Goal: Task Accomplishment & Management: Manage account settings

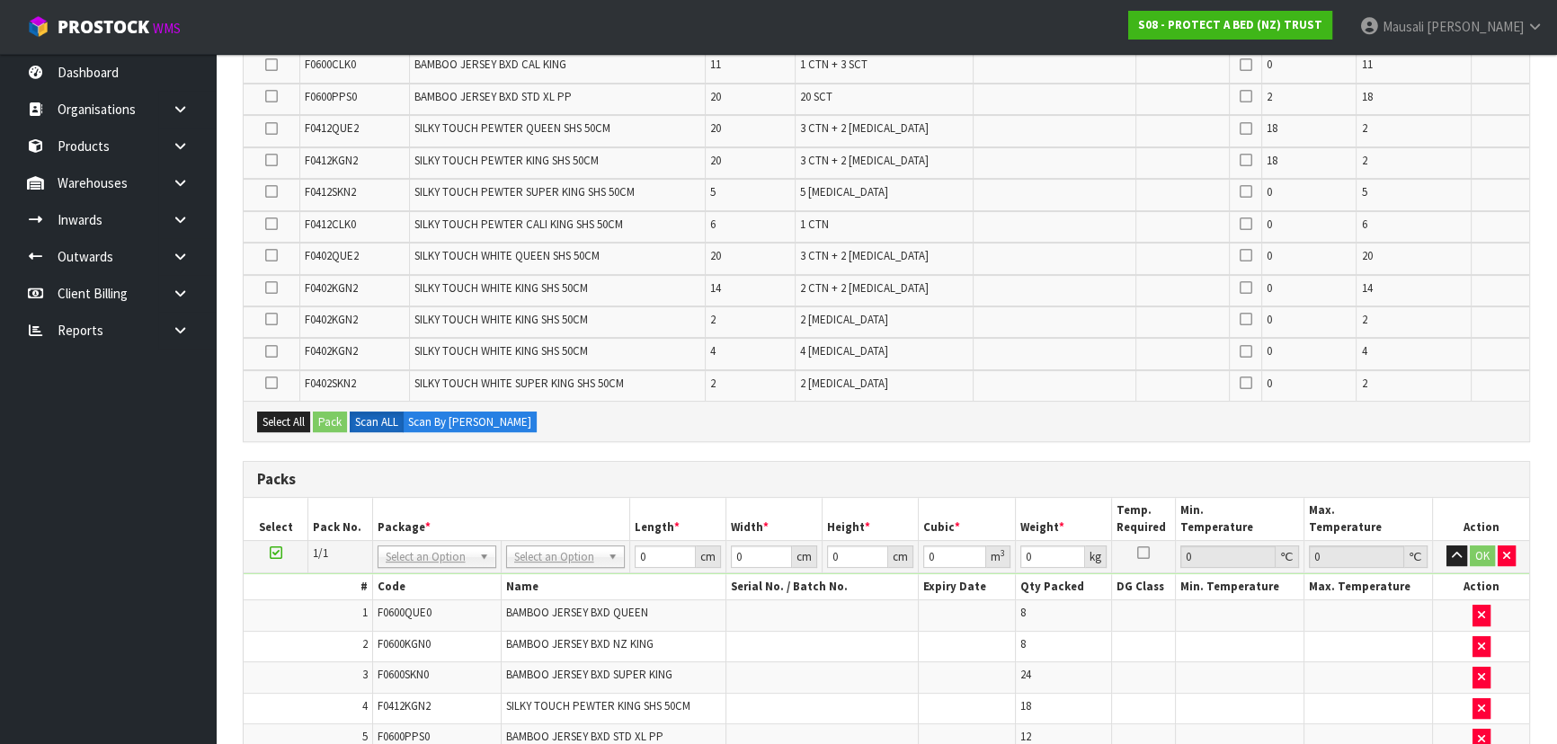
scroll to position [481, 0]
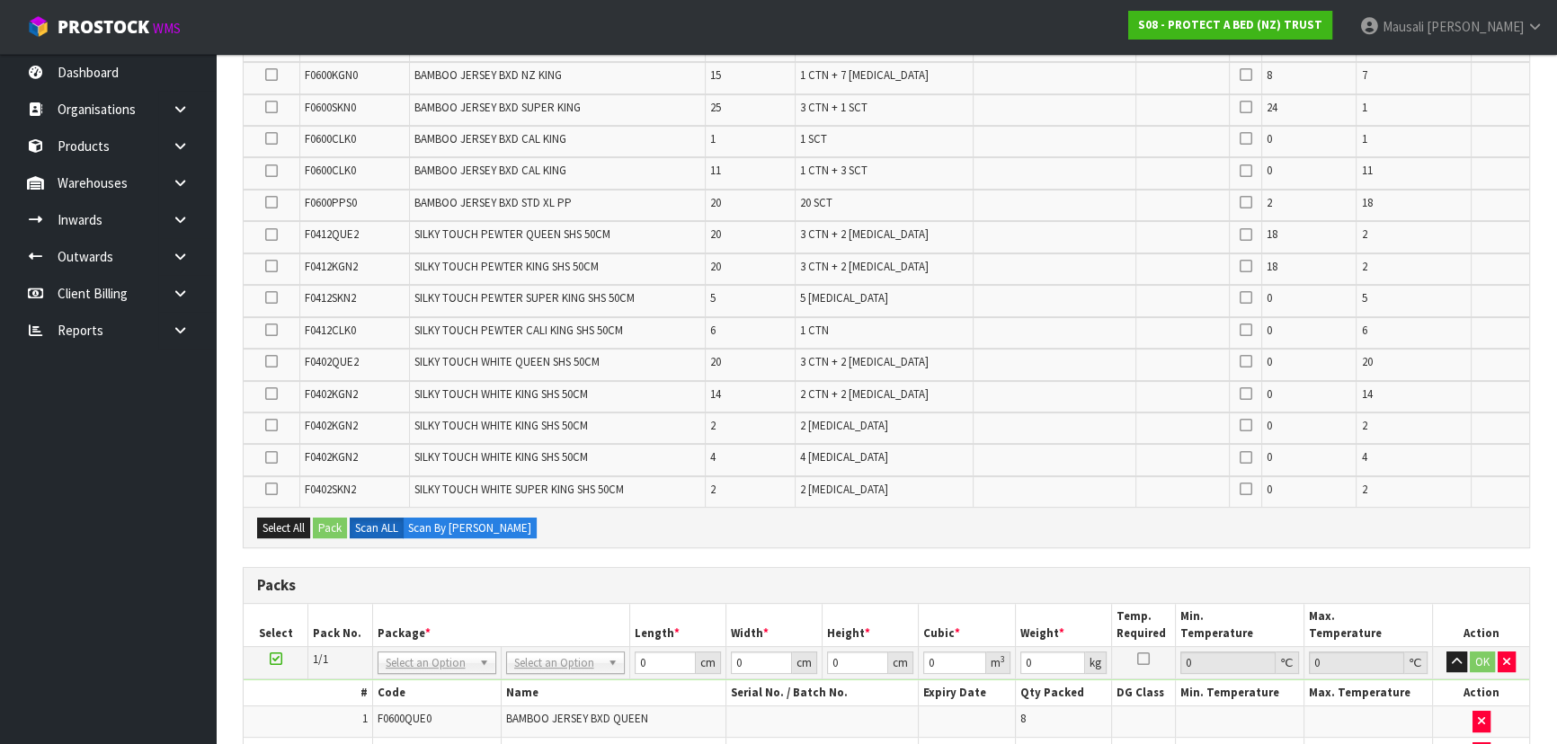
click at [273, 361] on icon at bounding box center [271, 361] width 13 height 1
click at [0, 0] on input "checkbox" at bounding box center [0, 0] width 0 height 0
click at [329, 518] on button "Pack" at bounding box center [330, 529] width 34 height 22
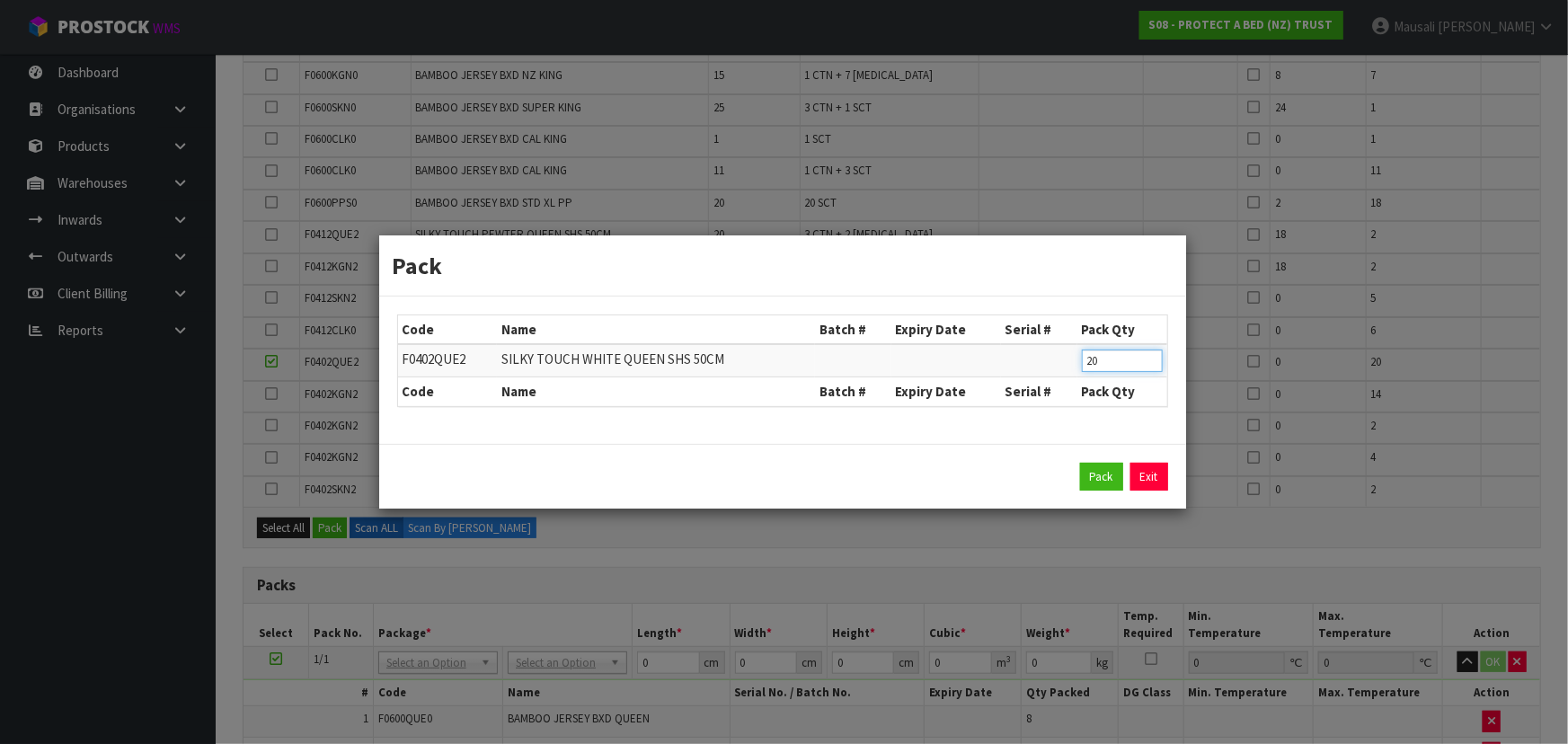
drag, startPoint x: 1116, startPoint y: 363, endPoint x: 1054, endPoint y: 368, distance: 62.2
click at [1054, 368] on tr "F0402QUE2 SILKY TOUCH WHITE QUEEN SHS 50CM 20" at bounding box center [782, 360] width 769 height 33
click at [1150, 478] on link "Exit" at bounding box center [1150, 477] width 38 height 29
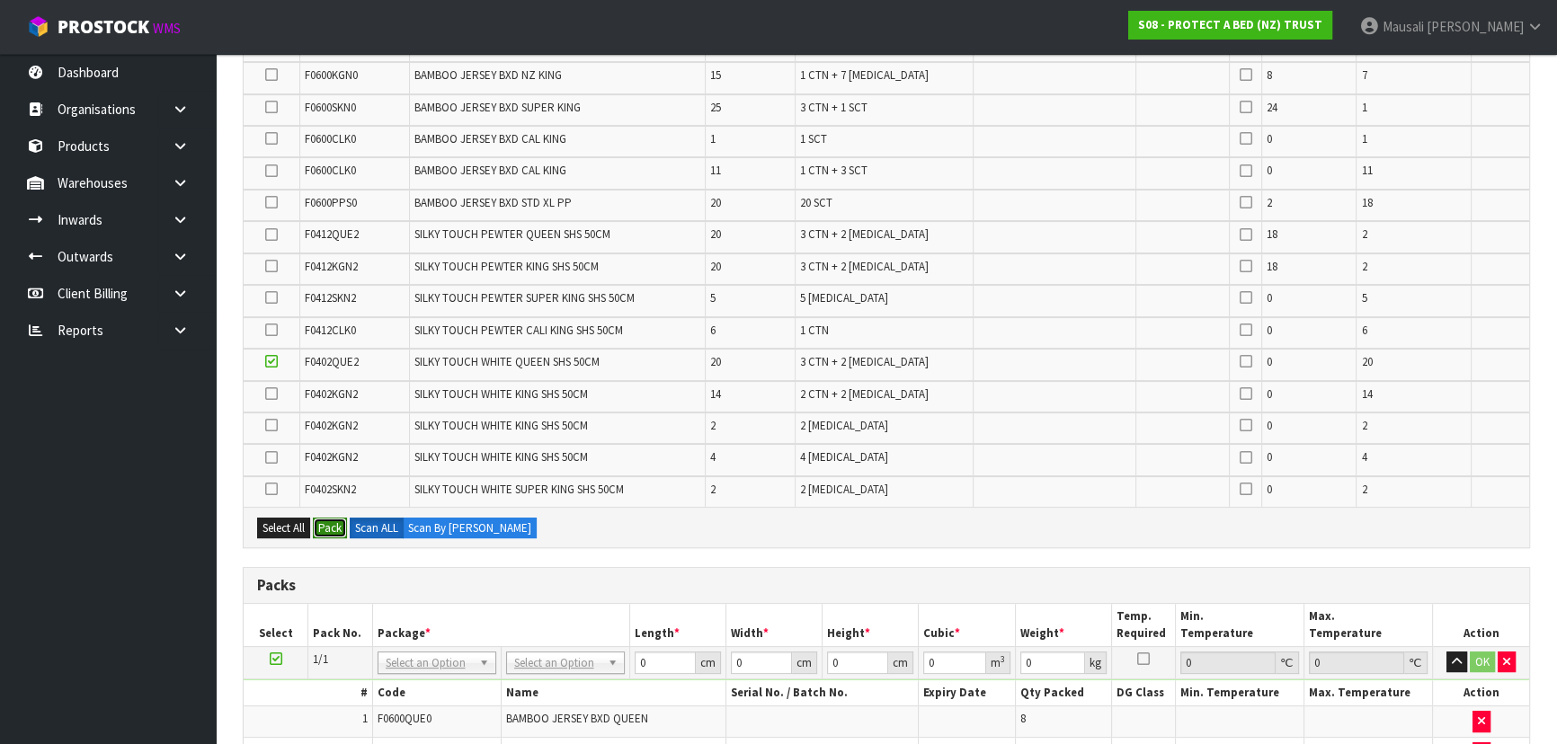
click at [330, 523] on button "Pack" at bounding box center [330, 529] width 34 height 22
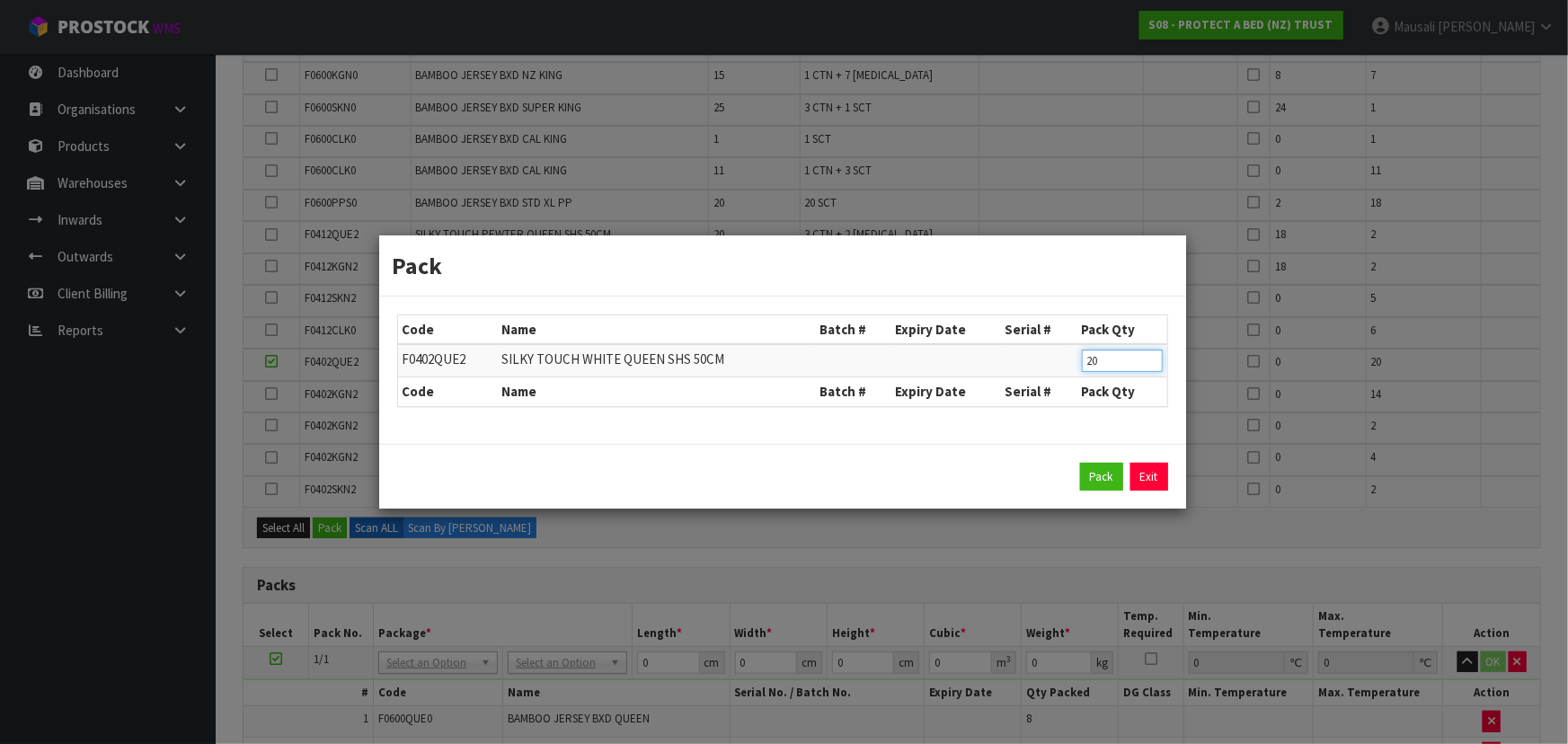
drag, startPoint x: 1111, startPoint y: 363, endPoint x: 1033, endPoint y: 365, distance: 78.2
click at [1036, 365] on tr "F0402QUE2 SILKY TOUCH WHITE QUEEN SHS 50CM 20" at bounding box center [782, 360] width 769 height 33
type input "18"
click at [1095, 474] on button "Pack" at bounding box center [1101, 477] width 43 height 29
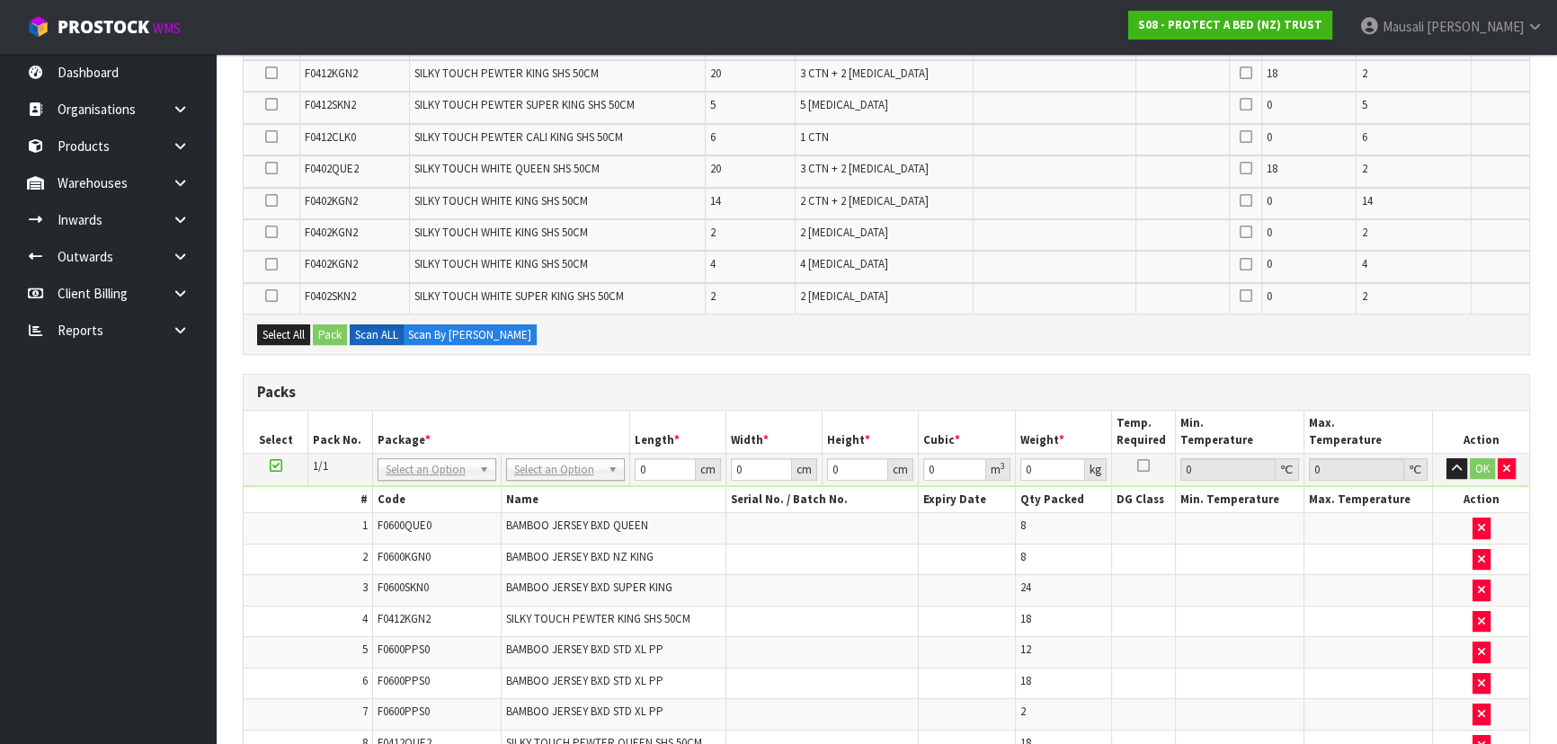
scroll to position [971, 0]
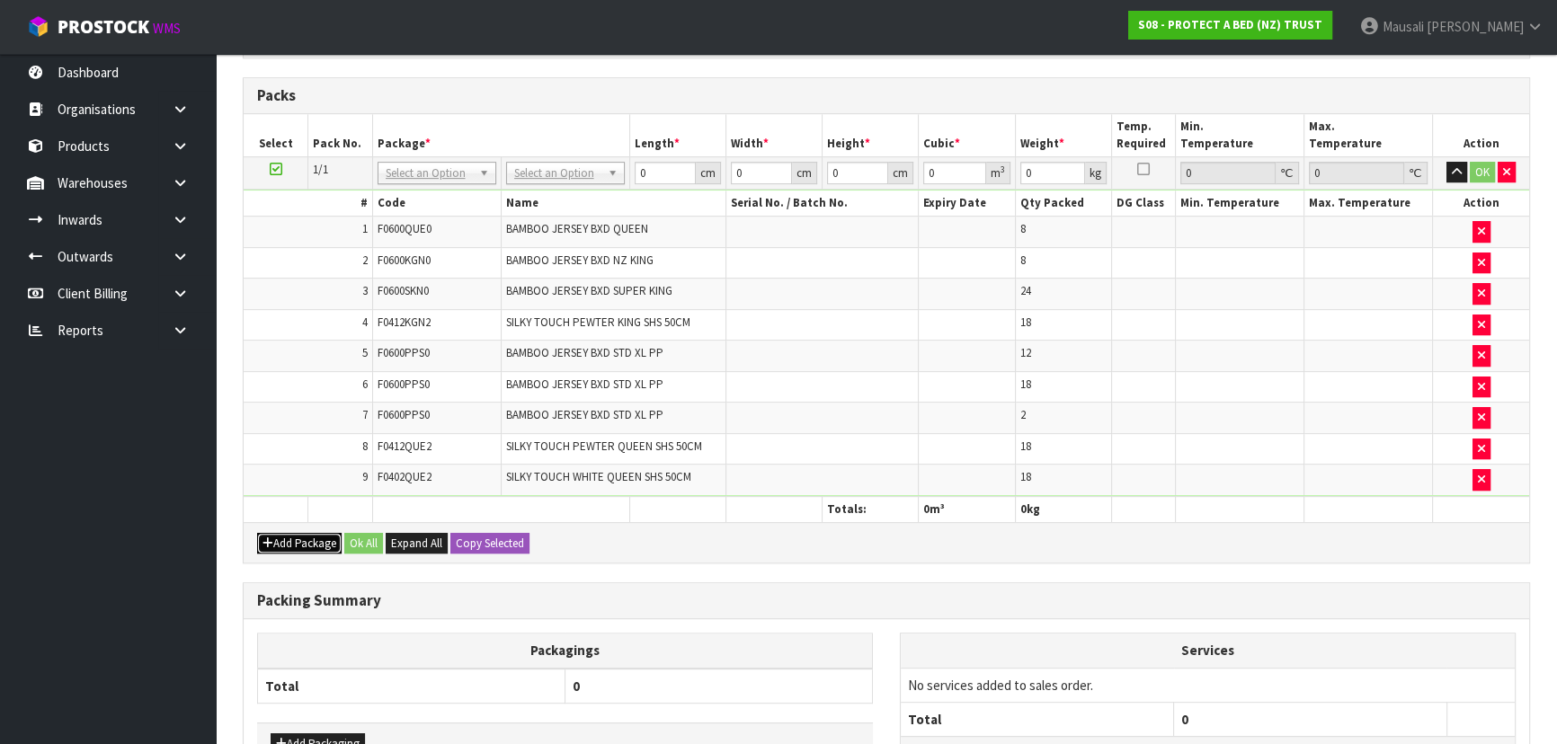
click at [290, 533] on button "Add Package" at bounding box center [299, 544] width 84 height 22
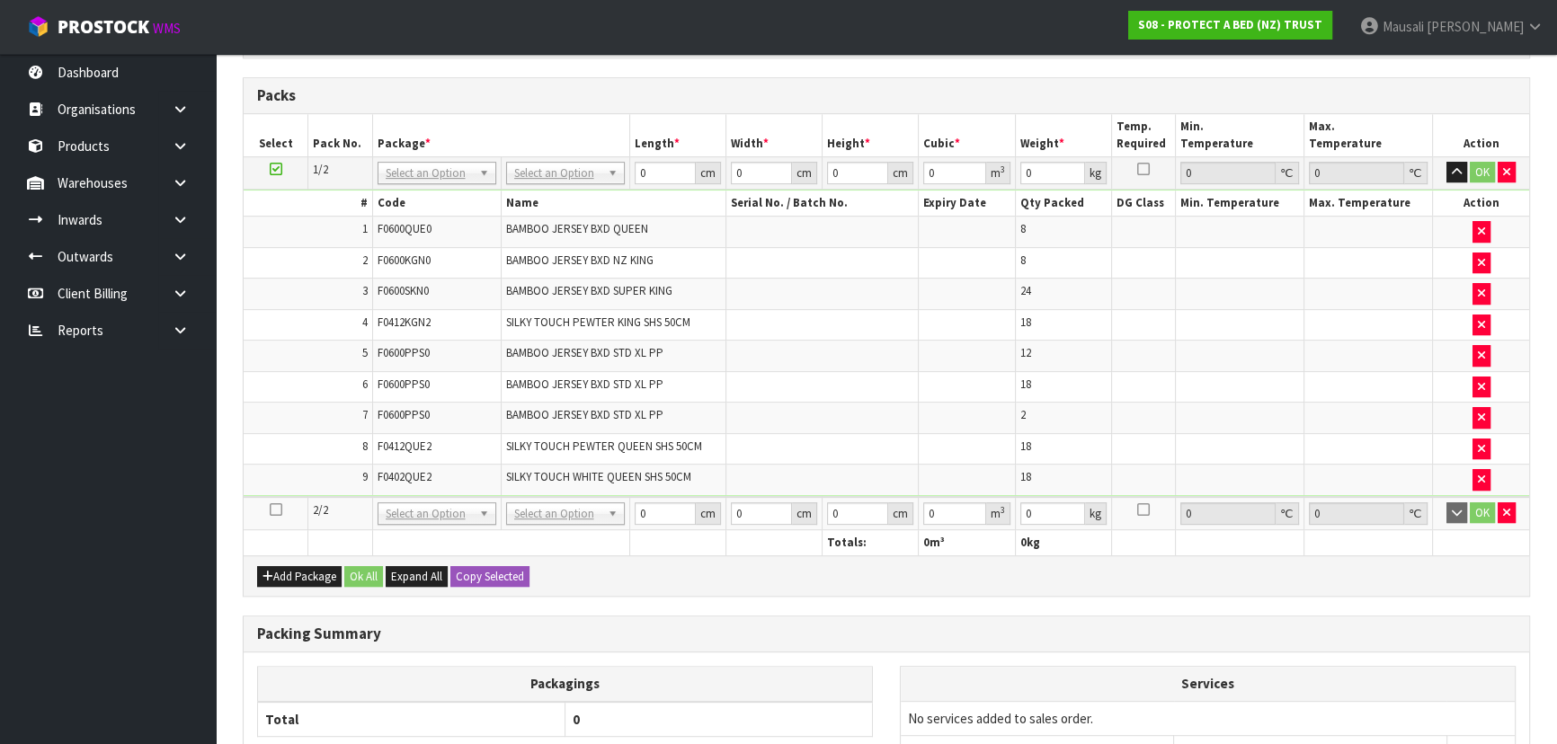
click at [273, 510] on icon at bounding box center [276, 510] width 13 height 1
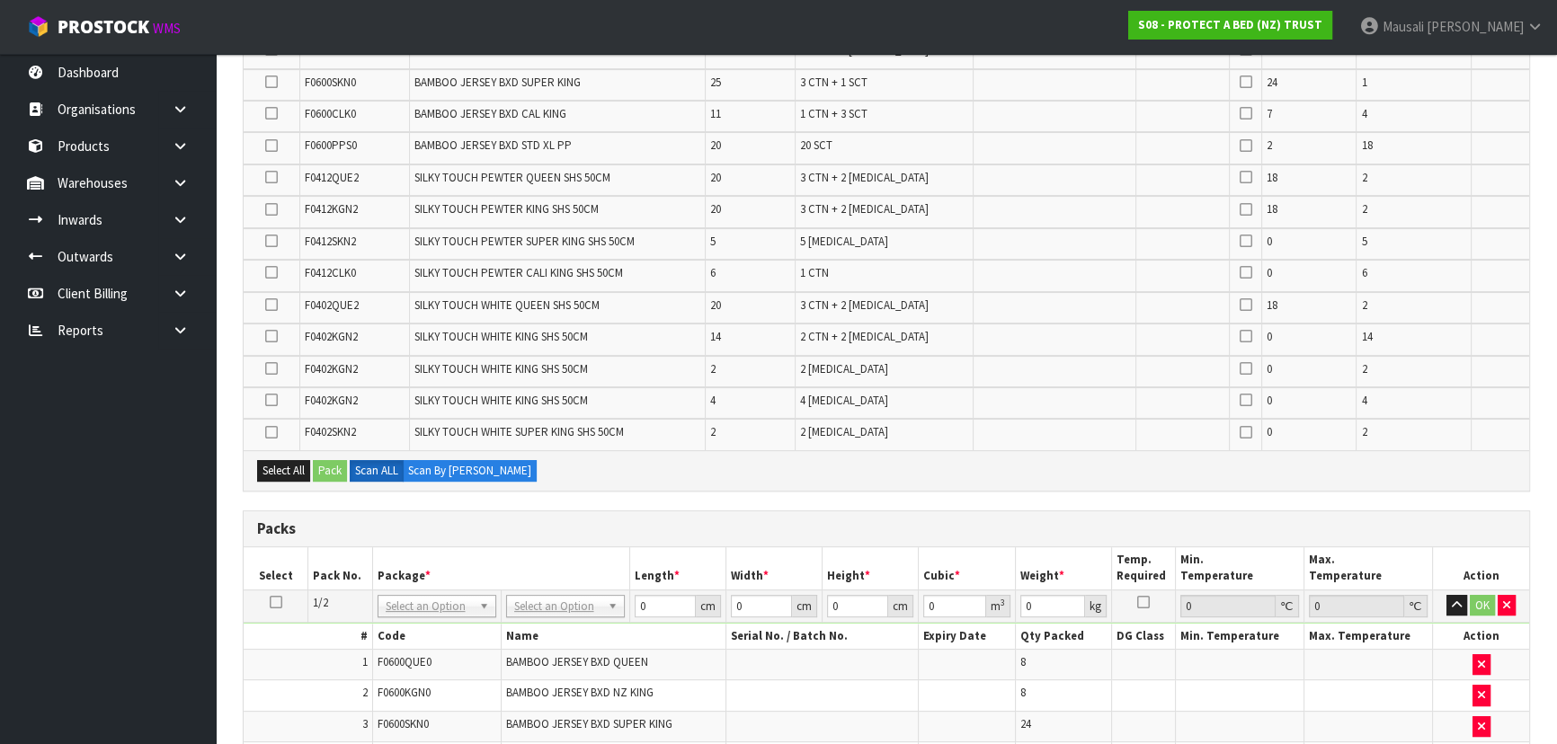
scroll to position [530, 0]
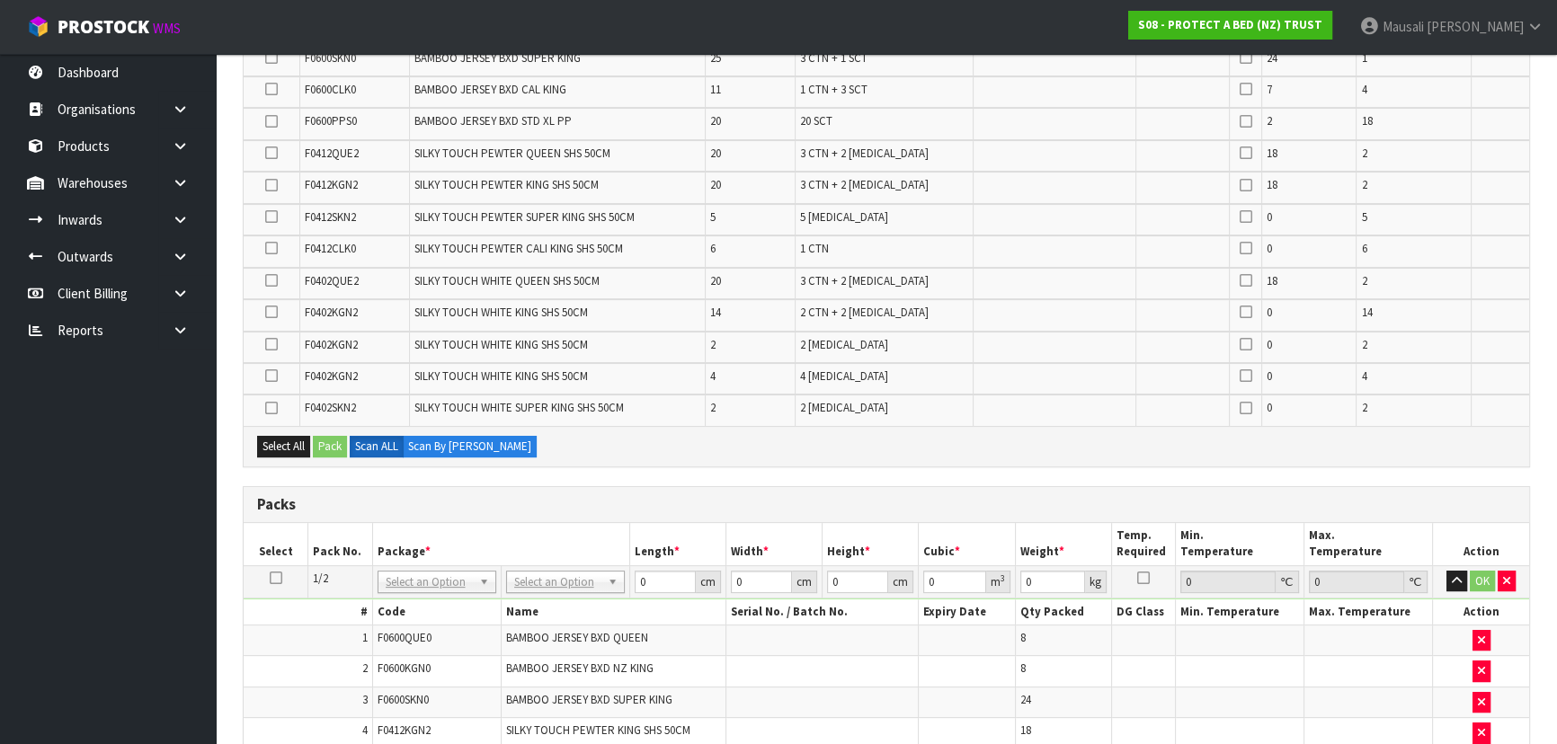
click at [268, 312] on icon at bounding box center [271, 312] width 13 height 1
click at [0, 0] on input "checkbox" at bounding box center [0, 0] width 0 height 0
click at [341, 439] on button "Pack" at bounding box center [330, 447] width 34 height 22
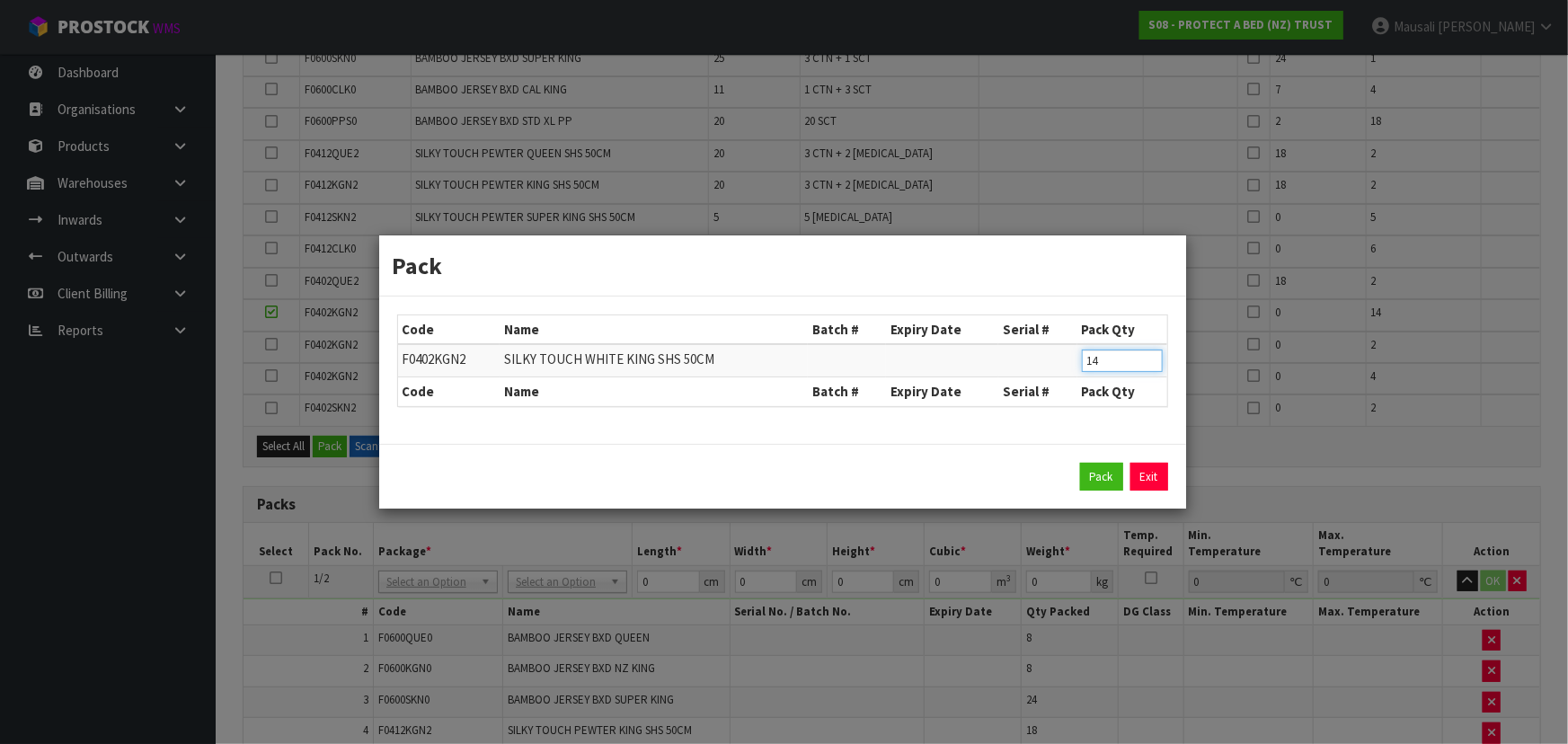
drag, startPoint x: 1107, startPoint y: 354, endPoint x: 1059, endPoint y: 361, distance: 49.1
click at [1059, 361] on tr "F0402KGN2 SILKY TOUCH WHITE KING SHS 50CM 14" at bounding box center [782, 360] width 769 height 33
type input "6"
click button "Pack" at bounding box center [1101, 477] width 43 height 29
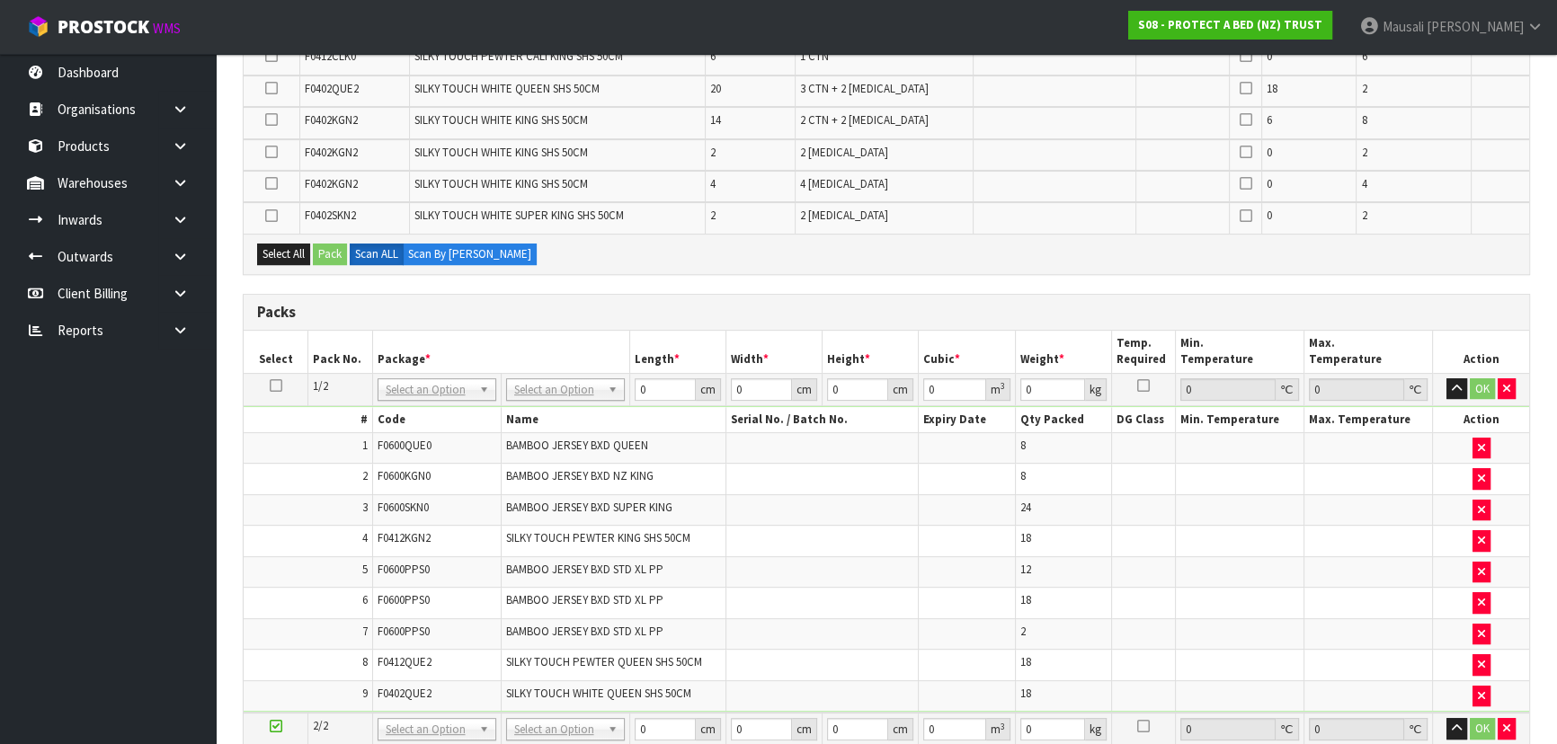
scroll to position [612, 0]
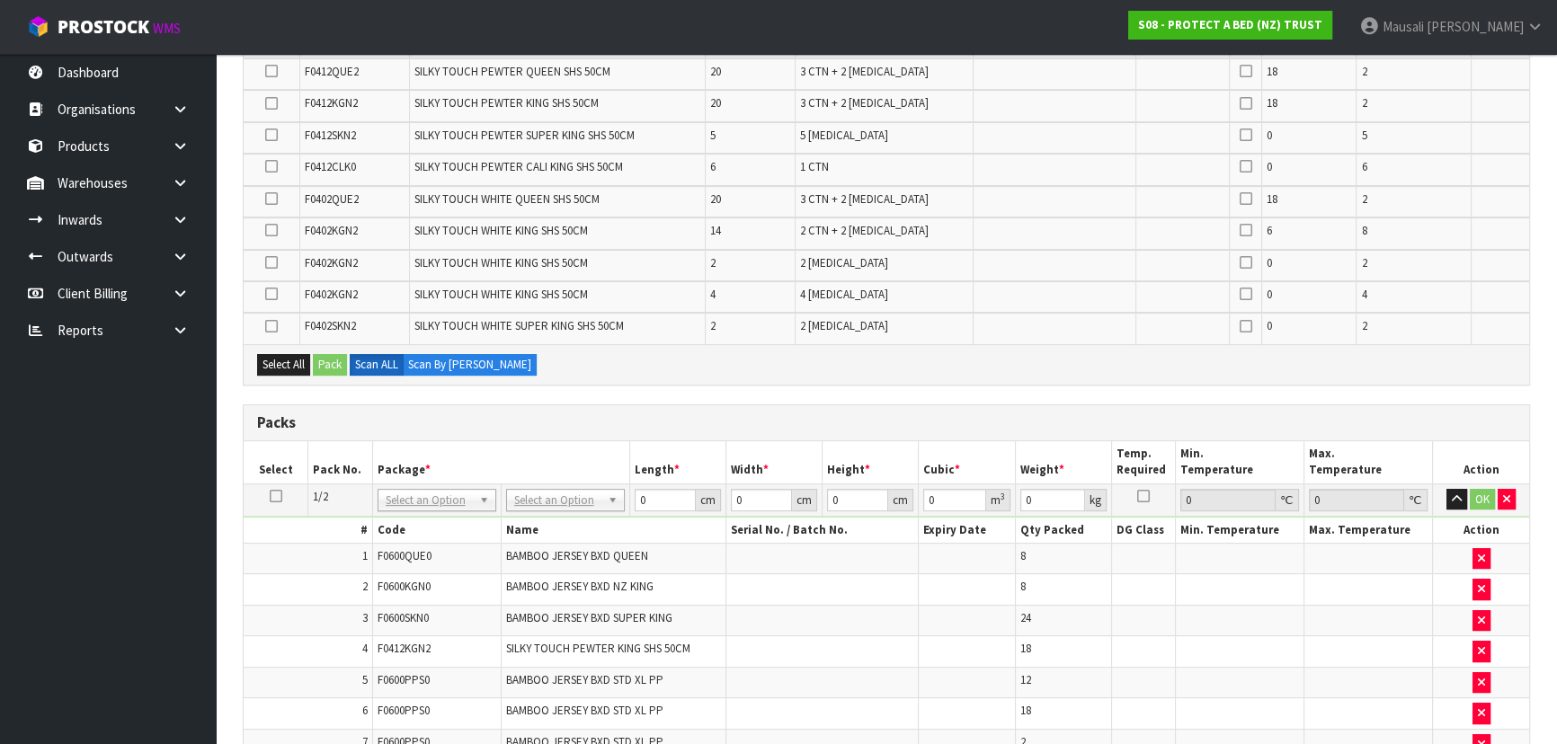
click at [270, 230] on icon at bounding box center [271, 230] width 13 height 1
click at [0, 0] on input "checkbox" at bounding box center [0, 0] width 0 height 0
click at [338, 360] on button "Pack" at bounding box center [330, 365] width 34 height 22
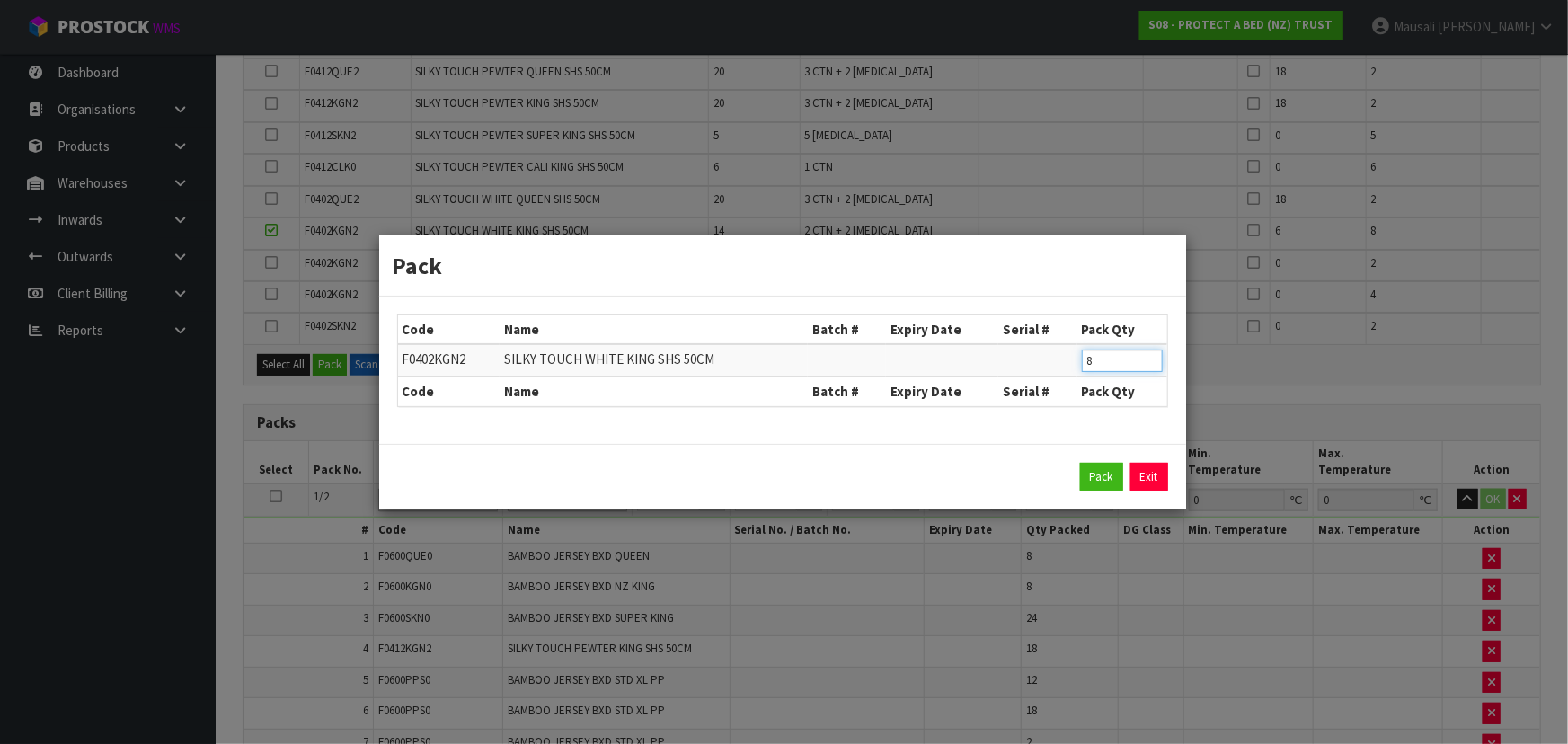
drag, startPoint x: 1096, startPoint y: 362, endPoint x: 1065, endPoint y: 367, distance: 30.9
click at [1065, 367] on tr "F0402KGN2 SILKY TOUCH WHITE KING SHS 50CM 8" at bounding box center [782, 360] width 769 height 33
type input "6"
click button "Pack" at bounding box center [1101, 477] width 43 height 29
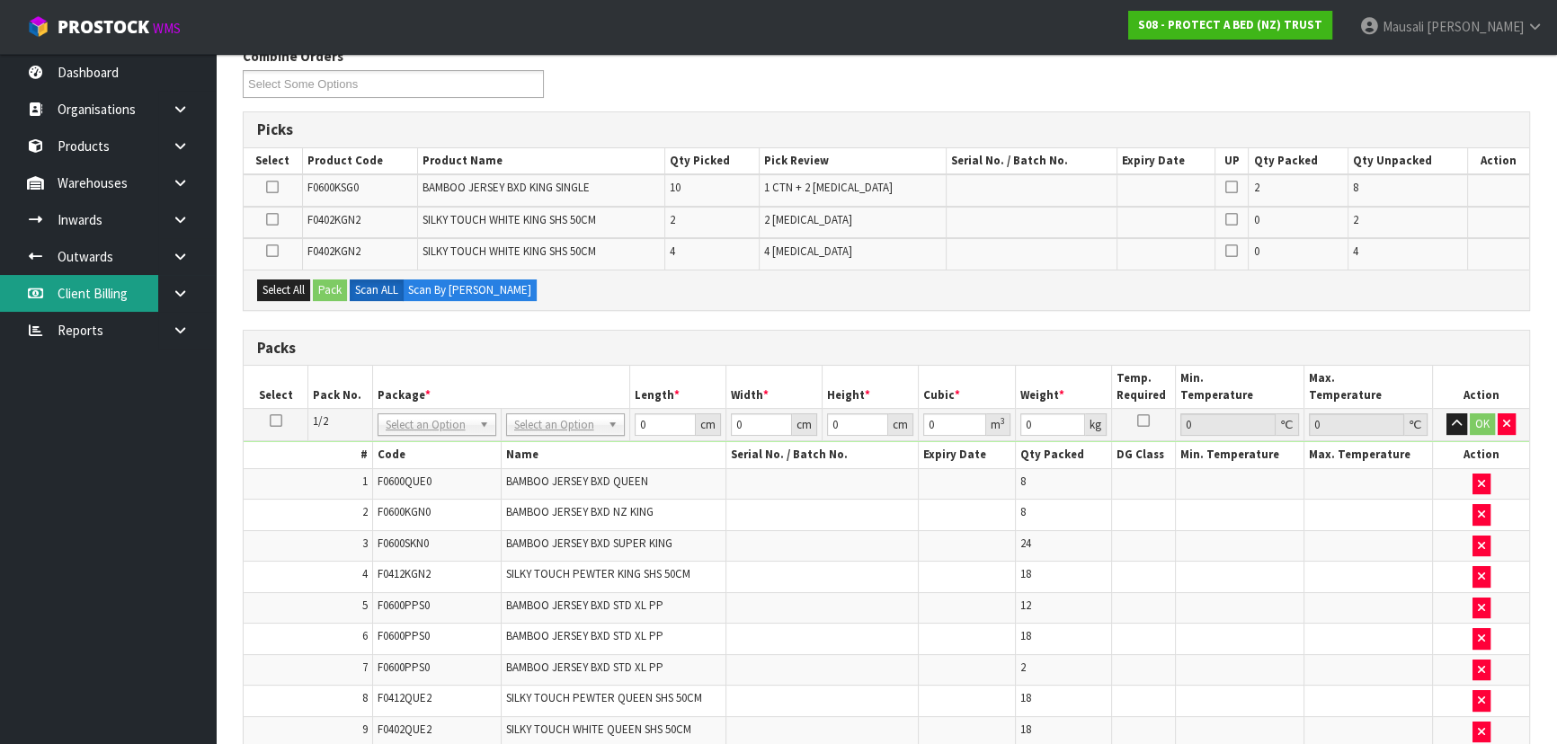
scroll to position [296, 0]
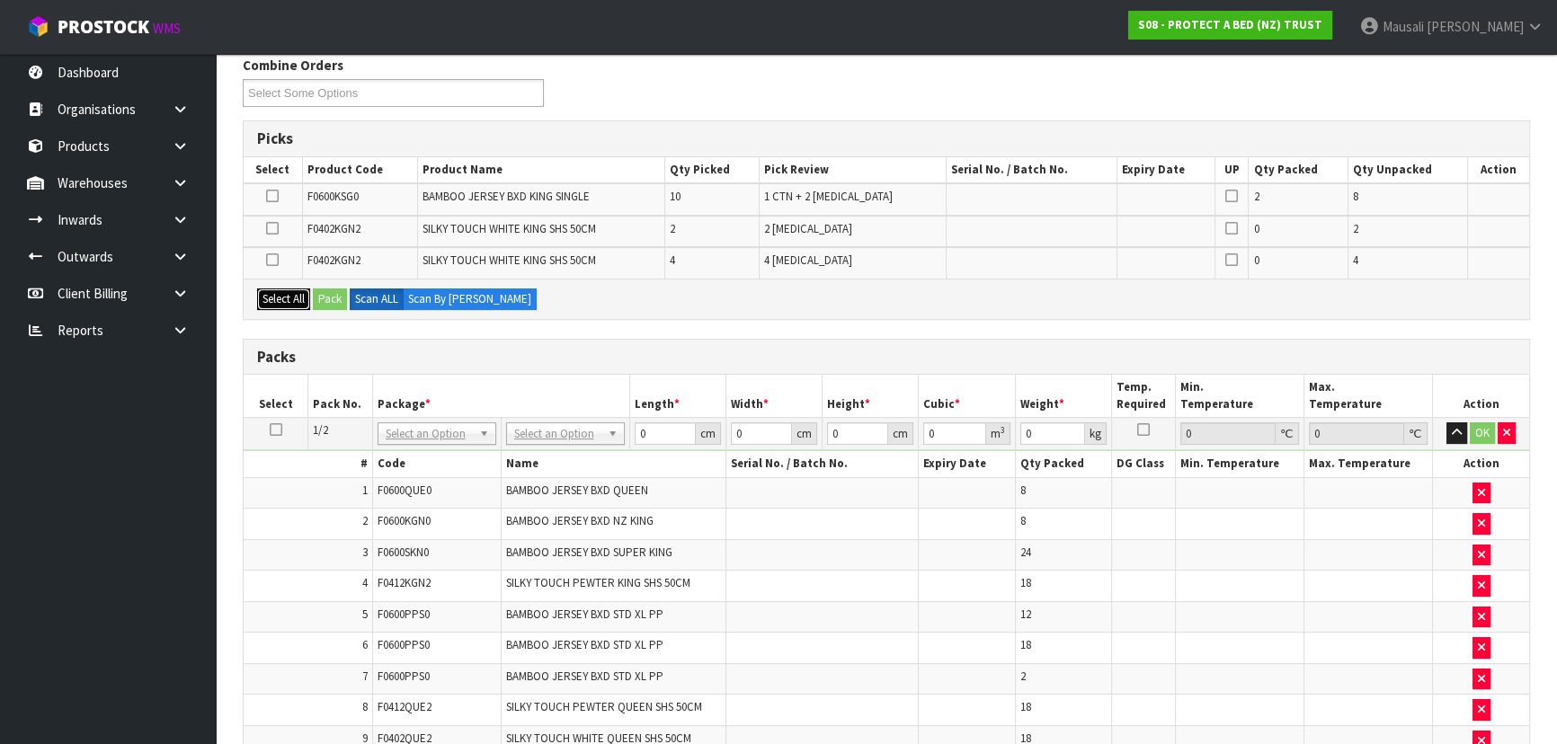
click at [288, 288] on button "Select All" at bounding box center [283, 299] width 53 height 22
click at [333, 297] on button "Pack" at bounding box center [330, 299] width 34 height 22
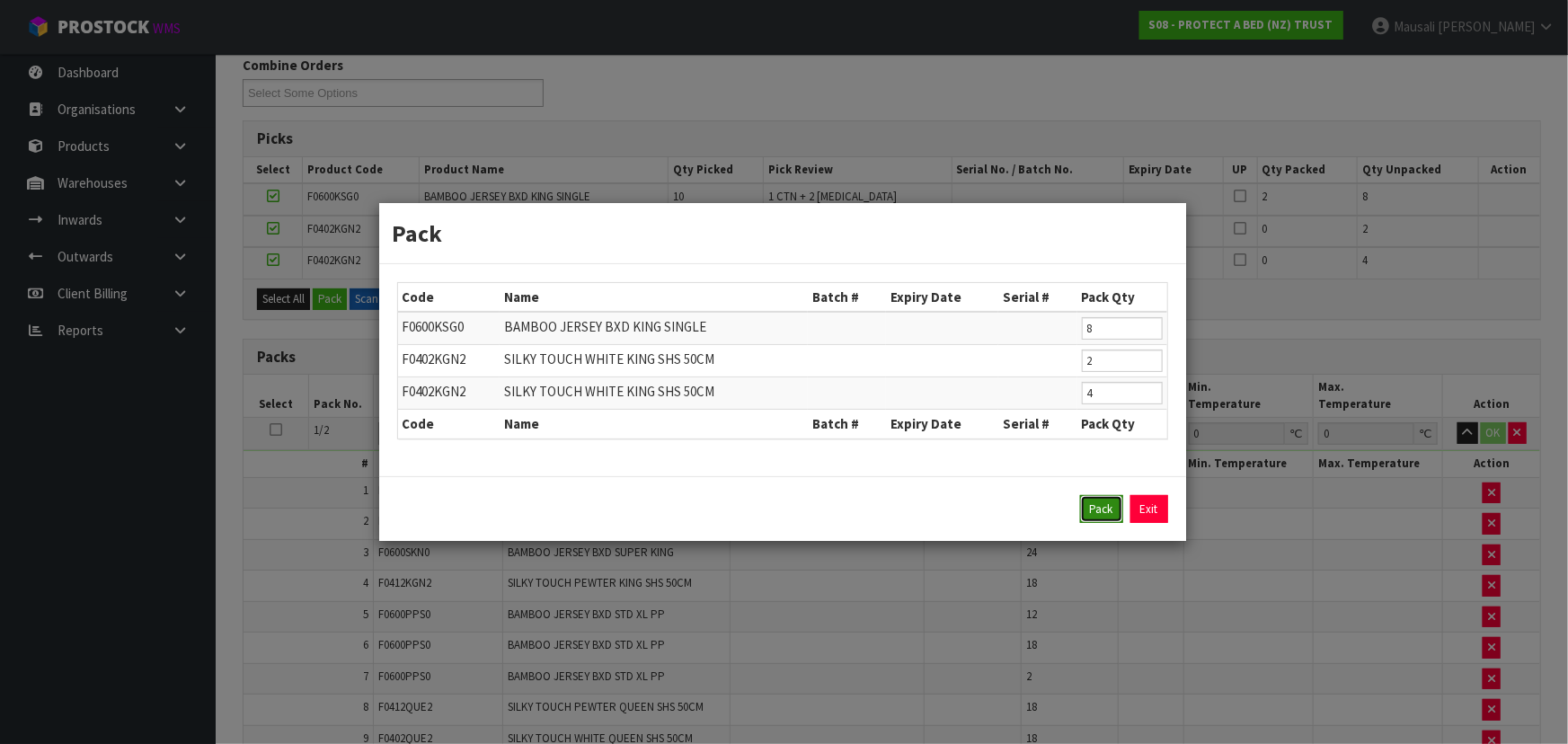
click at [1100, 511] on button "Pack" at bounding box center [1101, 509] width 43 height 29
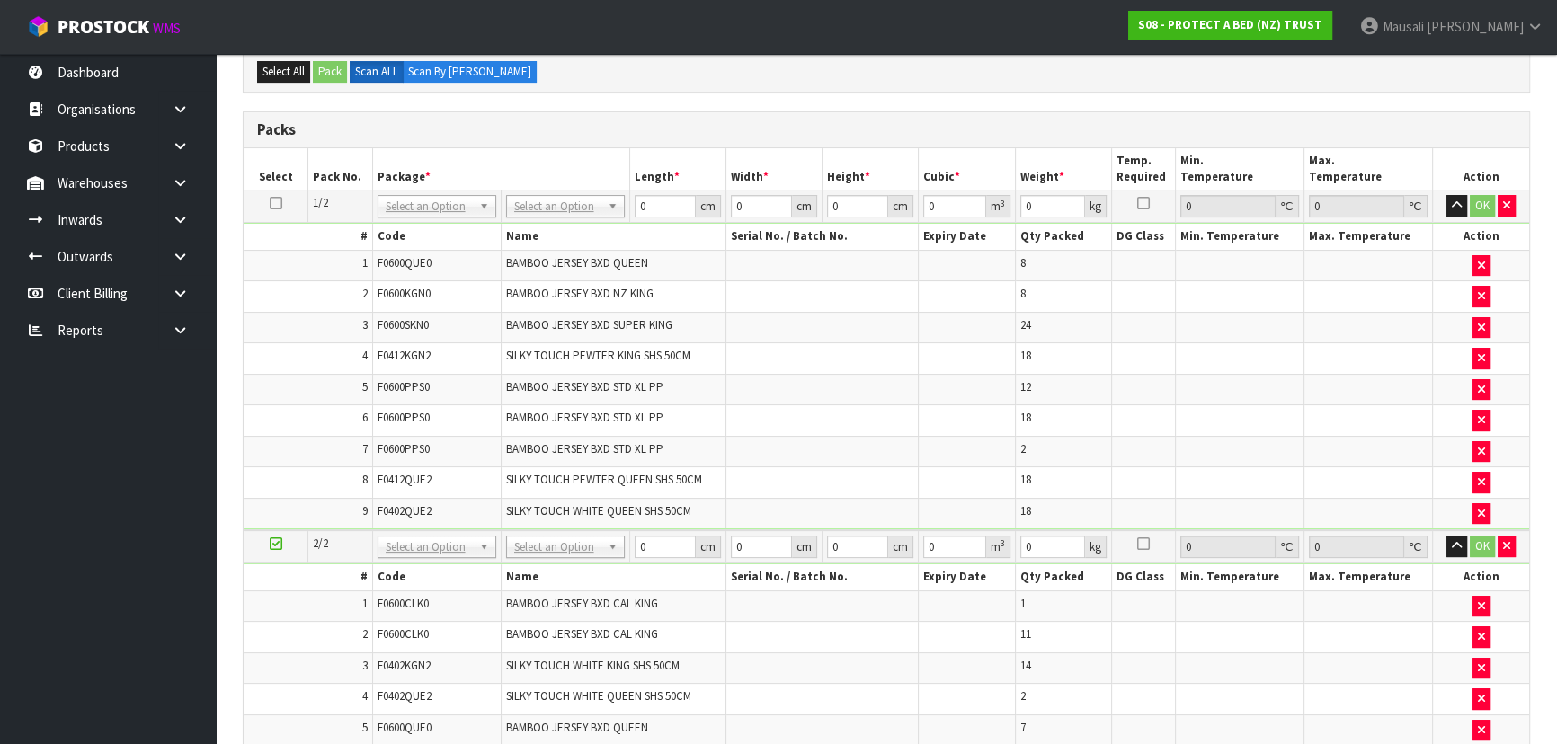
scroll to position [458, 0]
click at [278, 204] on icon at bounding box center [276, 204] width 13 height 1
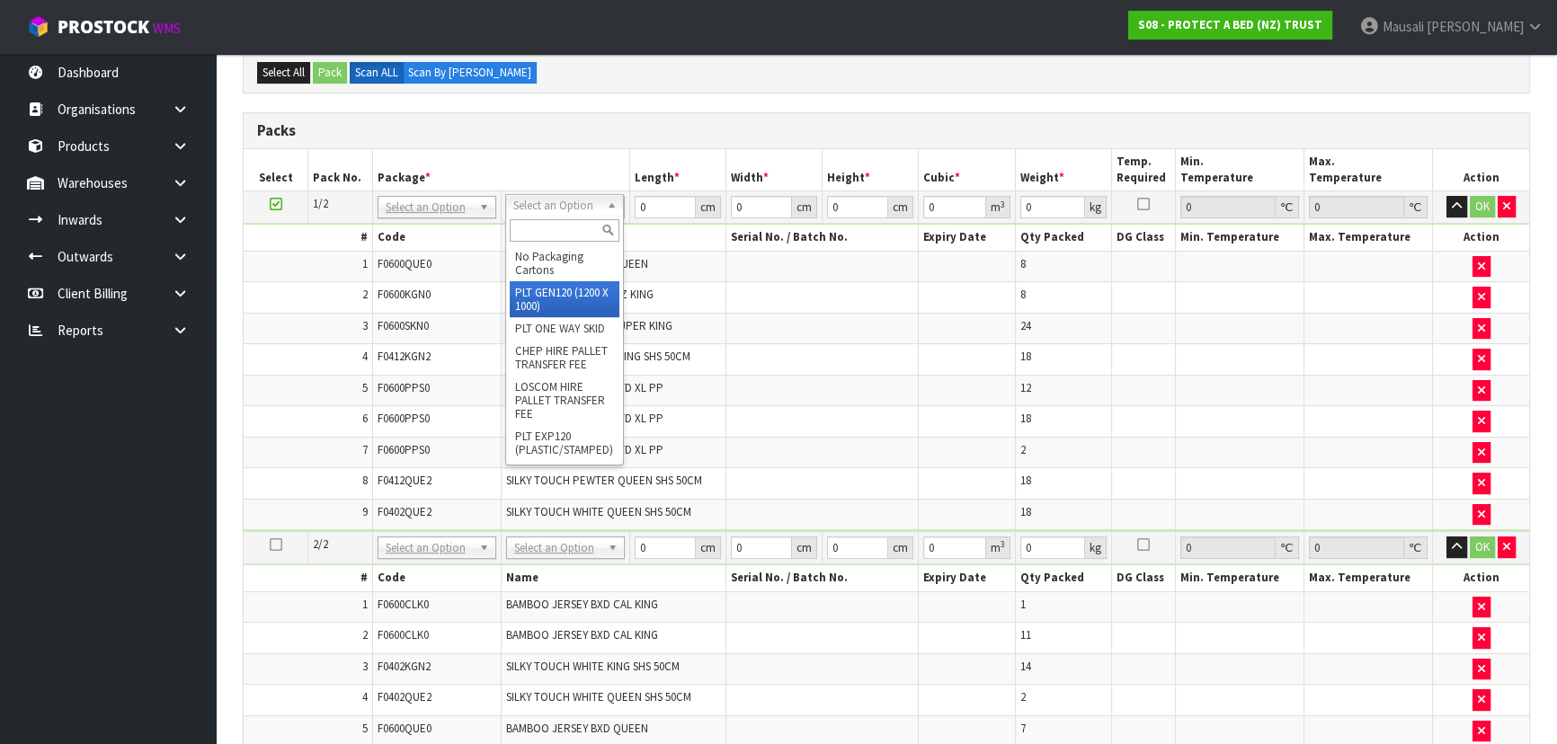
type input "120"
type input "100"
type input "177.72"
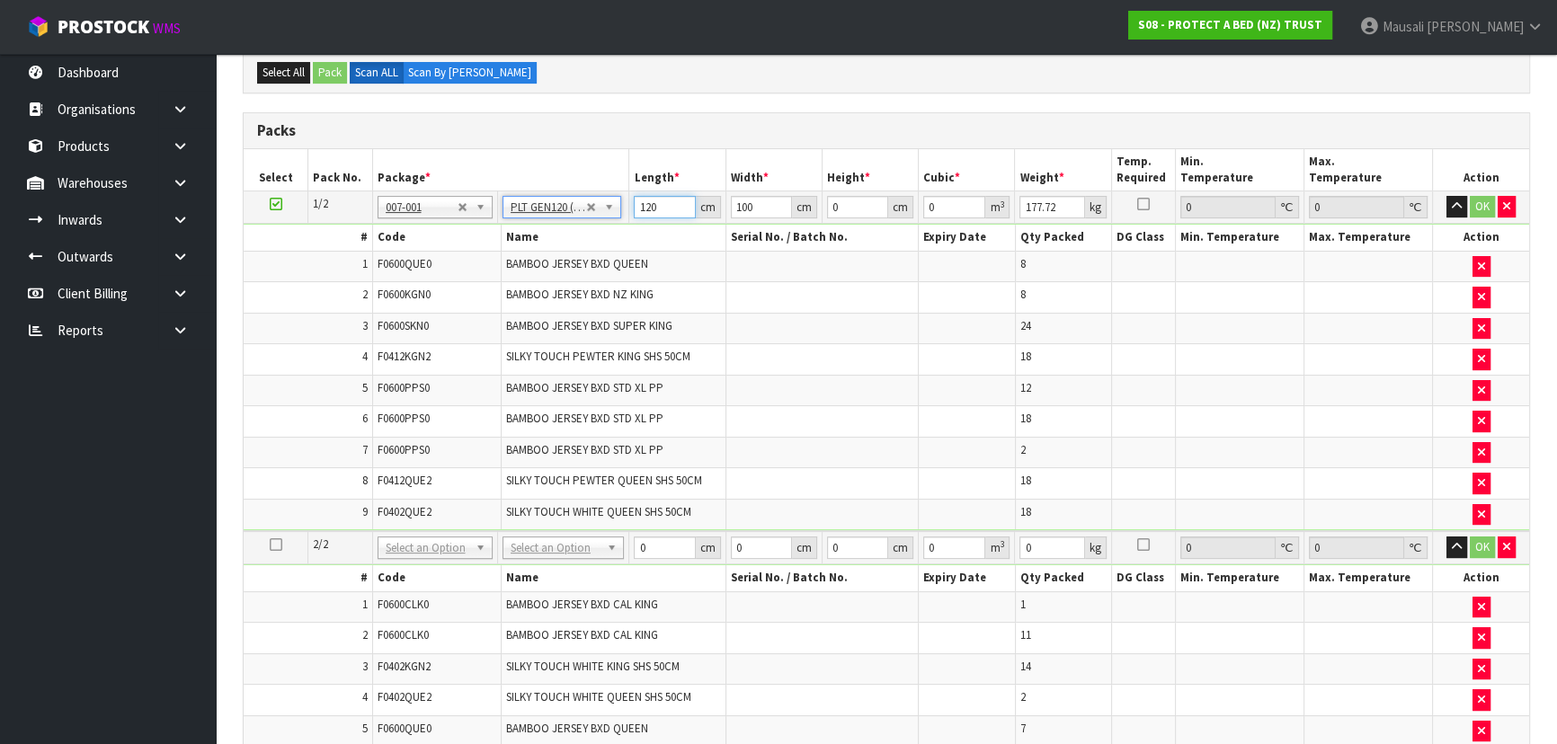
drag, startPoint x: 662, startPoint y: 205, endPoint x: 629, endPoint y: 205, distance: 33.3
click at [629, 205] on td "120 cm" at bounding box center [677, 207] width 96 height 32
type input "113"
type input "1"
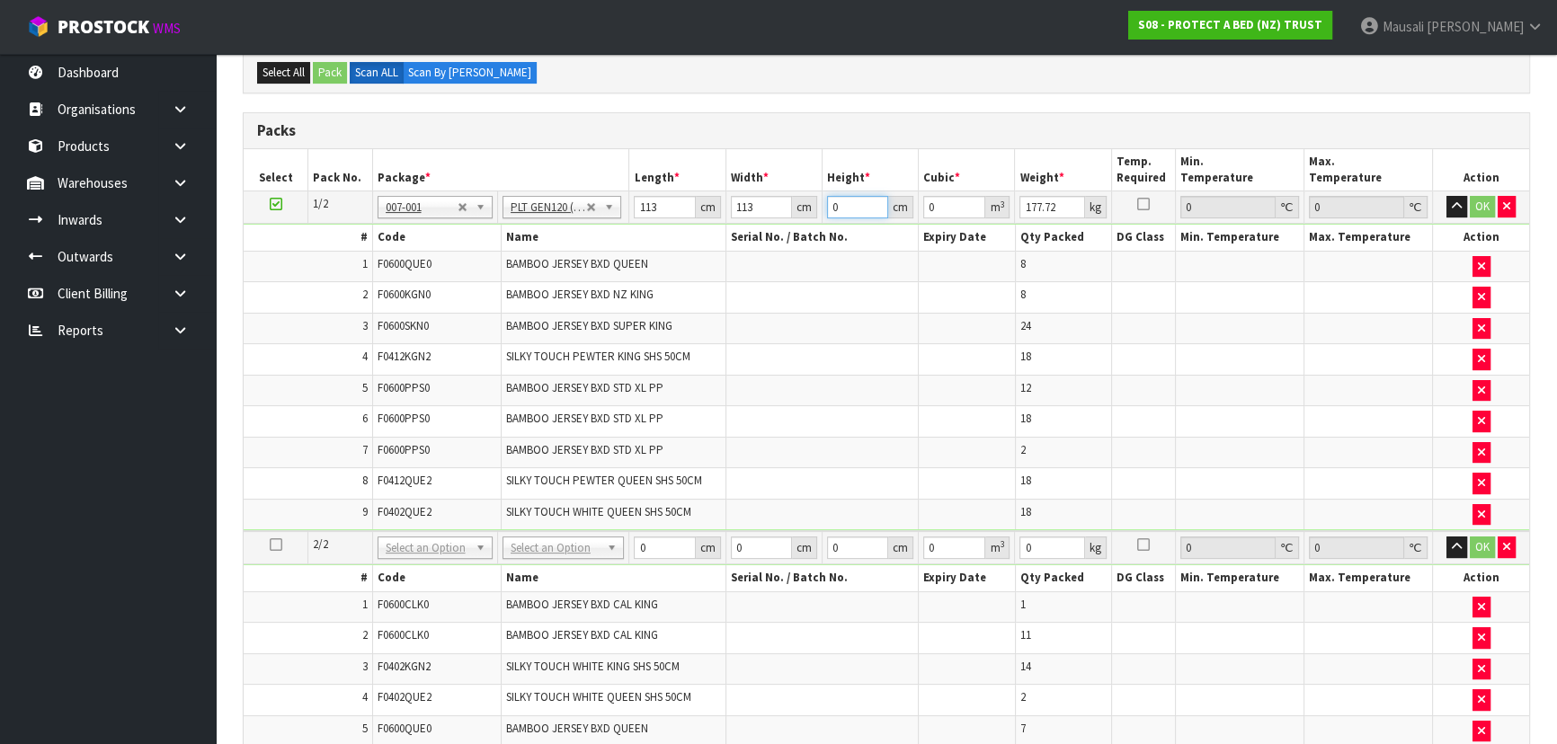
type input "0.012769"
type input "13"
type input "0.165997"
type input "137"
type input "1.749353"
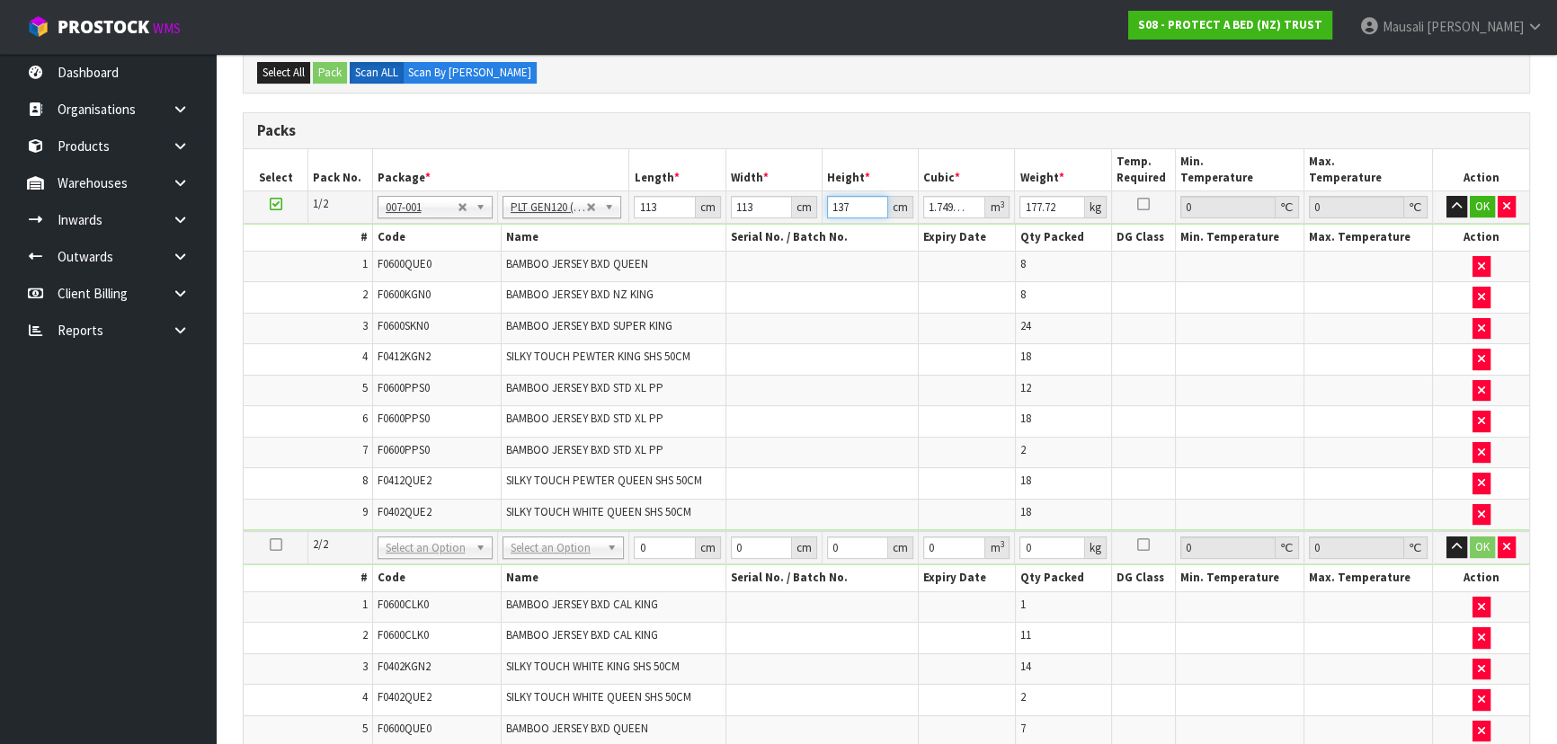
type input "137"
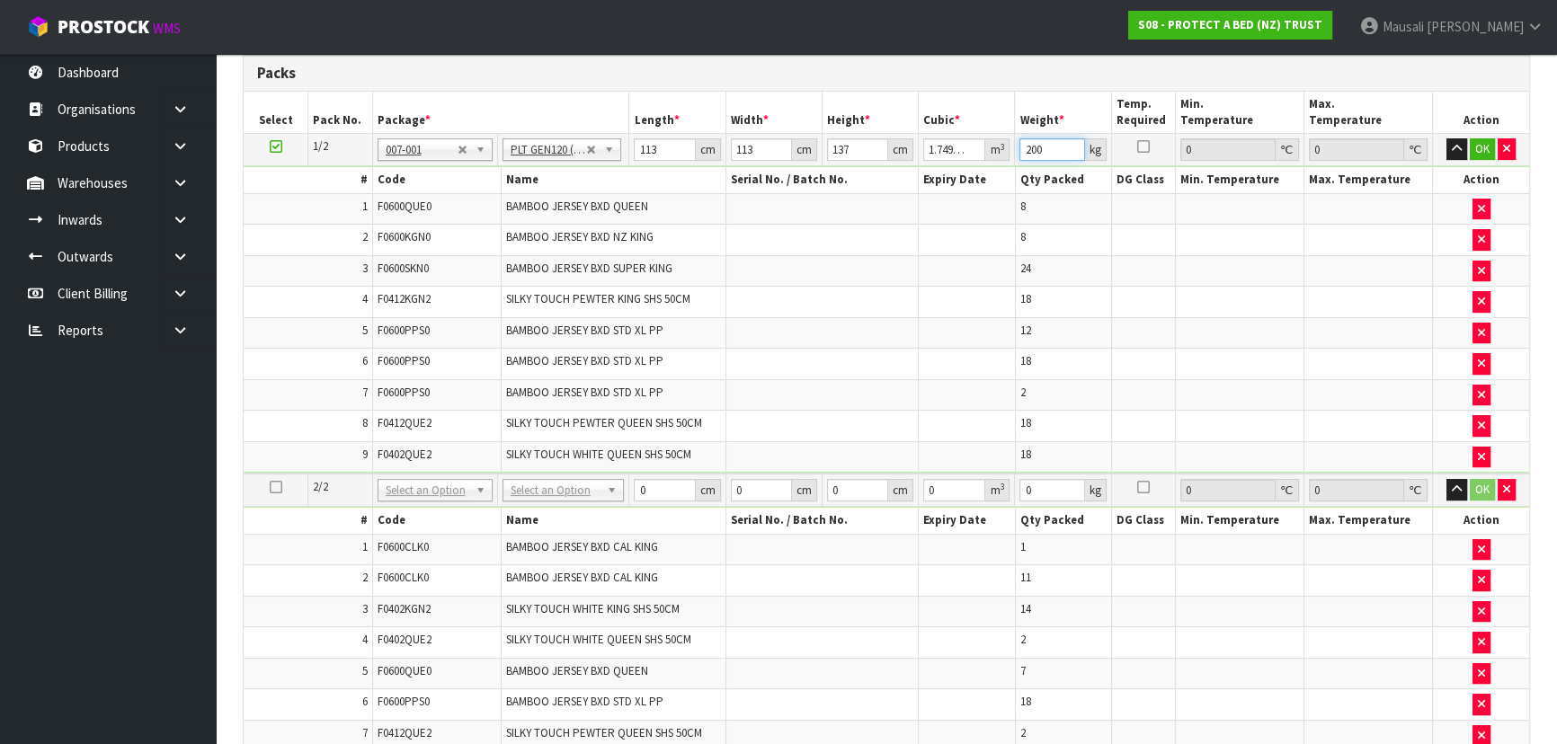
scroll to position [704, 0]
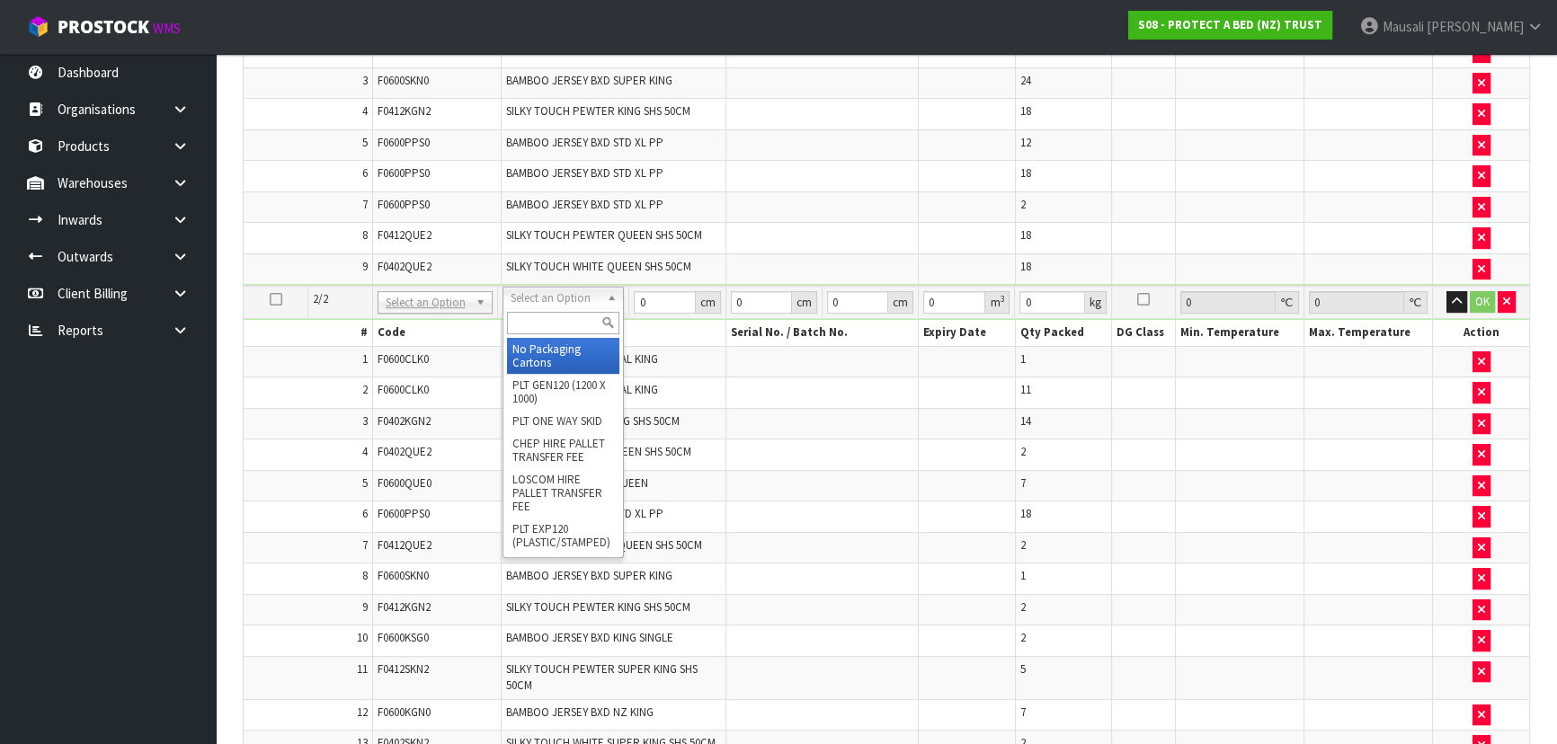
type input "200"
click at [276, 299] on icon at bounding box center [276, 299] width 13 height 1
type input "2"
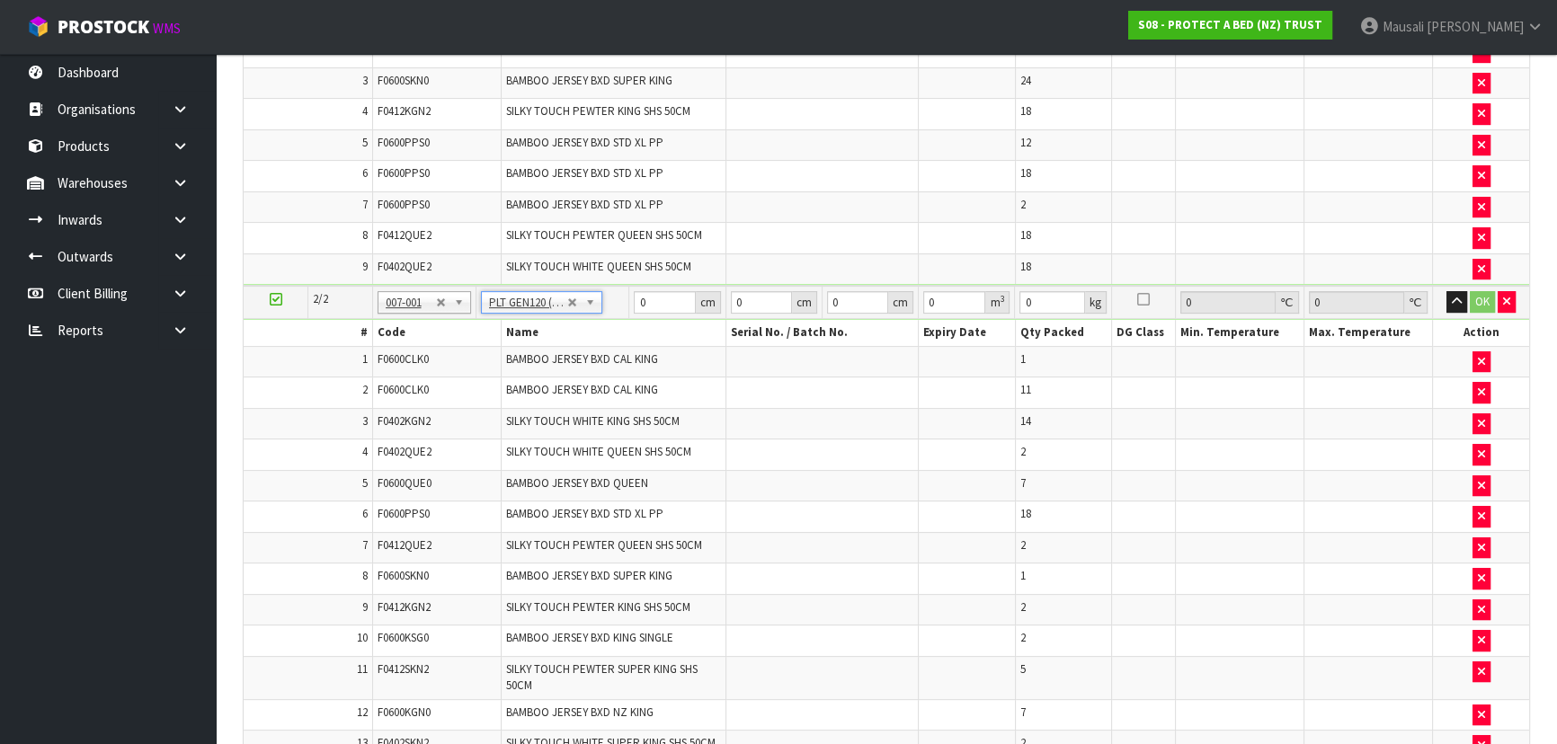
type input "120"
type input "100"
type input "121.16"
drag, startPoint x: 653, startPoint y: 301, endPoint x: 574, endPoint y: 309, distance: 79.5
click at [574, 309] on tr "2/2 NONE 007-001 007-002 007-004 007-009 007-013 007-014 007-015 007-017 007-01…" at bounding box center [886, 302] width 1285 height 33
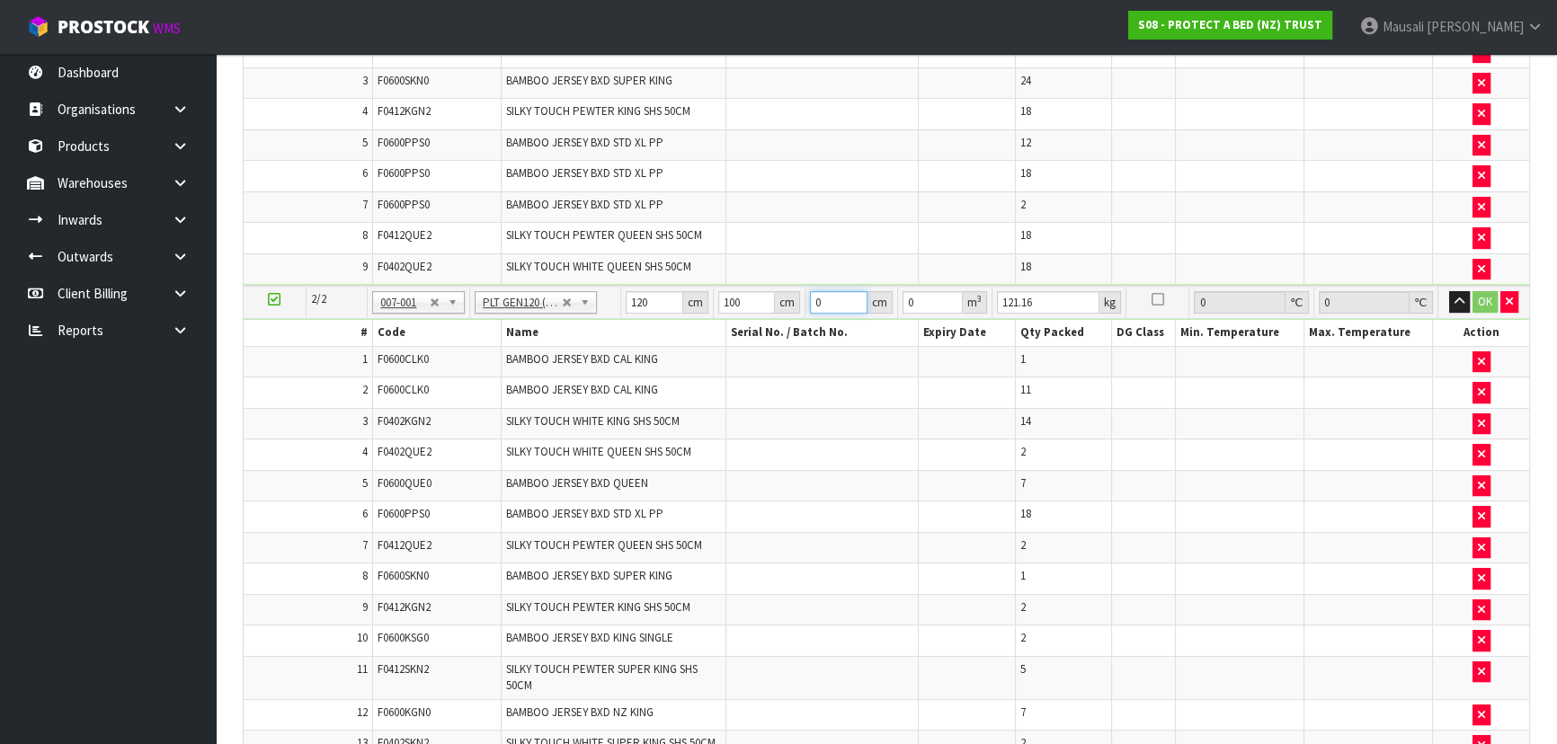
drag, startPoint x: 840, startPoint y: 298, endPoint x: 816, endPoint y: 299, distance: 24.3
click at [817, 299] on input "0" at bounding box center [839, 302] width 58 height 22
type input "8"
type input "0.096"
type input "89"
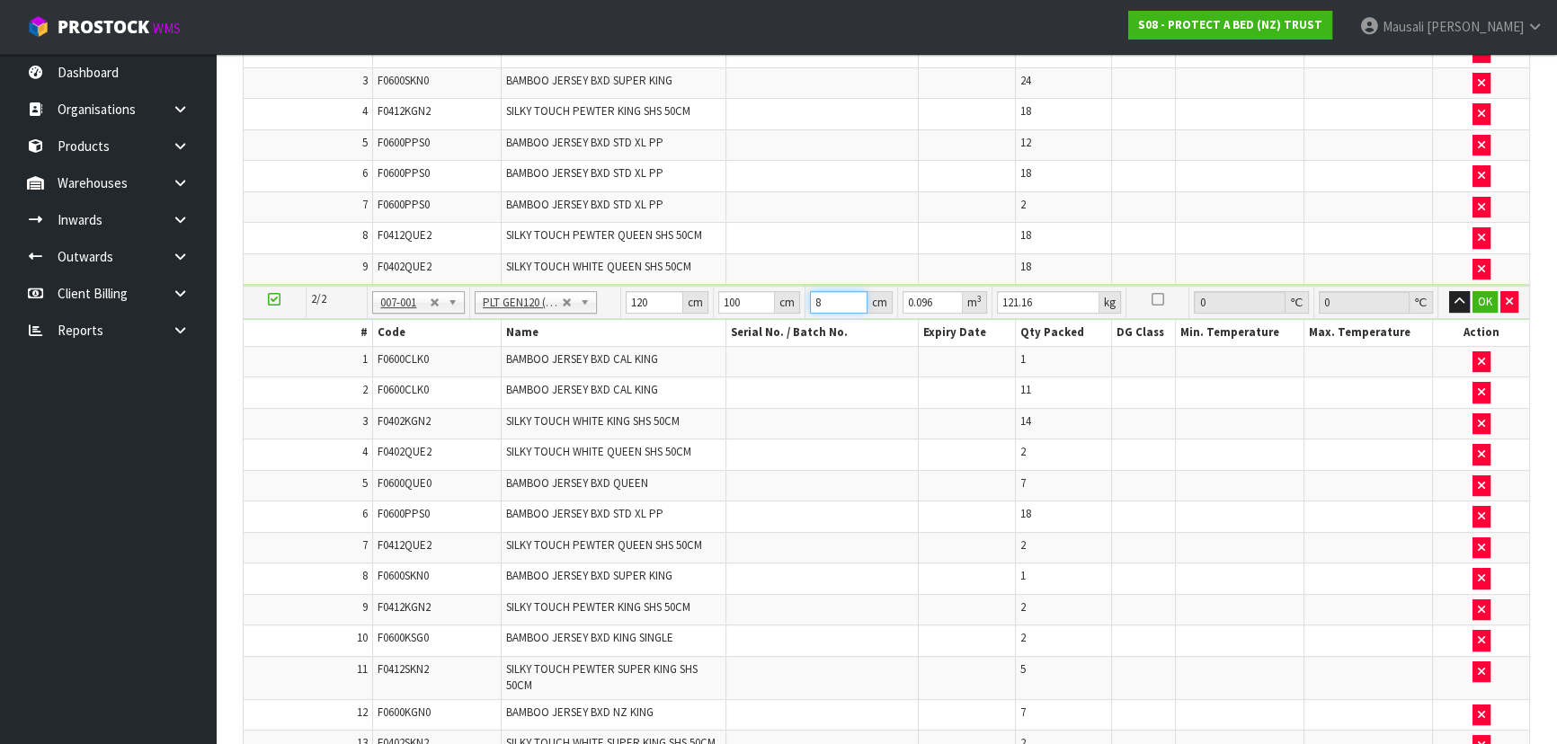
type input "1.068"
type input "89"
drag, startPoint x: 1057, startPoint y: 294, endPoint x: 980, endPoint y: 309, distance: 78.8
click at [980, 309] on tr "2/2 NONE 007-001 007-002 007-004 007-009 007-013 007-014 007-015 007-017 007-01…" at bounding box center [886, 302] width 1285 height 33
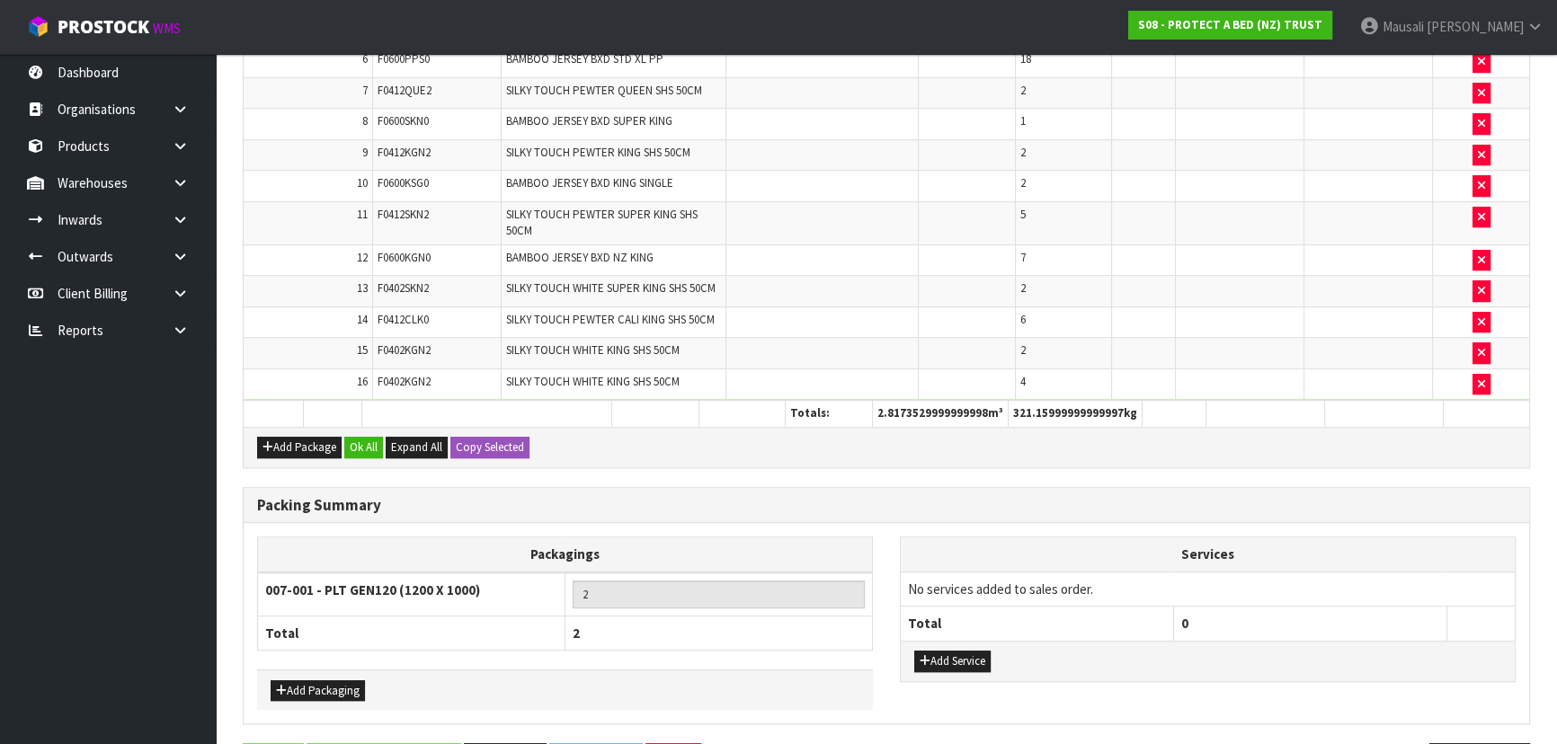
scroll to position [1212, 0]
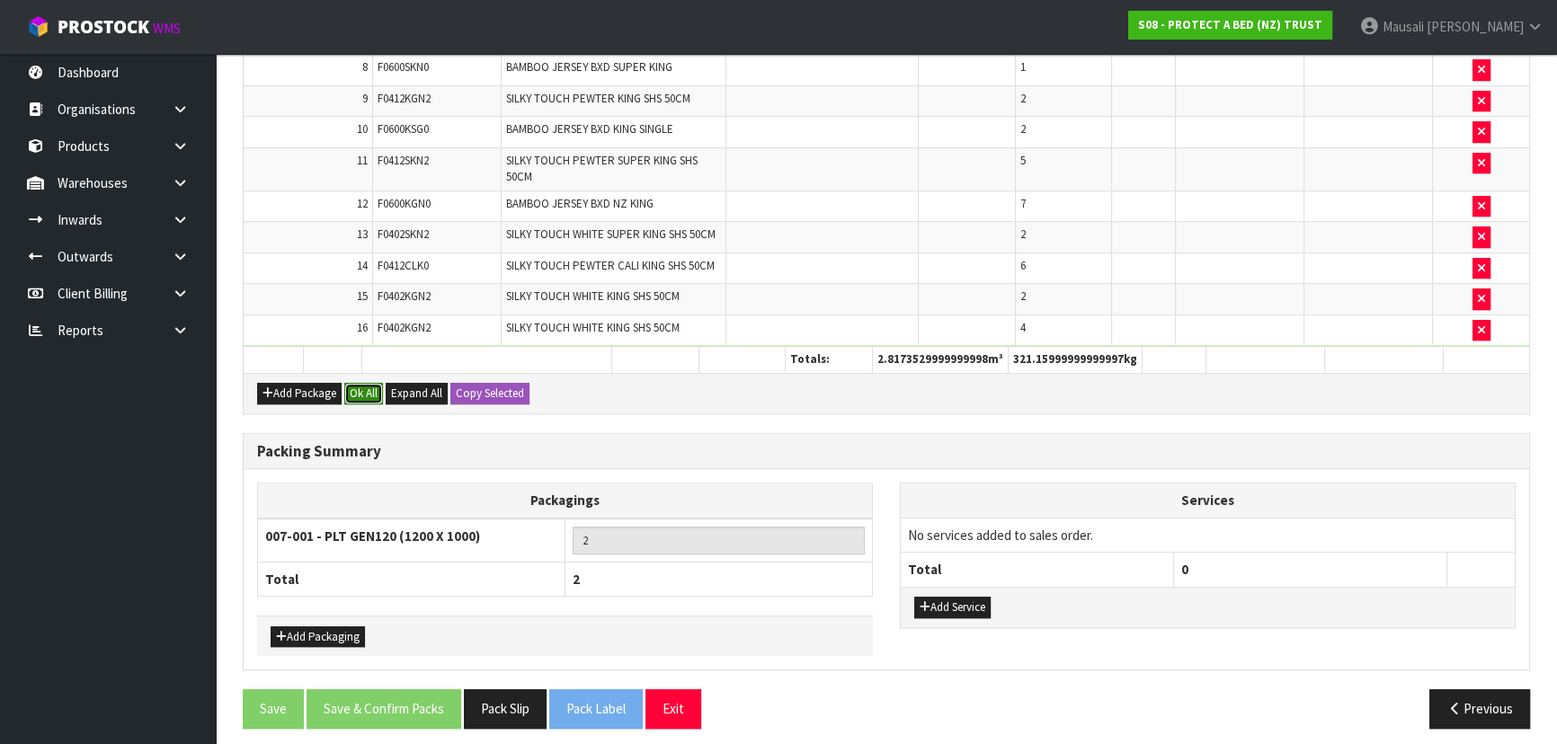
click at [364, 389] on button "Ok All" at bounding box center [363, 394] width 39 height 22
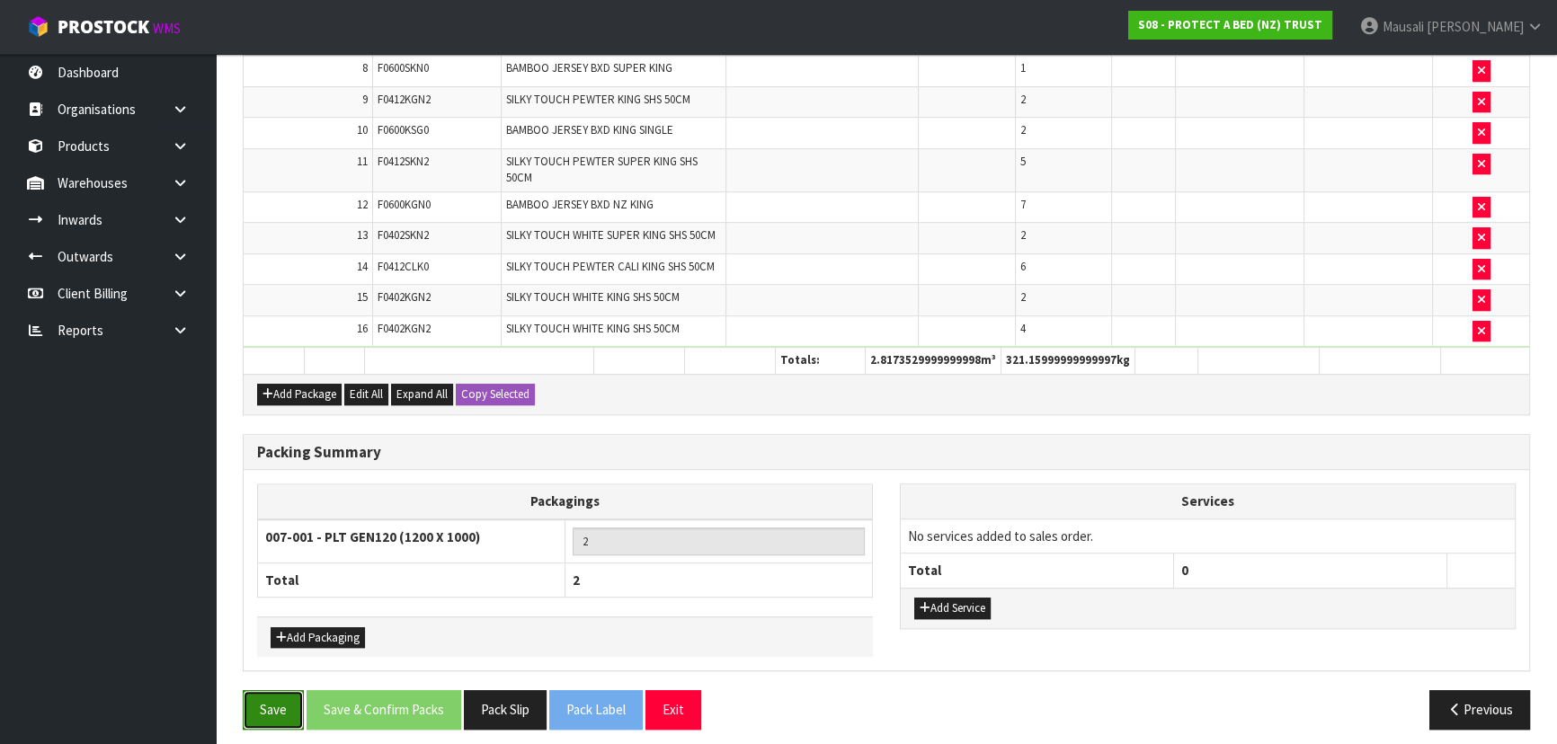
click at [288, 690] on button "Save" at bounding box center [273, 709] width 61 height 39
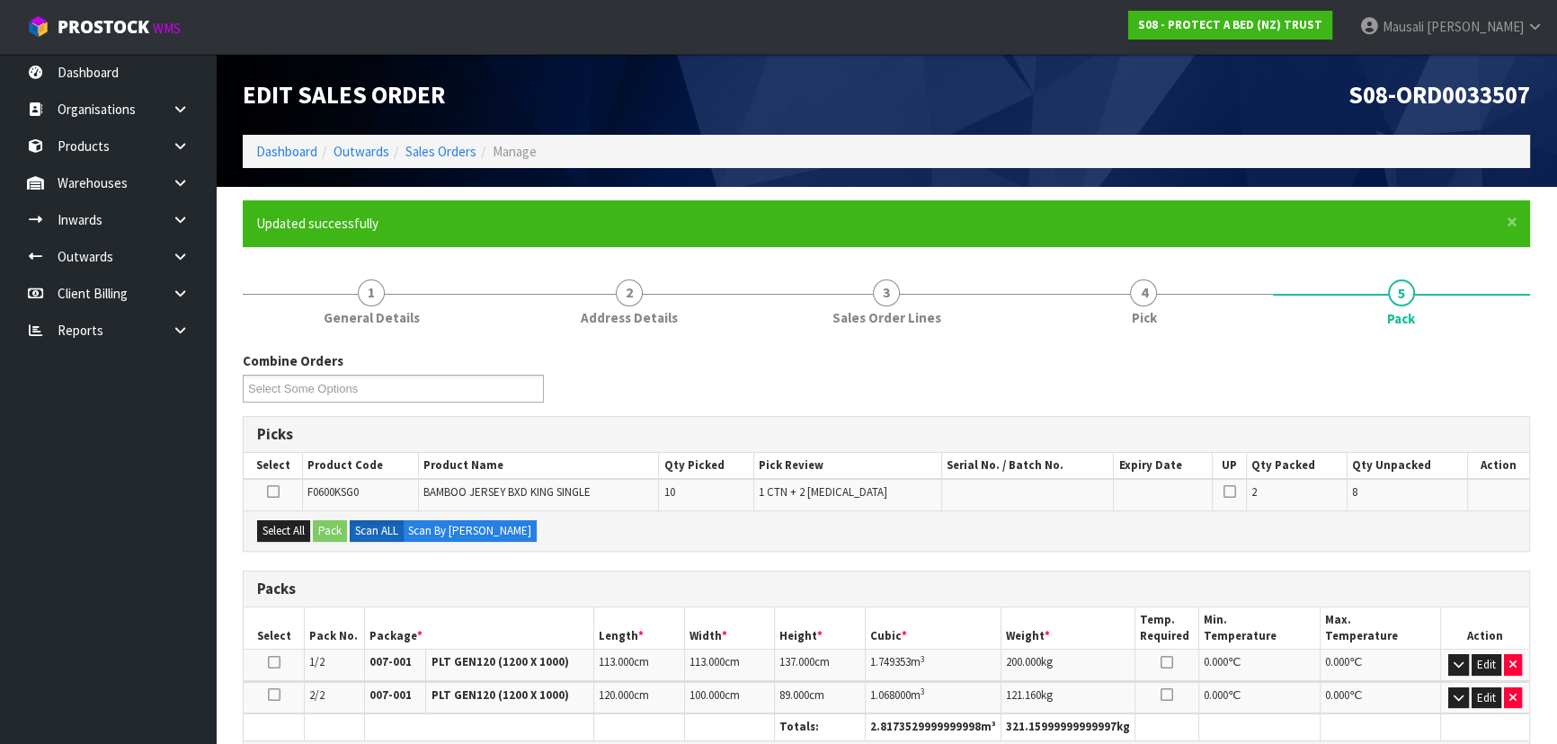
scroll to position [244, 0]
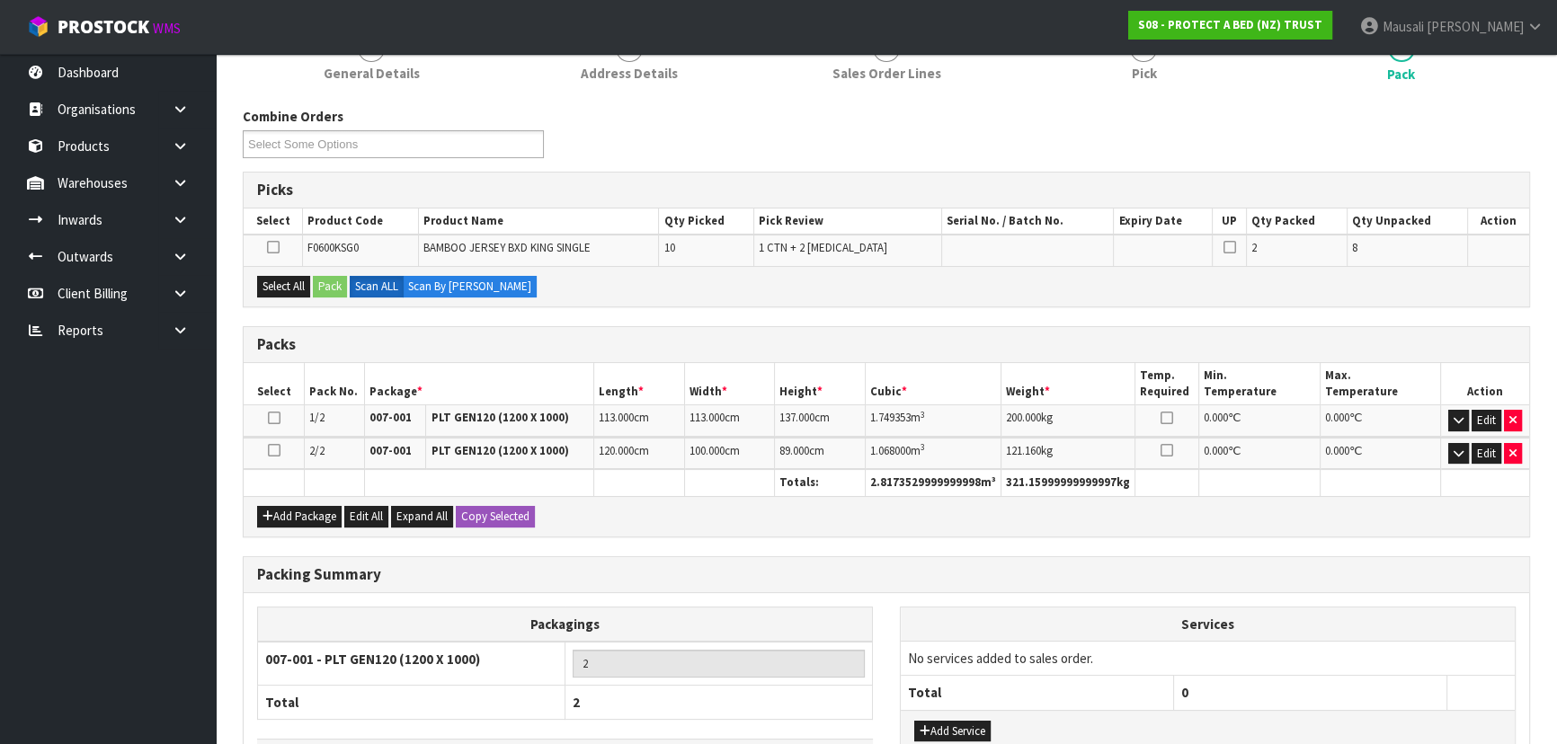
click at [279, 451] on icon at bounding box center [274, 450] width 13 height 1
click at [288, 281] on button "Select All" at bounding box center [283, 287] width 53 height 22
click at [339, 282] on button "Pack" at bounding box center [330, 287] width 34 height 22
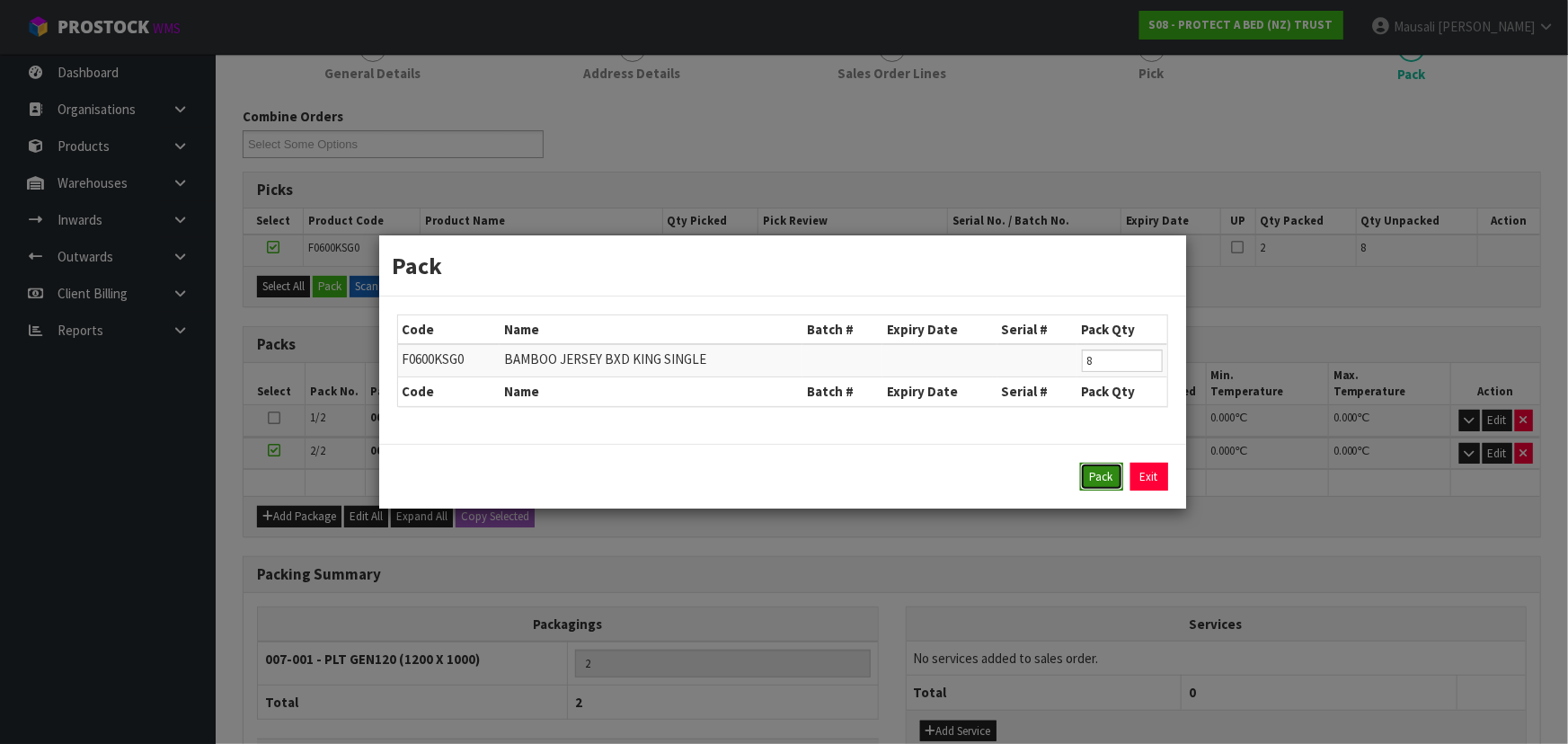
click at [1097, 465] on button "Pack" at bounding box center [1101, 477] width 43 height 29
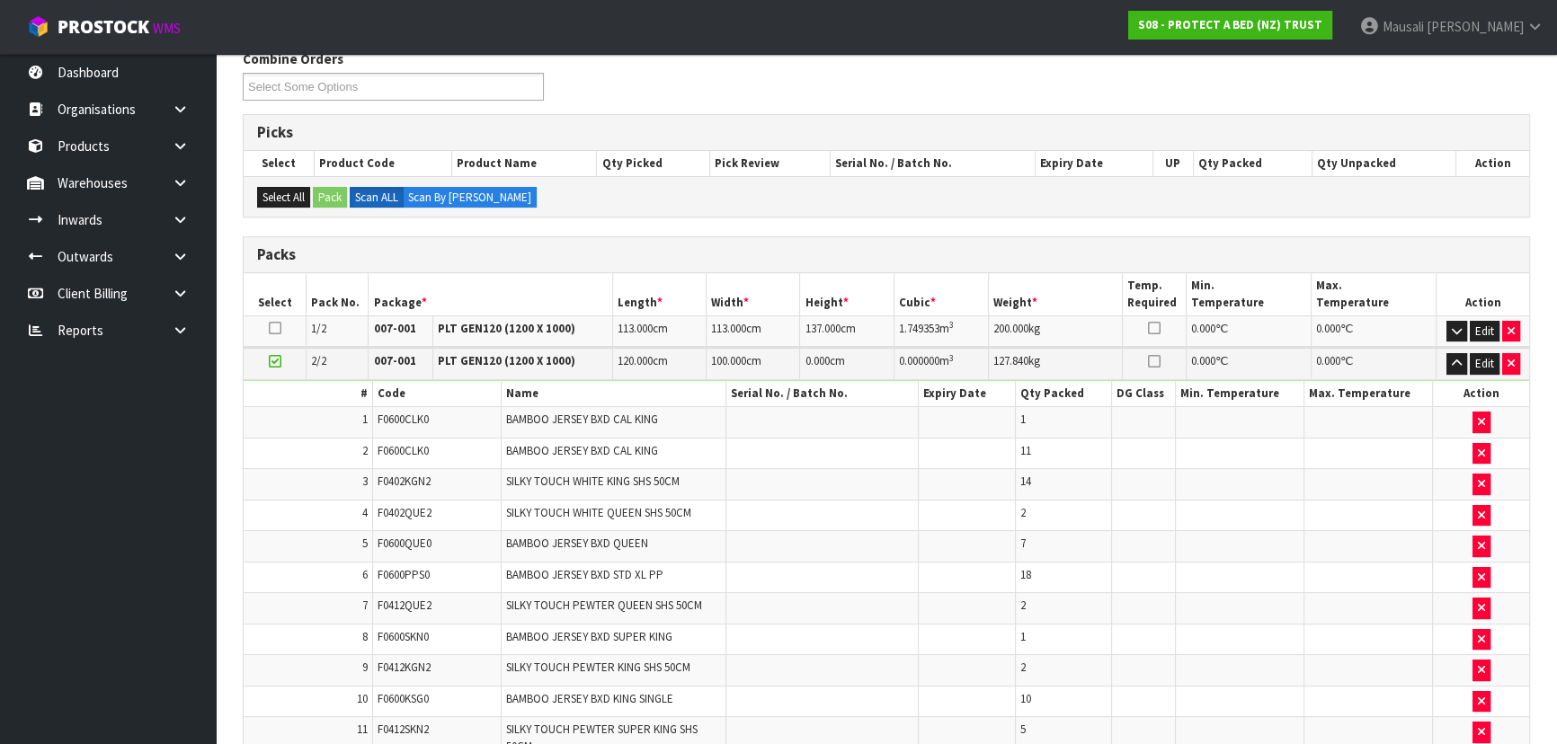
scroll to position [326, 0]
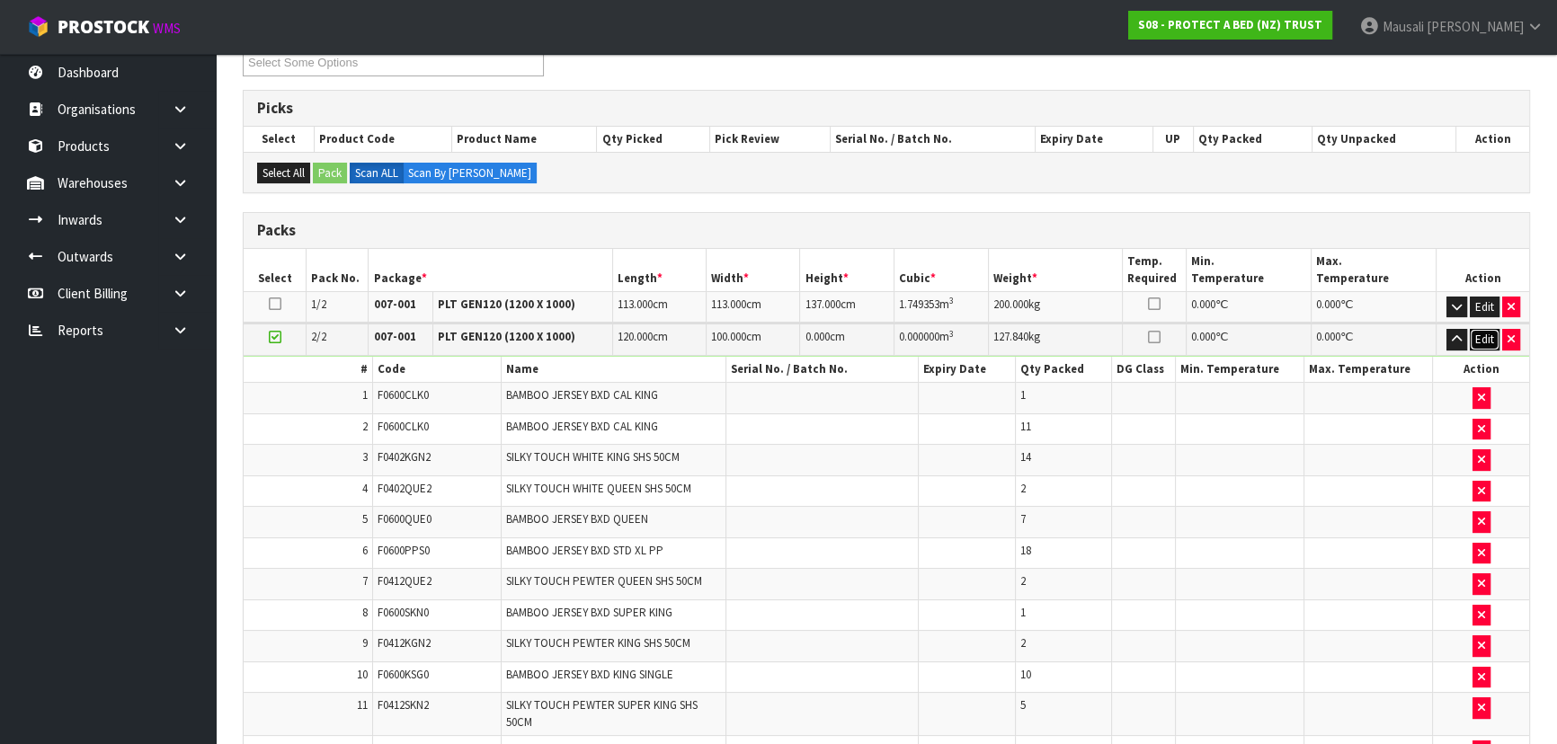
click at [1478, 333] on button "Edit" at bounding box center [1484, 340] width 30 height 22
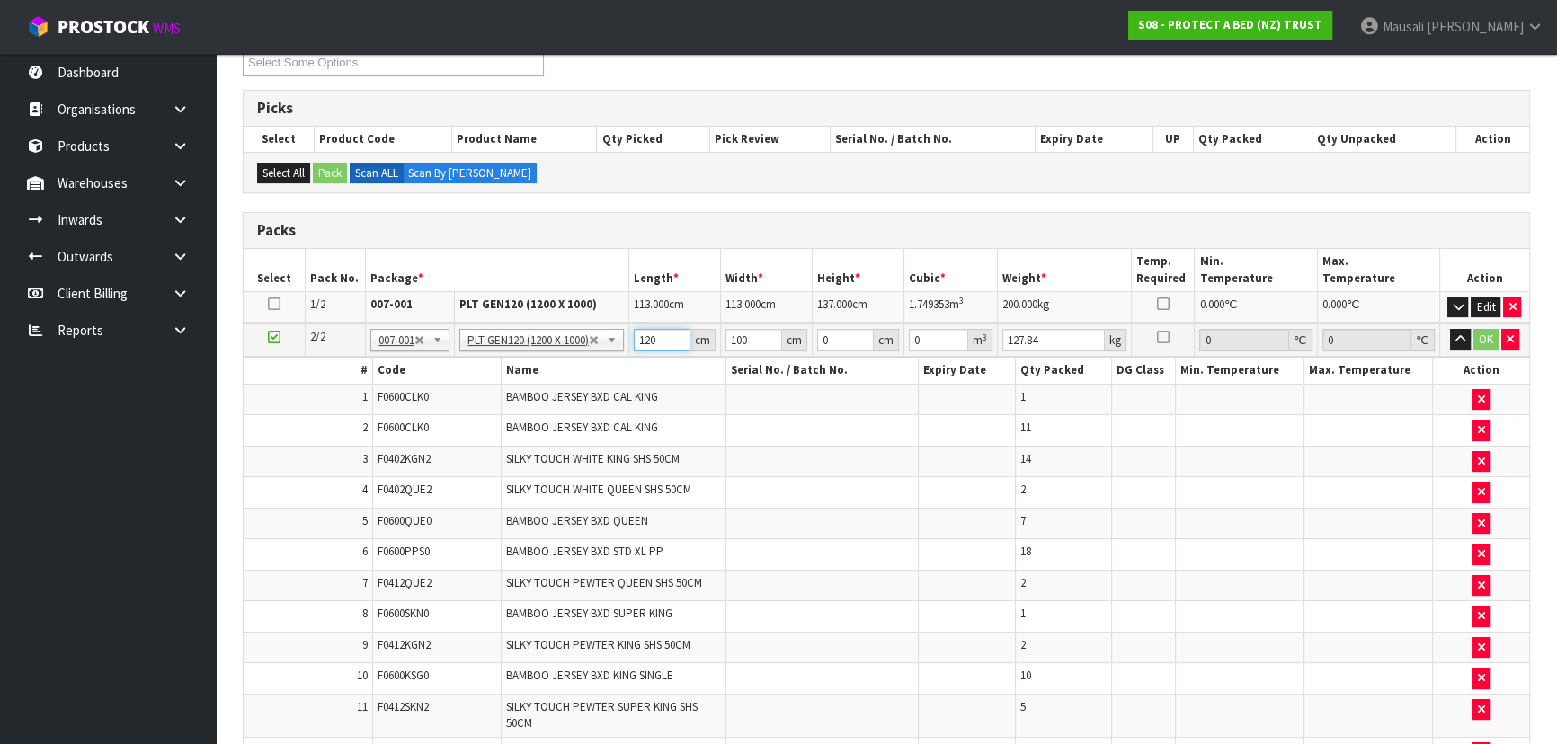
drag, startPoint x: 673, startPoint y: 331, endPoint x: 610, endPoint y: 334, distance: 63.0
click at [615, 333] on tr "2/2 NONE 007-001 007-002 007-004 007-009 007-013 007-014 007-015 007-017 007-01…" at bounding box center [886, 340] width 1285 height 33
type input "122"
type input "112"
type input "1"
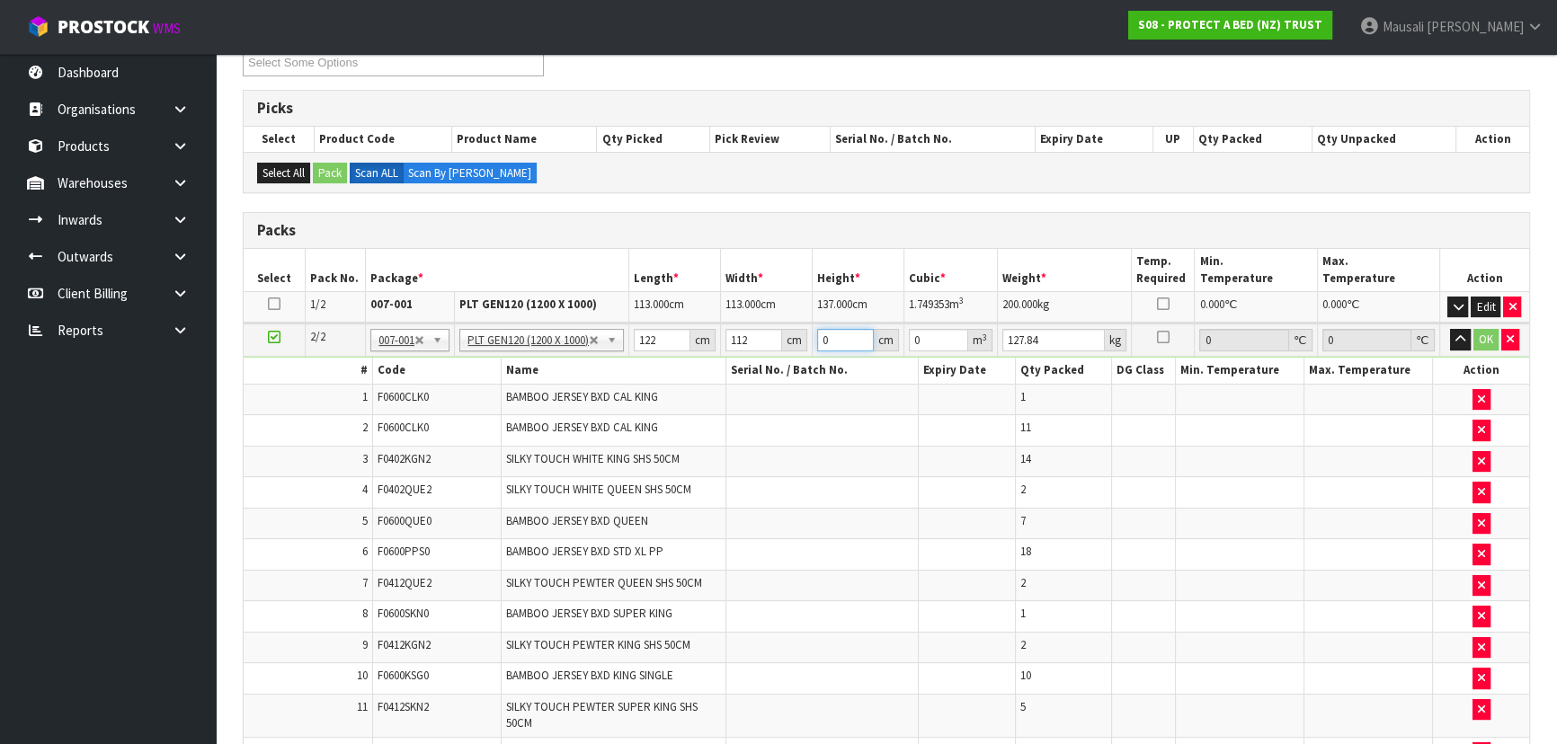
type input "0.013664"
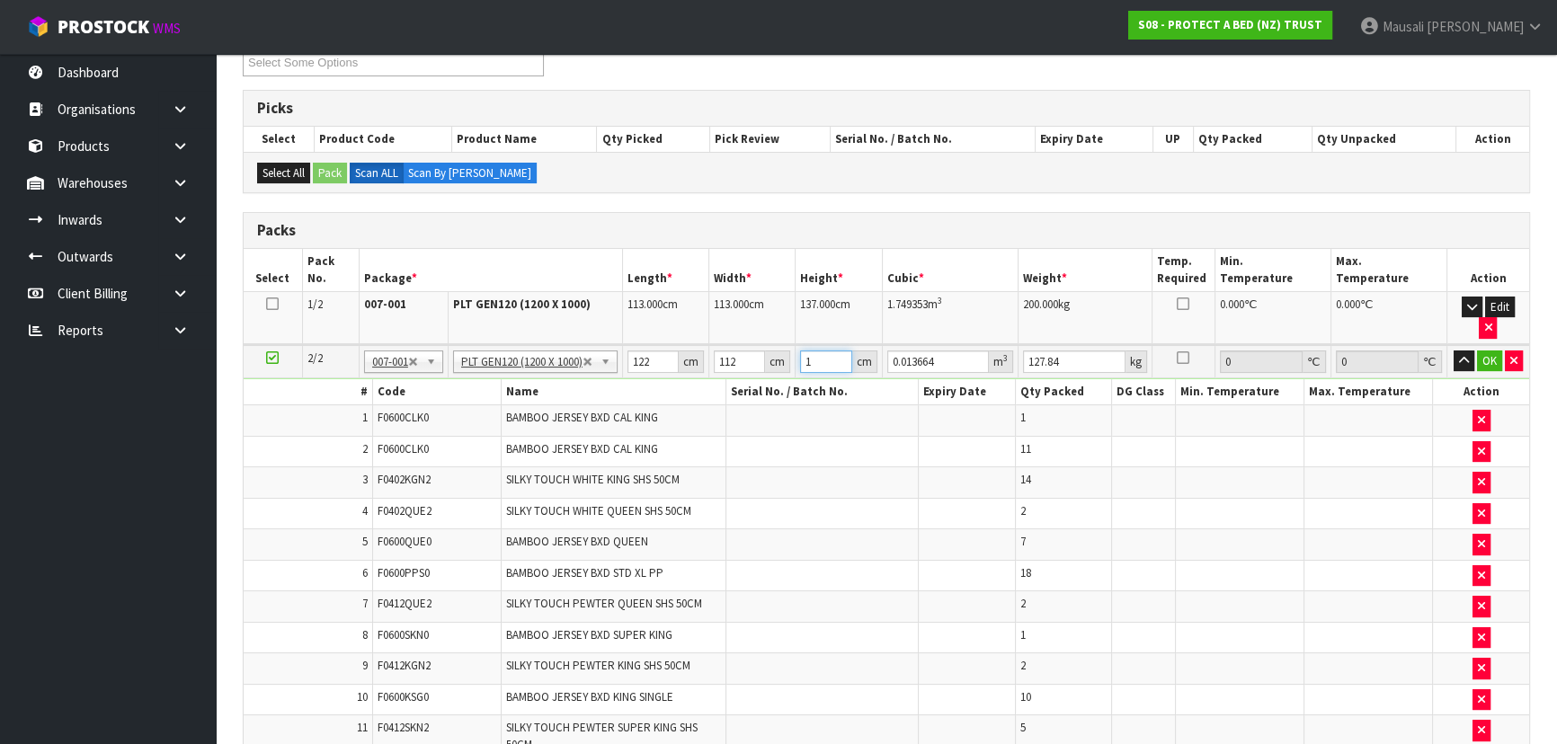
type input "13"
type input "0.177632"
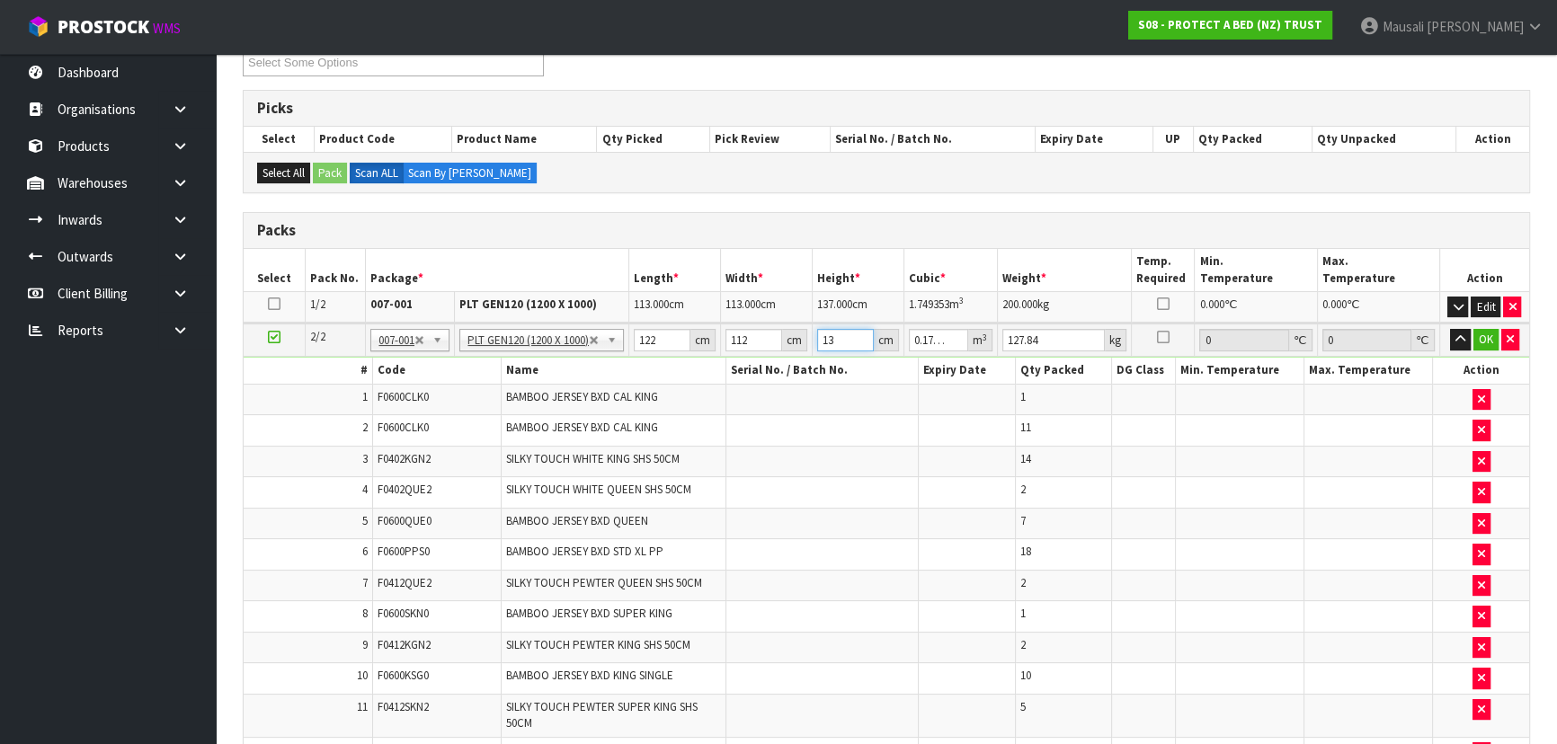
type input "136"
type input "1.858304"
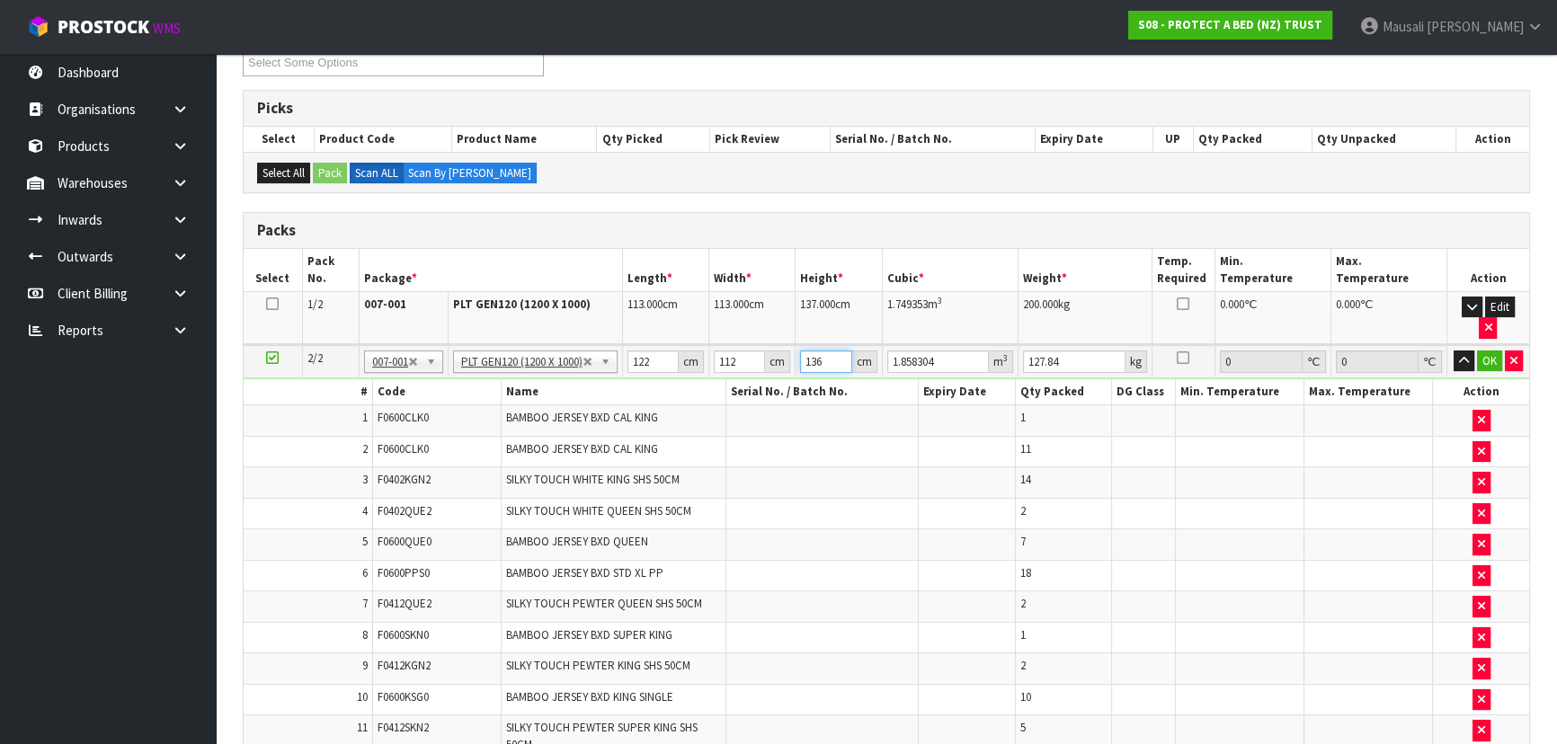
type input "136"
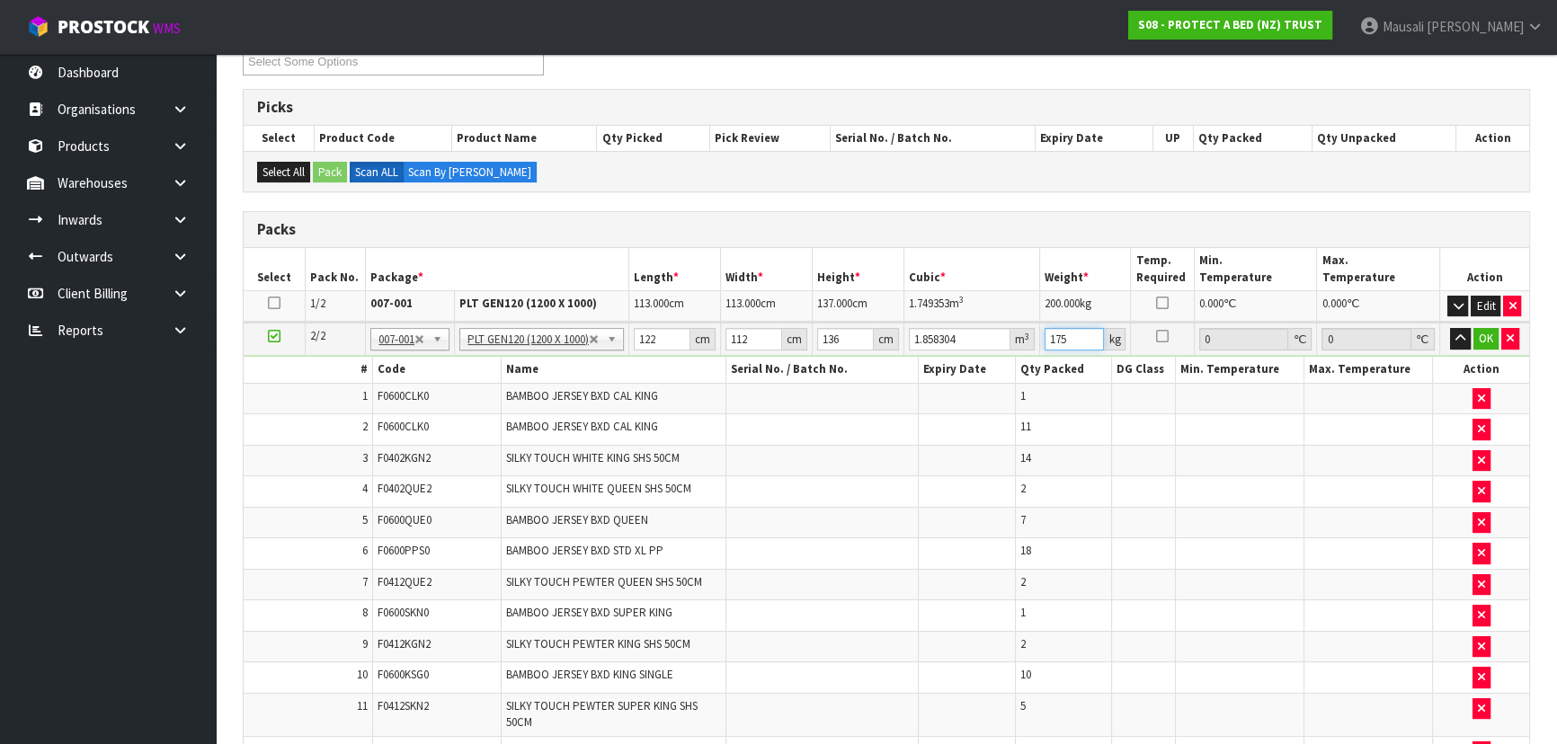
scroll to position [304, 0]
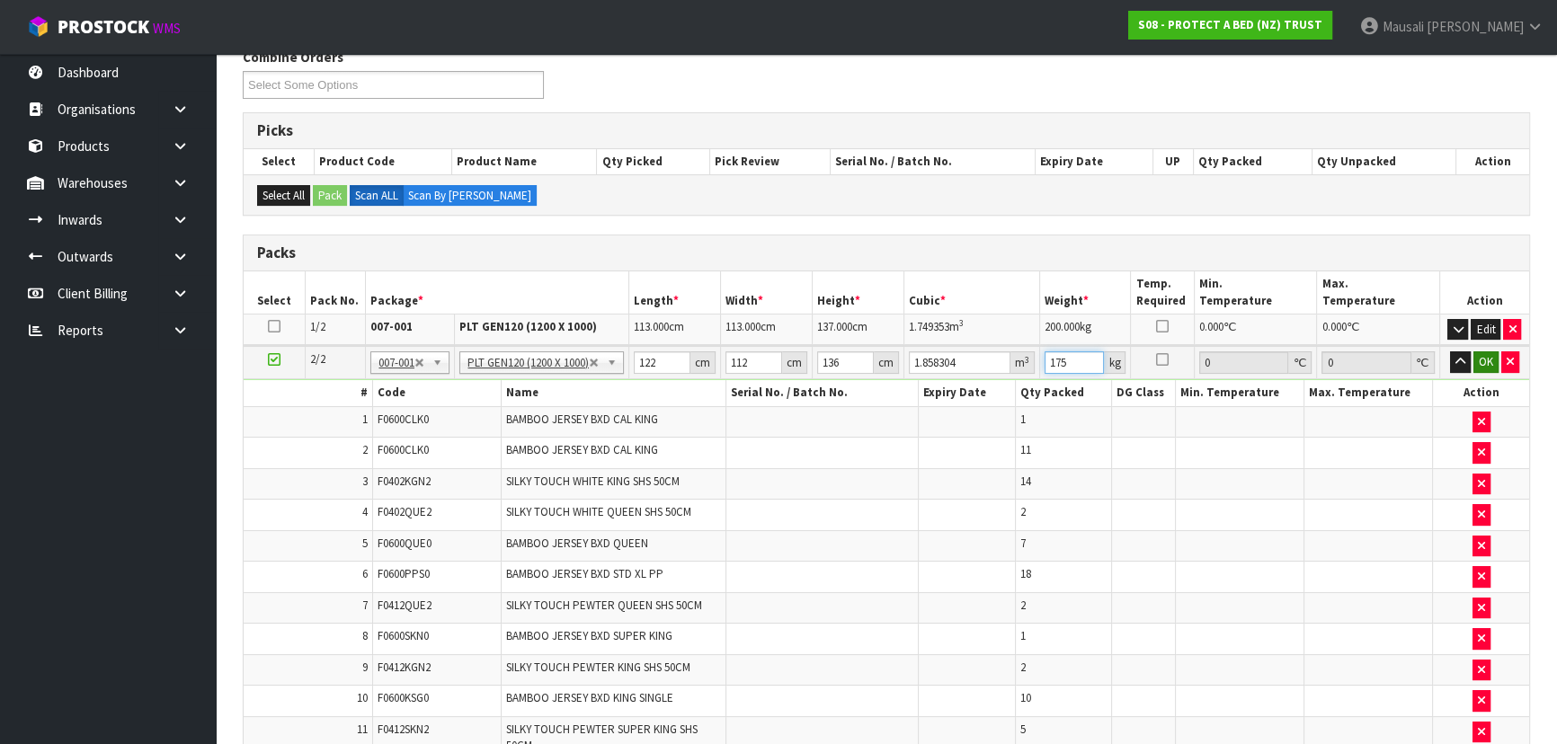
type input "175"
click at [1484, 354] on button "OK" at bounding box center [1485, 362] width 25 height 22
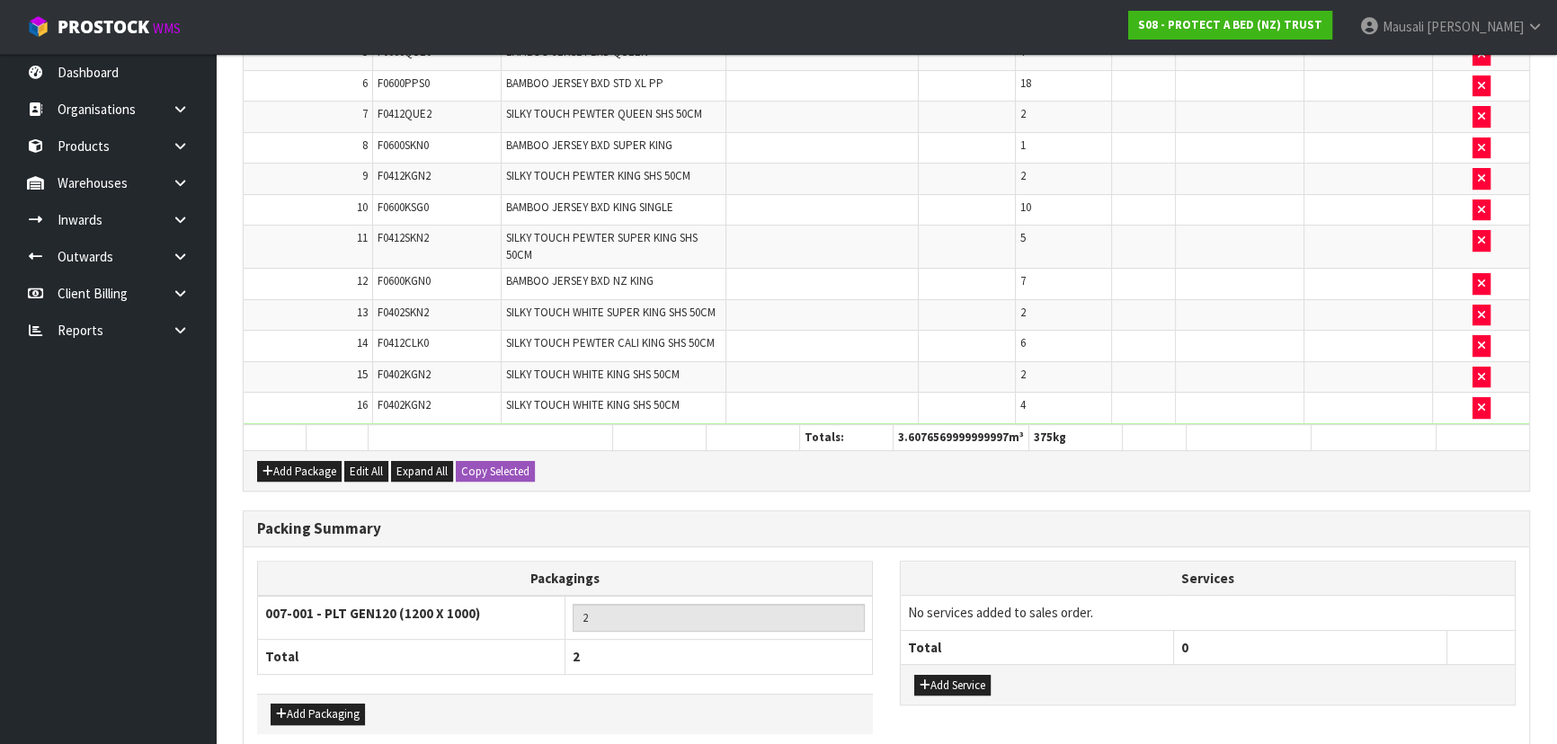
scroll to position [874, 0]
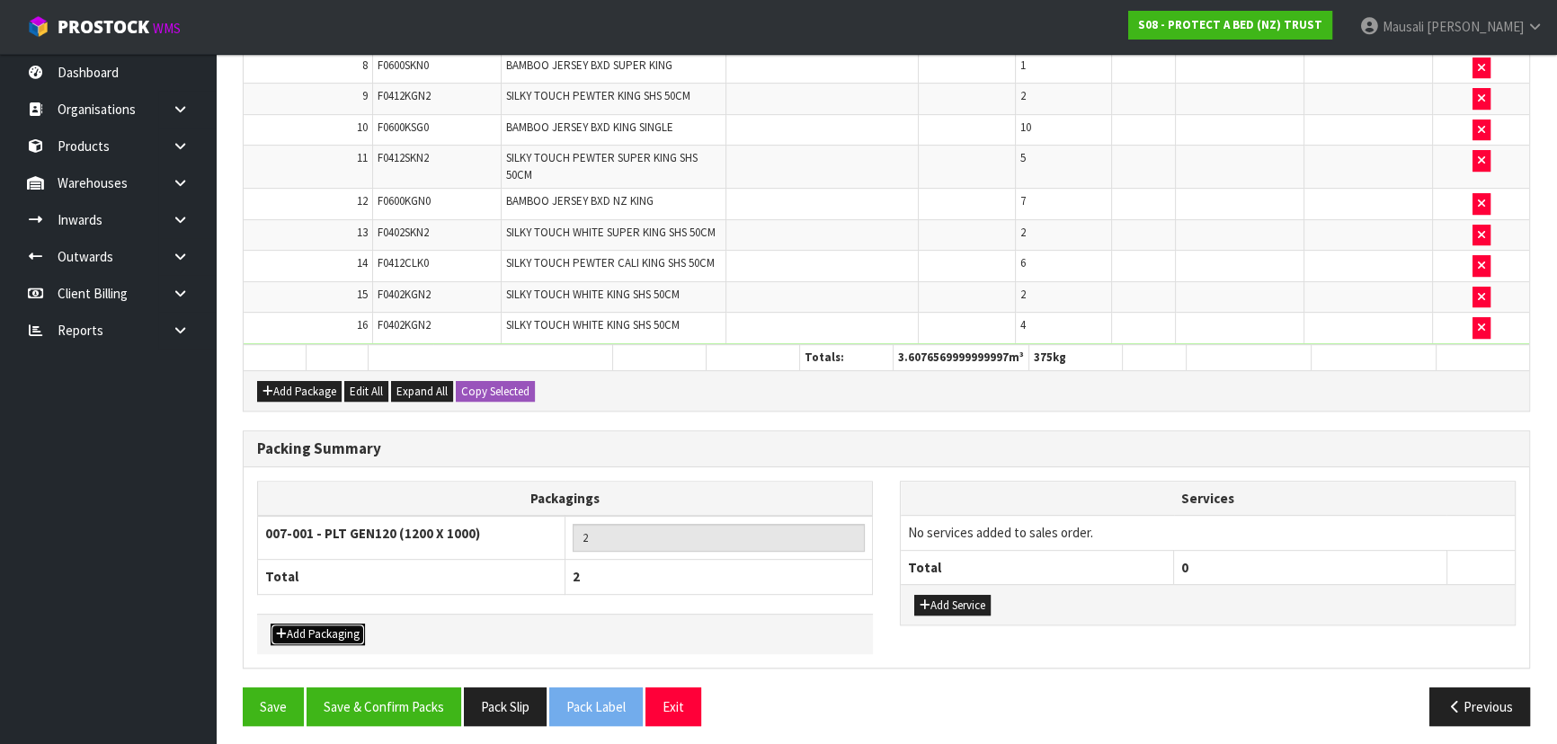
click at [344, 624] on button "Add Packaging" at bounding box center [318, 635] width 94 height 22
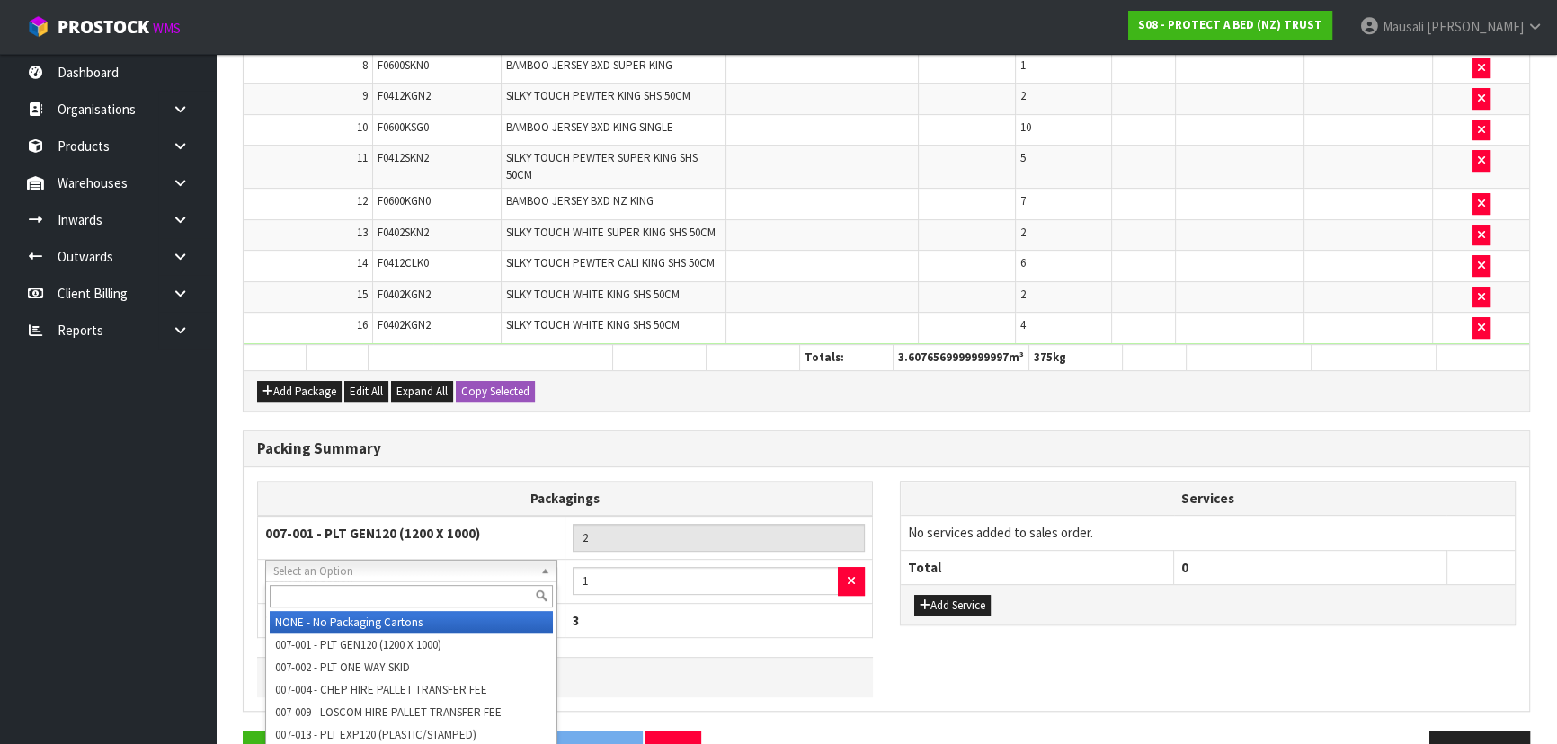
click at [344, 602] on input "text" at bounding box center [411, 596] width 283 height 22
type input "OC"
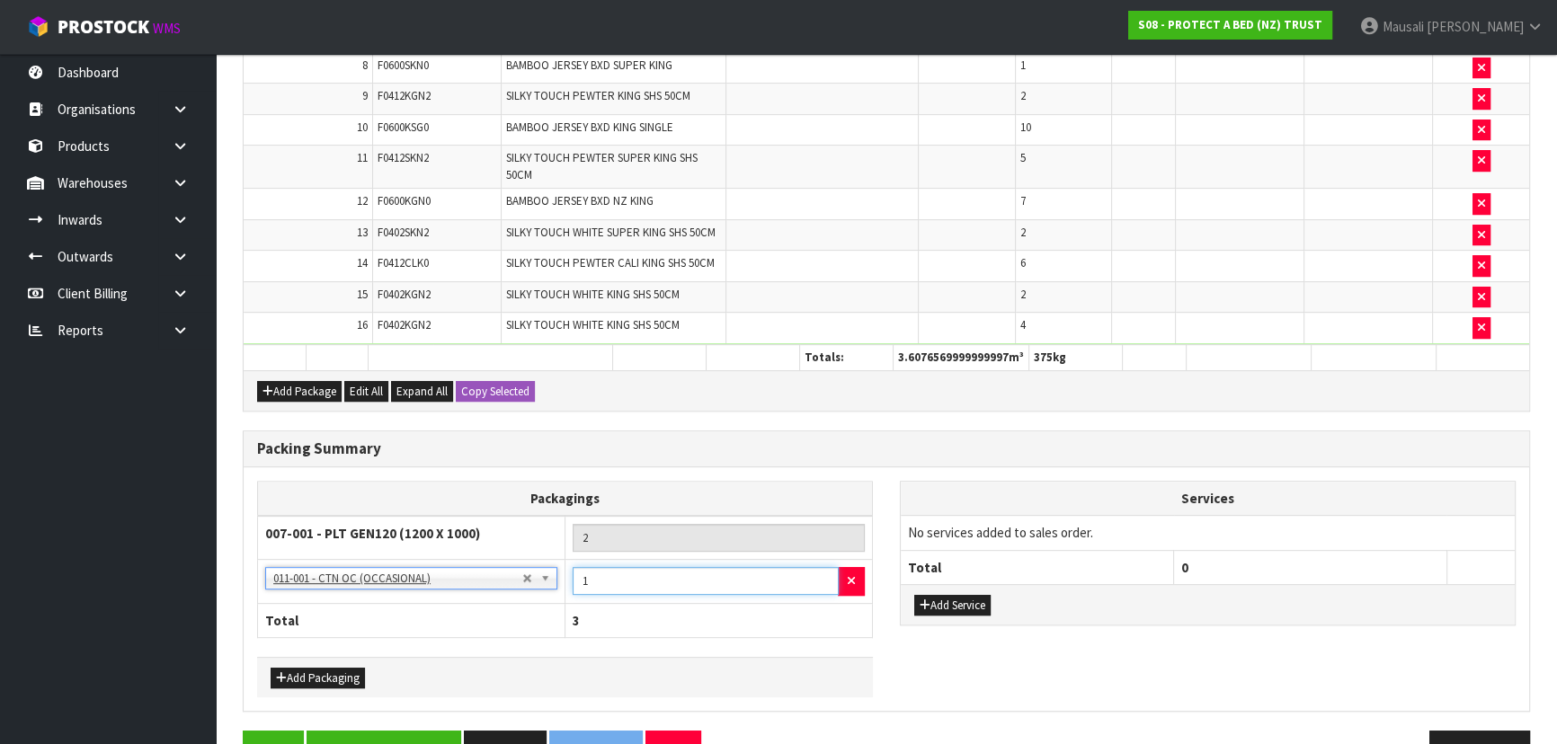
drag, startPoint x: 583, startPoint y: 576, endPoint x: 564, endPoint y: 581, distance: 20.3
click at [564, 581] on tr "NONE - No Packaging Cartons 007-001 - PLT GEN120 (1200 X 1000) 007-002 - PLT ON…" at bounding box center [565, 582] width 615 height 44
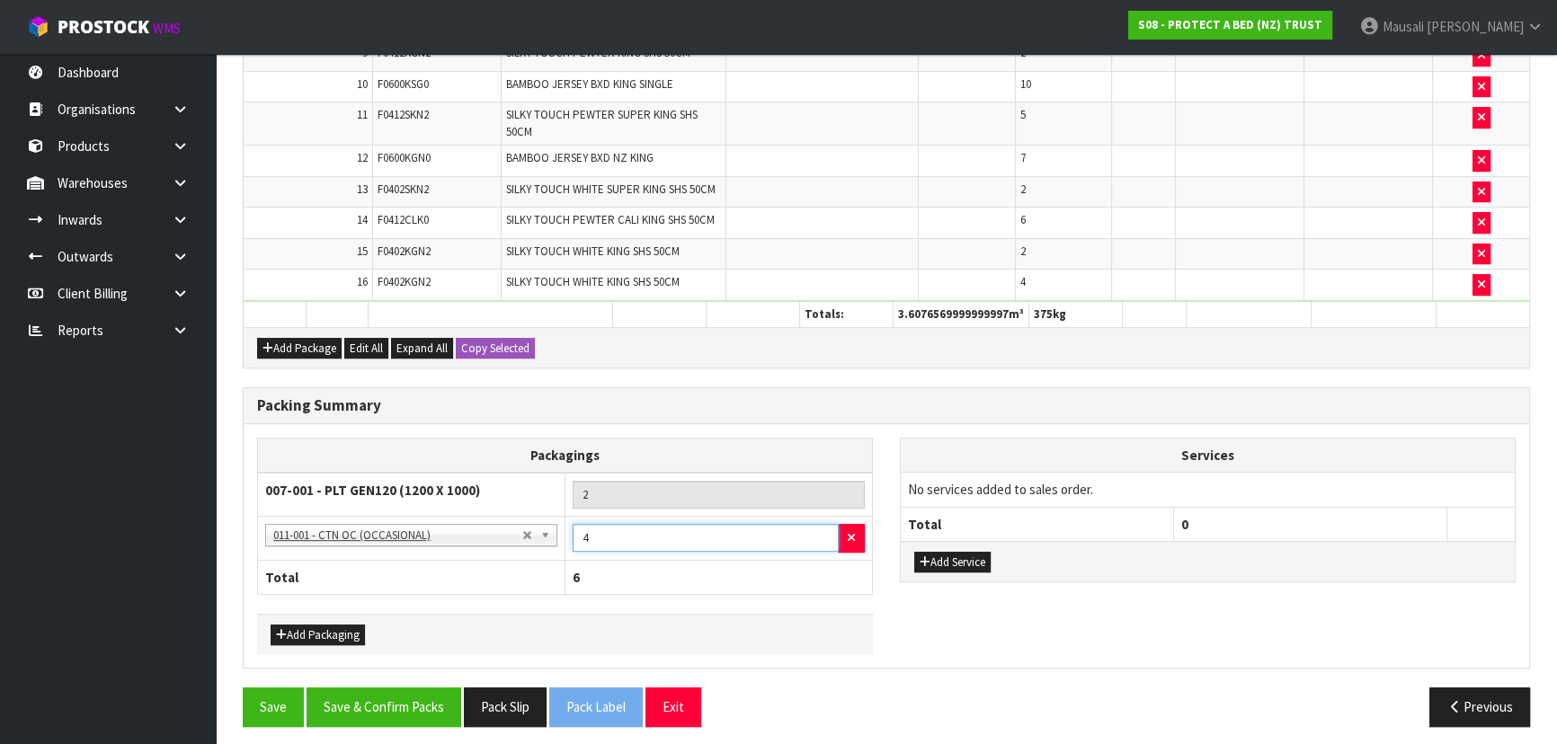
scroll to position [917, 0]
type input "4"
click at [413, 698] on button "Save & Confirm Packs" at bounding box center [383, 707] width 155 height 39
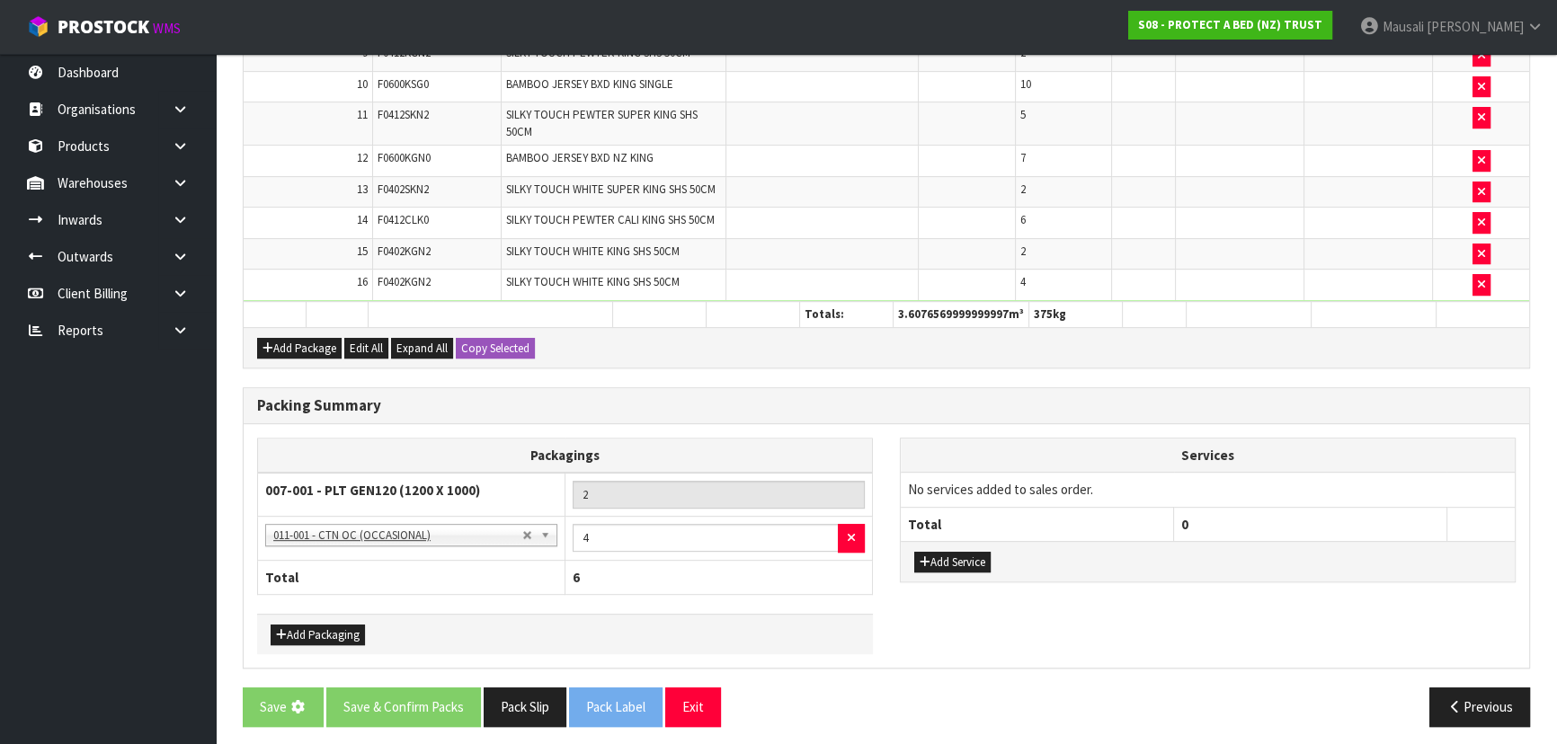
scroll to position [0, 0]
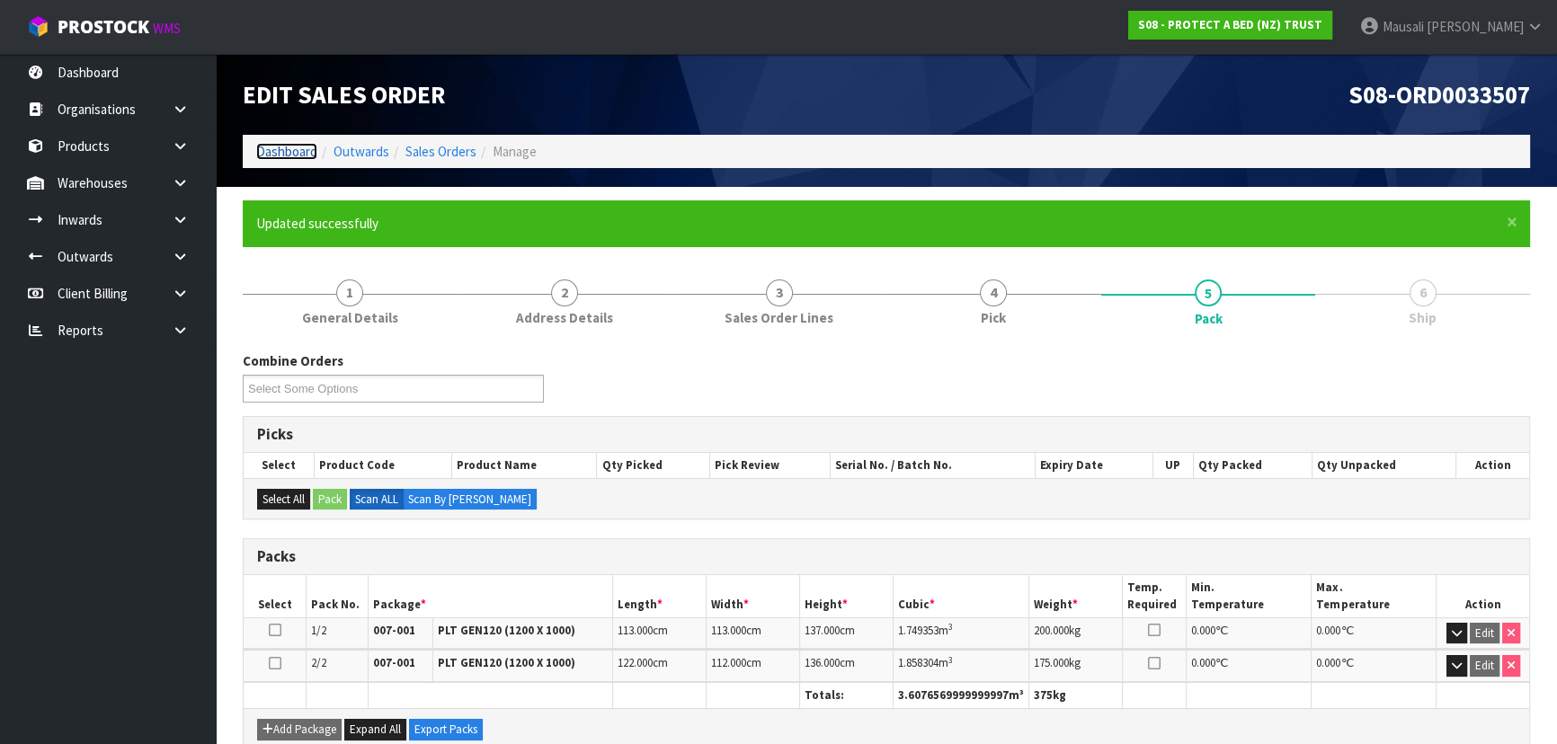
click at [297, 144] on link "Dashboard" at bounding box center [286, 151] width 61 height 17
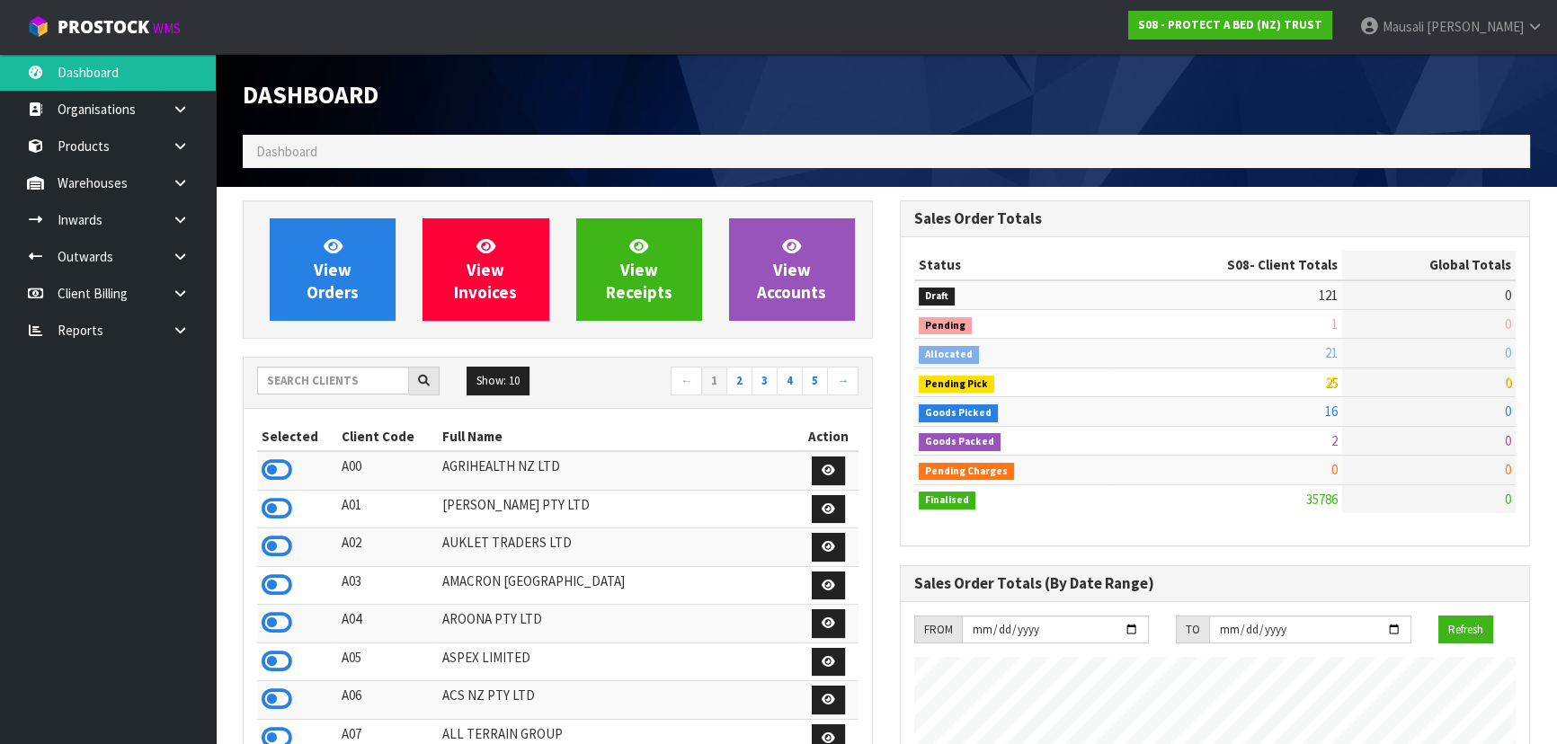
scroll to position [1359, 656]
click at [296, 384] on input "text" at bounding box center [333, 381] width 152 height 28
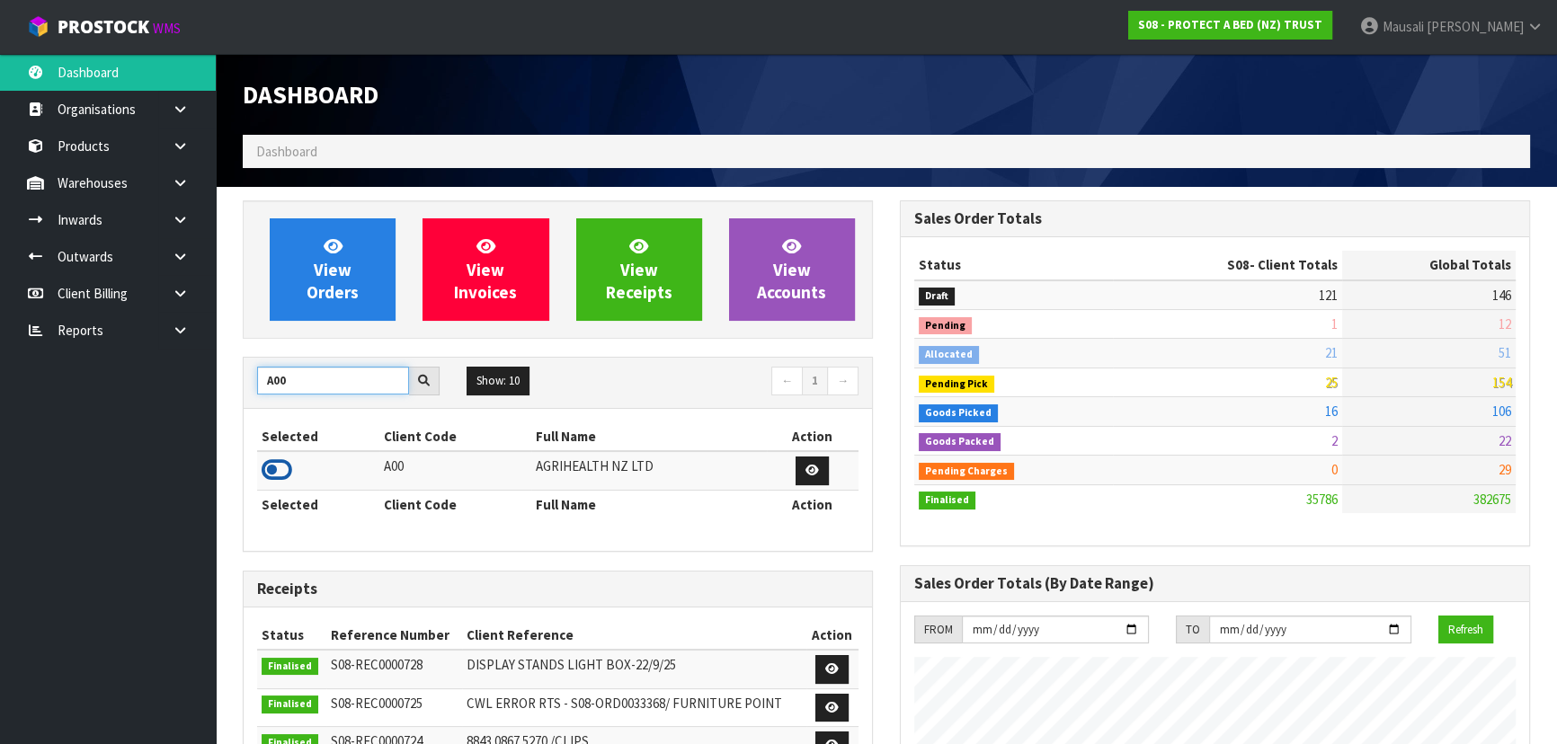
type input "A00"
drag, startPoint x: 280, startPoint y: 470, endPoint x: 288, endPoint y: 459, distance: 13.5
click at [280, 469] on icon at bounding box center [277, 470] width 31 height 27
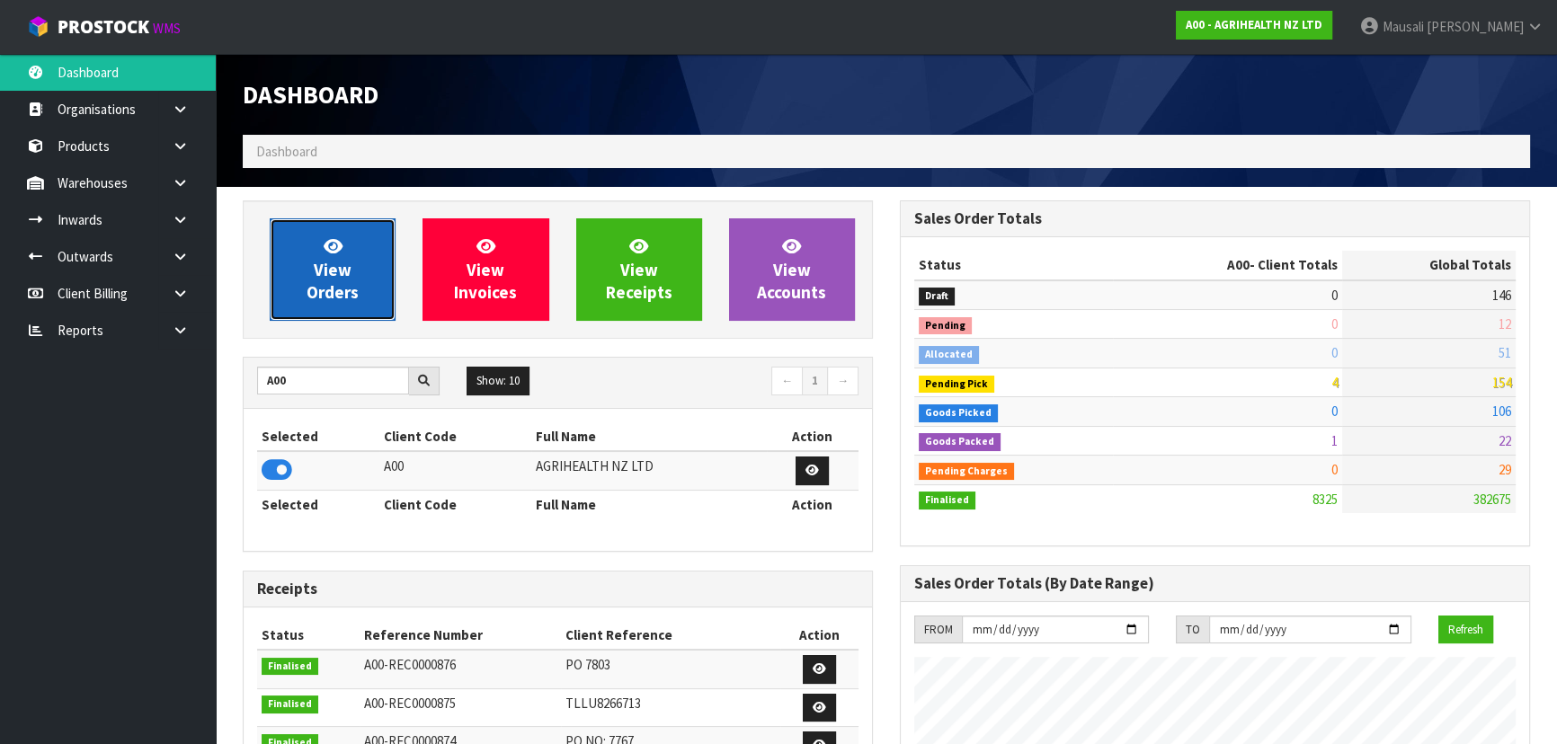
click at [356, 259] on link "View Orders" at bounding box center [333, 269] width 126 height 102
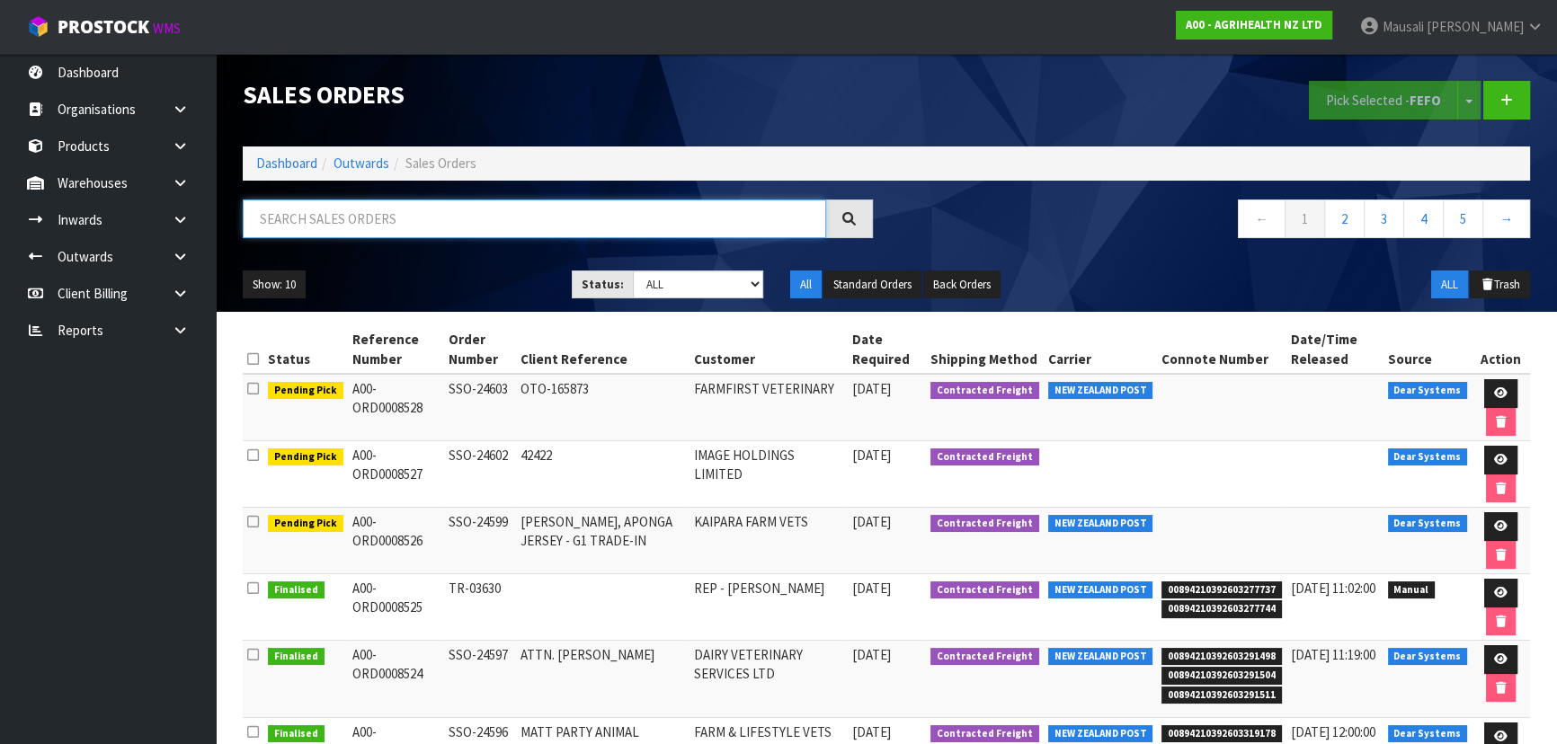
click at [336, 218] on input "text" at bounding box center [534, 219] width 583 height 39
type input "JOB-0414060"
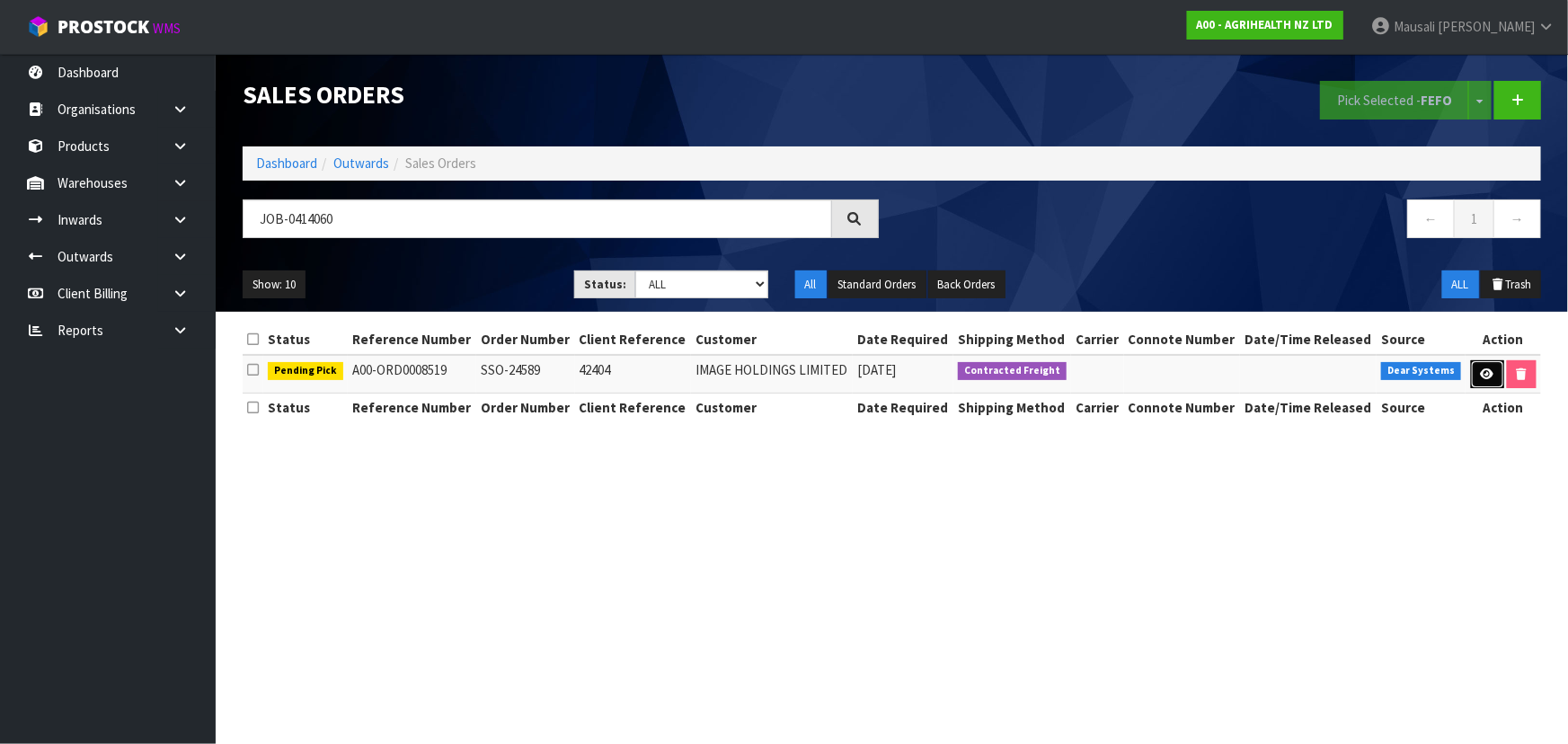
click at [1481, 374] on icon at bounding box center [1487, 374] width 13 height 12
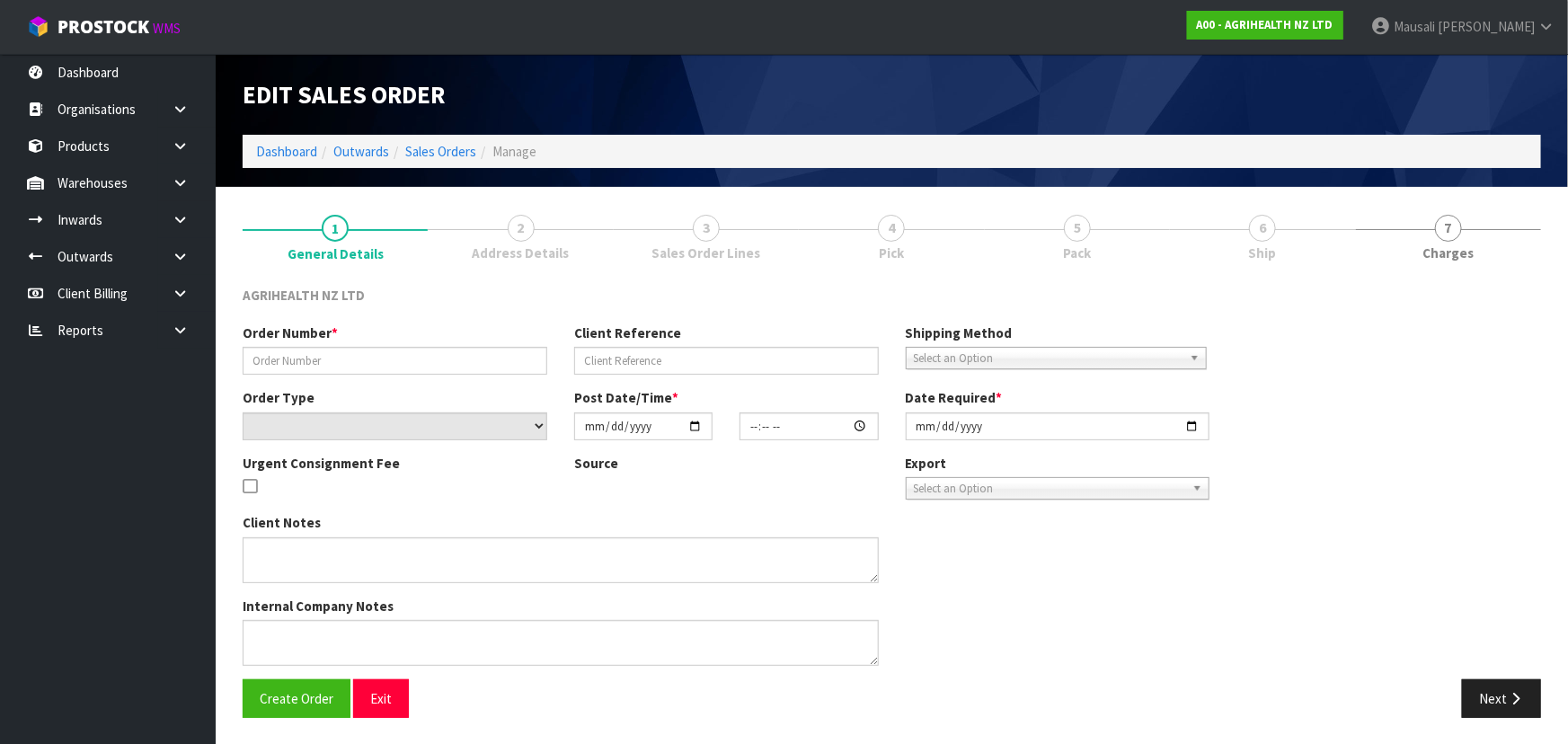
type input "SSO-24589"
type input "42404"
select select "number:0"
type input "[DATE]"
type input "14:33:32.000"
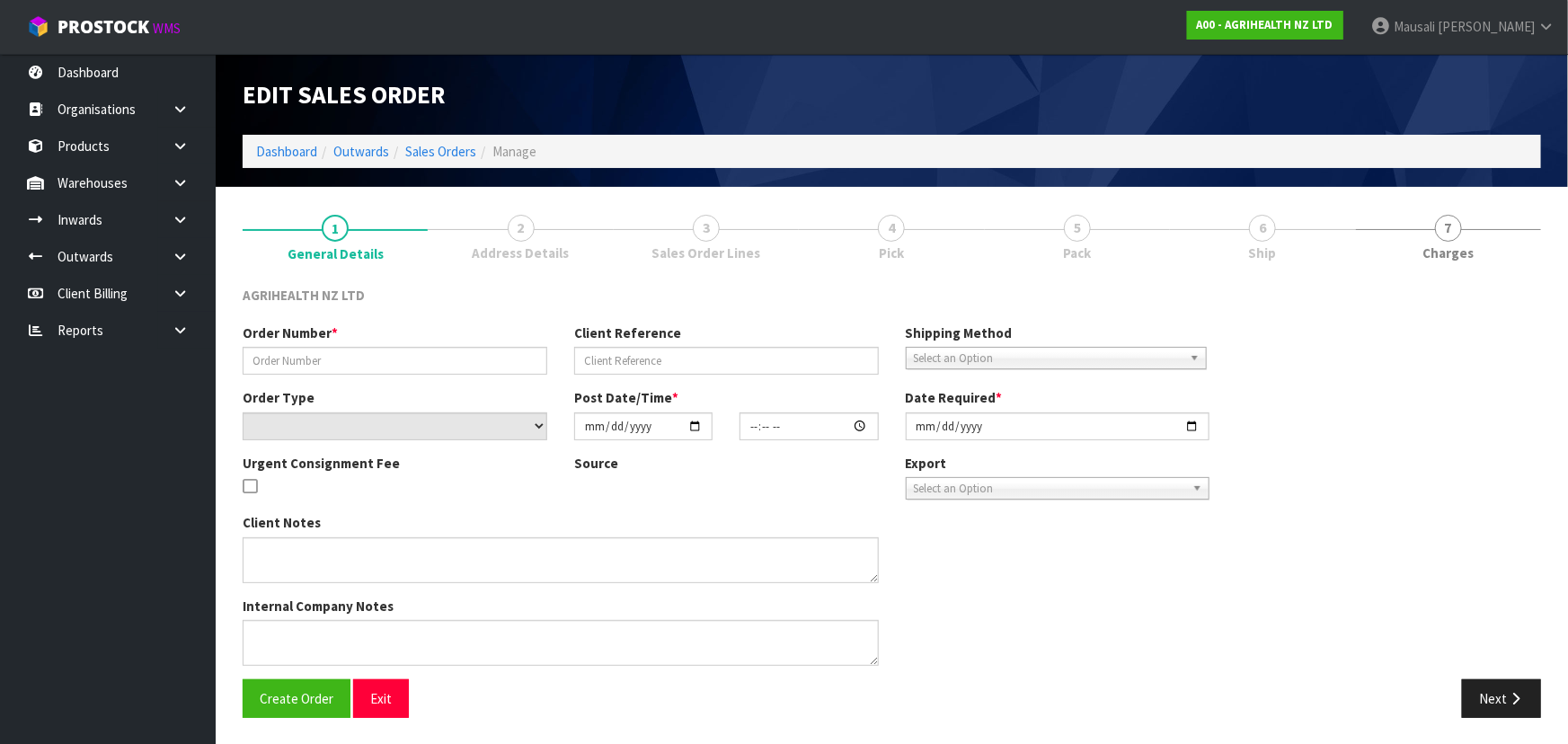
type input "[DATE]"
type textarea "SHIP BY: Freight"
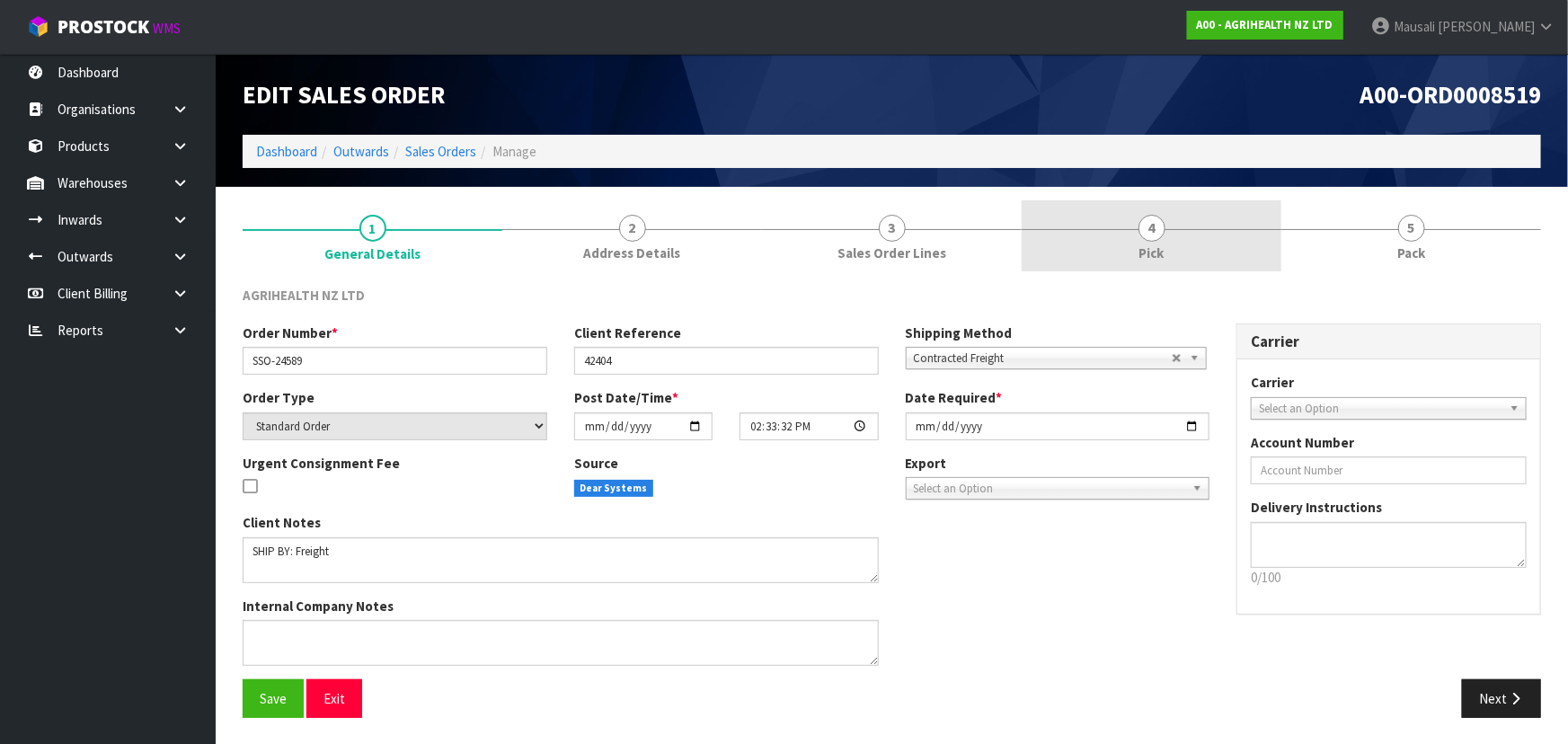
click at [1209, 245] on link "4 Pick" at bounding box center [1152, 235] width 260 height 71
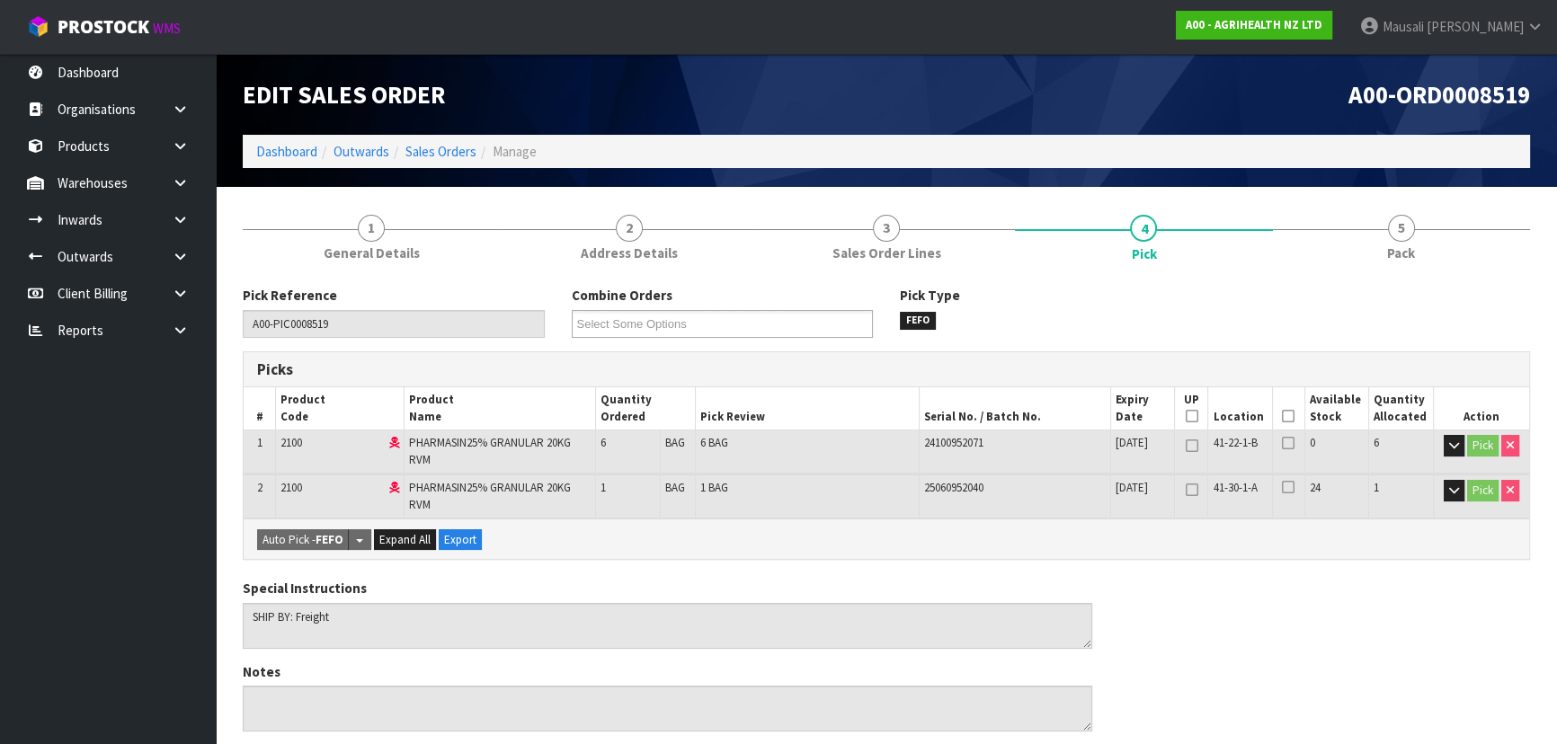
click at [1283, 416] on icon at bounding box center [1288, 416] width 13 height 1
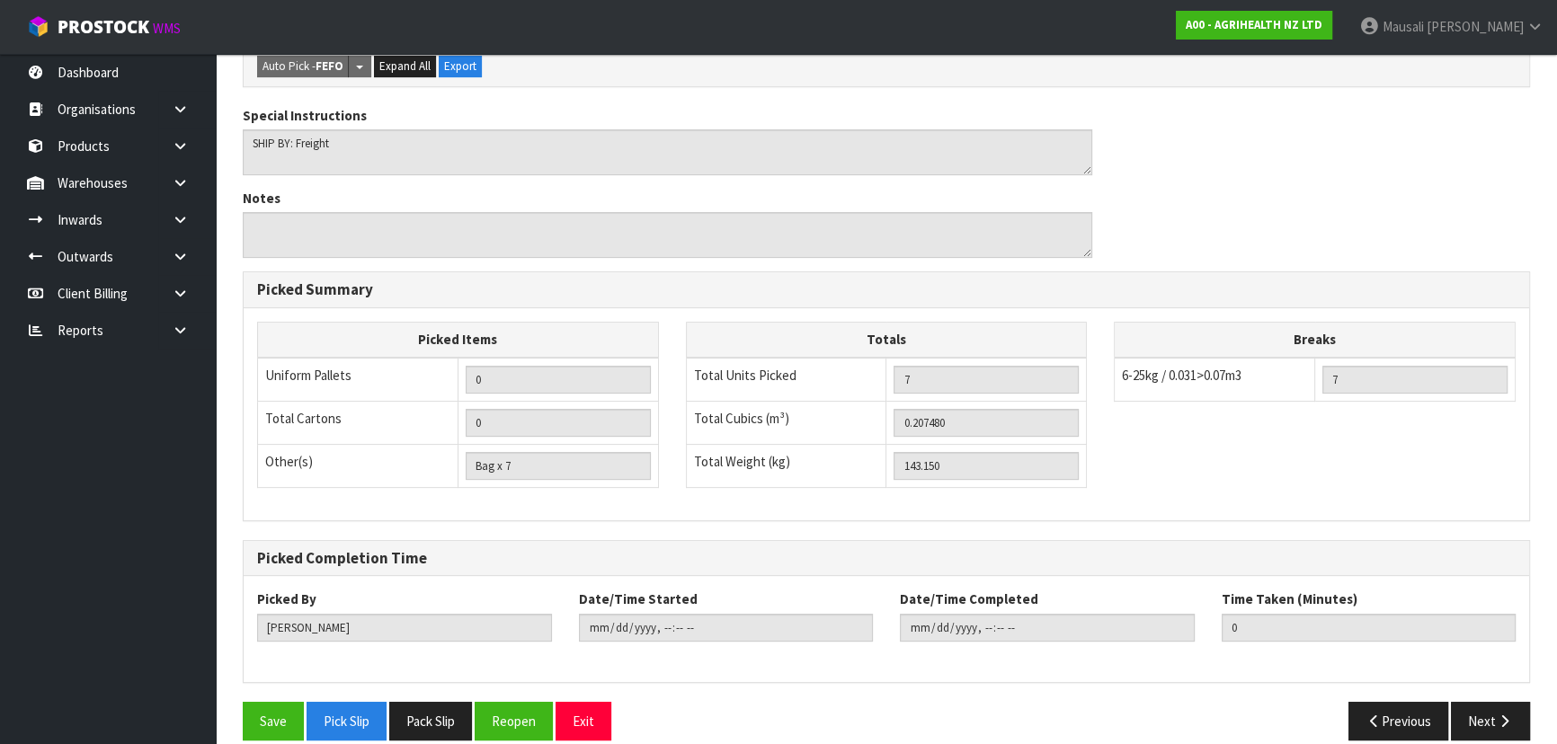
scroll to position [558, 0]
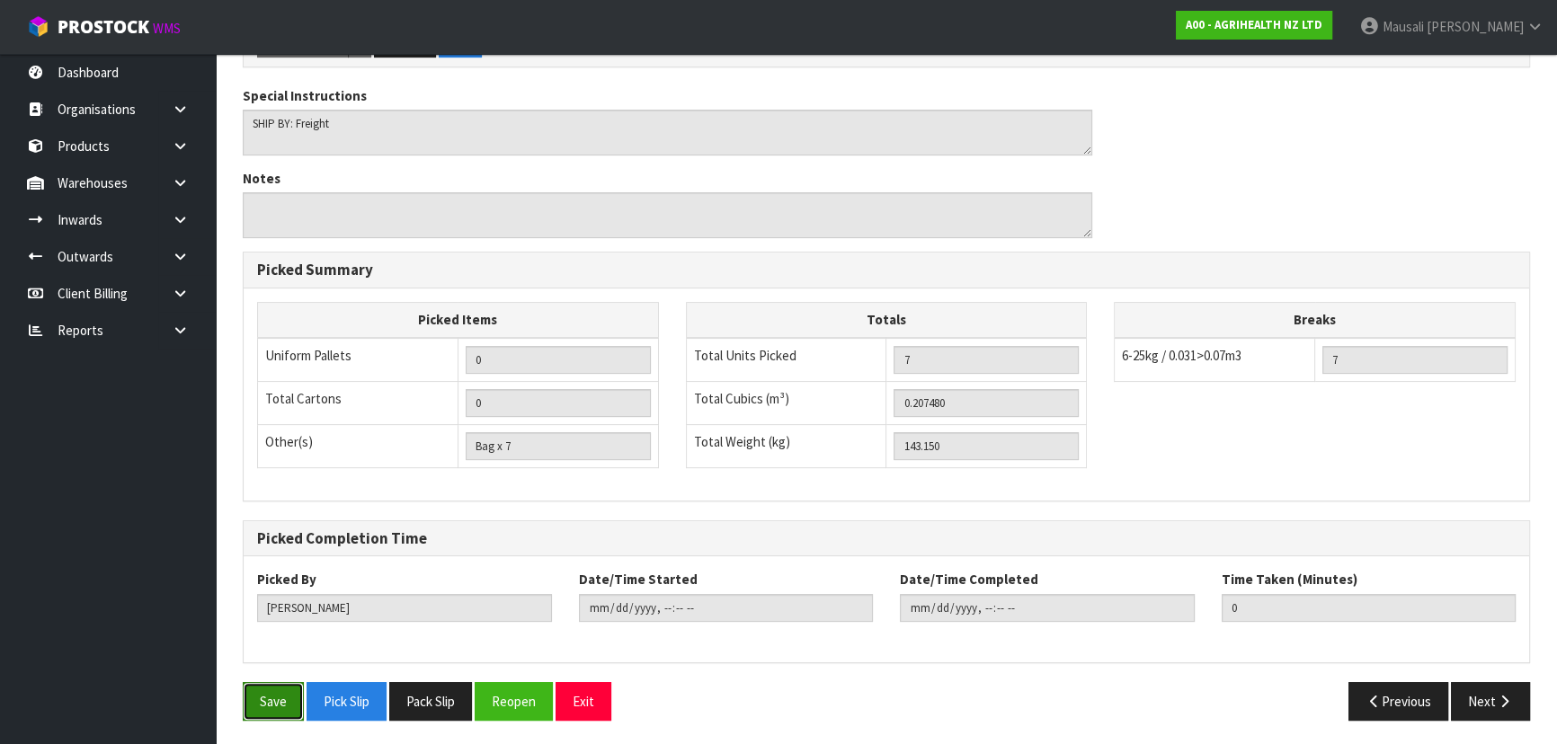
click at [260, 704] on button "Save" at bounding box center [273, 701] width 61 height 39
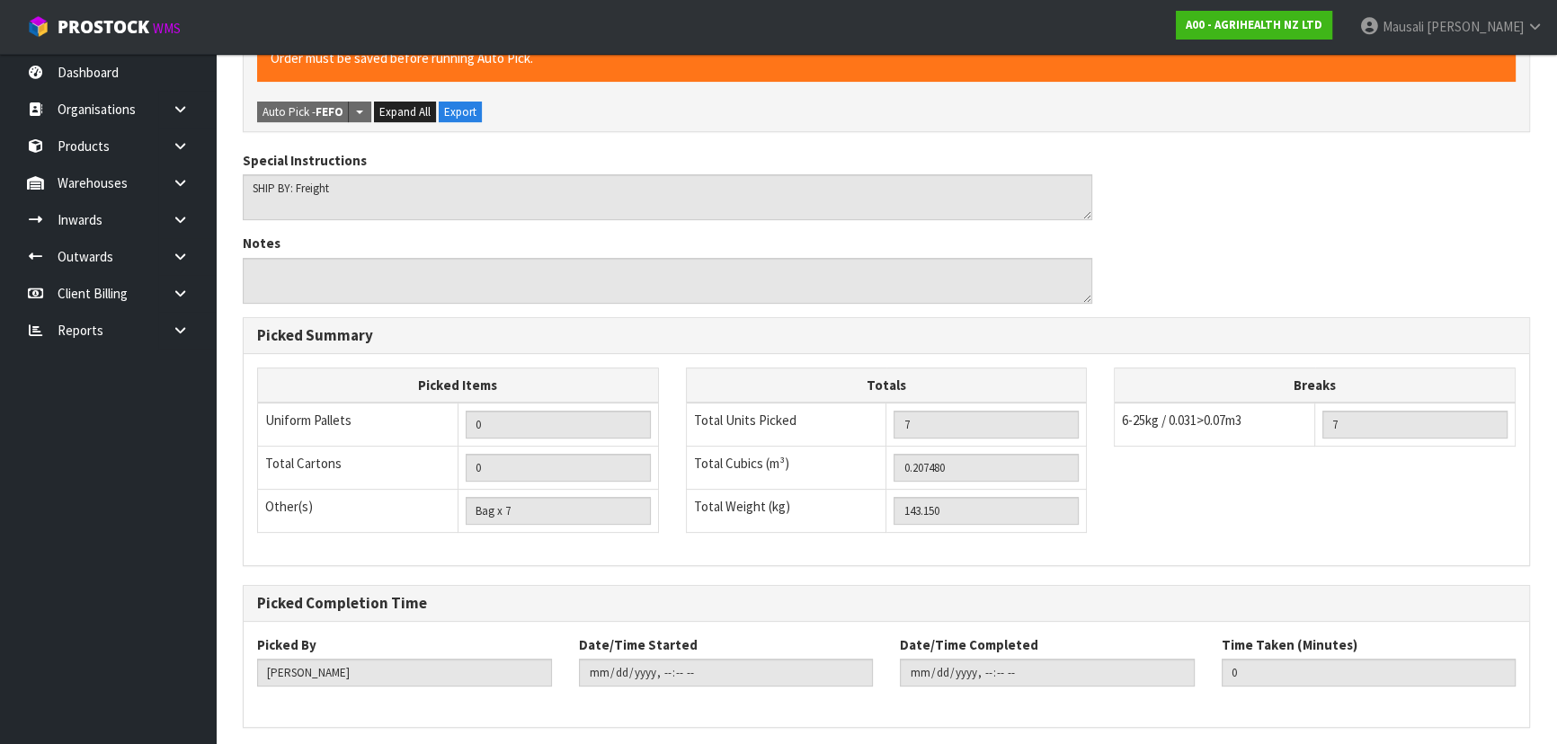
scroll to position [0, 0]
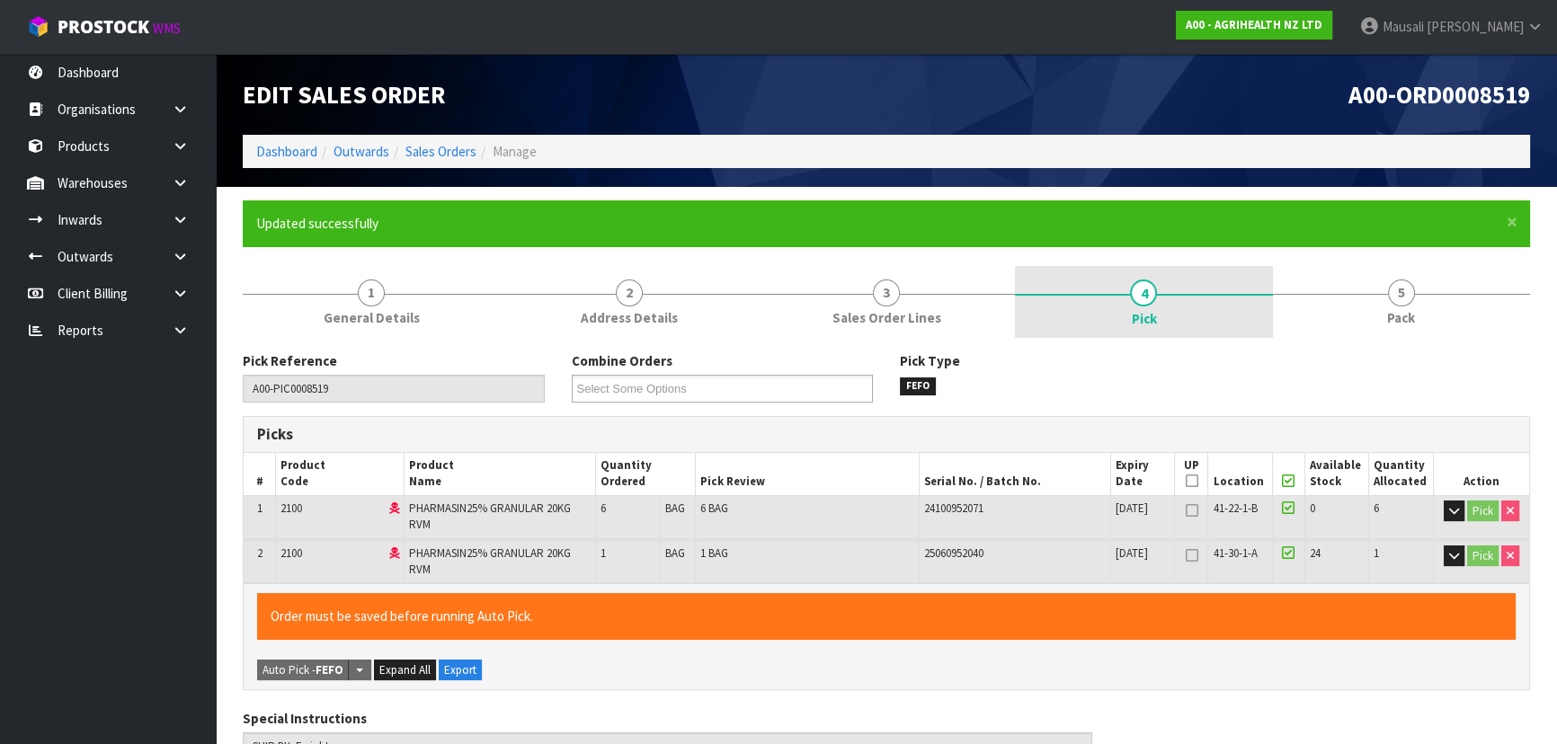
type input "[PERSON_NAME]"
type input "[DATE]T13:32:30"
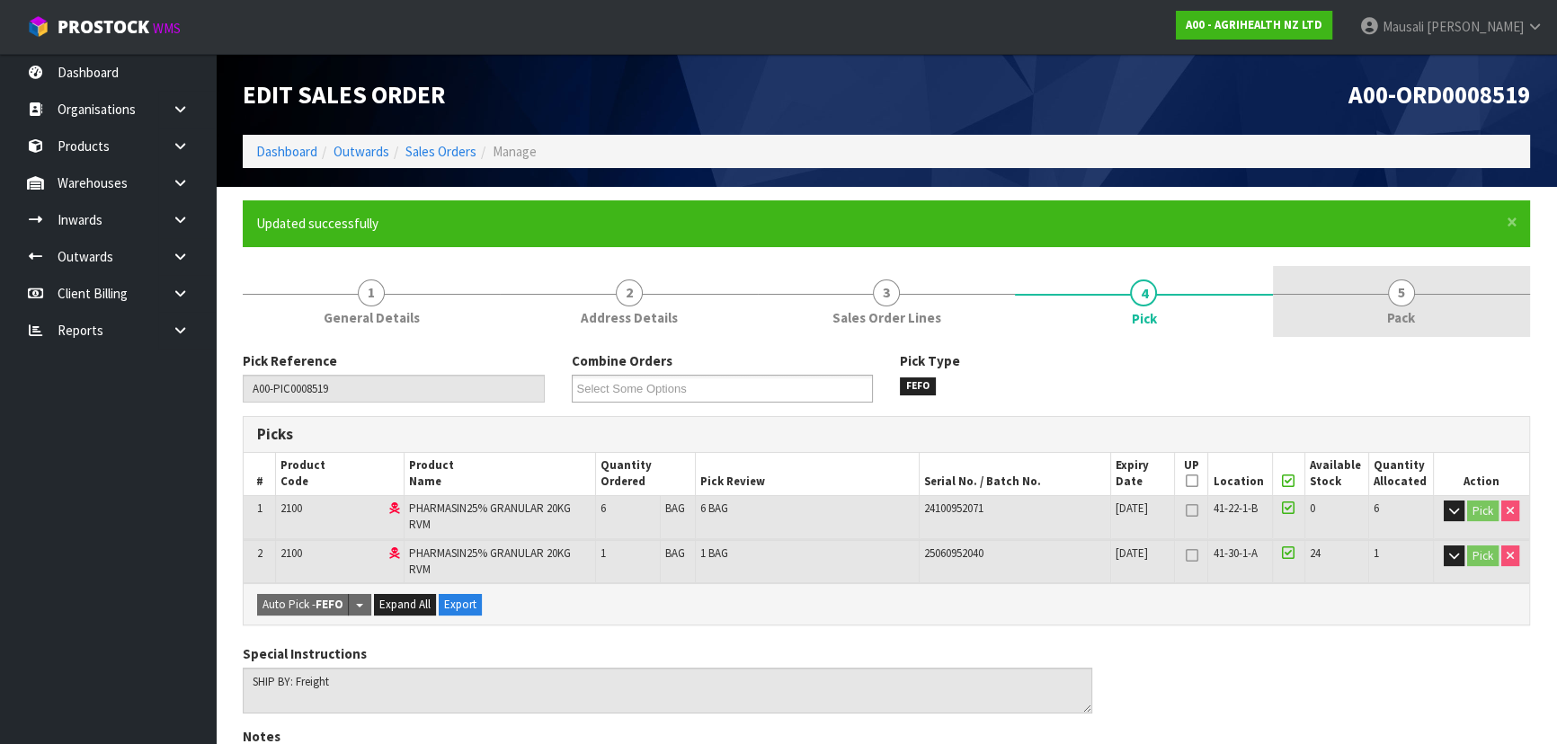
drag, startPoint x: 1397, startPoint y: 309, endPoint x: 1234, endPoint y: 333, distance: 164.5
click at [1396, 309] on span "Pack" at bounding box center [1401, 317] width 28 height 19
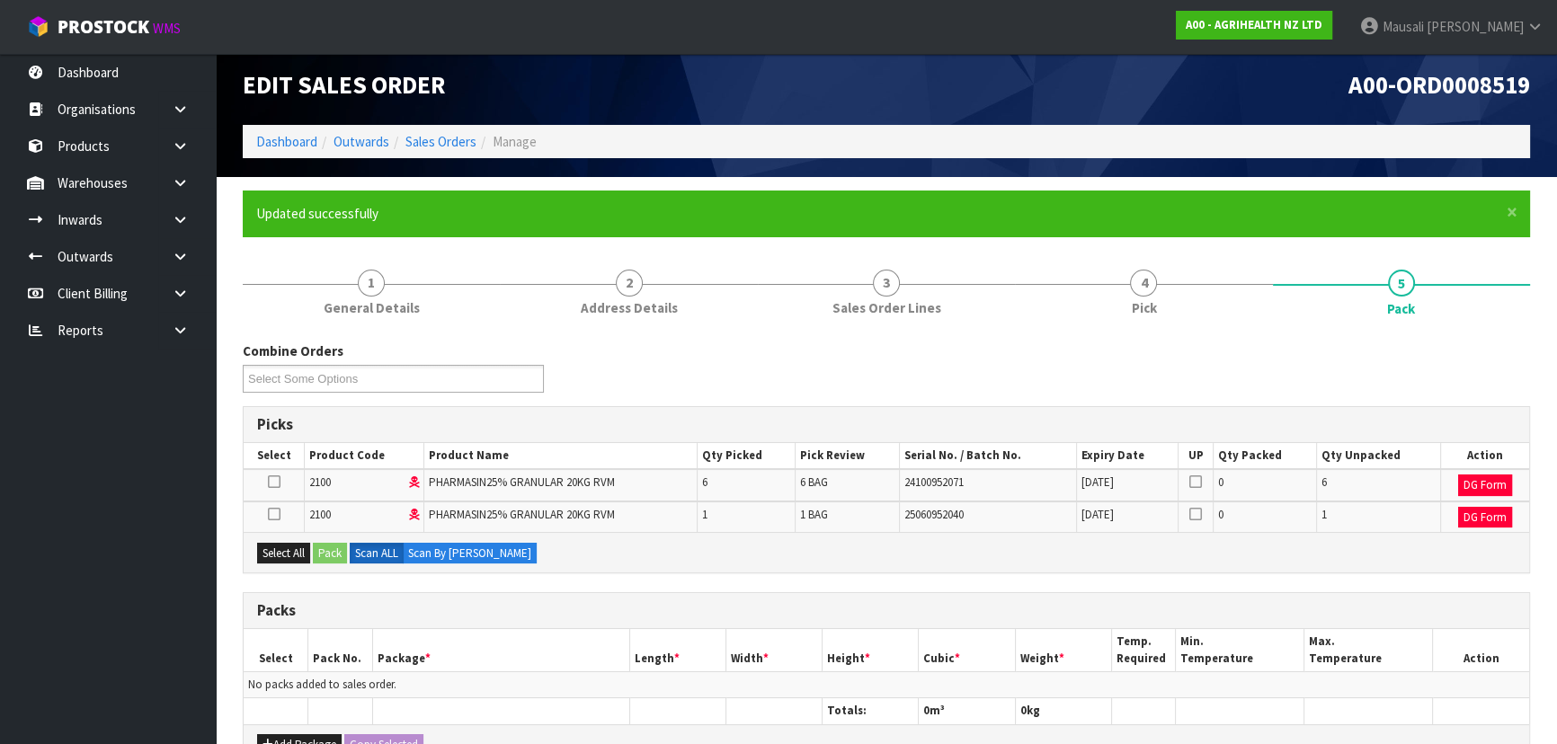
scroll to position [244, 0]
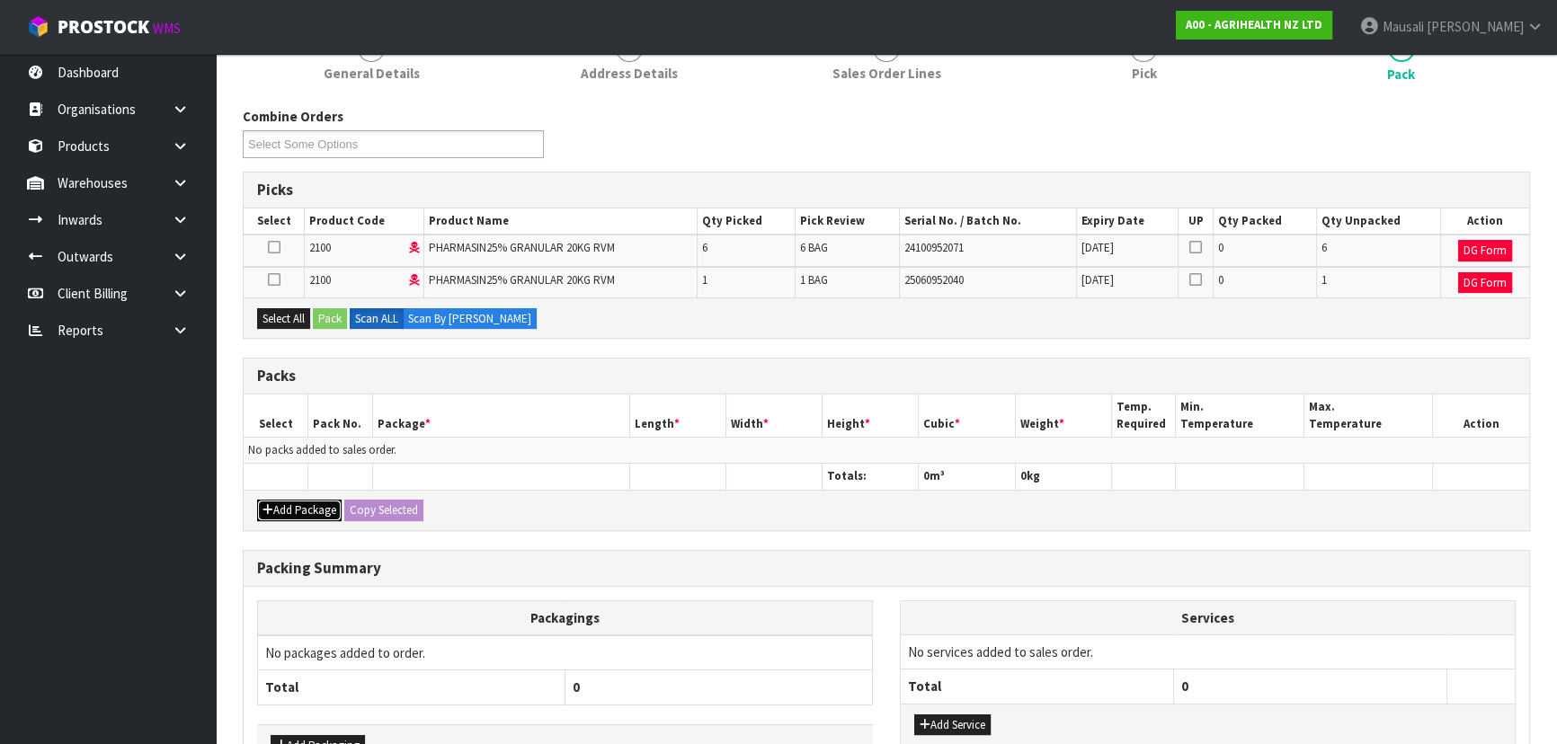
click at [292, 504] on button "Add Package" at bounding box center [299, 511] width 84 height 22
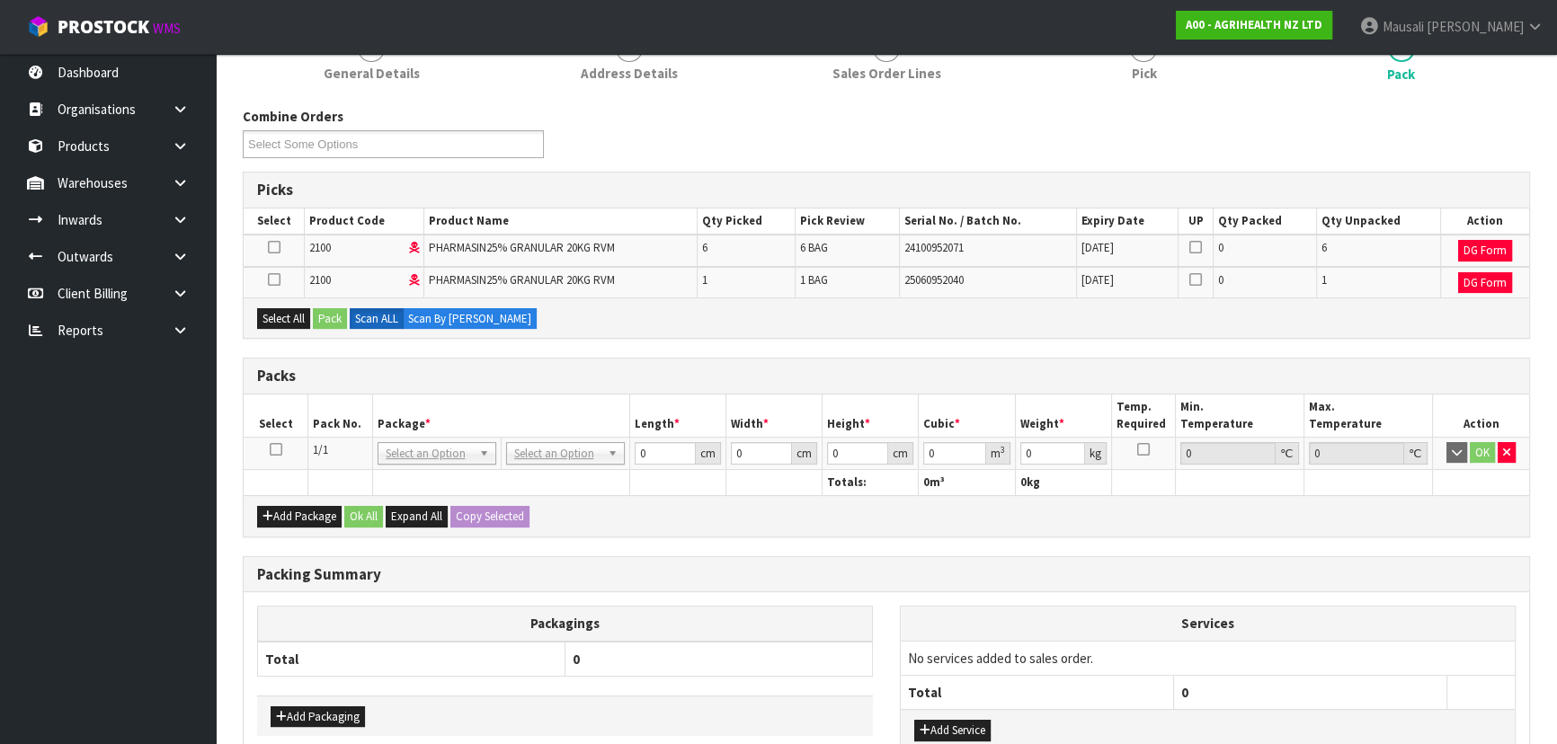
click at [279, 449] on icon at bounding box center [276, 449] width 13 height 1
click at [286, 308] on button "Select All" at bounding box center [283, 319] width 53 height 22
click at [332, 308] on button "Pack" at bounding box center [330, 319] width 34 height 22
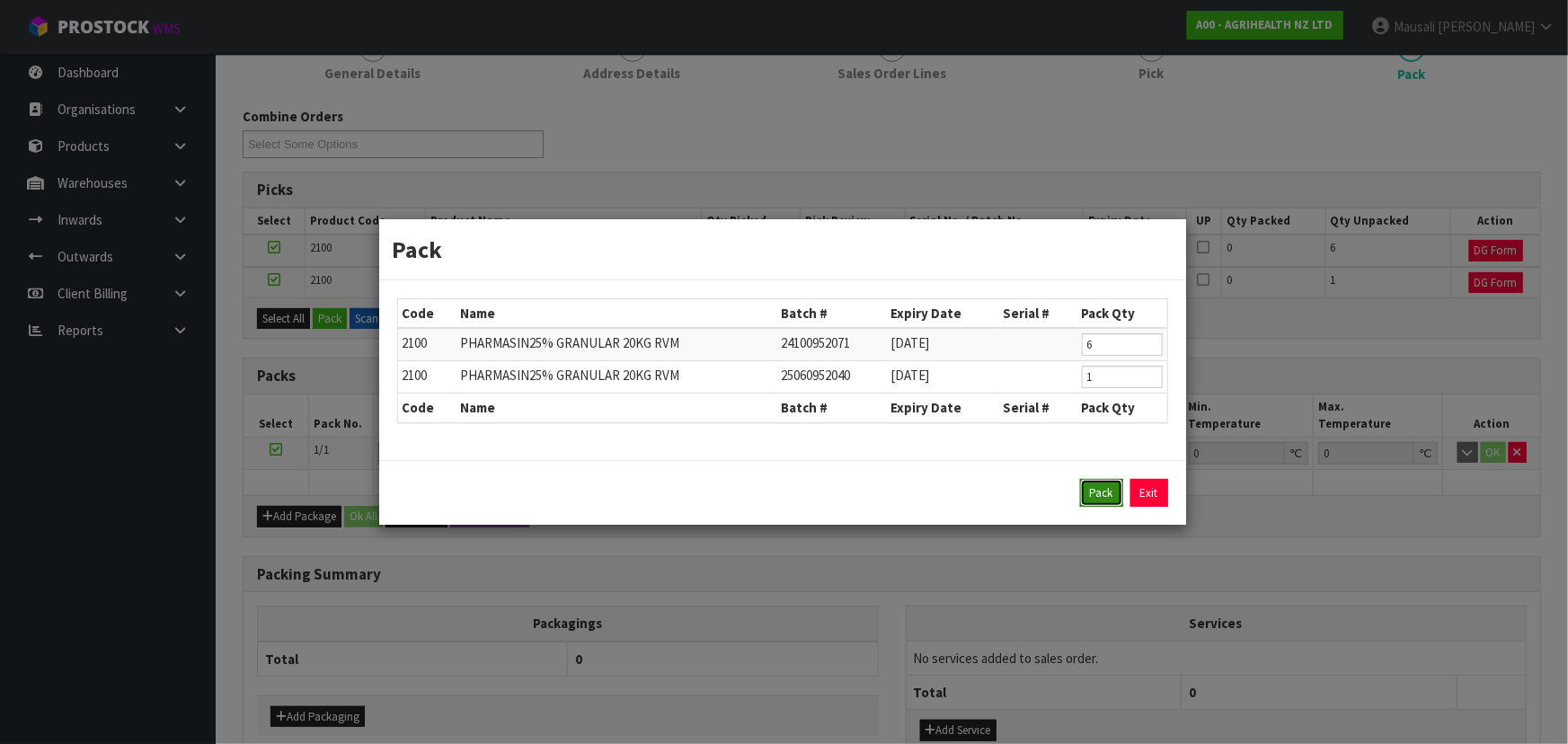
click at [1088, 500] on button "Pack" at bounding box center [1101, 493] width 43 height 29
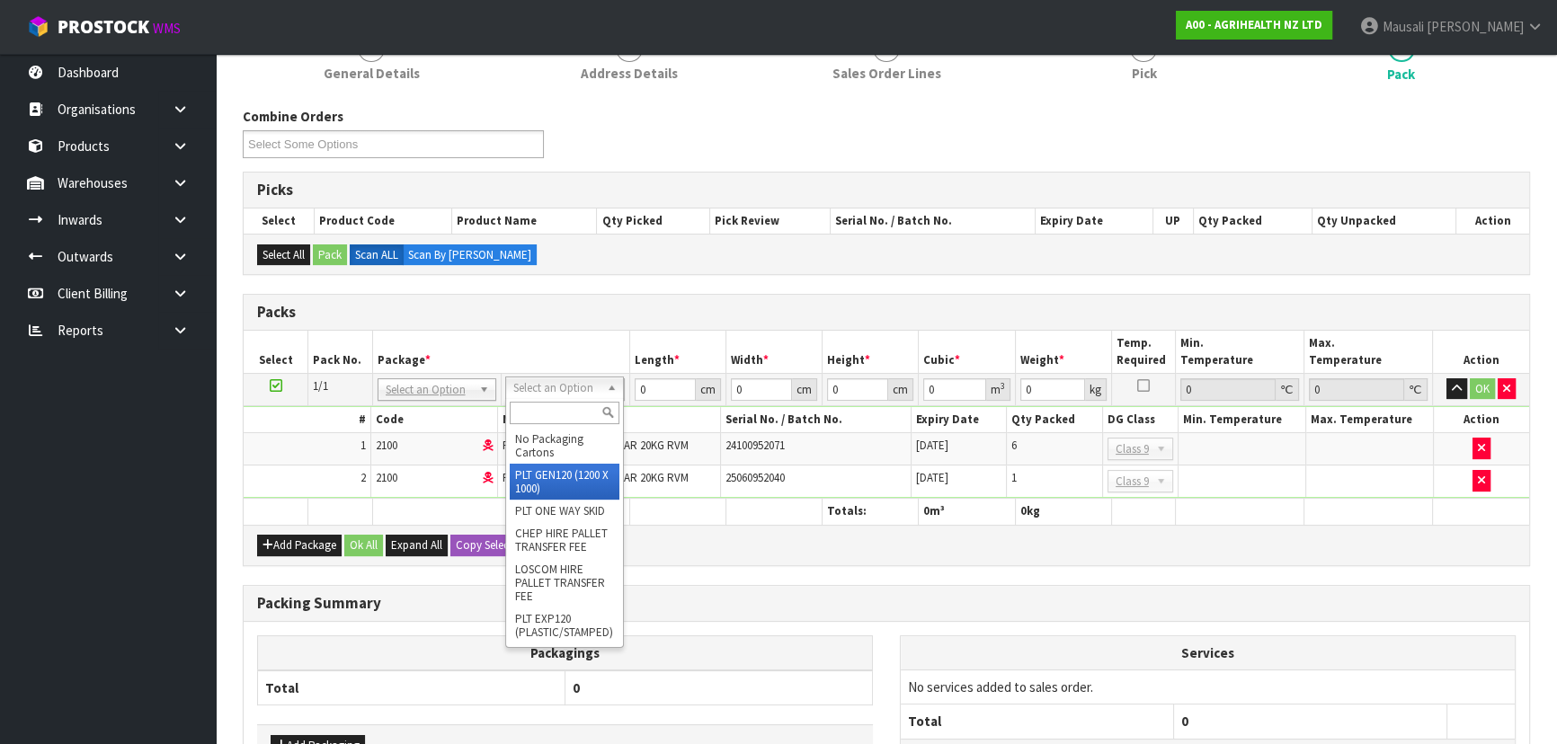
drag, startPoint x: 559, startPoint y: 473, endPoint x: 587, endPoint y: 405, distance: 72.9
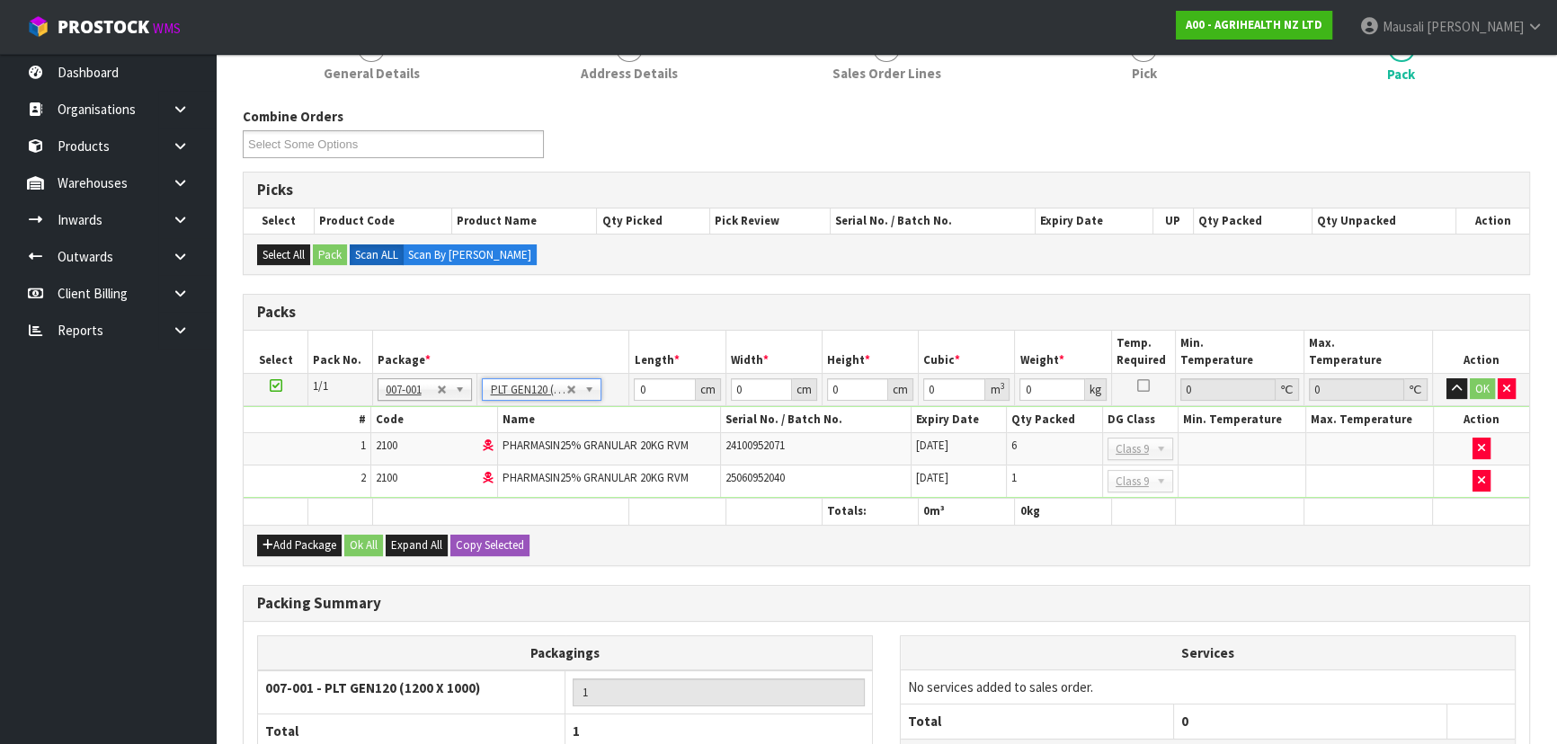
type input "120"
type input "100"
type input "143.15"
click at [672, 439] on span "PHARMASIN25% GRANULAR 20KG RVM" at bounding box center [595, 445] width 186 height 15
drag, startPoint x: 666, startPoint y: 390, endPoint x: 639, endPoint y: 395, distance: 27.5
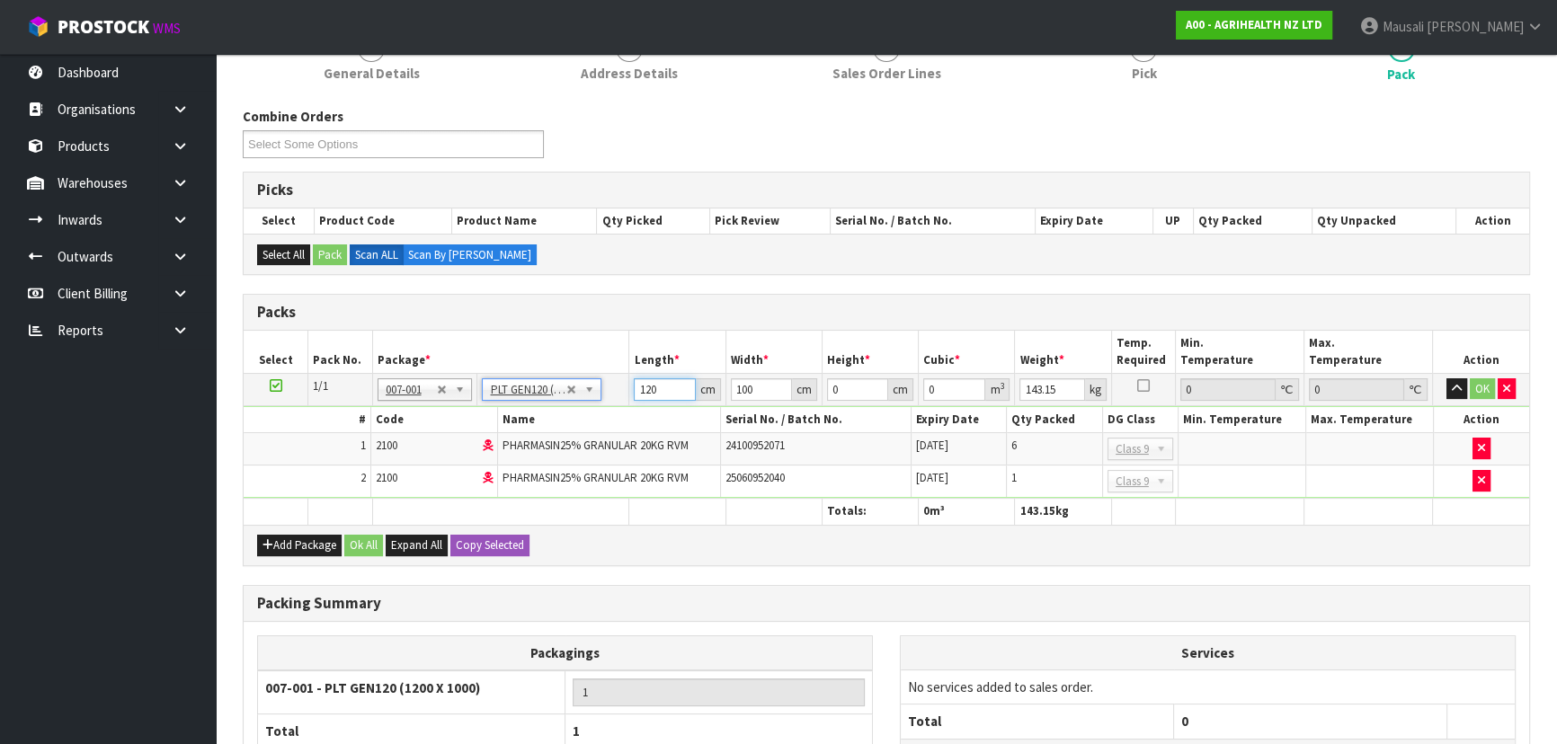
click at [640, 395] on input "120" at bounding box center [664, 389] width 61 height 22
type input "5"
type input "0.06"
type input "53"
type input "0.636"
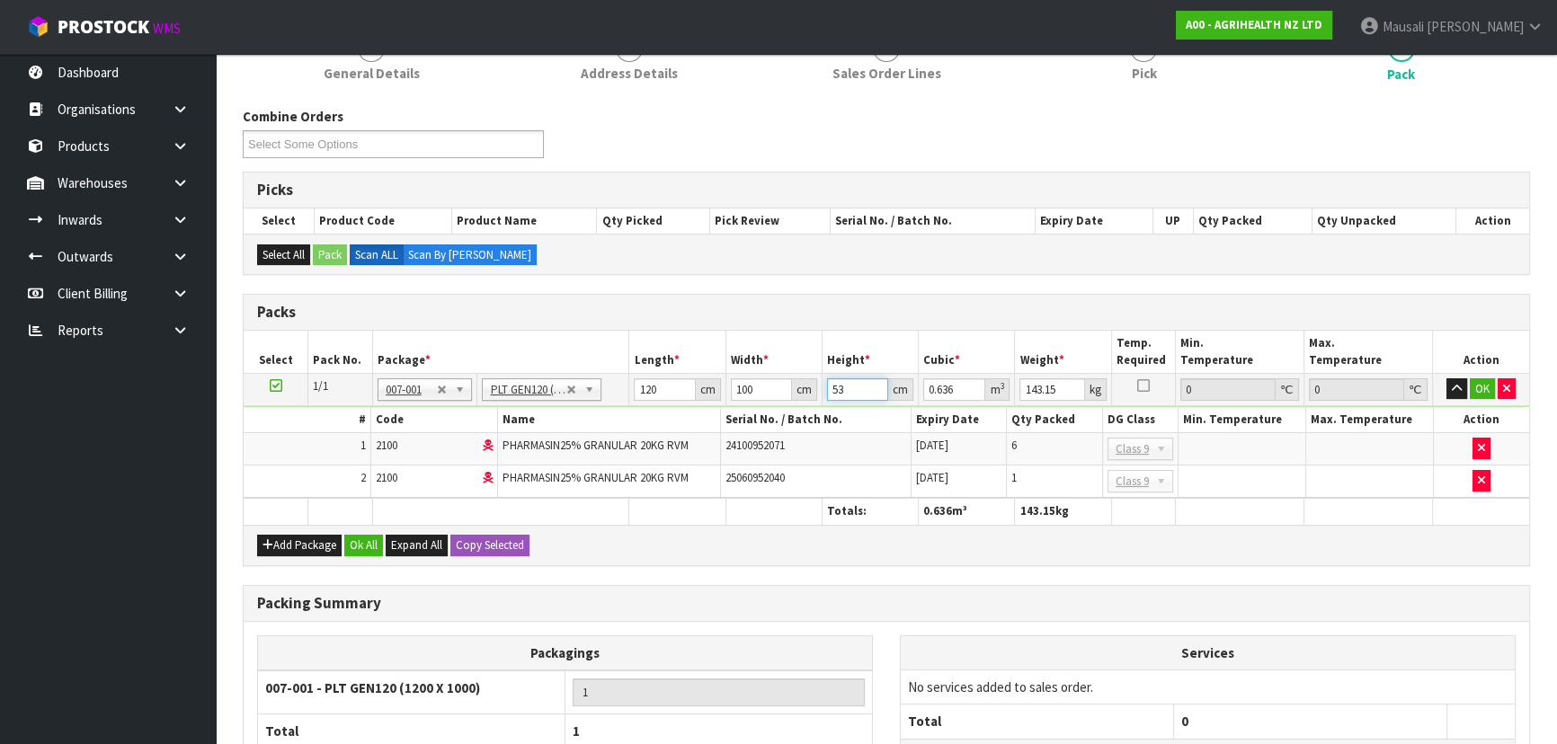
type input "53"
type input "166"
click at [368, 536] on button "Ok All" at bounding box center [363, 546] width 39 height 22
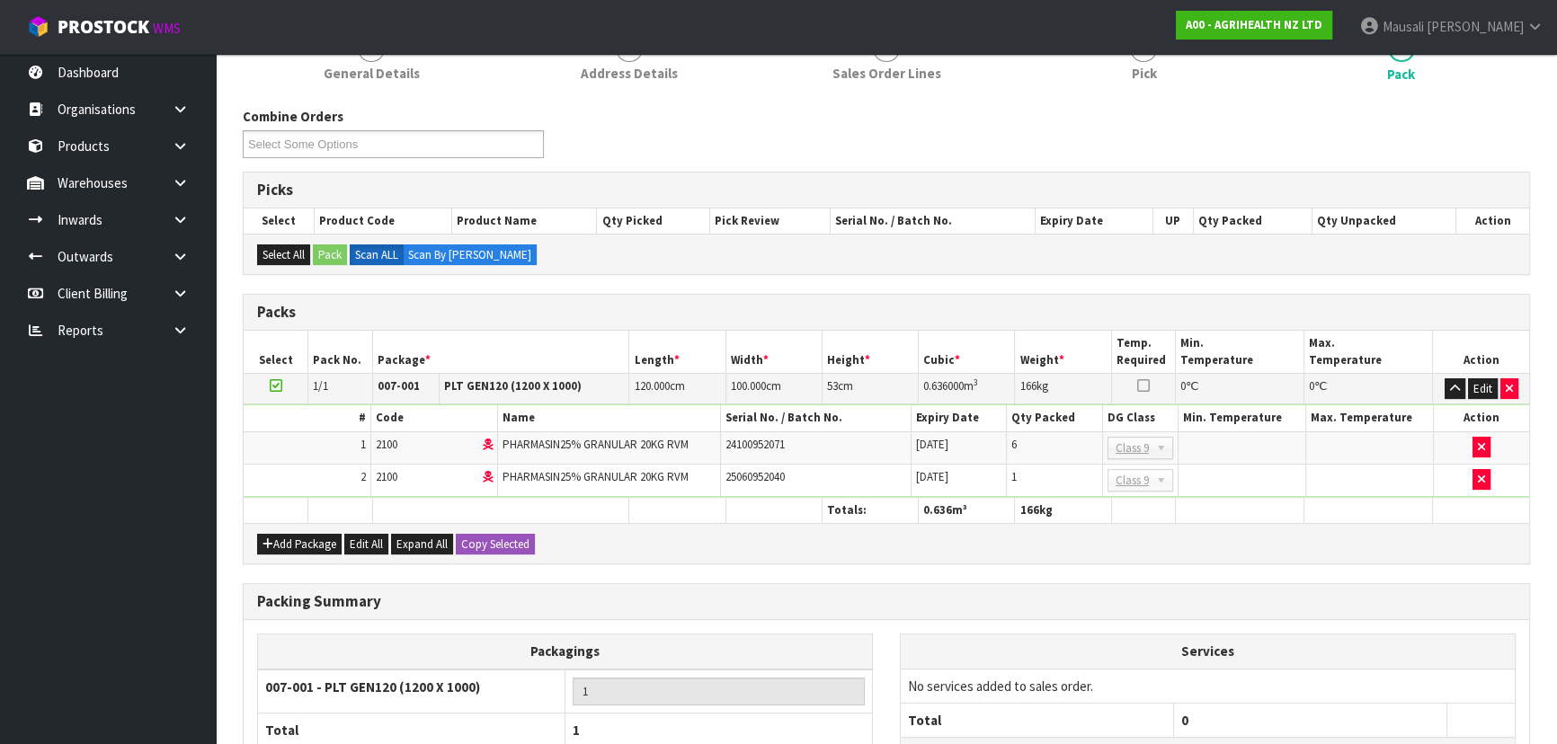
scroll to position [402, 0]
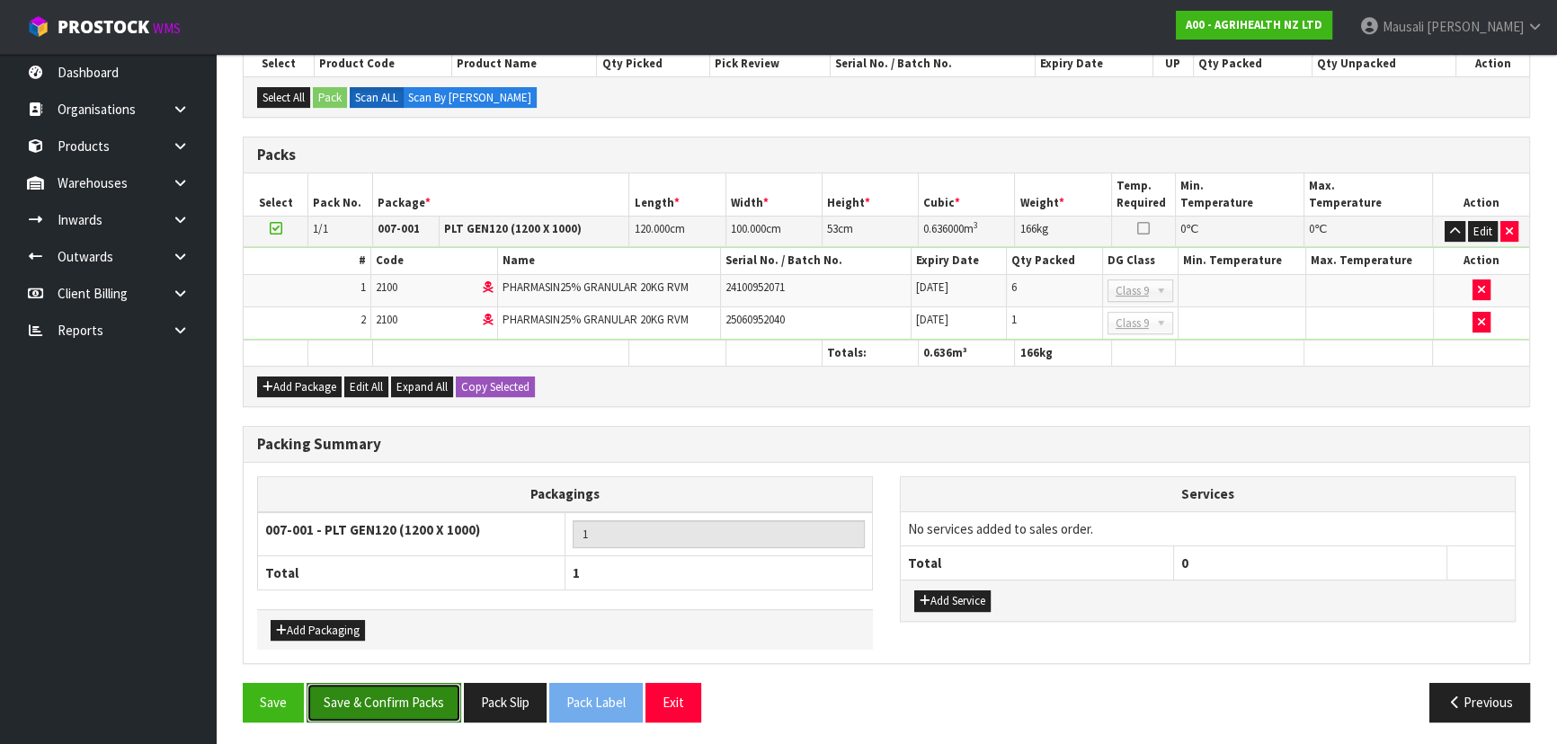
click at [352, 696] on button "Save & Confirm Packs" at bounding box center [383, 702] width 155 height 39
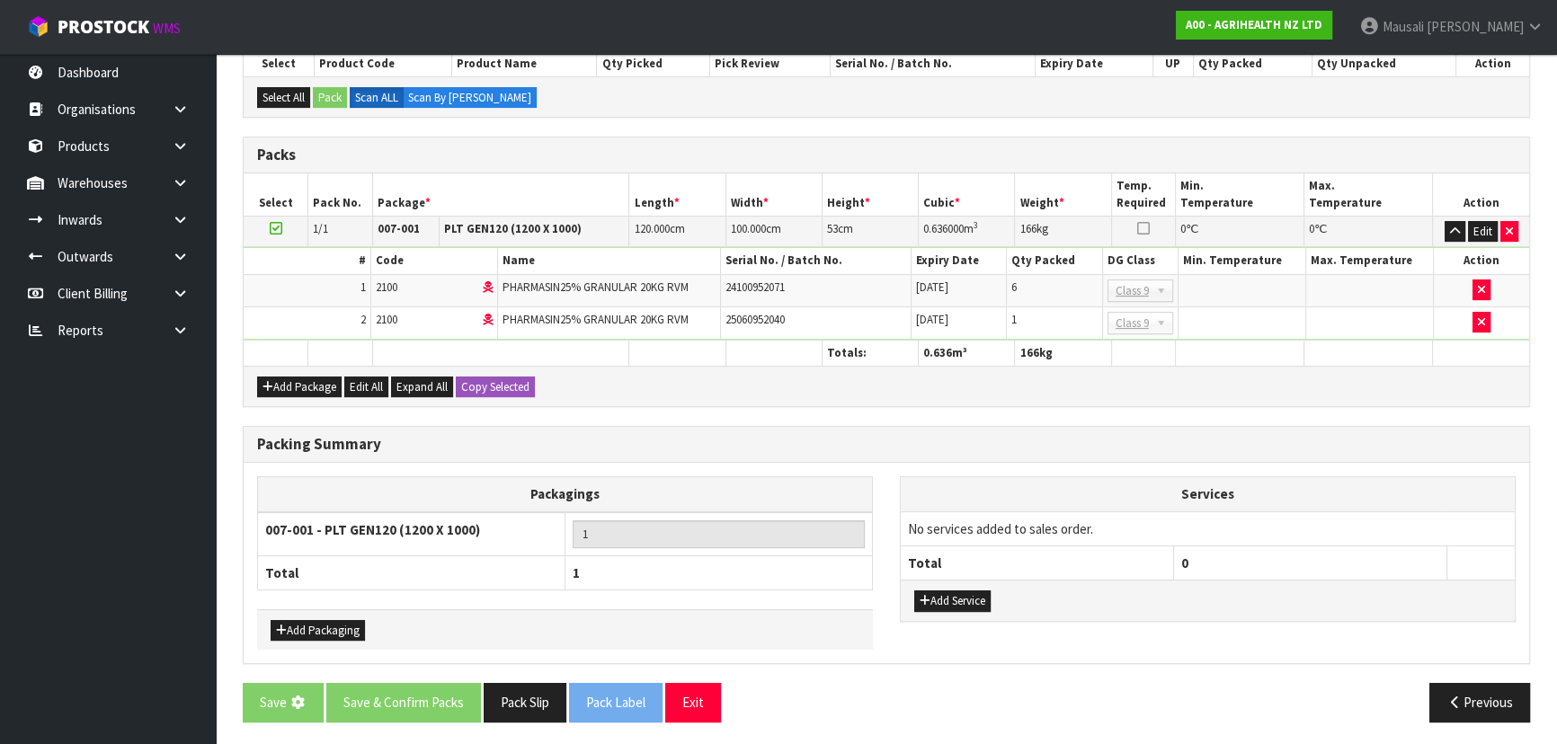
scroll to position [0, 0]
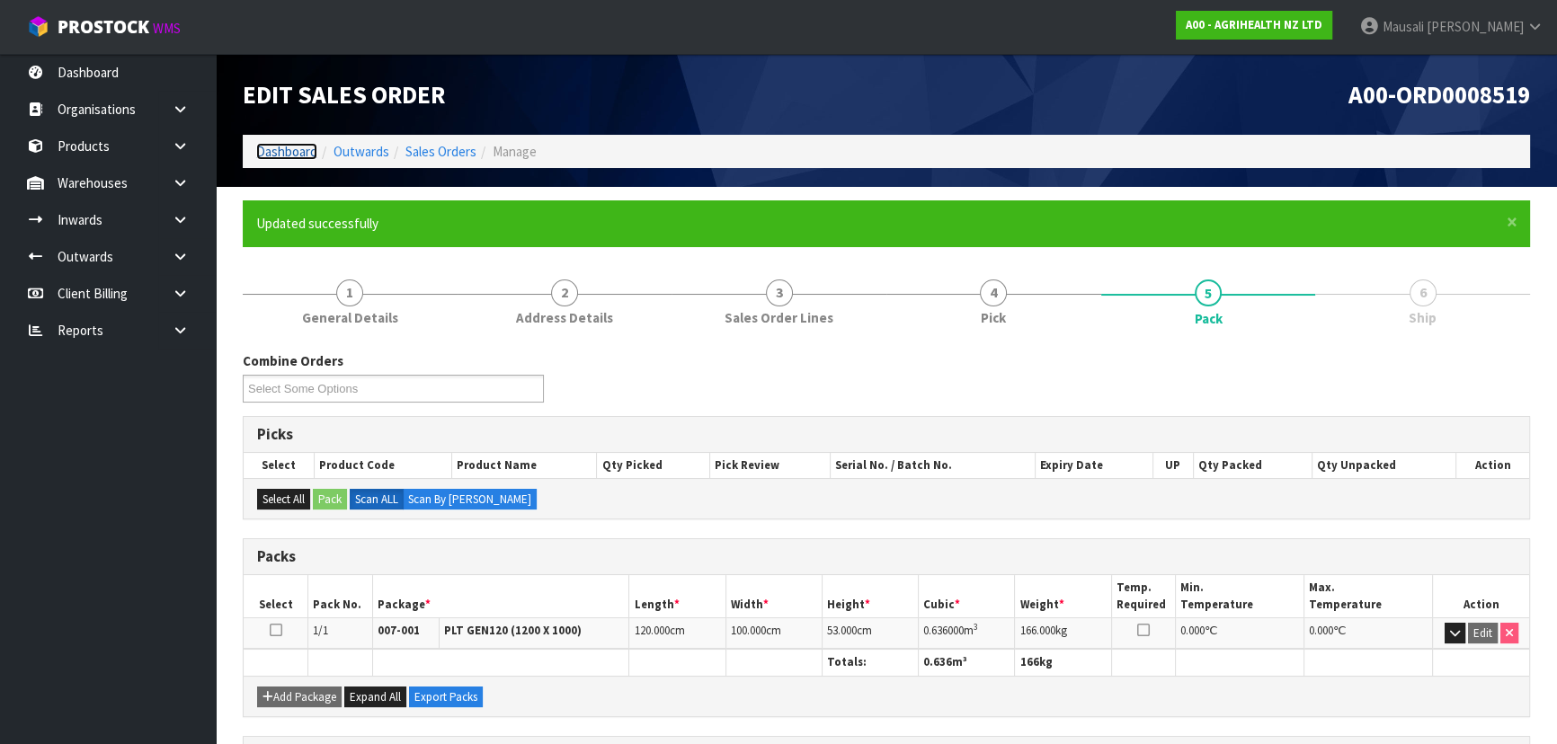
click at [305, 154] on link "Dashboard" at bounding box center [286, 151] width 61 height 17
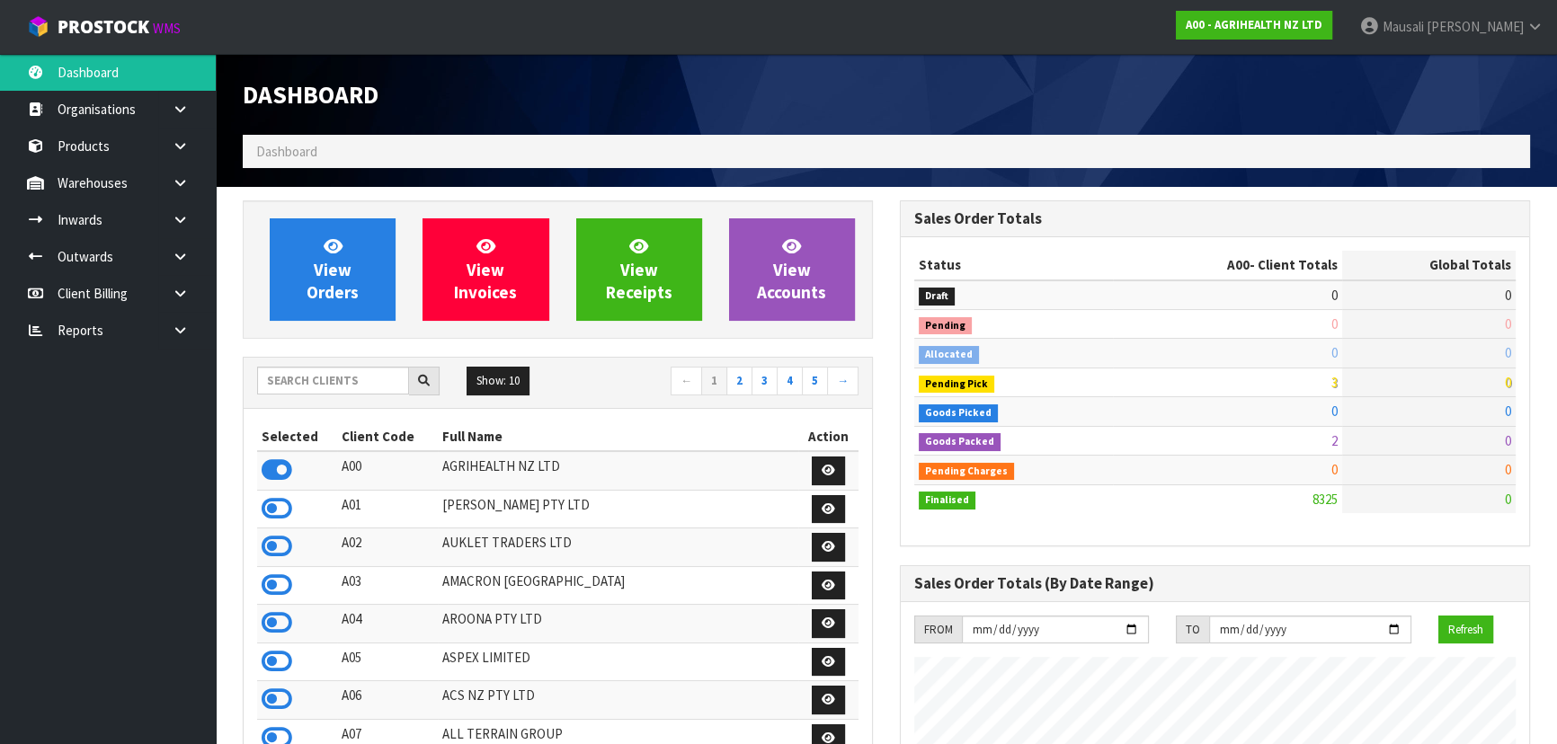
scroll to position [1359, 656]
click at [296, 381] on input "text" at bounding box center [333, 381] width 152 height 28
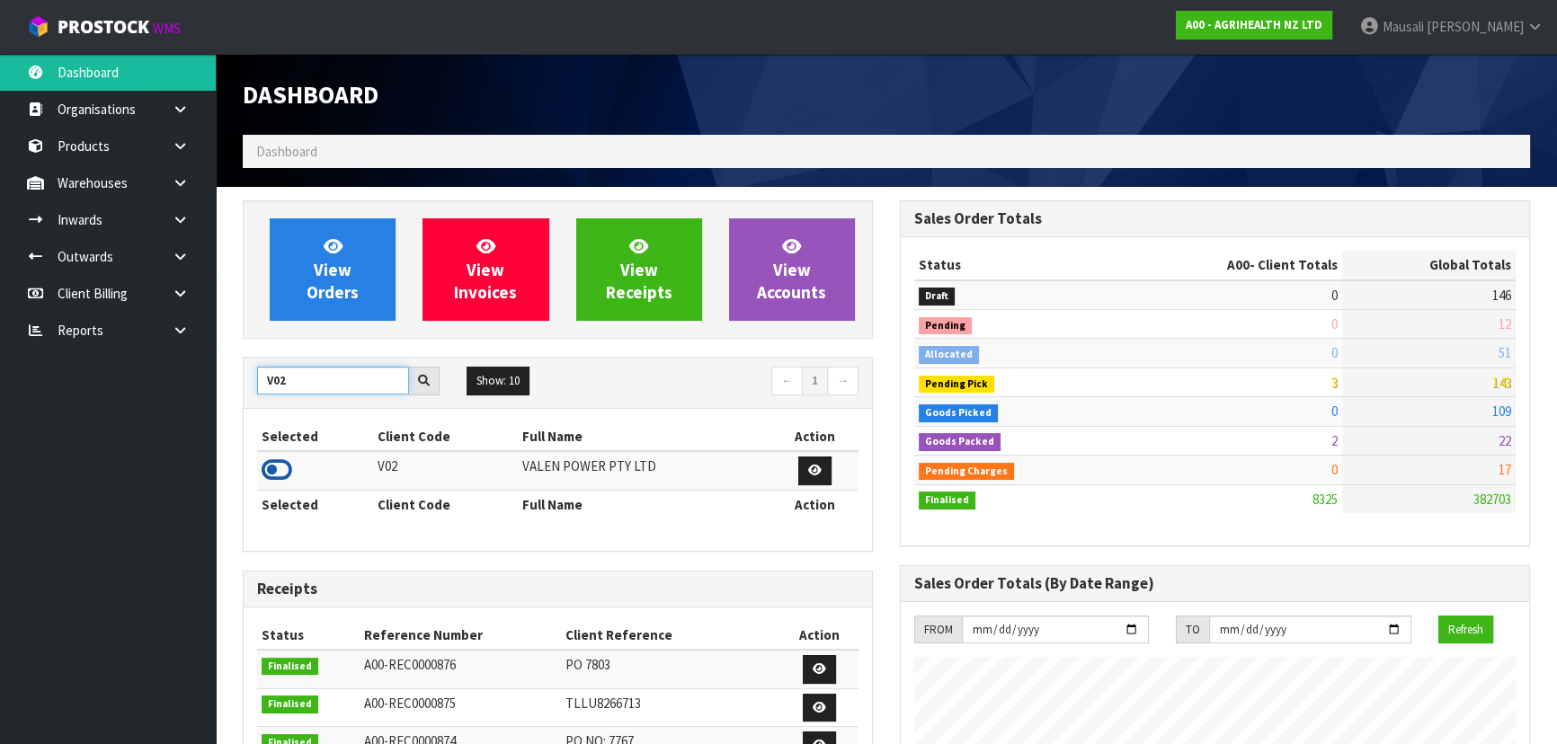
type input "V02"
click at [275, 475] on icon at bounding box center [277, 470] width 31 height 27
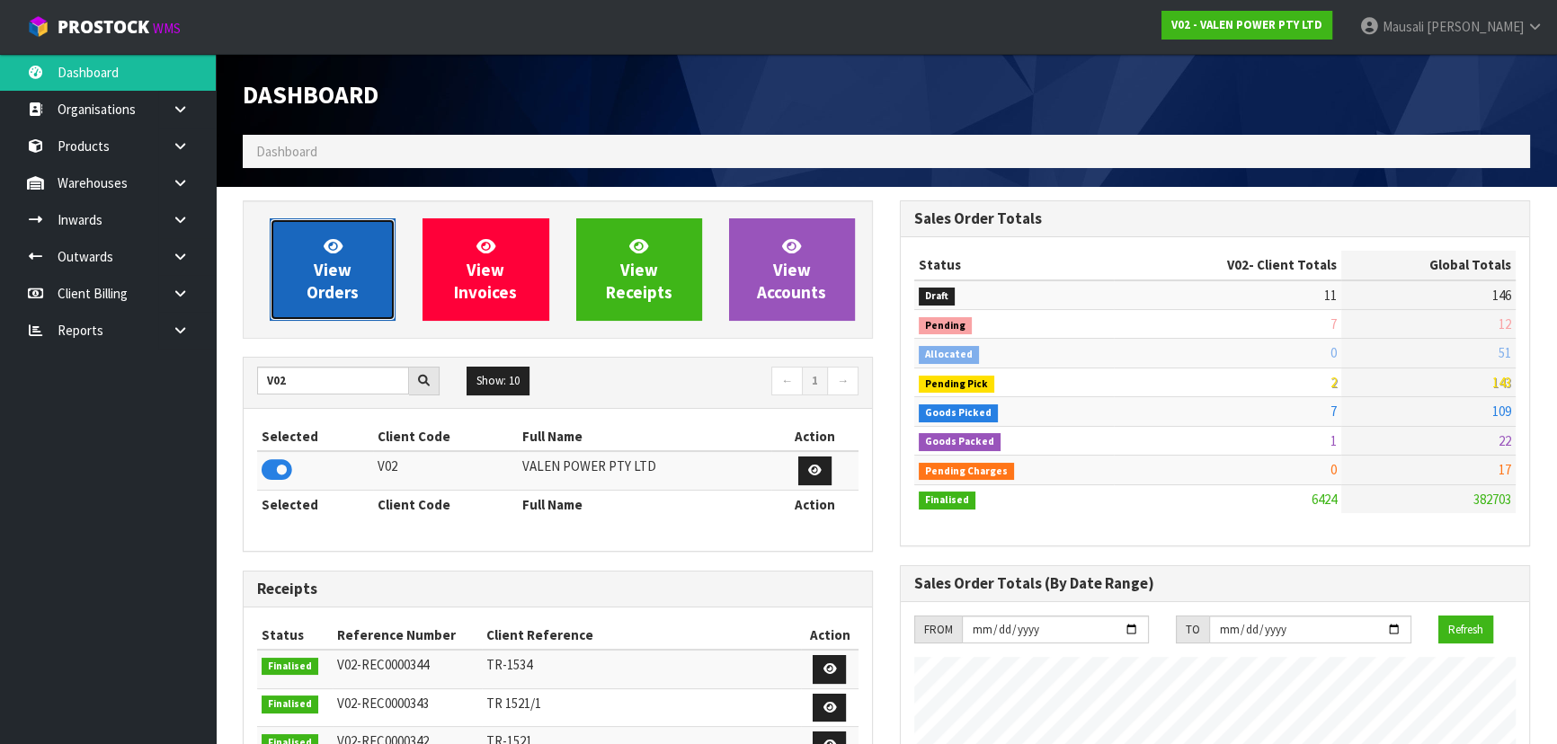
click at [353, 262] on link "View Orders" at bounding box center [333, 269] width 126 height 102
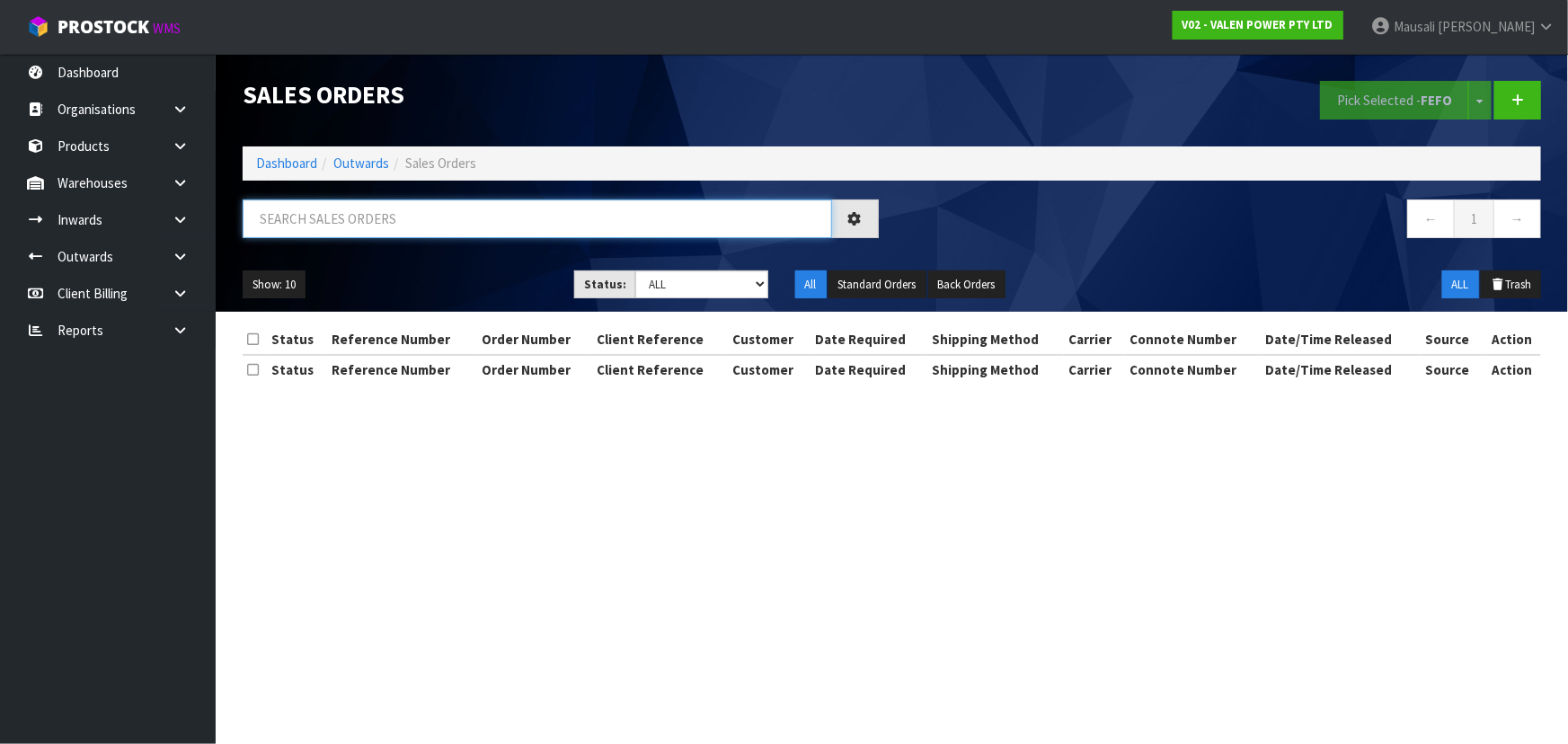
click at [326, 223] on input "text" at bounding box center [538, 219] width 590 height 39
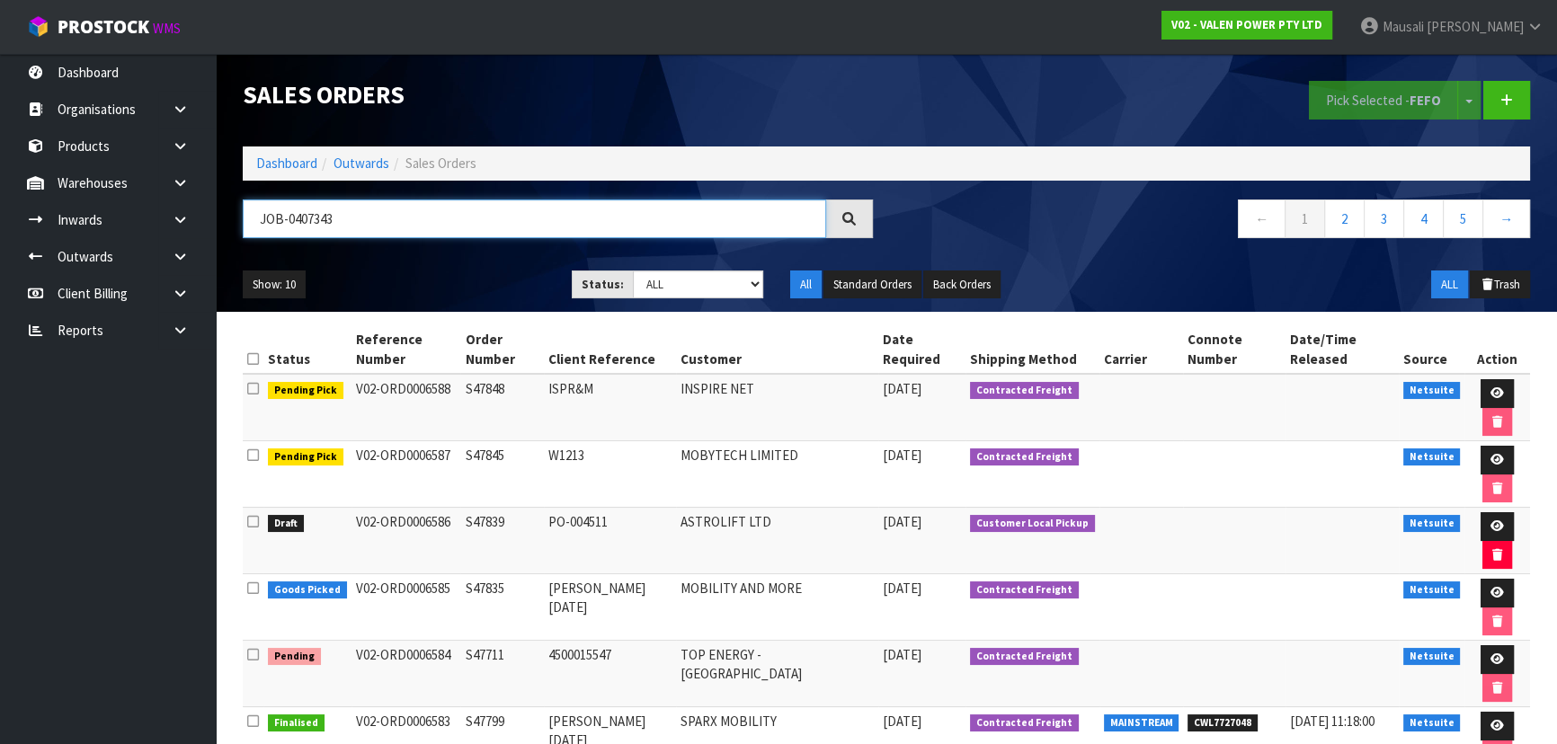
type input "JOB-0407343"
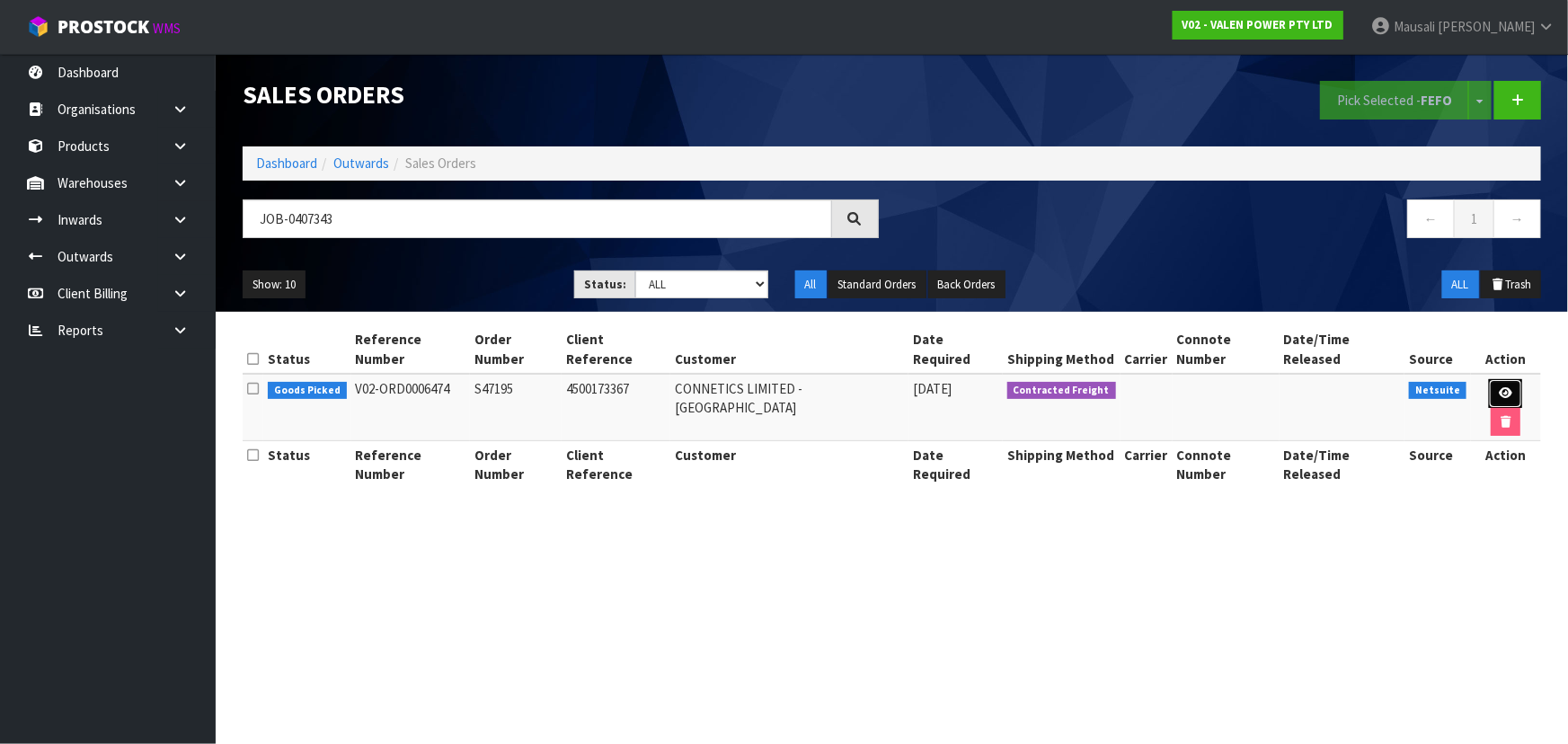
click at [1499, 387] on icon at bounding box center [1505, 393] width 13 height 12
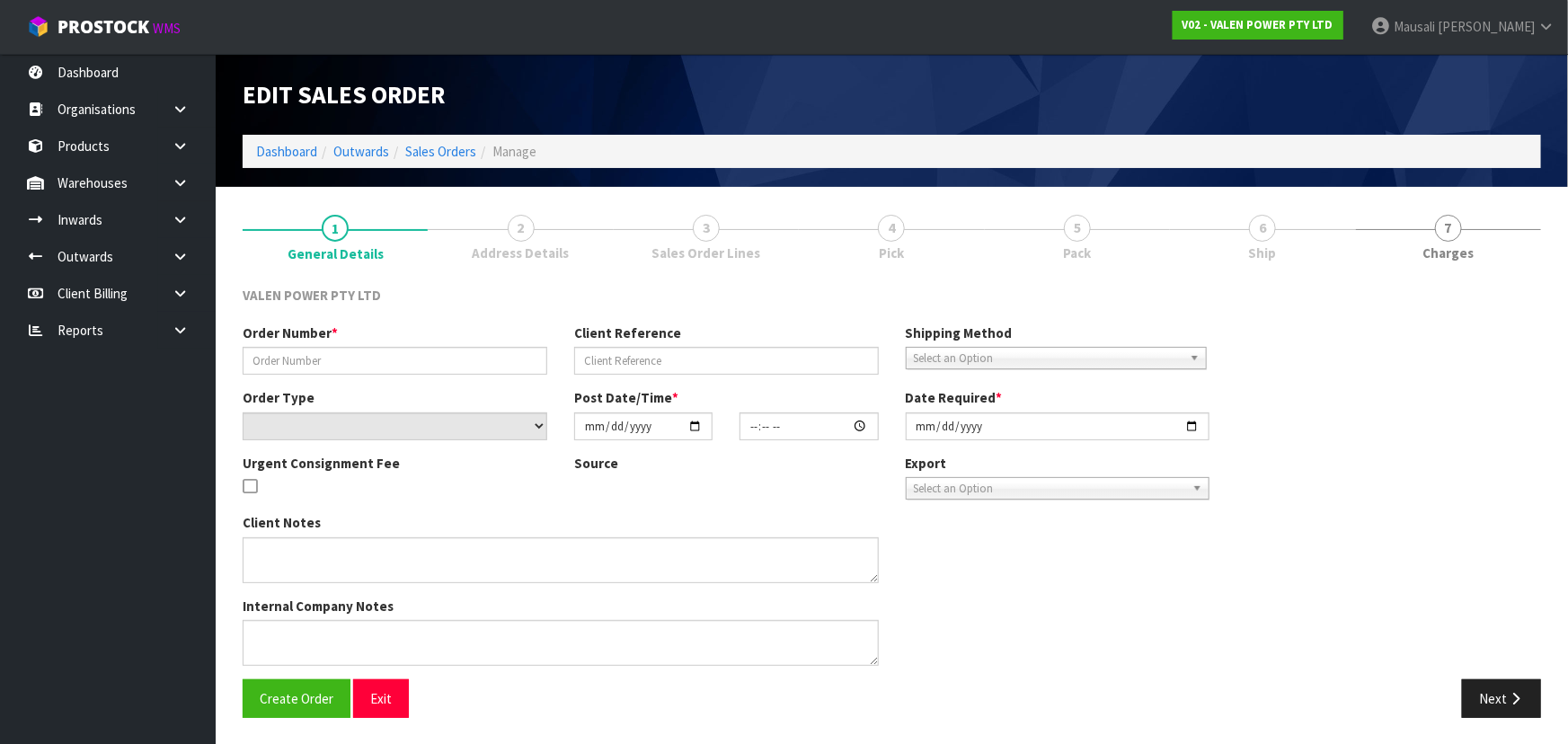
type input "S47195"
type input "4500173367"
select select "number:0"
type input "[DATE]"
type input "11:45:07.000"
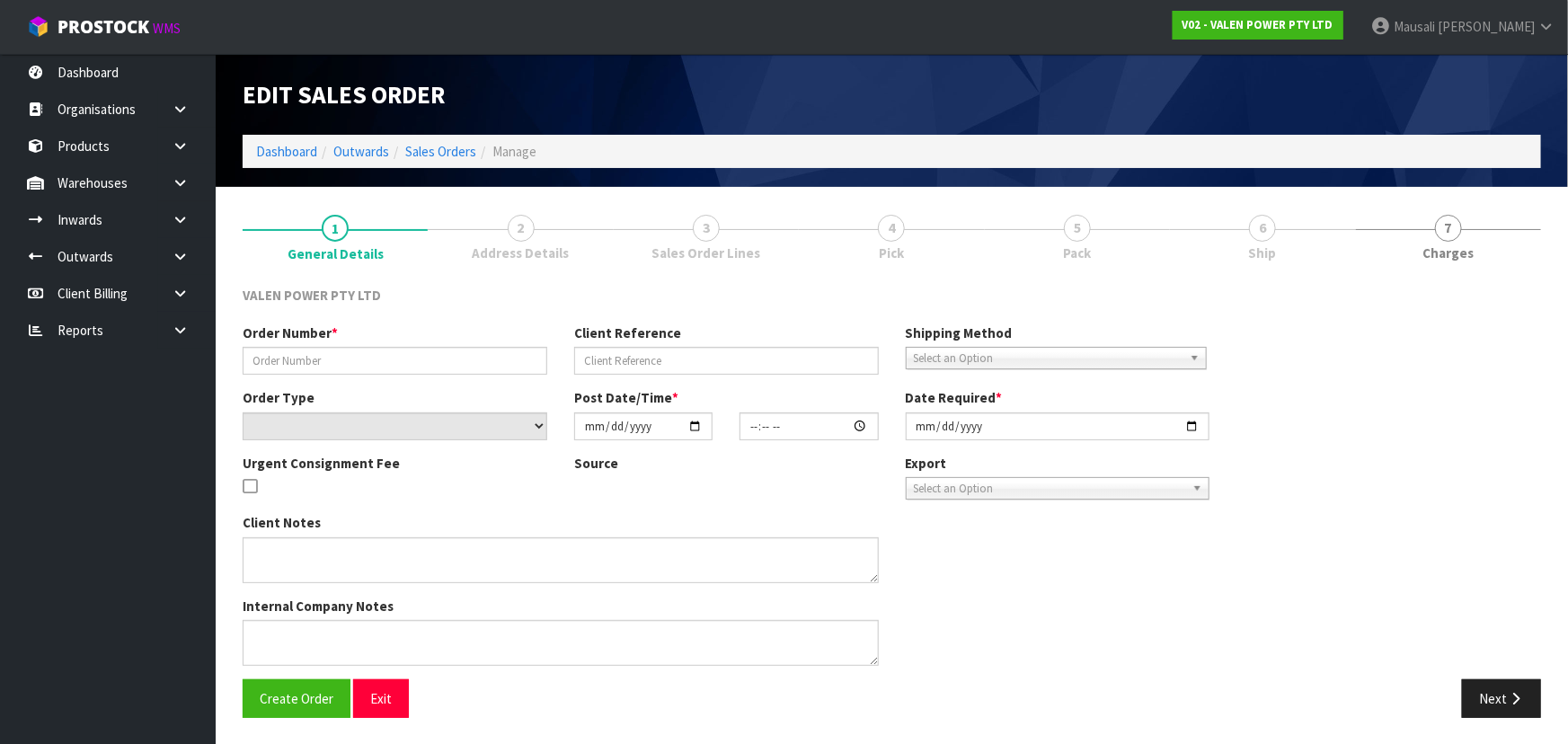
type input "[DATE]"
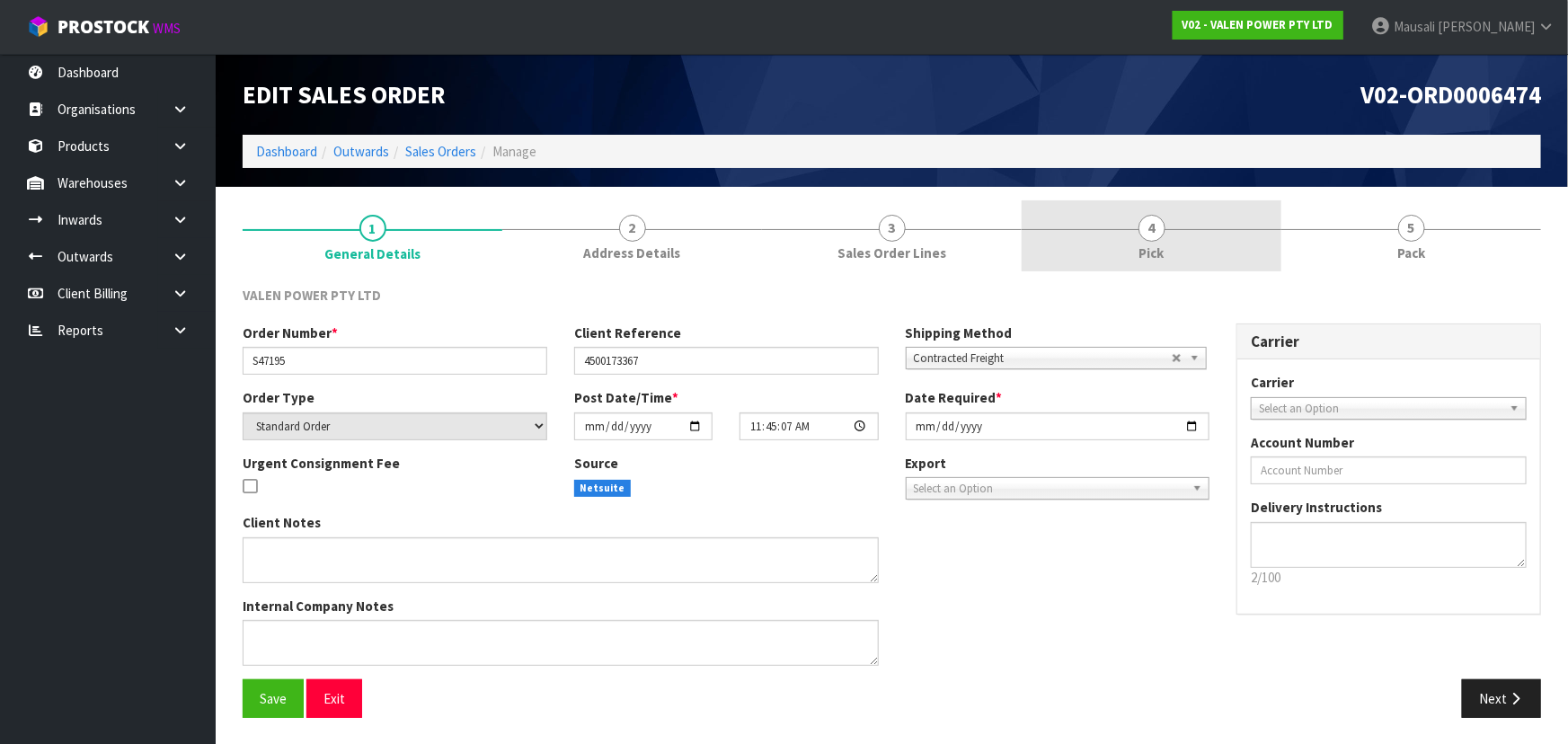
click at [1168, 243] on link "4 Pick" at bounding box center [1152, 235] width 260 height 71
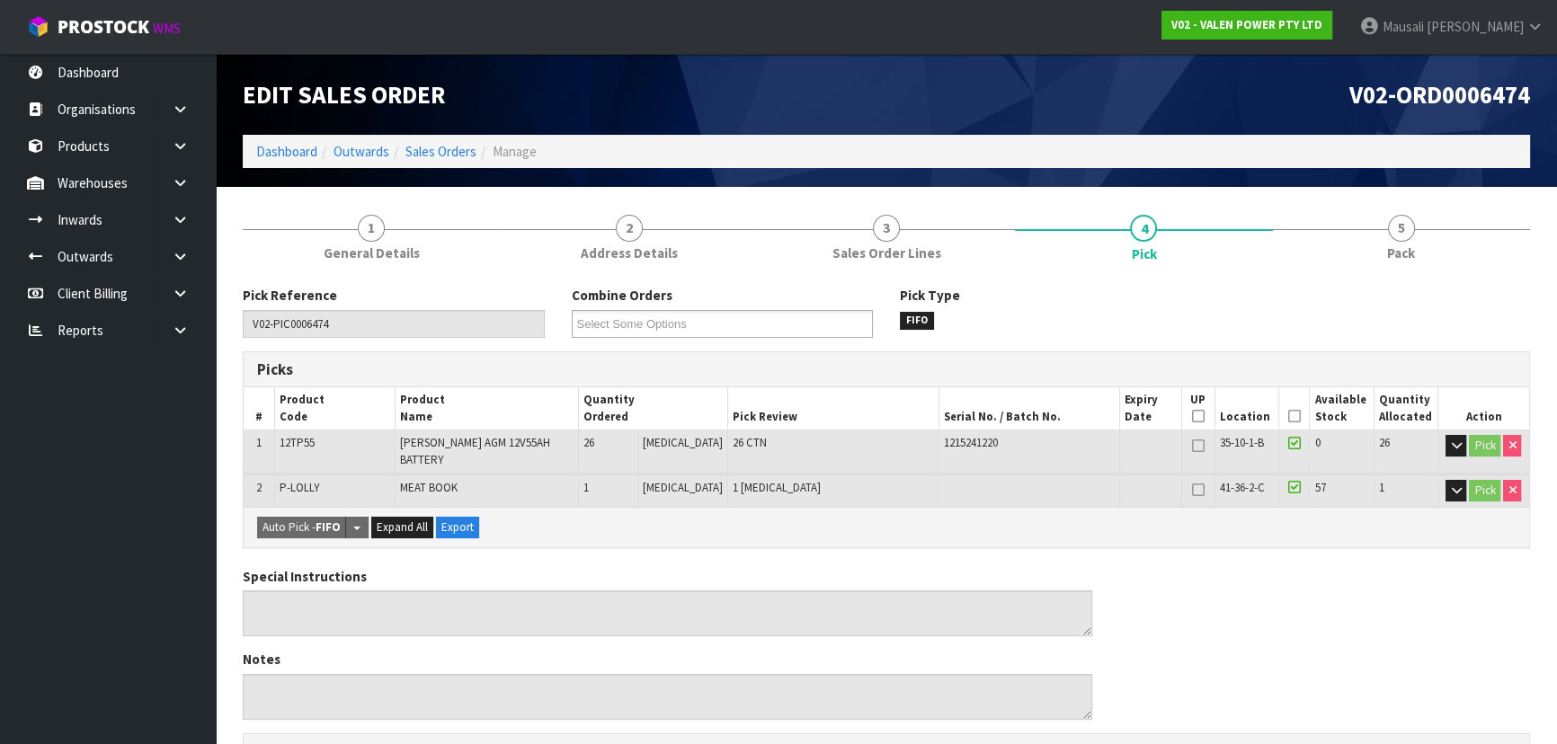
click at [1288, 416] on icon at bounding box center [1294, 416] width 13 height 1
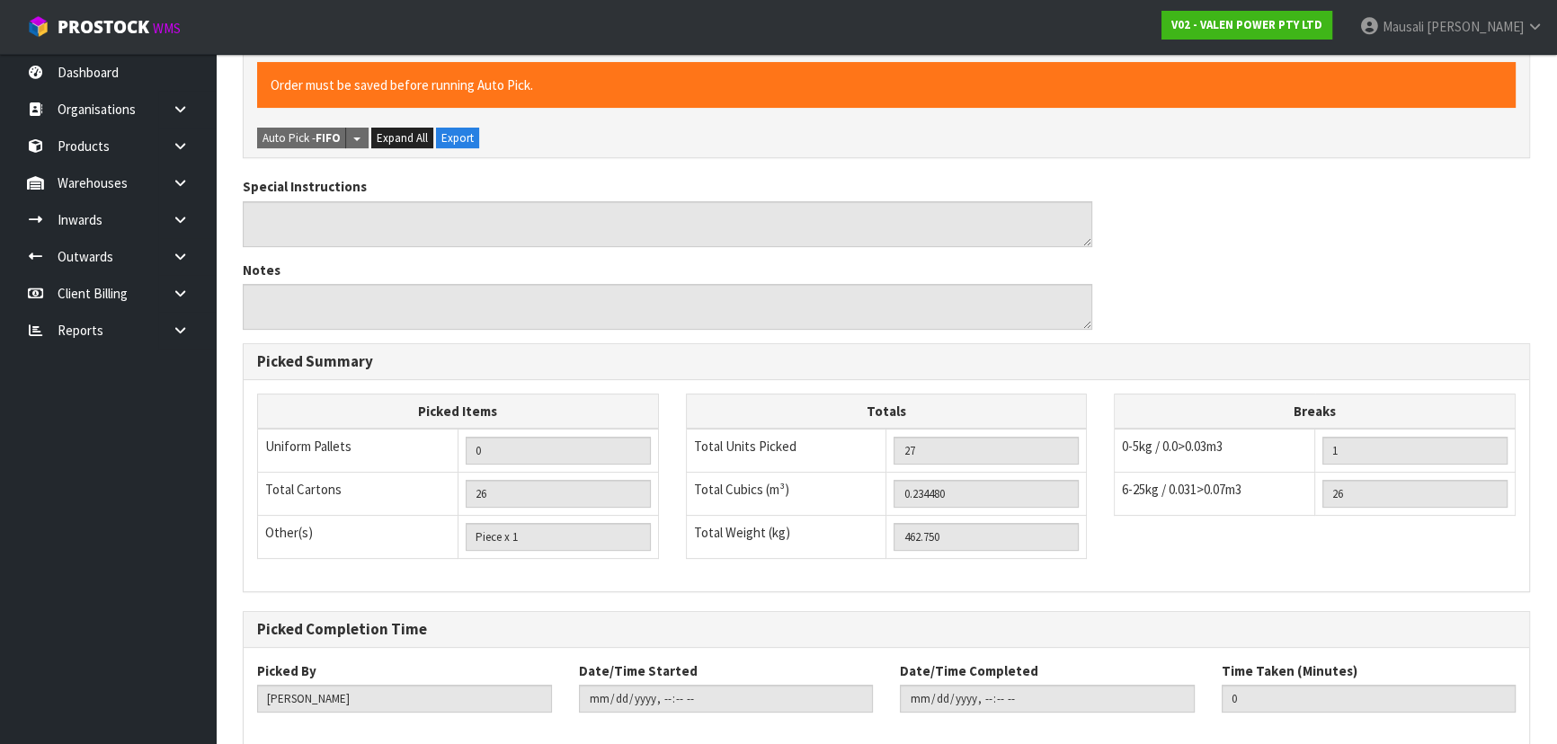
scroll to position [534, 0]
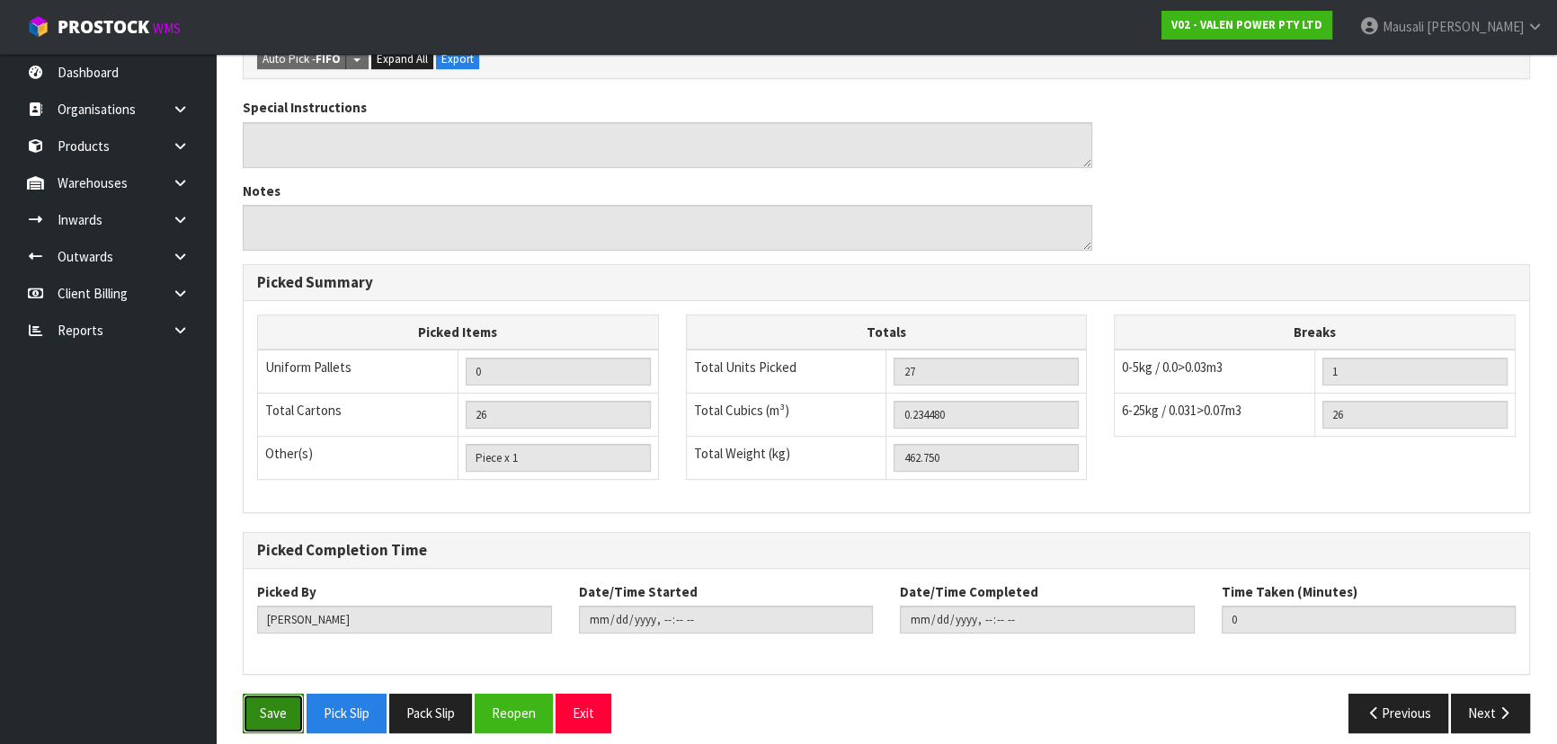
click at [263, 694] on button "Save" at bounding box center [273, 713] width 61 height 39
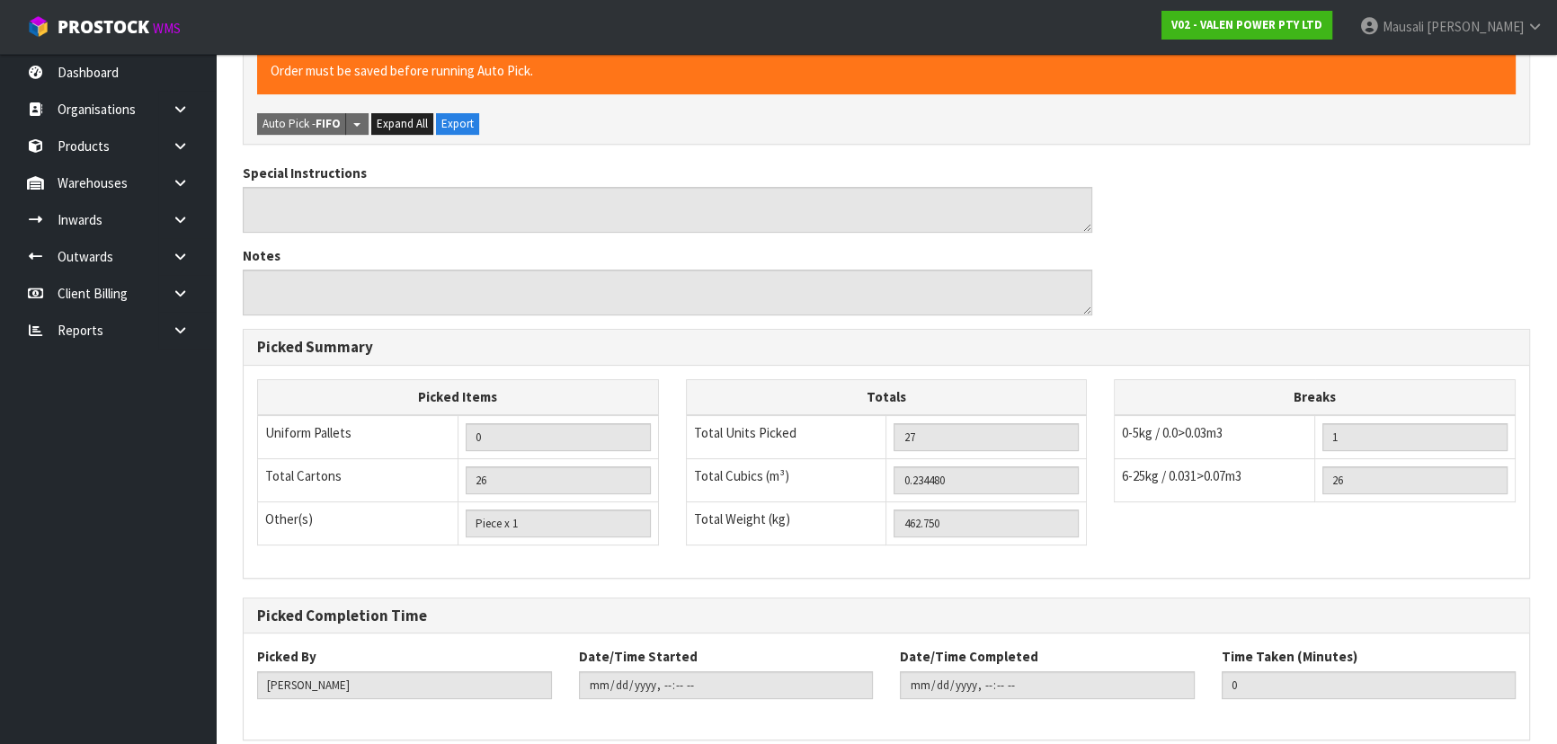
scroll to position [0, 0]
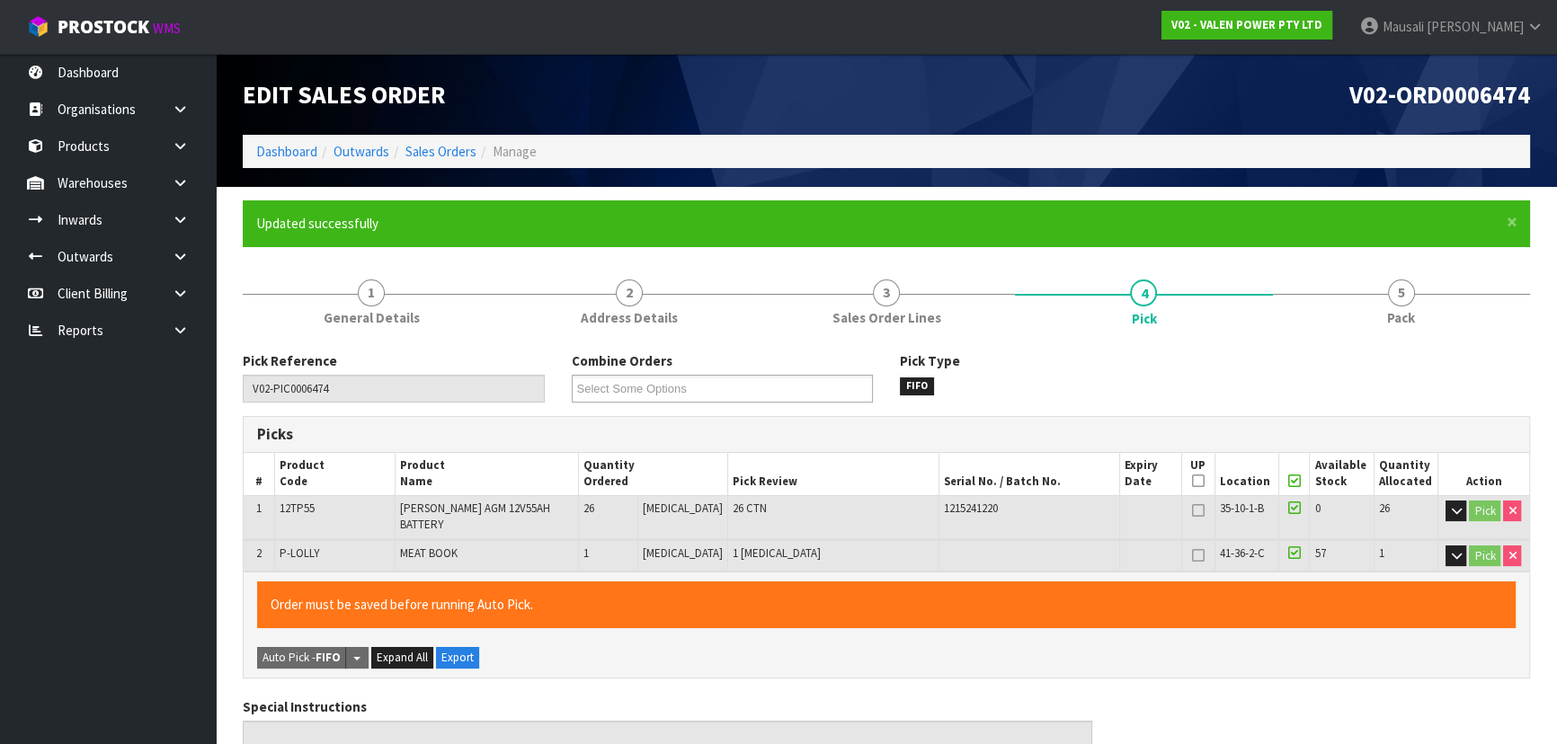
type input "[PERSON_NAME]"
type input "[DATE]T13:59:22"
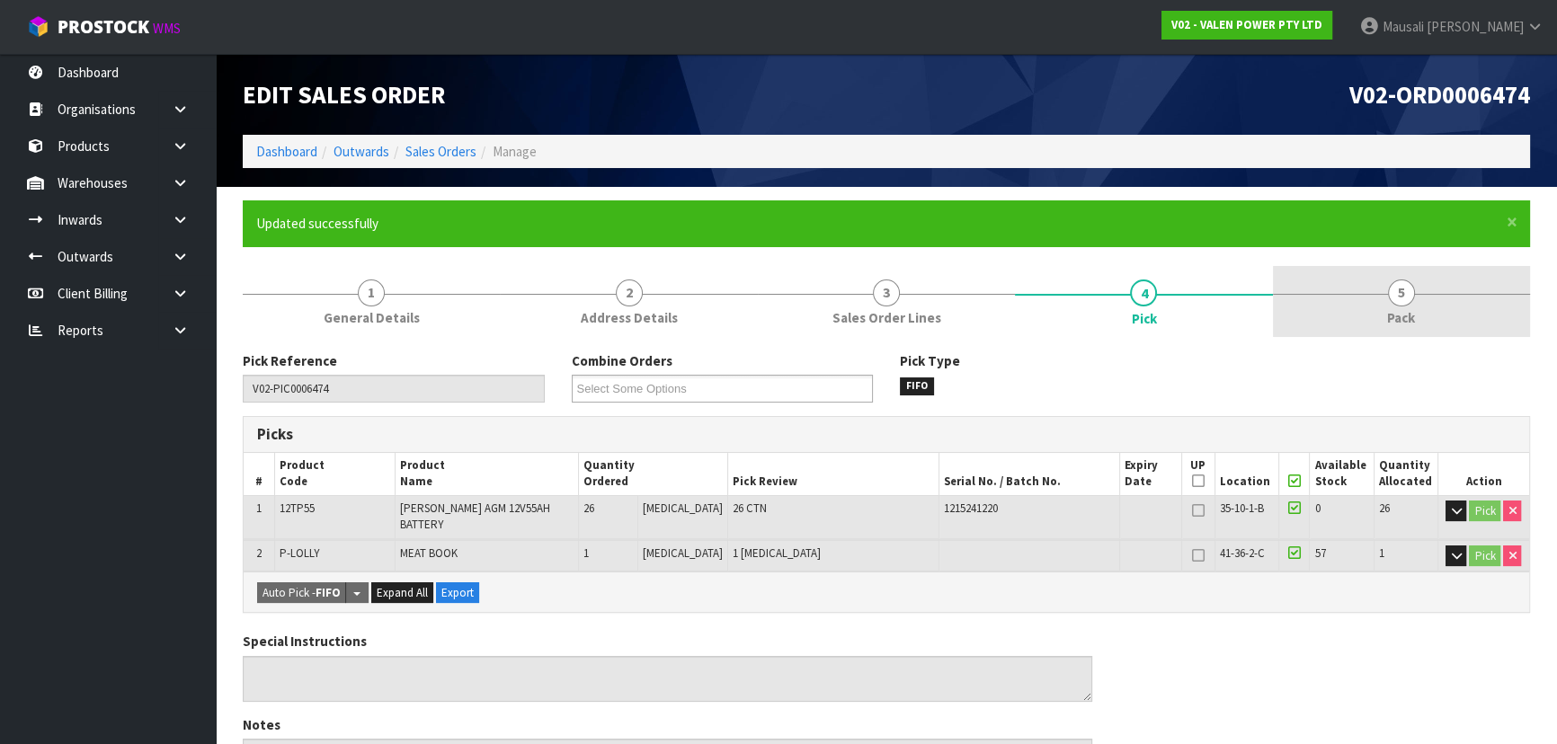
click at [1393, 288] on span "5" at bounding box center [1401, 293] width 27 height 27
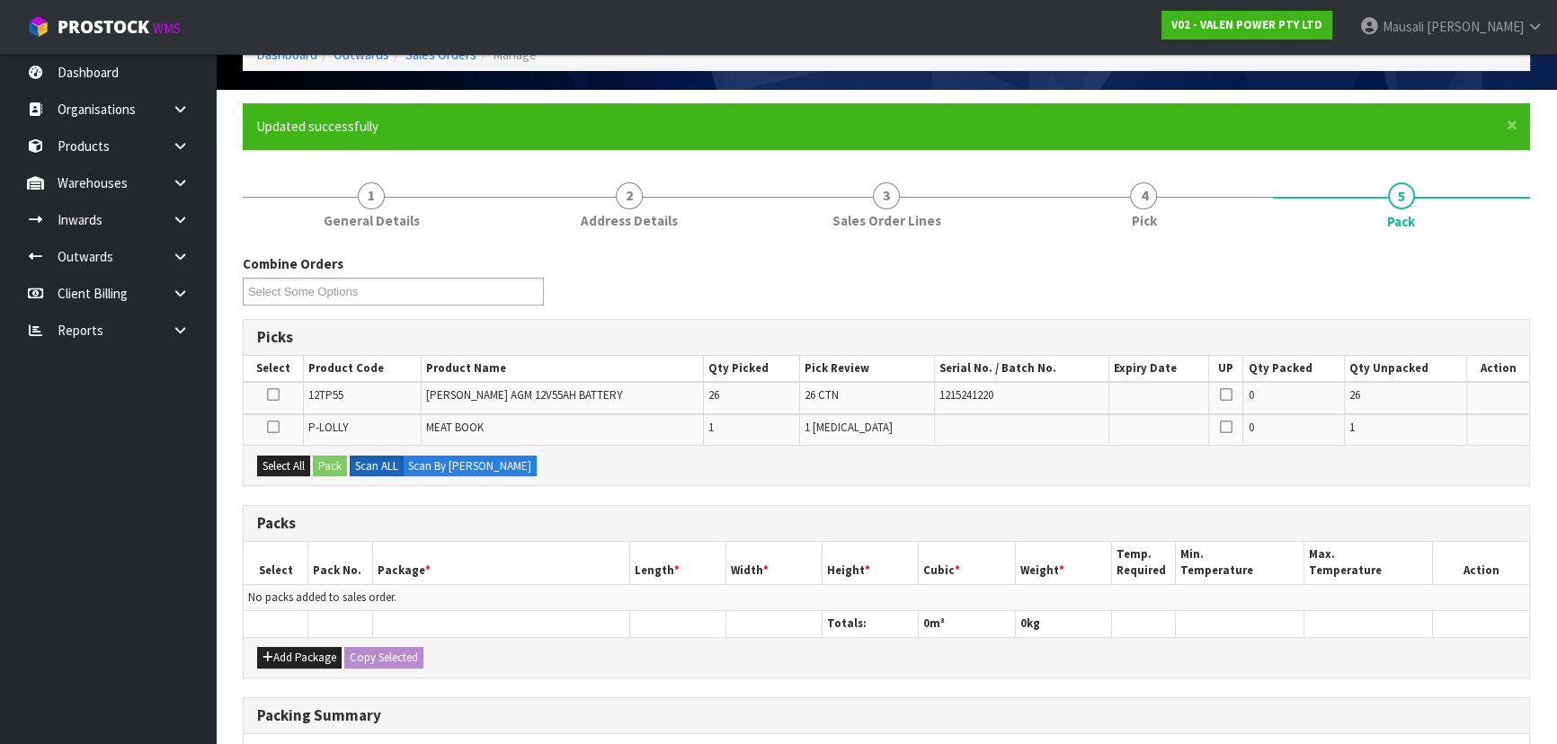
scroll to position [359, 0]
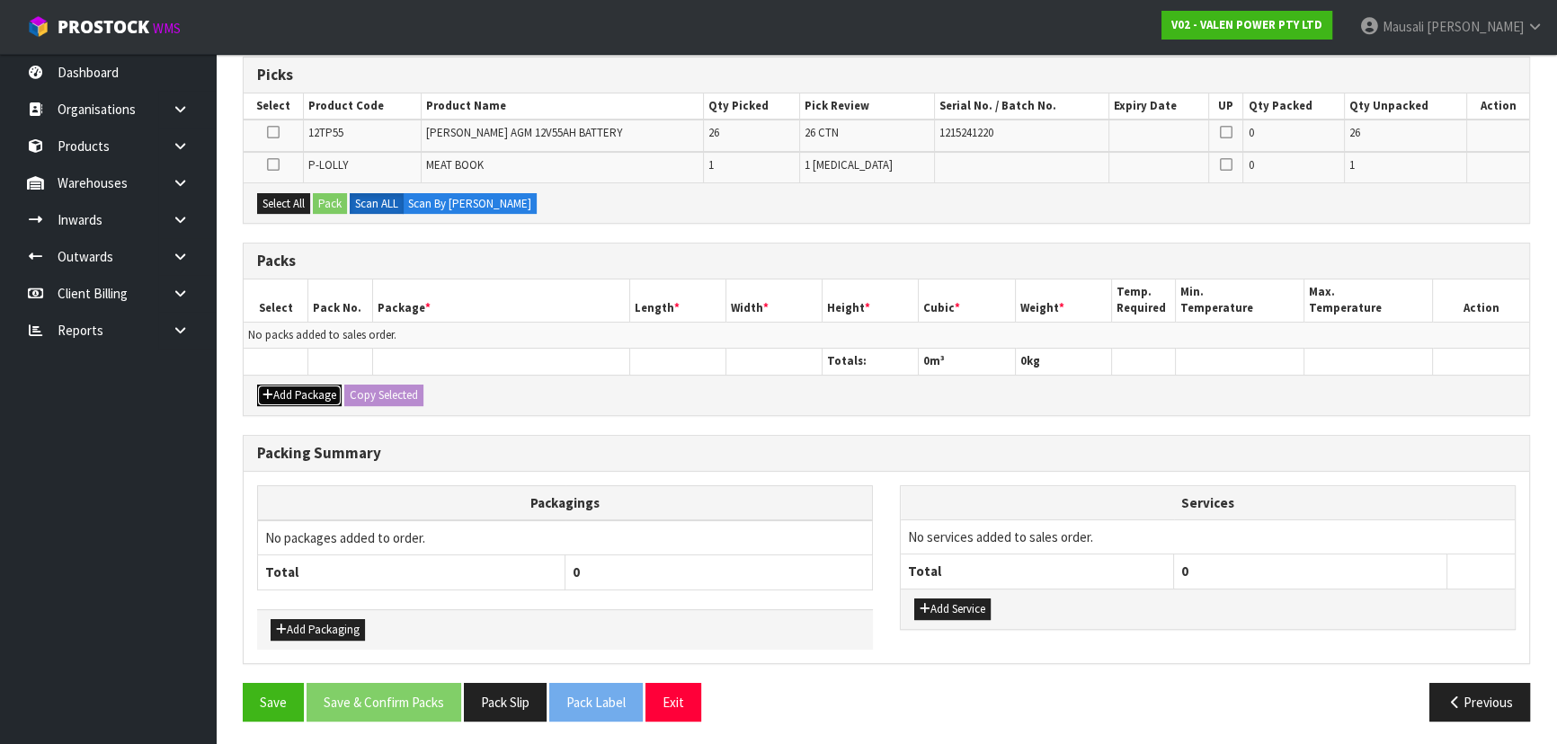
click at [285, 401] on button "Add Package" at bounding box center [299, 396] width 84 height 22
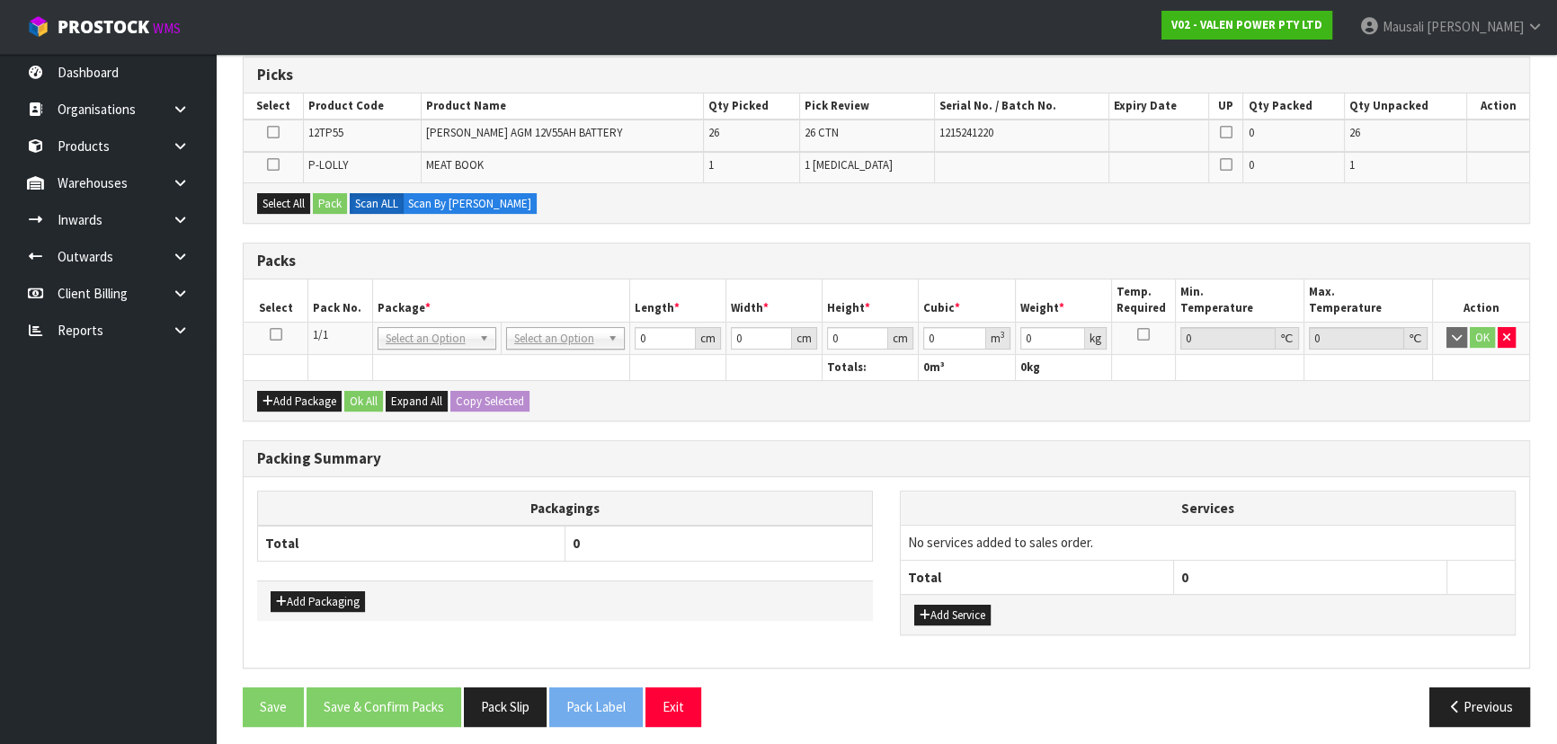
click at [273, 334] on icon at bounding box center [276, 334] width 13 height 1
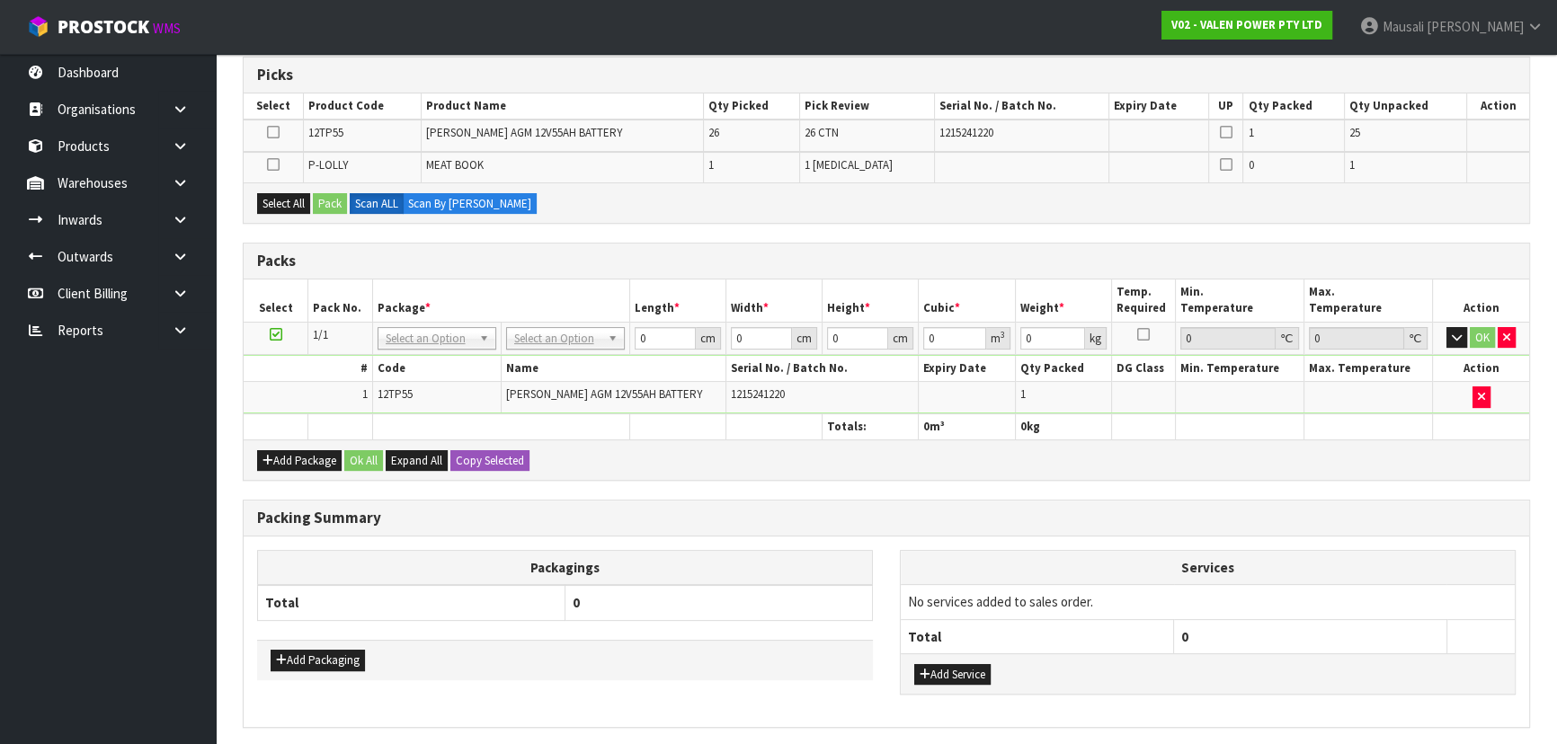
scroll to position [0, 0]
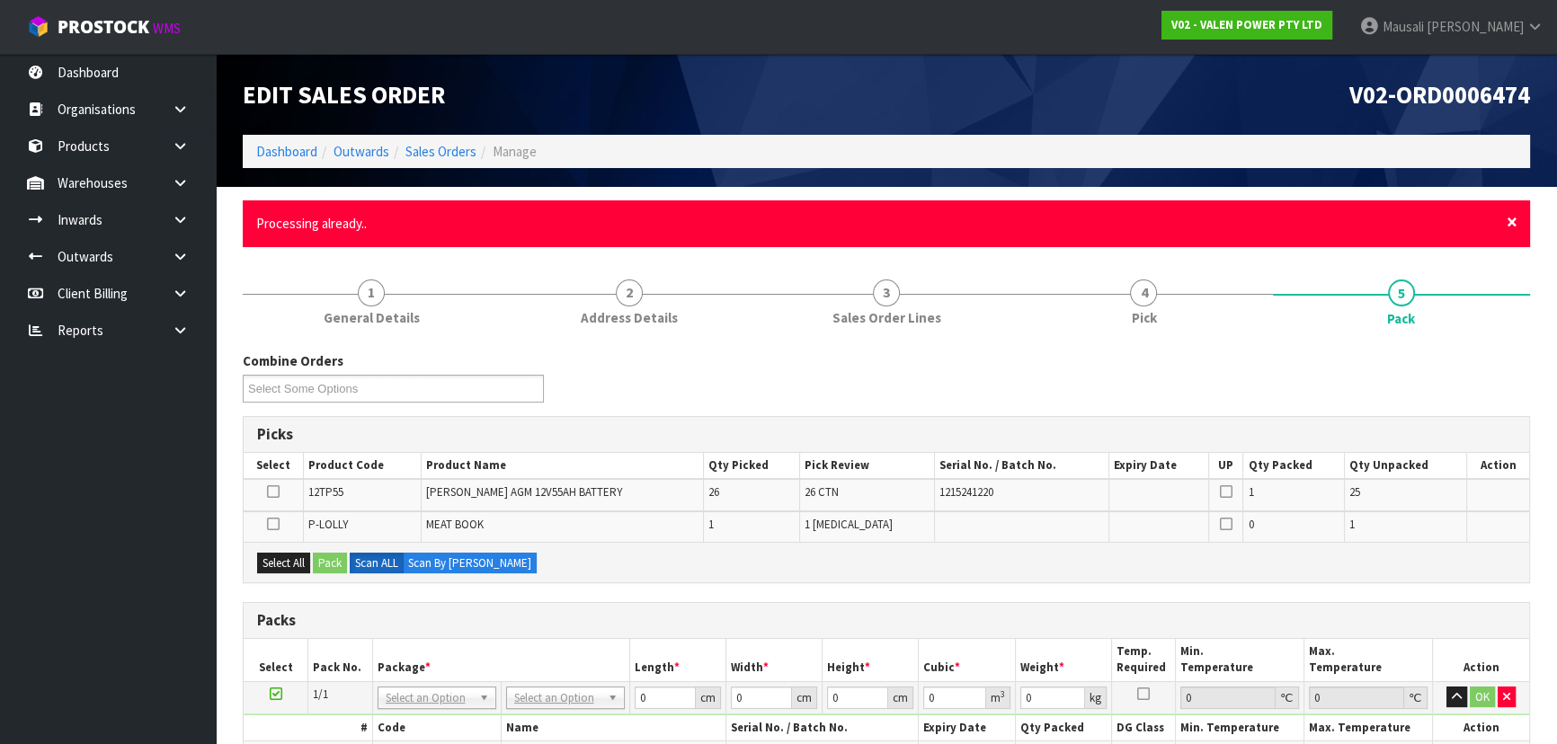
click at [1513, 226] on span "×" at bounding box center [1511, 221] width 11 height 25
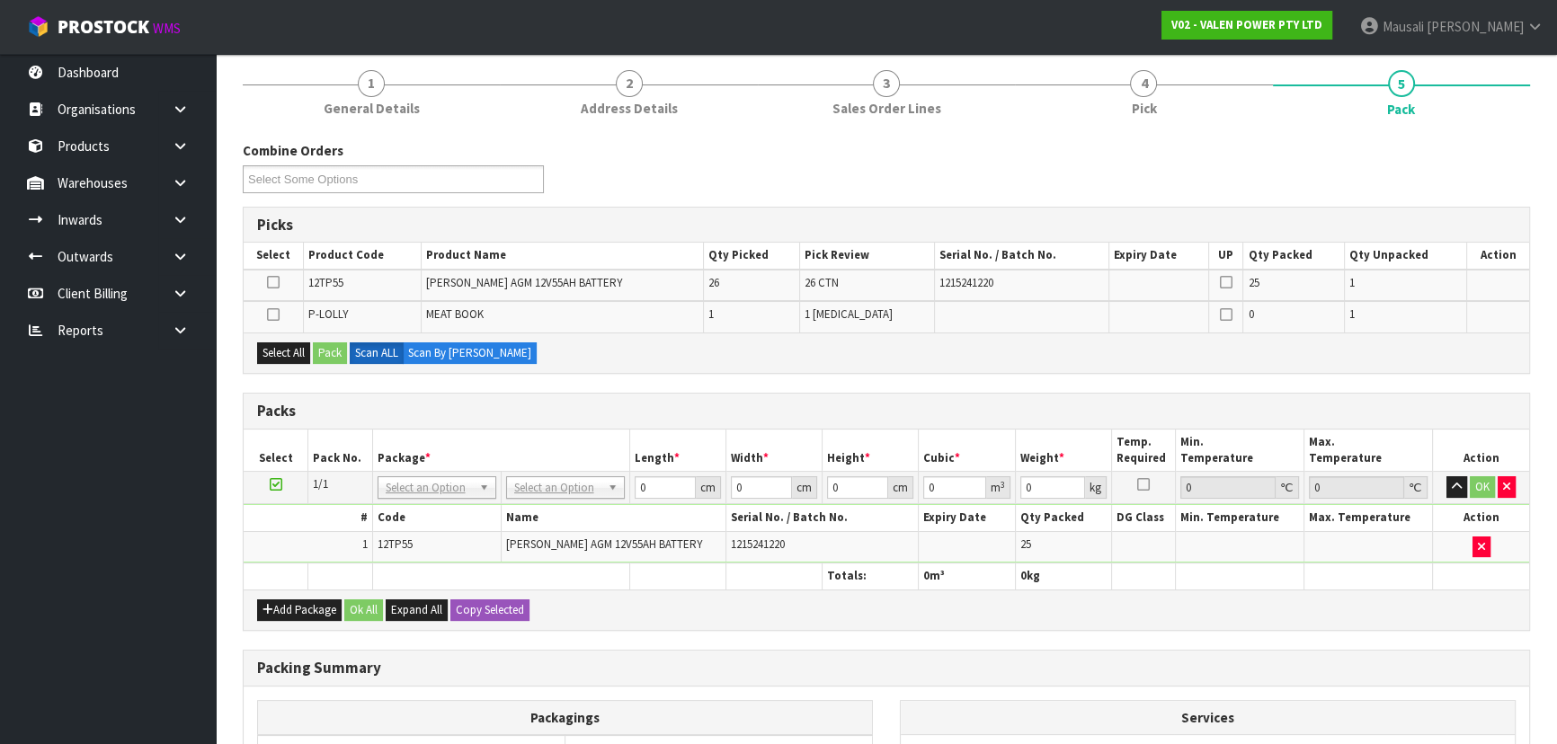
scroll to position [113, 0]
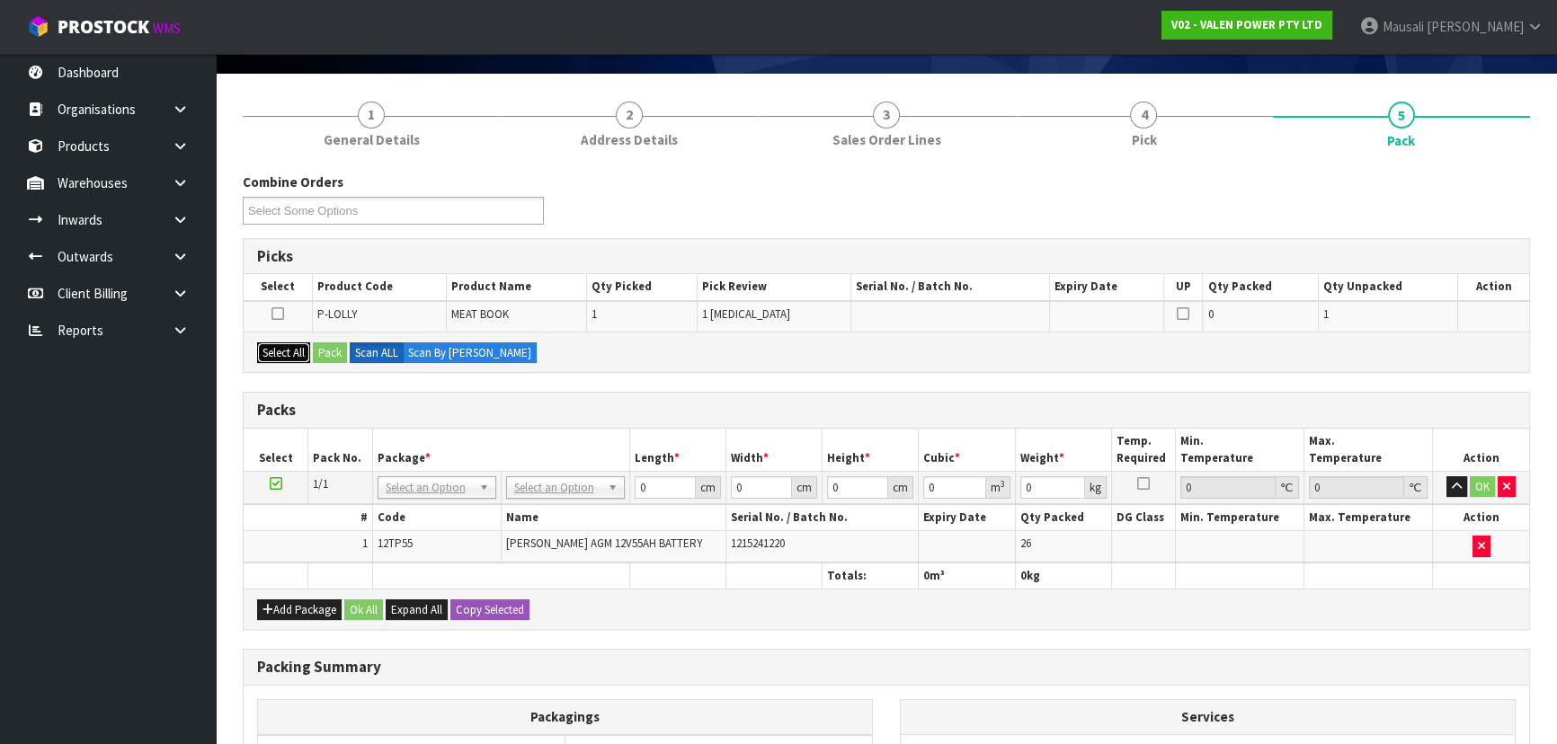
click at [290, 346] on button "Select All" at bounding box center [283, 353] width 53 height 22
click at [339, 344] on button "Pack" at bounding box center [330, 353] width 34 height 22
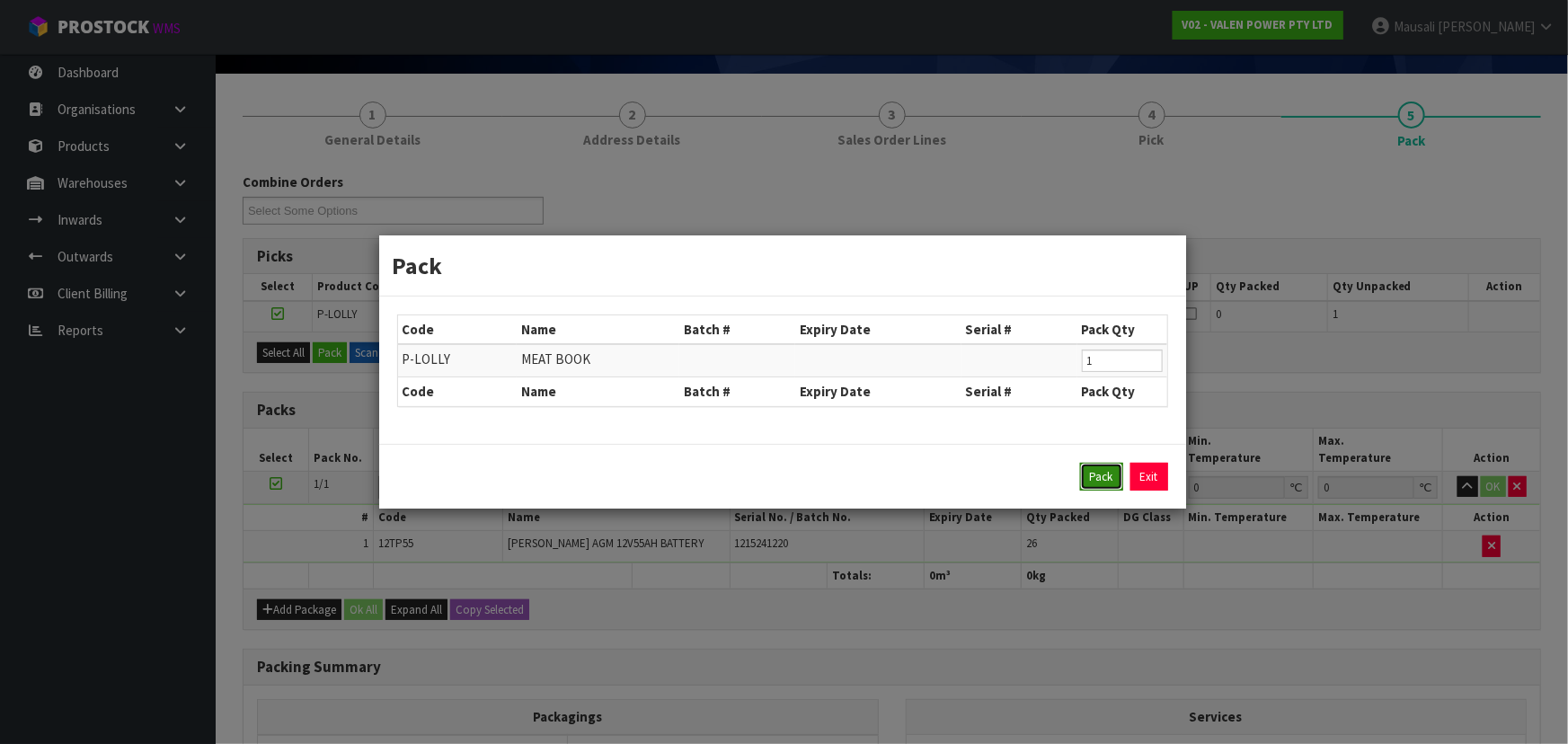
click at [1086, 475] on button "Pack" at bounding box center [1101, 477] width 43 height 29
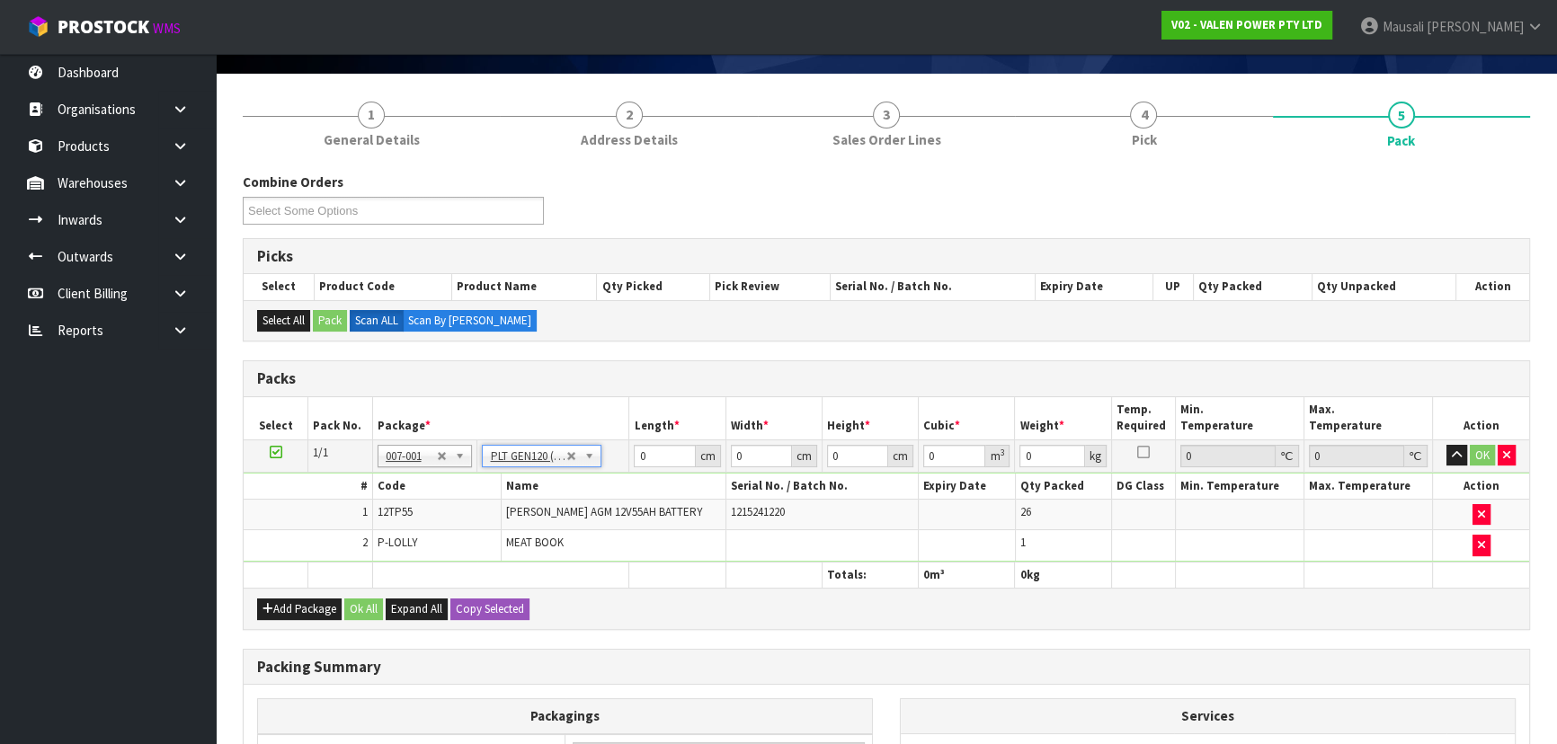
type input "120"
type input "100"
type input "462.75"
drag, startPoint x: 665, startPoint y: 456, endPoint x: 630, endPoint y: 457, distance: 35.1
click at [630, 457] on td "120 cm" at bounding box center [677, 455] width 96 height 32
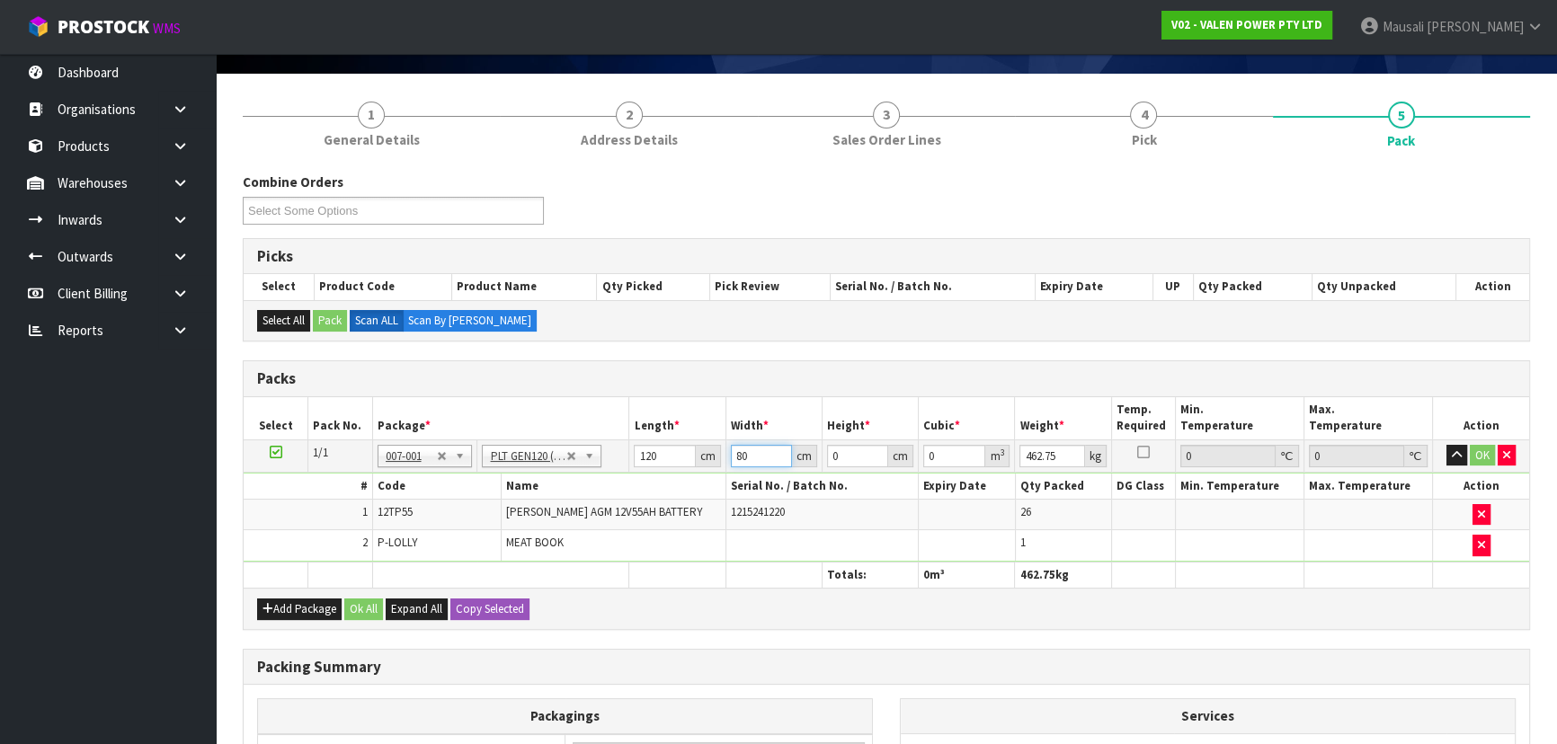
type input "80"
drag, startPoint x: 848, startPoint y: 459, endPoint x: 830, endPoint y: 461, distance: 18.1
click at [830, 461] on input "0" at bounding box center [857, 456] width 61 height 22
type input "6"
type input "0.0576"
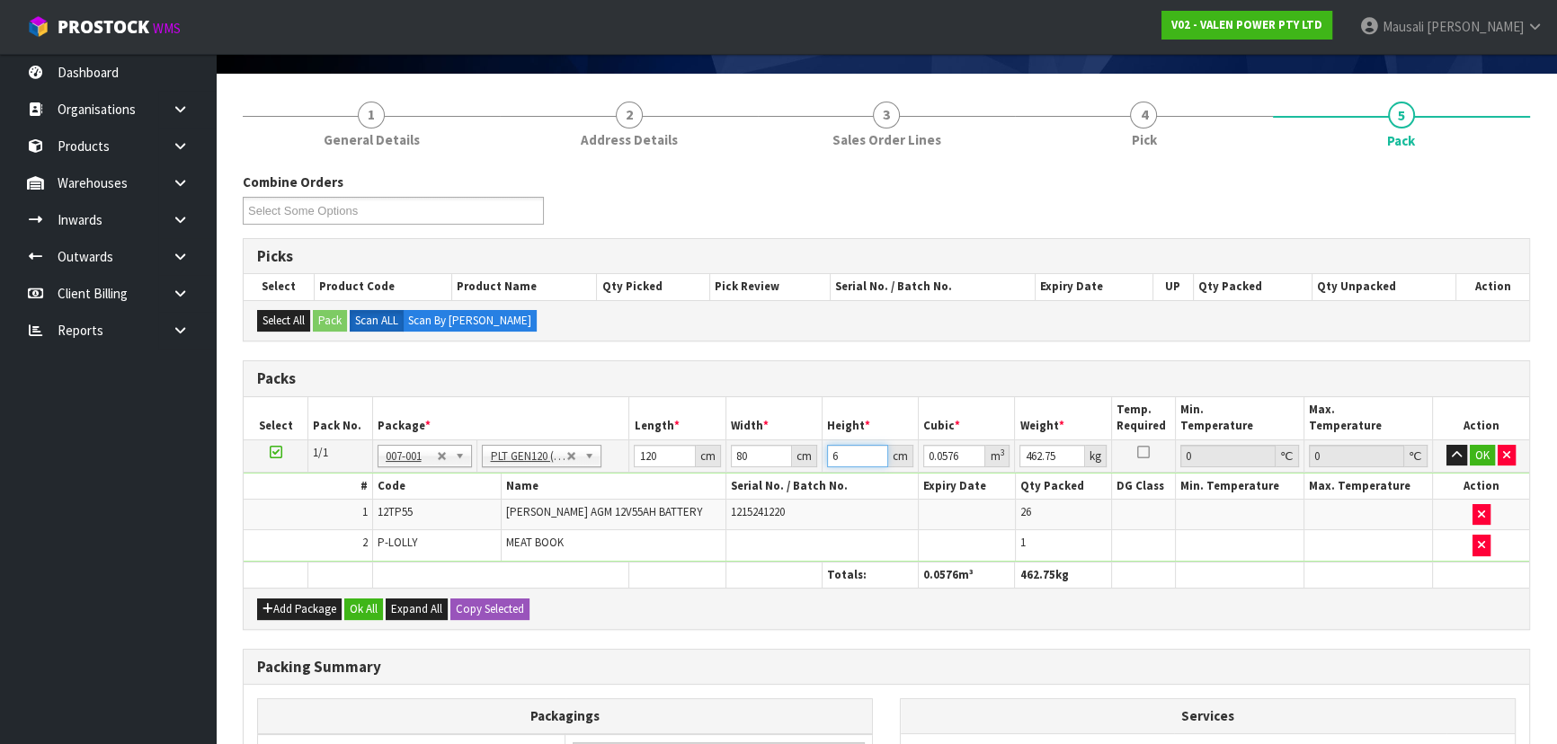
type input "67"
type input "0.6432"
type input "67"
type input "482"
click at [351, 602] on button "Ok All" at bounding box center [363, 610] width 39 height 22
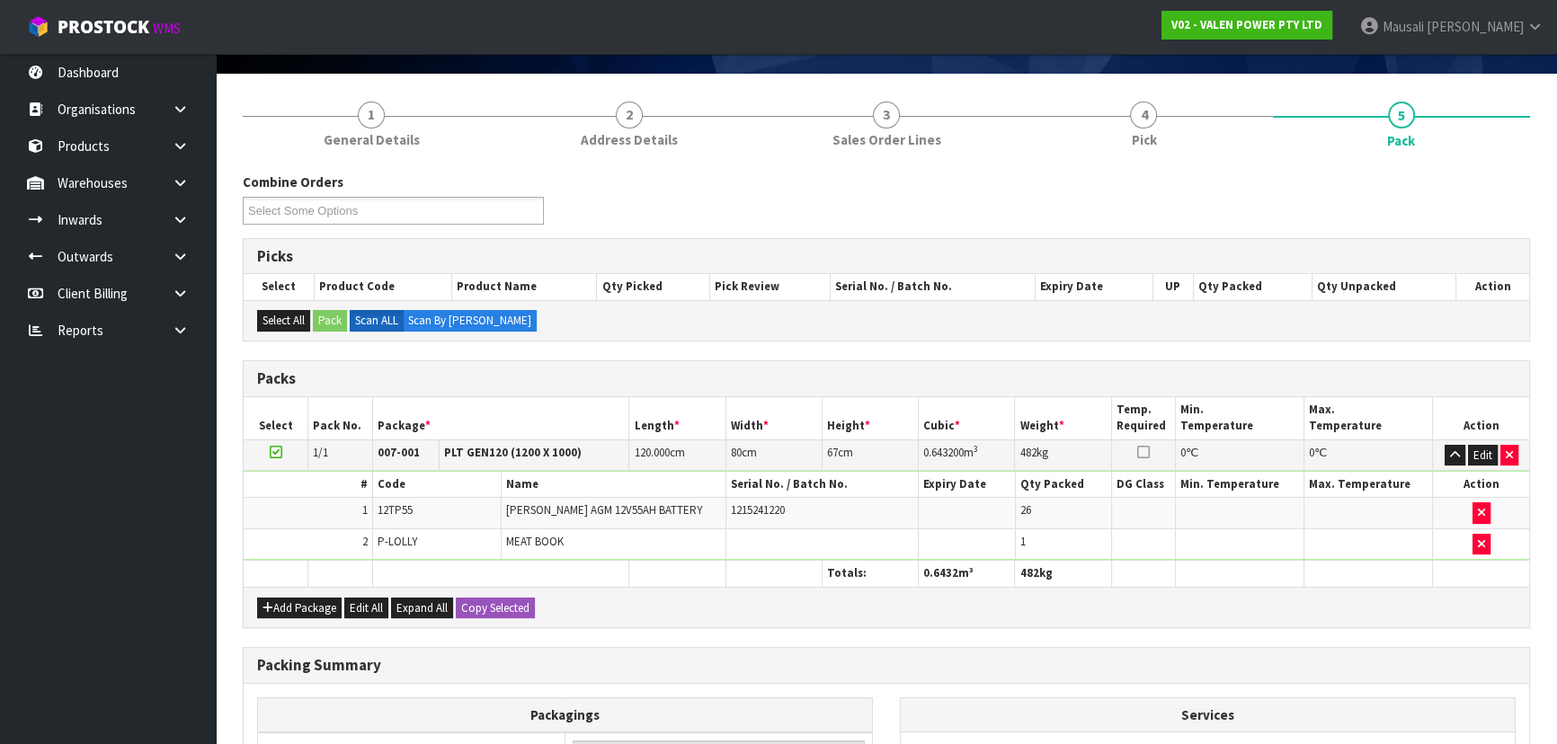
scroll to position [333, 0]
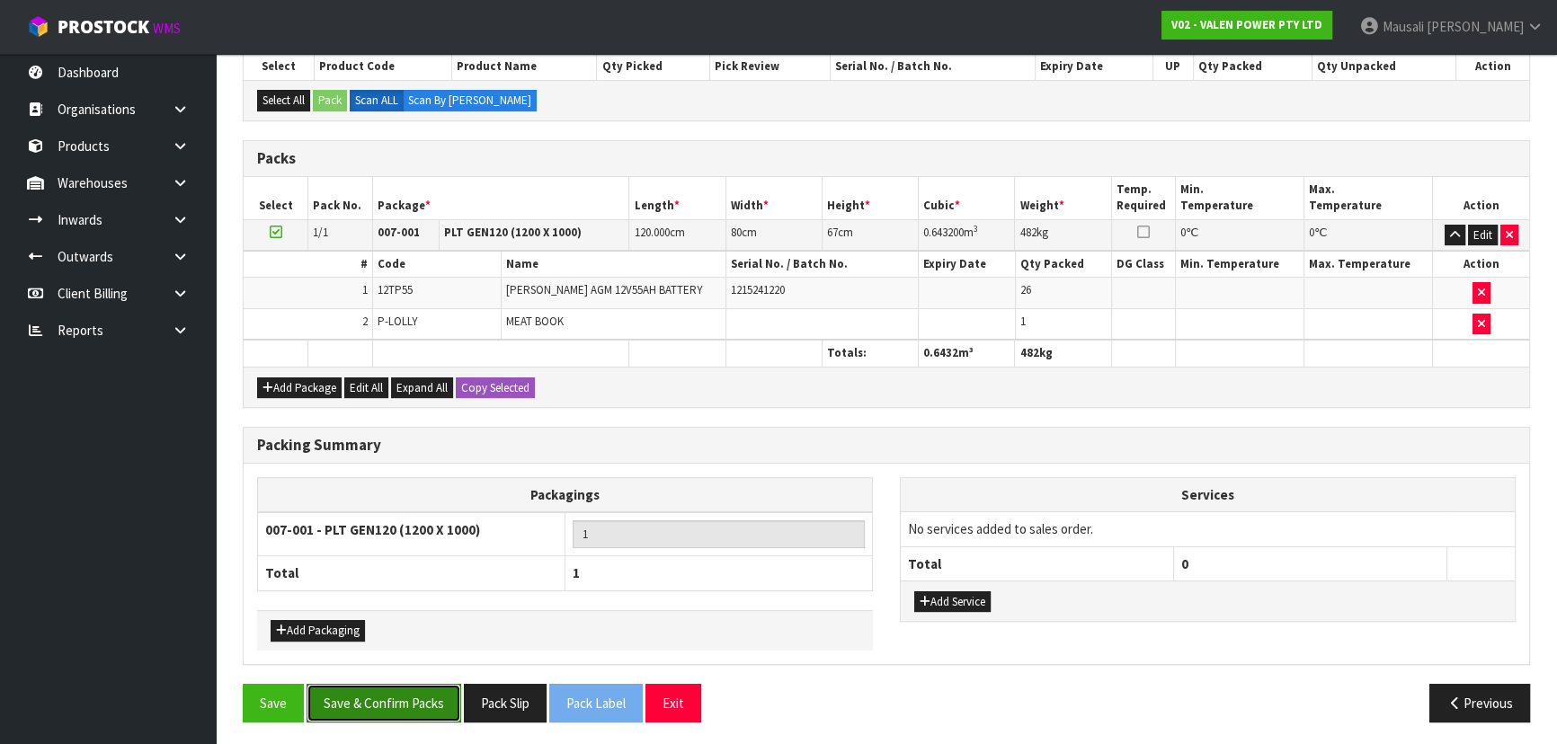
click at [409, 684] on button "Save & Confirm Packs" at bounding box center [383, 703] width 155 height 39
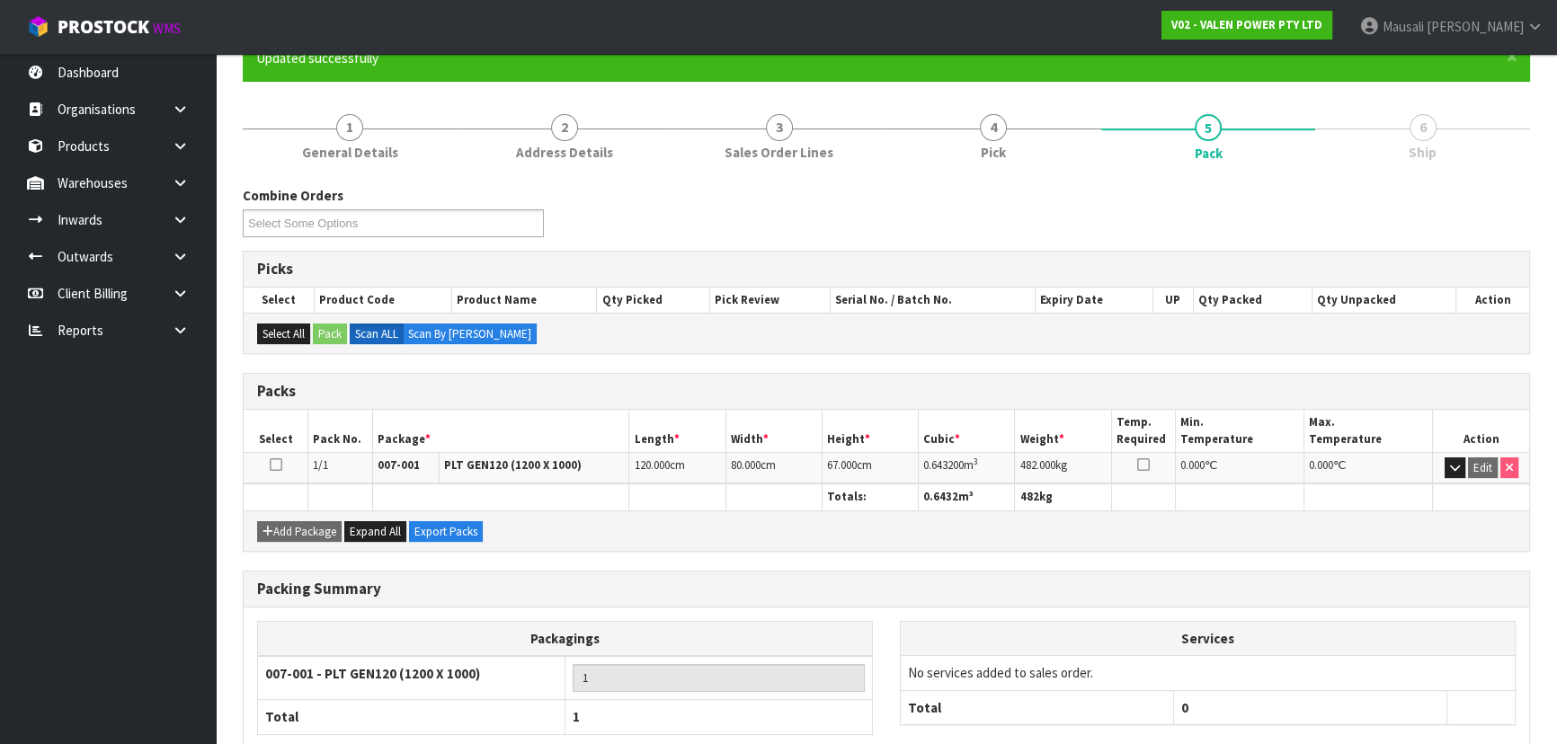
scroll to position [270, 0]
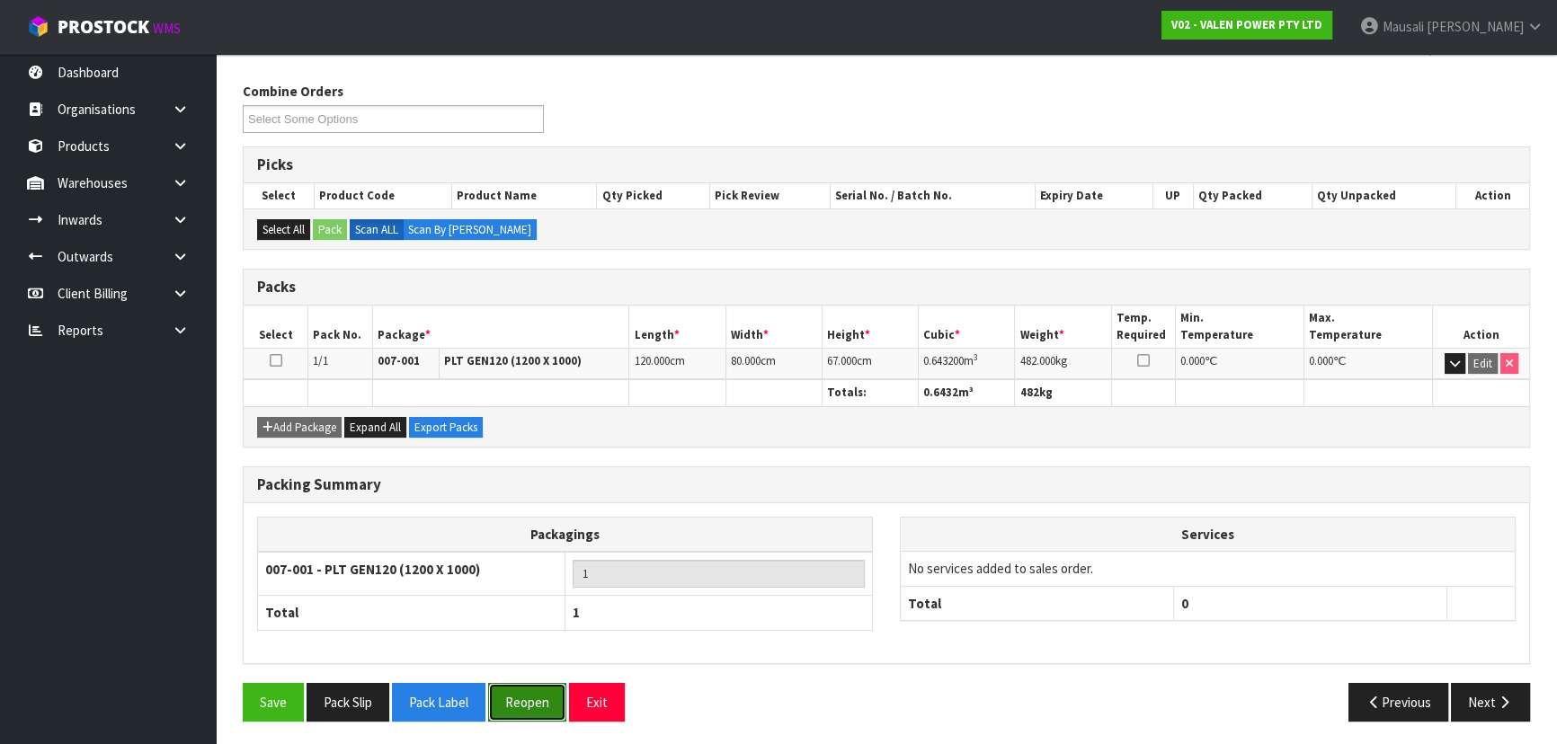
click at [519, 695] on button "Reopen" at bounding box center [527, 702] width 78 height 39
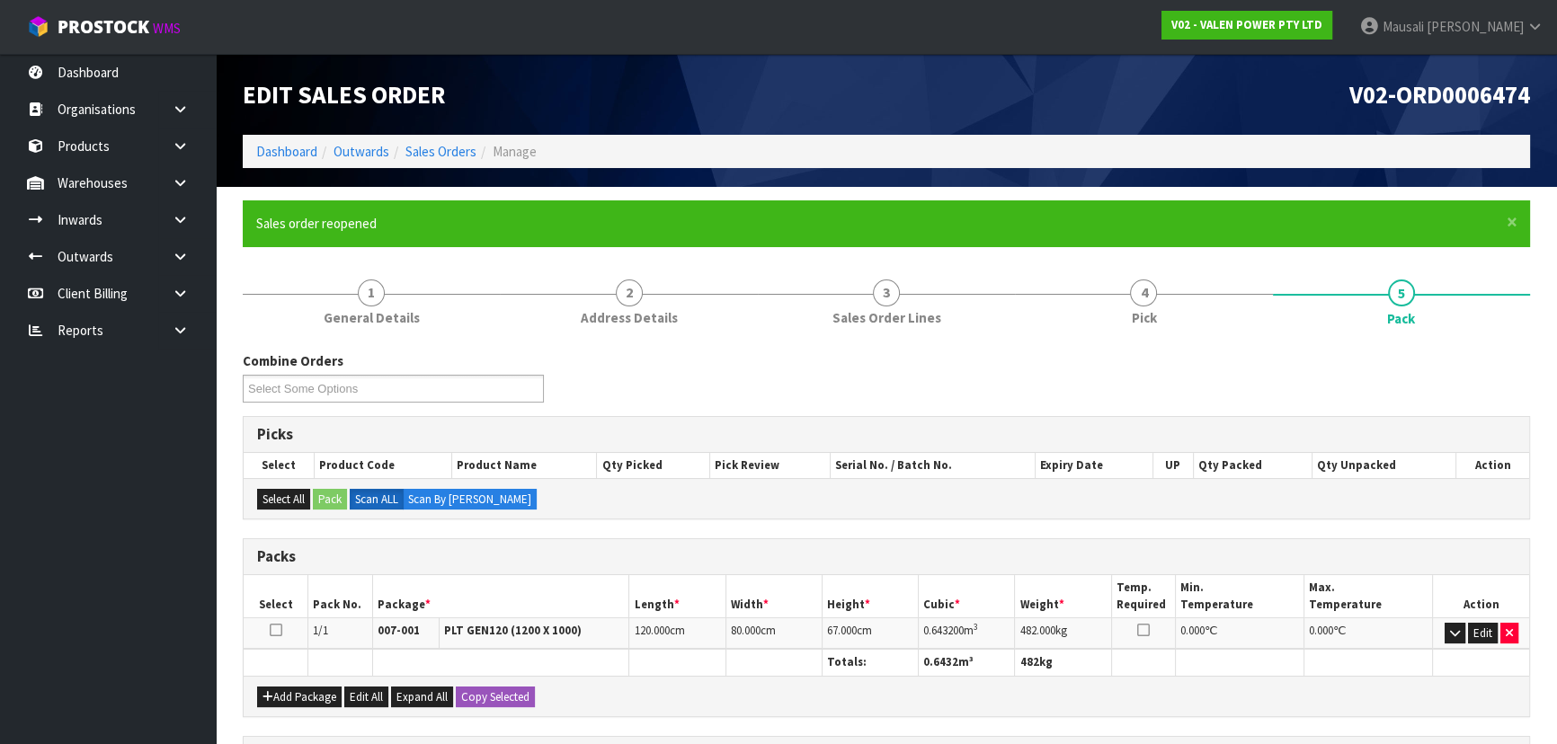
scroll to position [310, 0]
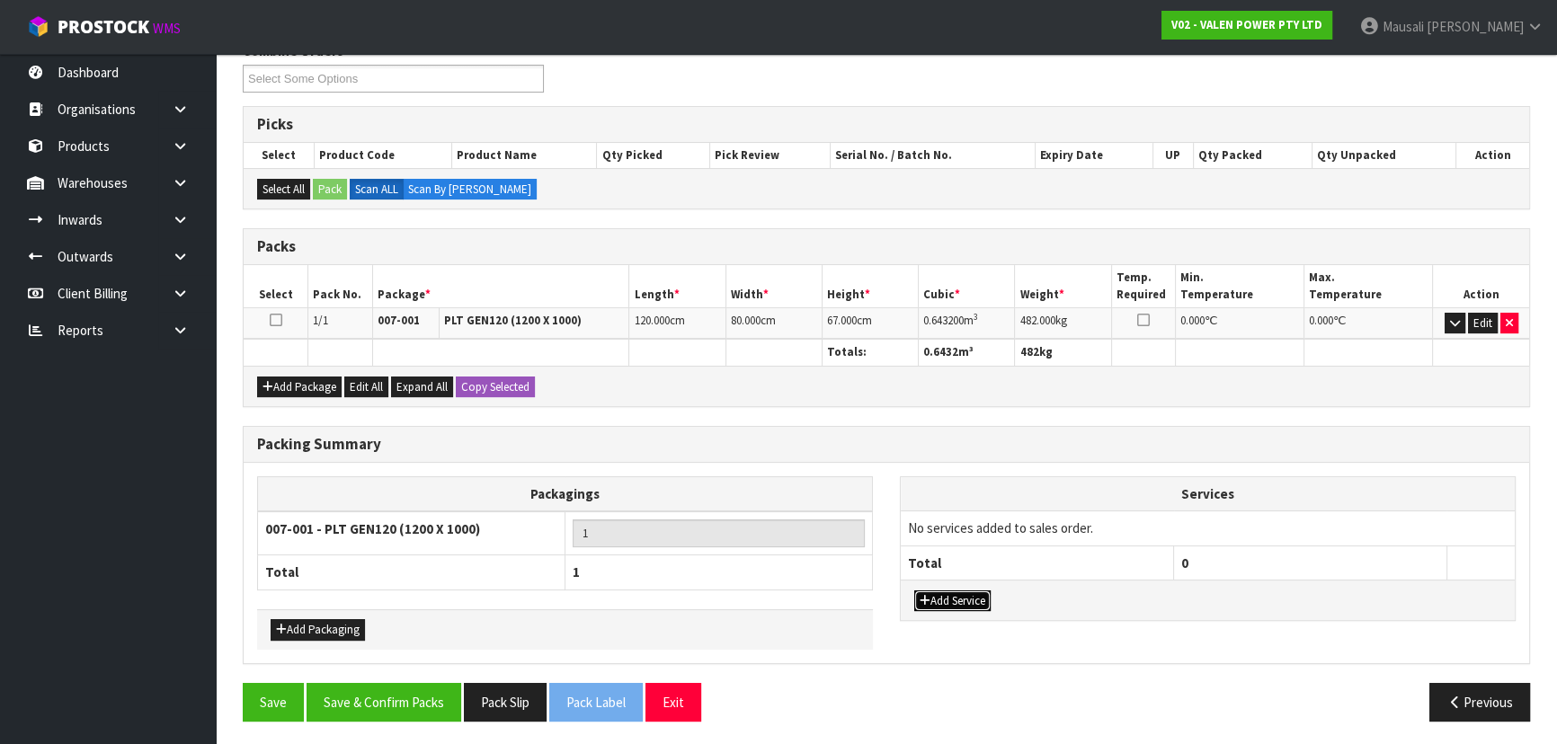
click at [928, 595] on icon "button" at bounding box center [924, 601] width 11 height 12
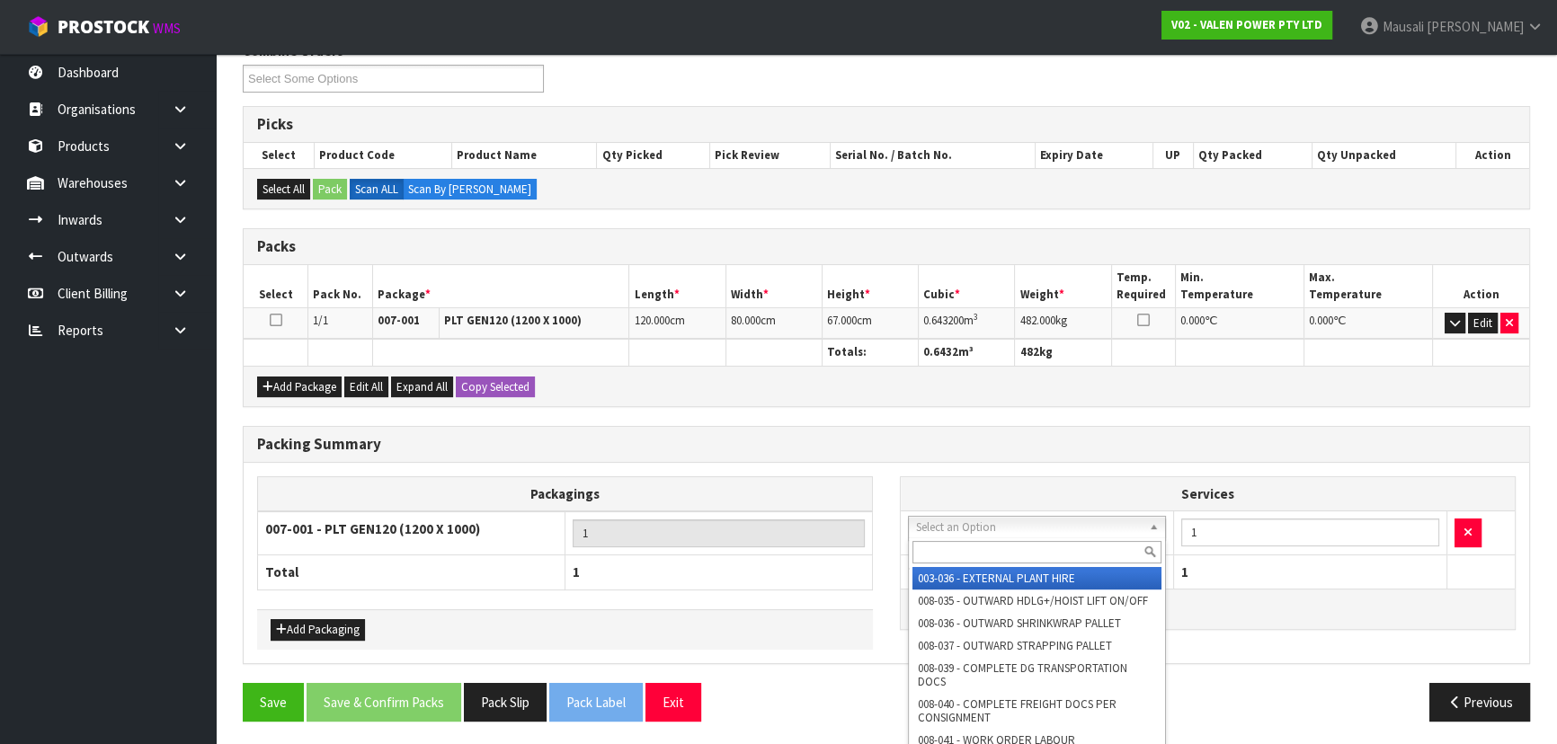
click at [946, 556] on input "text" at bounding box center [1036, 552] width 249 height 22
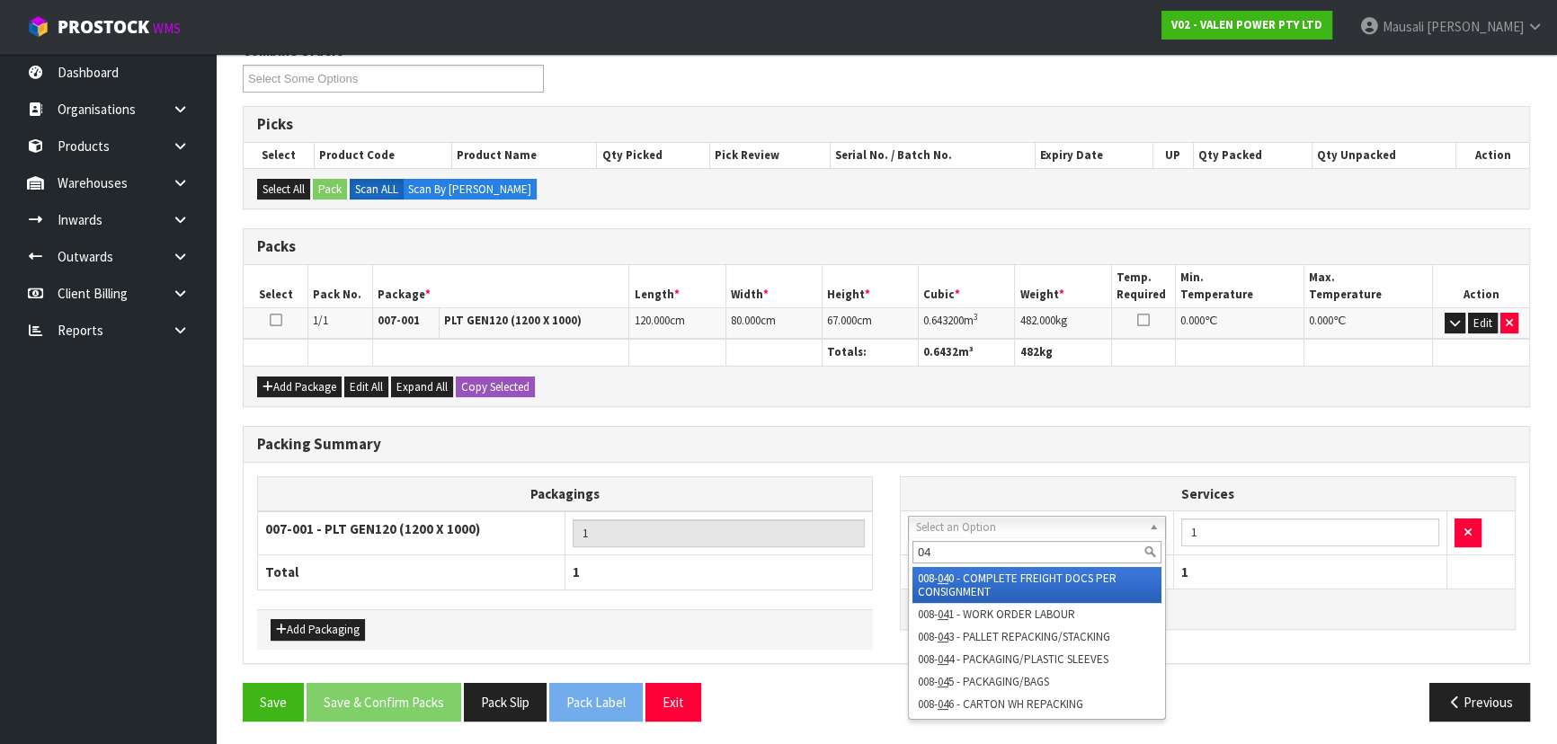
type input "040"
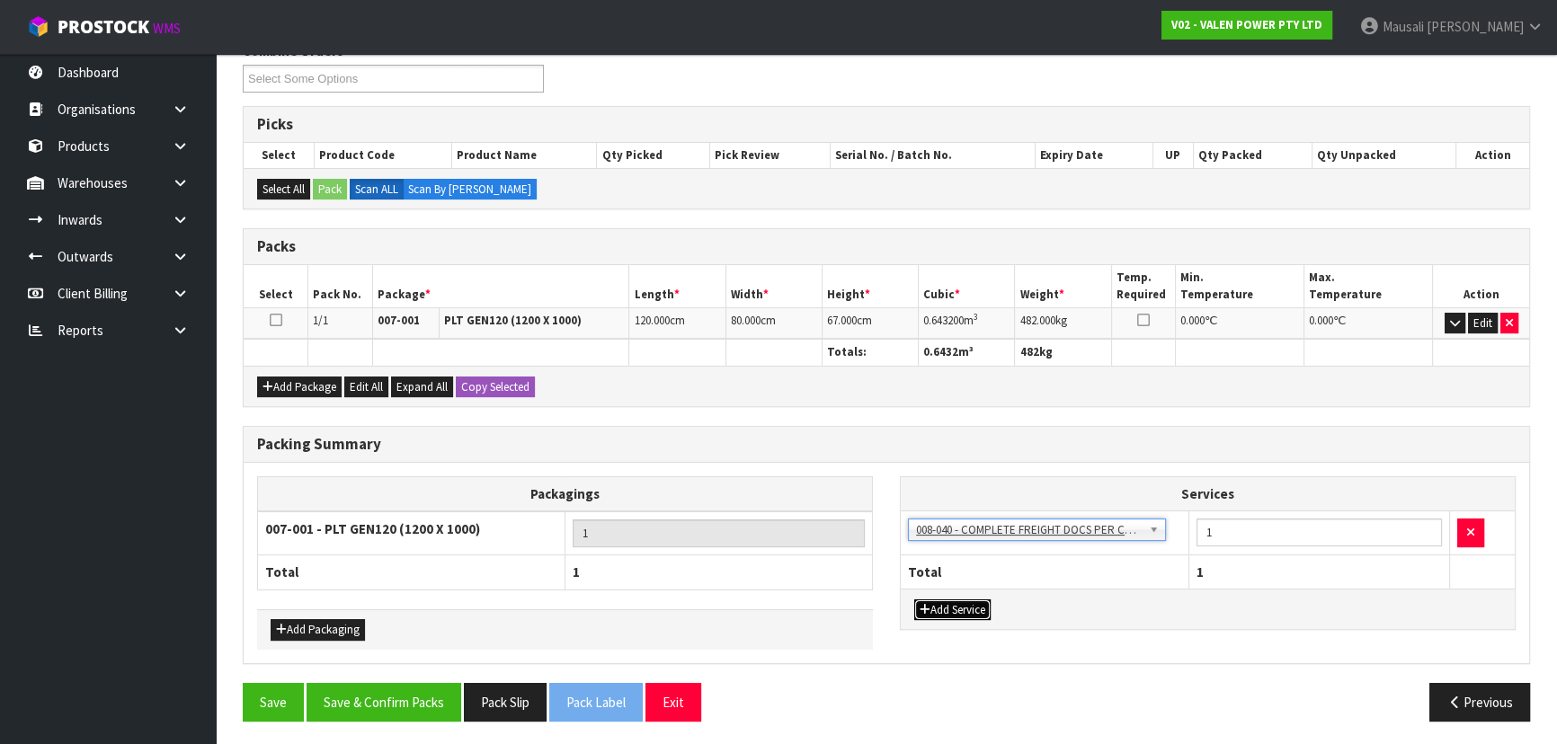
click at [956, 608] on button "Add Service" at bounding box center [952, 610] width 76 height 22
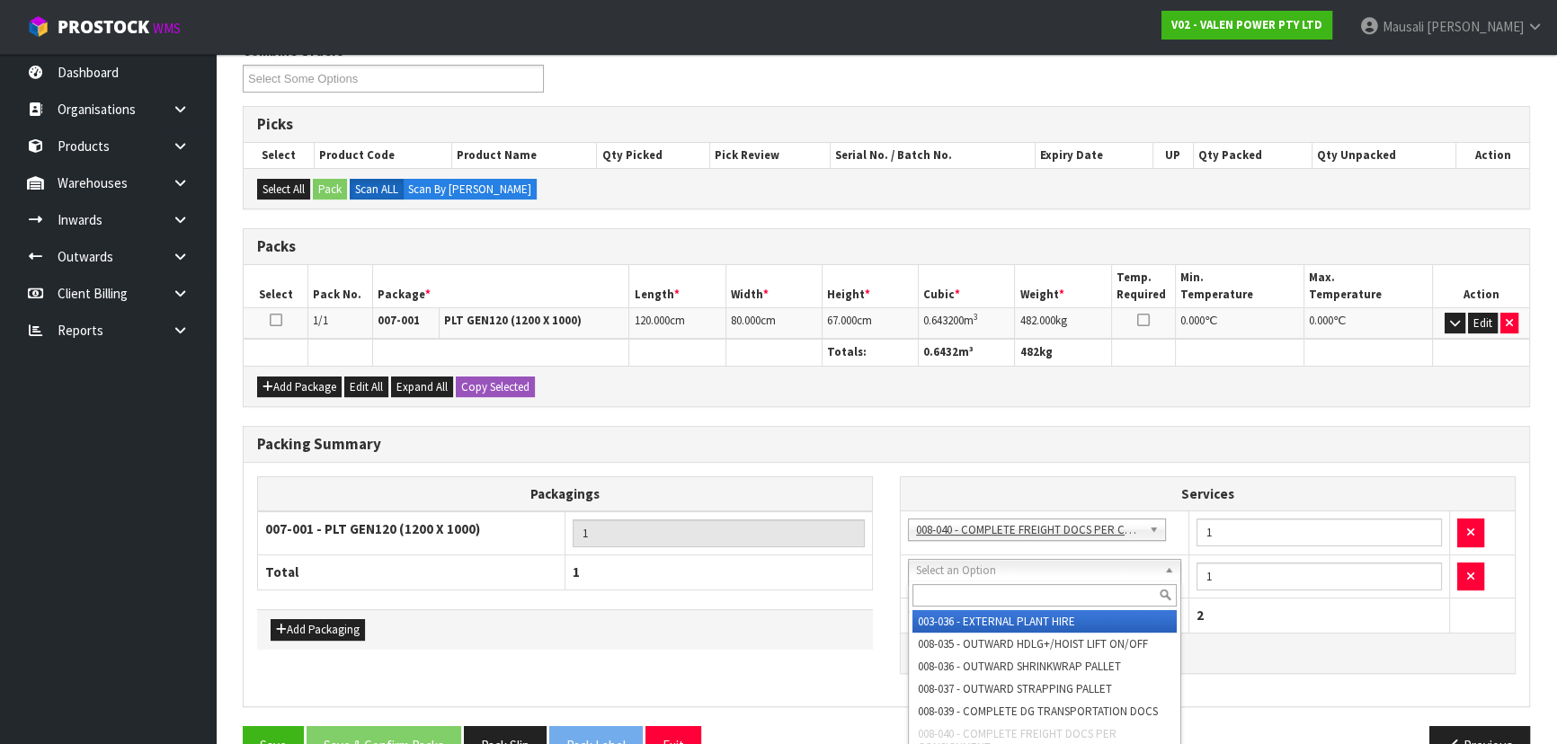
click at [959, 601] on input "text" at bounding box center [1044, 595] width 264 height 22
type input "037"
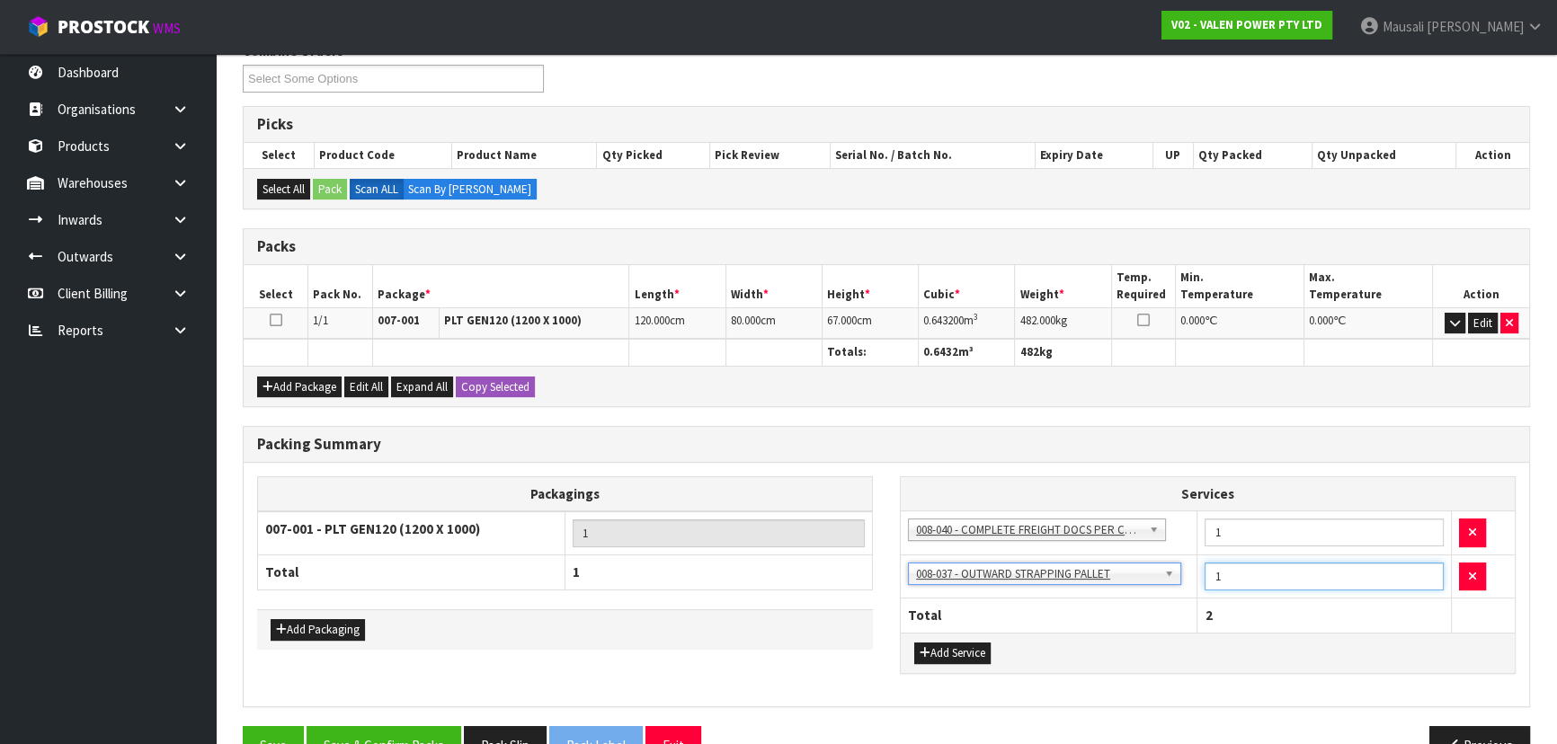
drag, startPoint x: 1234, startPoint y: 568, endPoint x: 1158, endPoint y: 589, distance: 79.1
click at [1159, 589] on tr "003-036 - EXTERNAL PLANT HIRE 008-035 - OUTWARD HDLG+/HOIST LIFT ON/OFF 008-036…" at bounding box center [1208, 577] width 614 height 44
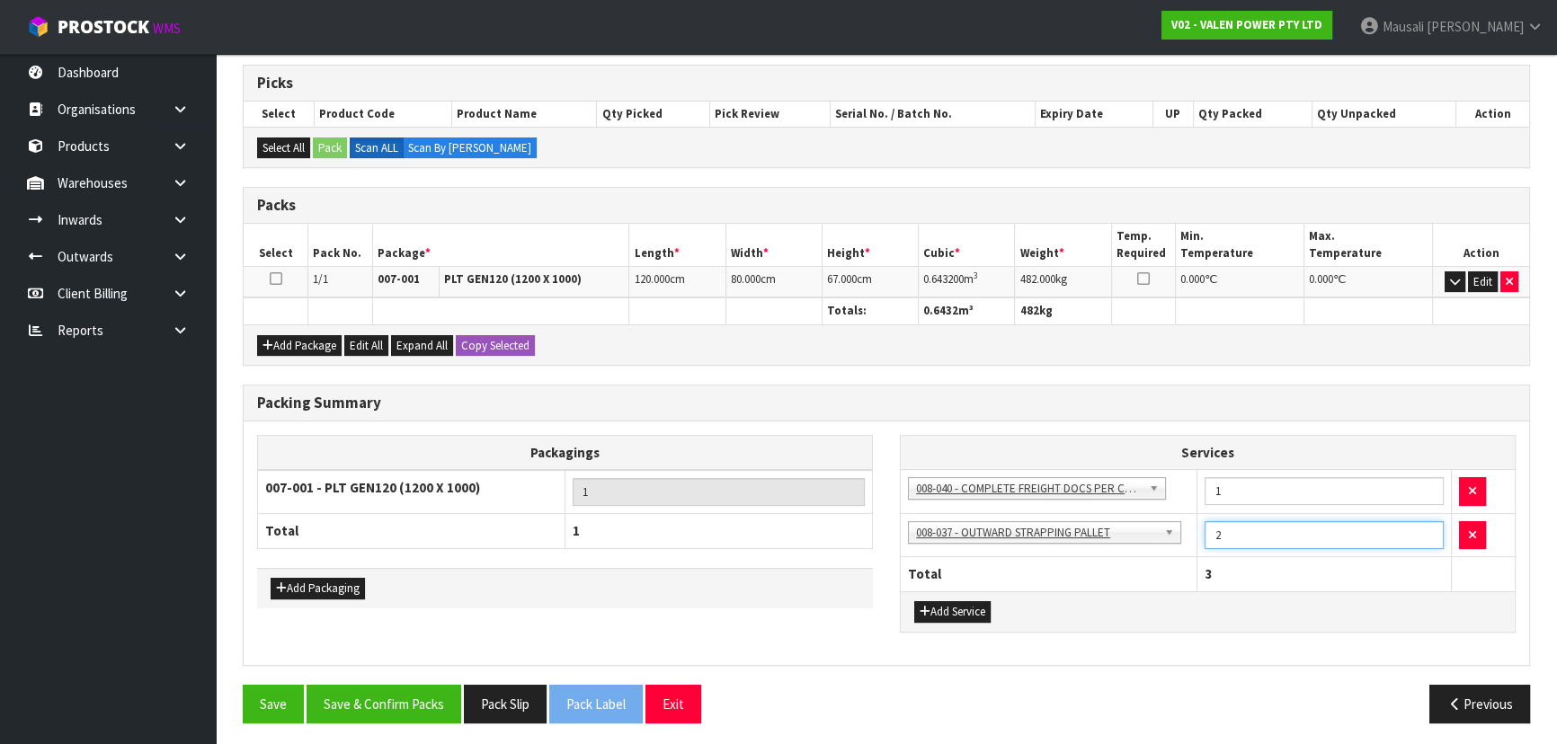
scroll to position [352, 0]
type input "2"
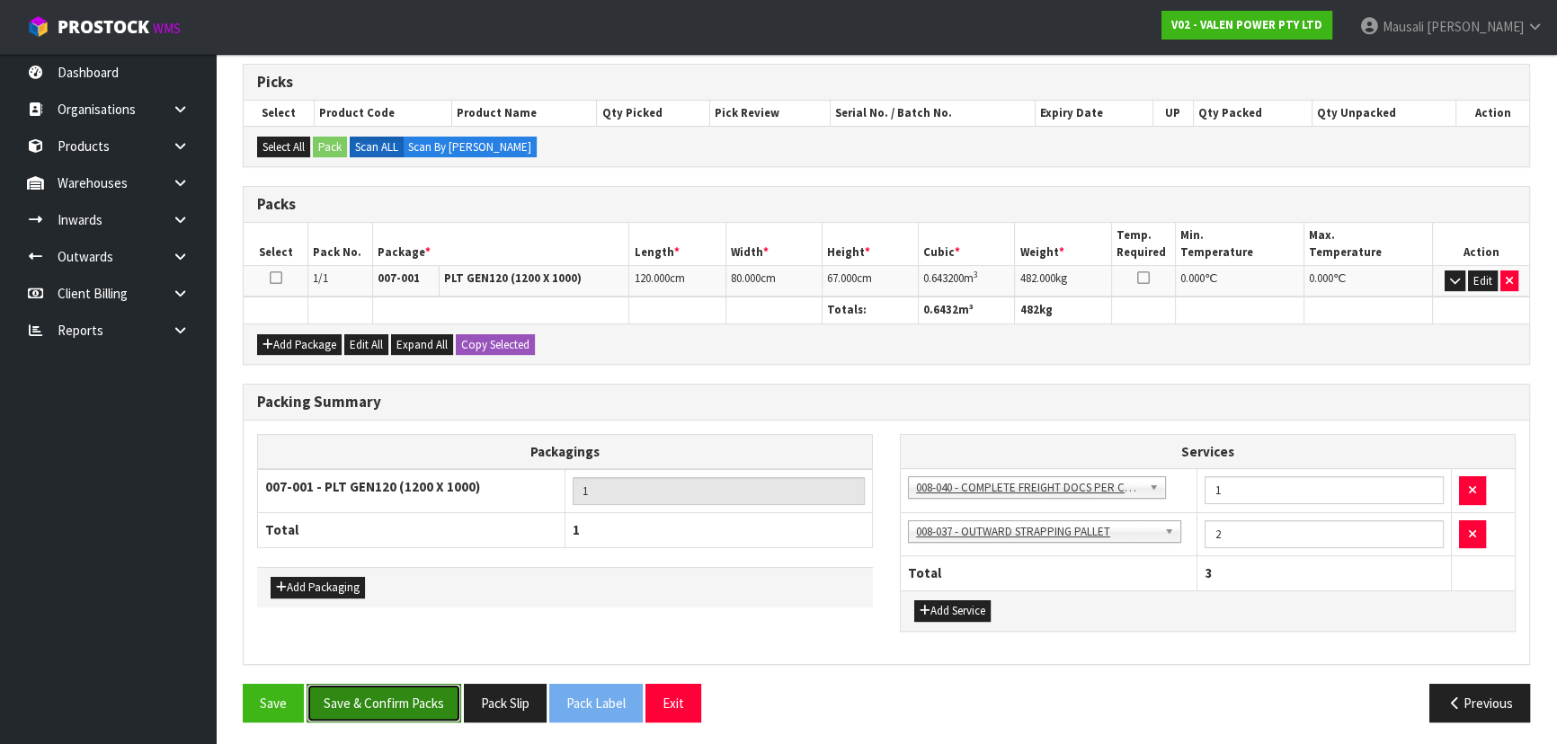
click at [386, 692] on button "Save & Confirm Packs" at bounding box center [383, 703] width 155 height 39
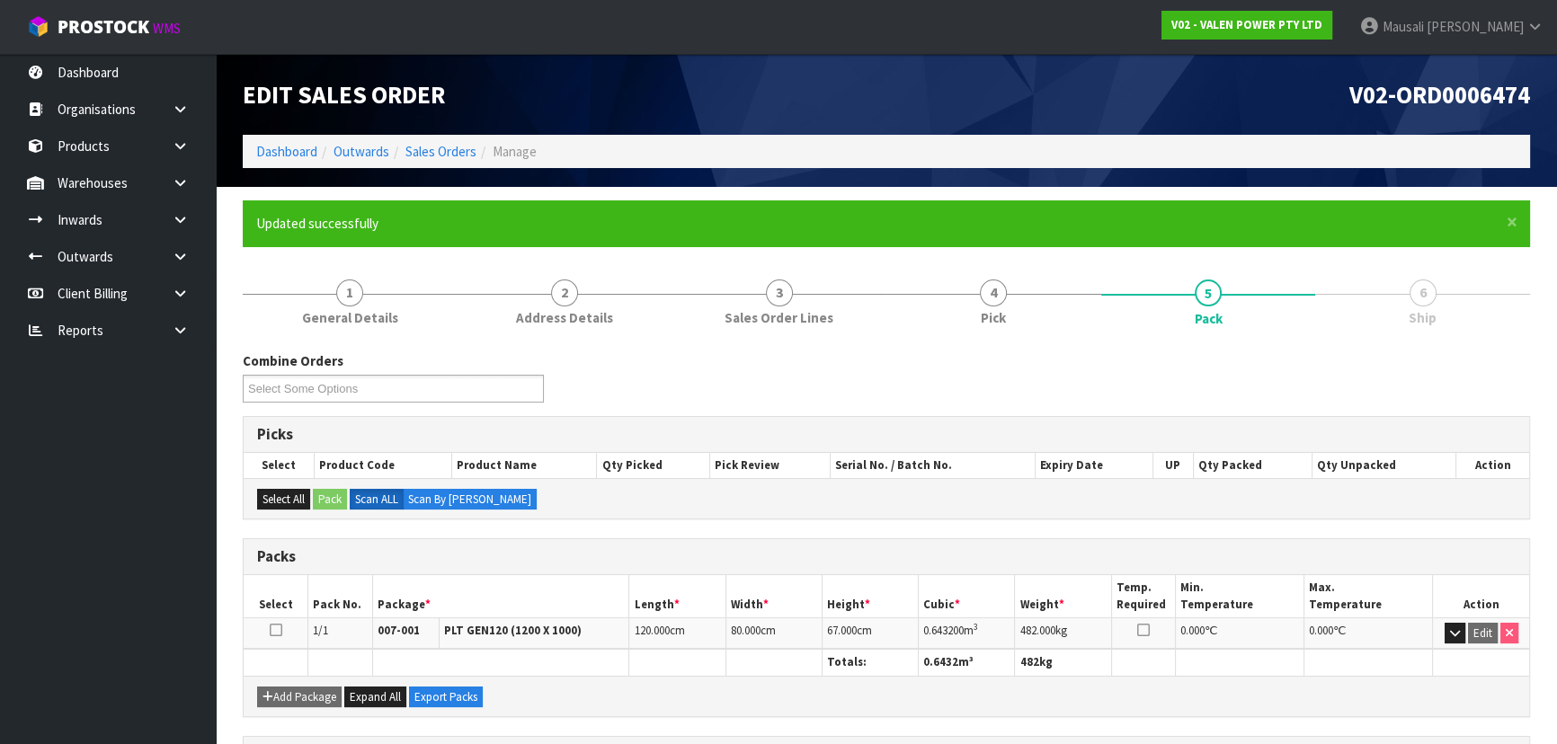
scroll to position [313, 0]
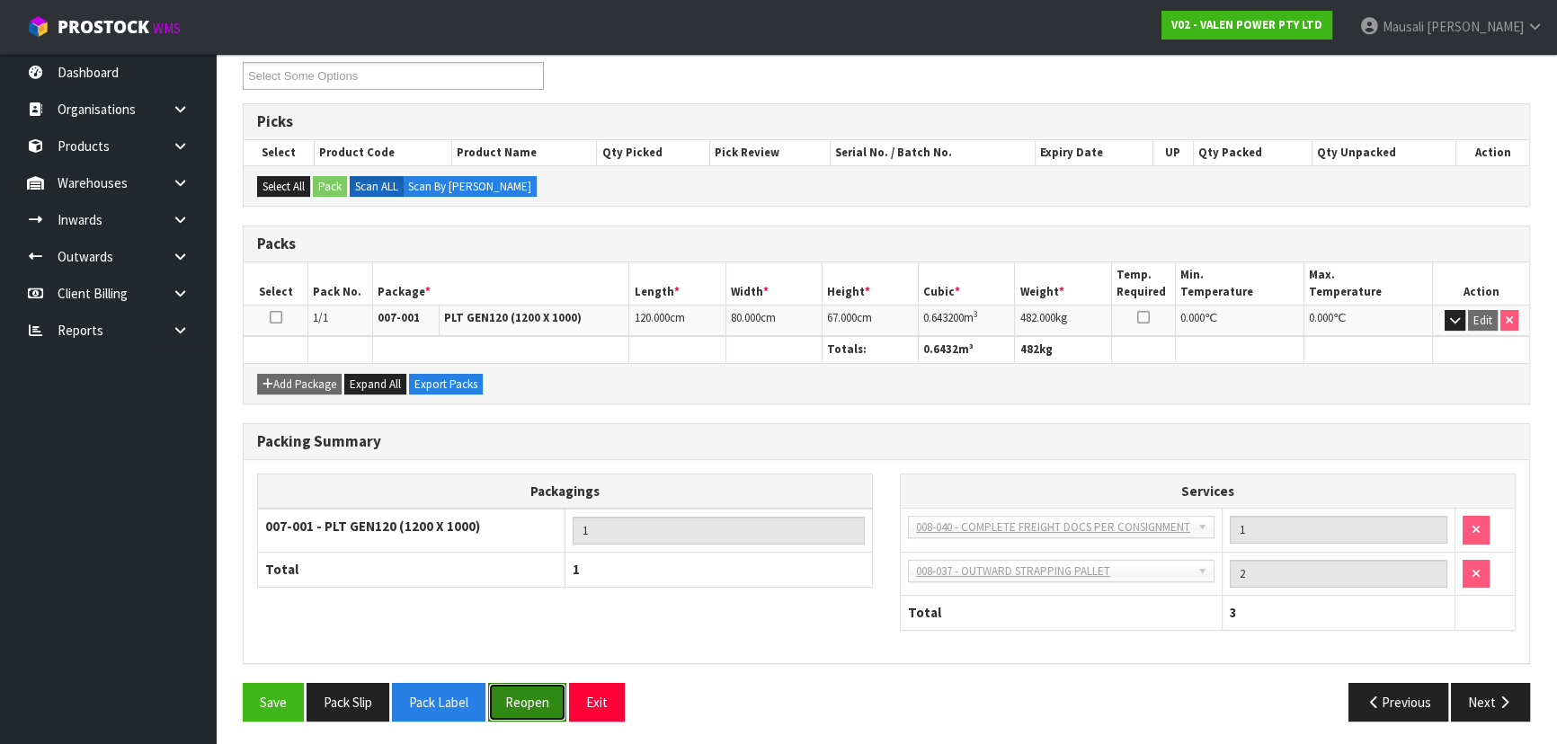
click at [521, 702] on button "Reopen" at bounding box center [527, 702] width 78 height 39
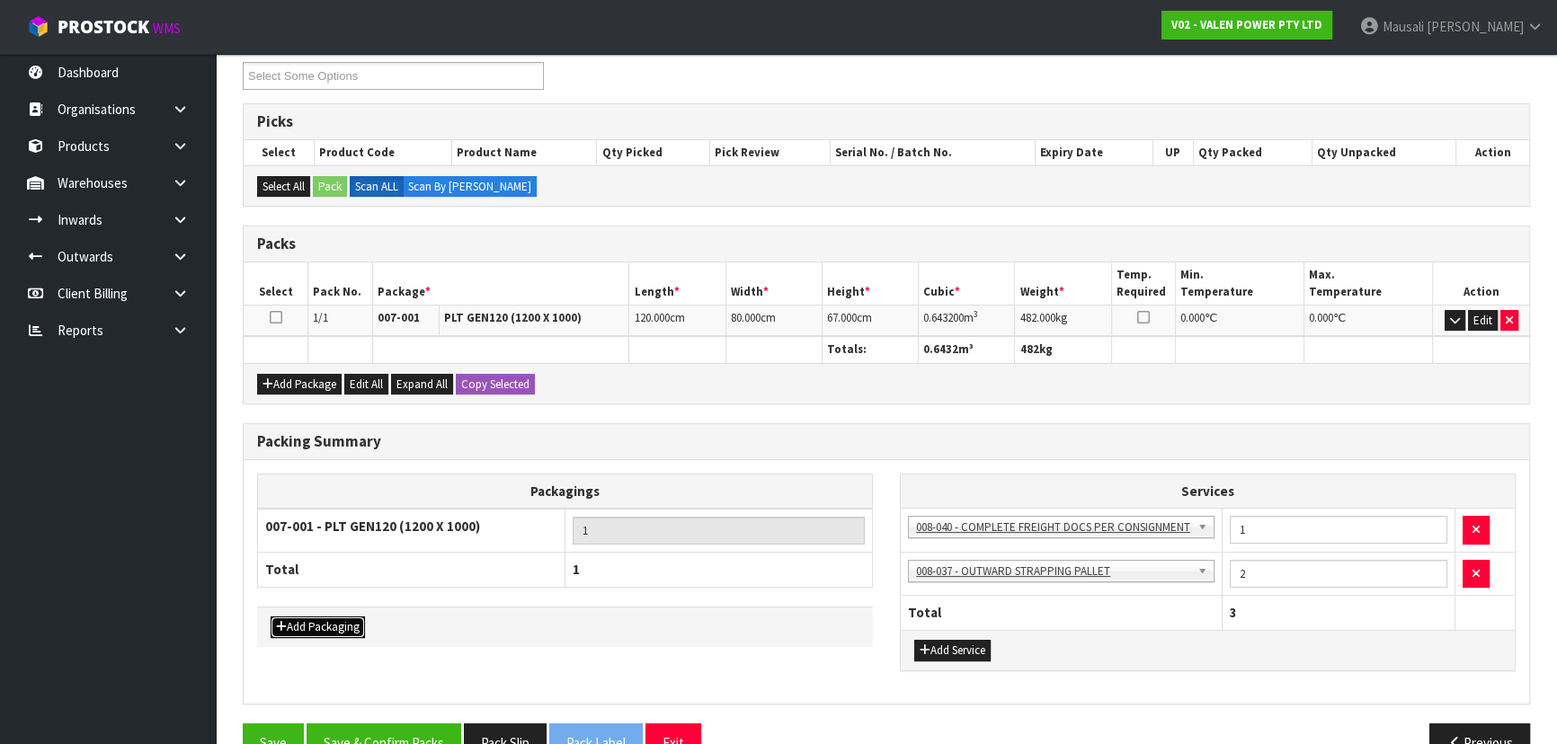
click at [324, 623] on button "Add Packaging" at bounding box center [318, 628] width 94 height 22
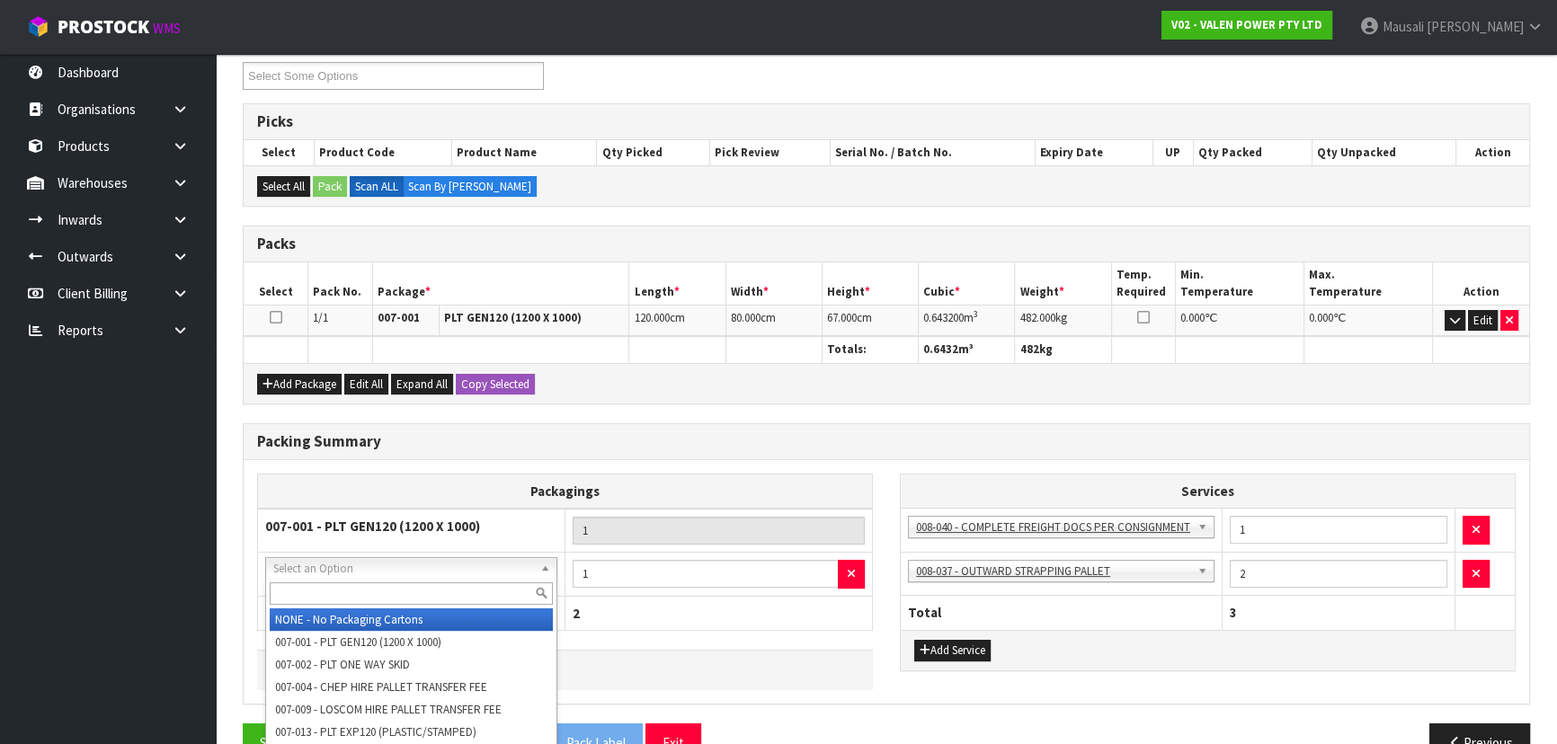
click at [324, 582] on input "text" at bounding box center [411, 593] width 283 height 22
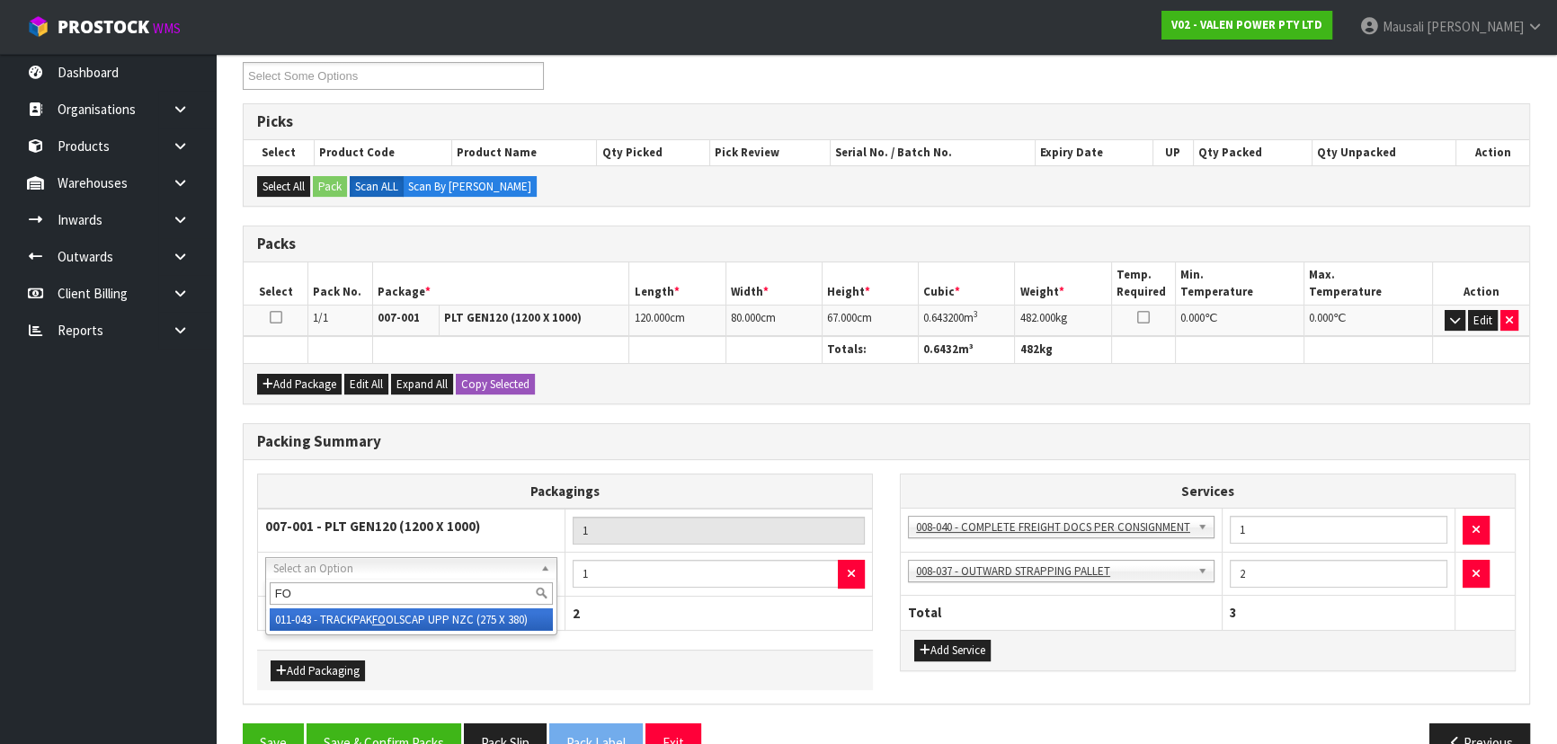
type input "F"
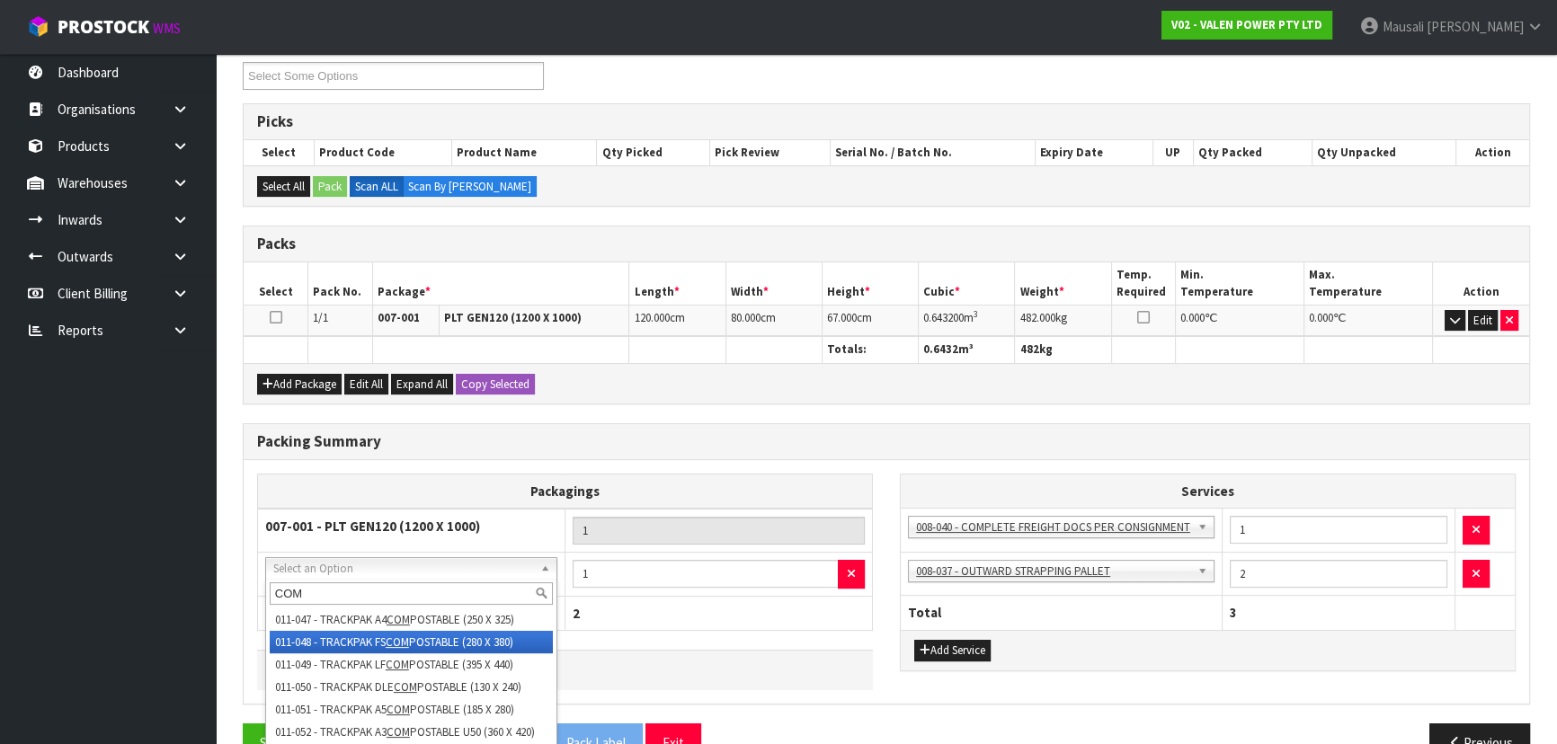
type input "COM"
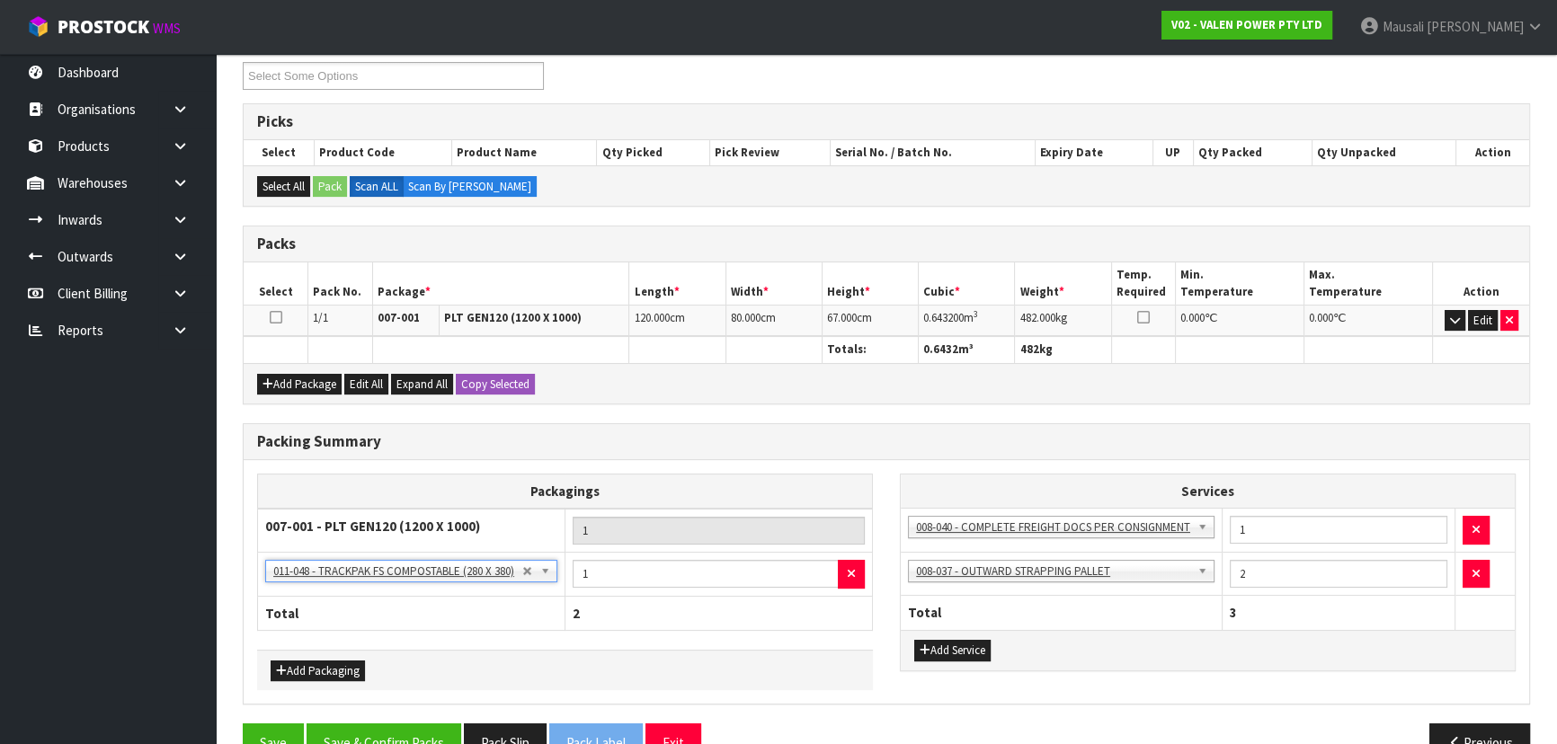
scroll to position [353, 0]
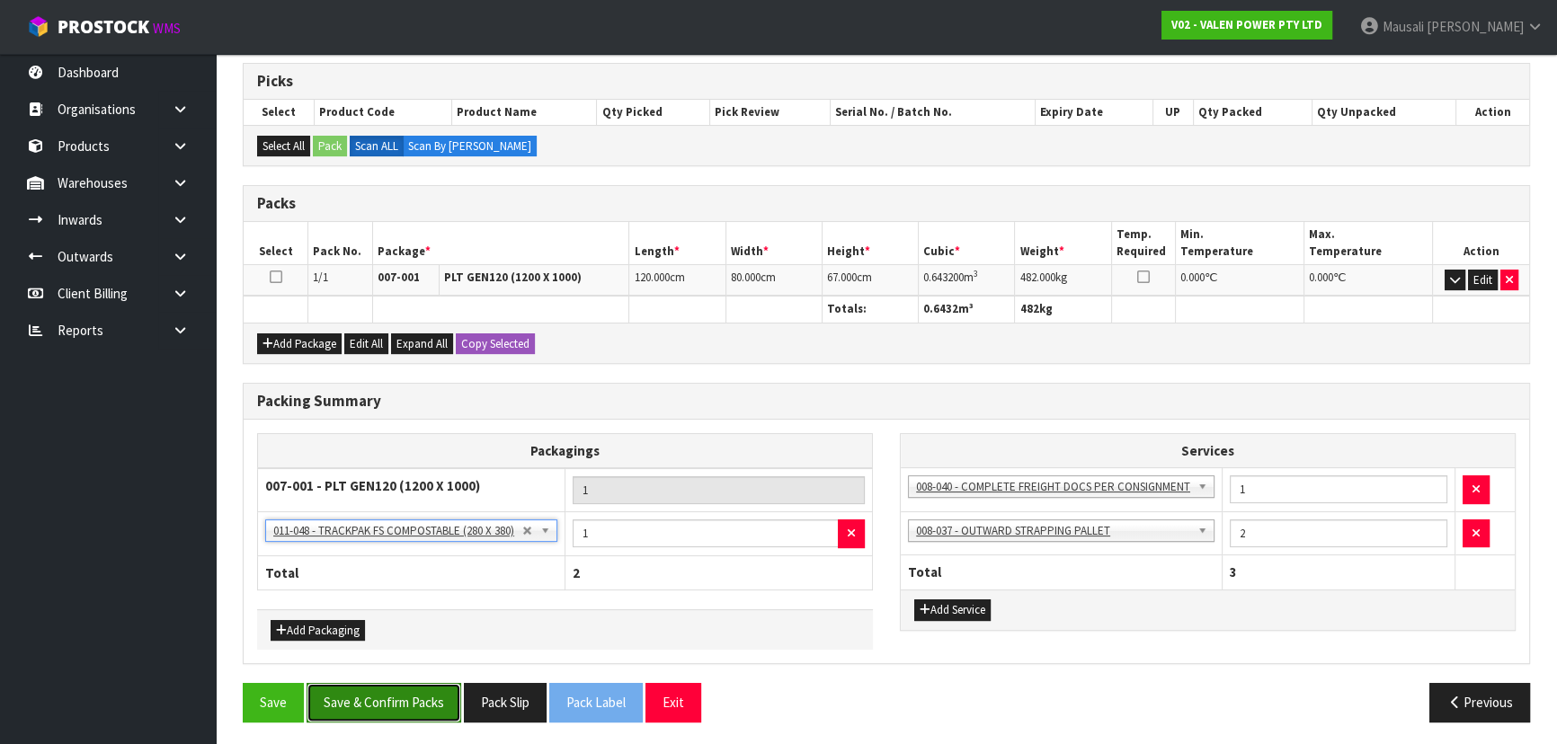
click at [419, 686] on button "Save & Confirm Packs" at bounding box center [383, 702] width 155 height 39
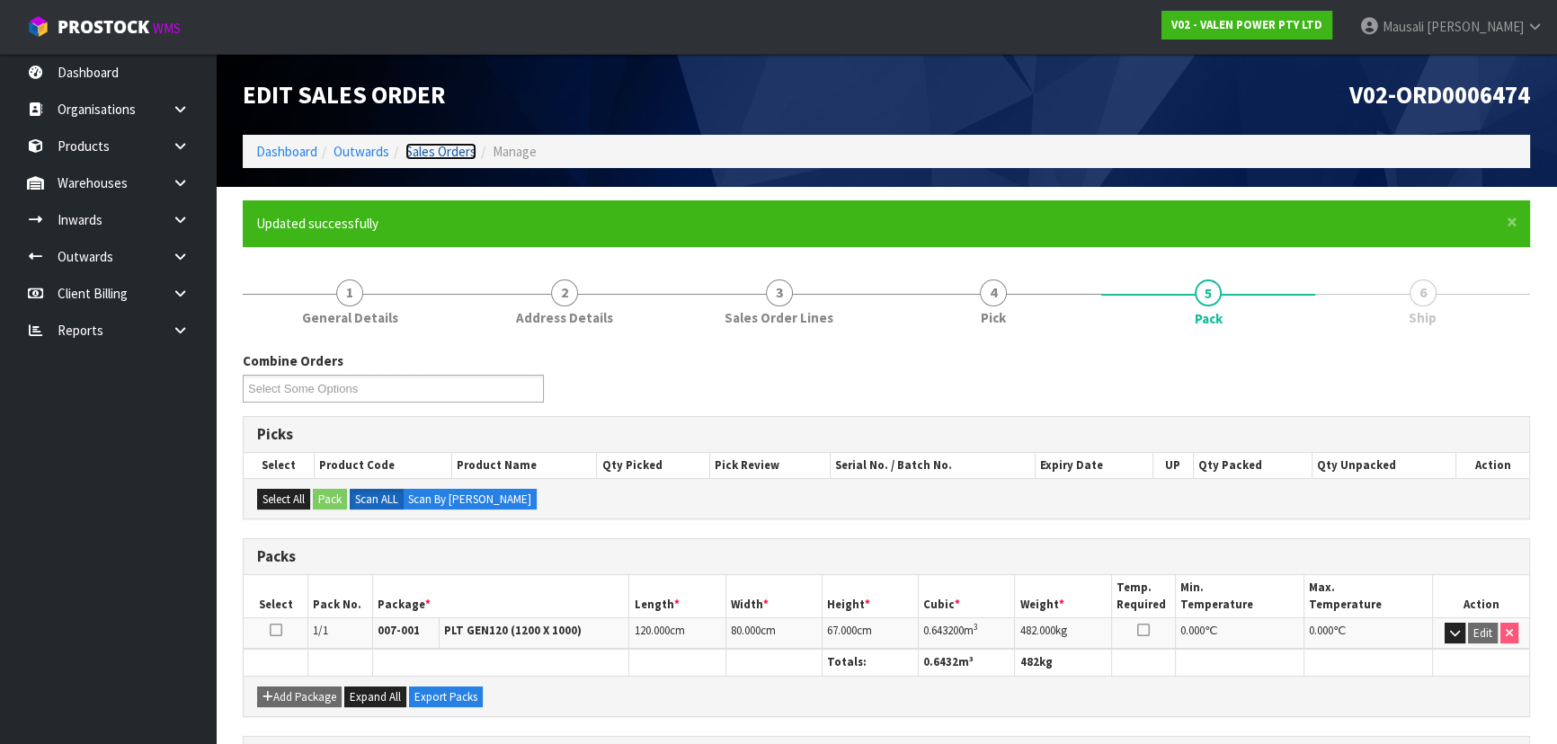
click at [408, 146] on link "Sales Orders" at bounding box center [440, 151] width 71 height 17
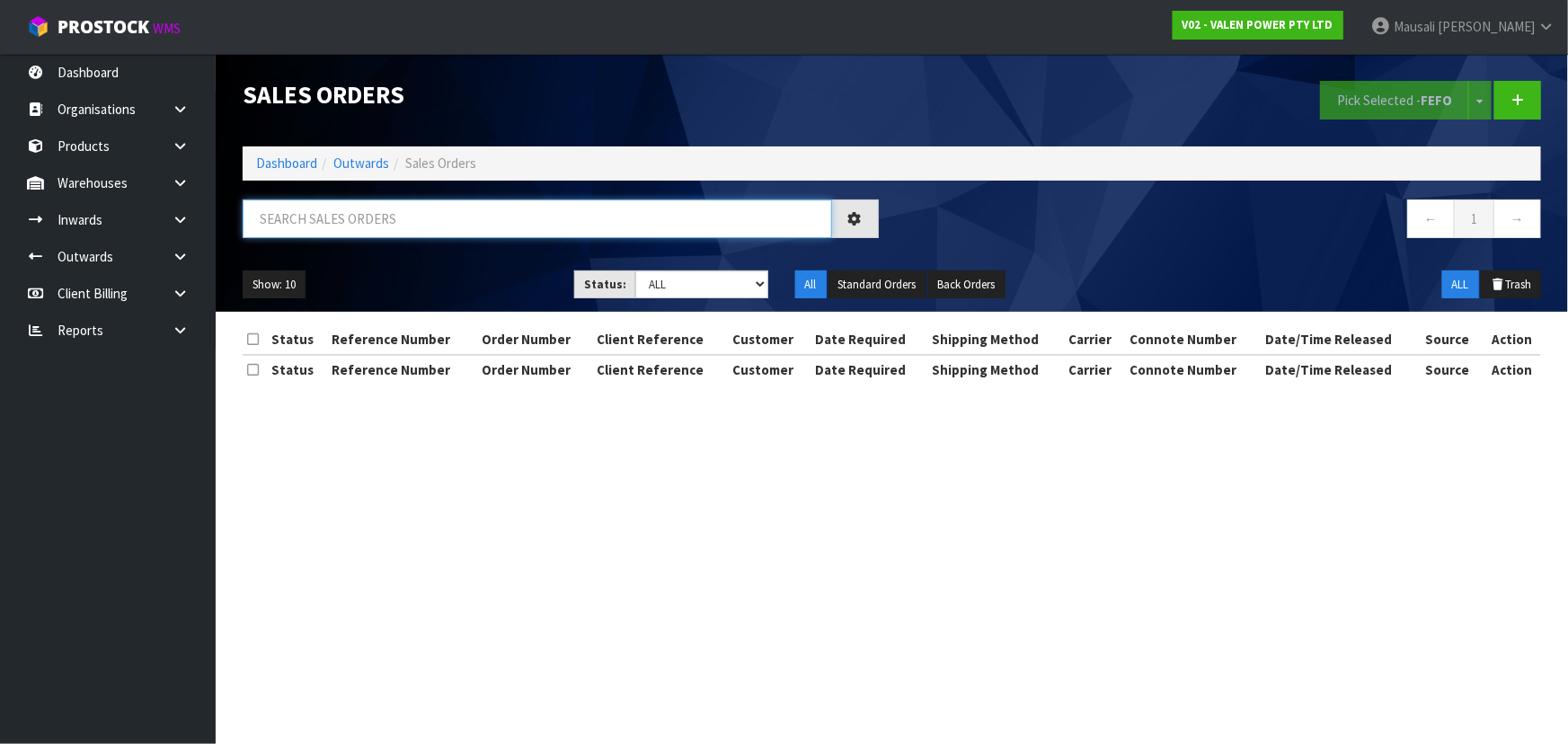
click at [343, 209] on input "text" at bounding box center [538, 219] width 590 height 39
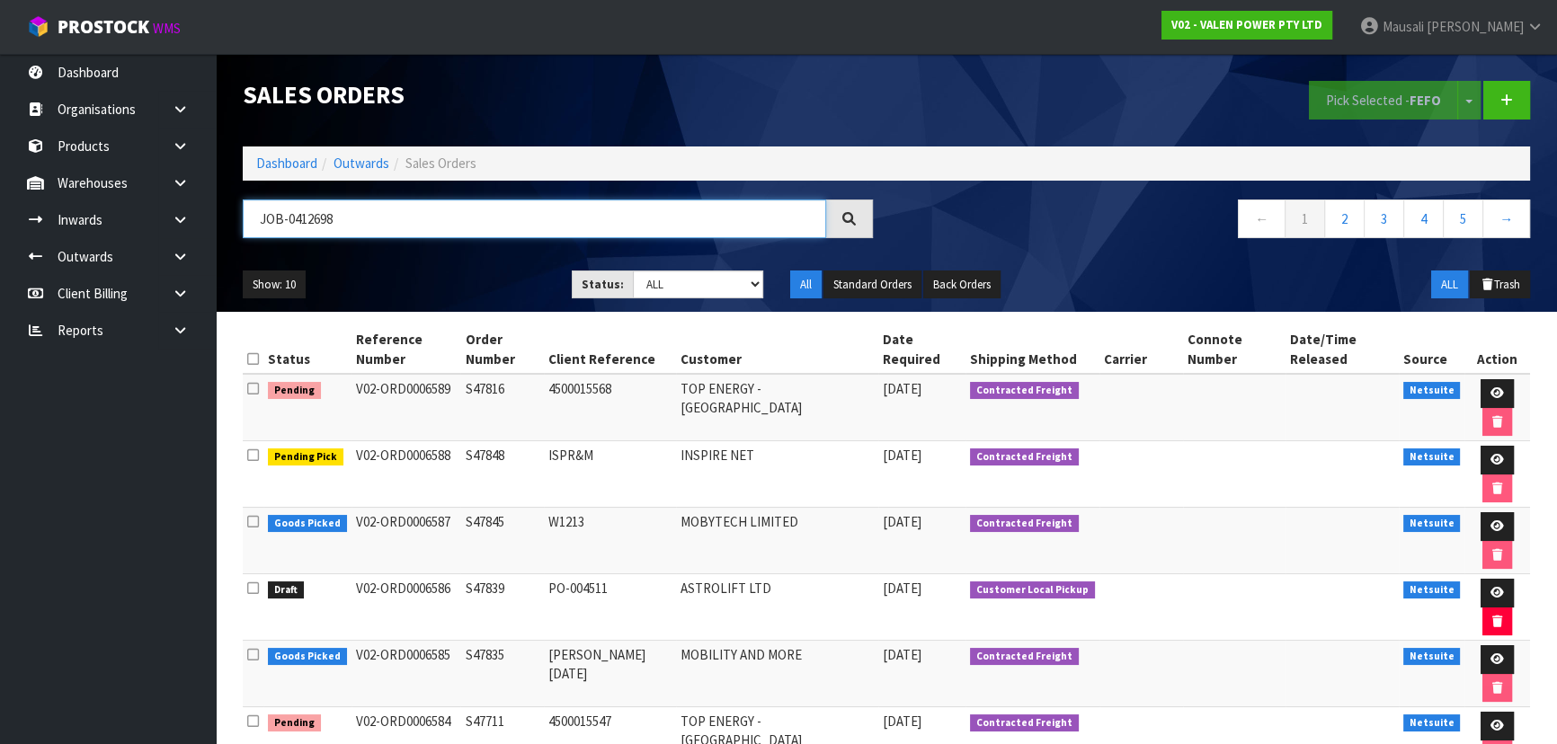
type input "JOB-0412698"
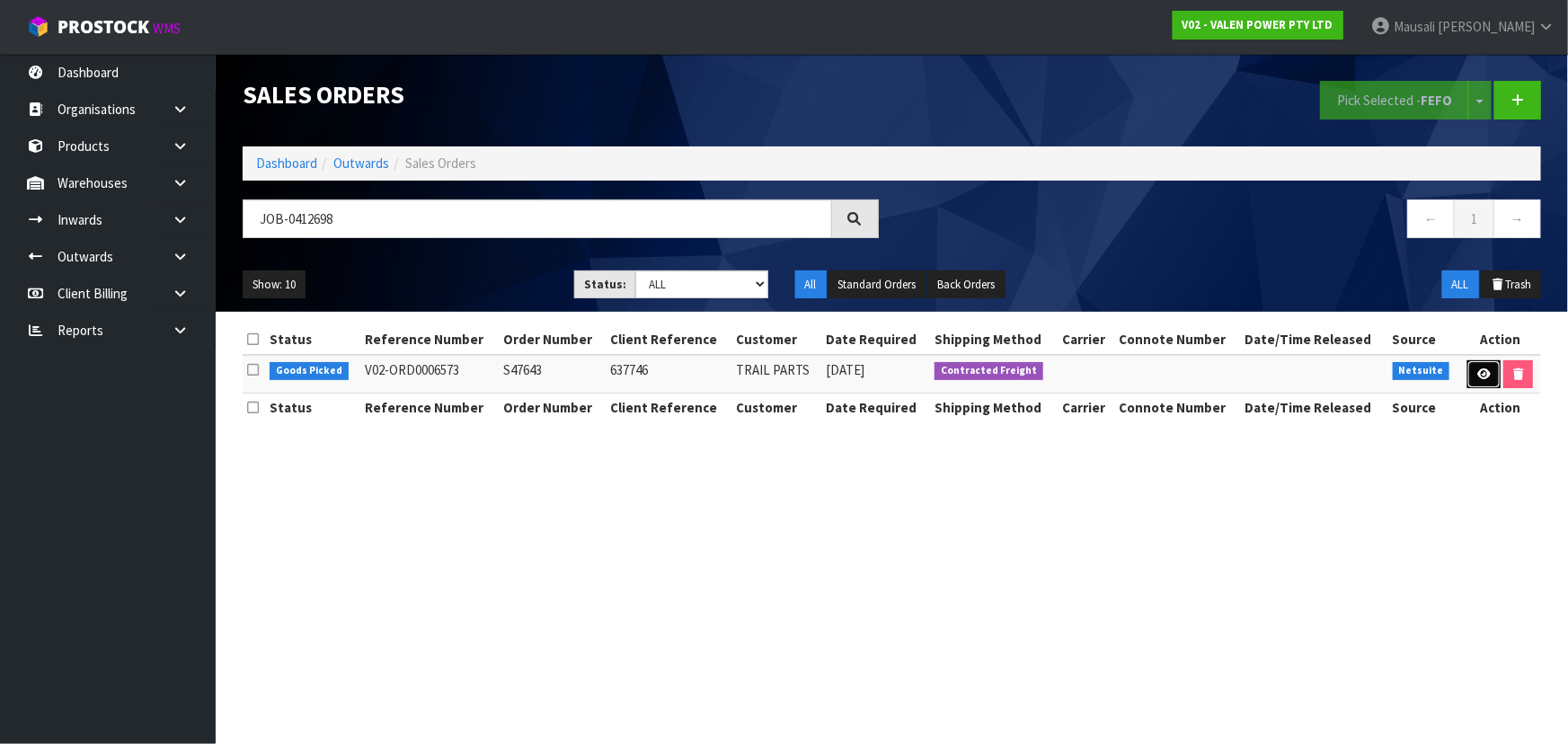
click at [1483, 370] on icon at bounding box center [1484, 374] width 13 height 12
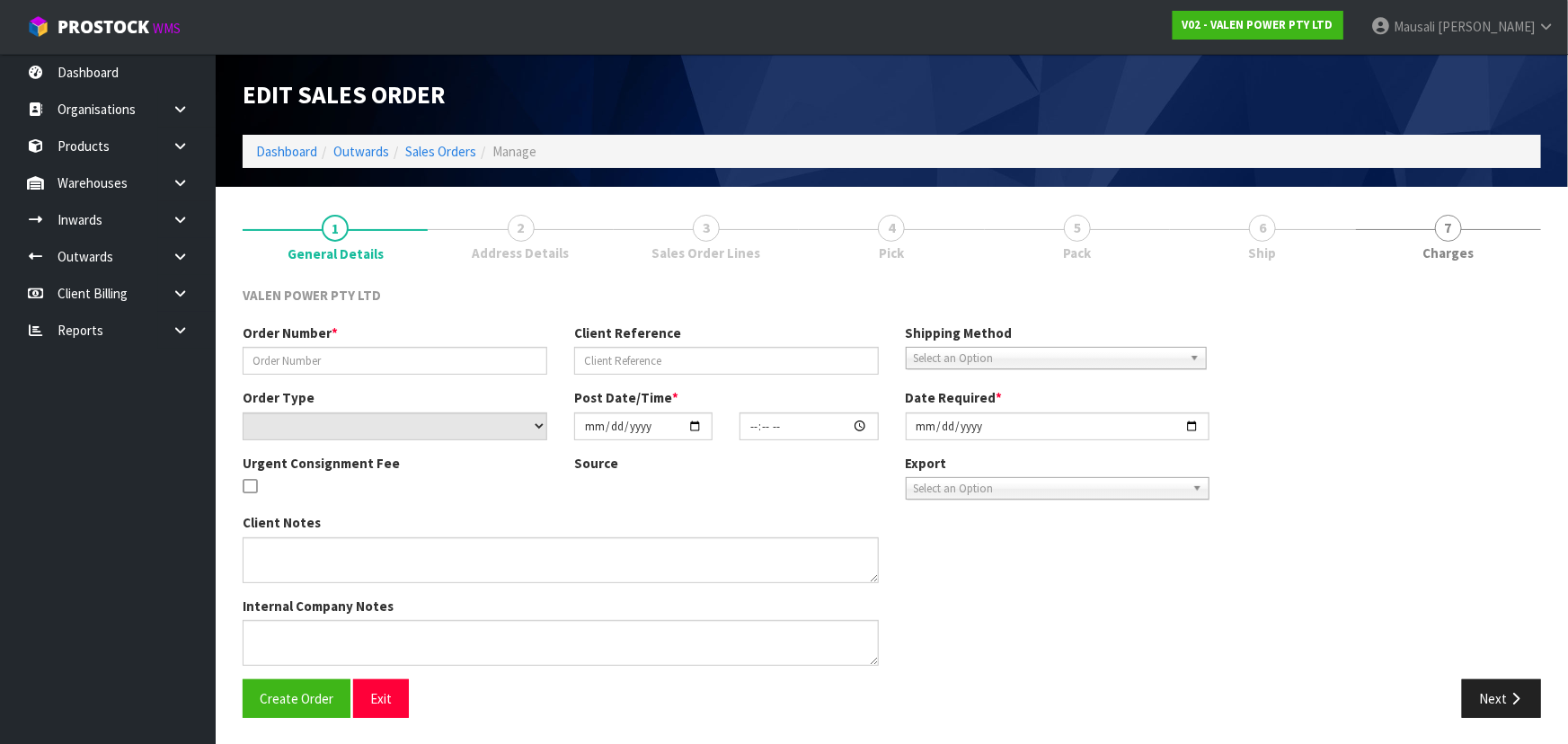
type input "S47643"
type input "637746"
select select "number:0"
type input "[DATE]"
type input "18:15:07.000"
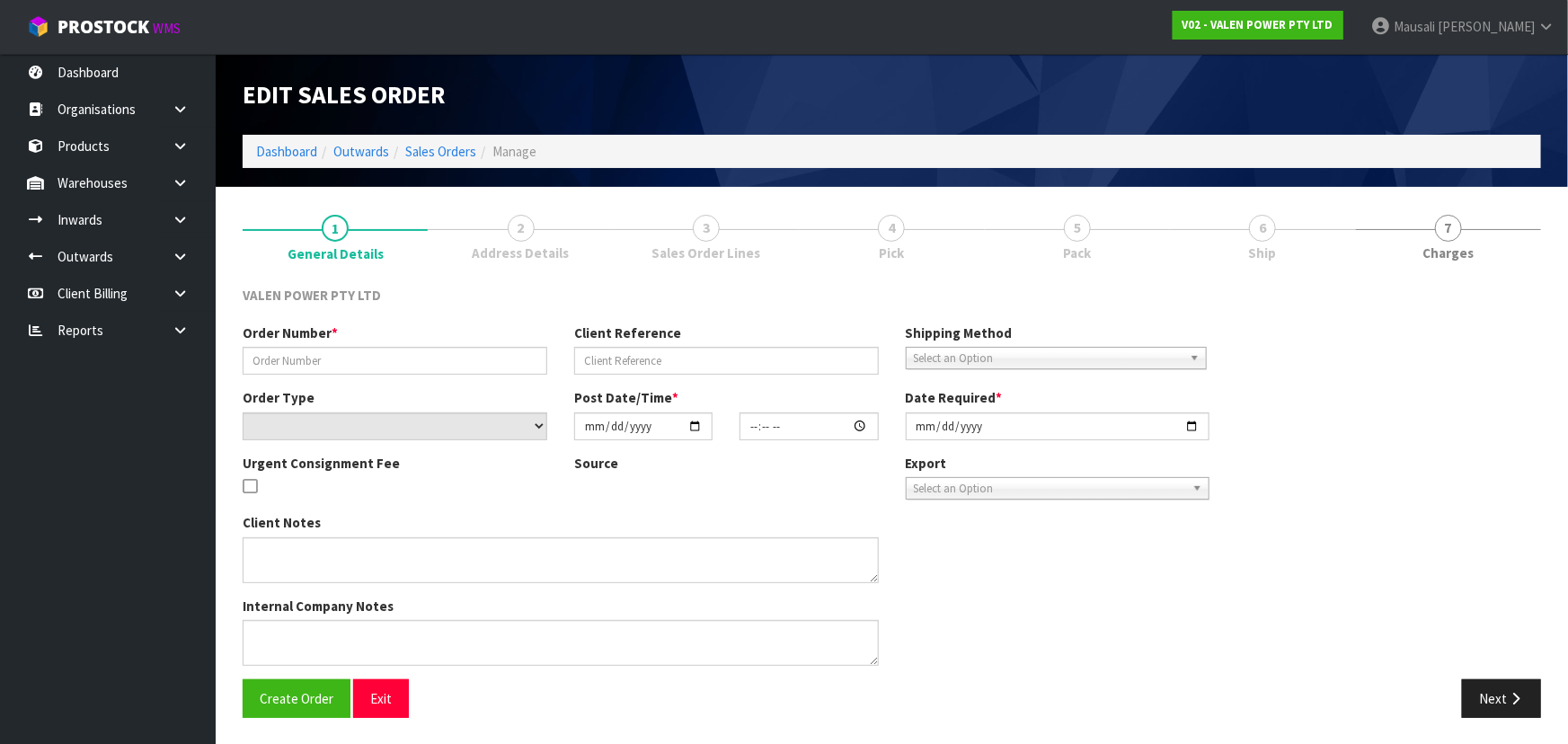
type input "[DATE]"
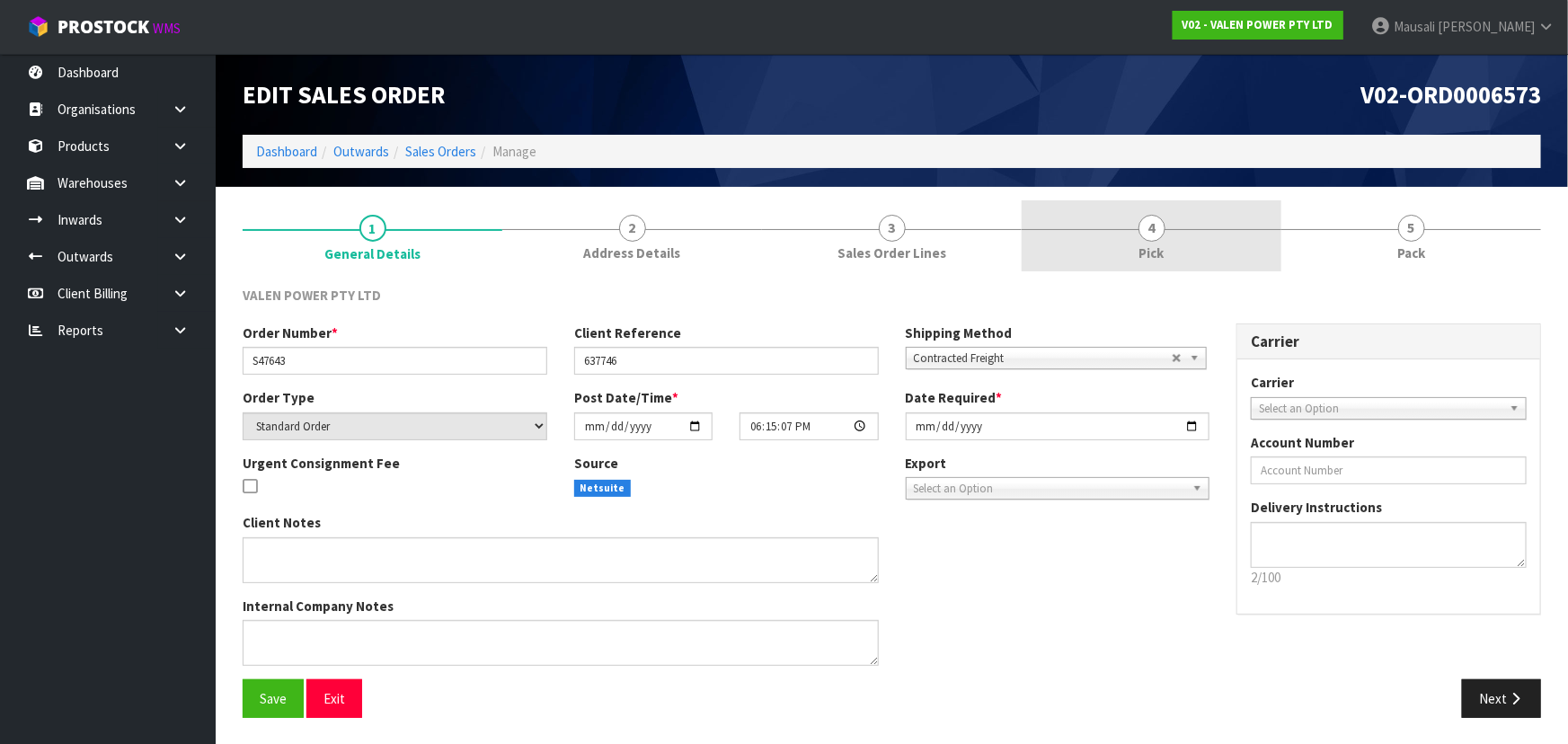
click at [1235, 249] on link "4 Pick" at bounding box center [1152, 235] width 260 height 71
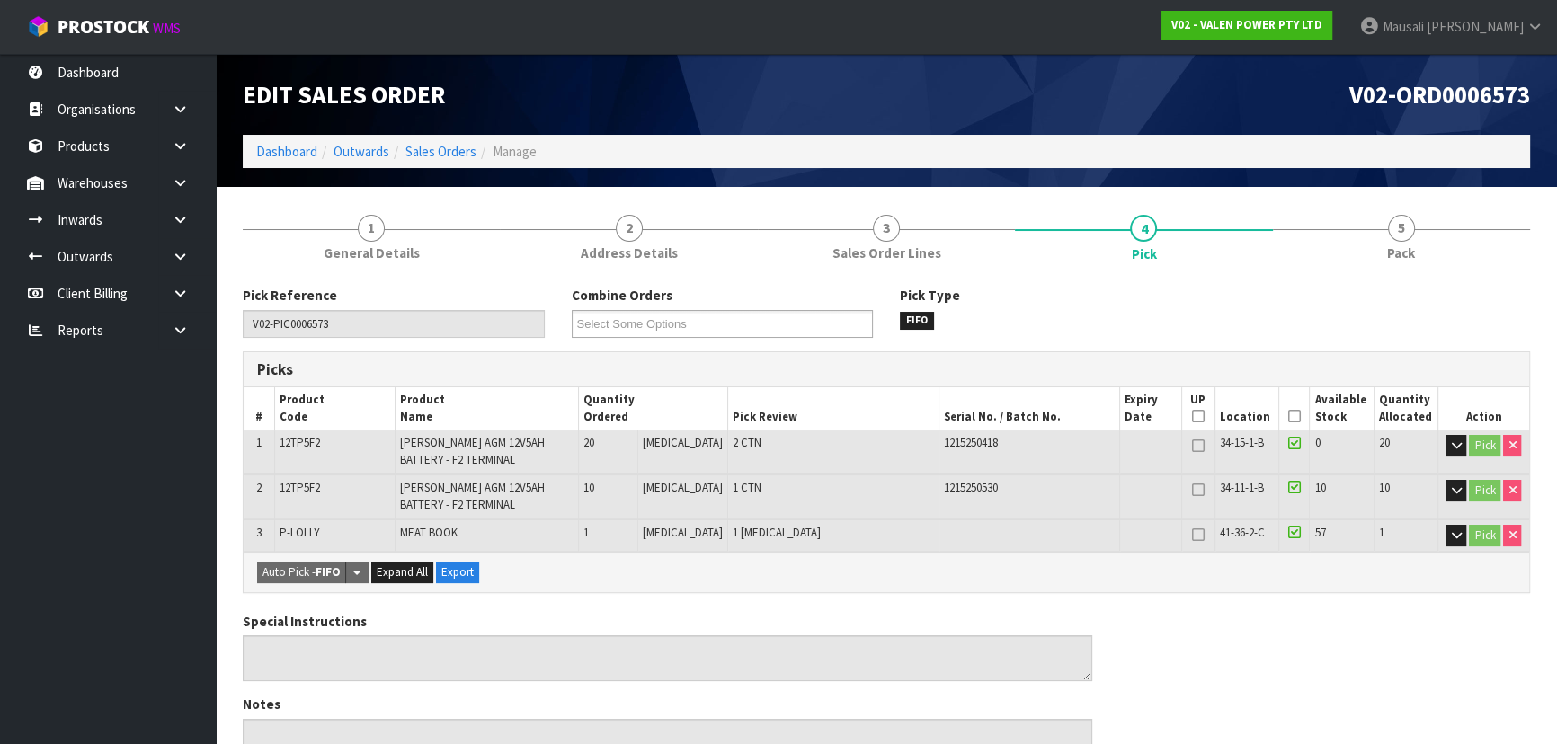
click at [1288, 416] on icon at bounding box center [1294, 416] width 13 height 1
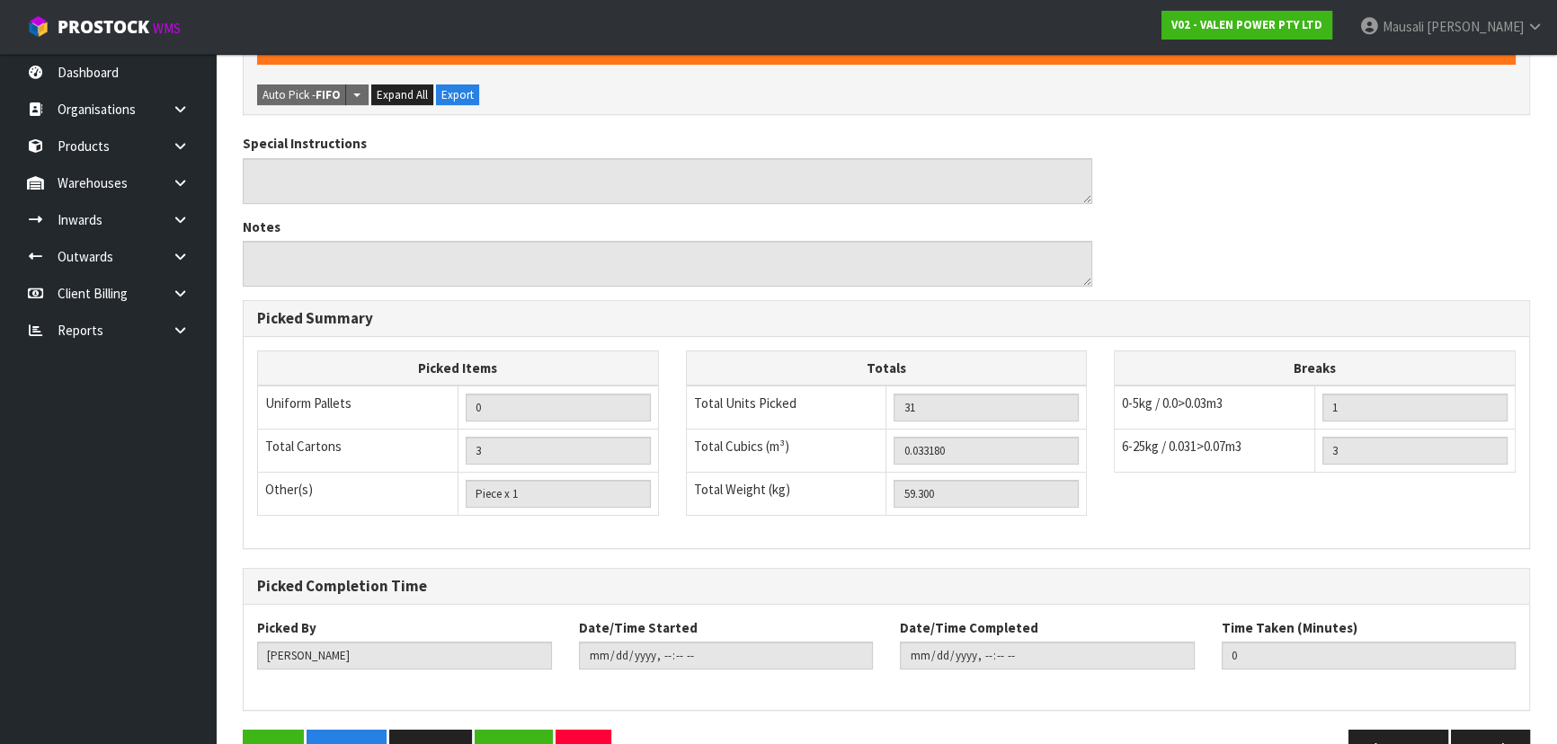
scroll to position [590, 0]
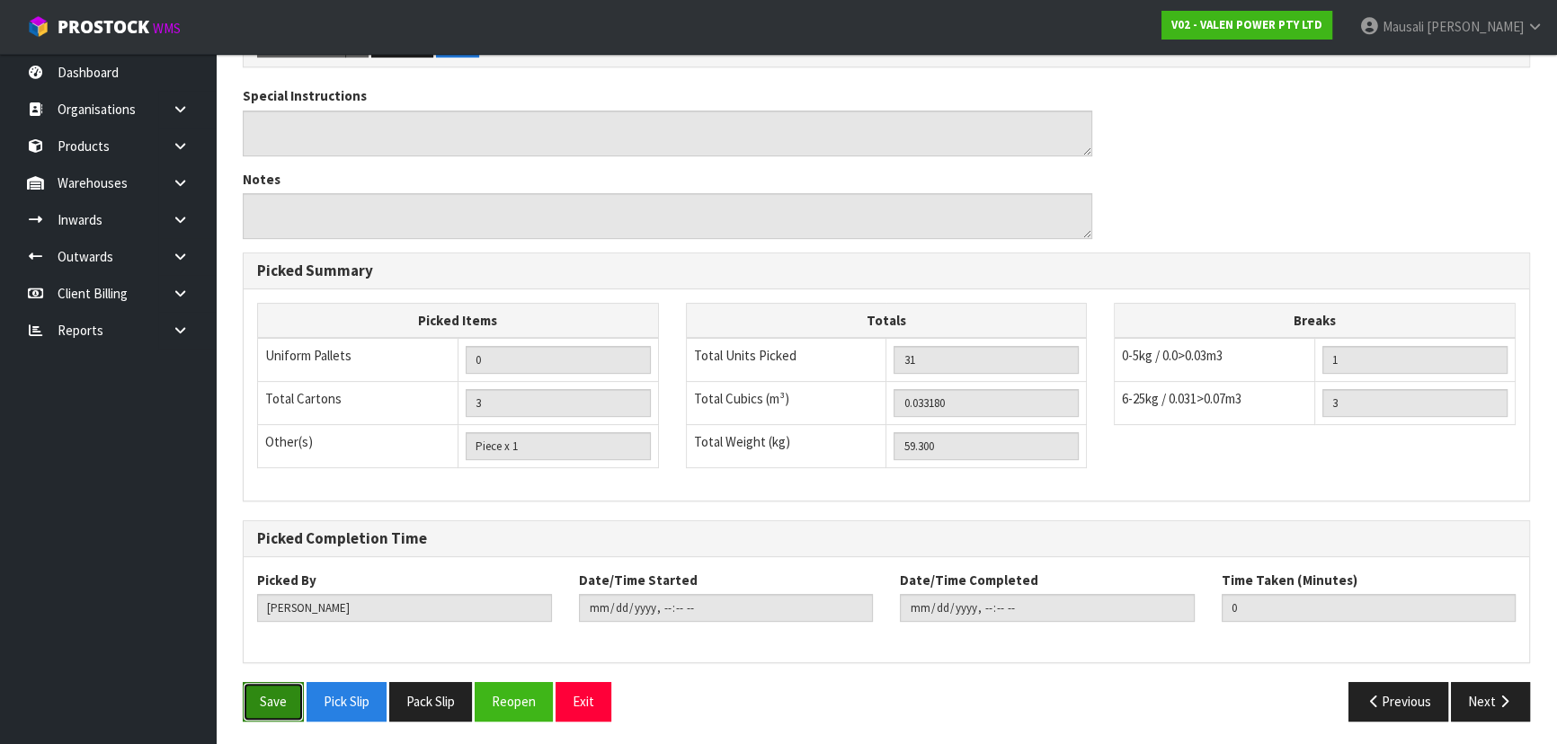
click at [295, 693] on button "Save" at bounding box center [273, 701] width 61 height 39
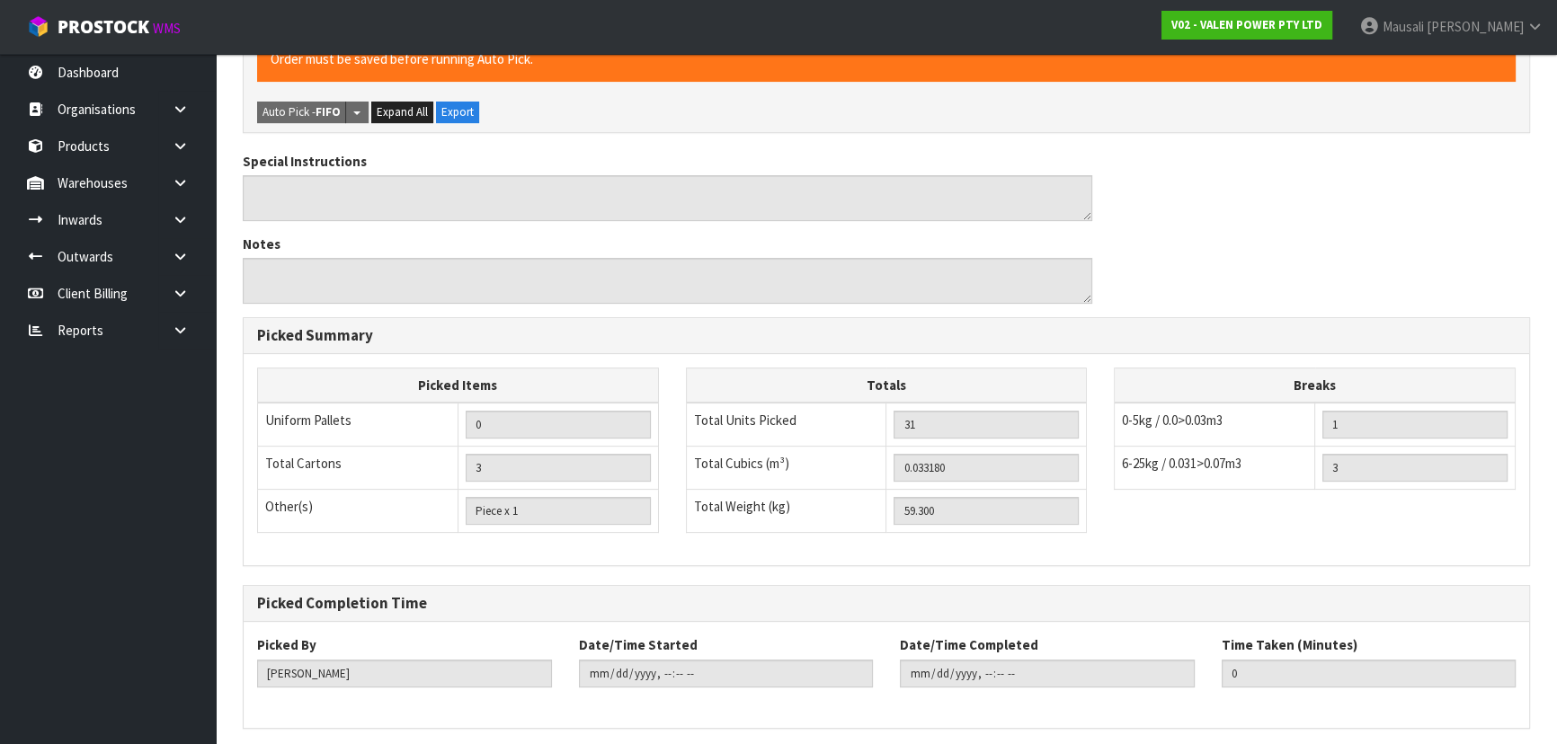
scroll to position [0, 0]
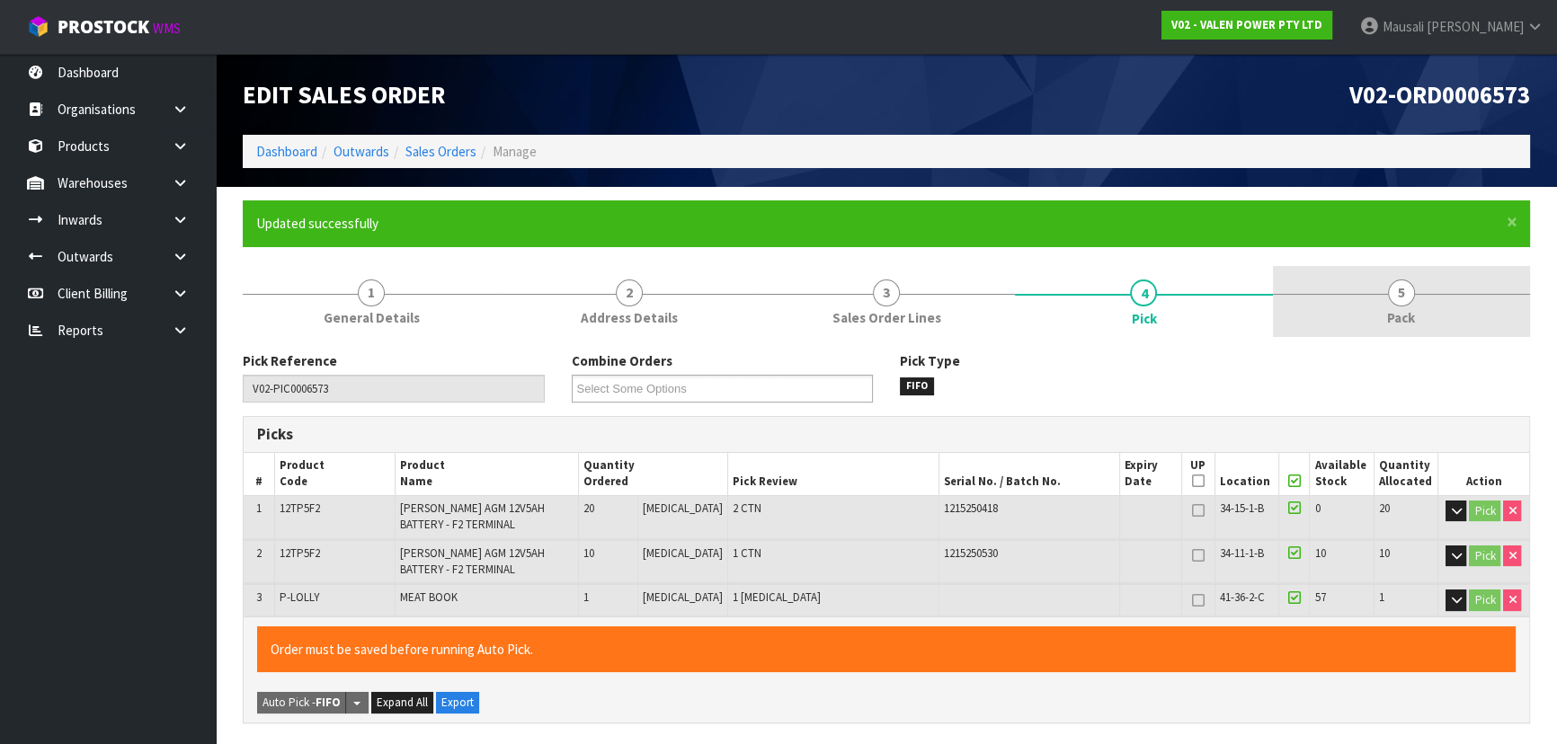
click at [1421, 318] on link "5 Pack" at bounding box center [1401, 301] width 257 height 71
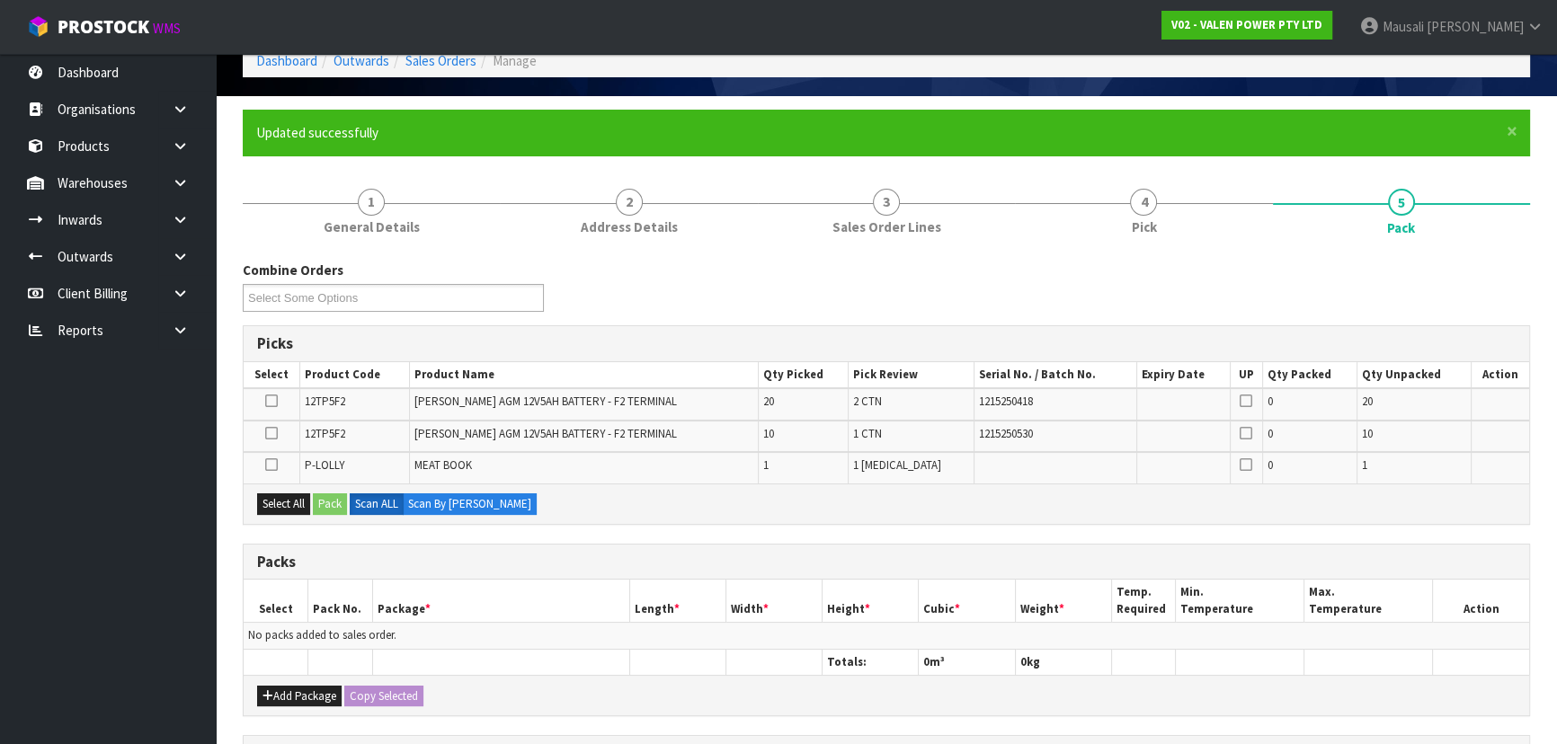
scroll to position [163, 0]
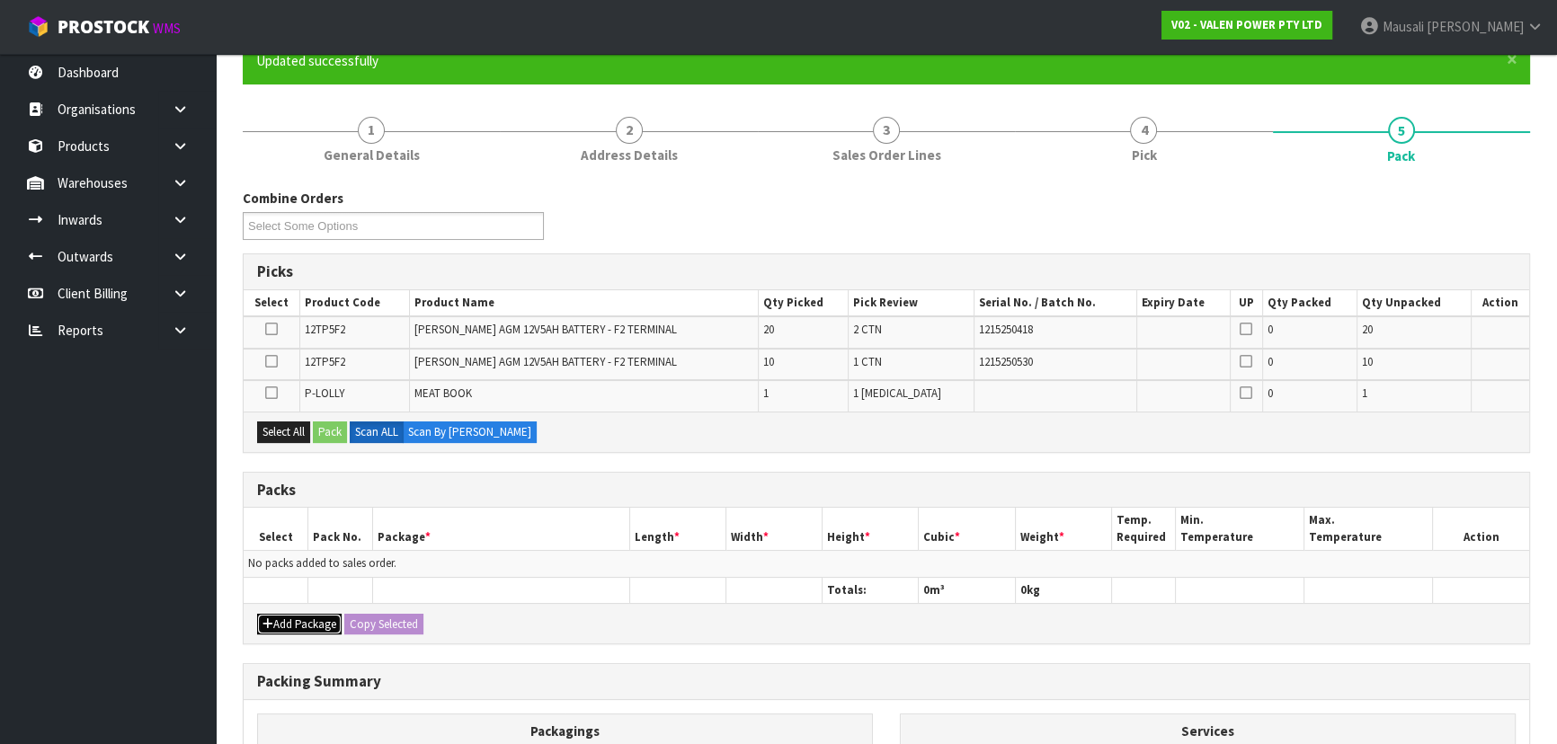
click at [306, 620] on button "Add Package" at bounding box center [299, 625] width 84 height 22
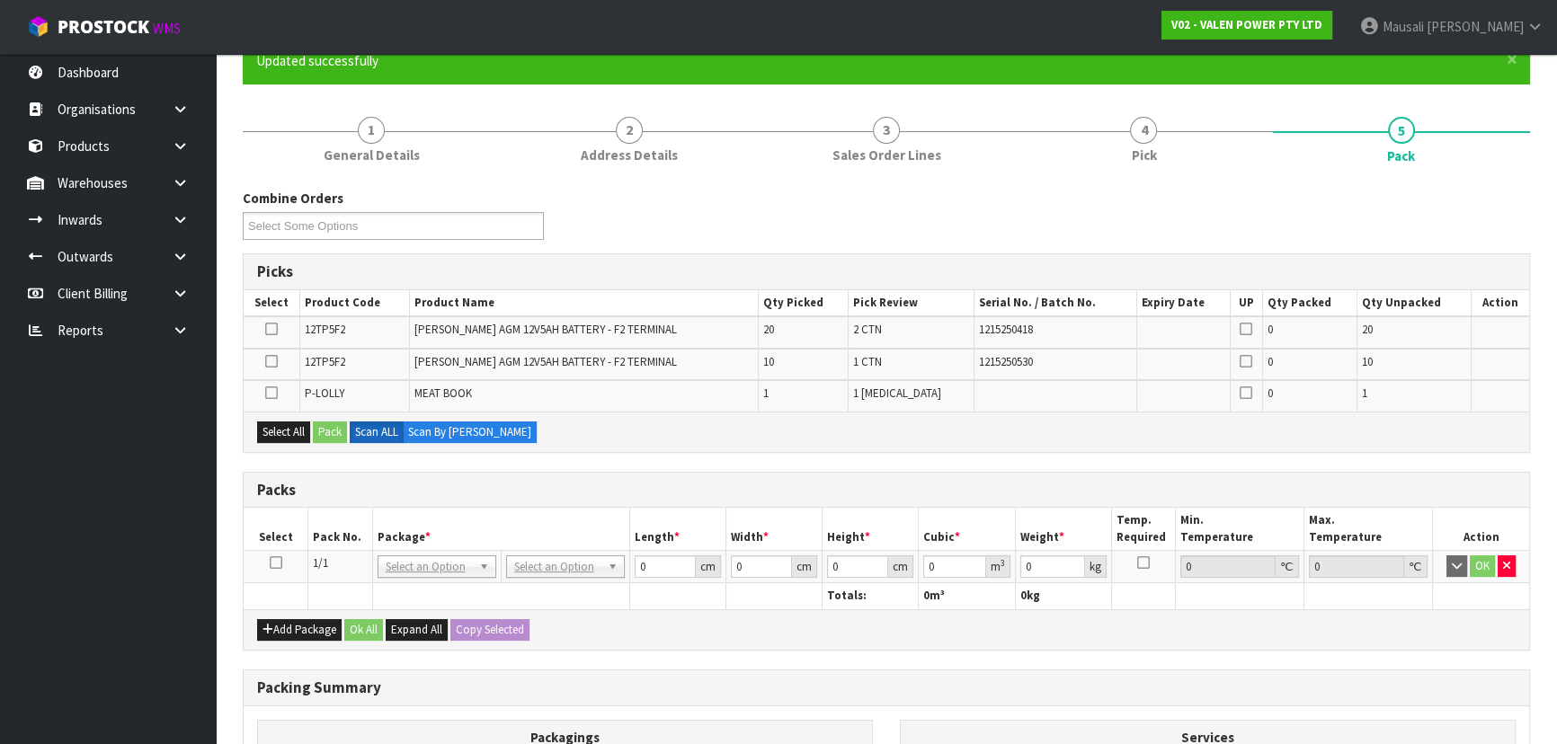
click at [275, 563] on icon at bounding box center [276, 563] width 13 height 1
click at [299, 422] on button "Select All" at bounding box center [283, 433] width 53 height 22
click at [330, 422] on button "Pack" at bounding box center [330, 433] width 34 height 22
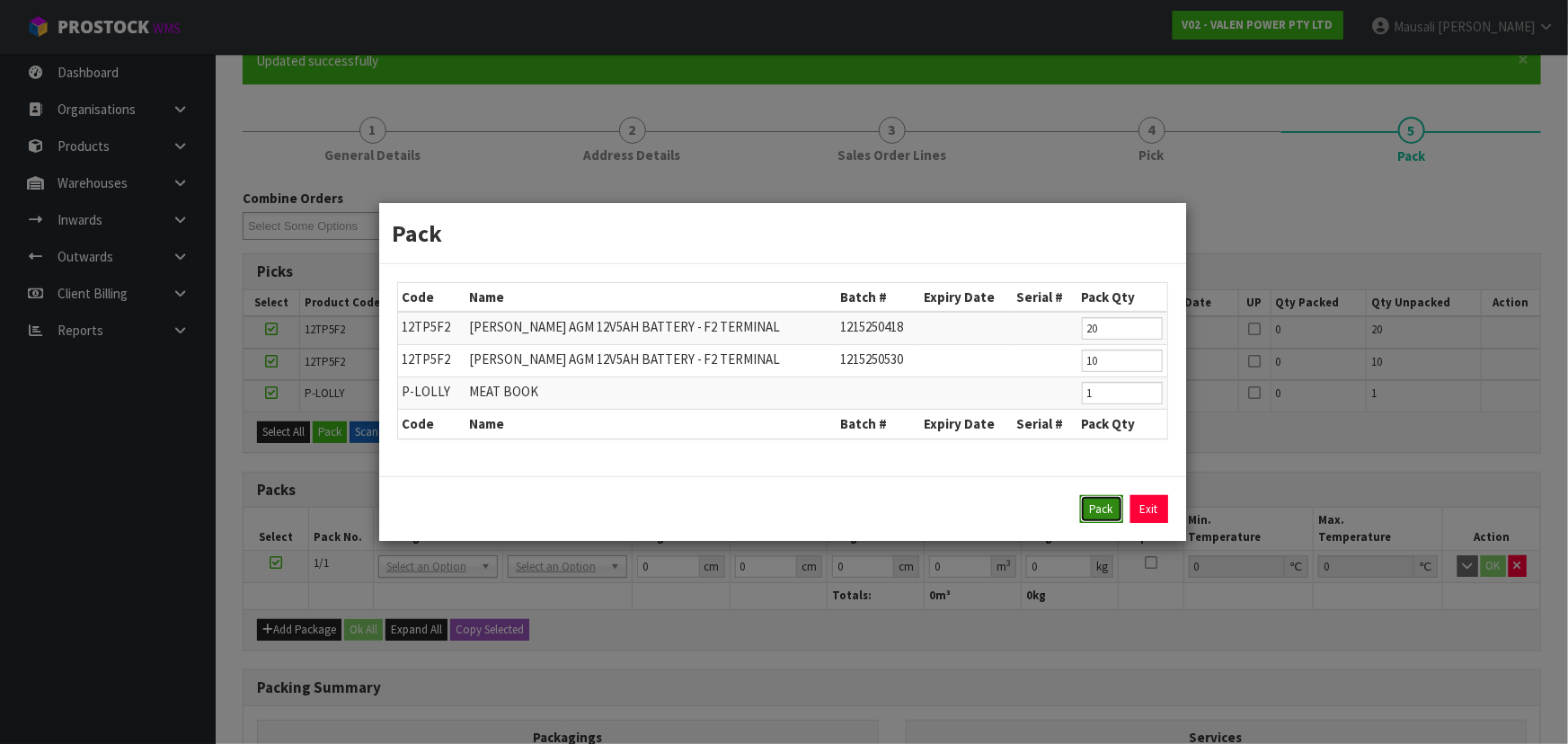
click at [1096, 506] on button "Pack" at bounding box center [1101, 509] width 43 height 29
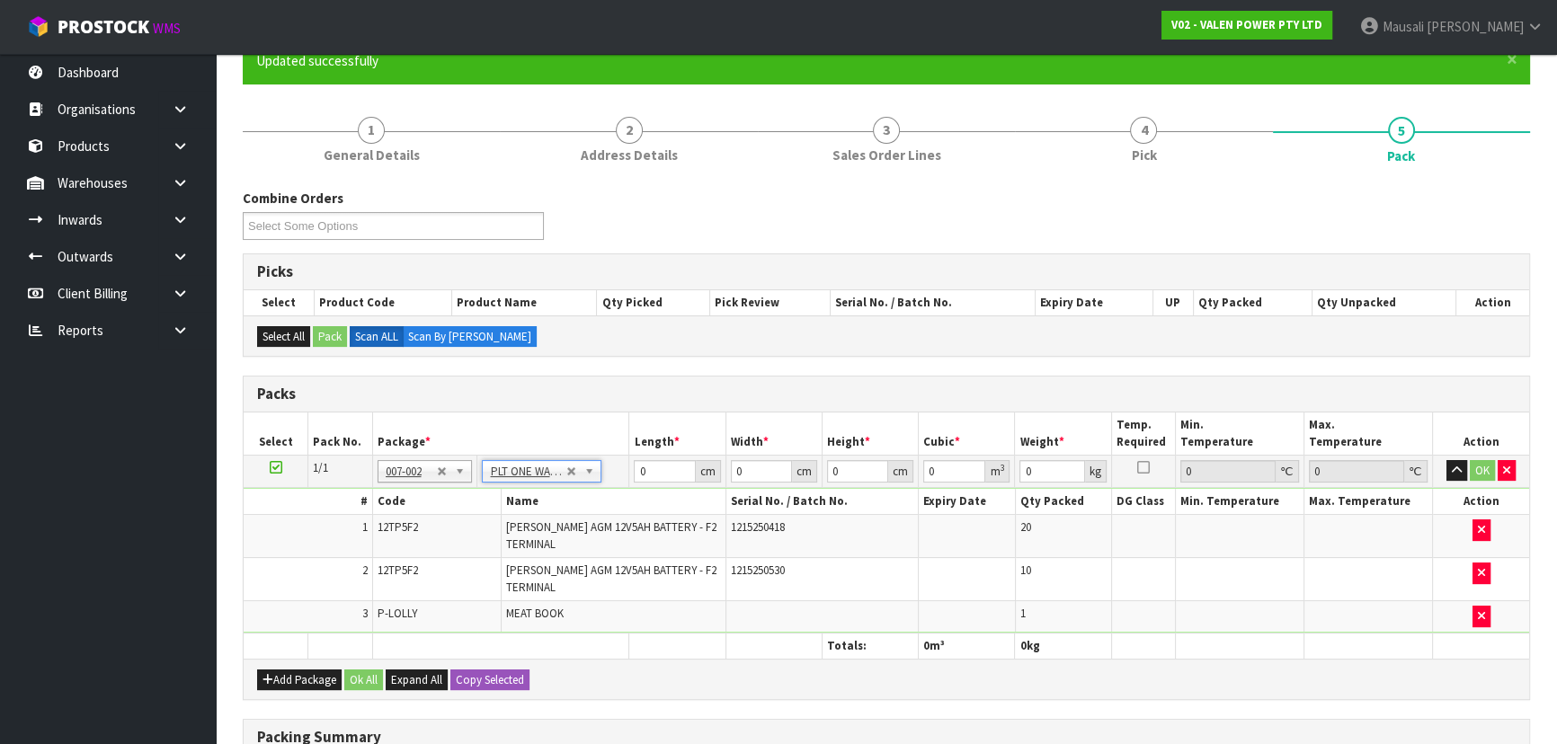
type input "59.3"
drag, startPoint x: 658, startPoint y: 472, endPoint x: 606, endPoint y: 478, distance: 52.5
click at [606, 478] on tr "1/1 NONE 007-001 007-002 007-004 007-009 007-013 007-014 007-015 007-017 007-01…" at bounding box center [886, 471] width 1285 height 32
type input "60"
type input "41"
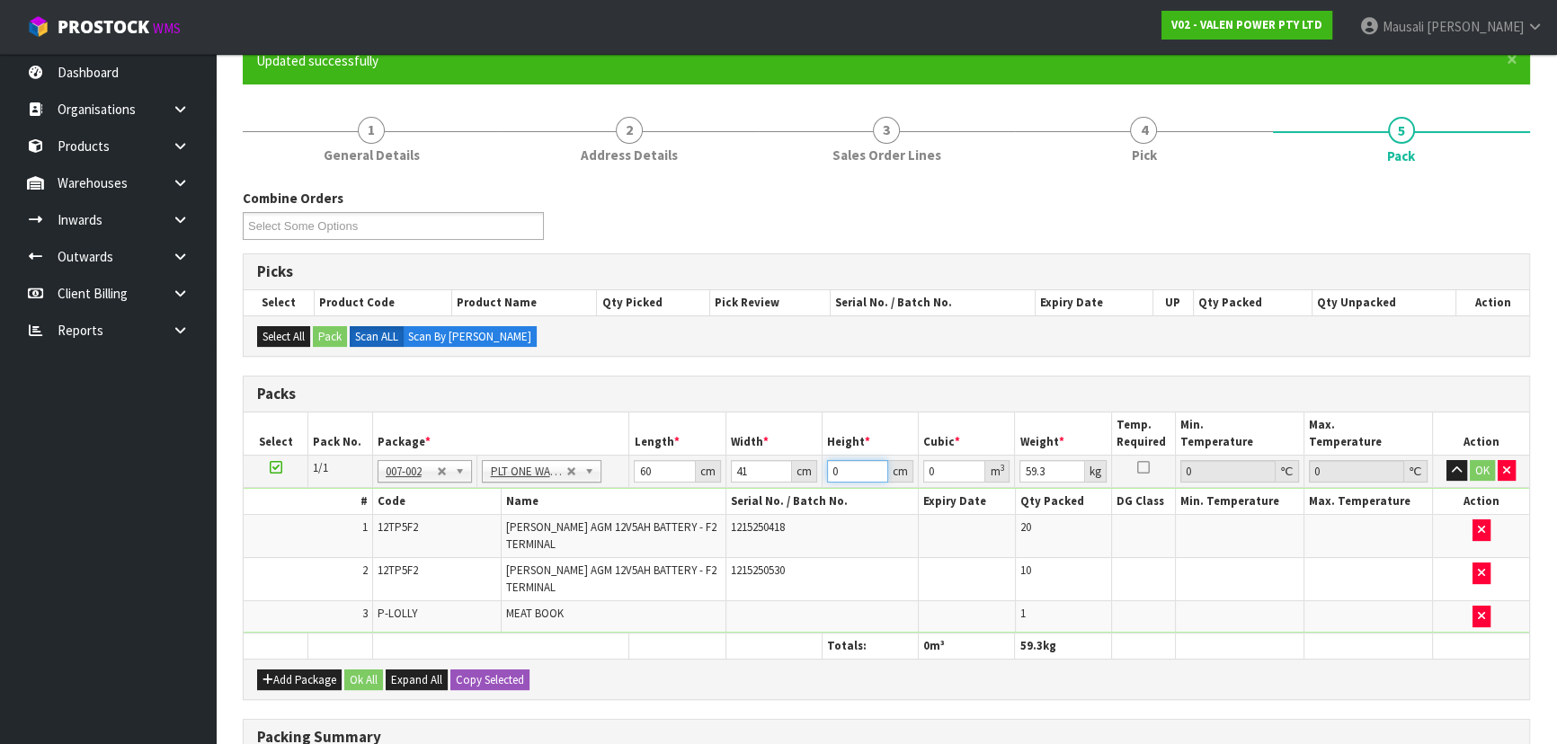
type input "2"
type input "0.00492"
type input "23"
type input "0.05658"
type input "23"
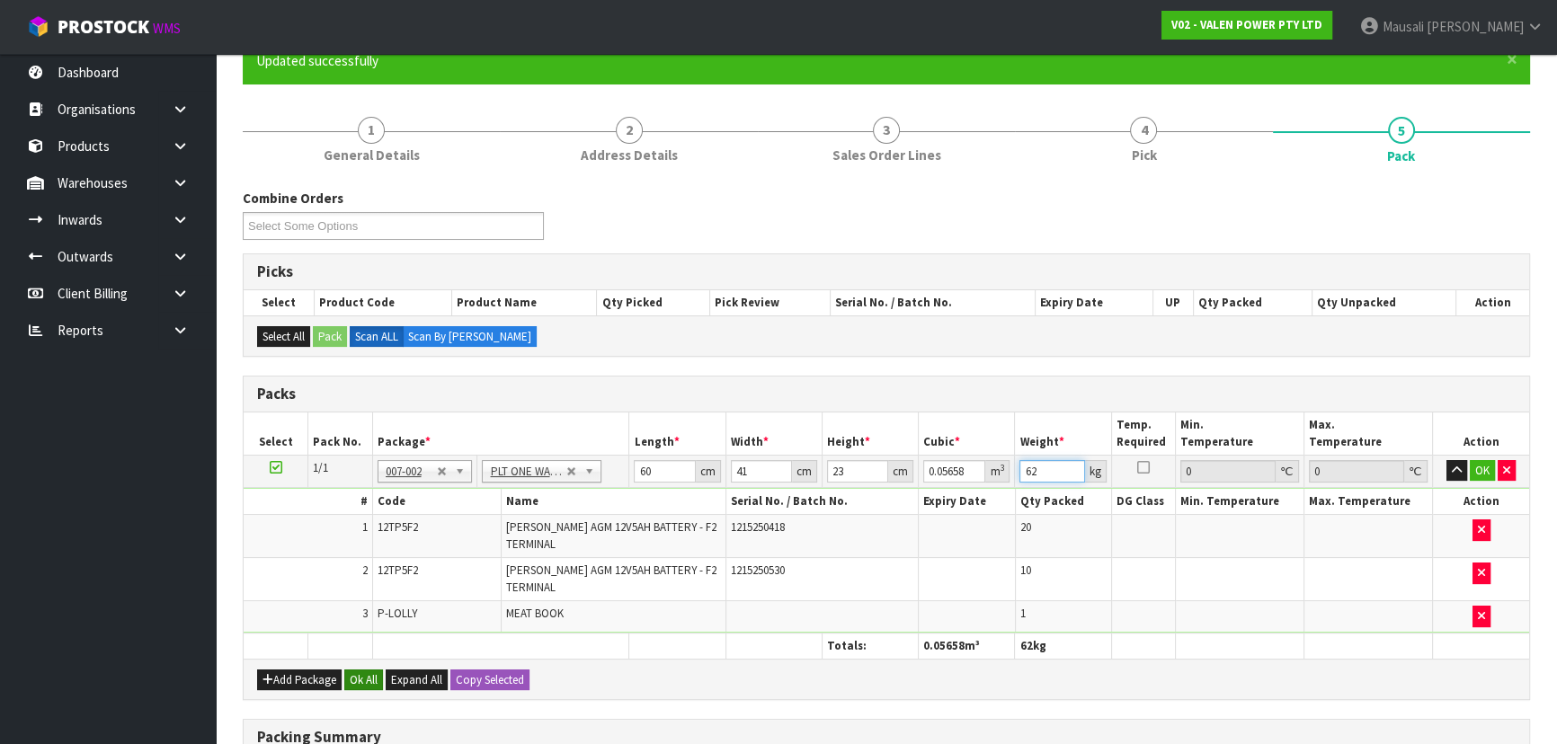
type input "62"
click at [362, 676] on button "Ok All" at bounding box center [363, 681] width 39 height 22
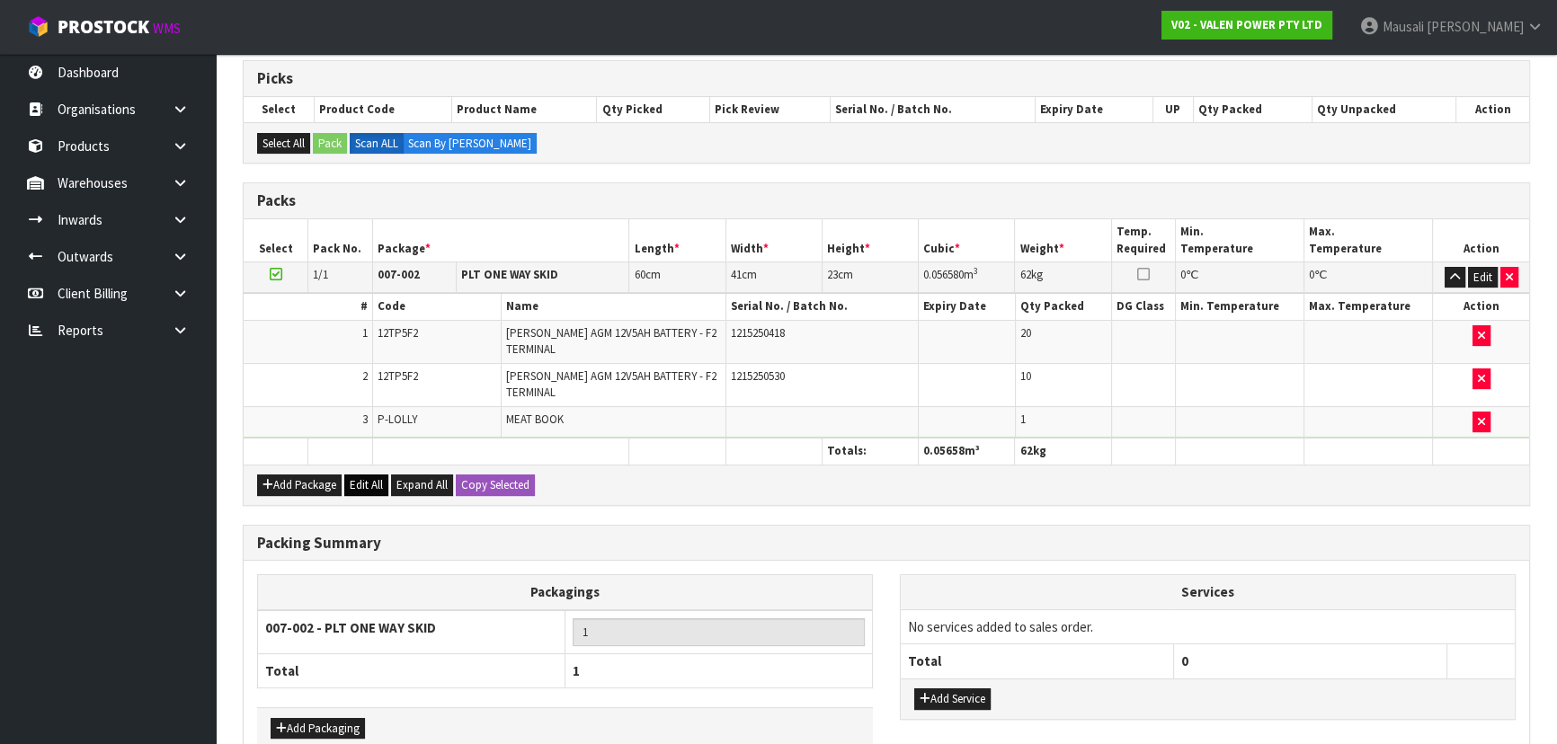
scroll to position [454, 0]
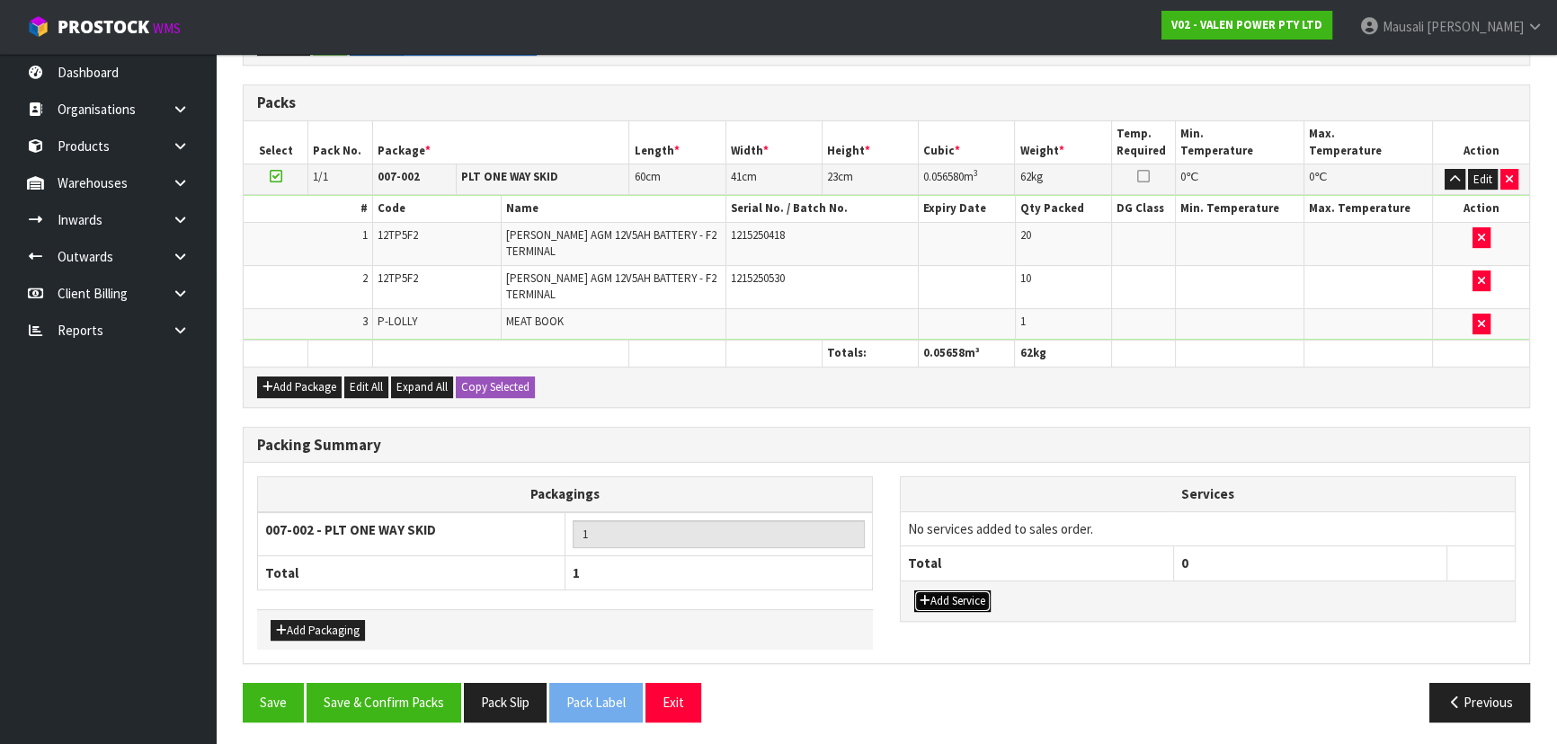
click at [954, 595] on button "Add Service" at bounding box center [952, 601] width 76 height 22
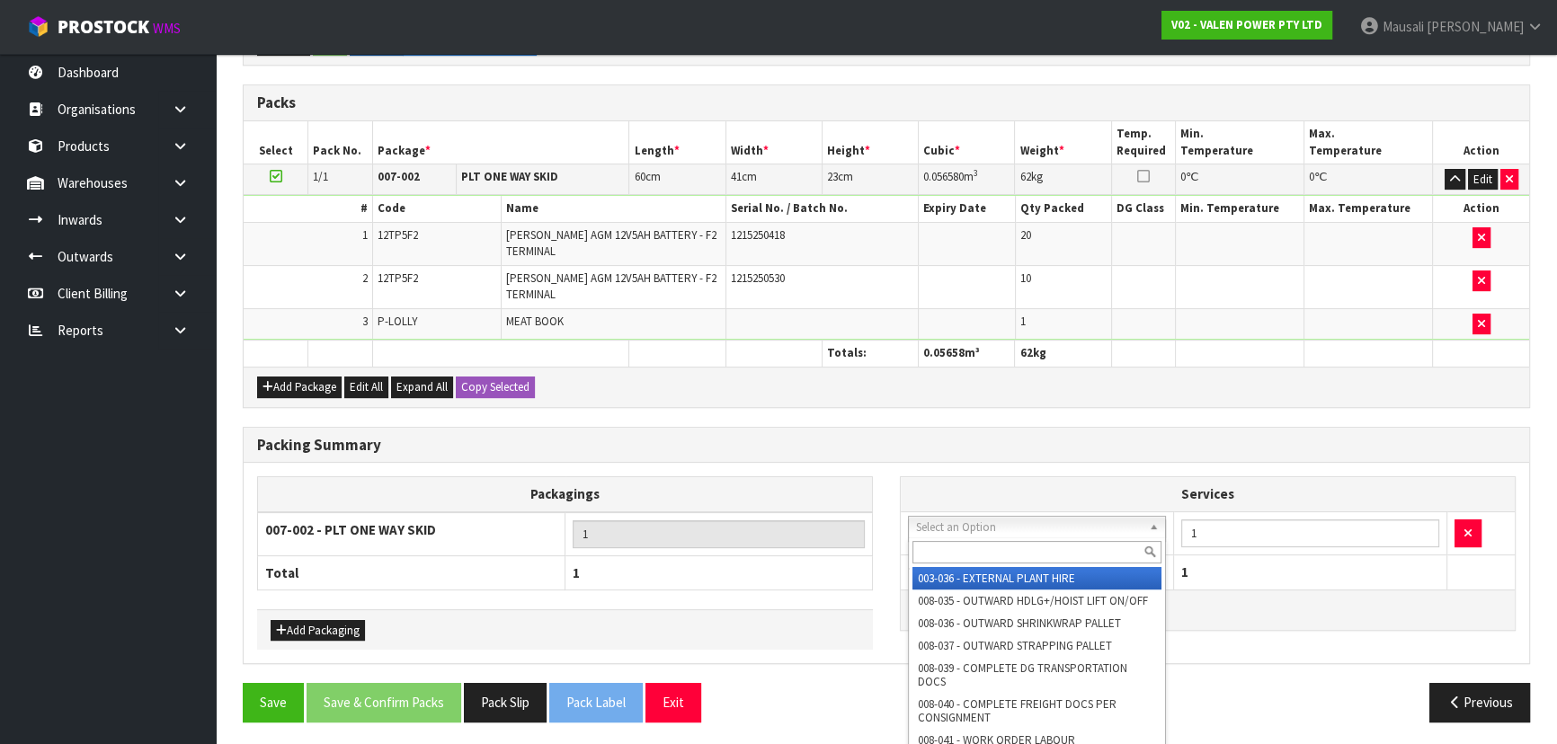
click at [953, 555] on input "text" at bounding box center [1036, 552] width 249 height 22
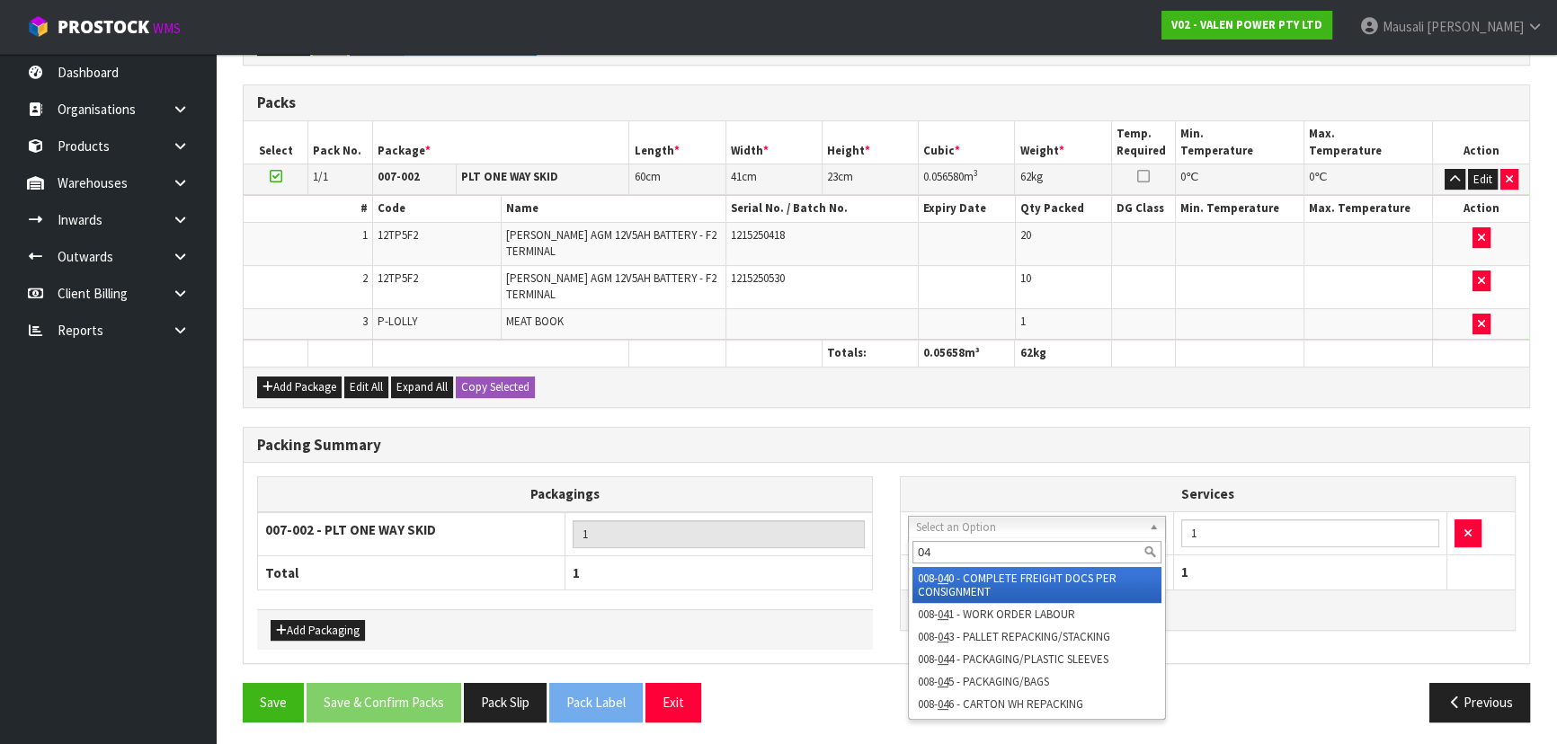
type input "040"
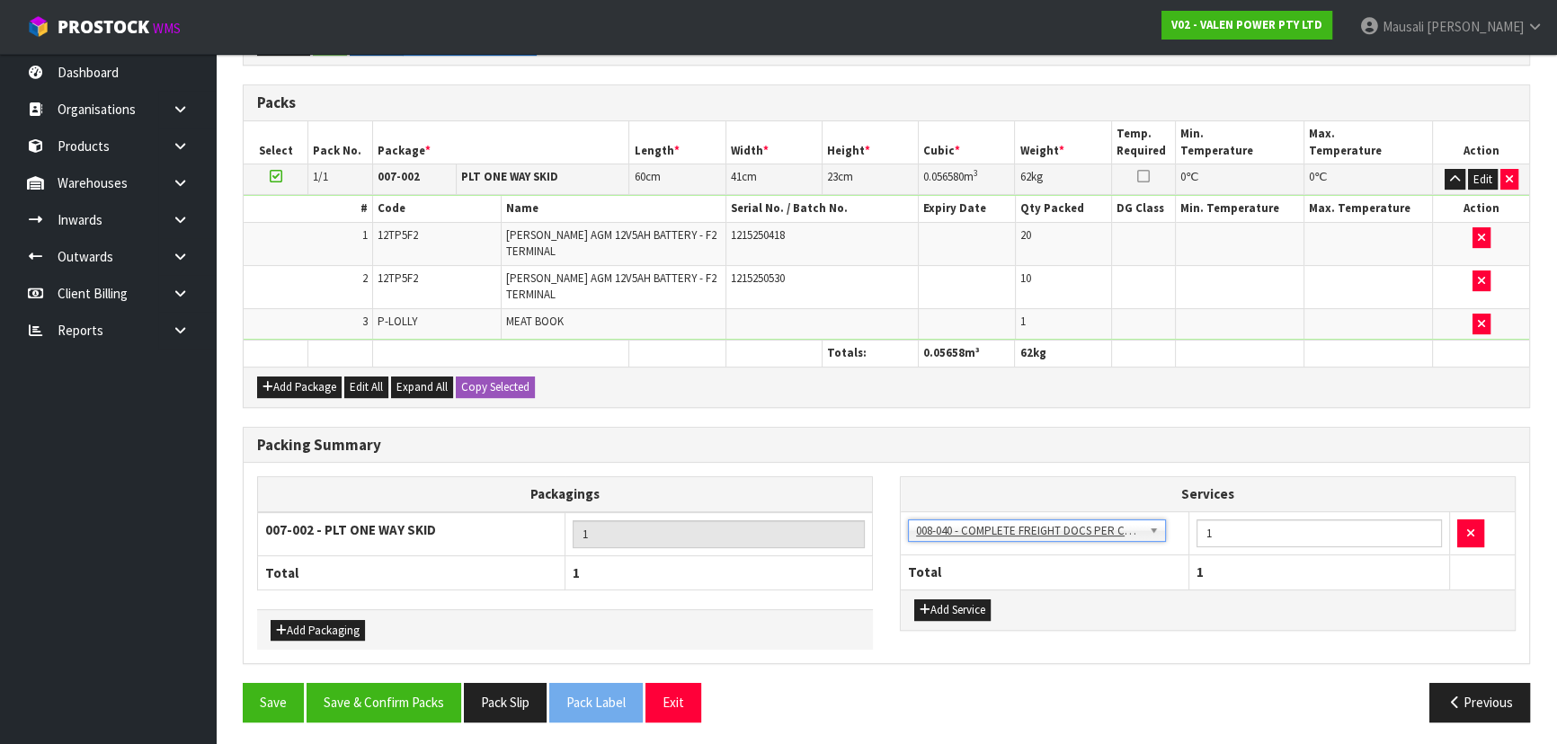
click at [944, 593] on div "Add Service" at bounding box center [1208, 610] width 614 height 40
click at [949, 605] on button "Add Service" at bounding box center [952, 610] width 76 height 22
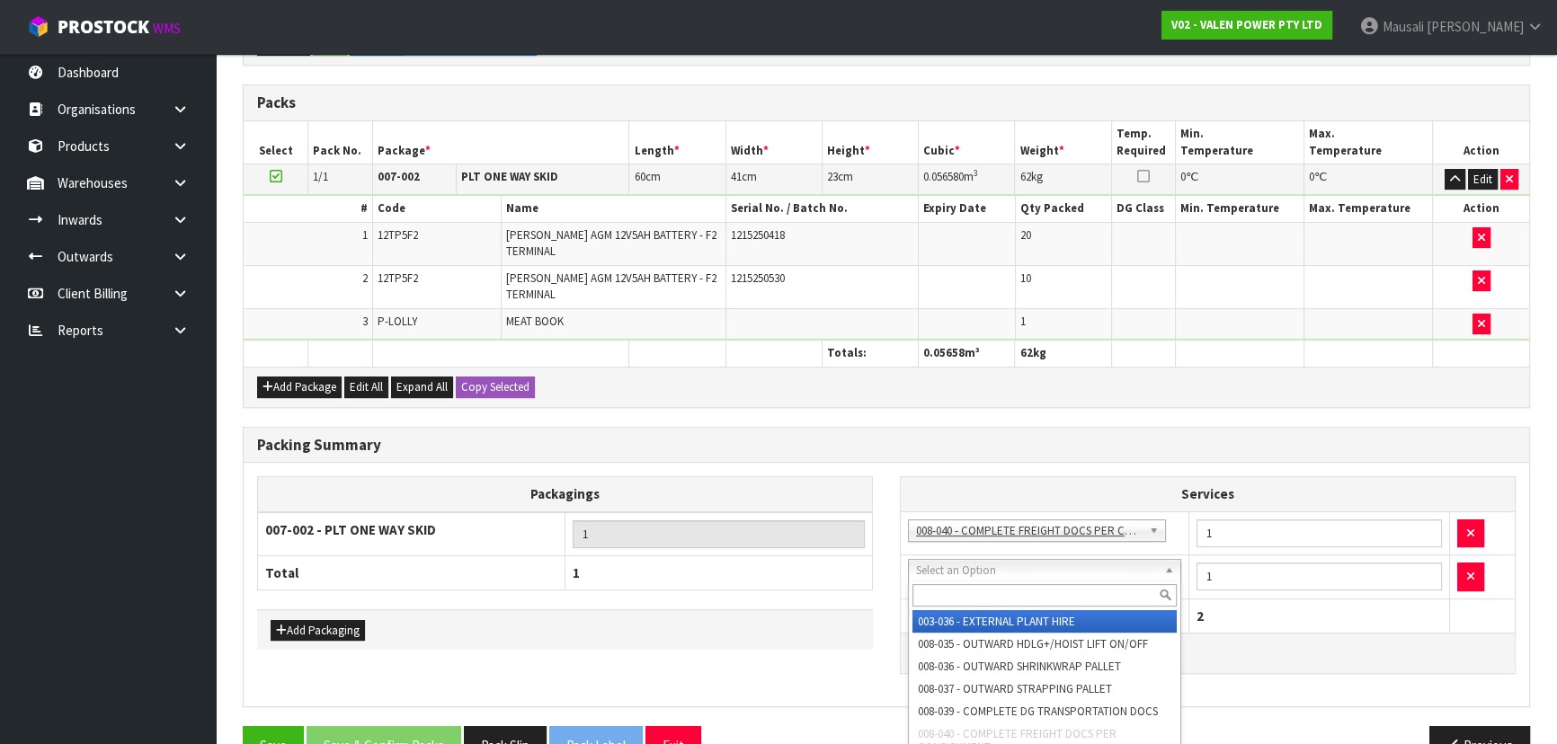
click at [957, 587] on input "text" at bounding box center [1044, 595] width 264 height 22
type input "037"
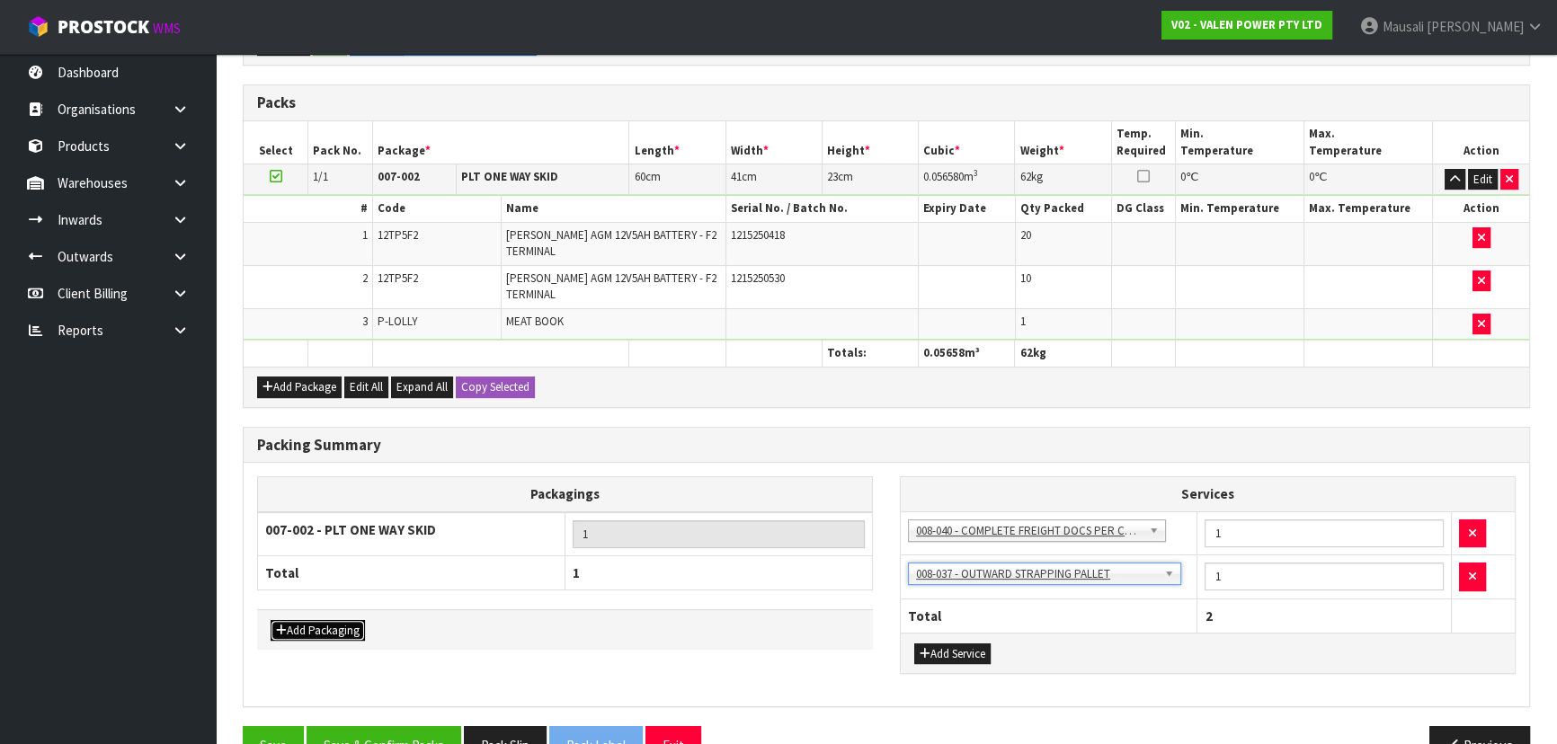
click at [341, 620] on button "Add Packaging" at bounding box center [318, 631] width 94 height 22
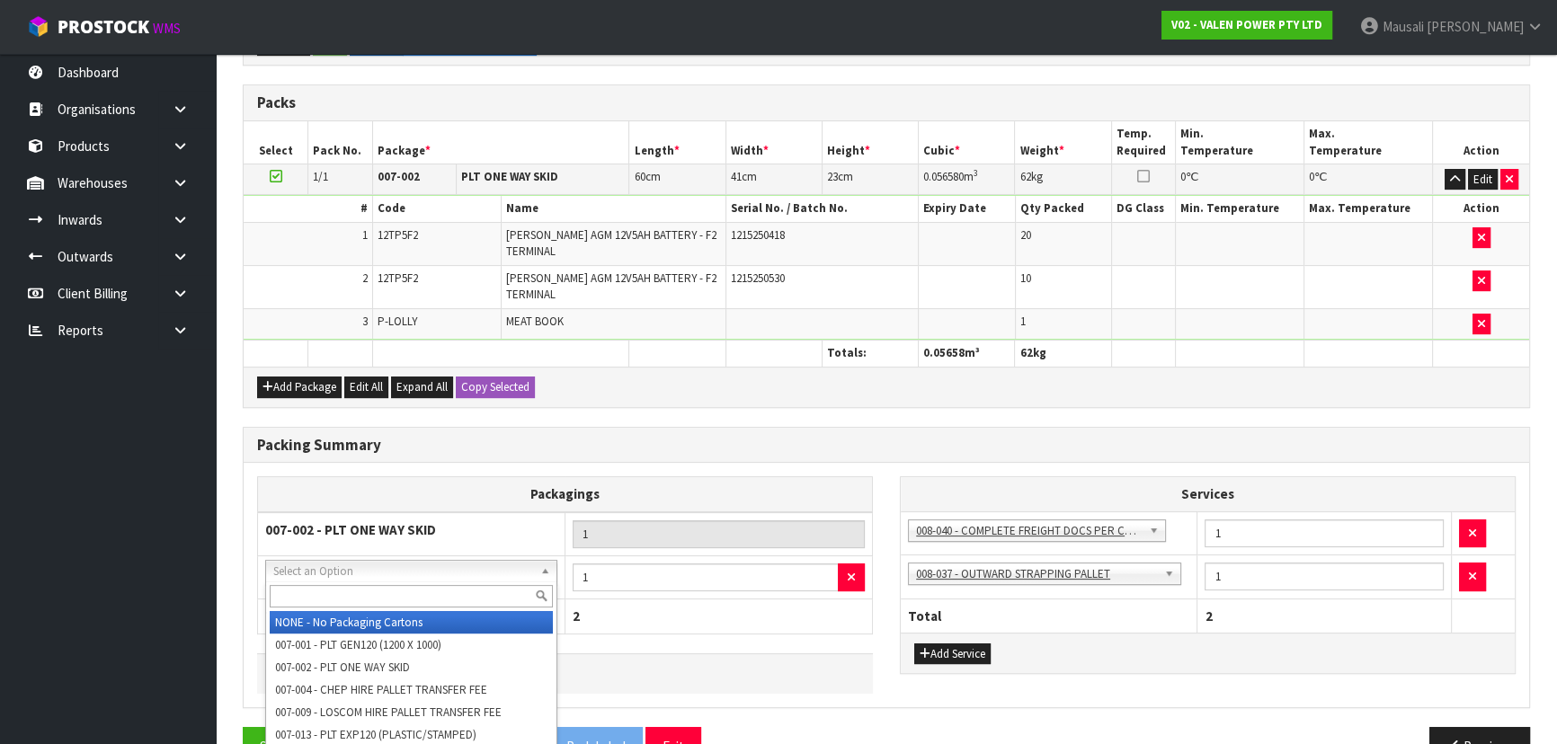
click at [344, 590] on input "text" at bounding box center [411, 596] width 283 height 22
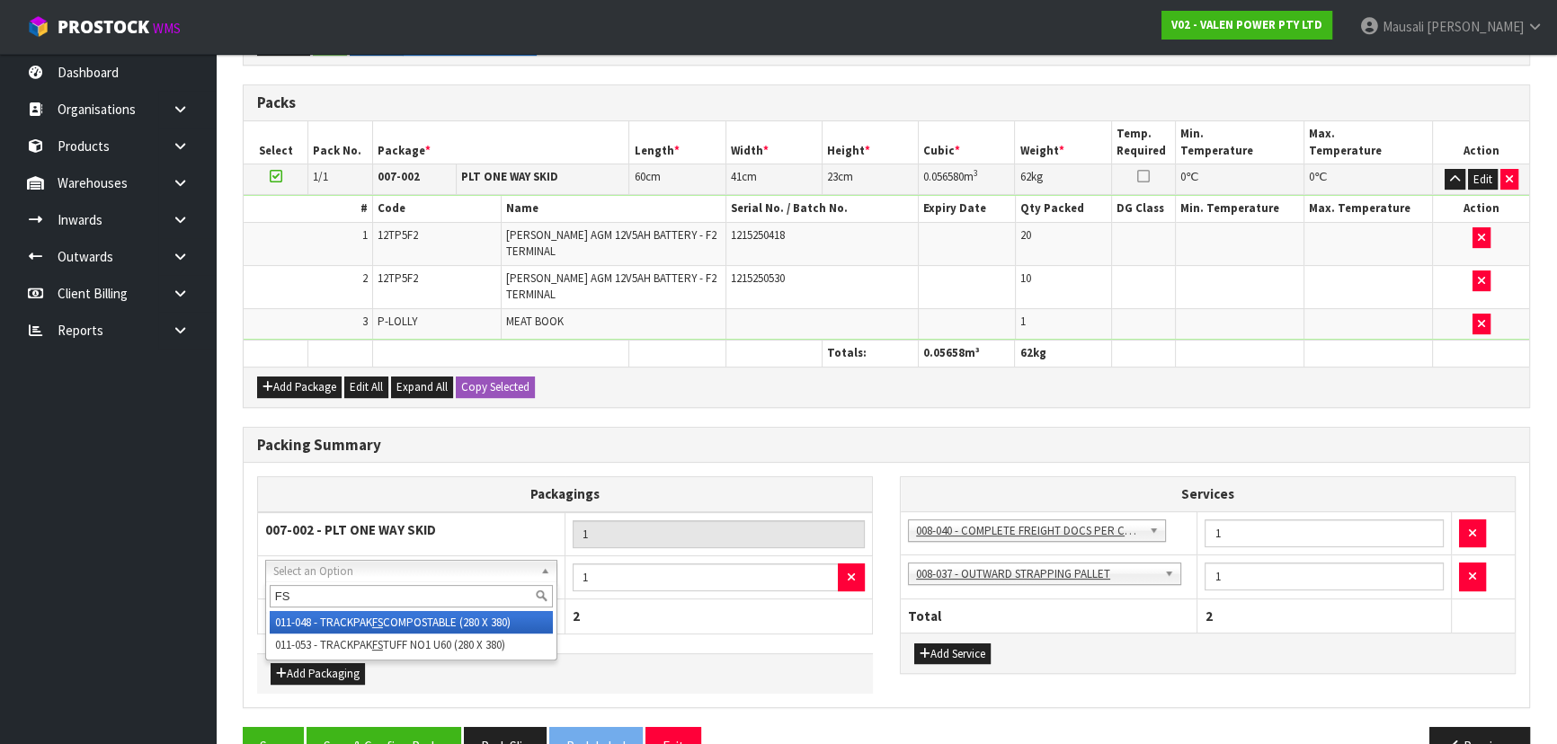
type input "FS"
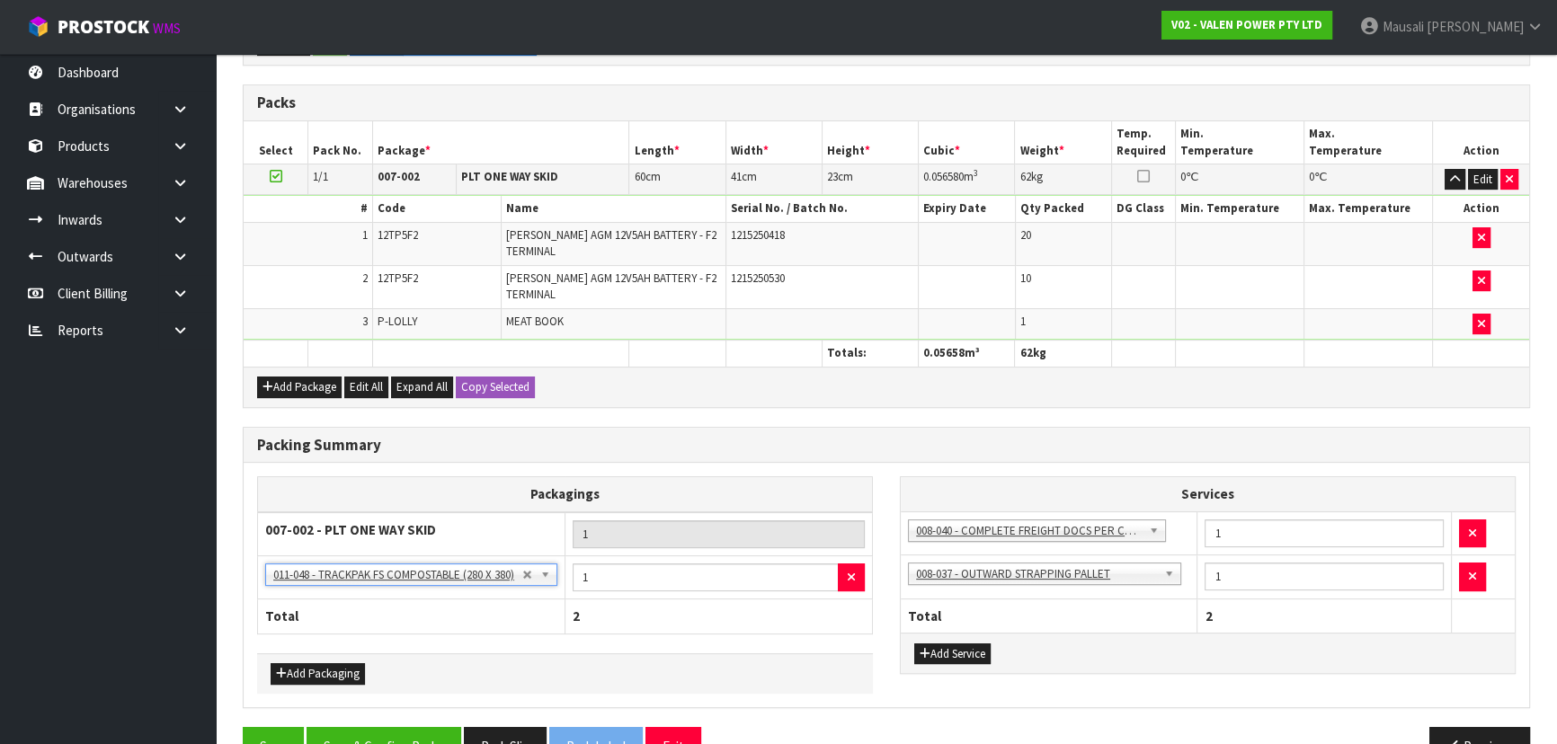
scroll to position [497, 0]
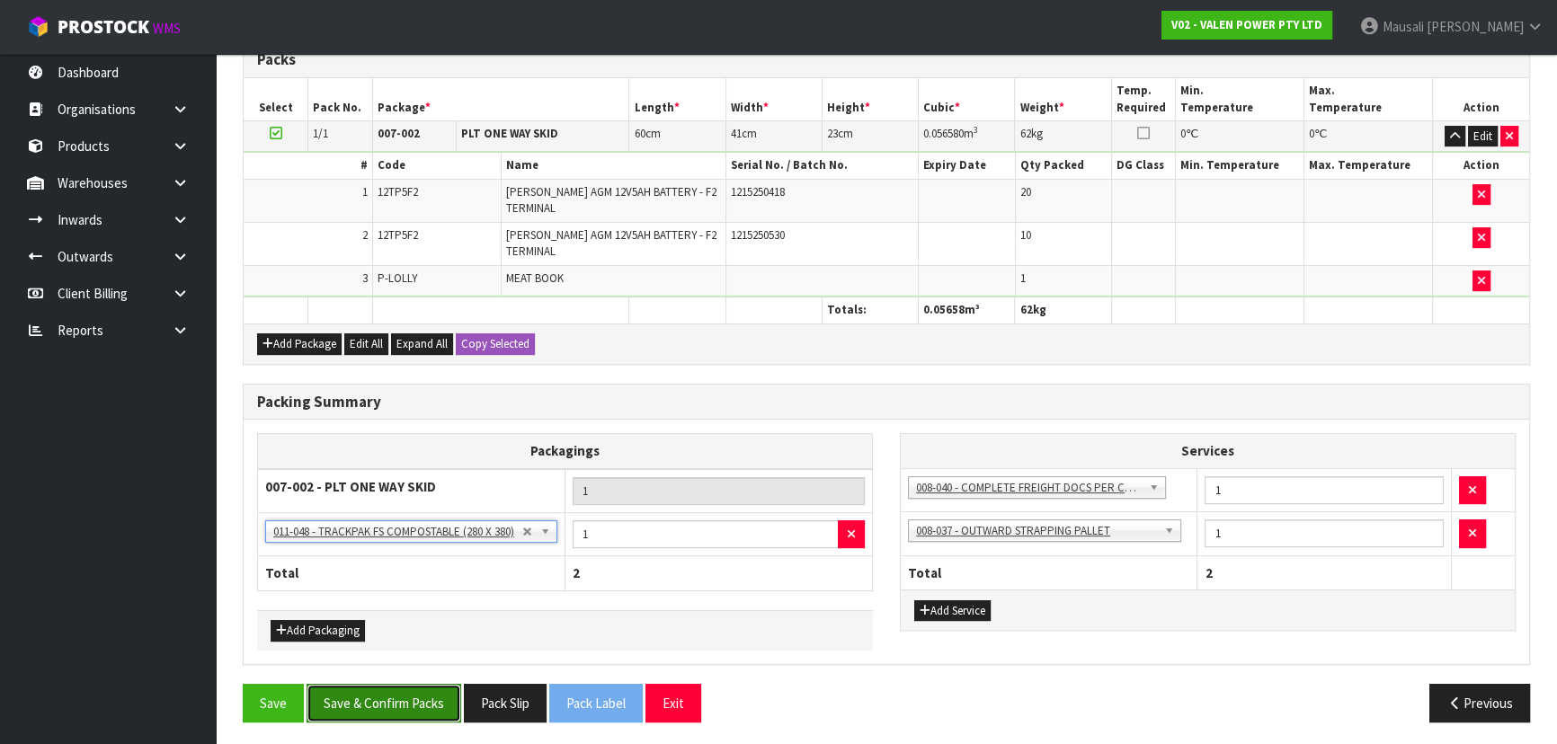
click at [404, 697] on button "Save & Confirm Packs" at bounding box center [383, 703] width 155 height 39
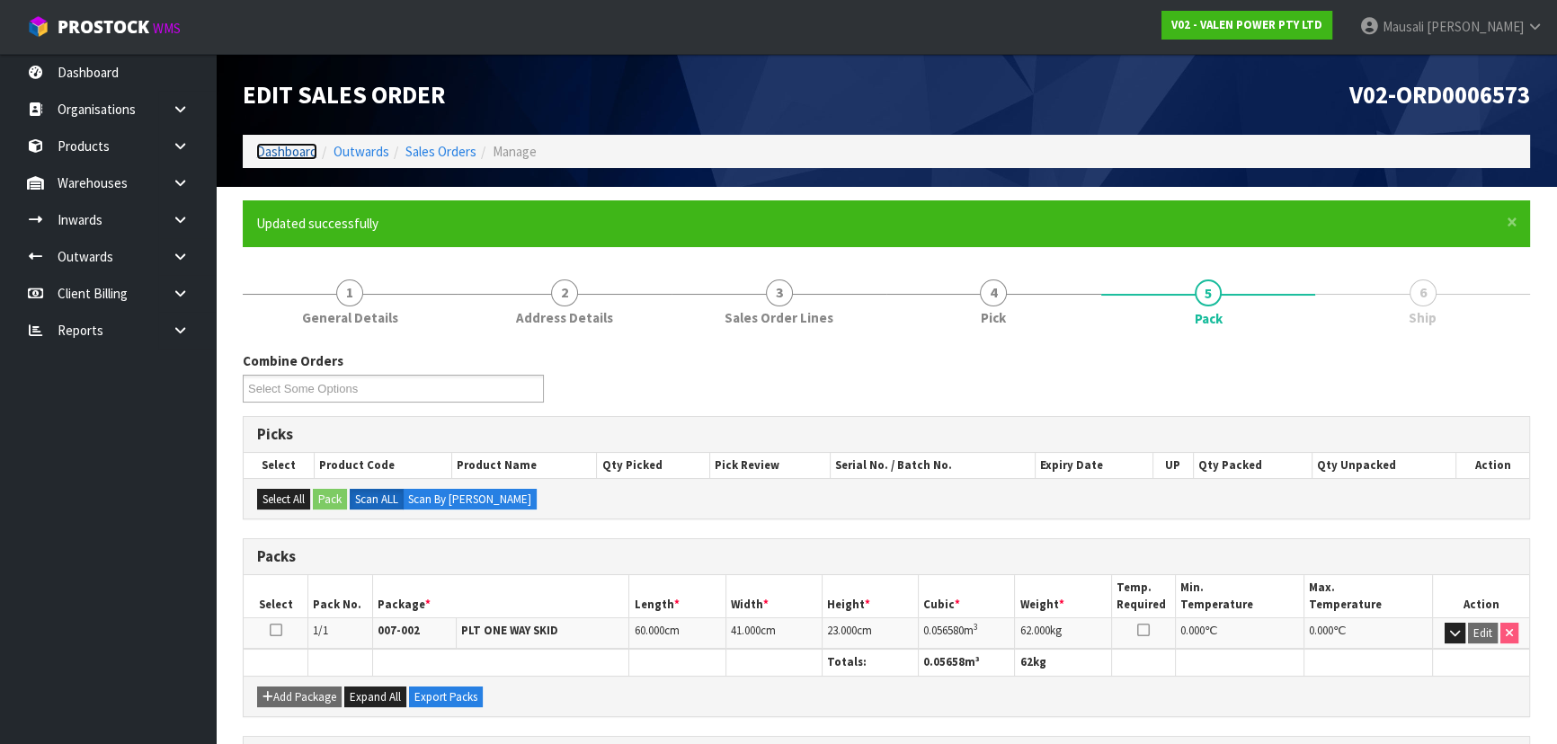
click at [278, 152] on link "Dashboard" at bounding box center [286, 151] width 61 height 17
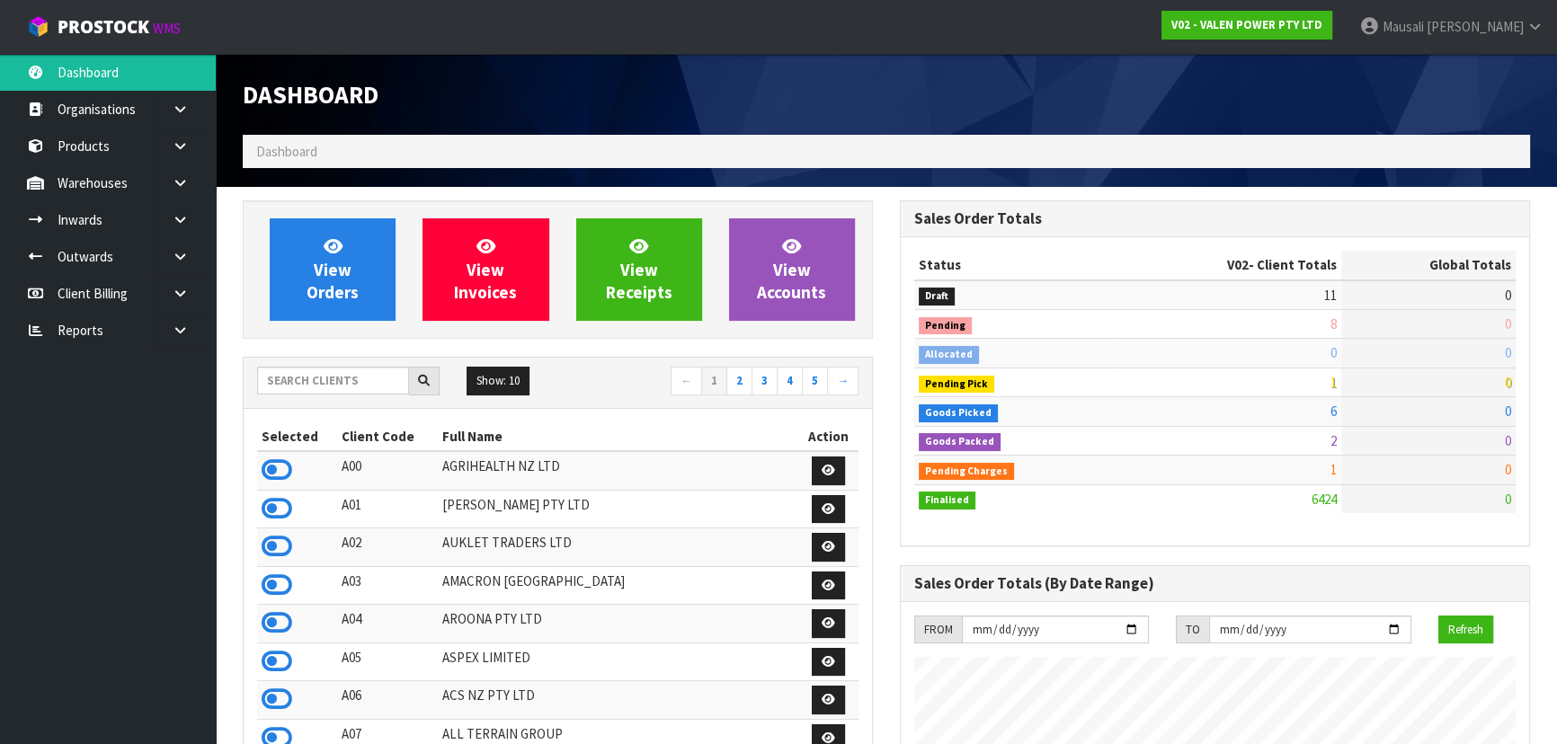
scroll to position [1416, 656]
click at [305, 379] on input "text" at bounding box center [333, 381] width 152 height 28
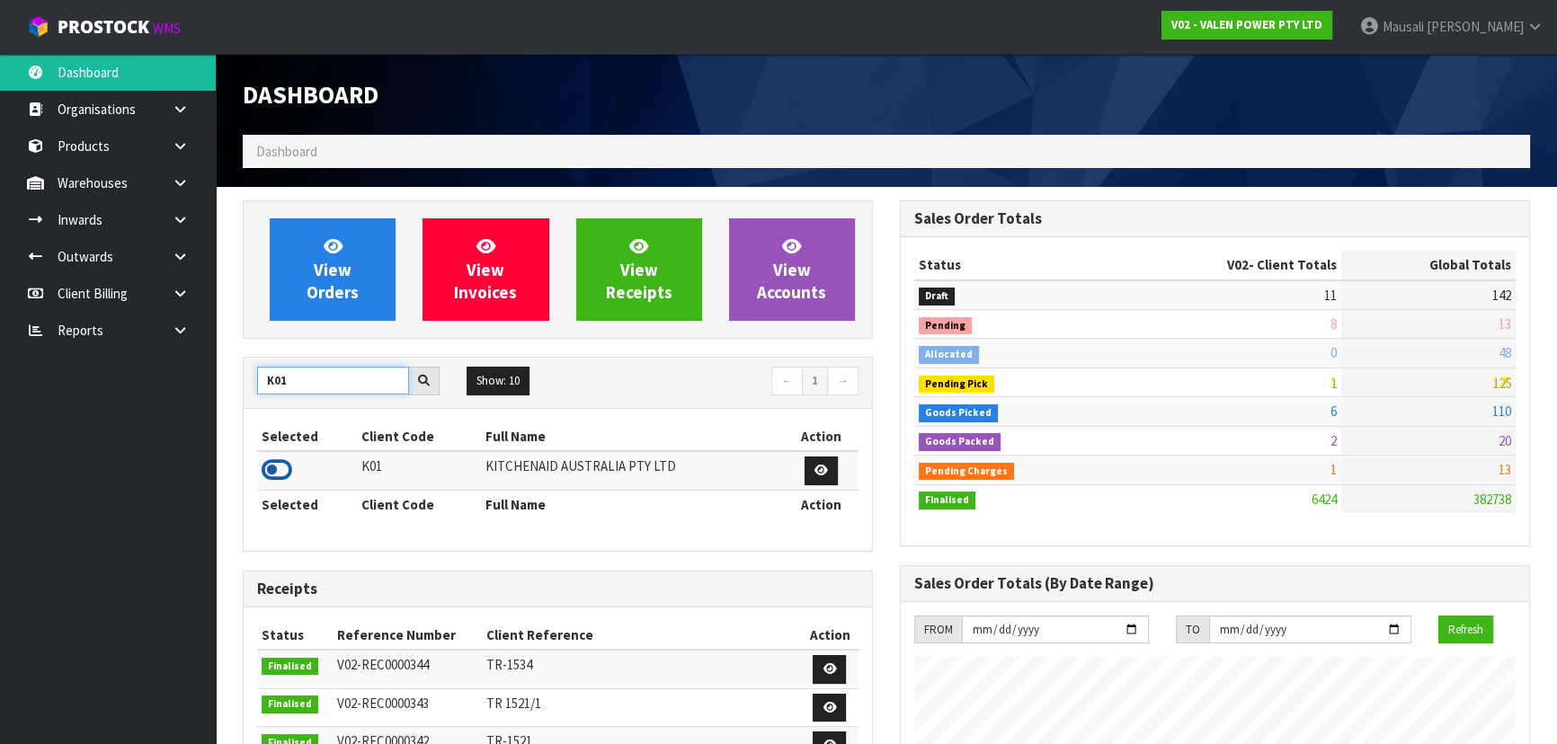
type input "K01"
click at [277, 469] on icon at bounding box center [277, 470] width 31 height 27
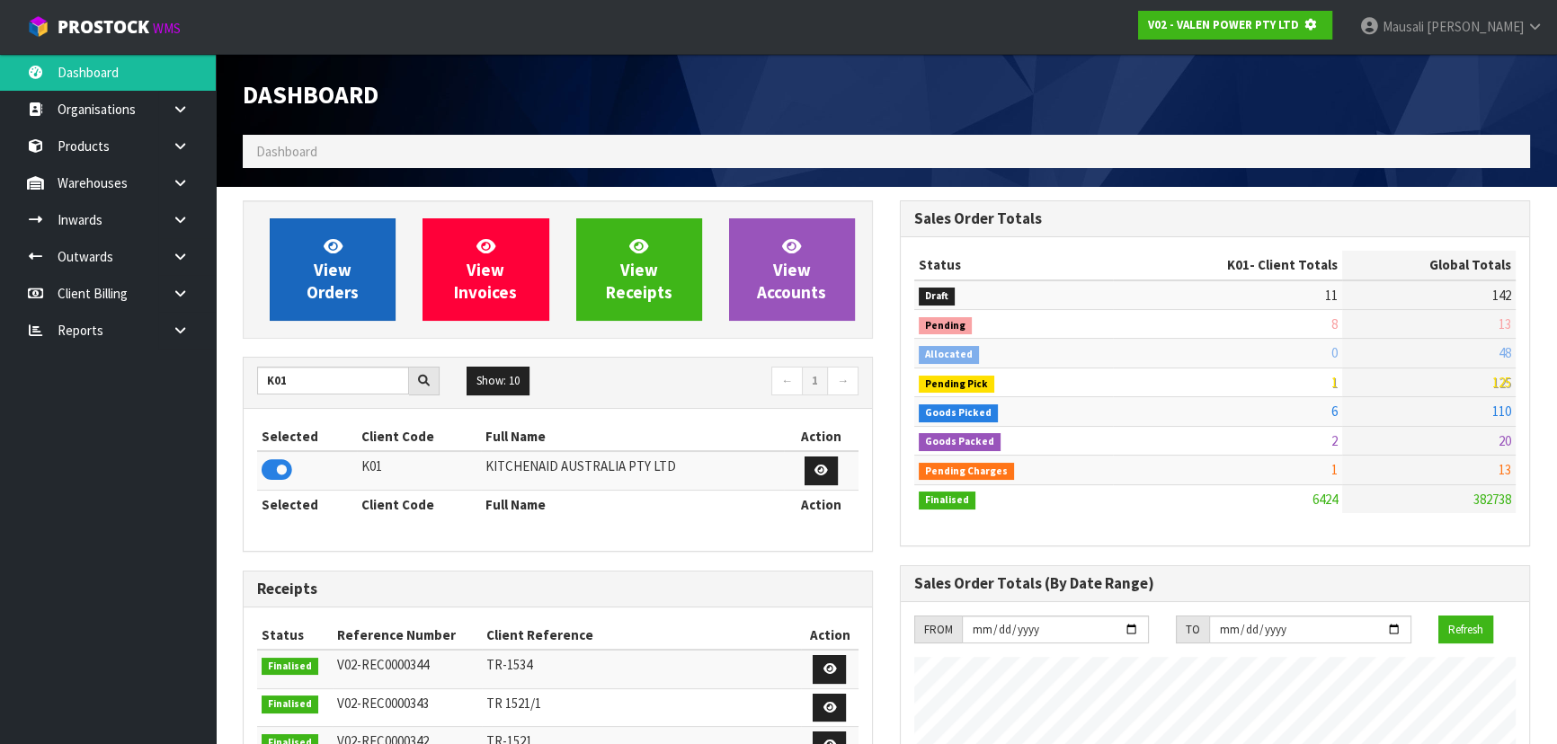
scroll to position [897626, 898088]
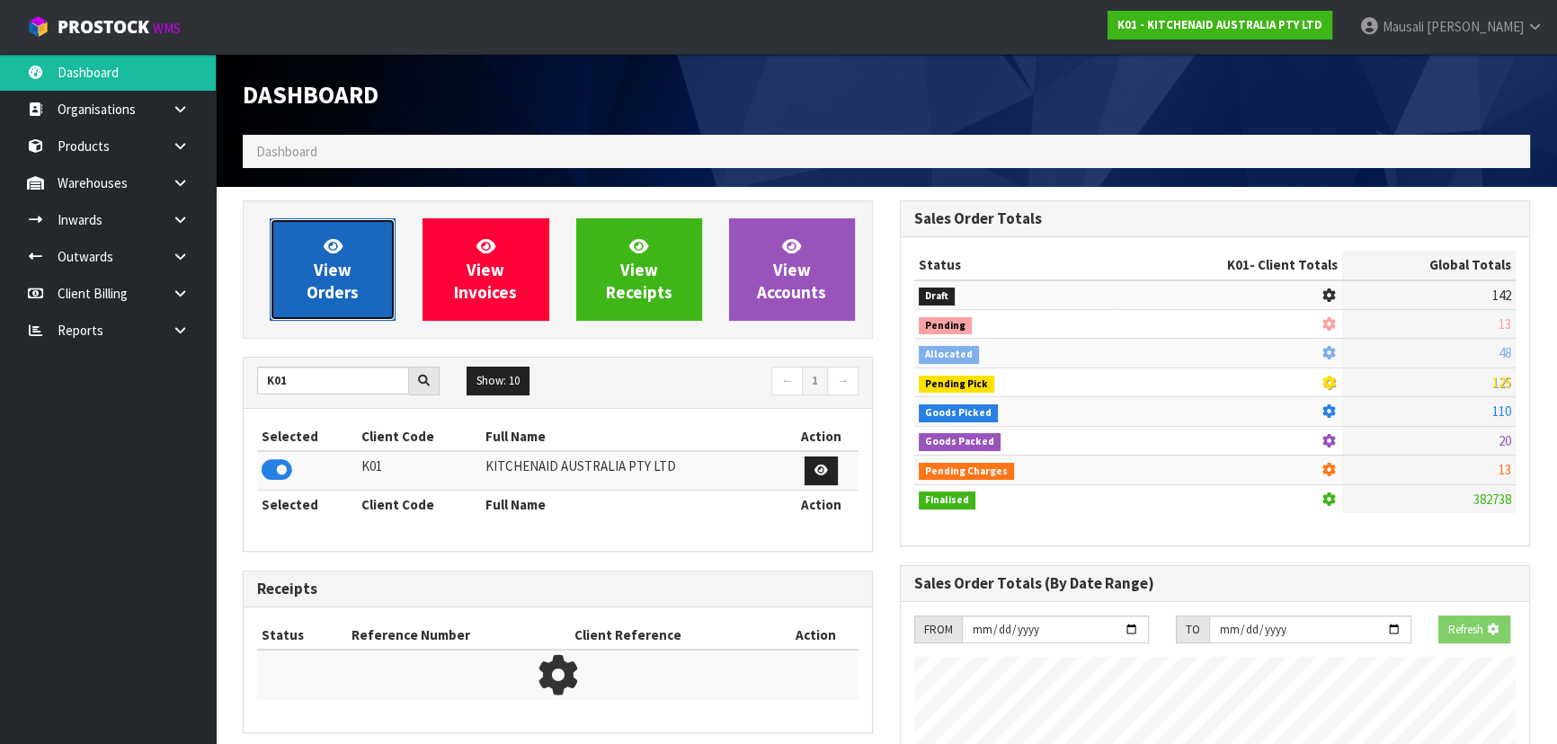
click at [304, 271] on link "View Orders" at bounding box center [333, 269] width 126 height 102
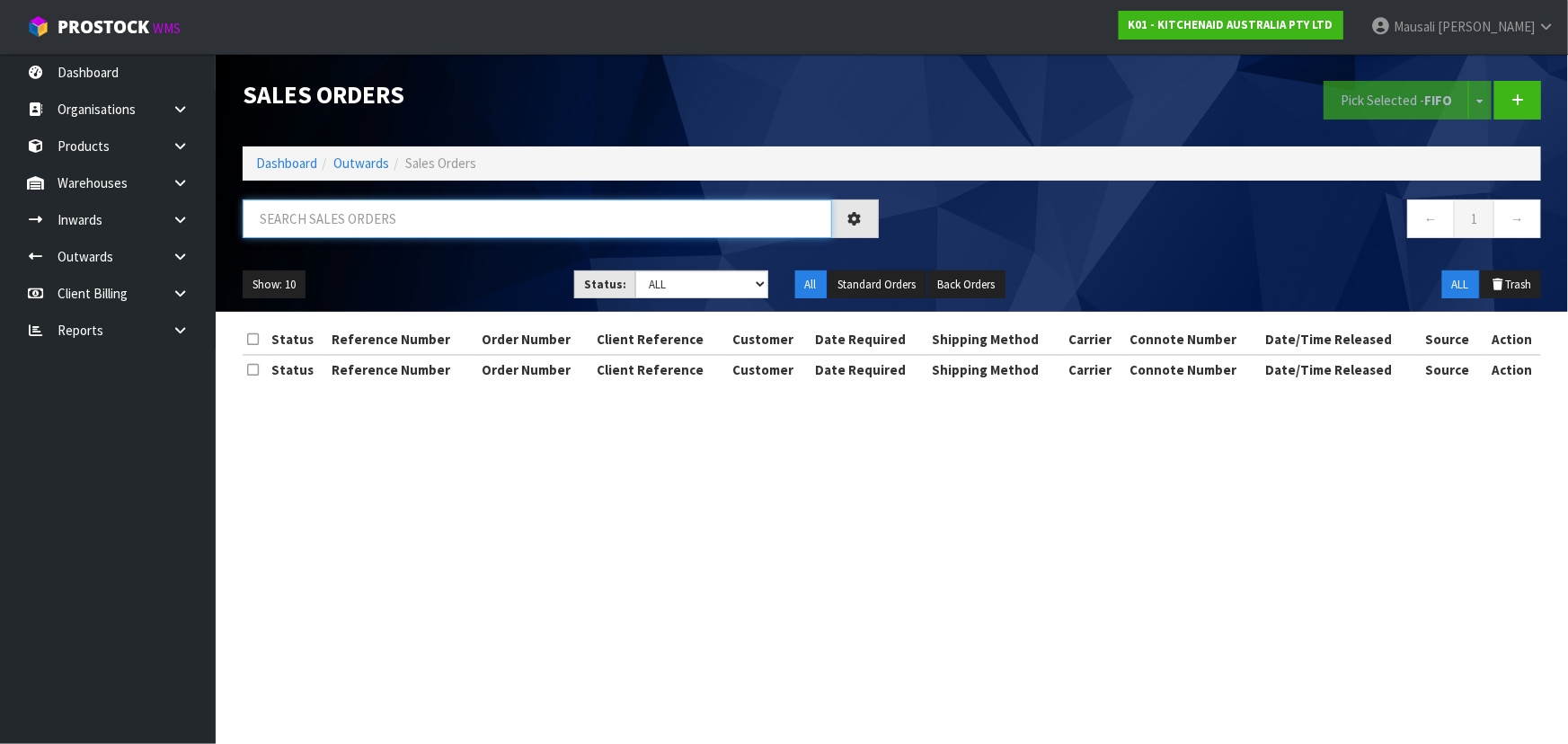
click at [311, 228] on input "text" at bounding box center [538, 219] width 590 height 39
type input "JOB-0414009"
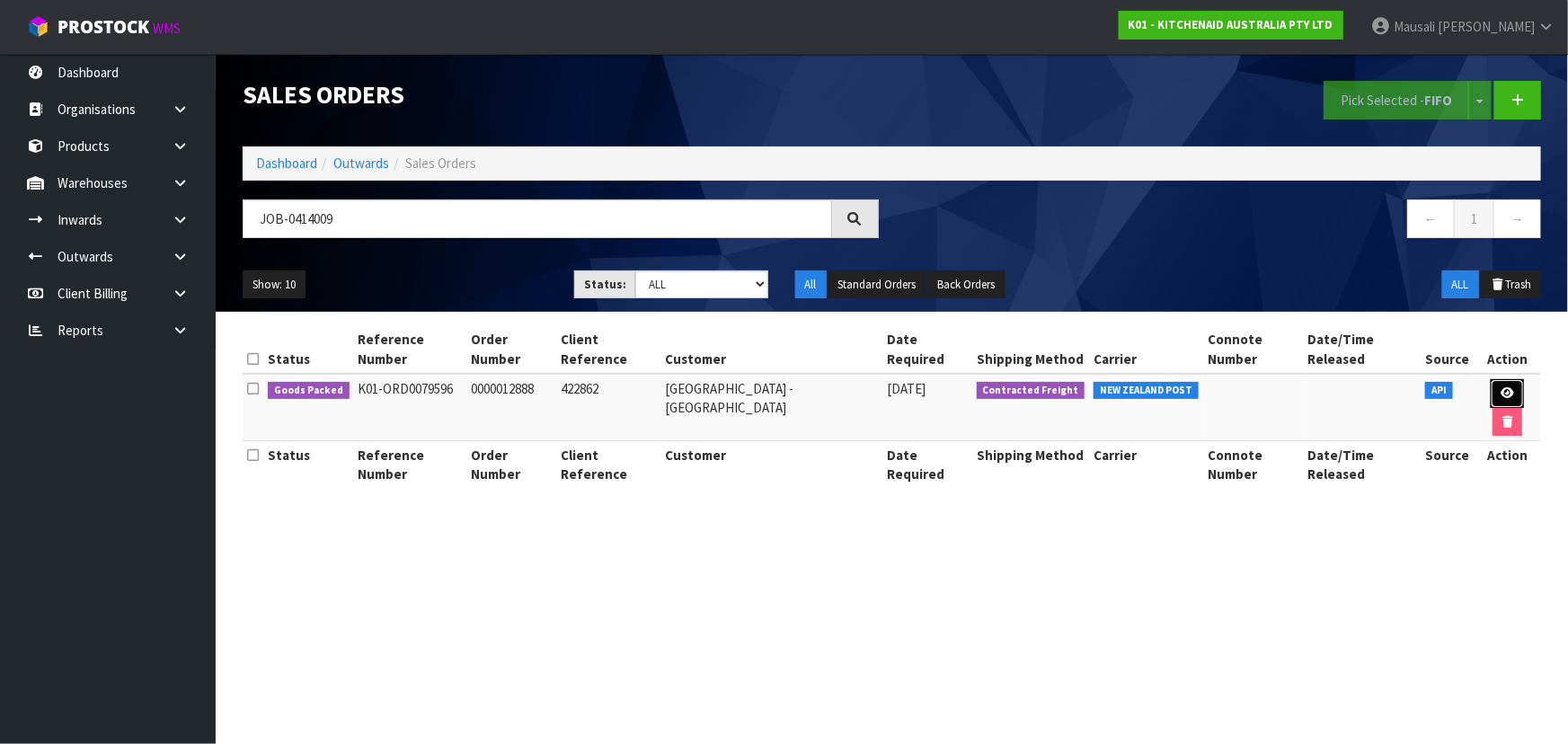
click at [1501, 387] on icon at bounding box center [1507, 393] width 13 height 12
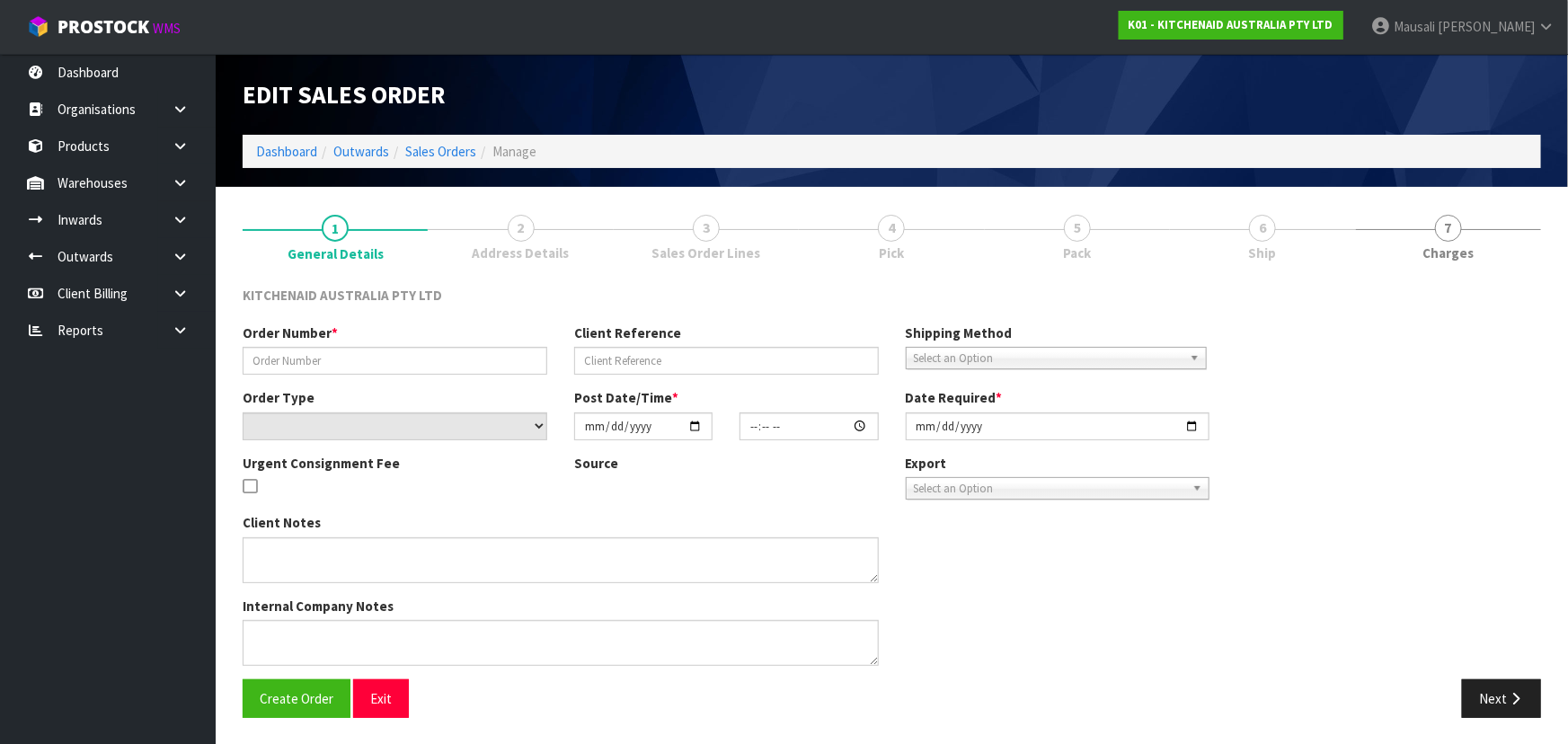
type input "0000012888"
type input "422862"
select select "number:0"
type input "[DATE]"
type input "11:34:11.000"
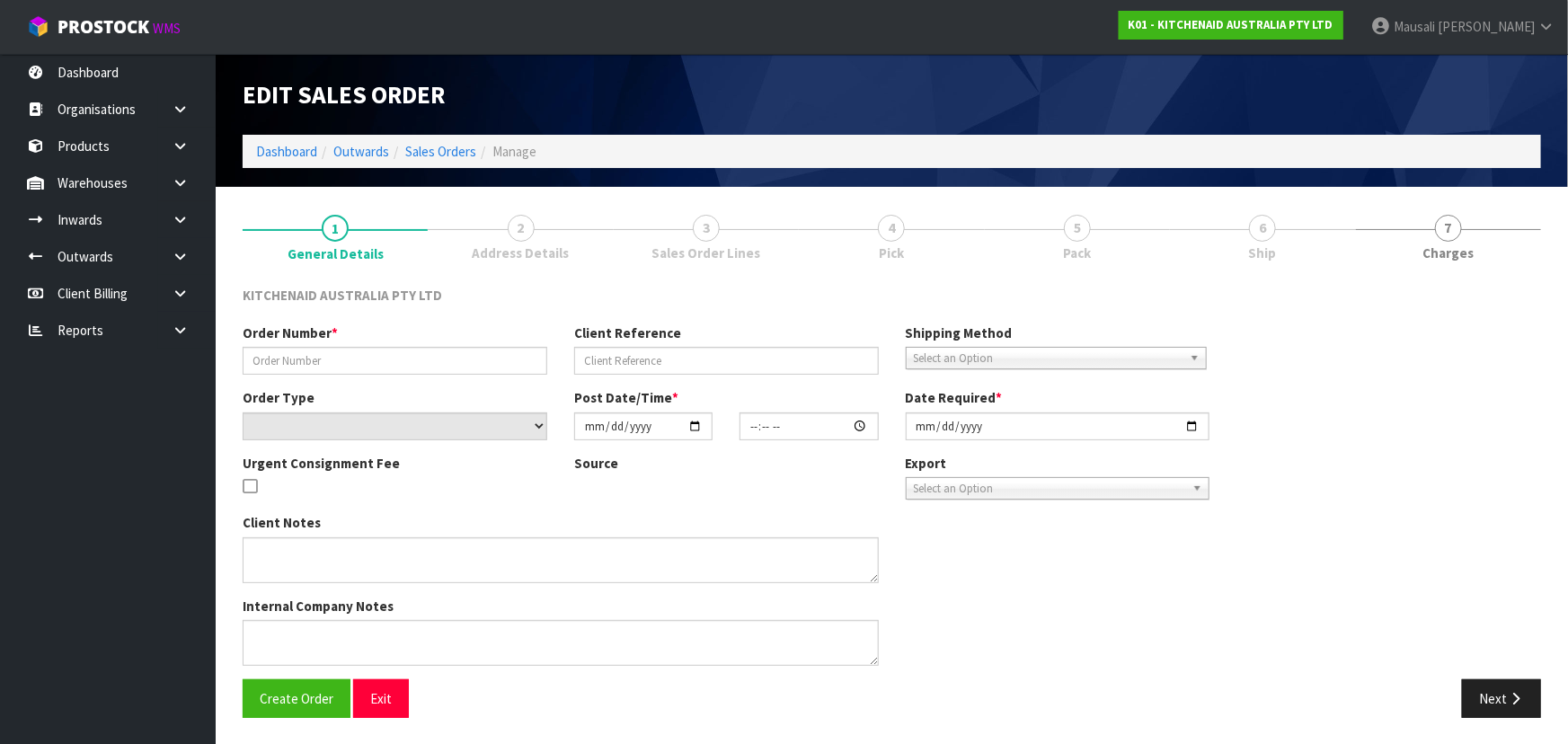
type input "[DATE]"
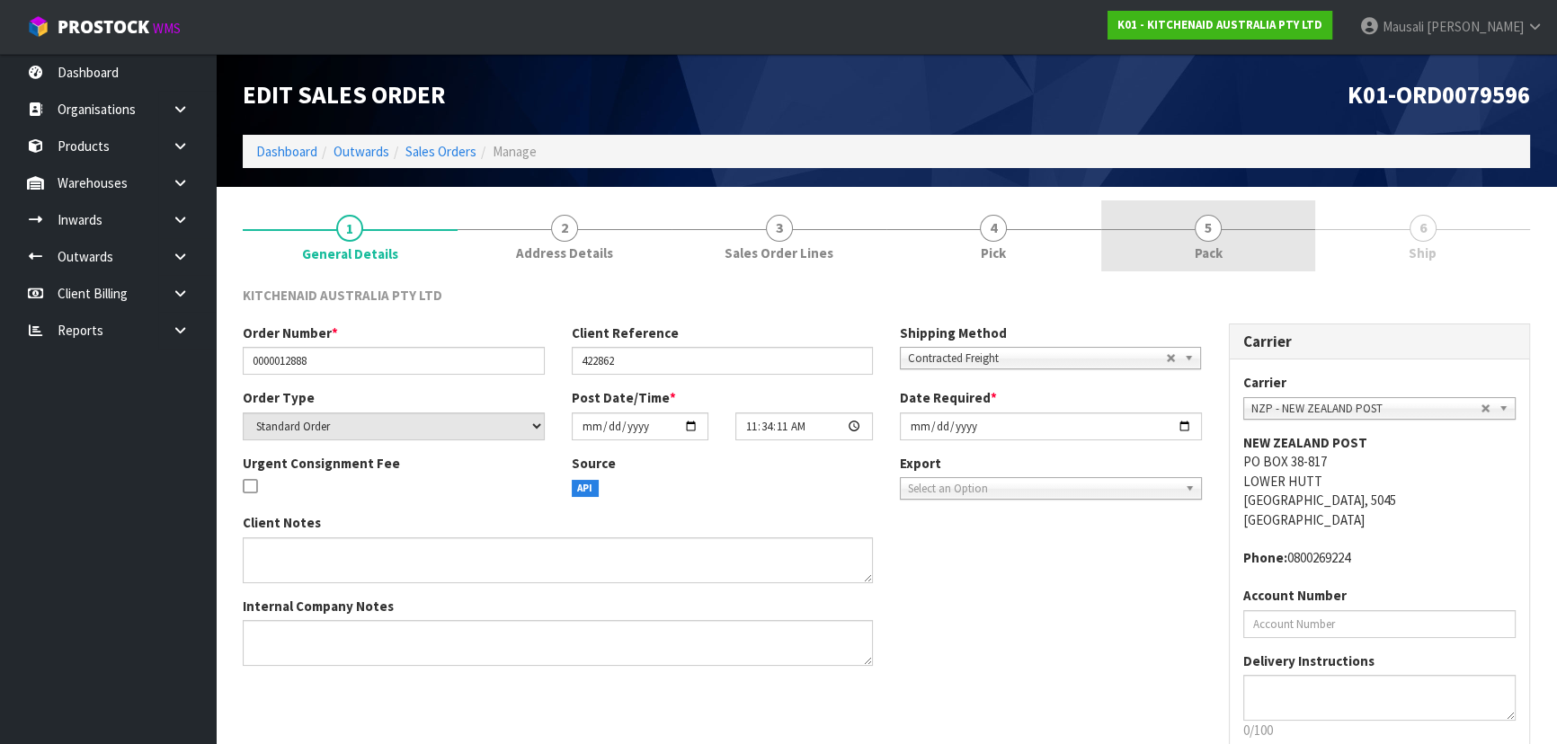
click at [1217, 244] on span "Pack" at bounding box center [1208, 253] width 28 height 19
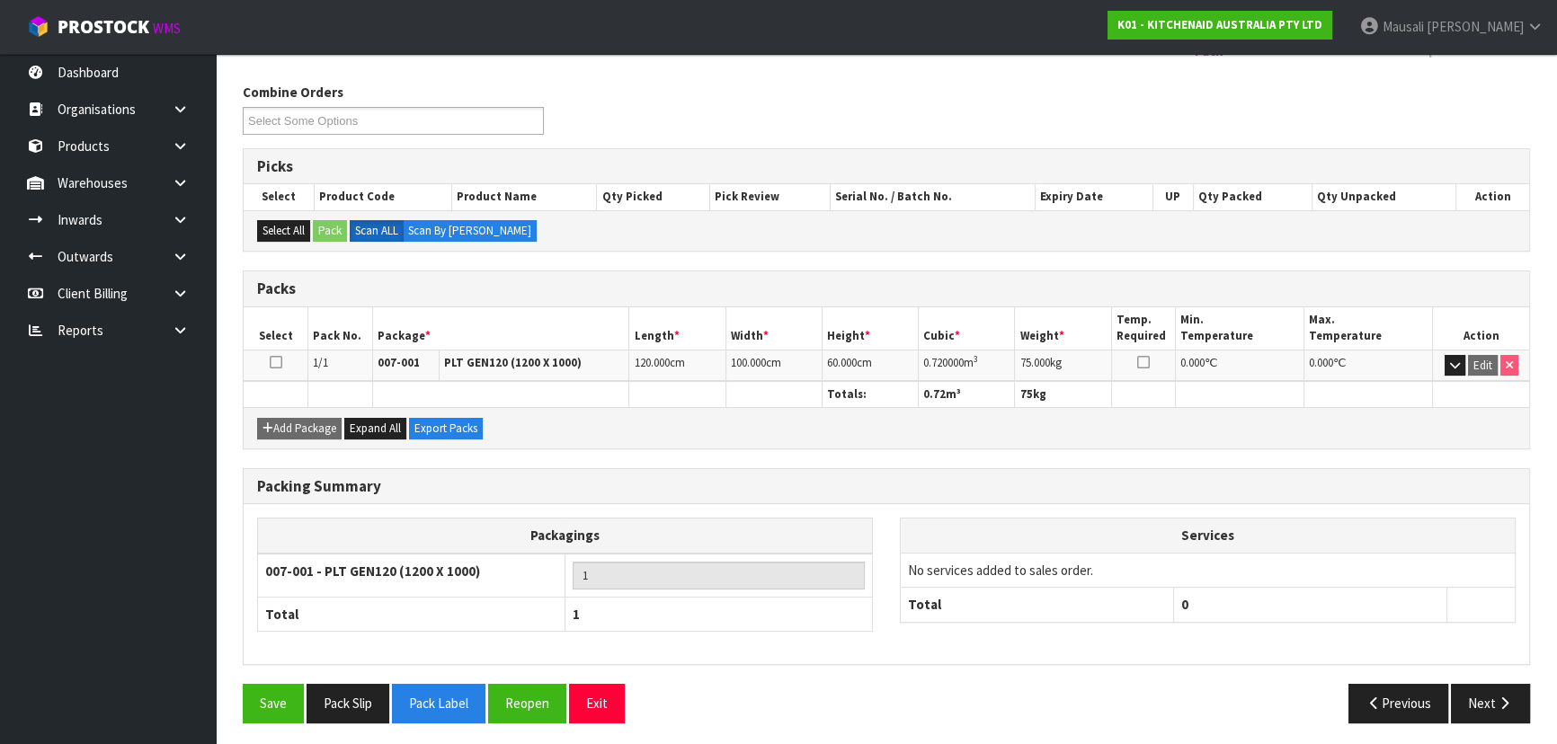
scroll to position [205, 0]
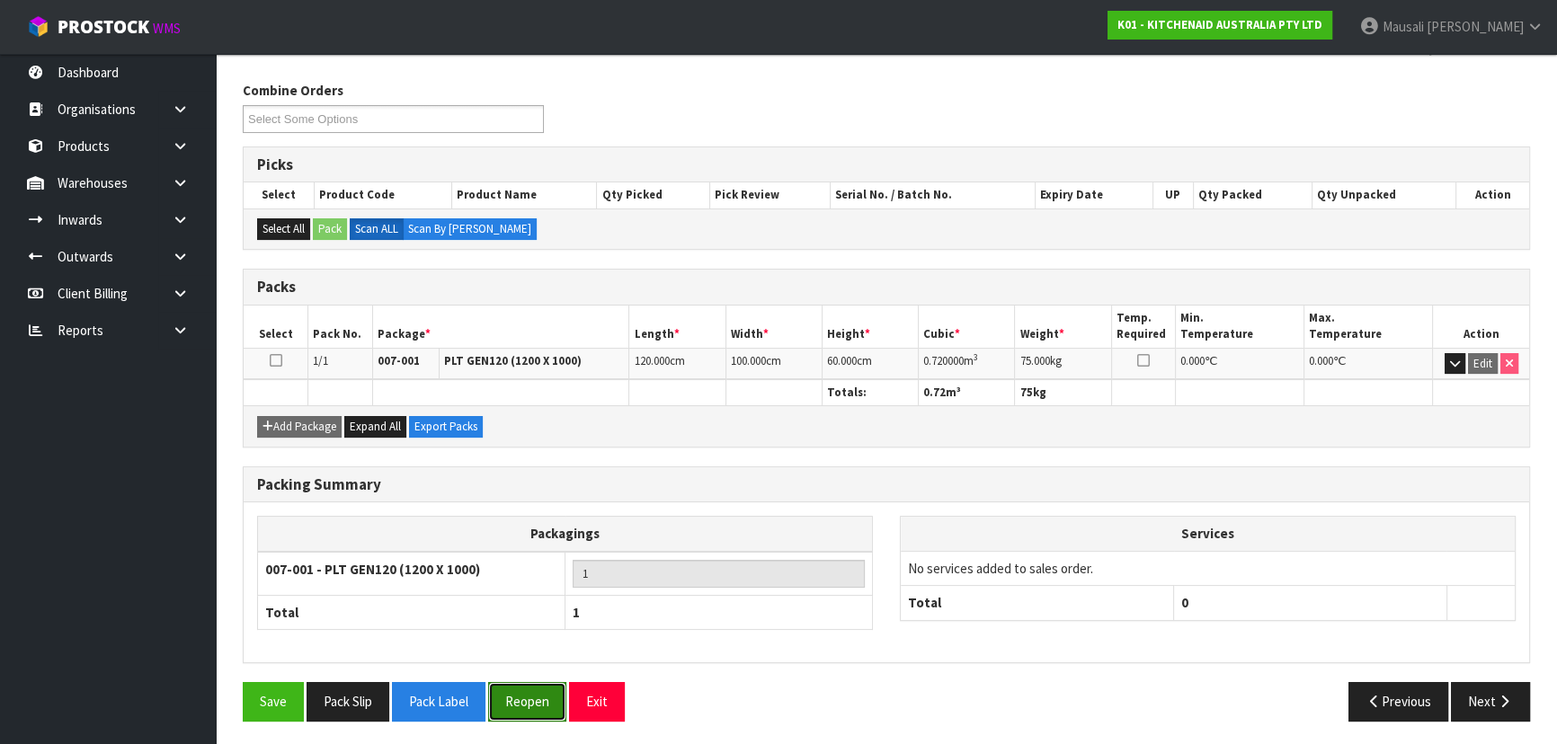
click at [529, 682] on button "Reopen" at bounding box center [527, 701] width 78 height 39
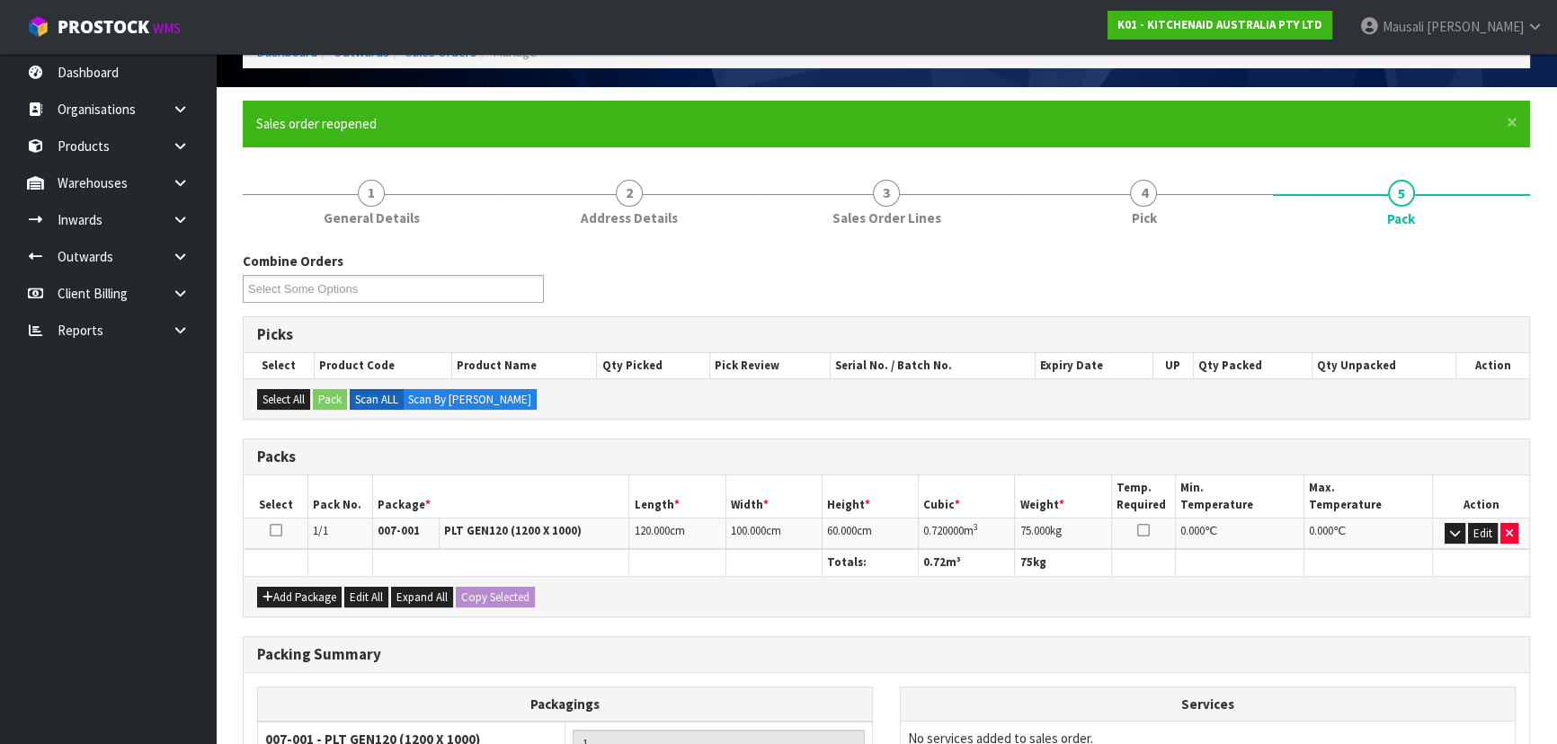
scroll to position [310, 0]
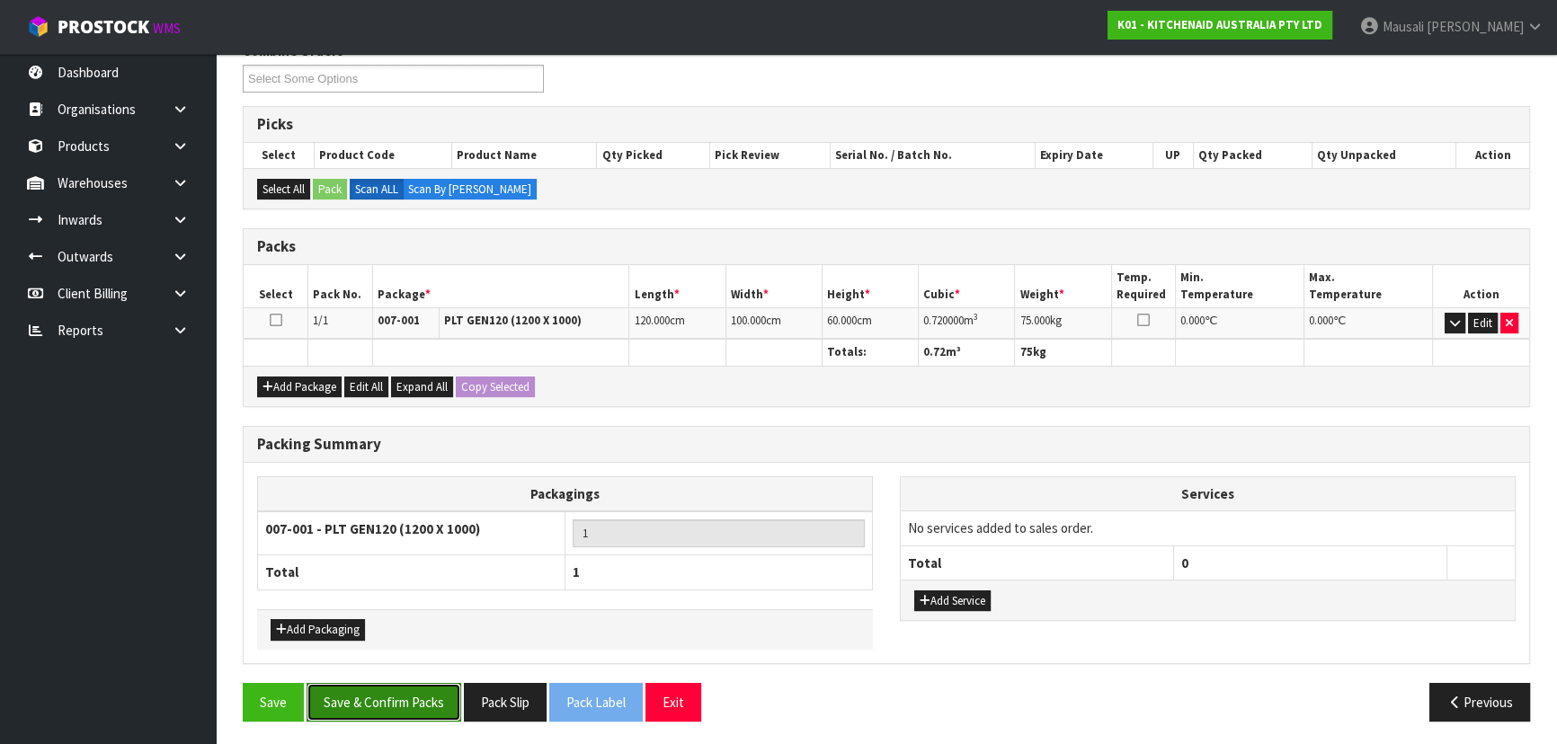
click at [418, 701] on button "Save & Confirm Packs" at bounding box center [383, 702] width 155 height 39
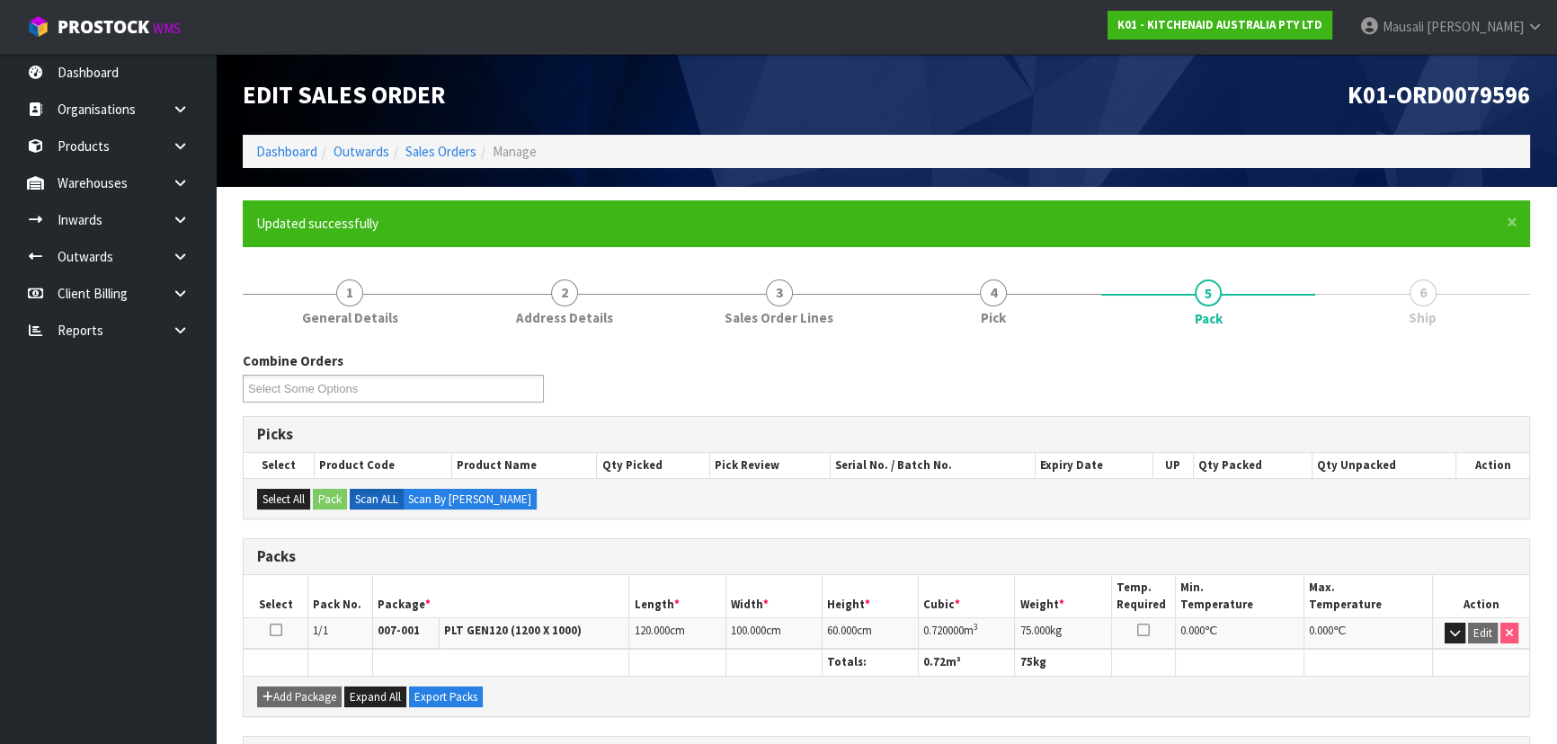
scroll to position [270, 0]
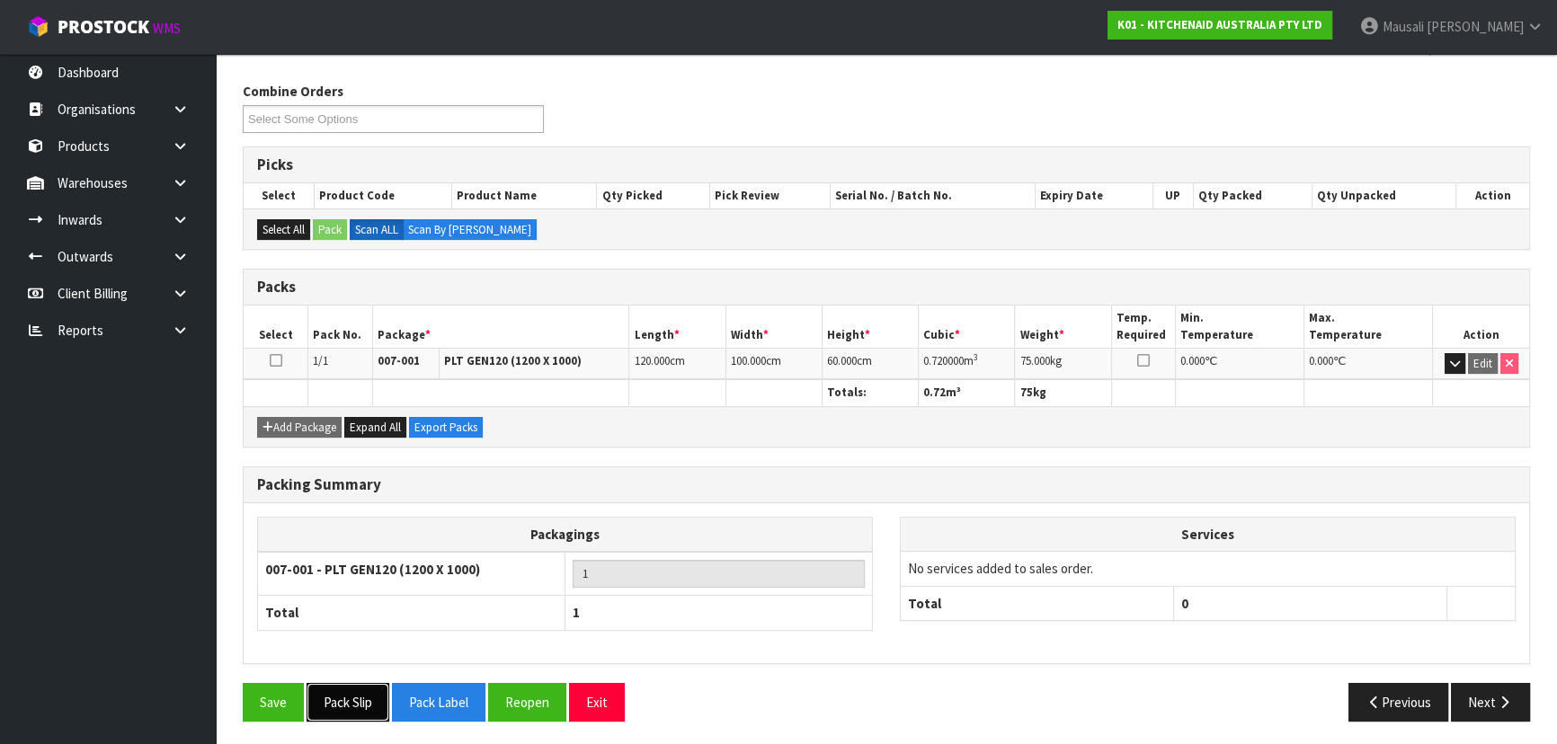
click at [361, 694] on button "Pack Slip" at bounding box center [347, 702] width 83 height 39
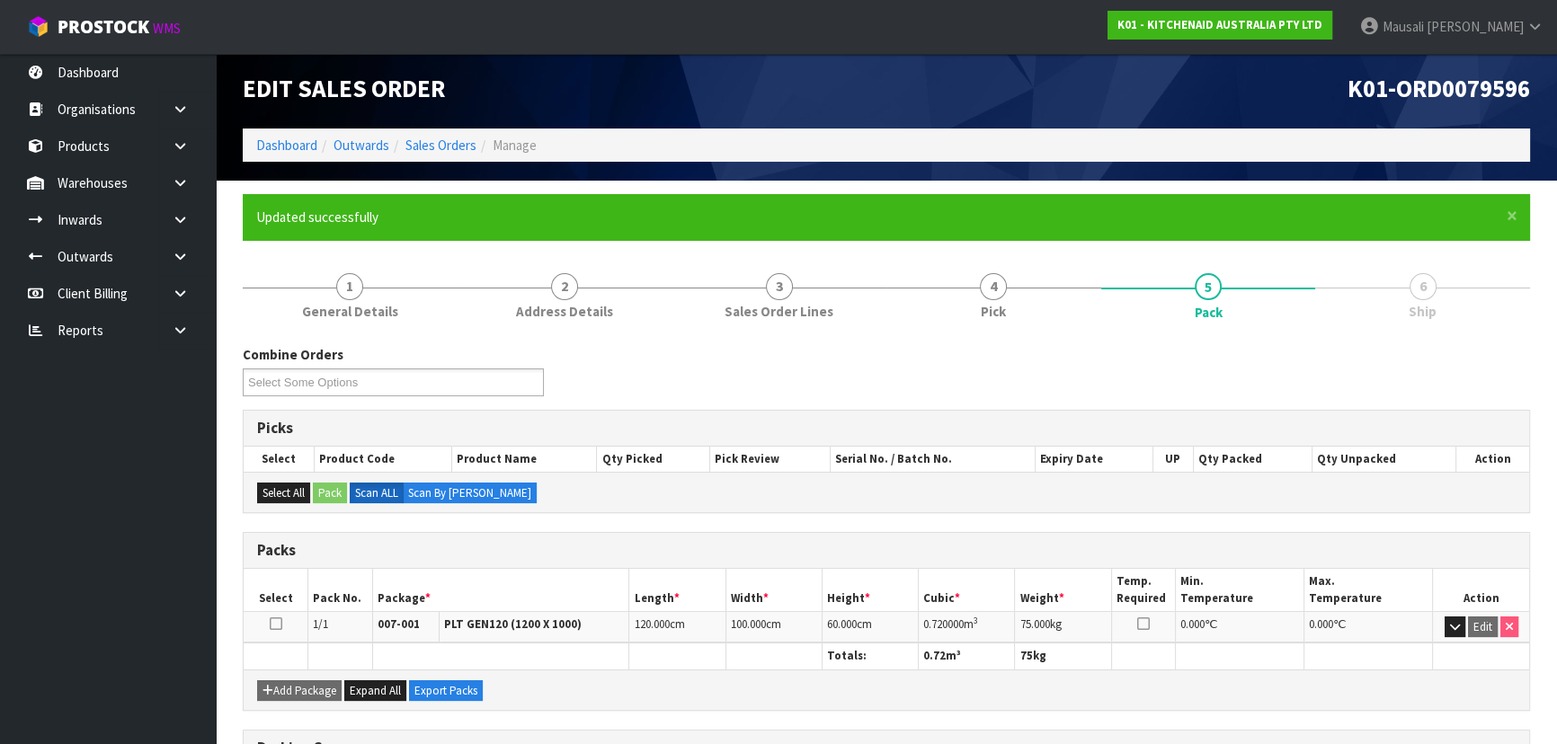
scroll to position [0, 0]
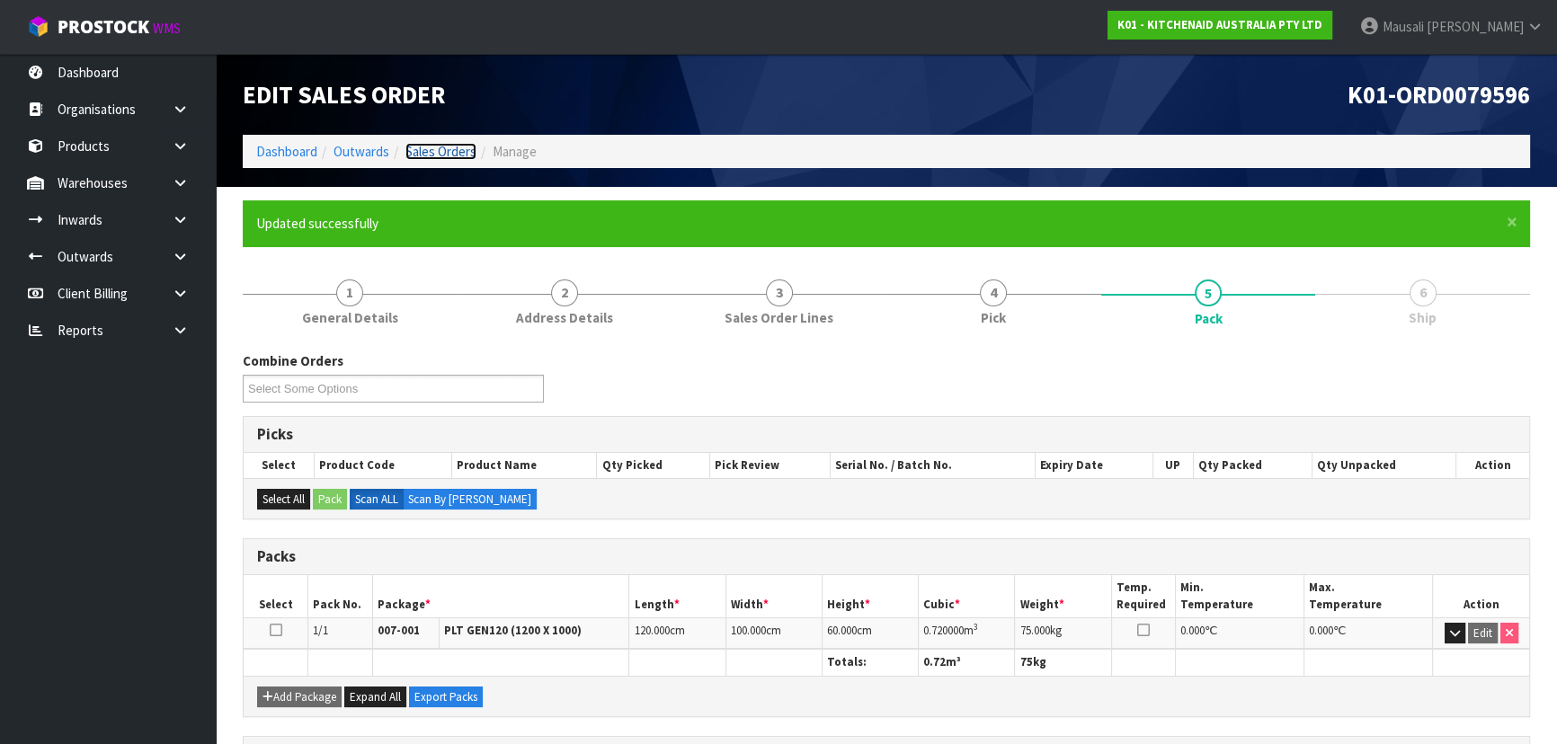
click at [456, 153] on link "Sales Orders" at bounding box center [440, 151] width 71 height 17
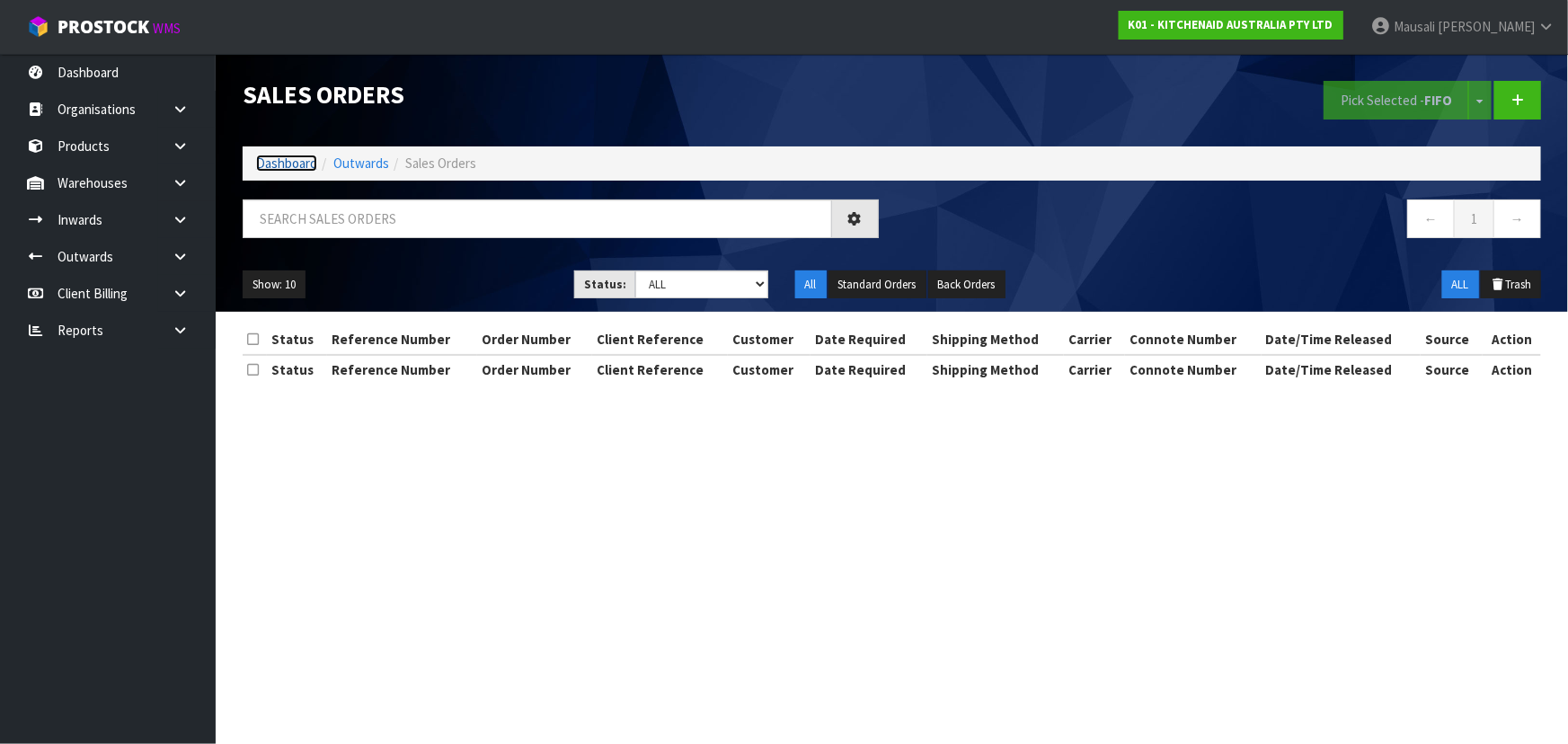
click at [277, 156] on link "Dashboard" at bounding box center [286, 163] width 61 height 17
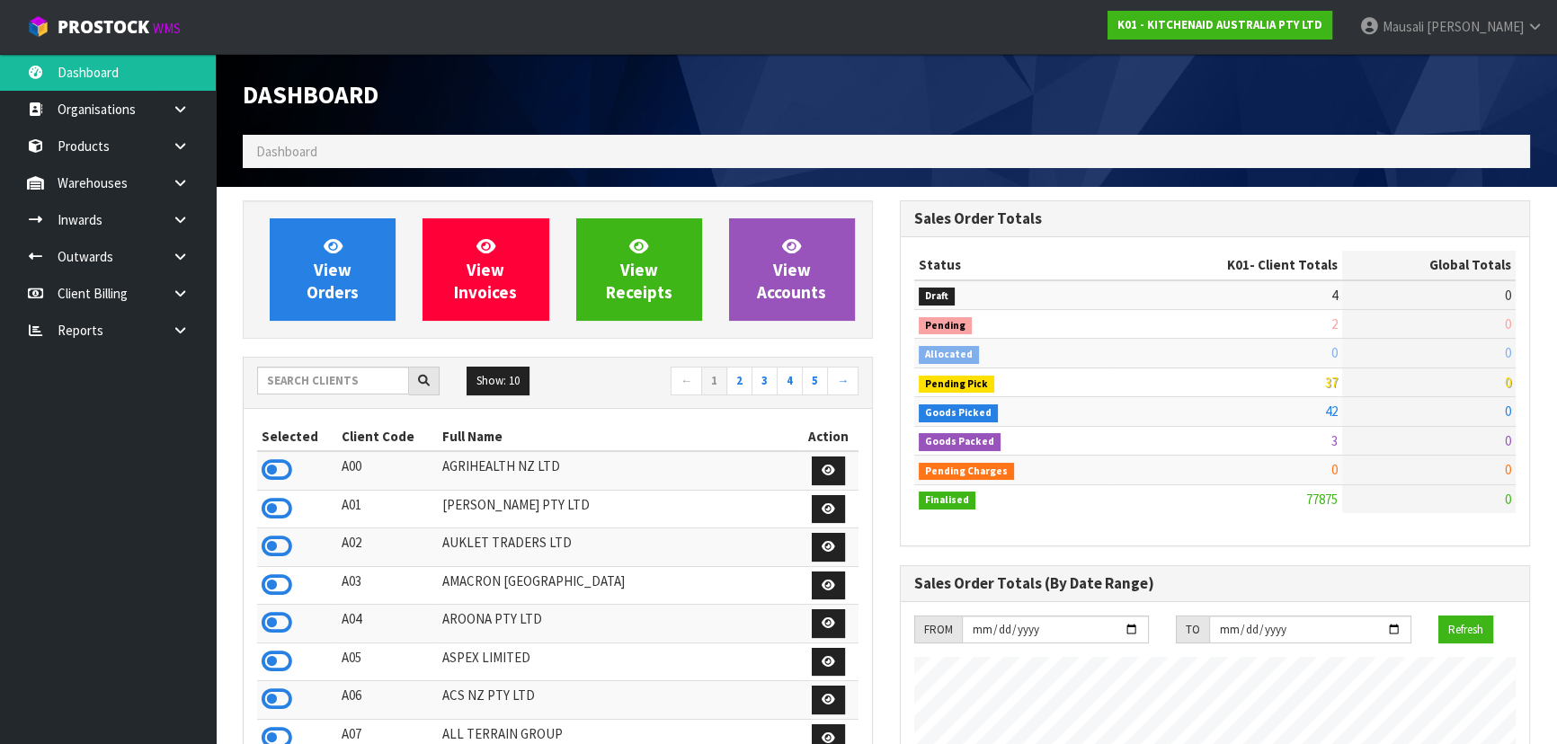
scroll to position [1359, 656]
click at [342, 380] on input "text" at bounding box center [333, 381] width 152 height 28
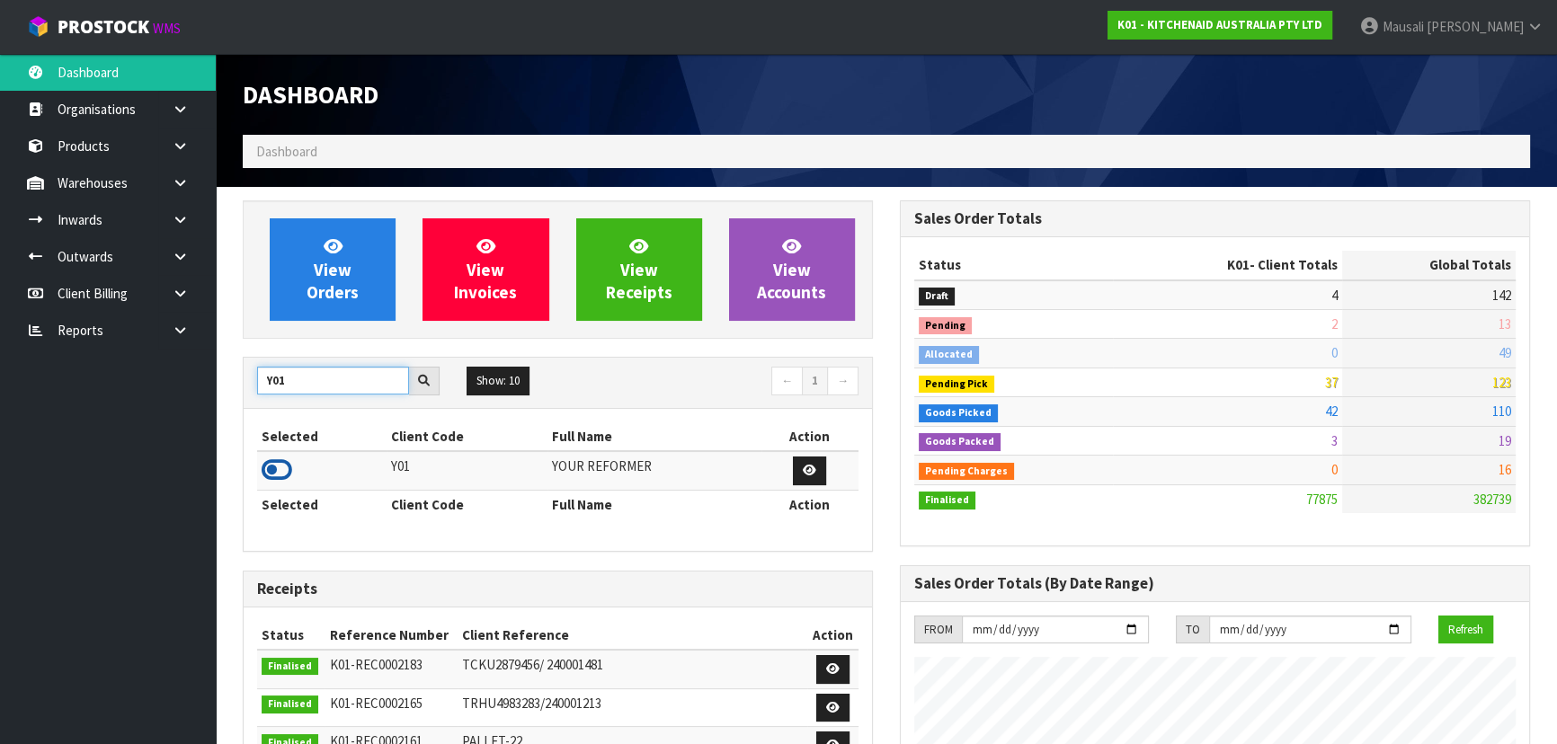
type input "Y01"
click at [279, 470] on icon at bounding box center [277, 470] width 31 height 27
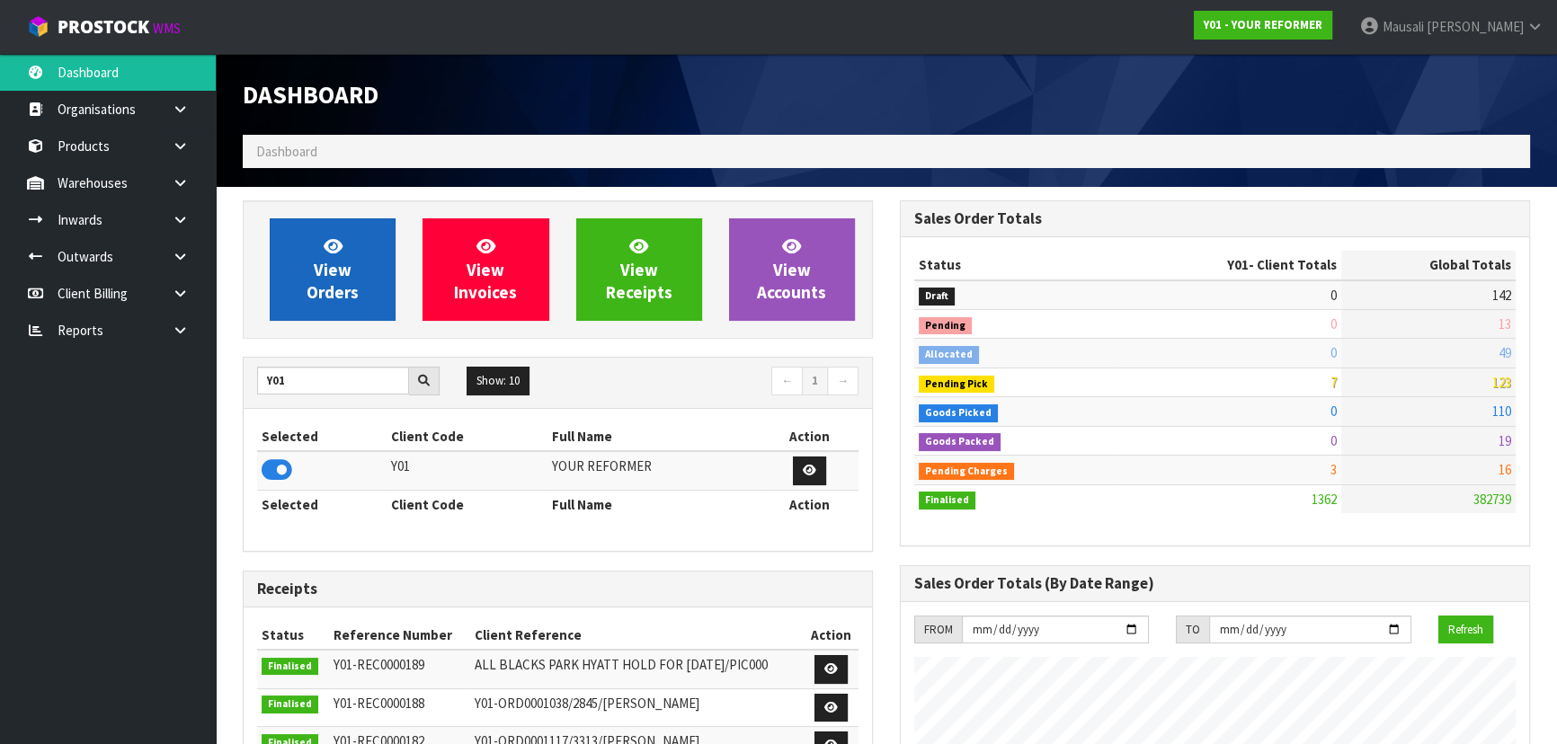
scroll to position [1185, 656]
click at [333, 258] on span "View Orders" at bounding box center [332, 268] width 52 height 67
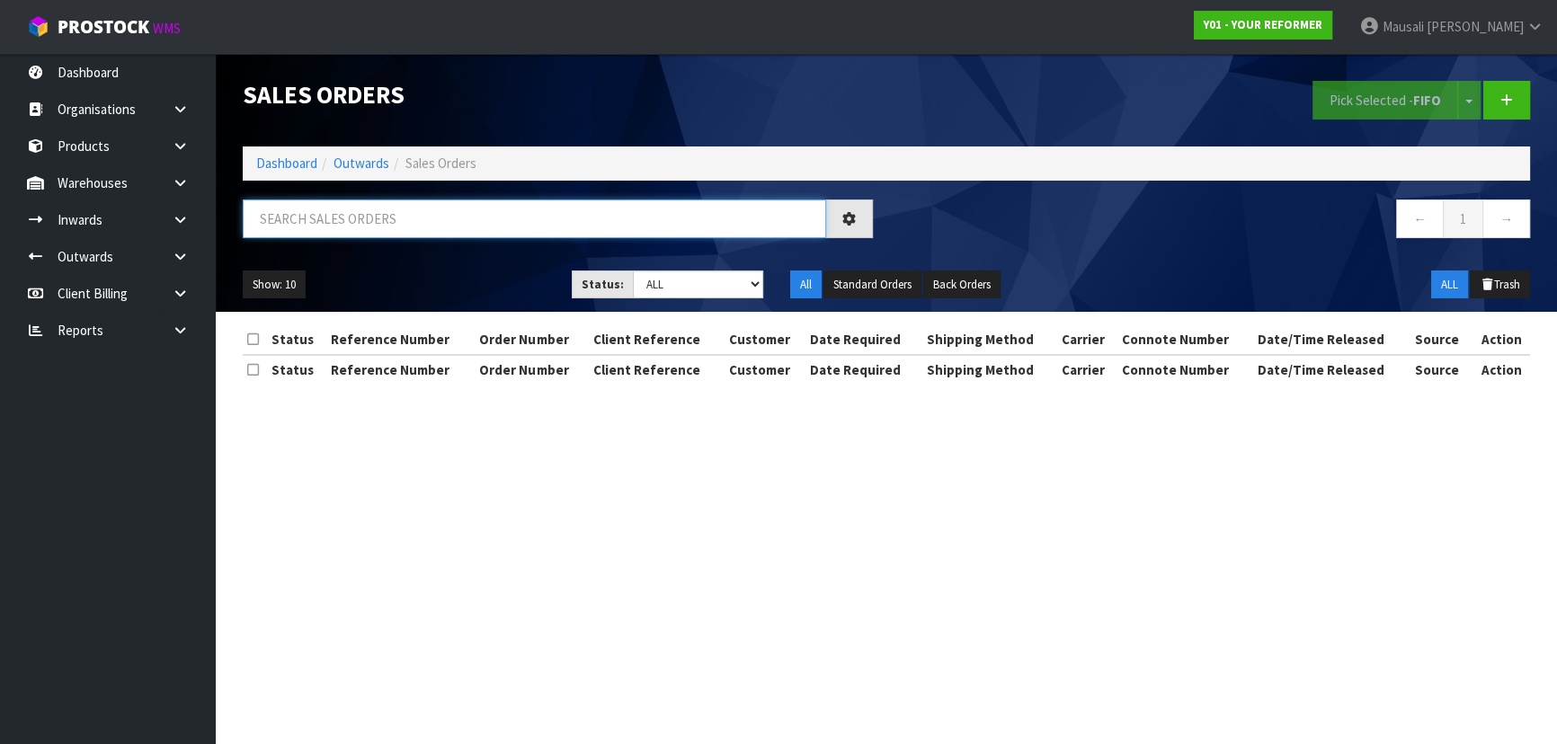
click at [295, 216] on input "text" at bounding box center [534, 219] width 583 height 39
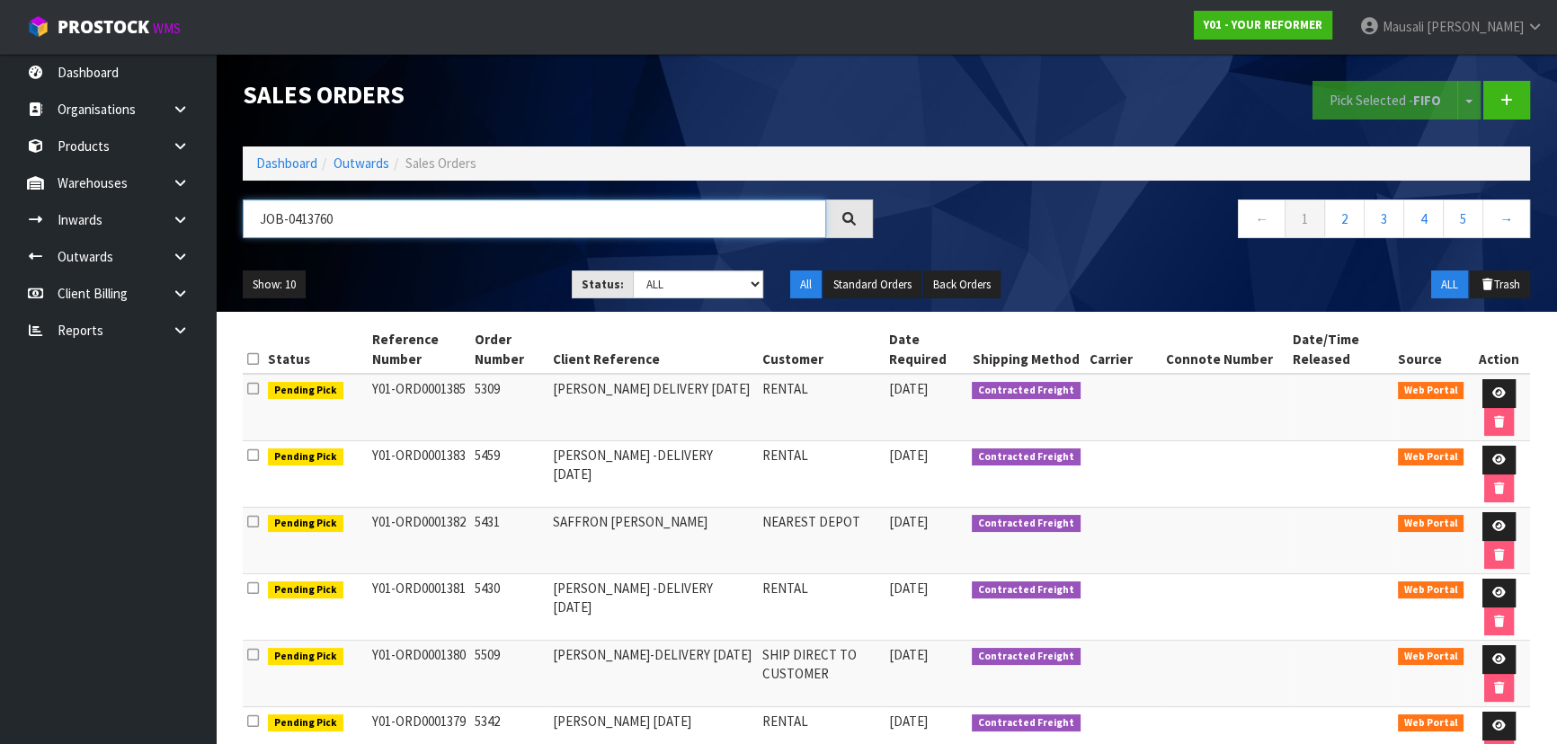
type input "JOB-0413760"
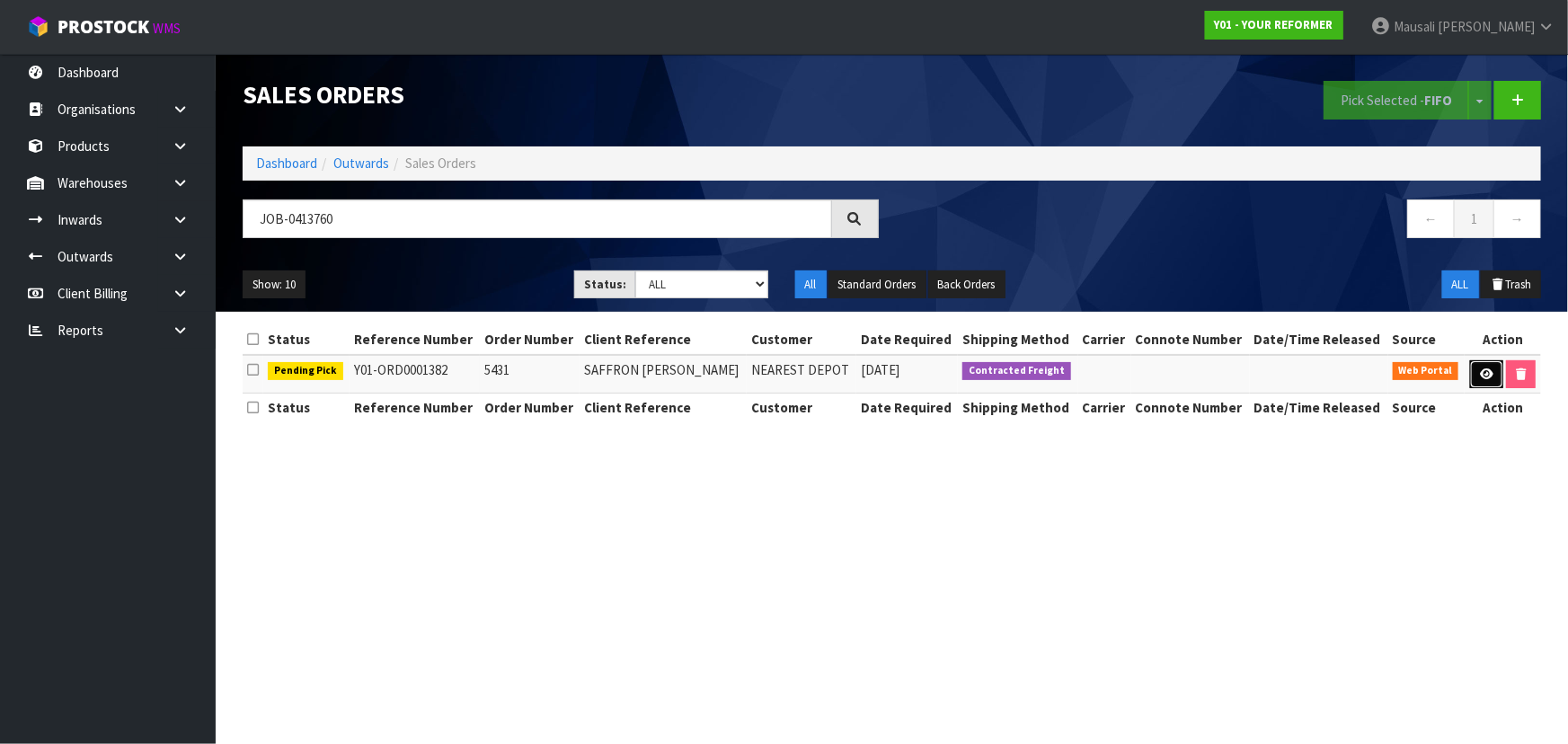
click at [1480, 377] on icon at bounding box center [1486, 374] width 13 height 12
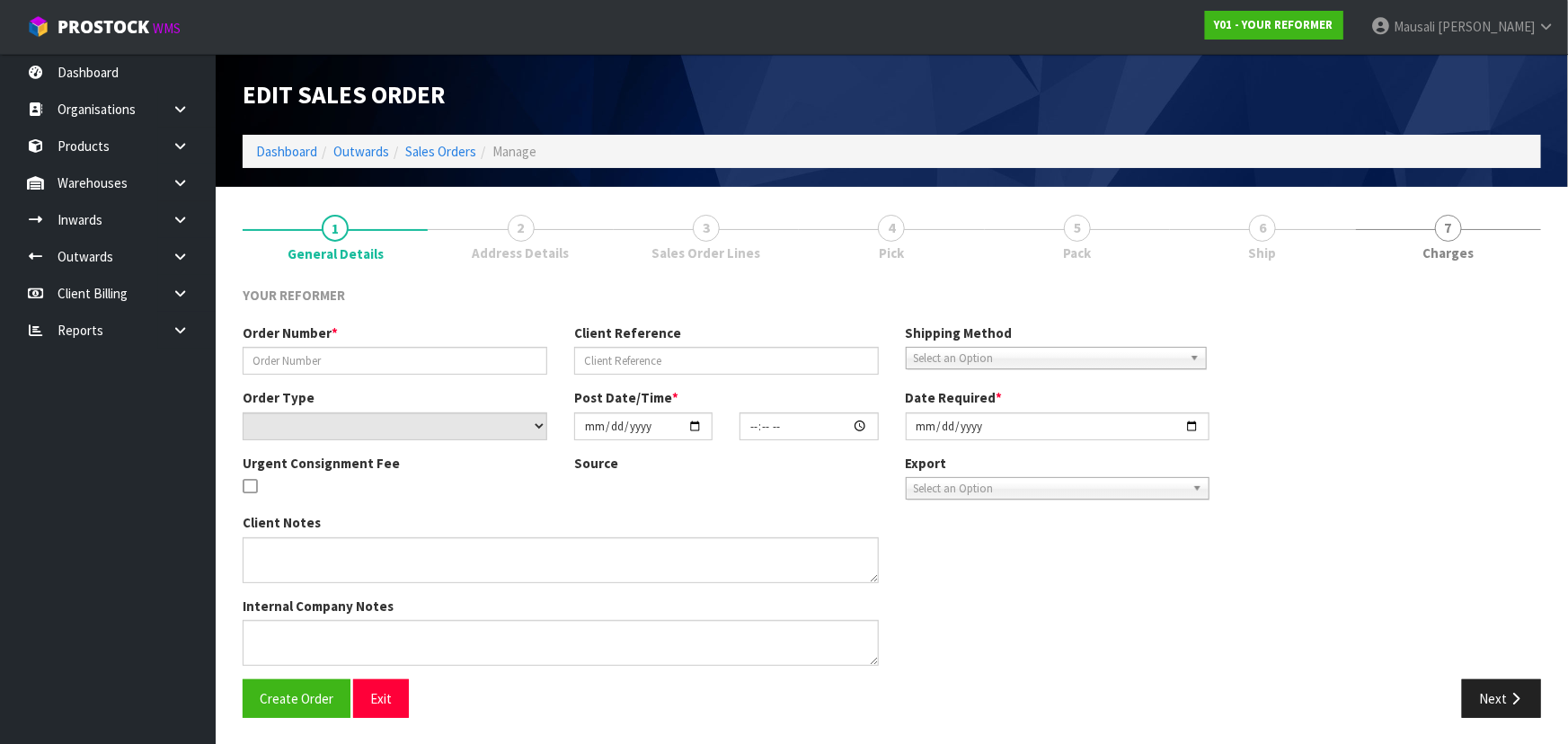
type input "5431"
type input "SAFFRON [PERSON_NAME]"
select select "number:0"
type input "[DATE]"
type input "14:21:00.000"
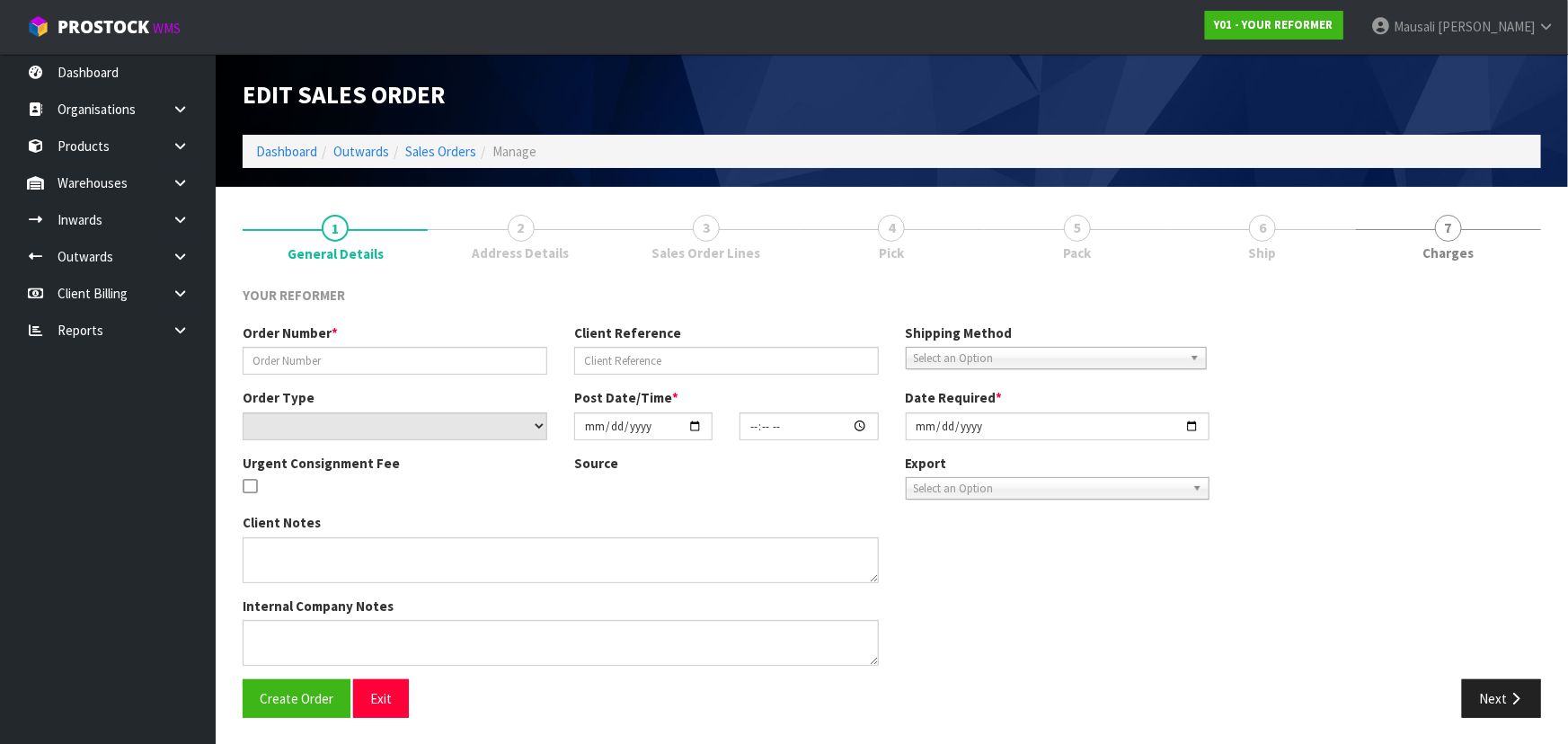
type input "[DATE]"
type textarea "SAFFRON [PERSON_NAME] [STREET_ADDRESS] [PHONE_NUMBER]"
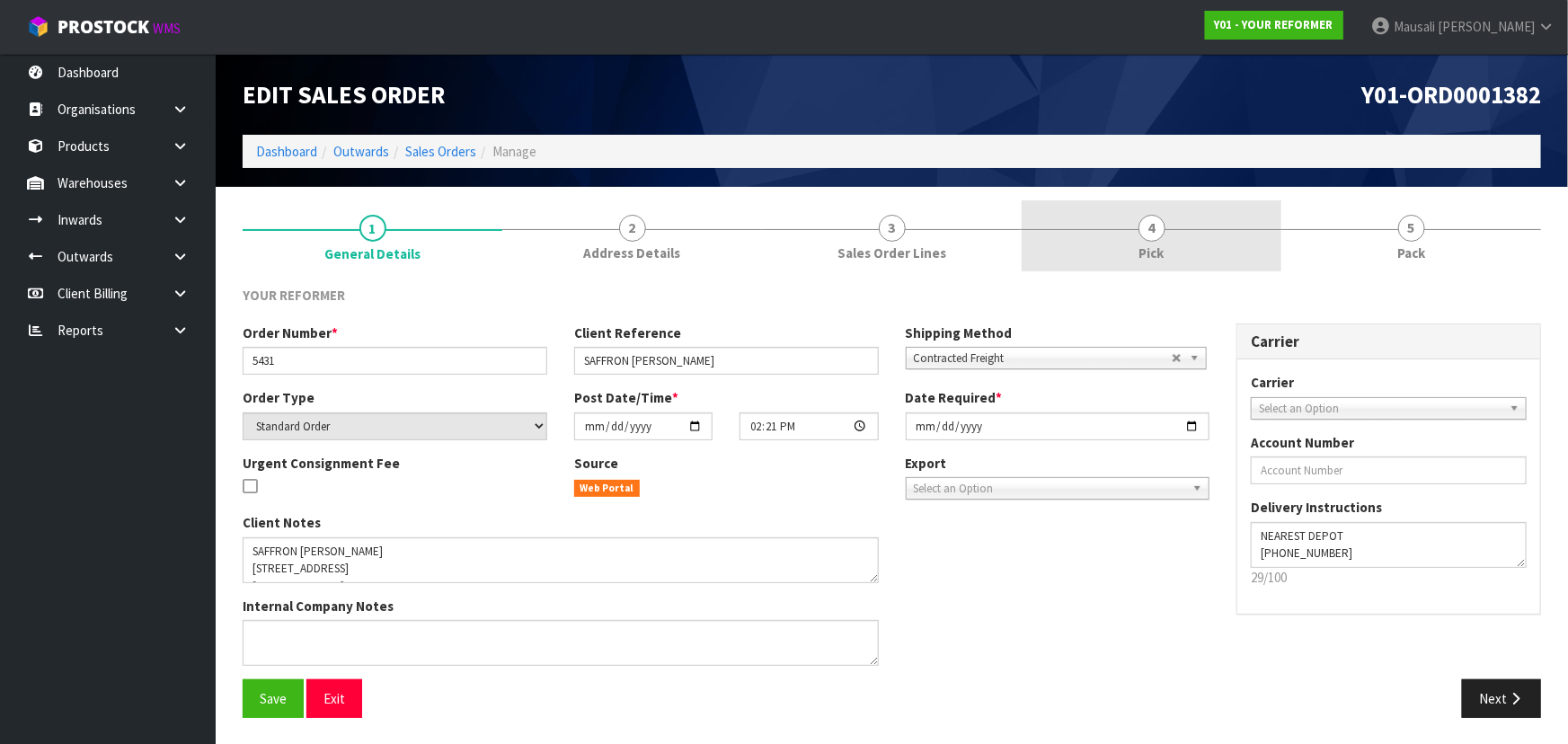
click at [1158, 244] on span "Pick" at bounding box center [1152, 253] width 25 height 19
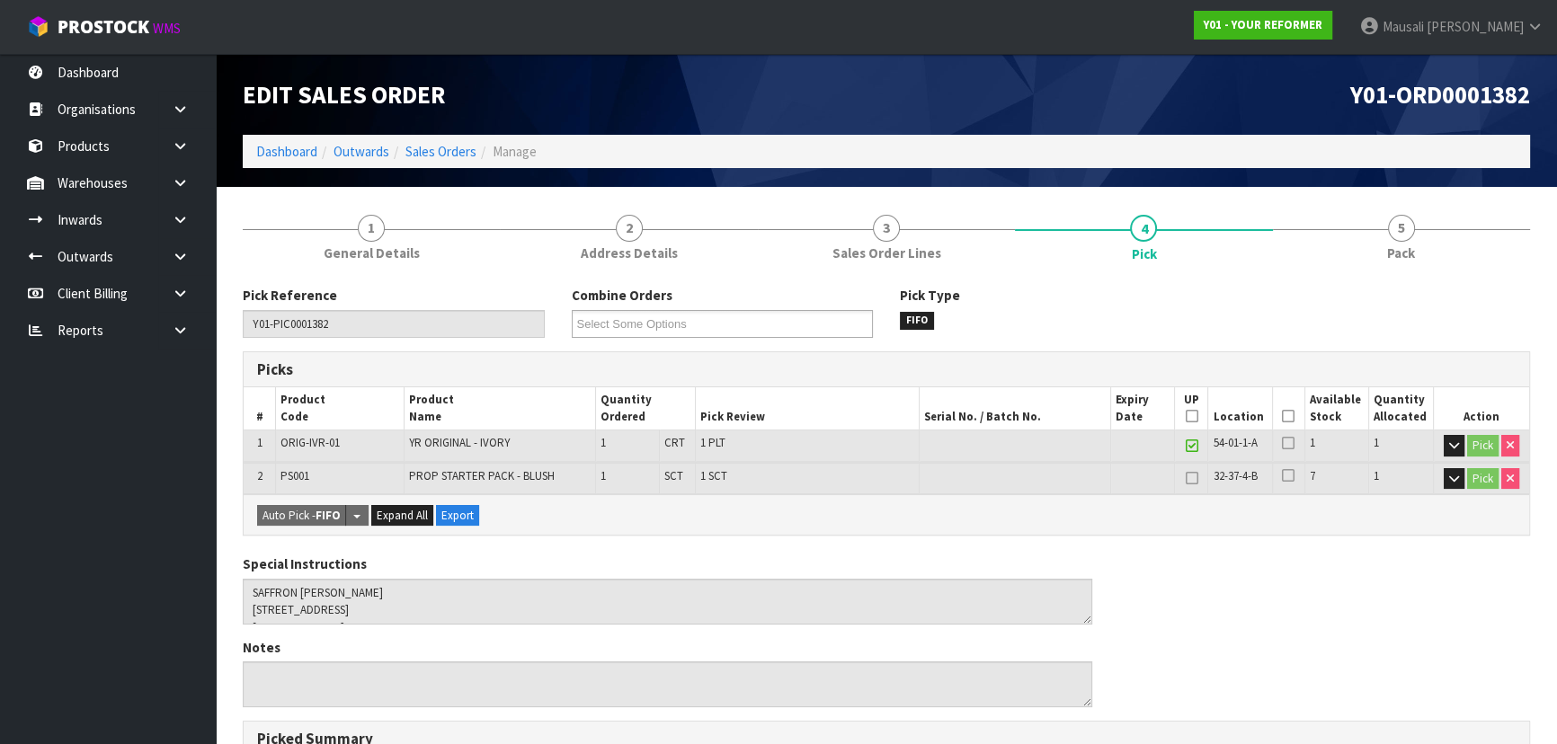
click at [1291, 416] on icon at bounding box center [1288, 416] width 13 height 1
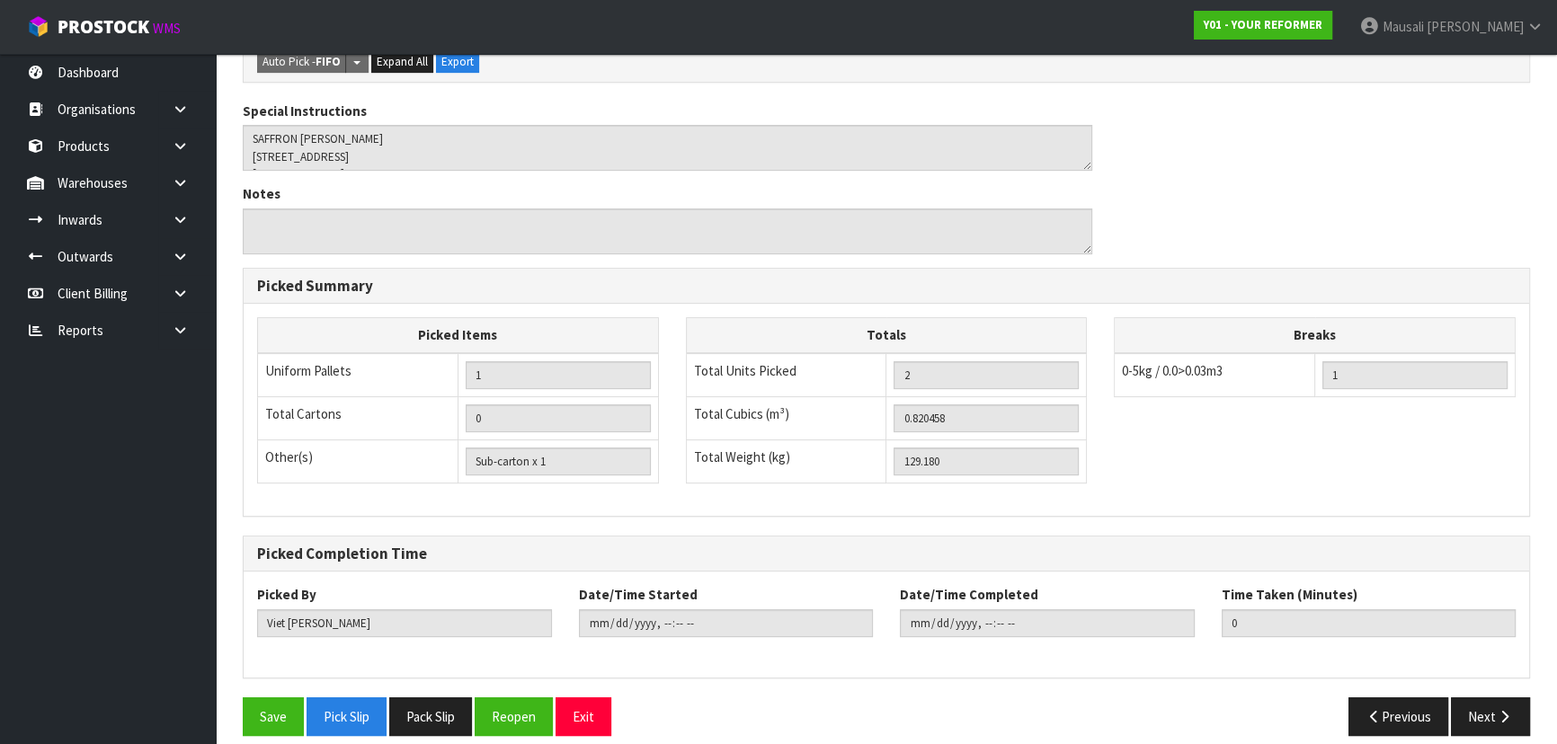
scroll to position [534, 0]
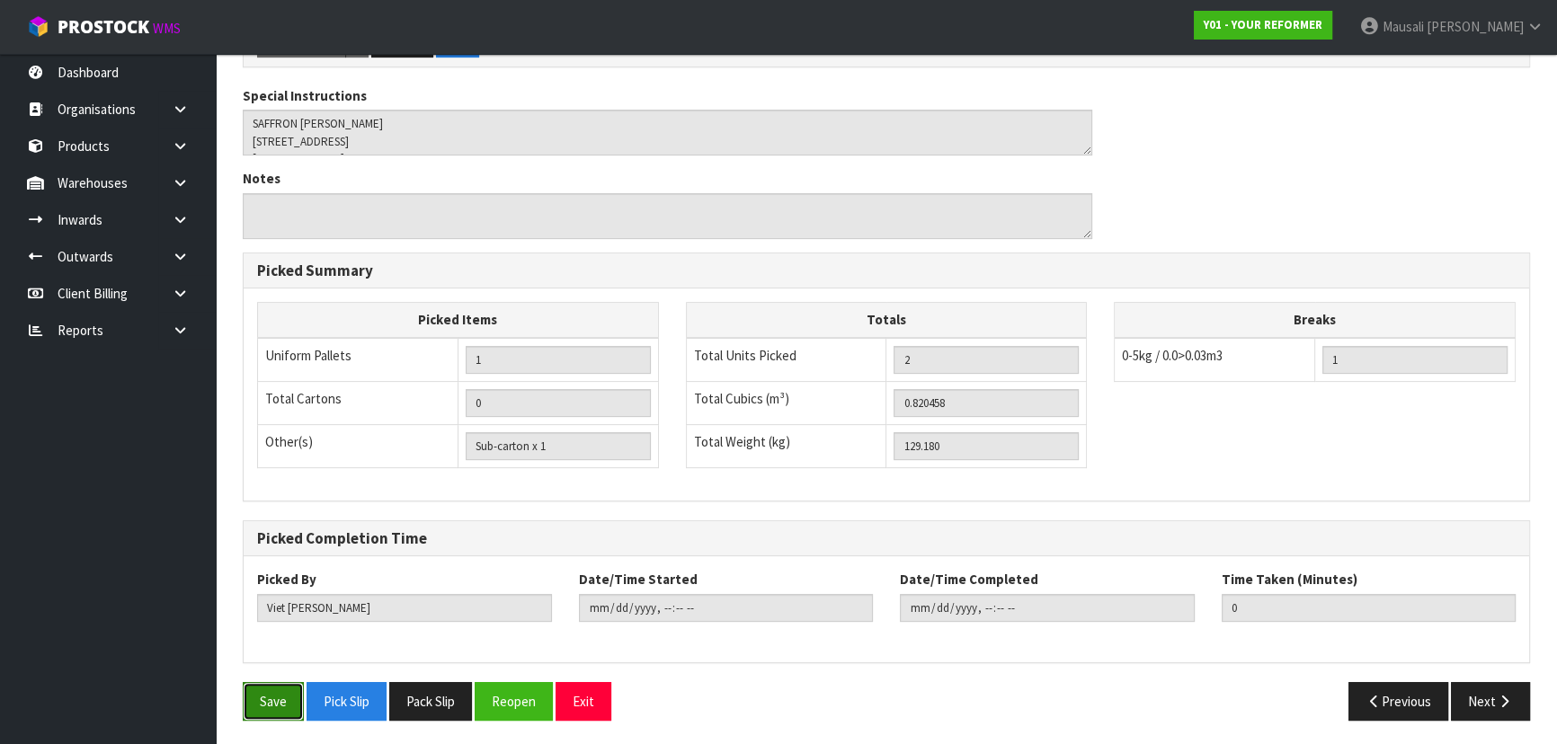
click at [246, 700] on button "Save" at bounding box center [273, 701] width 61 height 39
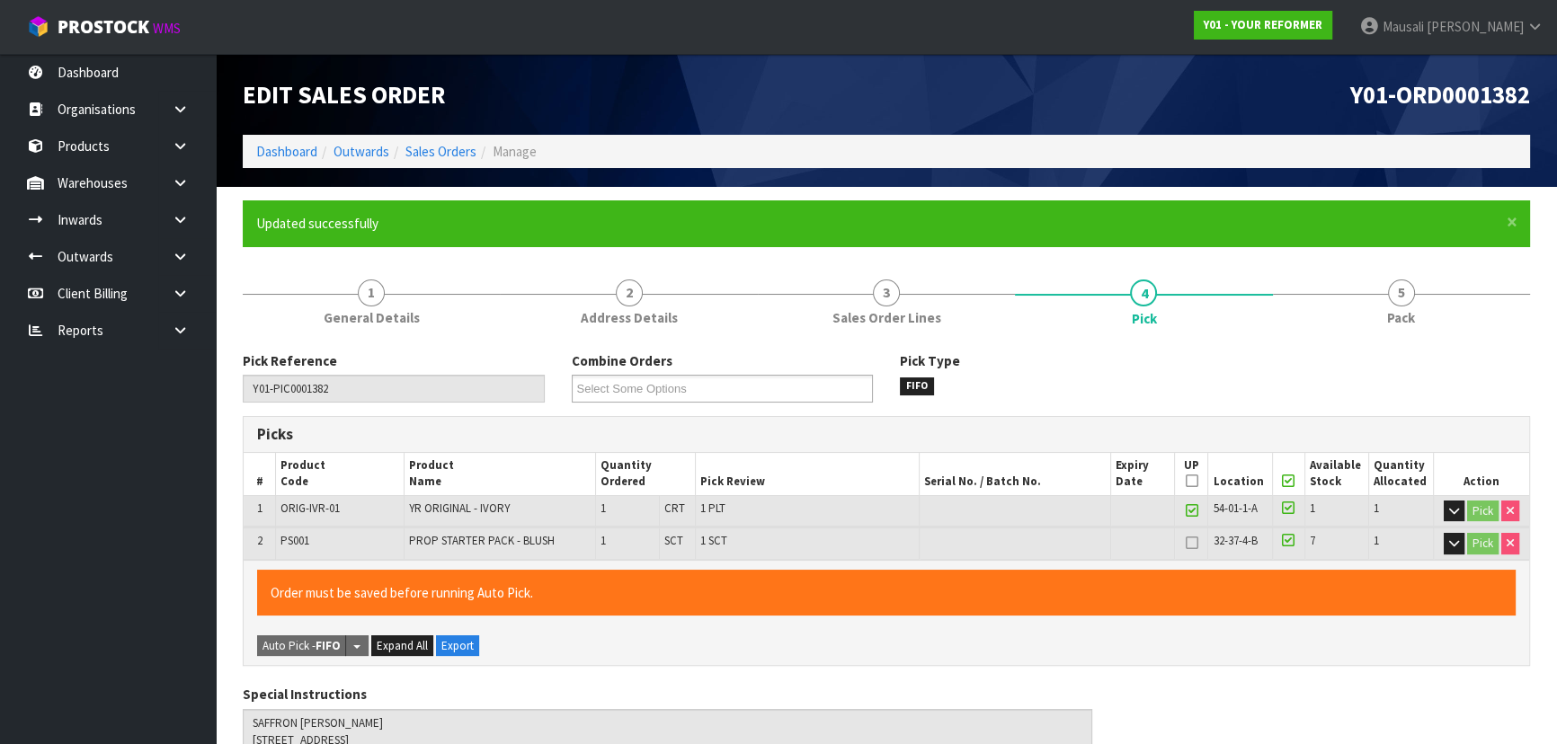
type input "[PERSON_NAME]"
type input "[DATE]T14:51:37"
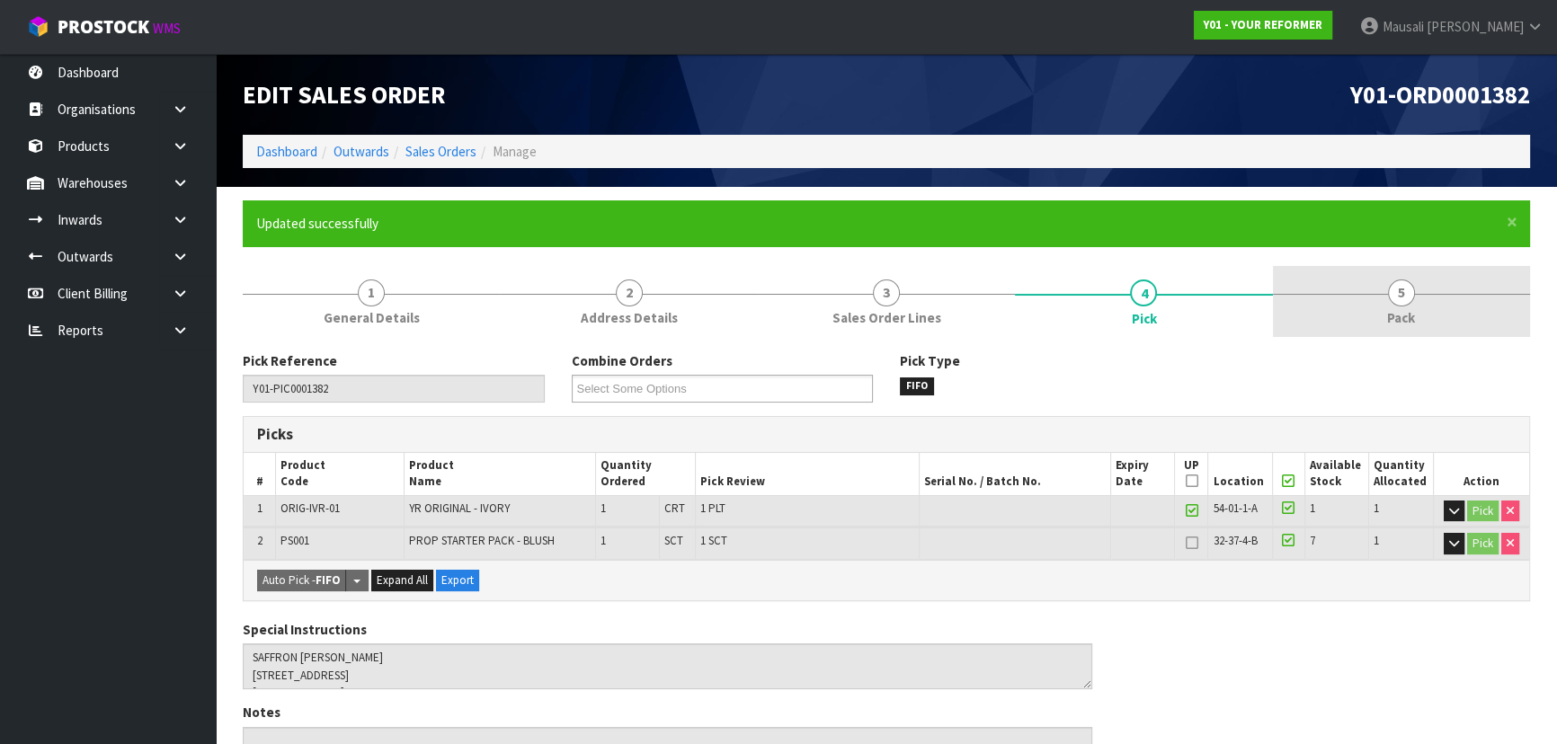
click at [1403, 301] on span "5" at bounding box center [1401, 293] width 27 height 27
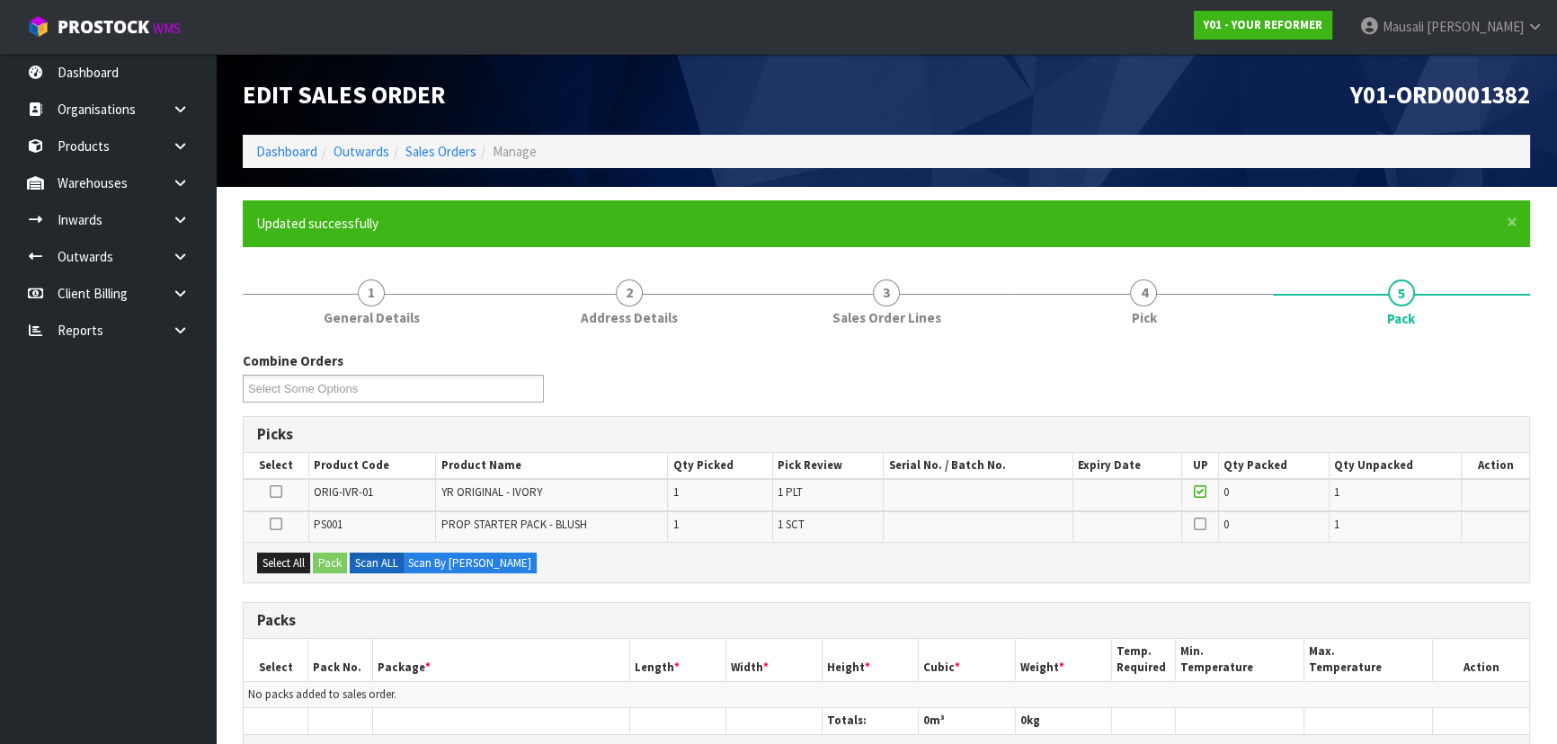
scroll to position [326, 0]
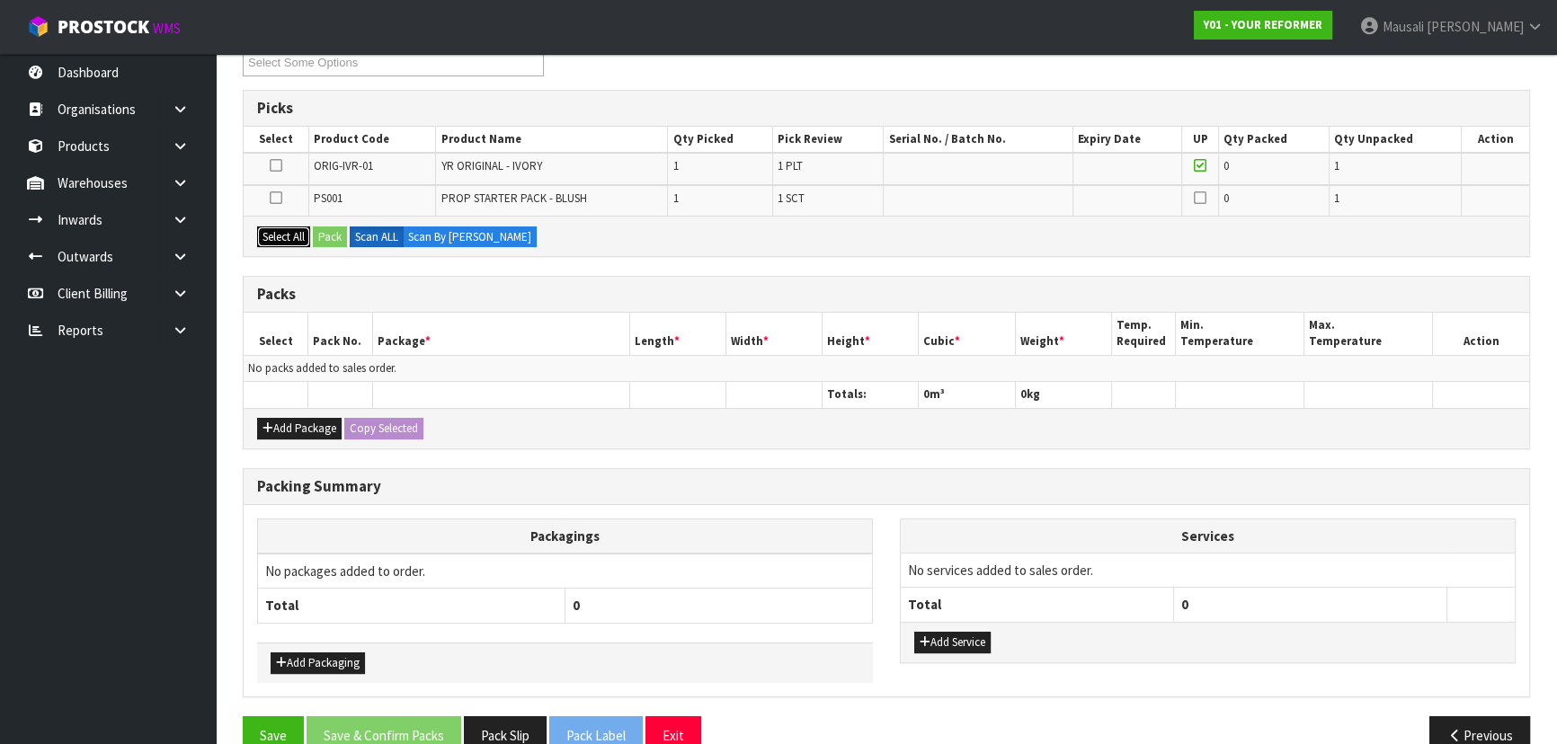
click at [297, 232] on button "Select All" at bounding box center [283, 237] width 53 height 22
click at [322, 234] on button "Pack" at bounding box center [330, 237] width 34 height 22
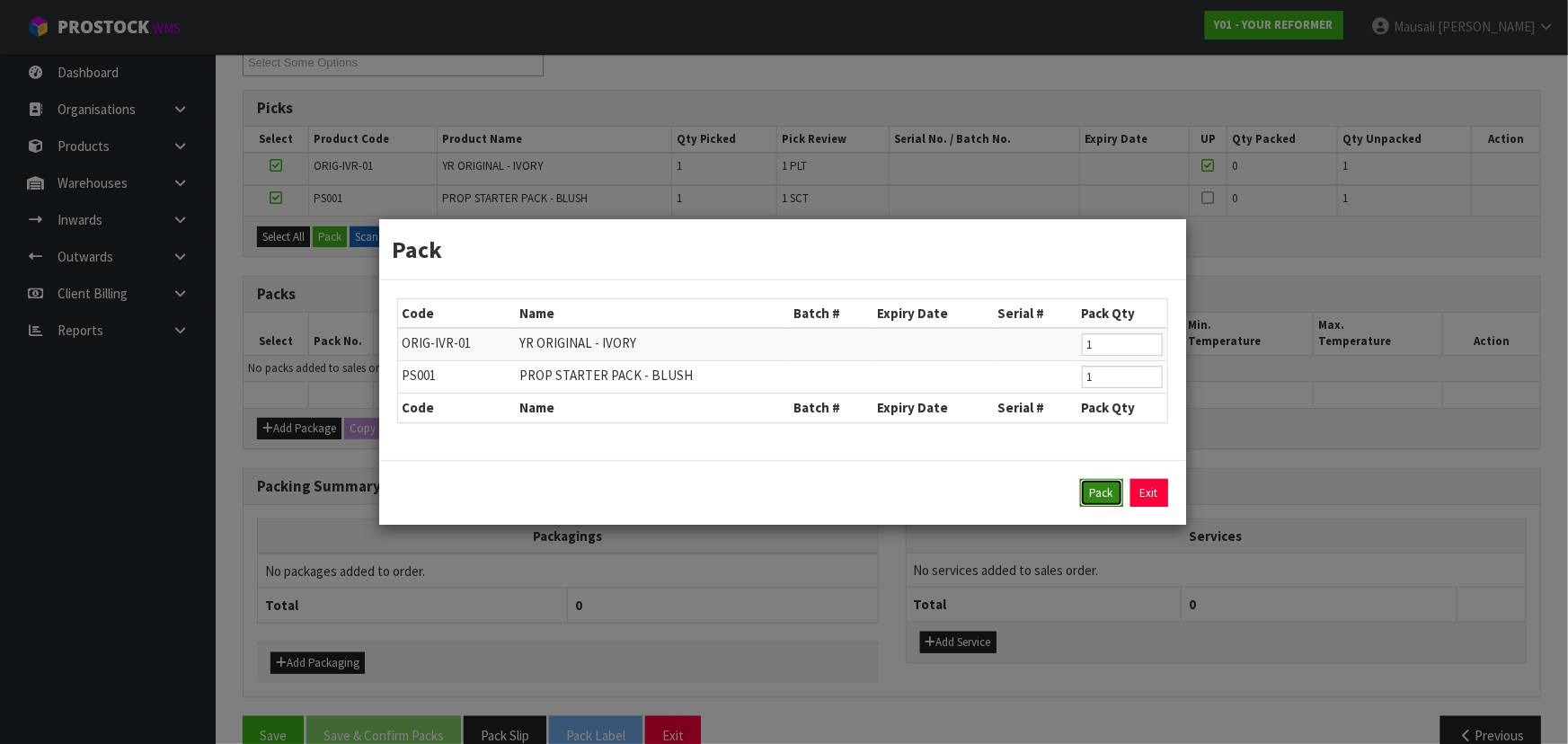
click at [1090, 500] on button "Pack" at bounding box center [1101, 493] width 43 height 29
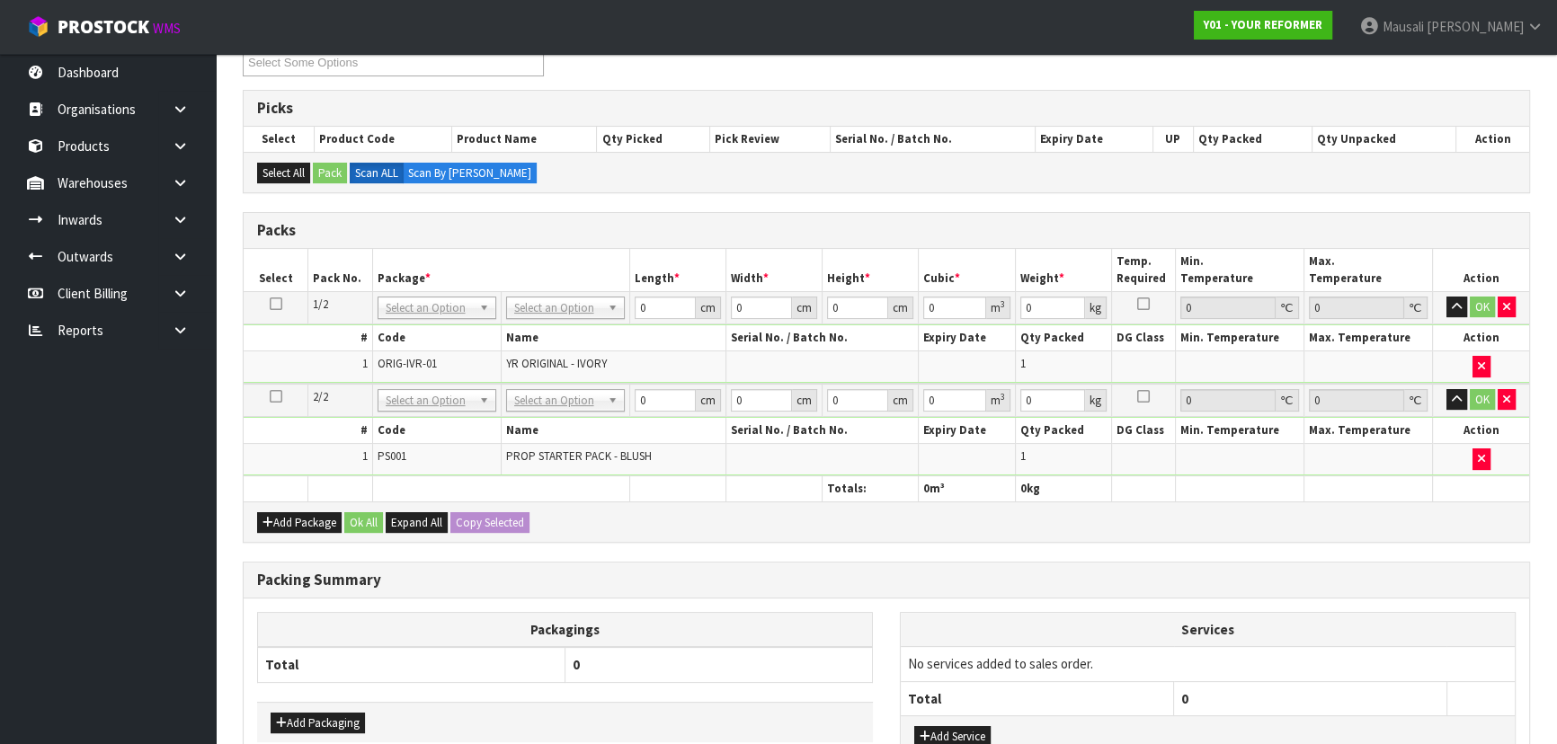
click at [271, 304] on icon at bounding box center [276, 304] width 13 height 1
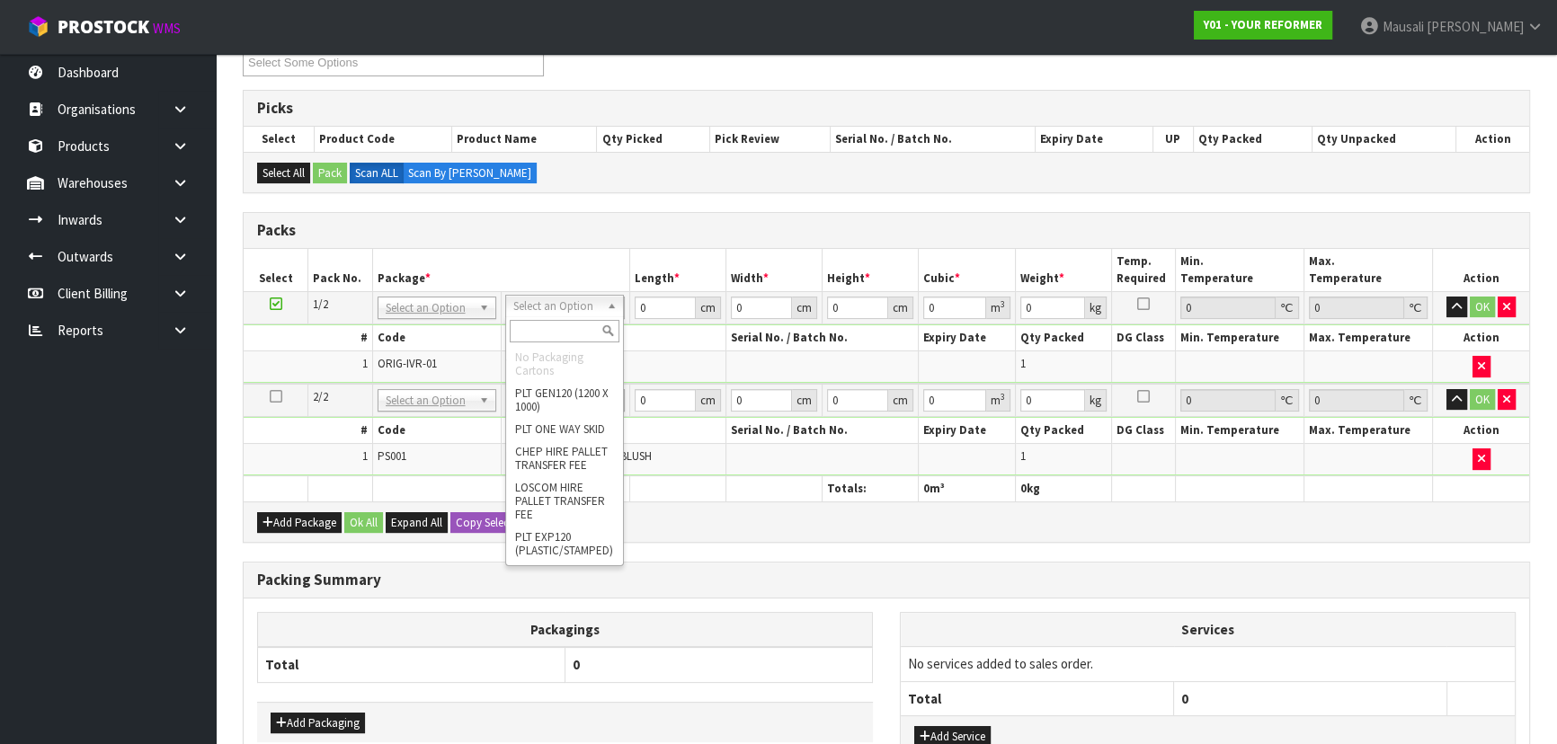
click at [559, 321] on input "text" at bounding box center [565, 331] width 110 height 22
type input "U"
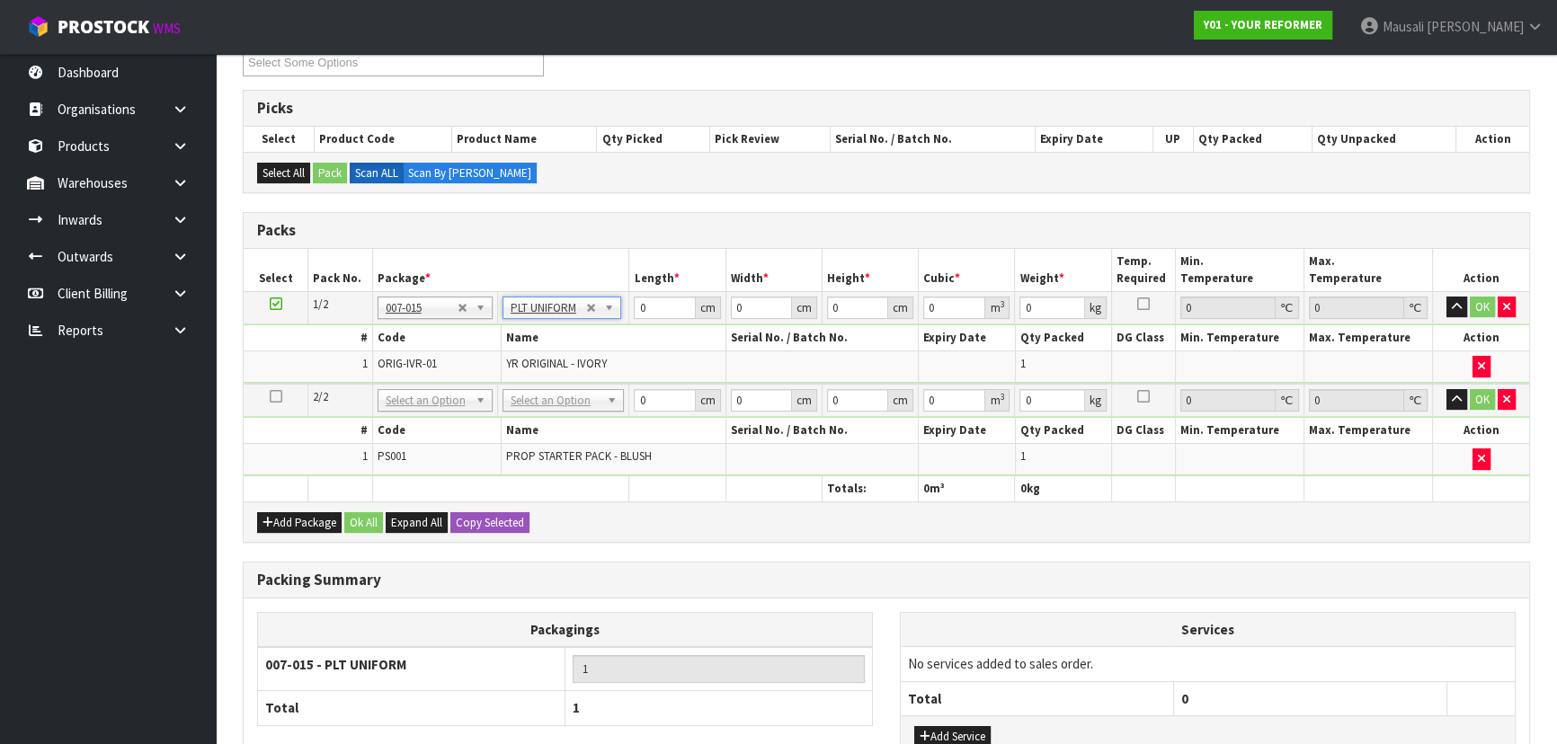
type input "126"
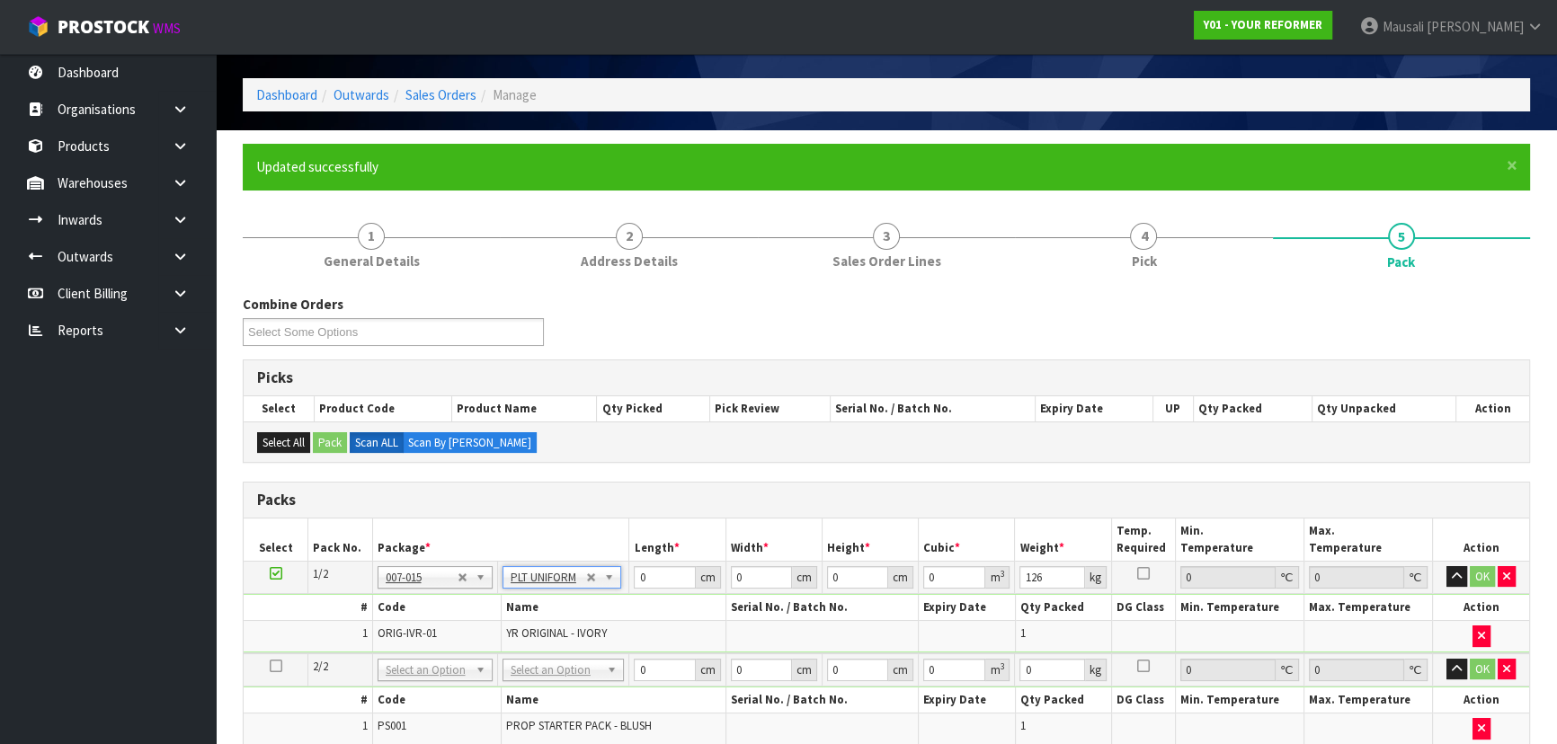
scroll to position [0, 0]
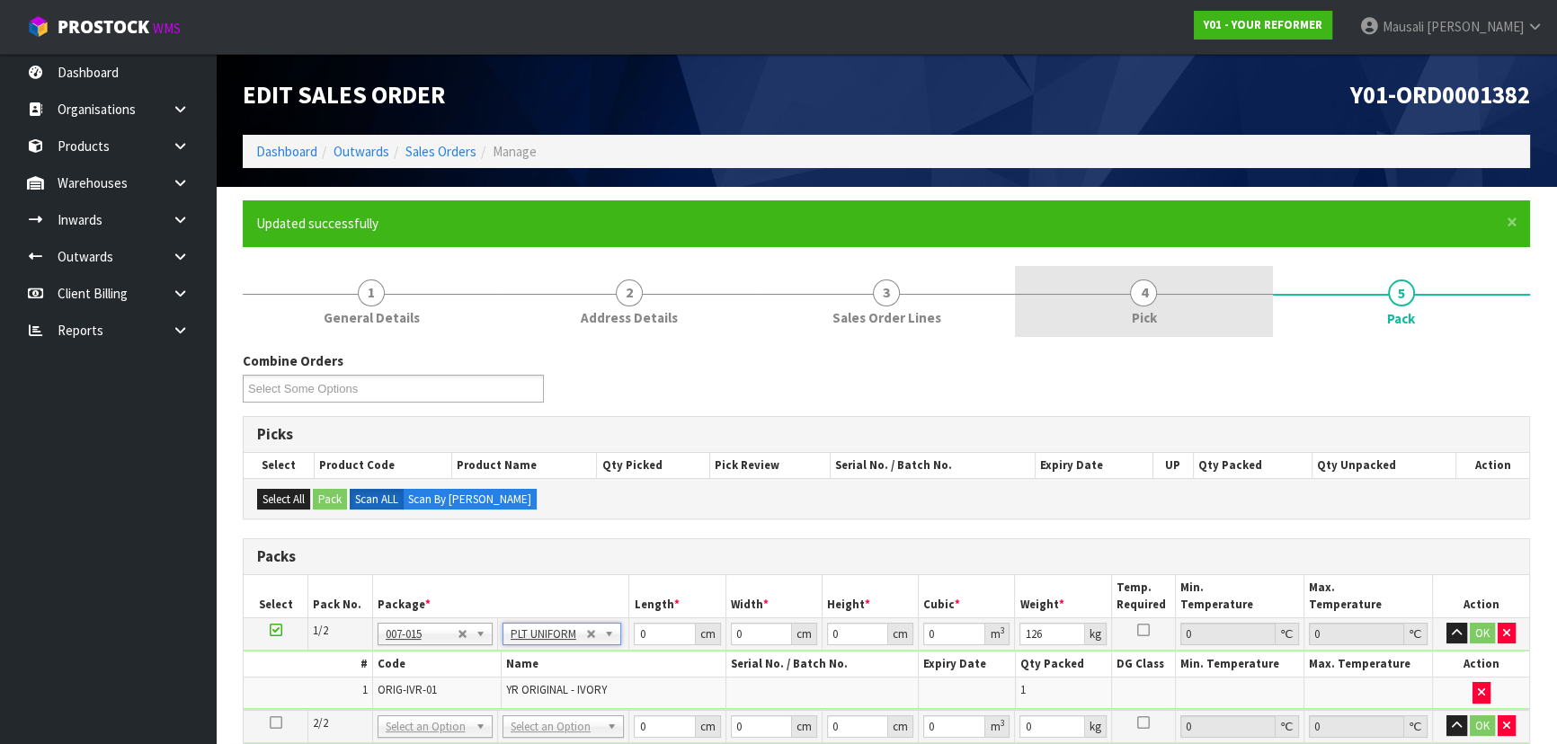
drag, startPoint x: 1162, startPoint y: 315, endPoint x: 1171, endPoint y: 321, distance: 11.0
click at [1162, 315] on link "4 Pick" at bounding box center [1143, 301] width 257 height 71
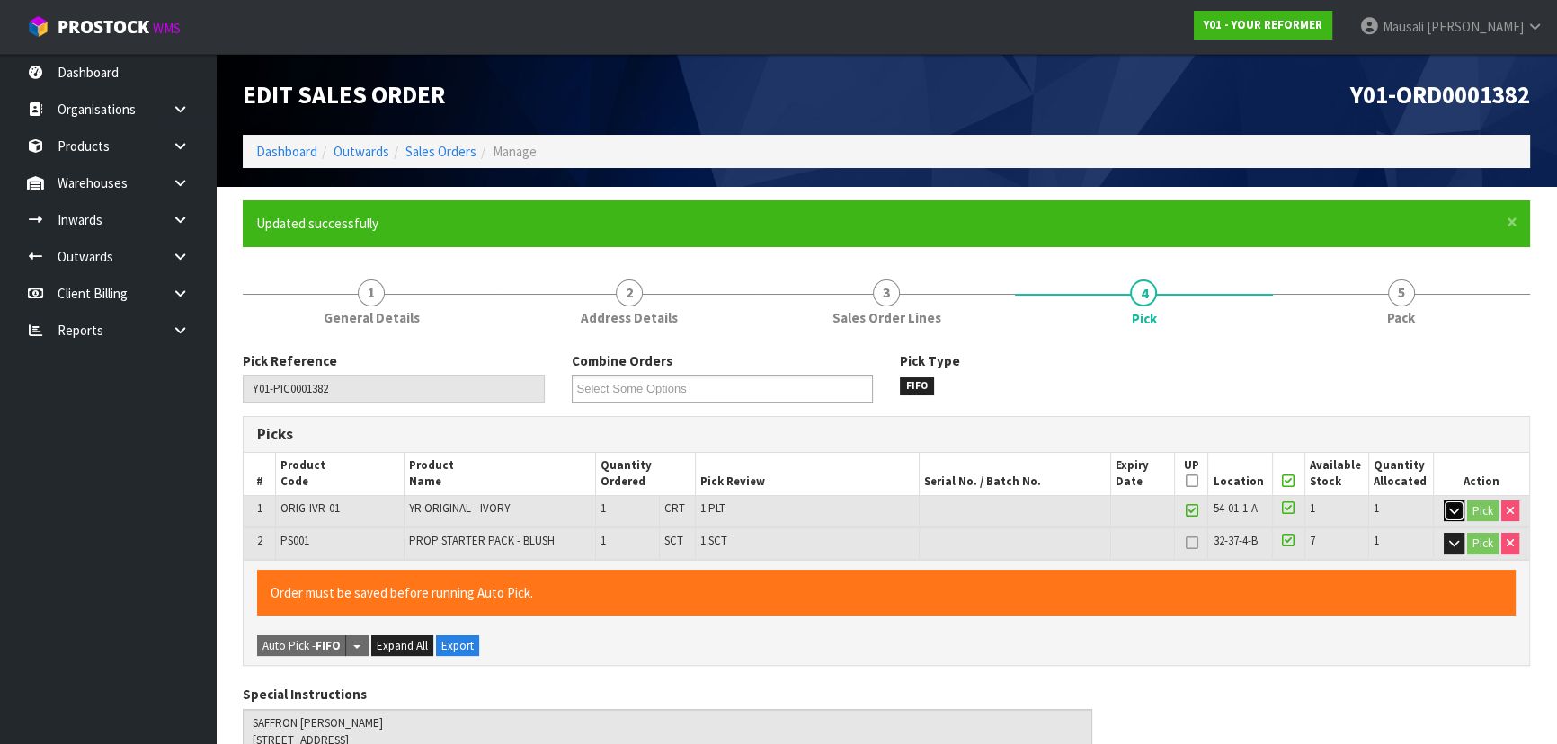
click at [1449, 505] on icon "button" at bounding box center [1454, 511] width 10 height 12
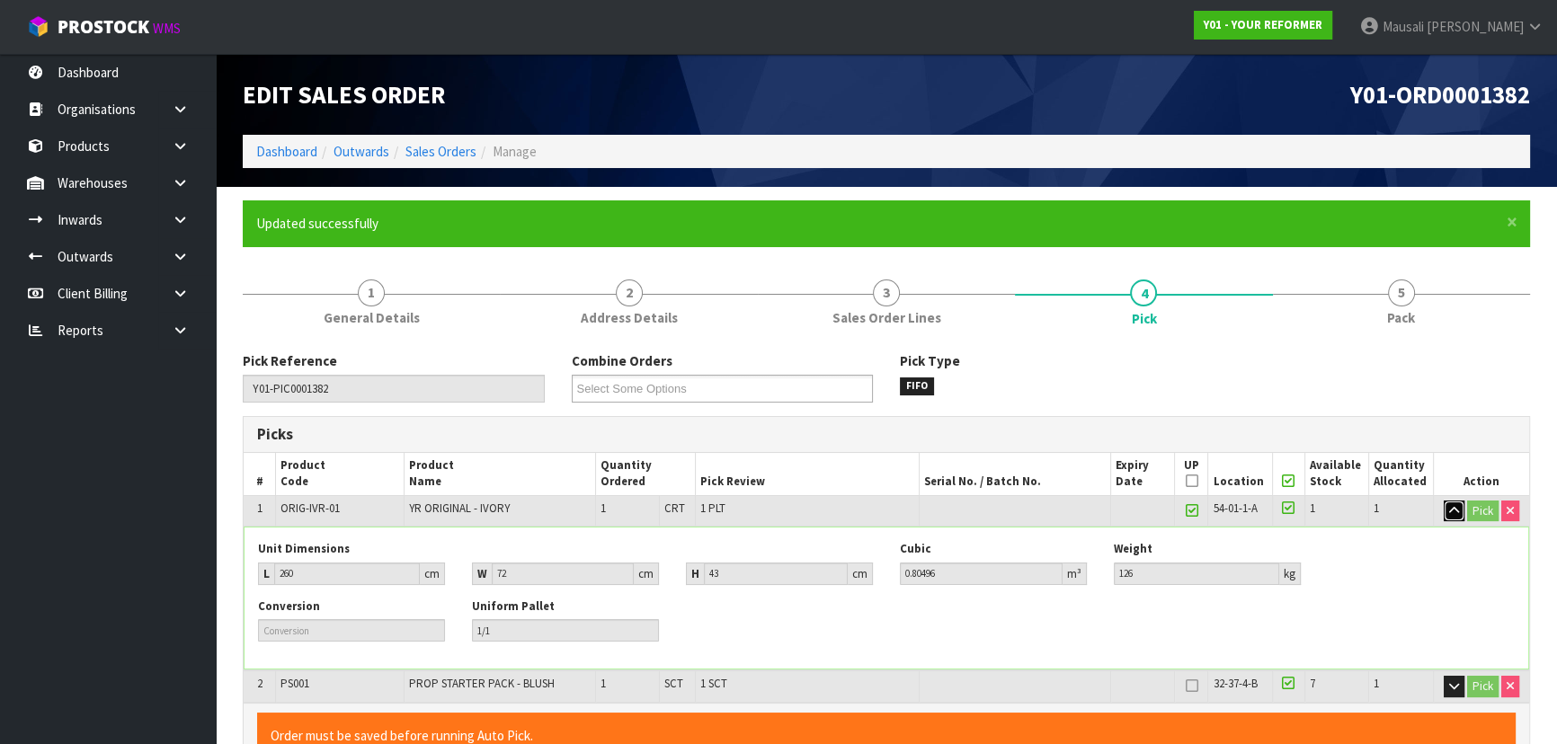
click at [1451, 505] on icon "button" at bounding box center [1454, 511] width 10 height 12
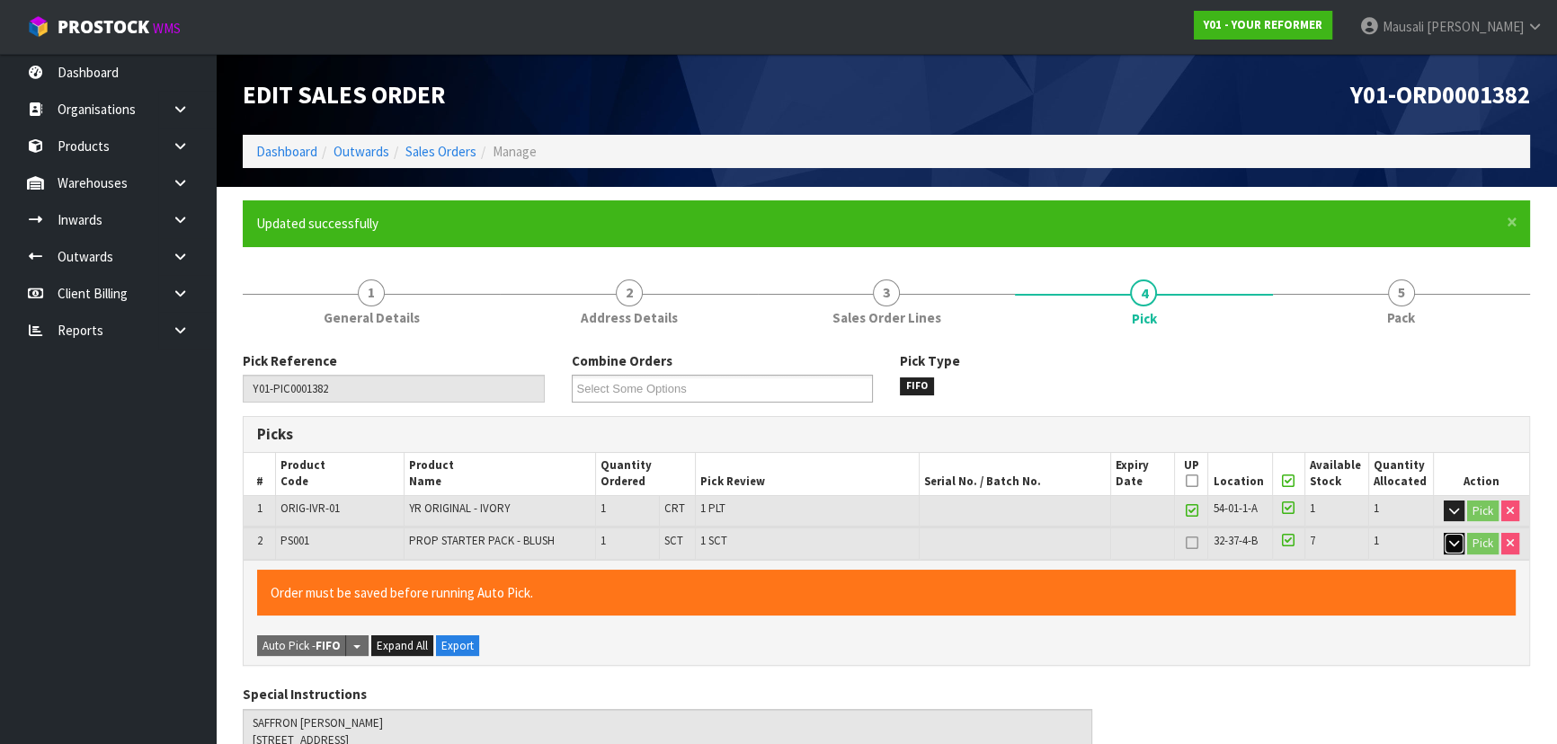
click at [1451, 538] on icon "button" at bounding box center [1454, 543] width 10 height 12
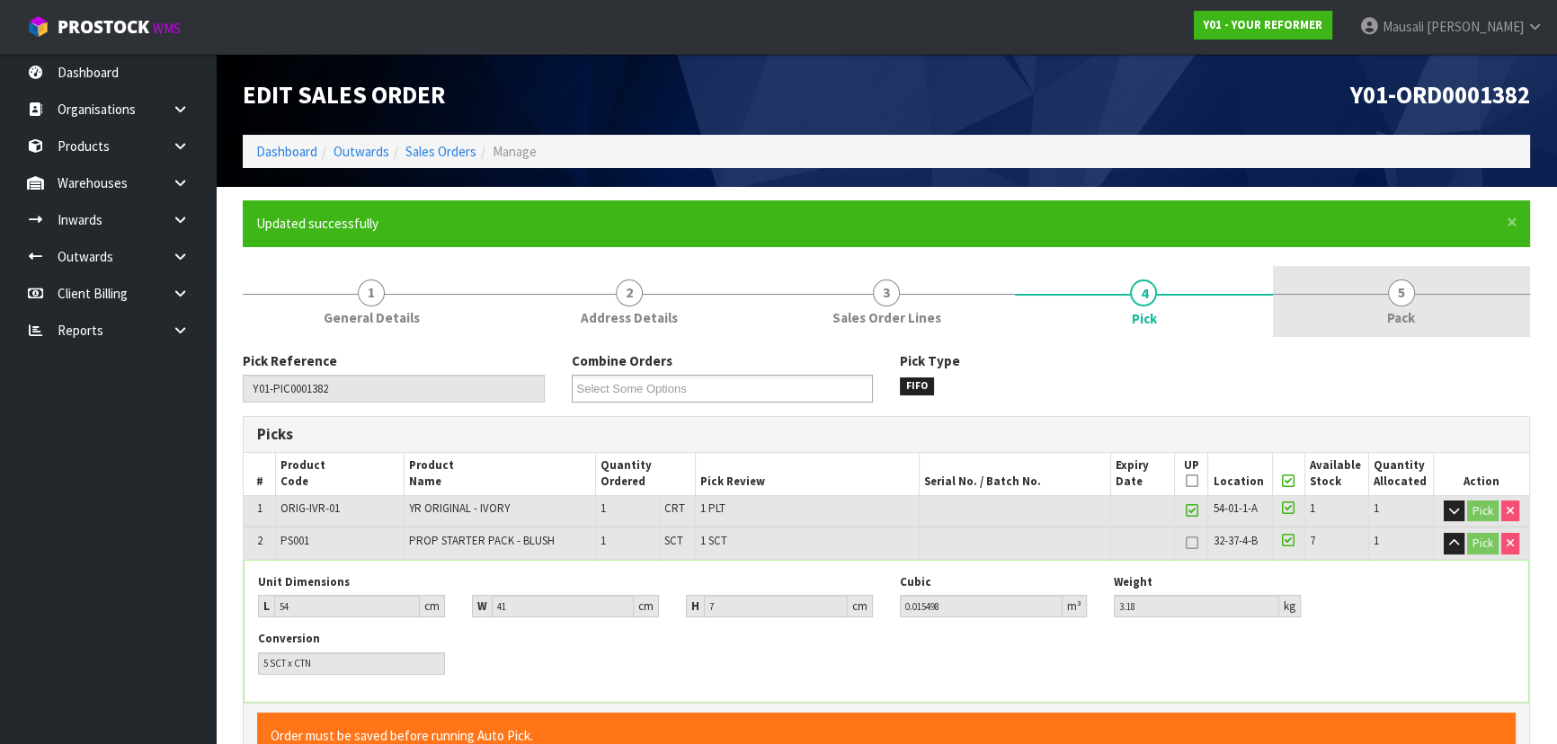
click at [1373, 288] on link "5 Pack" at bounding box center [1401, 301] width 257 height 71
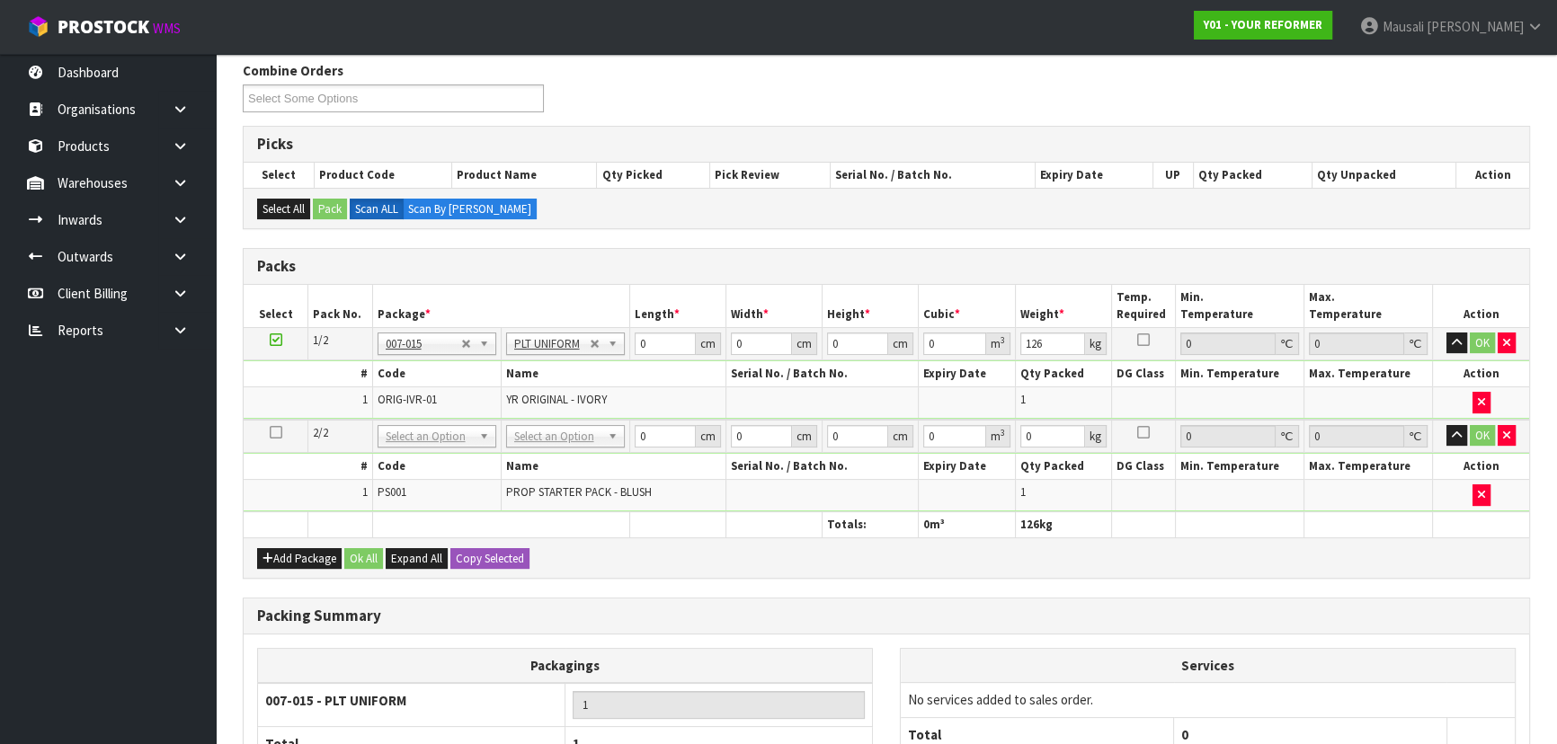
scroll to position [408, 0]
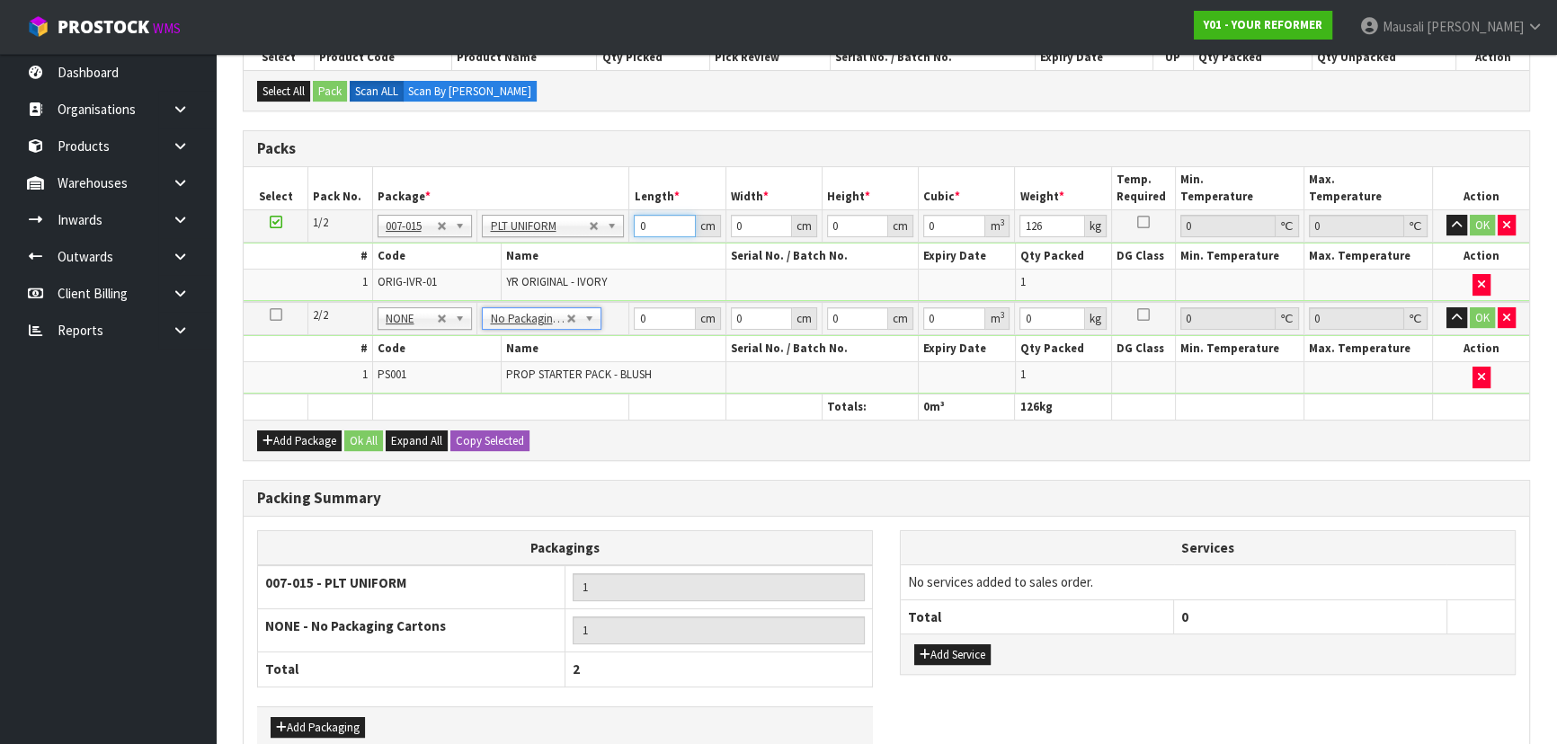
drag, startPoint x: 656, startPoint y: 227, endPoint x: 599, endPoint y: 265, distance: 68.0
click at [609, 257] on tbody "1/2 NONE 007-001 007-002 007-004 007-009 007-013 007-014 007-015 007-017 007-01…" at bounding box center [886, 255] width 1285 height 92
type input "260"
type input "72"
type input "4"
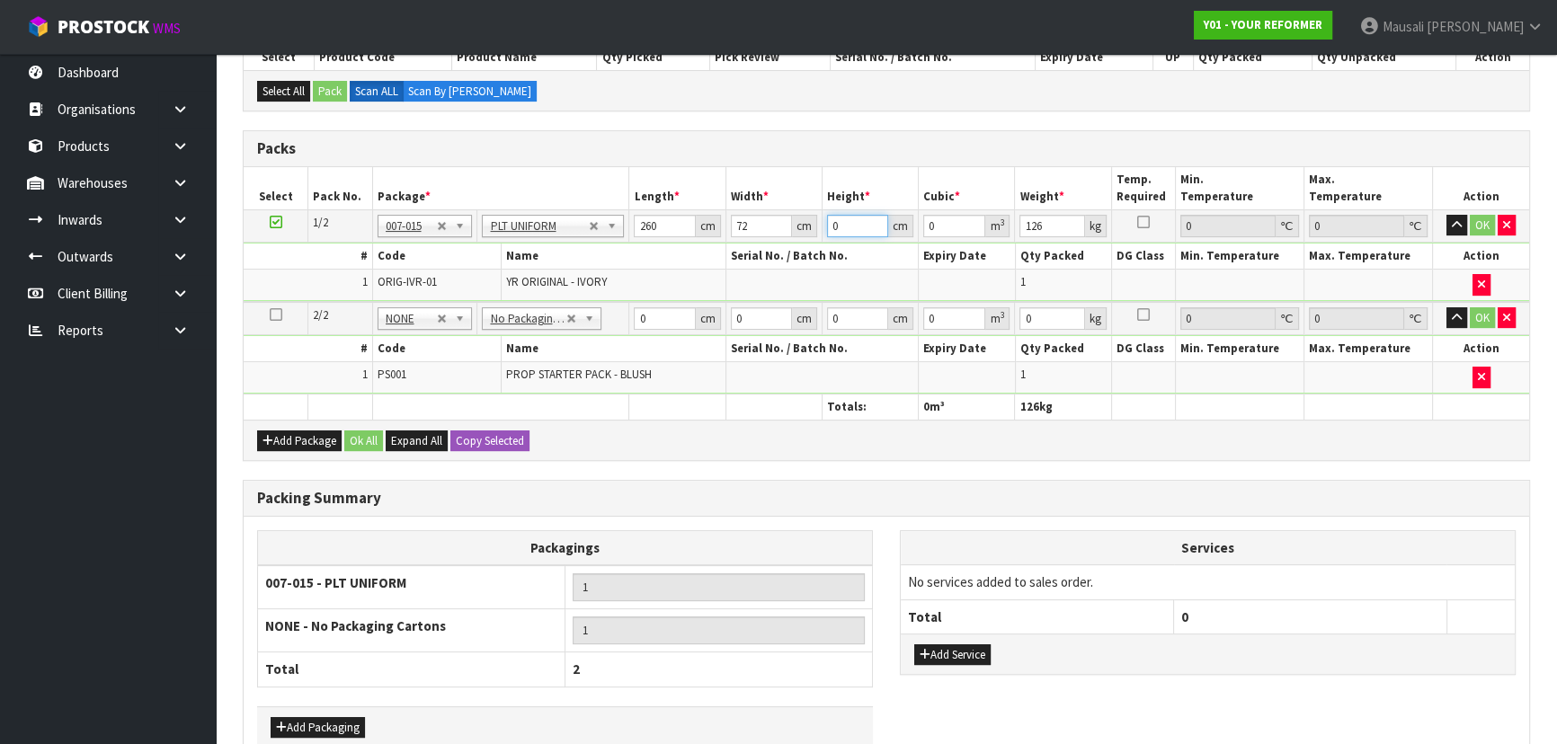
type input "0.07488"
type input "43"
type input "0.80496"
type input "43"
type input "126"
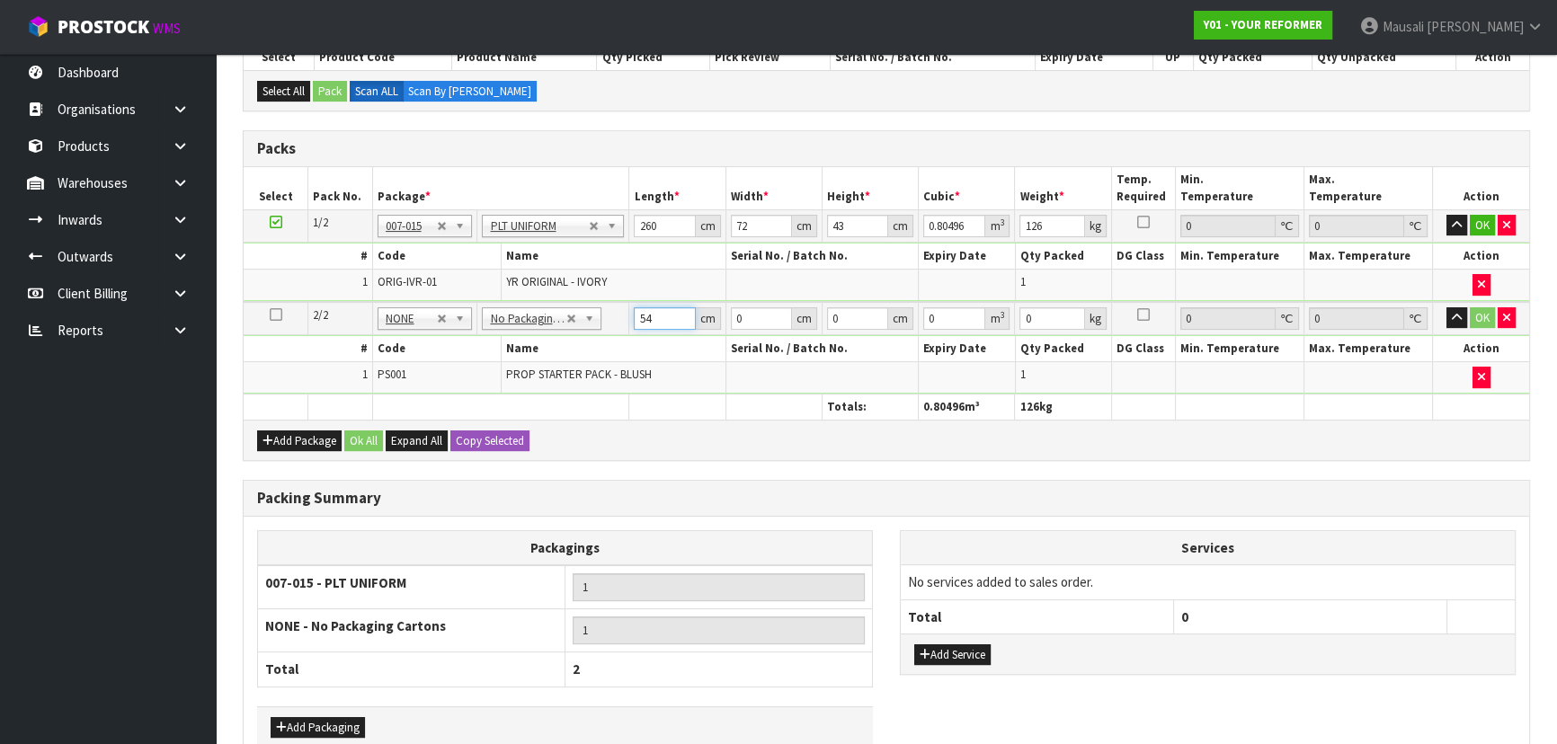
type input "54"
type input "41"
type input "7"
type input "0.015498"
type input "7"
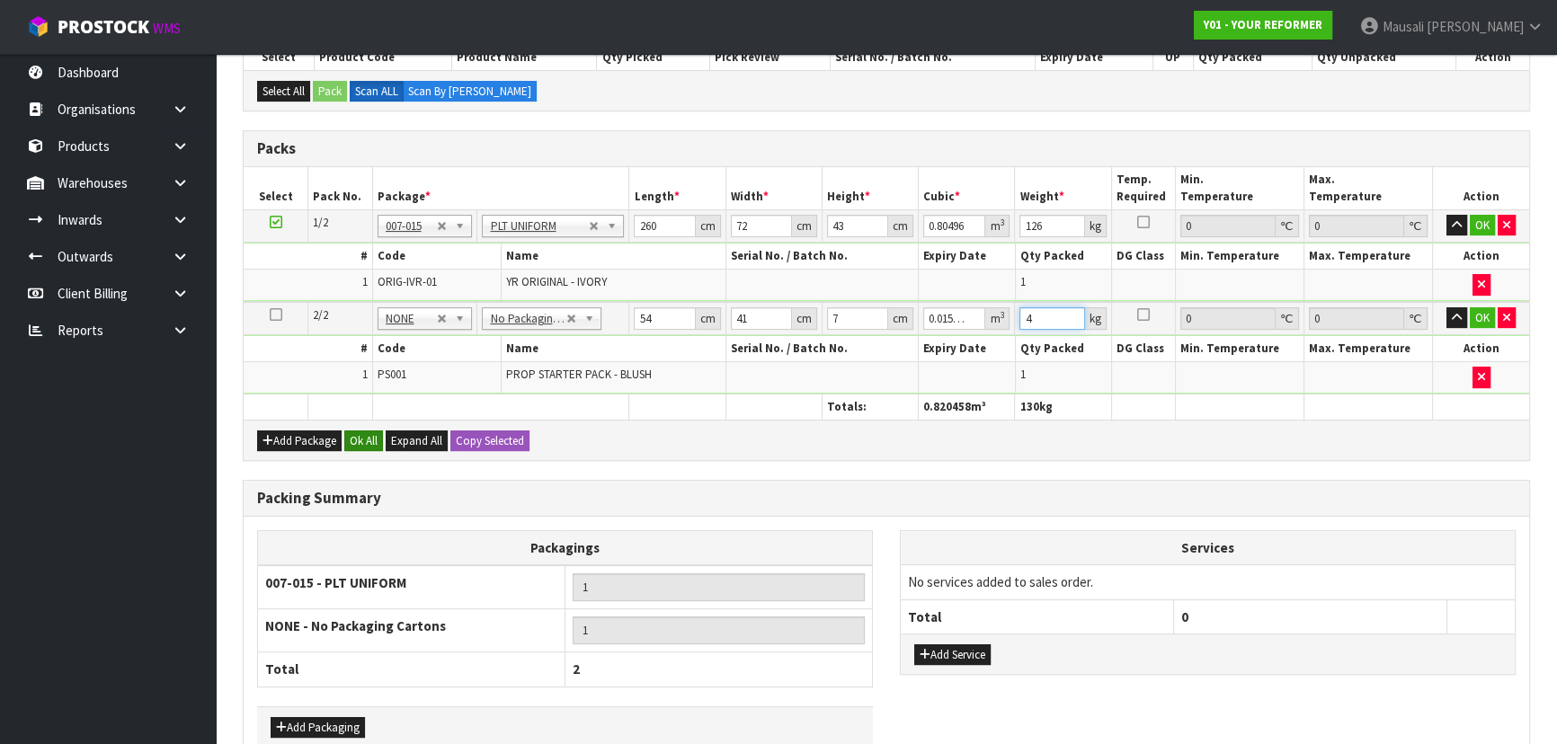
type input "4"
click at [365, 435] on button "Ok All" at bounding box center [363, 441] width 39 height 22
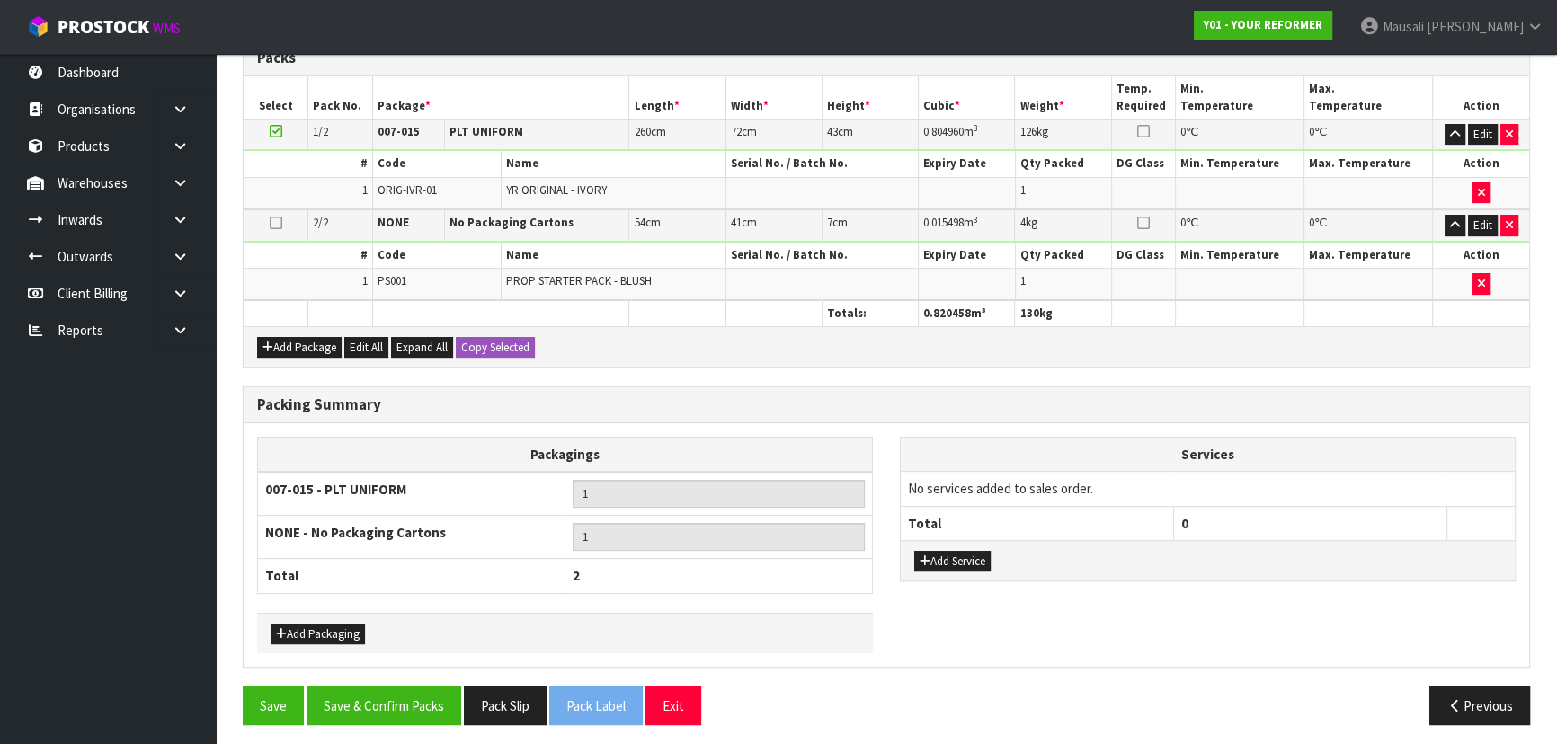
scroll to position [501, 0]
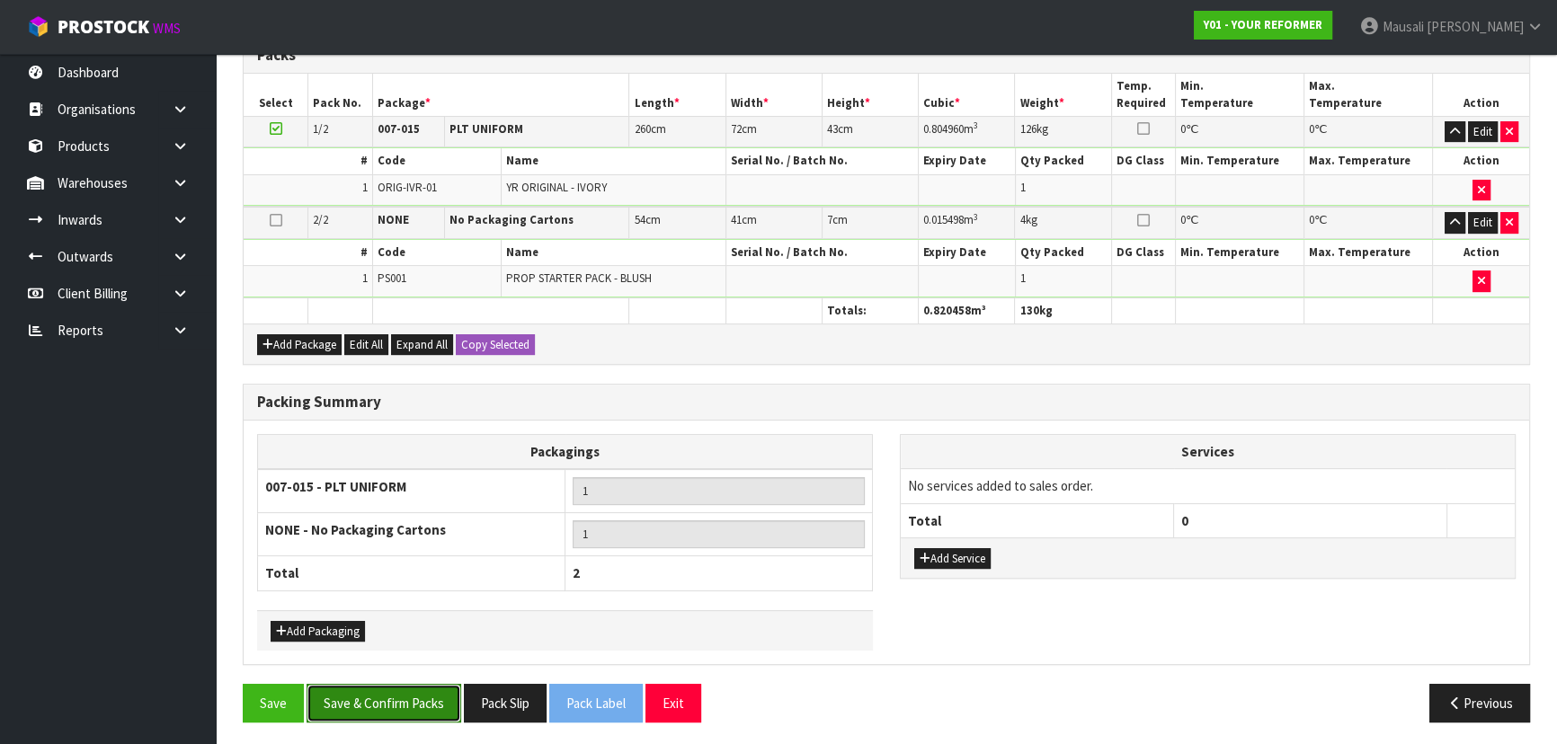
click at [379, 689] on button "Save & Confirm Packs" at bounding box center [383, 703] width 155 height 39
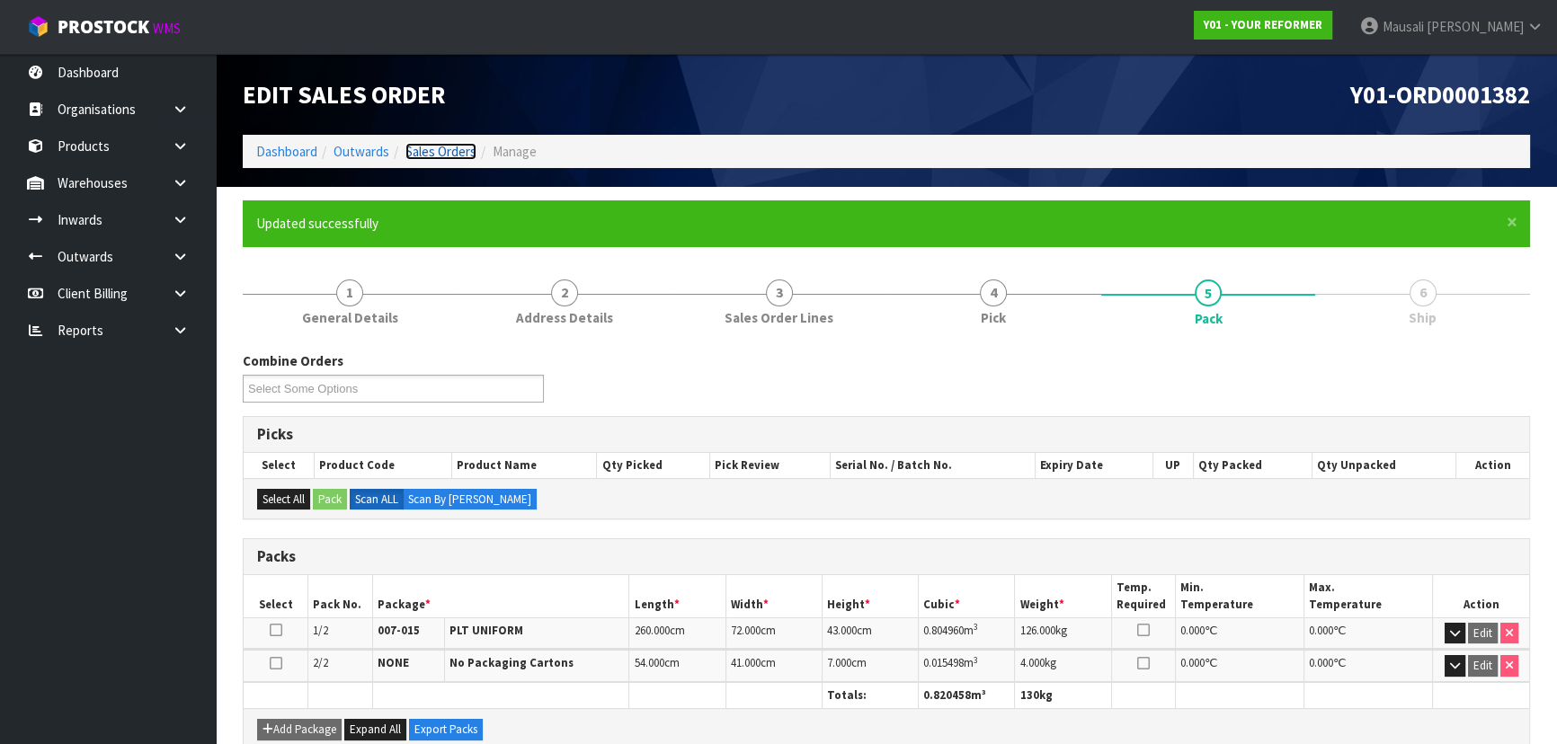
click at [423, 144] on link "Sales Orders" at bounding box center [440, 151] width 71 height 17
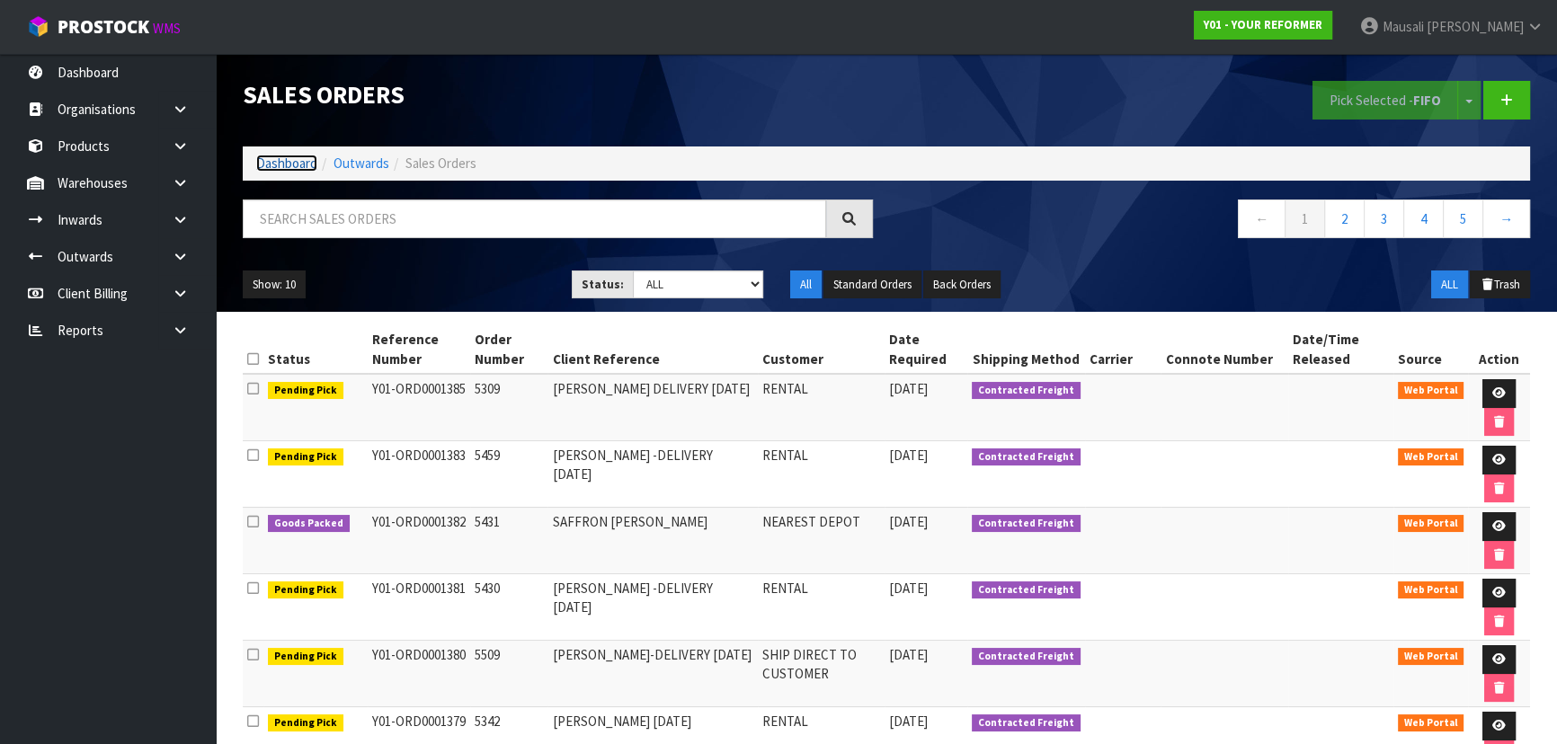
click at [272, 161] on link "Dashboard" at bounding box center [286, 163] width 61 height 17
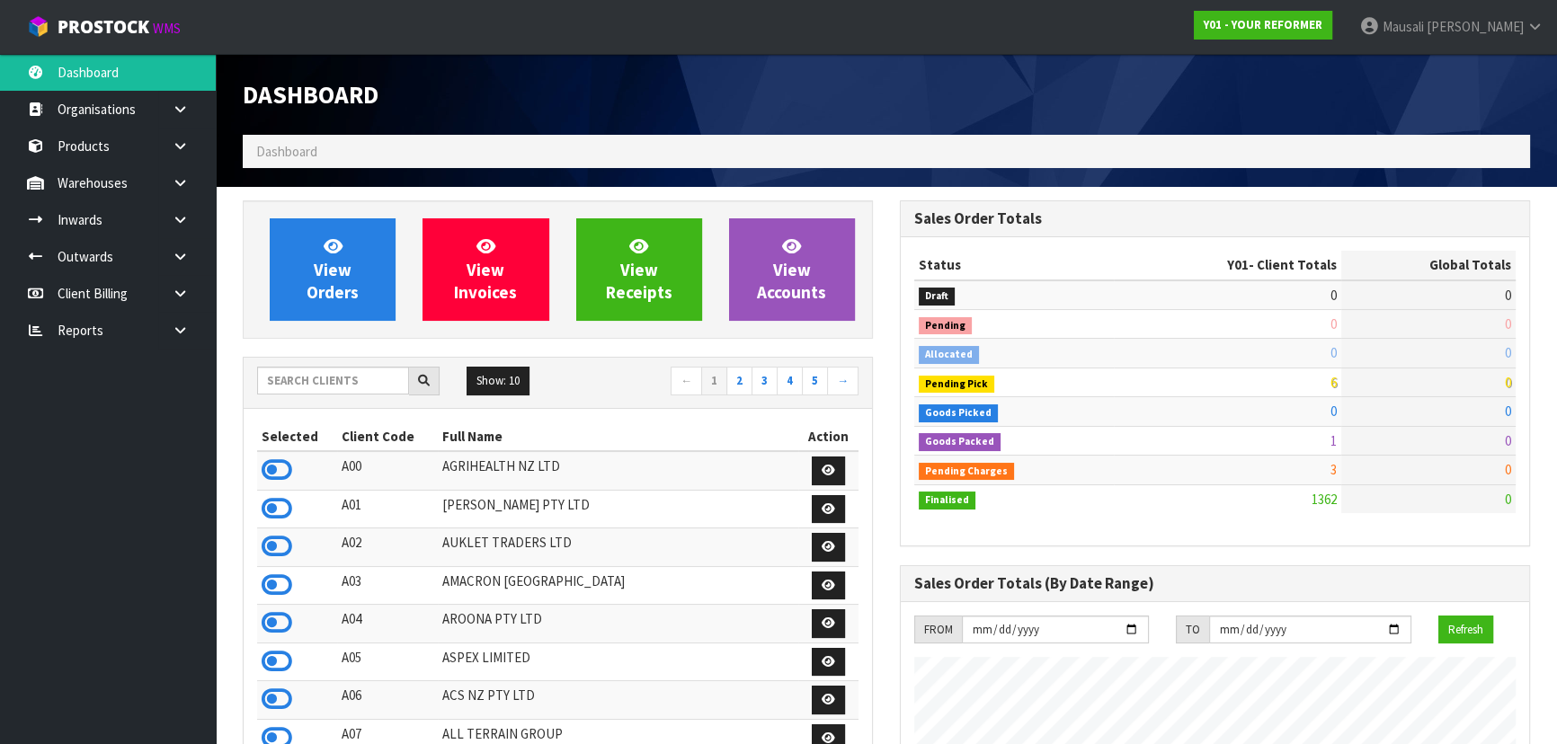
scroll to position [1185, 656]
click at [282, 386] on input "text" at bounding box center [333, 381] width 152 height 28
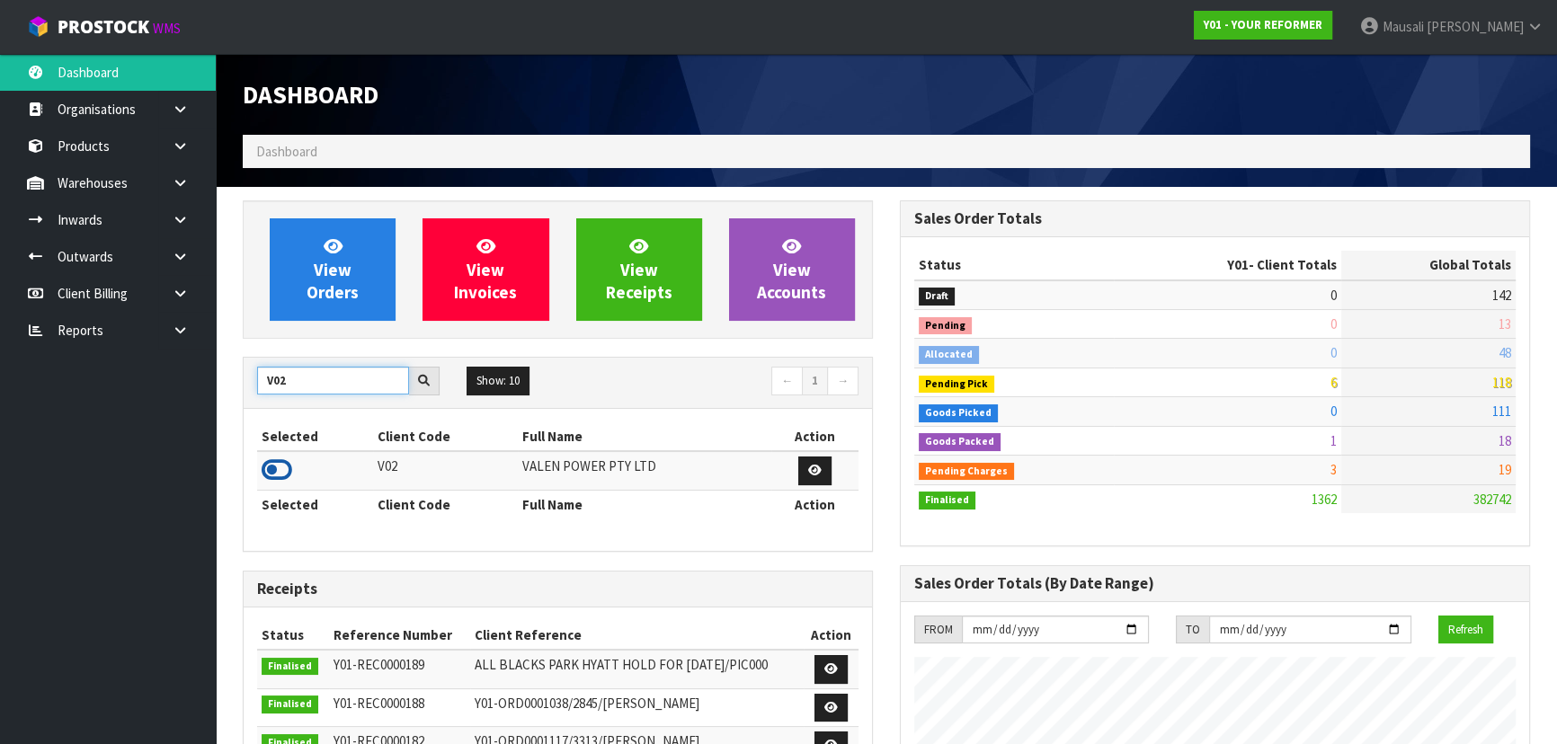
type input "V02"
click at [285, 470] on icon at bounding box center [277, 470] width 31 height 27
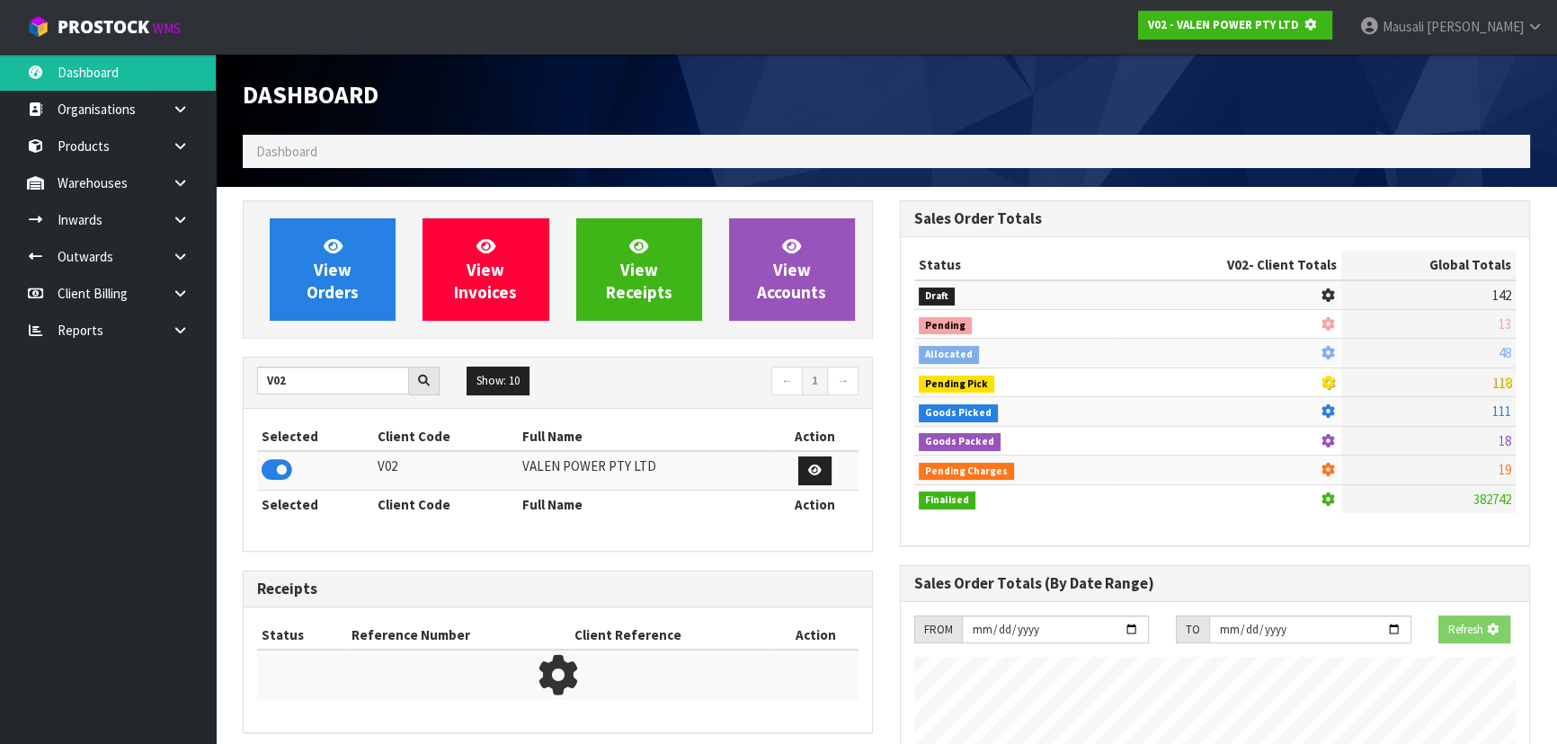
scroll to position [1119, 656]
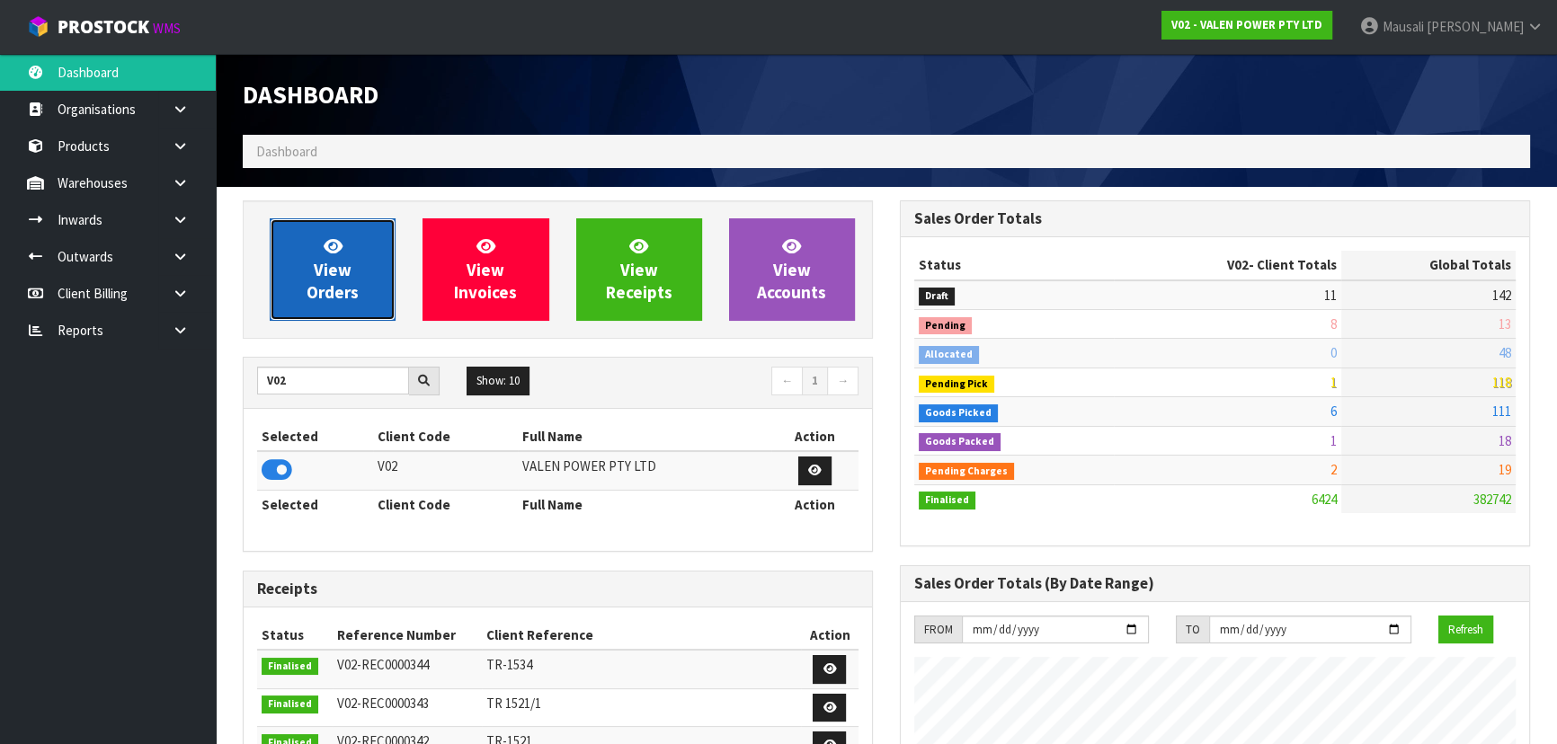
click at [331, 284] on span "View Orders" at bounding box center [332, 268] width 52 height 67
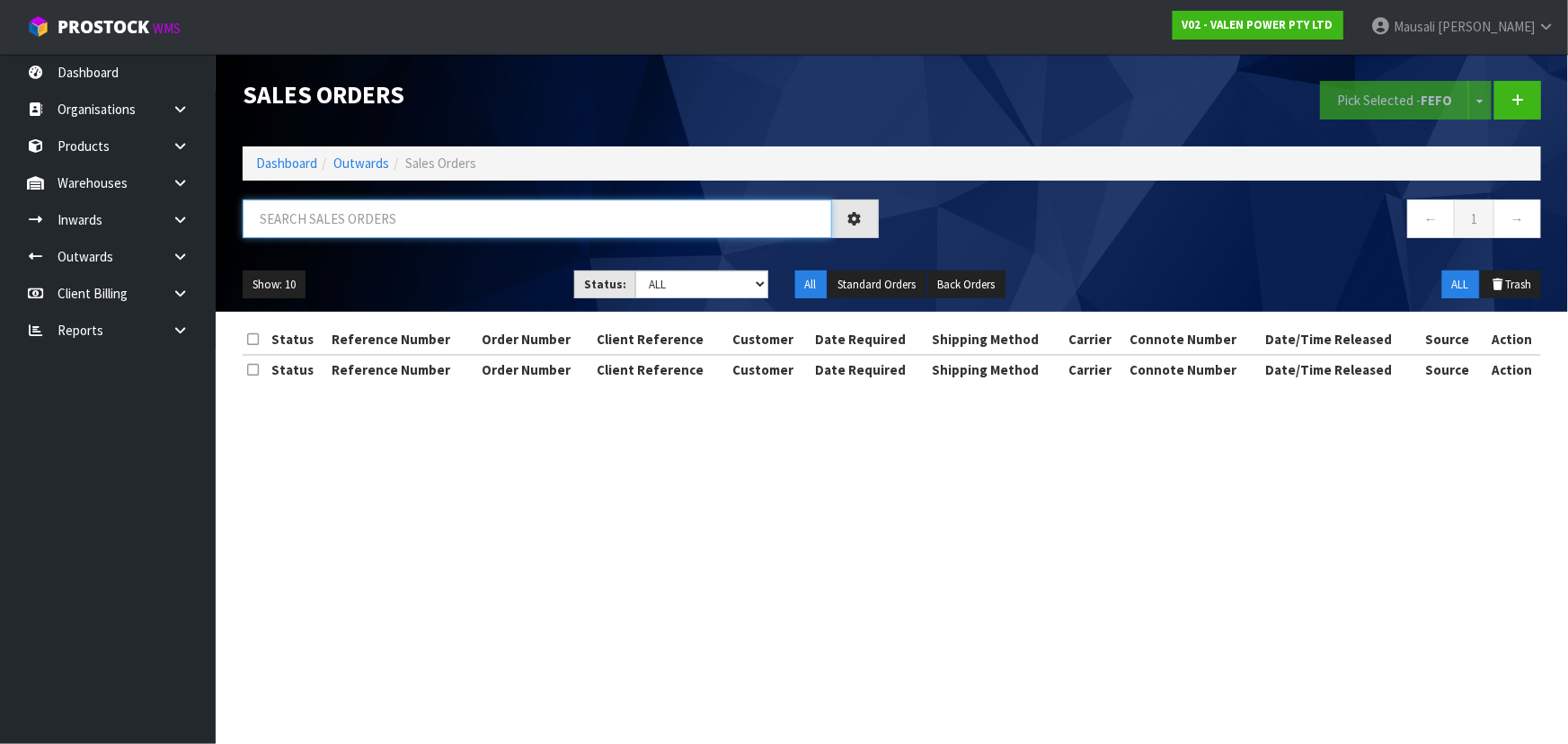
click at [297, 216] on input "text" at bounding box center [538, 219] width 590 height 39
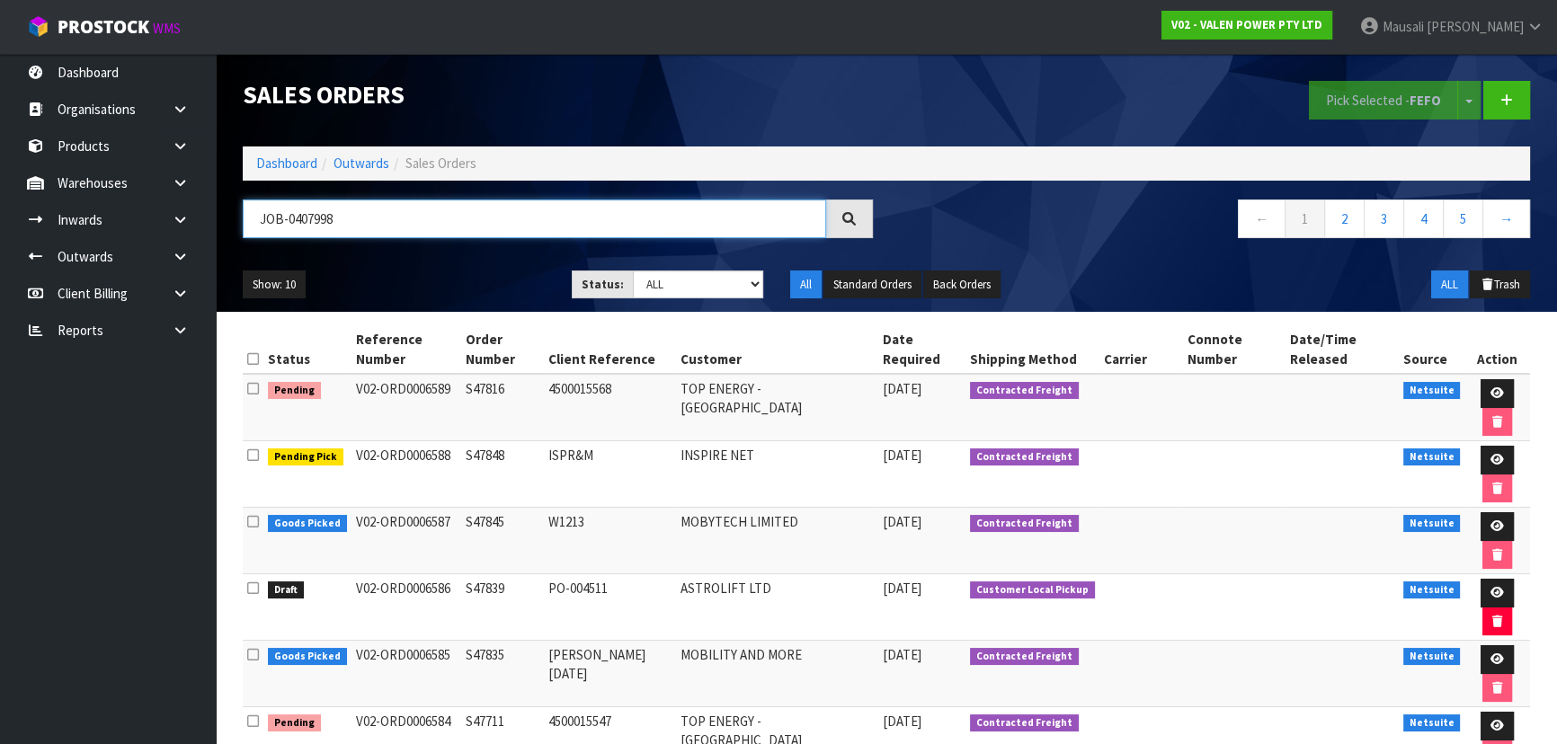
type input "JOB-0407998"
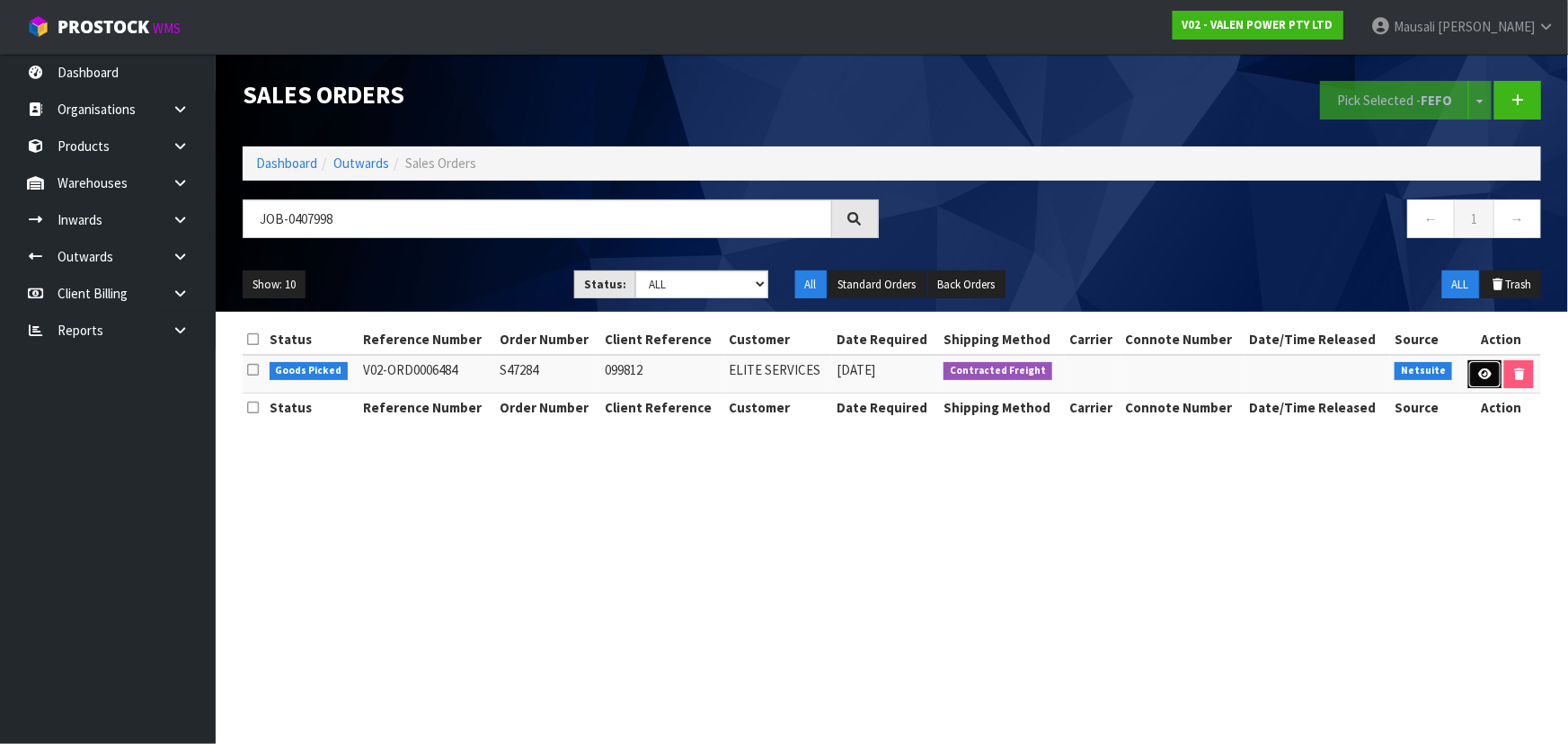
click at [1474, 365] on link at bounding box center [1485, 374] width 33 height 29
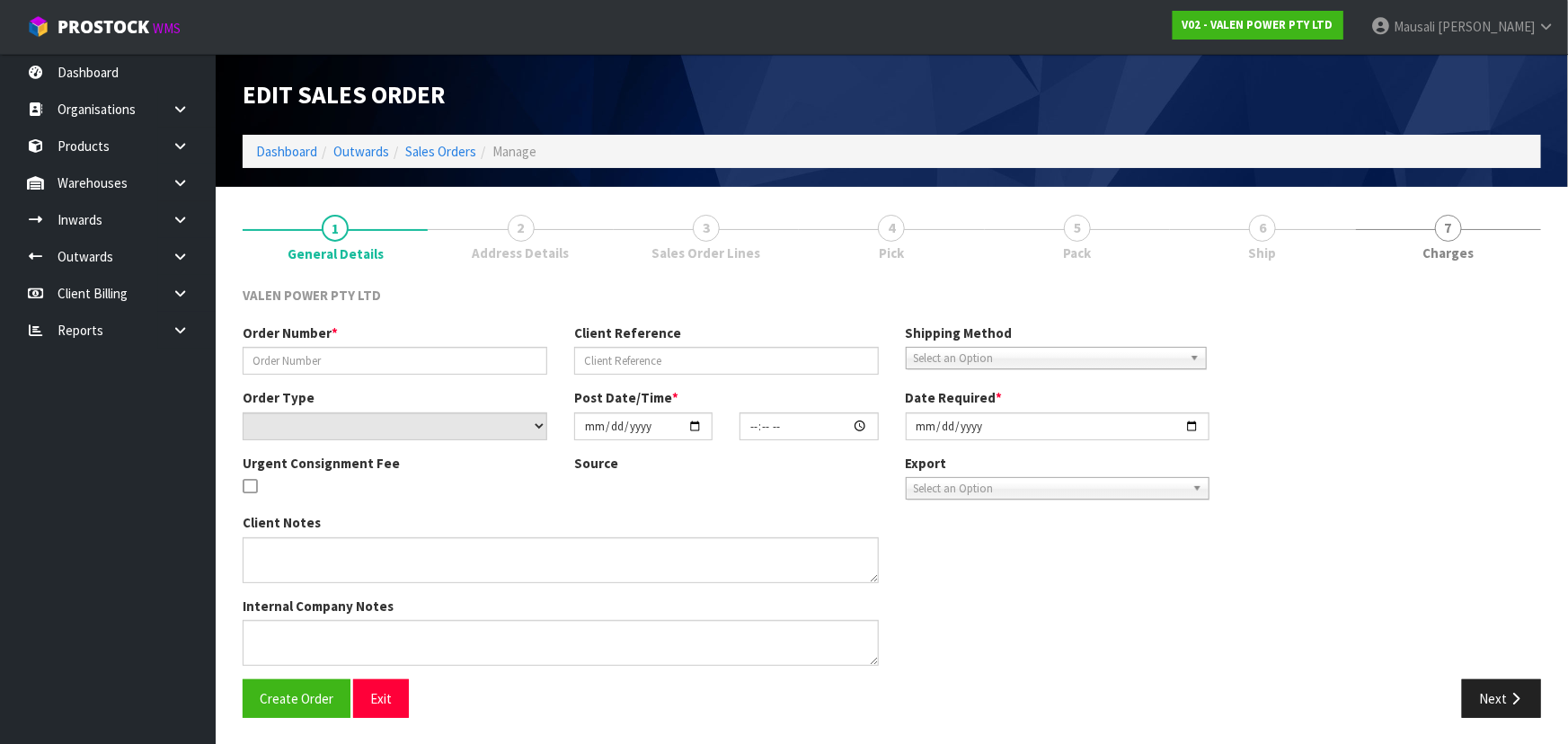
type input "S47284"
type input "099812"
select select "number:0"
type input "[DATE]"
type input "16:00:11.000"
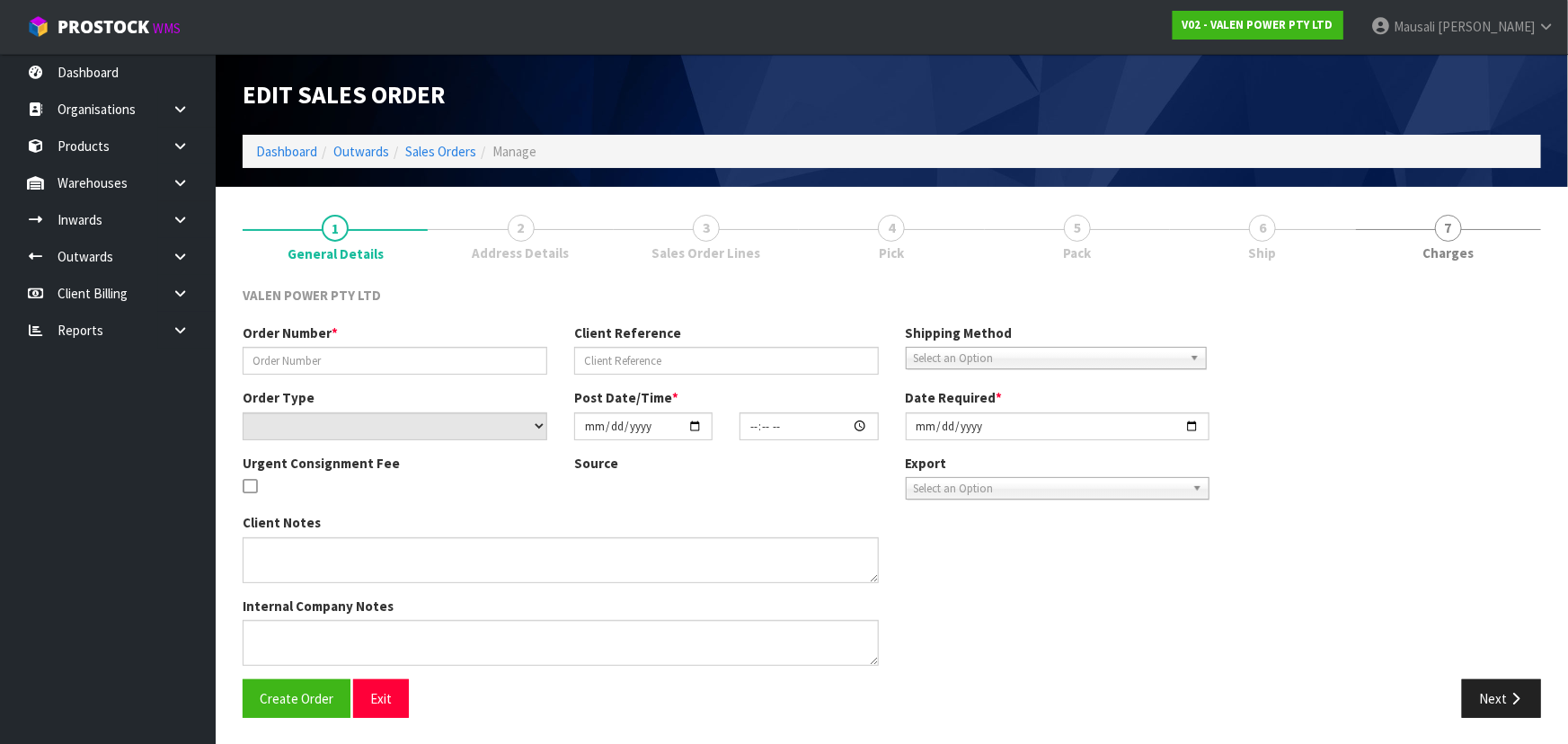
type input "[DATE]"
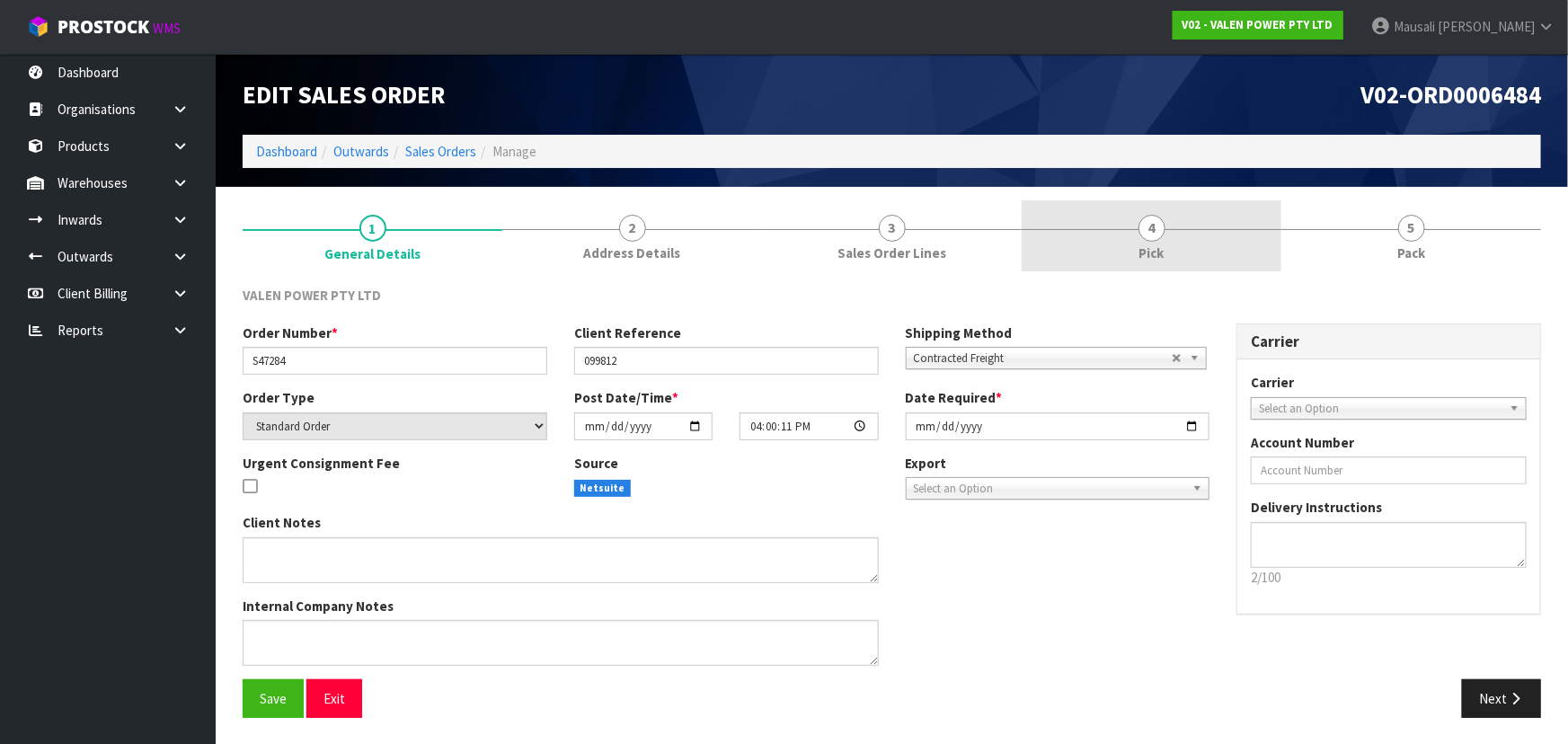
click at [1196, 229] on div at bounding box center [1152, 229] width 260 height 1
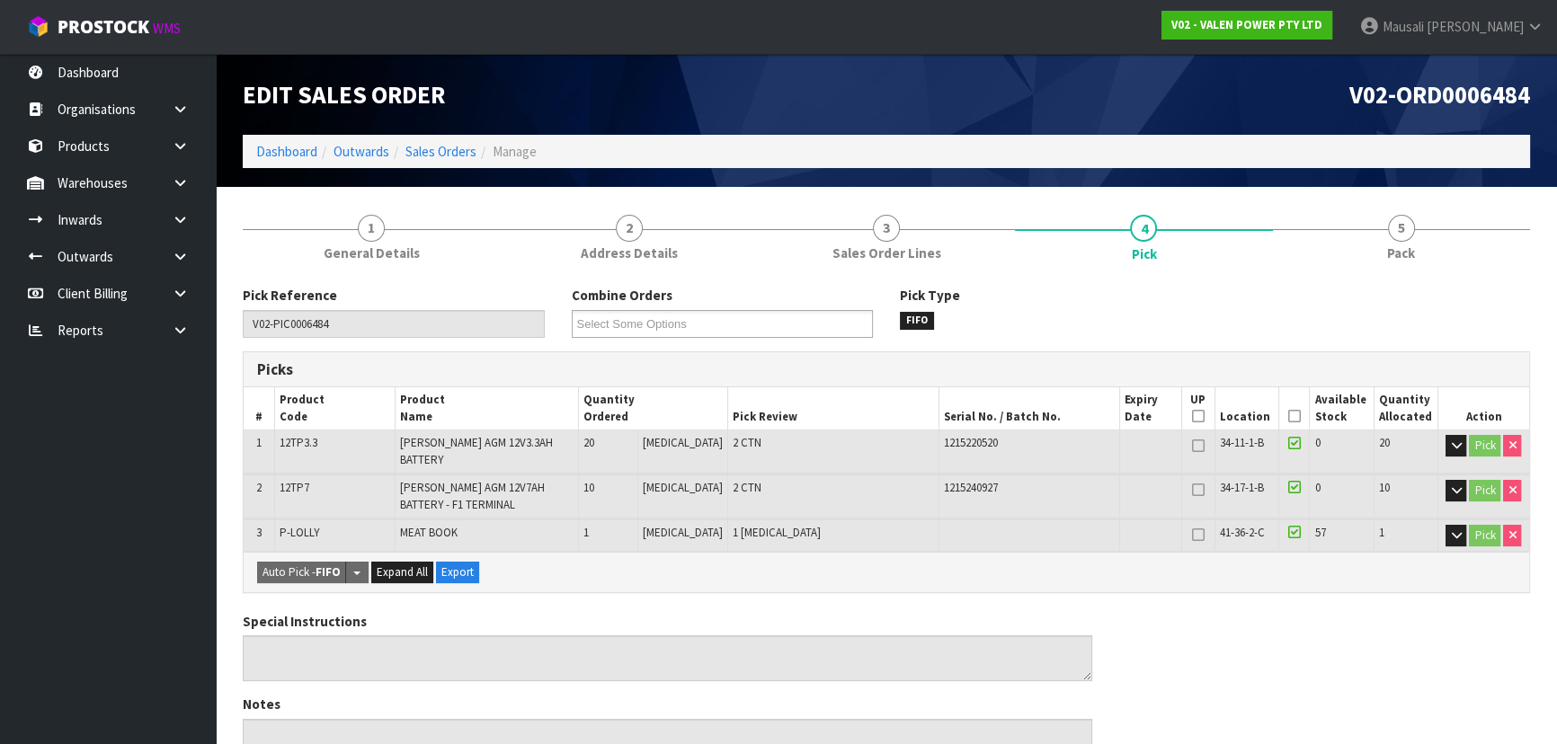
click at [1288, 416] on icon at bounding box center [1294, 416] width 13 height 1
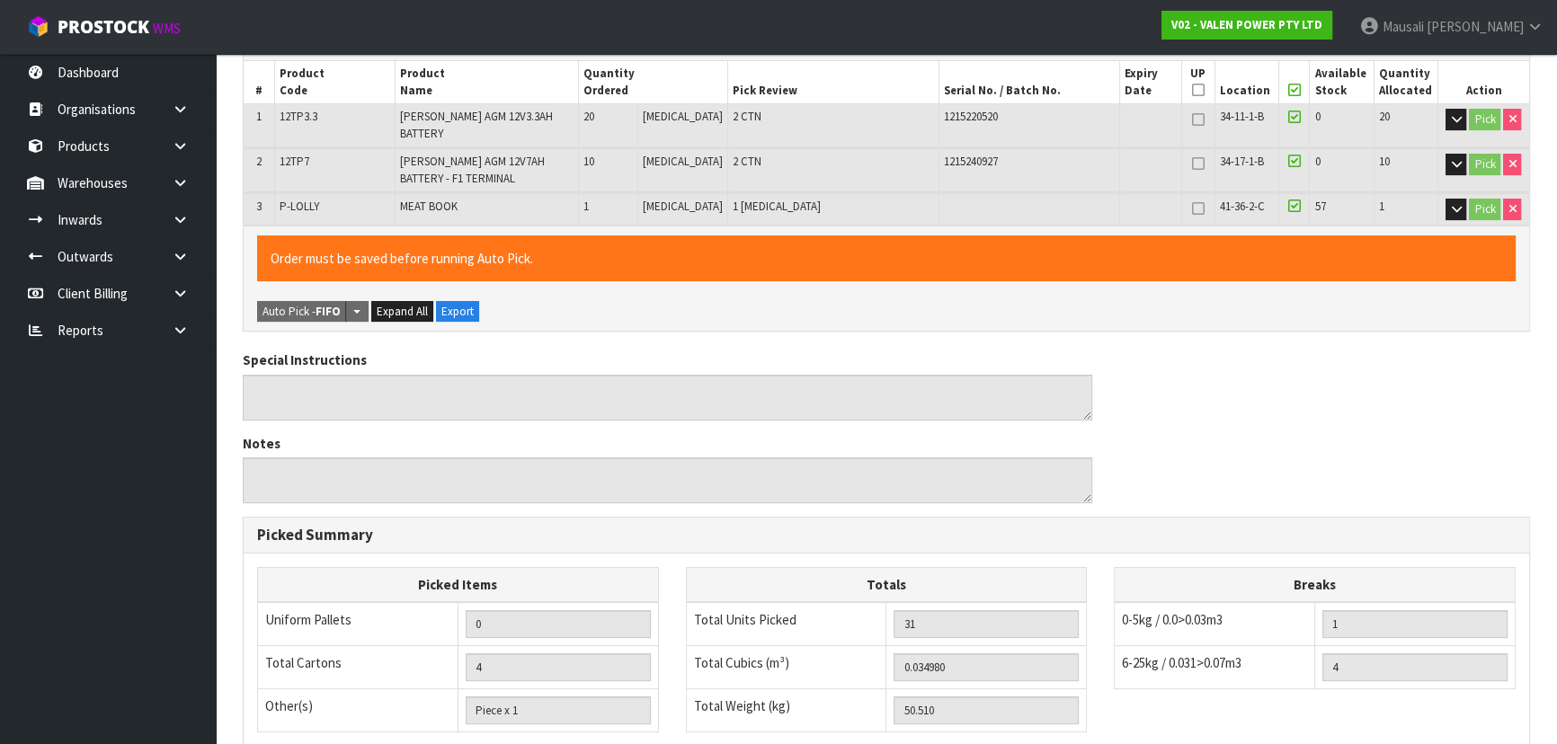
scroll to position [578, 0]
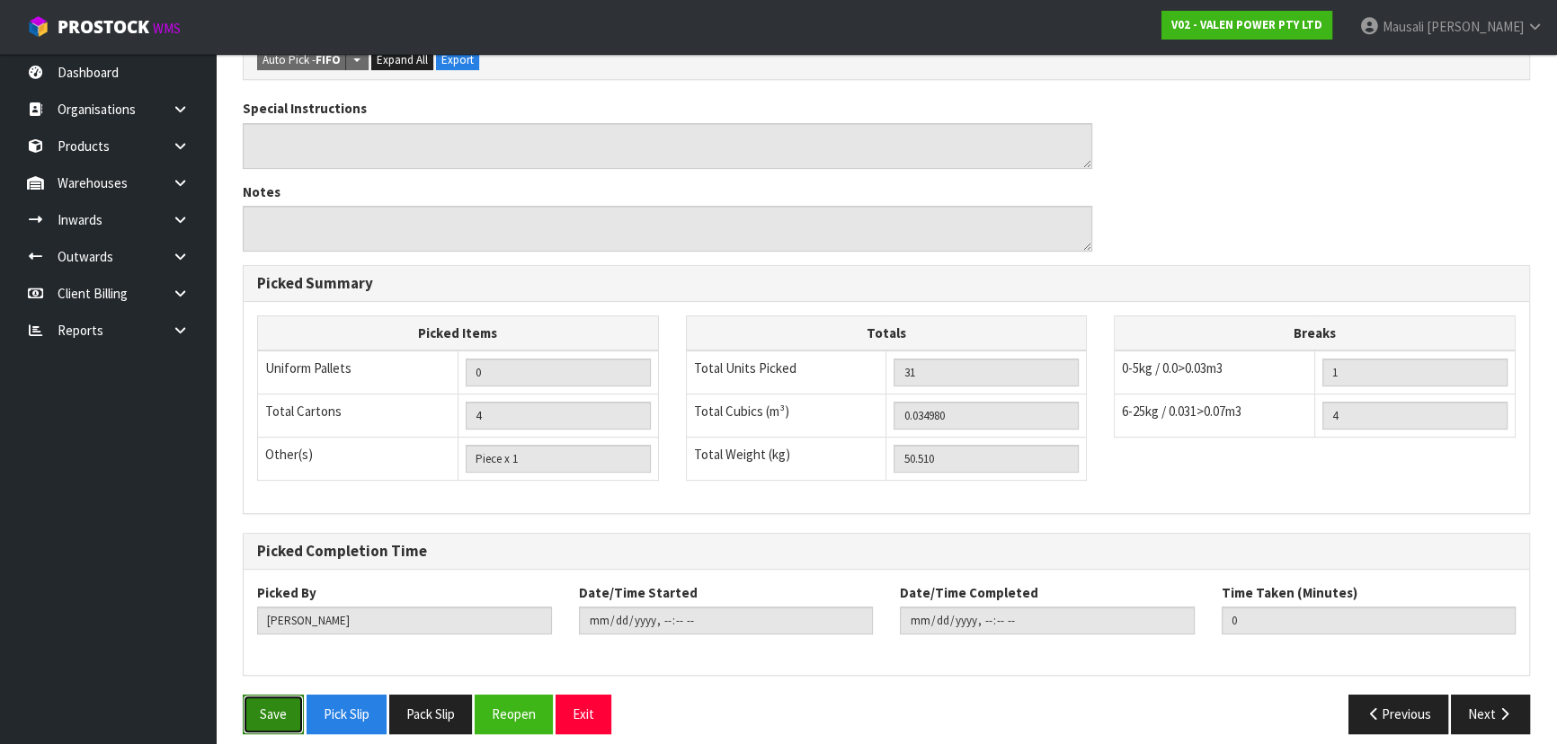
click at [252, 696] on button "Save" at bounding box center [273, 714] width 61 height 39
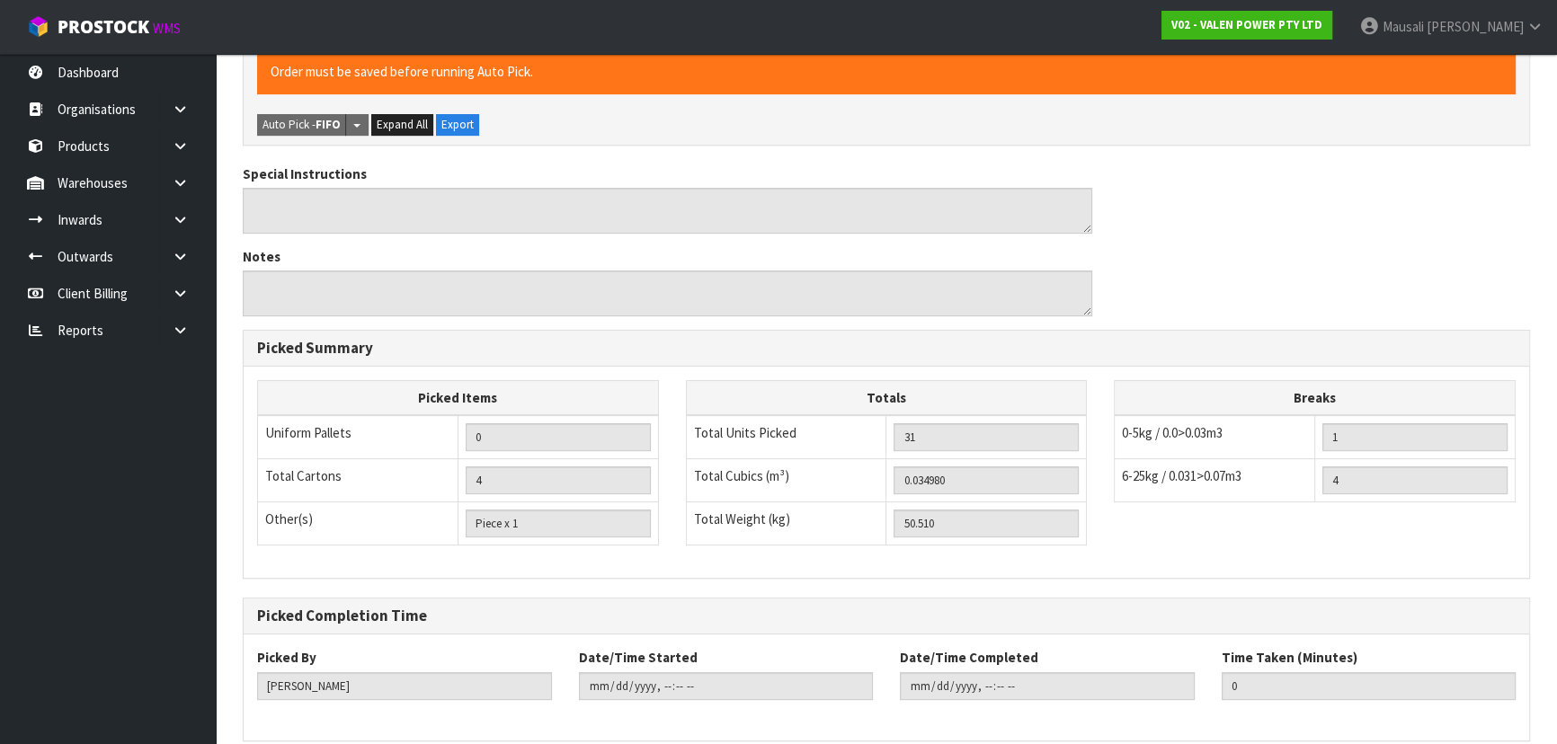
scroll to position [0, 0]
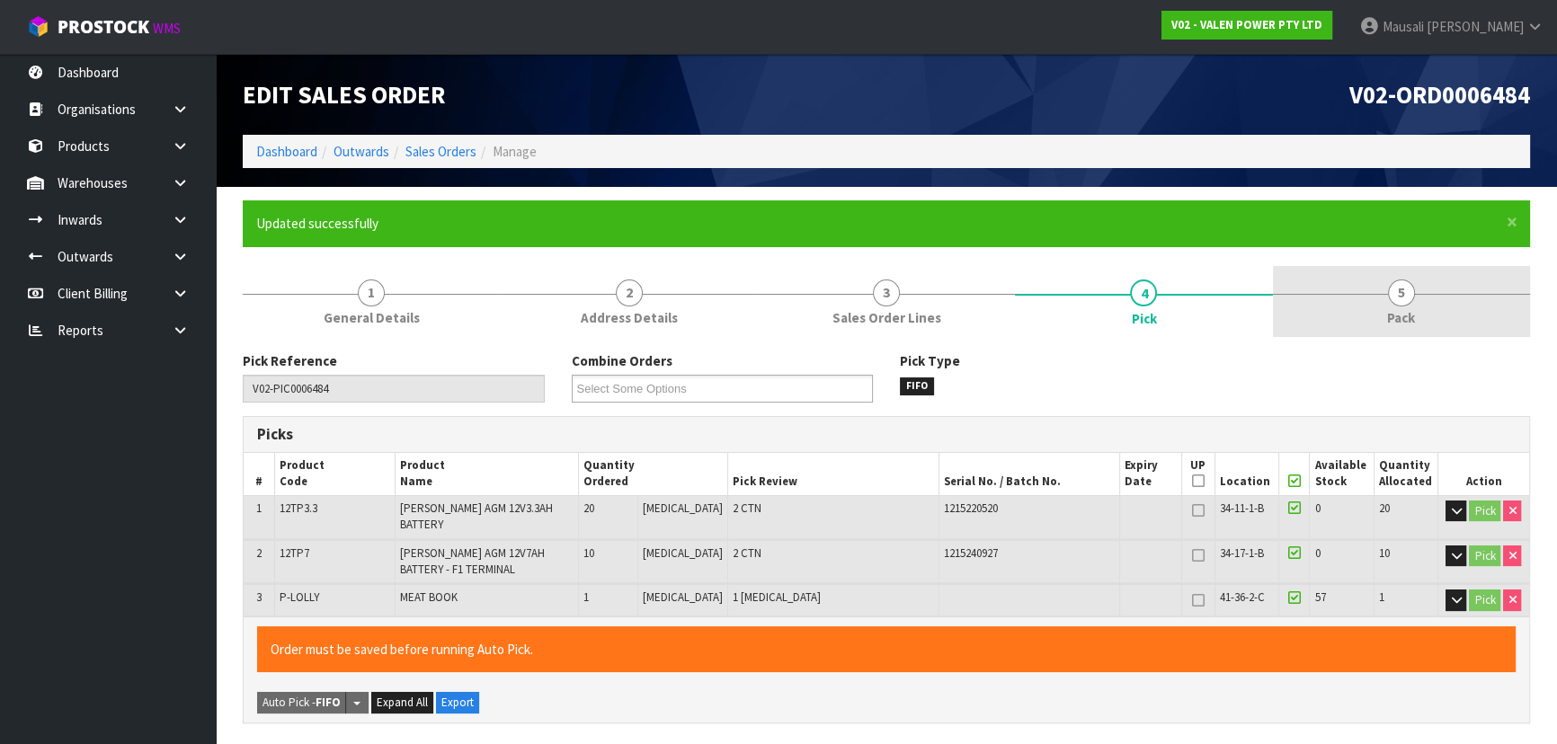
type input "[PERSON_NAME]"
type input "[DATE]T15:00:58"
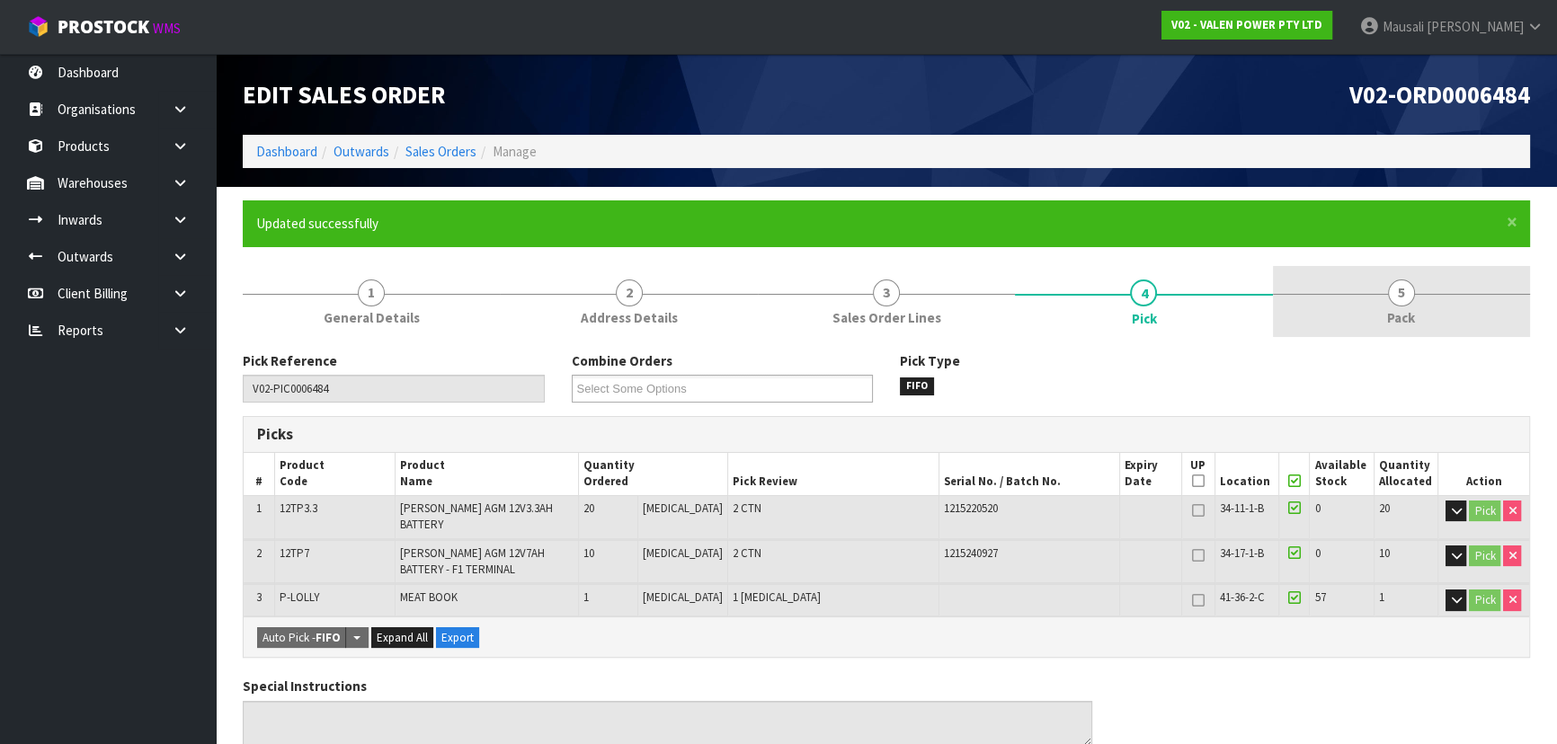
click at [1411, 302] on link "5 Pack" at bounding box center [1401, 301] width 257 height 71
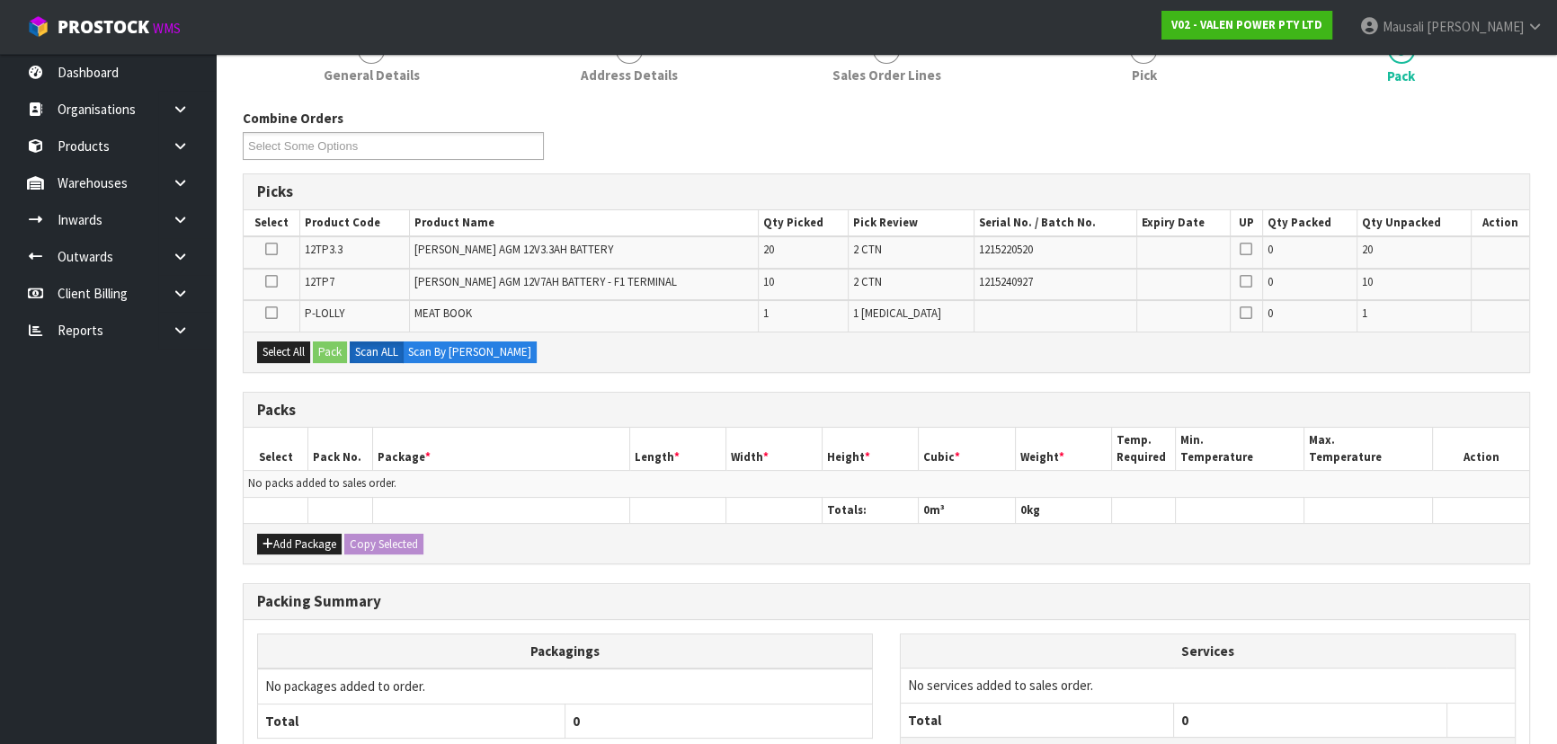
scroll to position [227, 0]
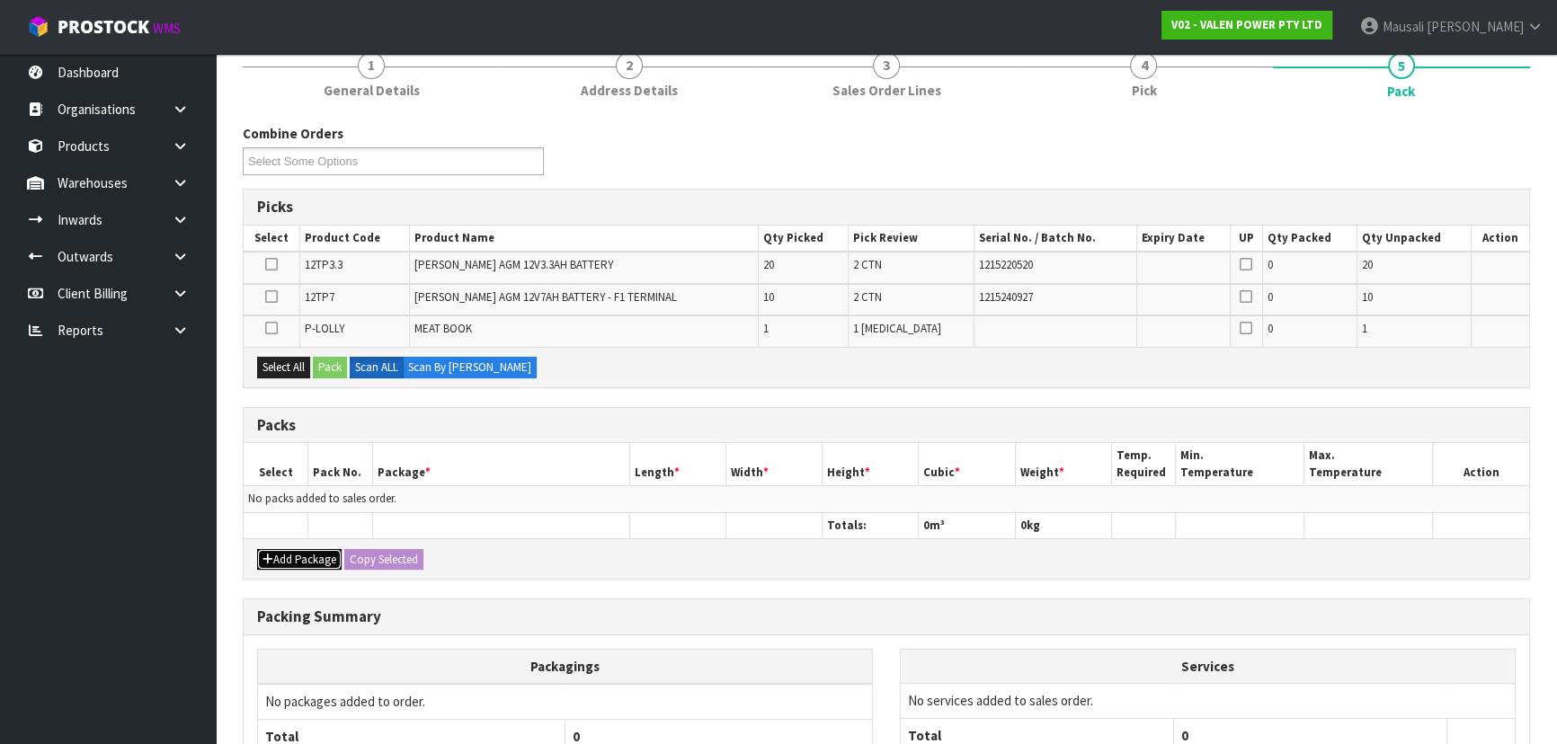
click at [285, 557] on button "Add Package" at bounding box center [299, 560] width 84 height 22
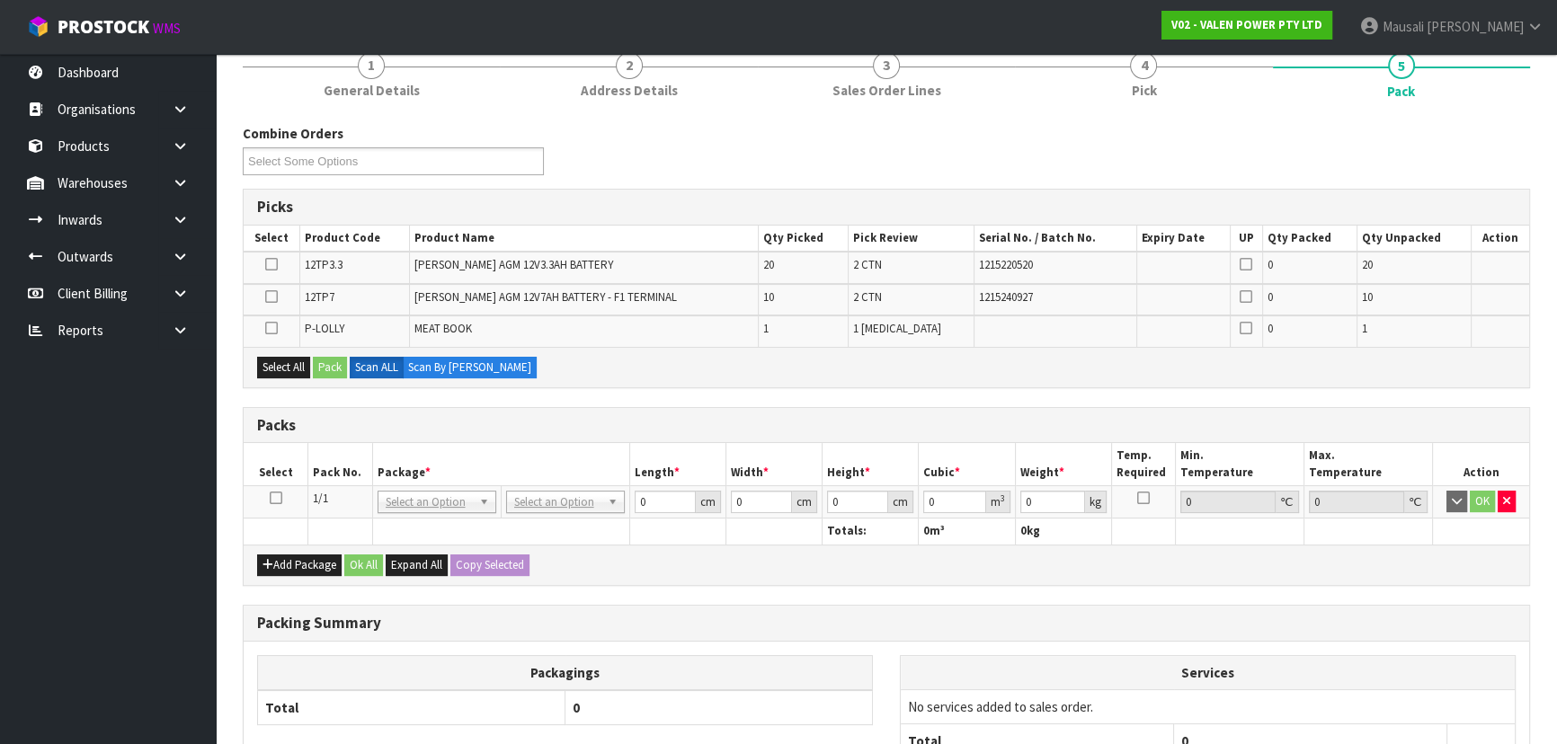
click at [276, 498] on icon at bounding box center [276, 498] width 13 height 1
click at [294, 351] on div "Select All Pack Scan ALL Scan By [PERSON_NAME]" at bounding box center [886, 367] width 1285 height 40
click at [297, 358] on button "Select All" at bounding box center [283, 368] width 53 height 22
click at [322, 359] on button "Pack" at bounding box center [330, 368] width 34 height 22
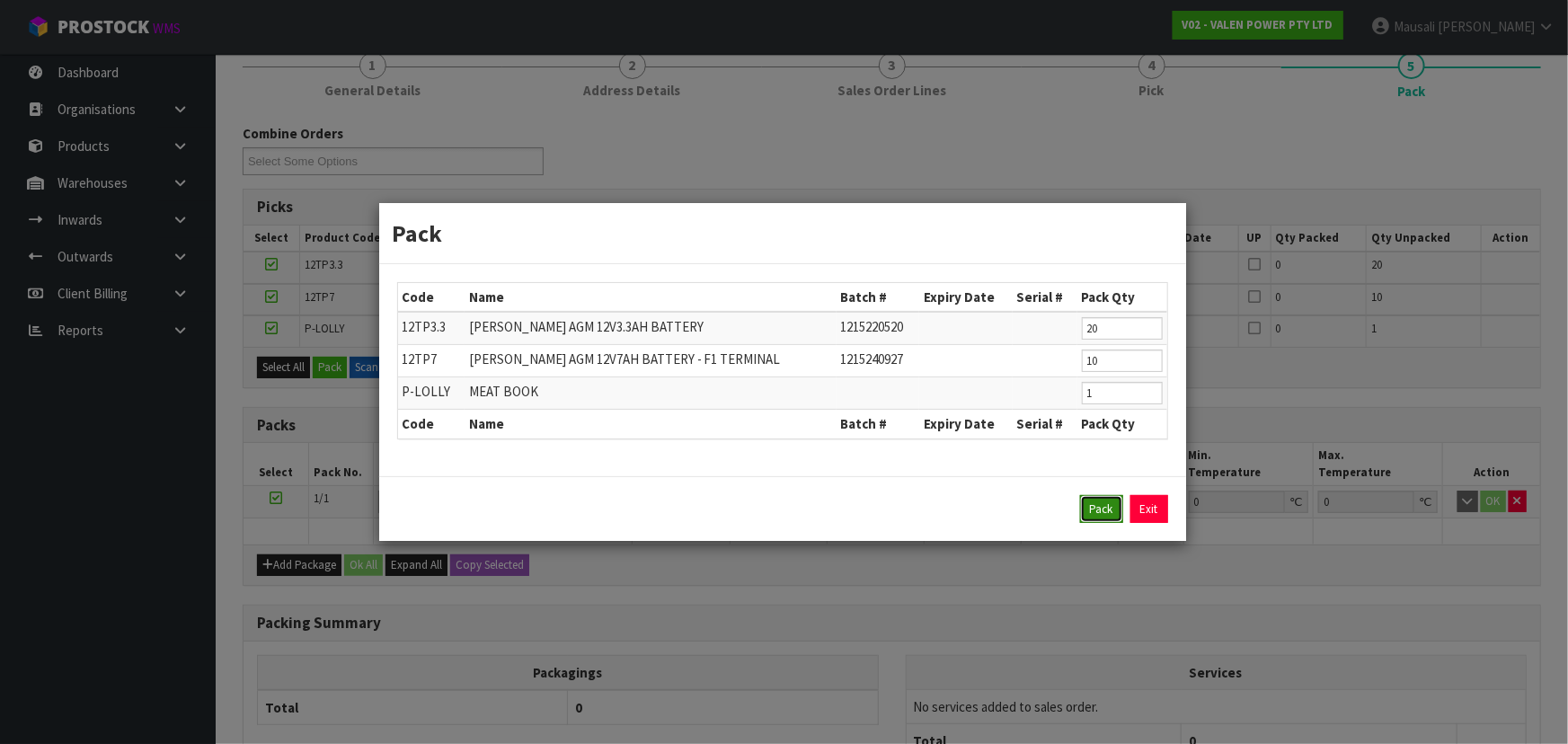
click at [1087, 511] on button "Pack" at bounding box center [1101, 509] width 43 height 29
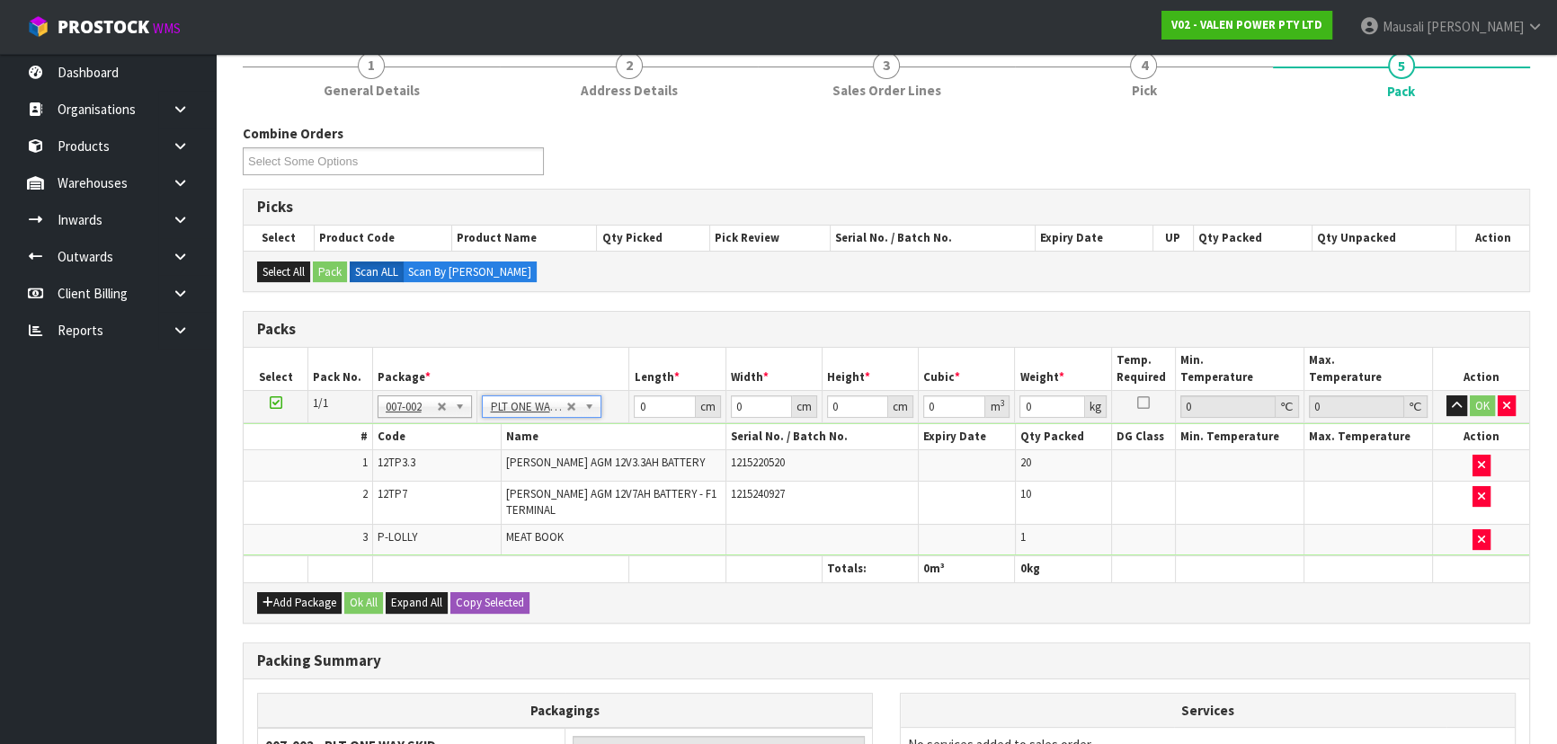
type input "50.51"
drag, startPoint x: 648, startPoint y: 403, endPoint x: 629, endPoint y: 407, distance: 19.4
click at [629, 407] on td "0 cm" at bounding box center [677, 406] width 96 height 32
type input "58"
type input "40"
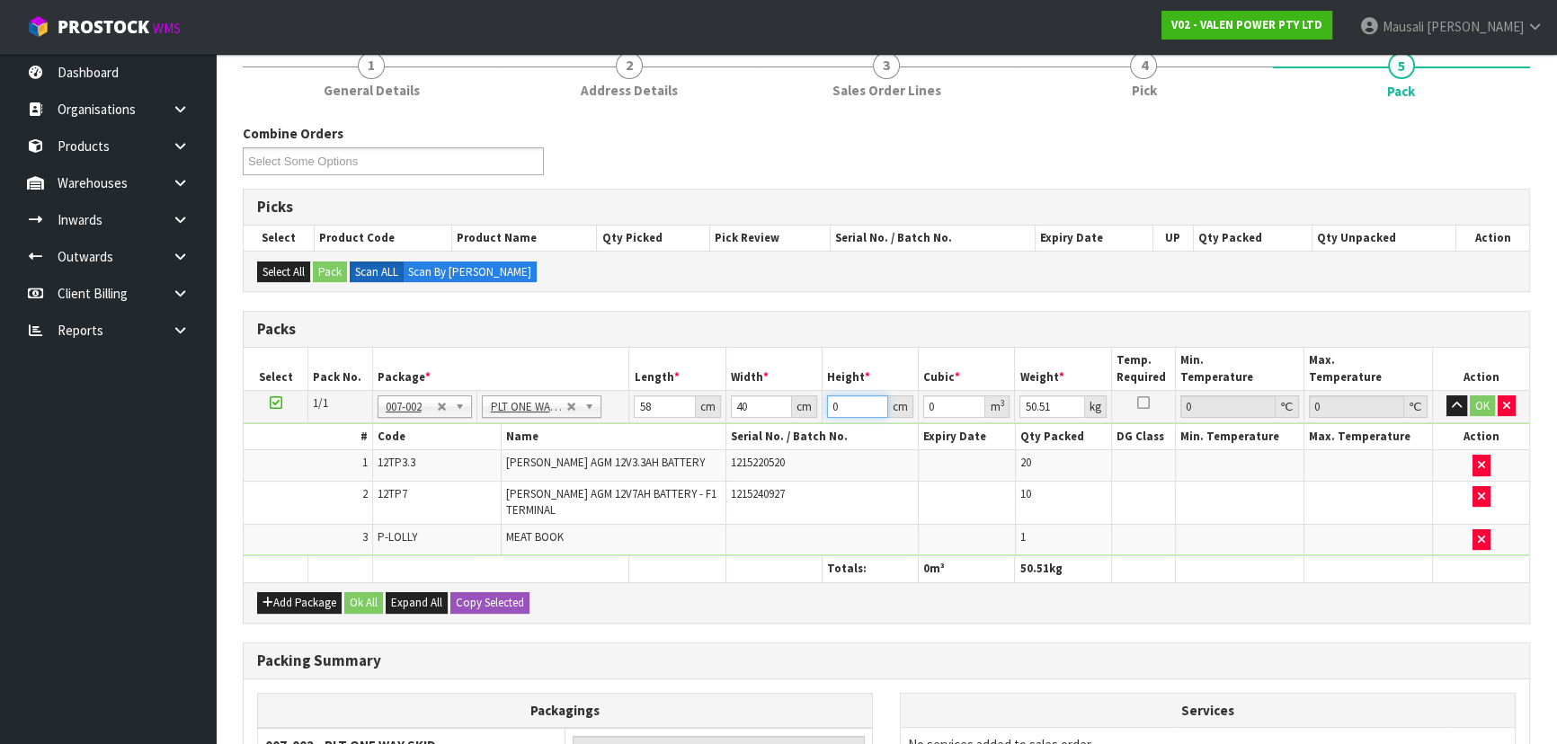
type input "3"
type input "0.00696"
type input "34"
type input "0.07888"
type input "34"
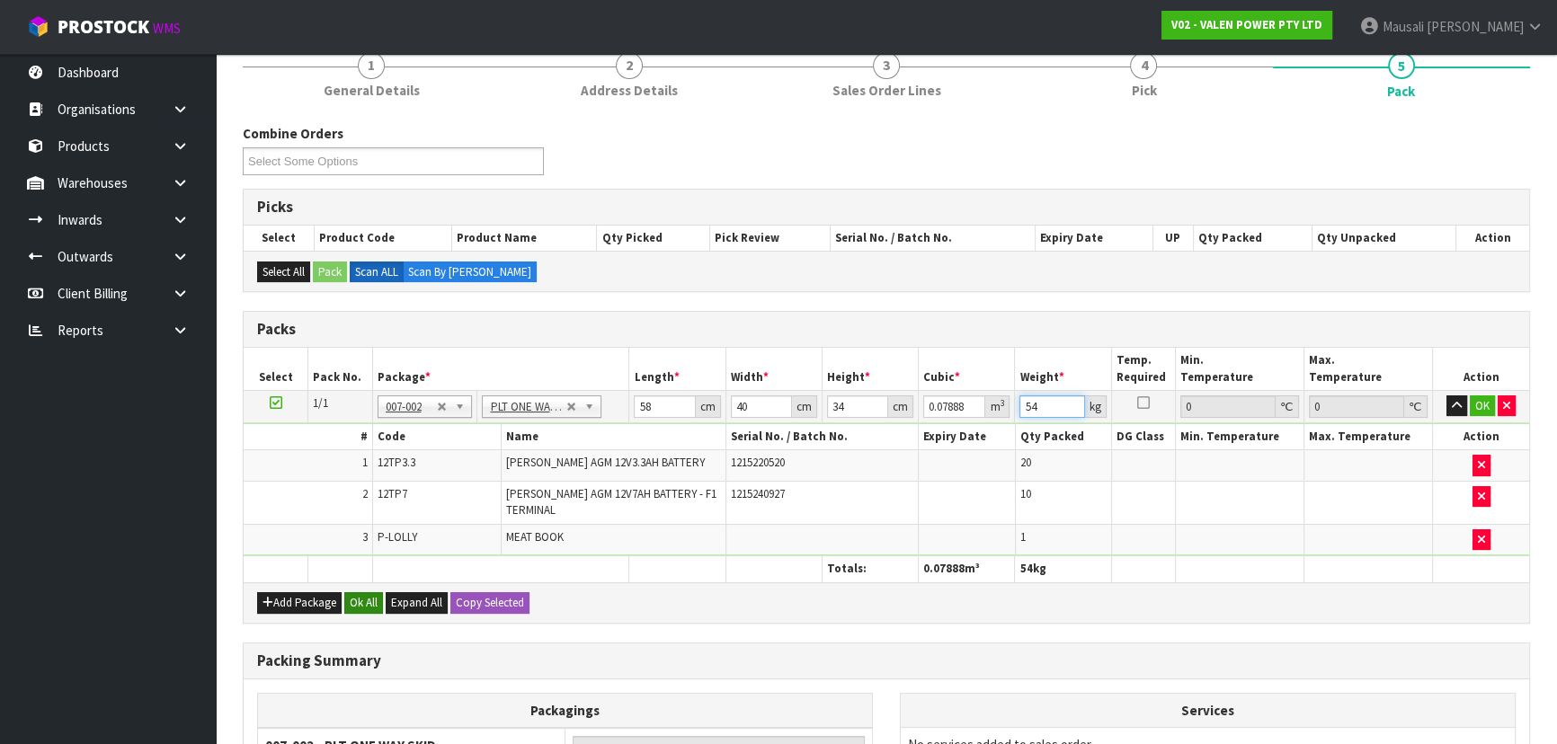
type input "54"
click at [357, 599] on button "Ok All" at bounding box center [363, 603] width 39 height 22
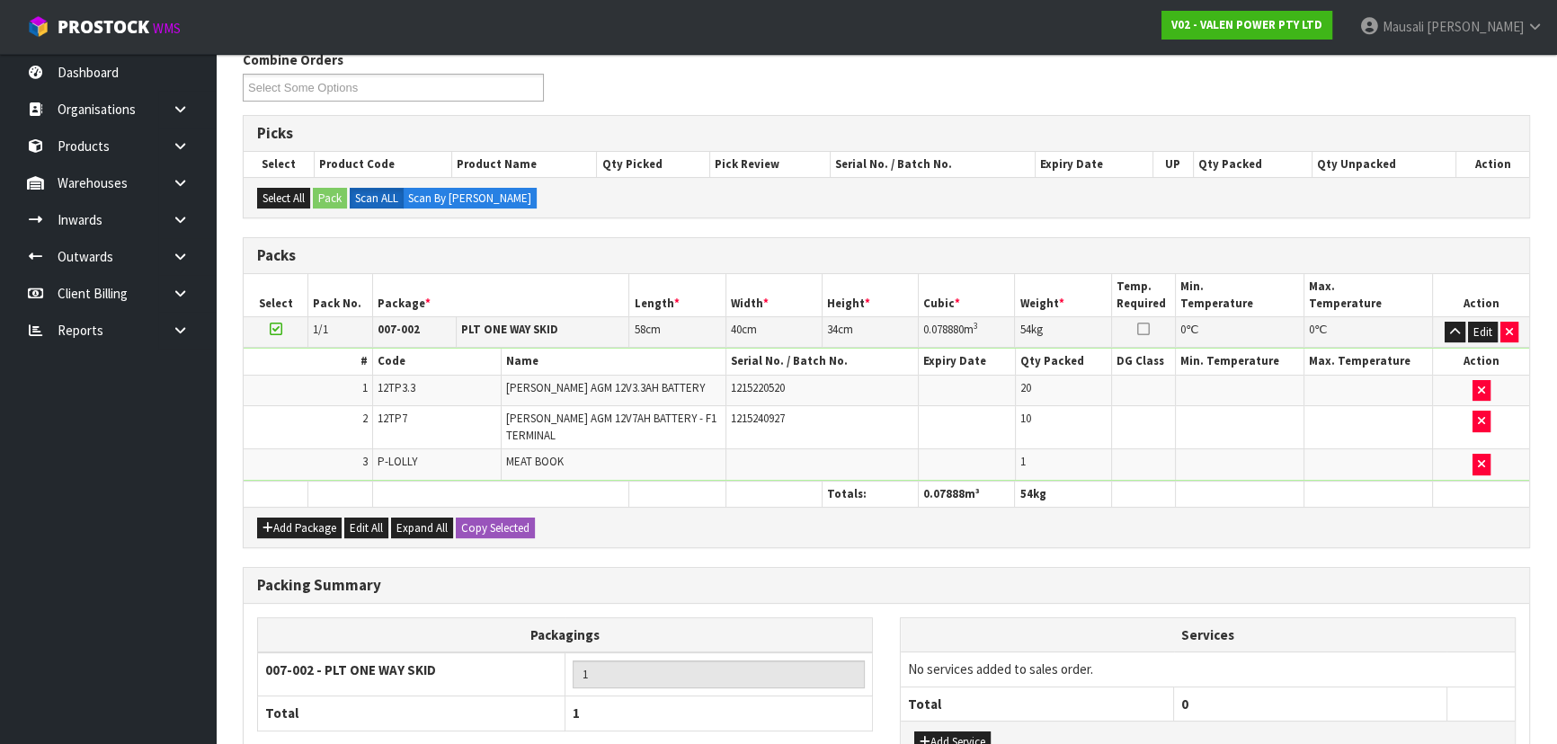
scroll to position [441, 0]
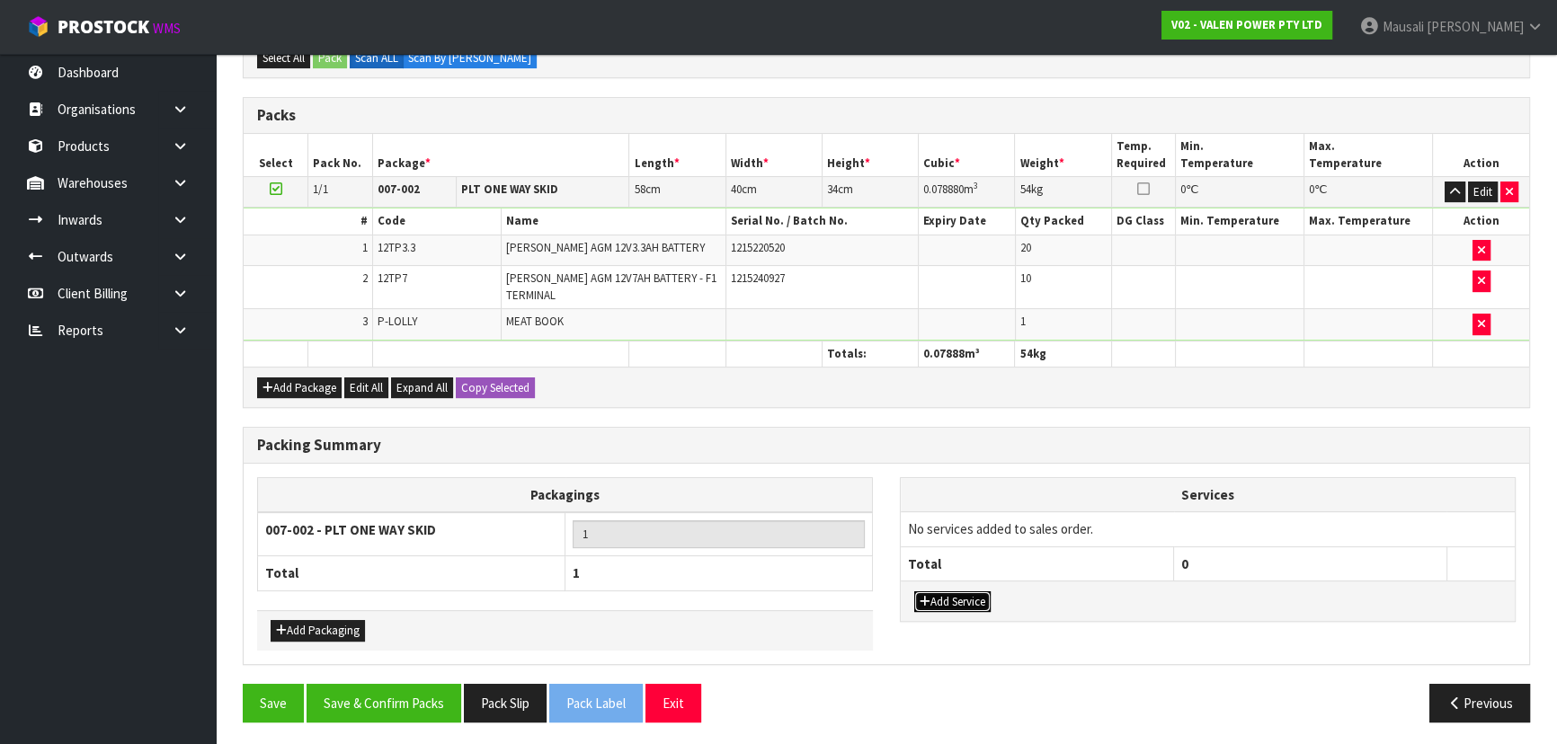
click at [942, 591] on button "Add Service" at bounding box center [952, 602] width 76 height 22
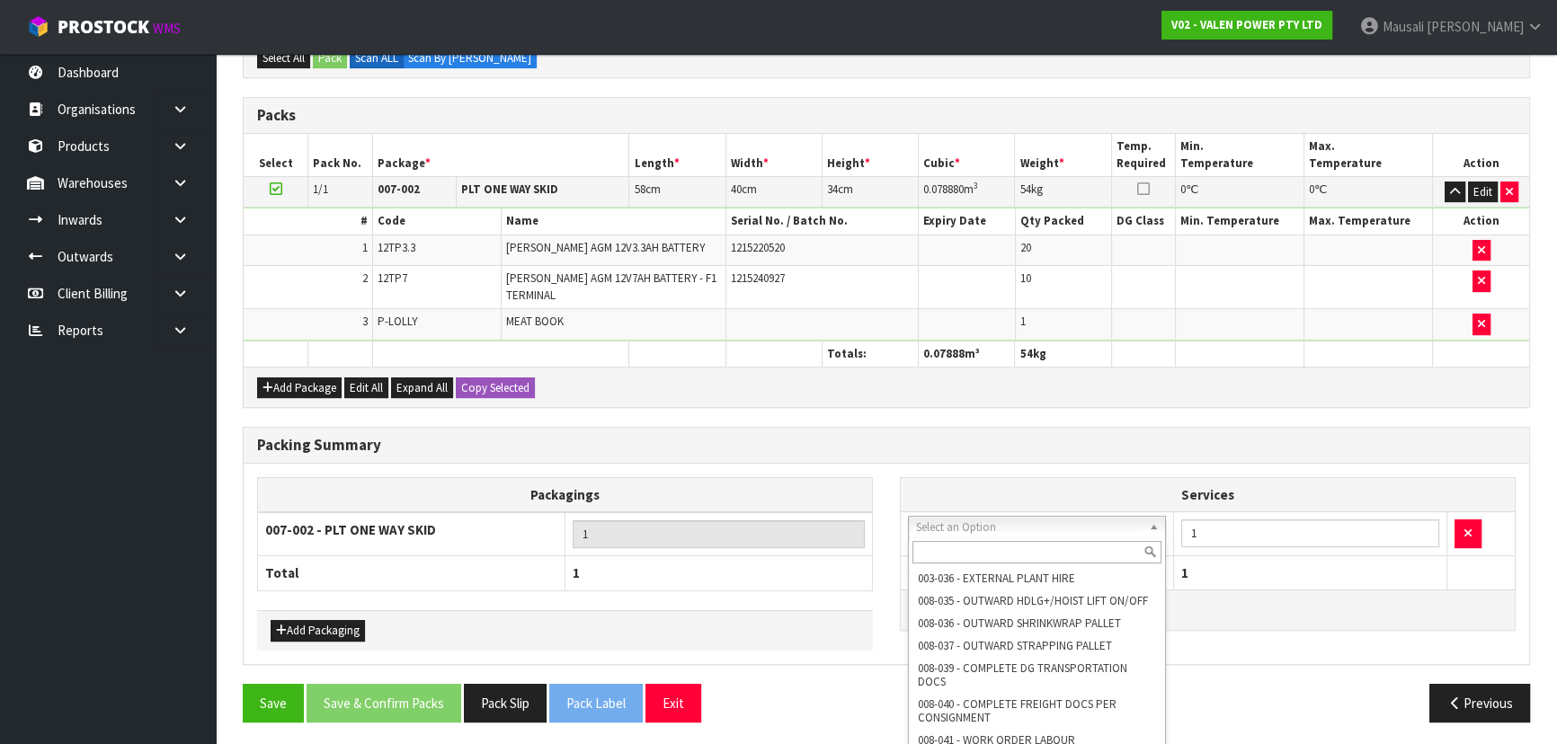
click at [953, 551] on input "text" at bounding box center [1036, 552] width 249 height 22
type input "040"
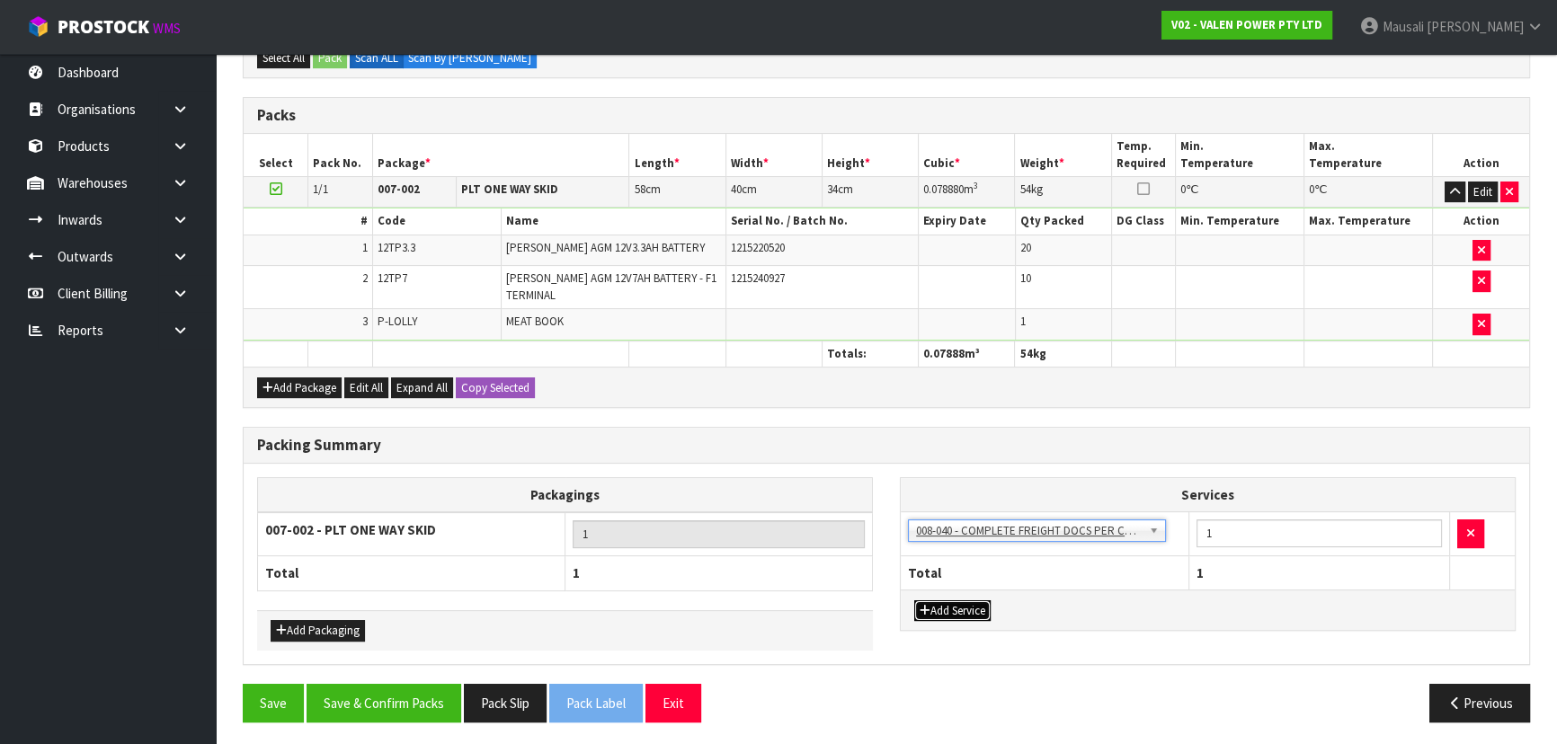
click at [945, 609] on button "Add Service" at bounding box center [952, 611] width 76 height 22
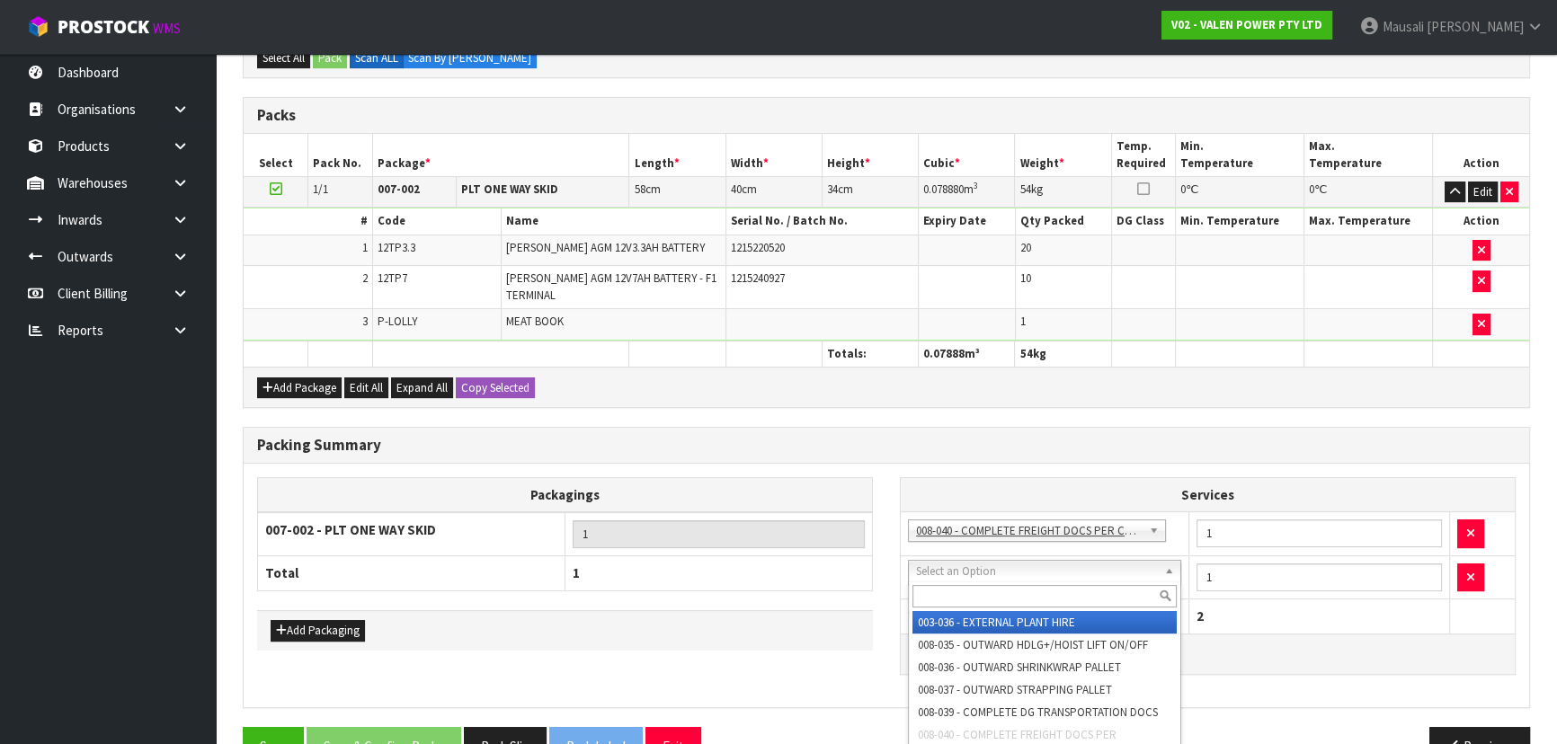
click at [964, 585] on input "text" at bounding box center [1044, 596] width 264 height 22
type input "037"
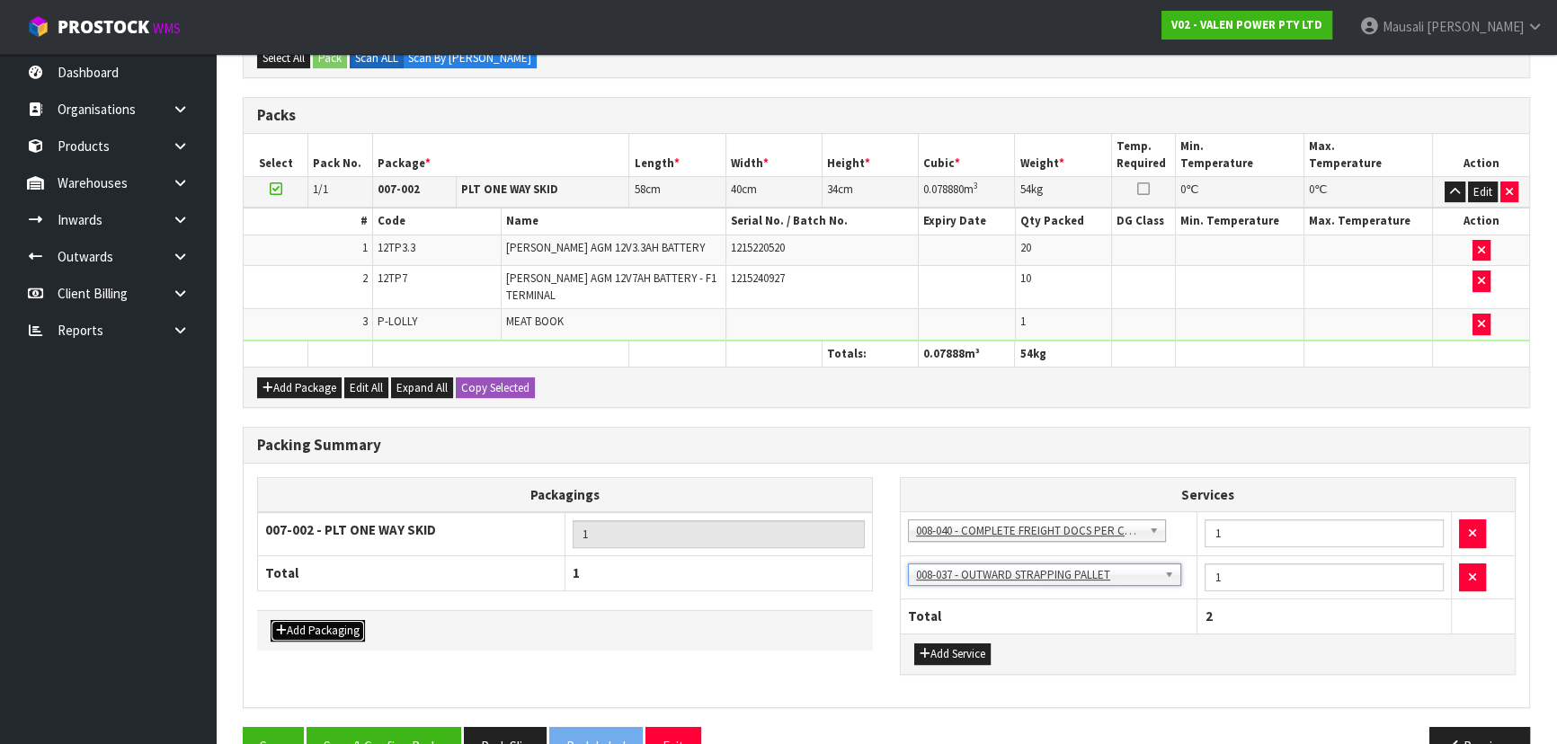
click at [329, 620] on button "Add Packaging" at bounding box center [318, 631] width 94 height 22
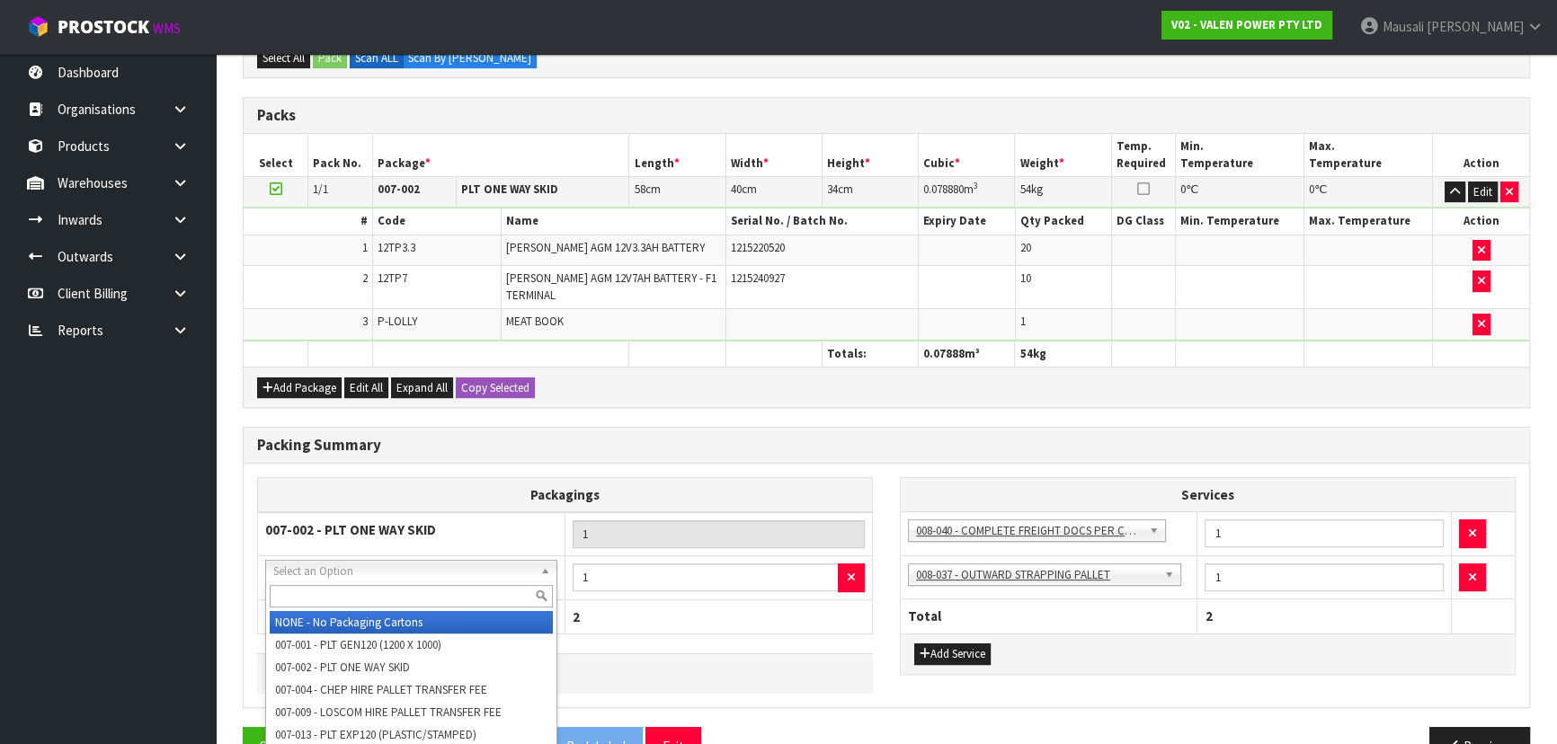
click at [318, 602] on input "text" at bounding box center [411, 596] width 283 height 22
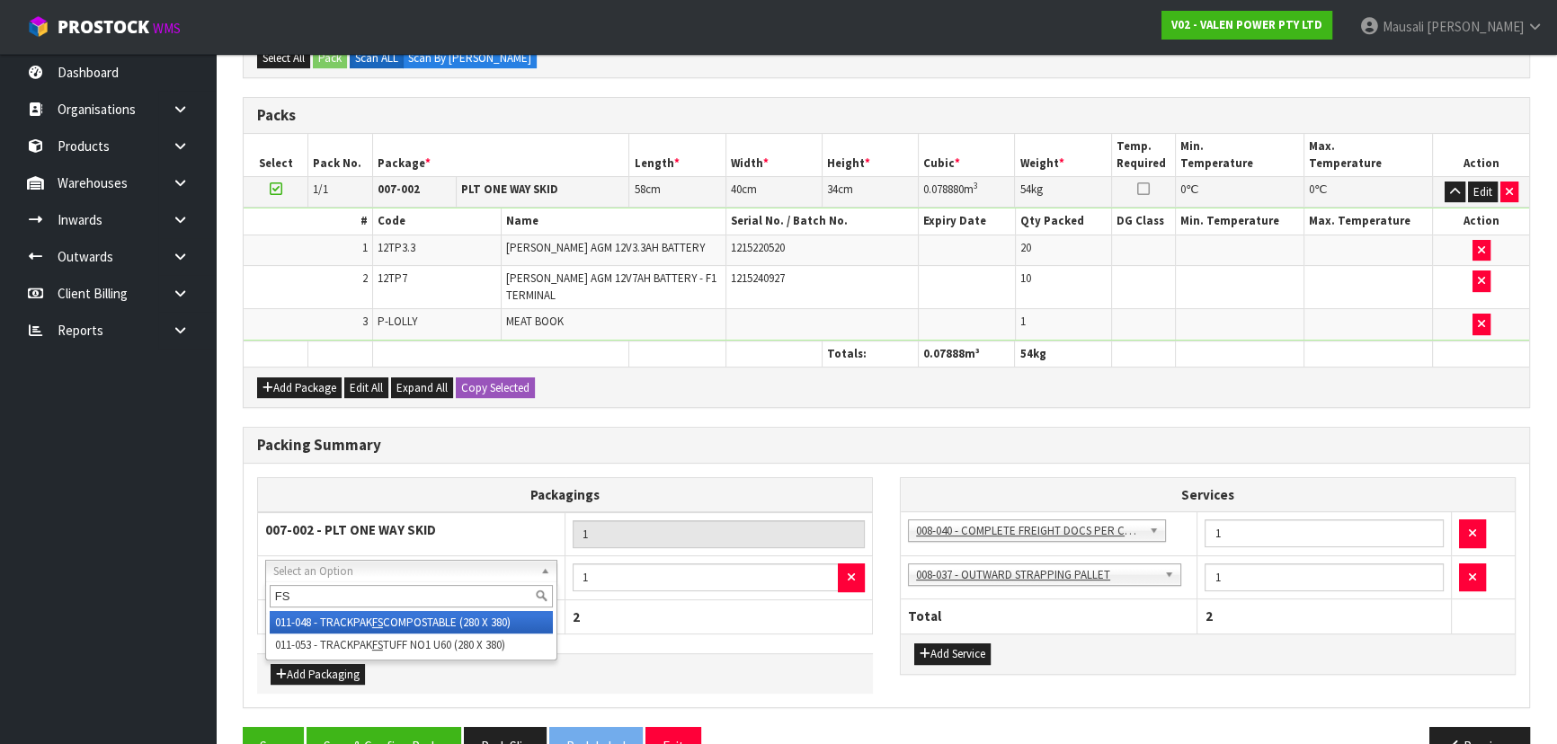
type input "FS"
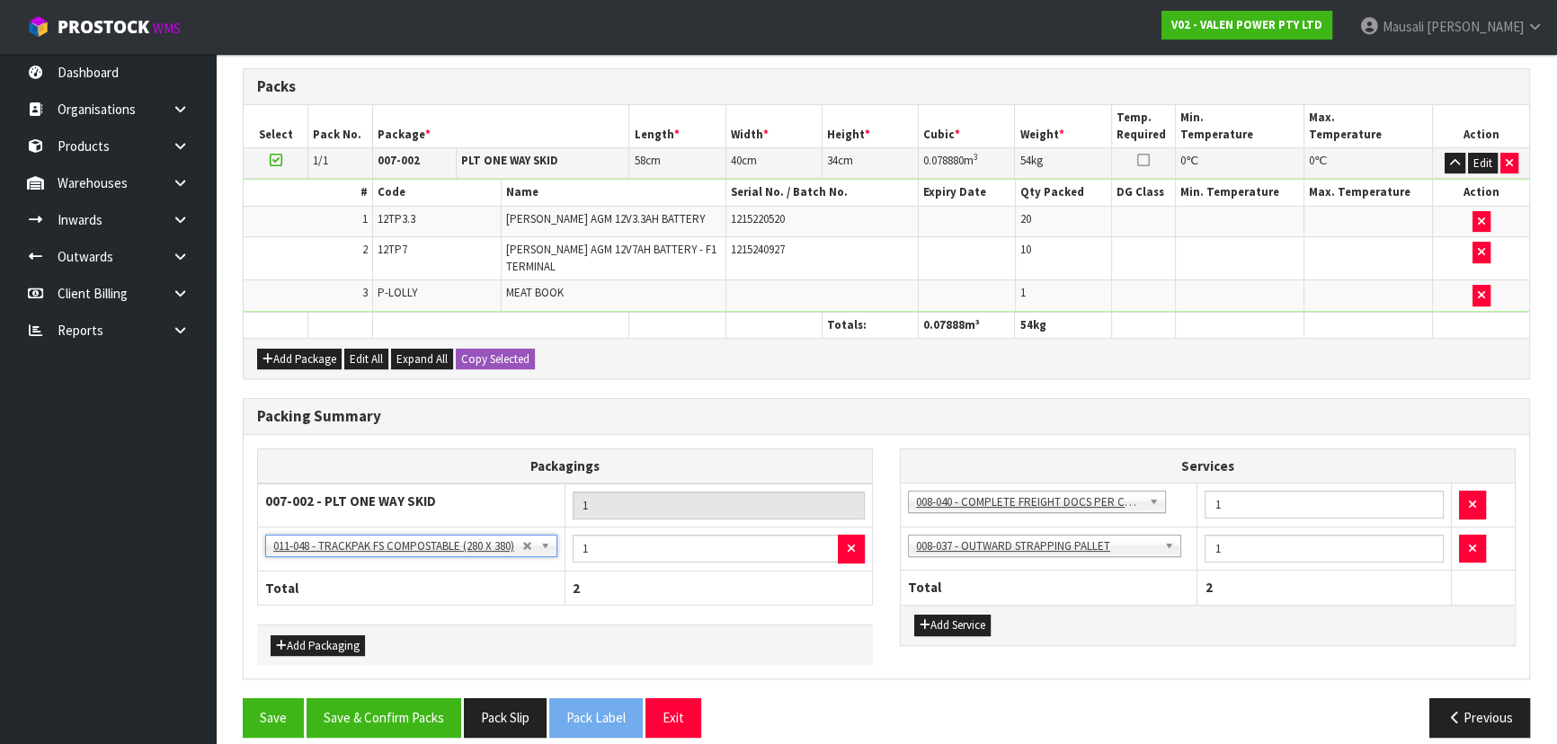
scroll to position [485, 0]
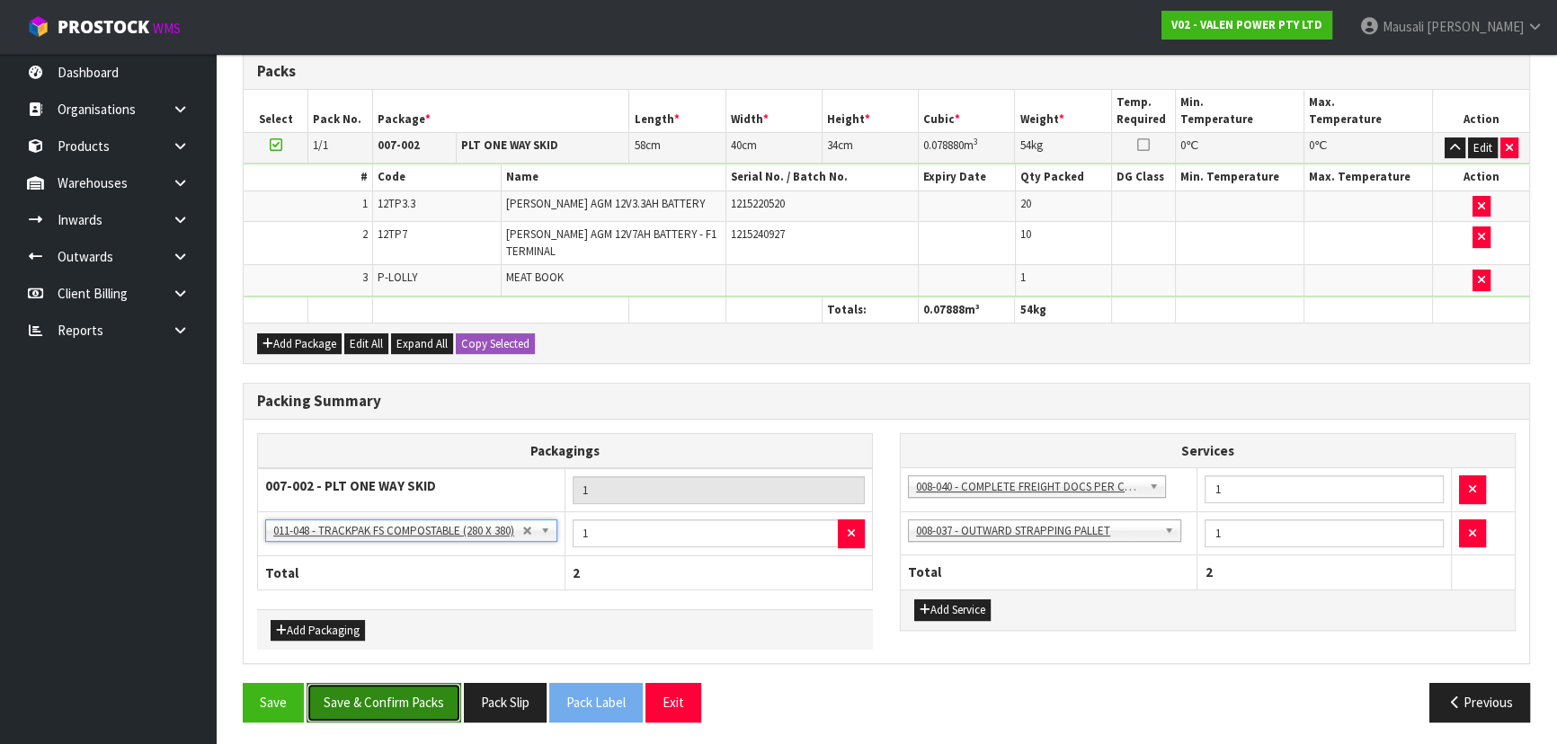
click at [396, 683] on button "Save & Confirm Packs" at bounding box center [383, 702] width 155 height 39
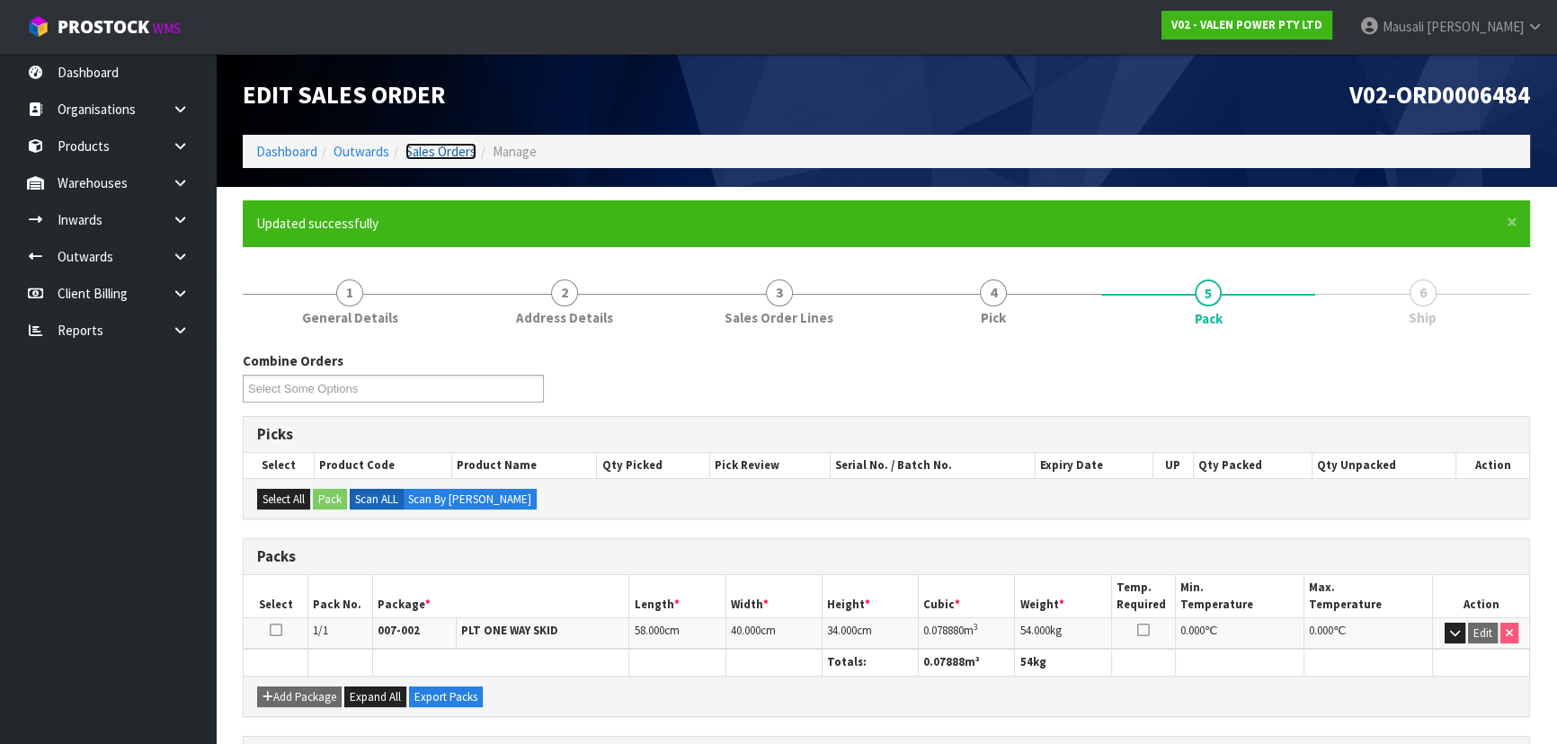
click at [448, 155] on link "Sales Orders" at bounding box center [440, 151] width 71 height 17
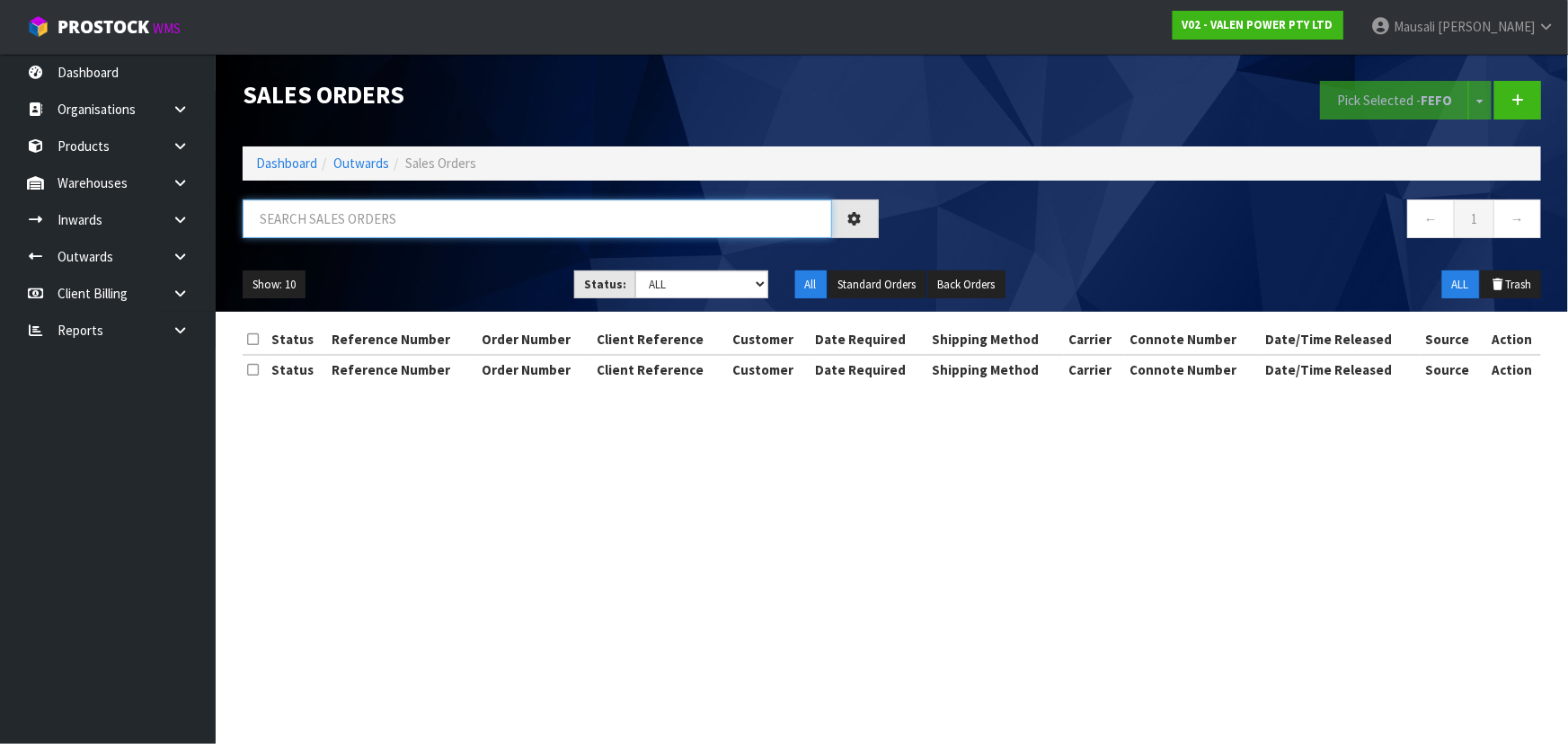
click at [351, 224] on input "text" at bounding box center [538, 219] width 590 height 39
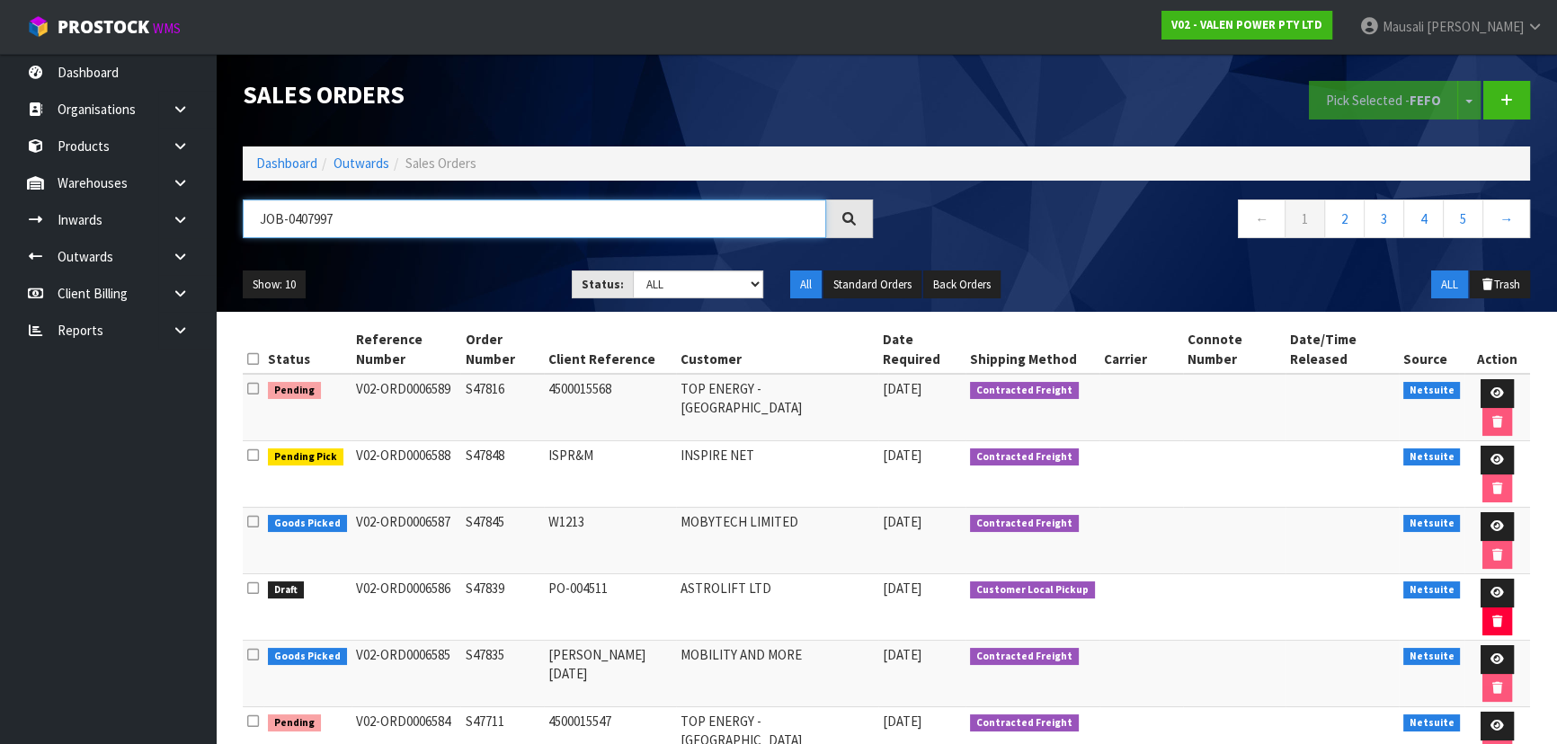
type input "JOB-0407997"
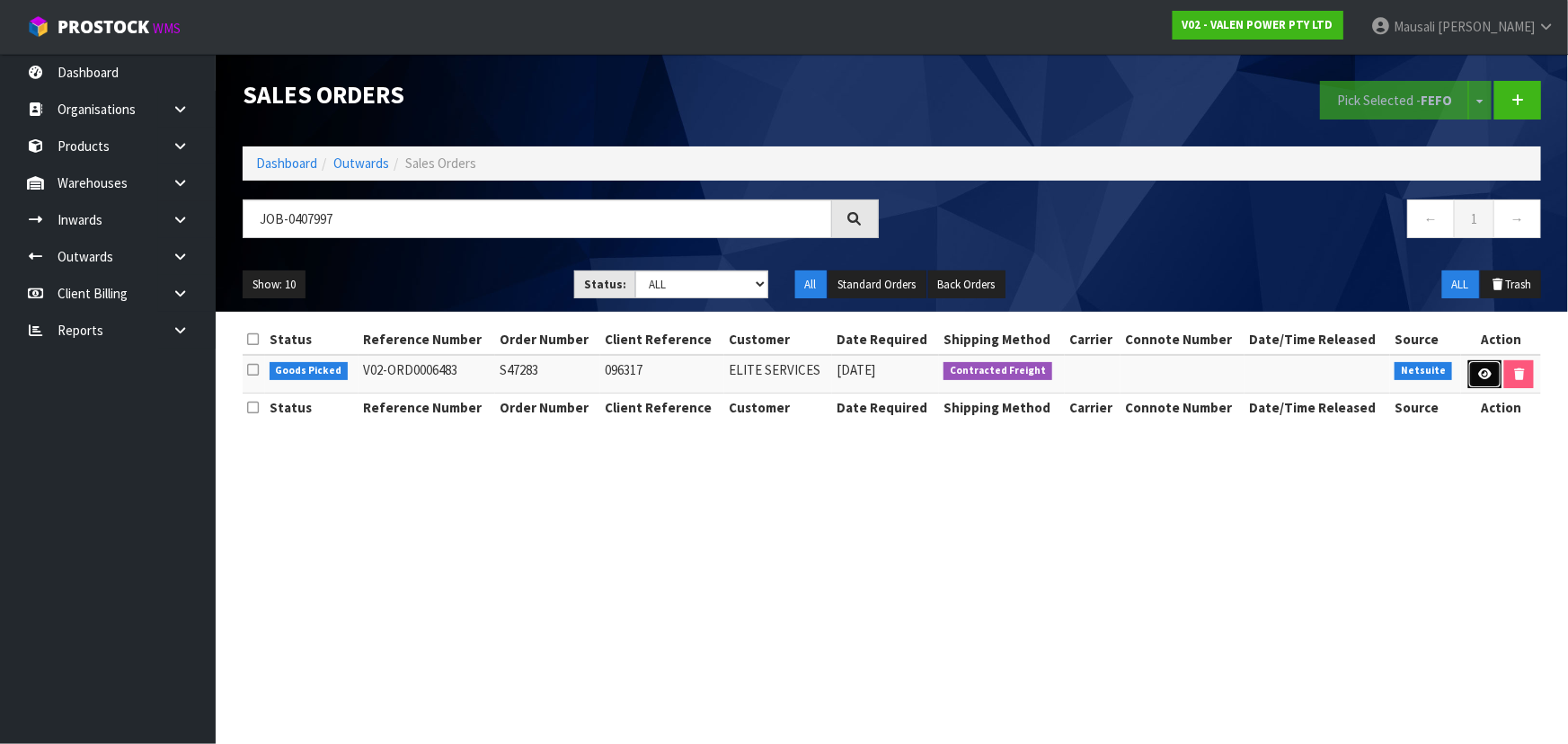
click at [1478, 370] on icon at bounding box center [1484, 374] width 13 height 12
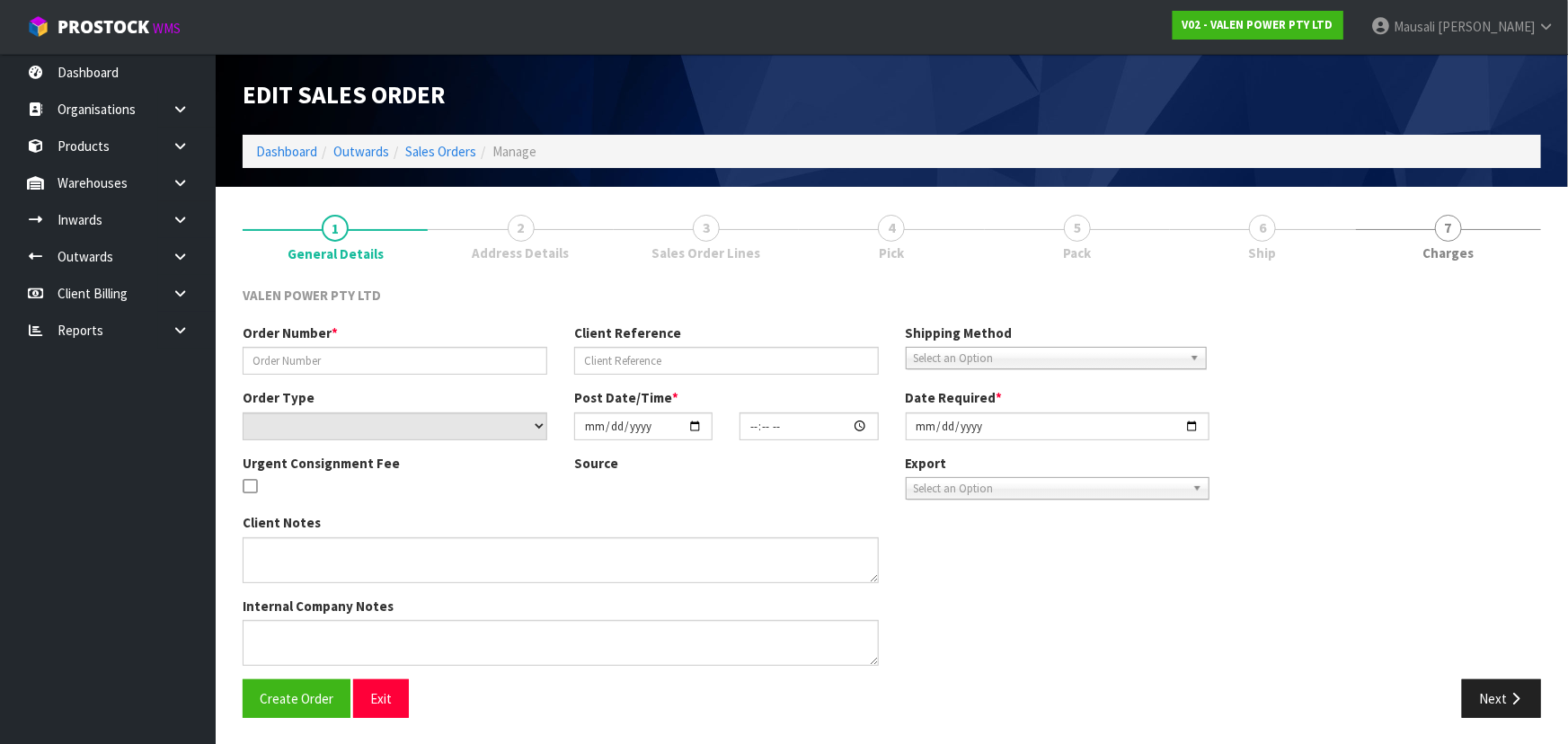
type input "S47283"
type input "096317"
select select "number:0"
type input "[DATE]"
type input "16:00:08.000"
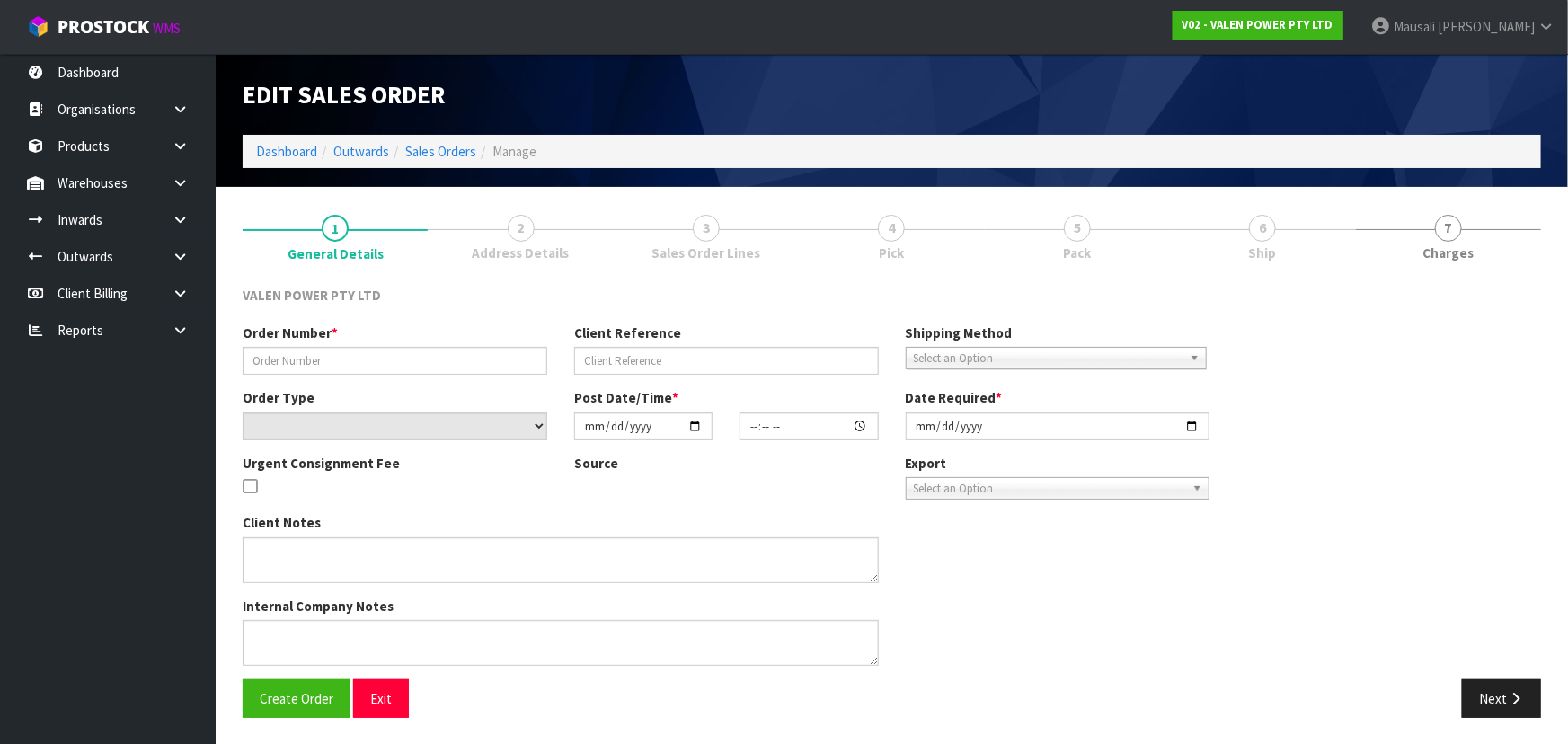
type input "[DATE]"
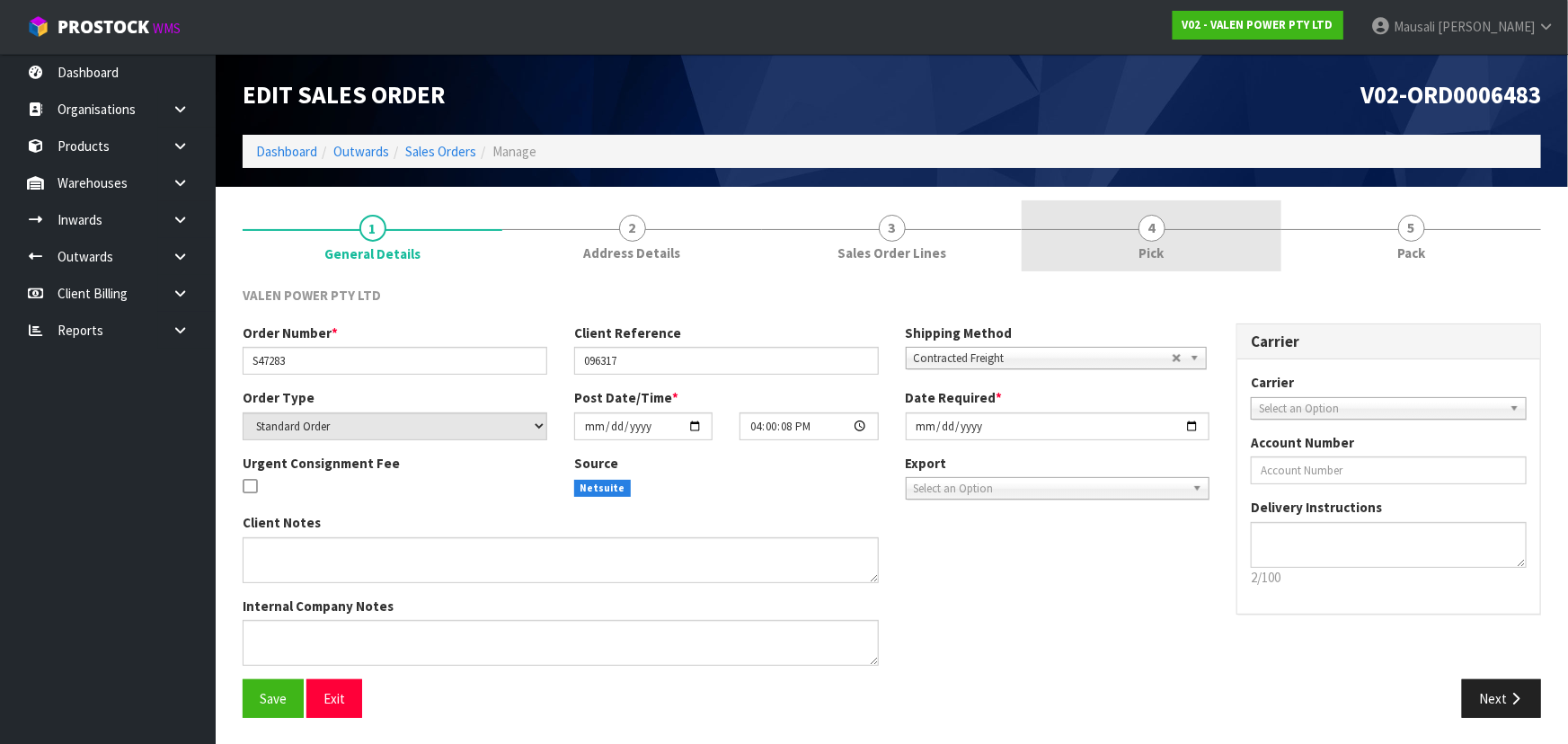
click at [1118, 247] on link "4 Pick" at bounding box center [1152, 235] width 260 height 71
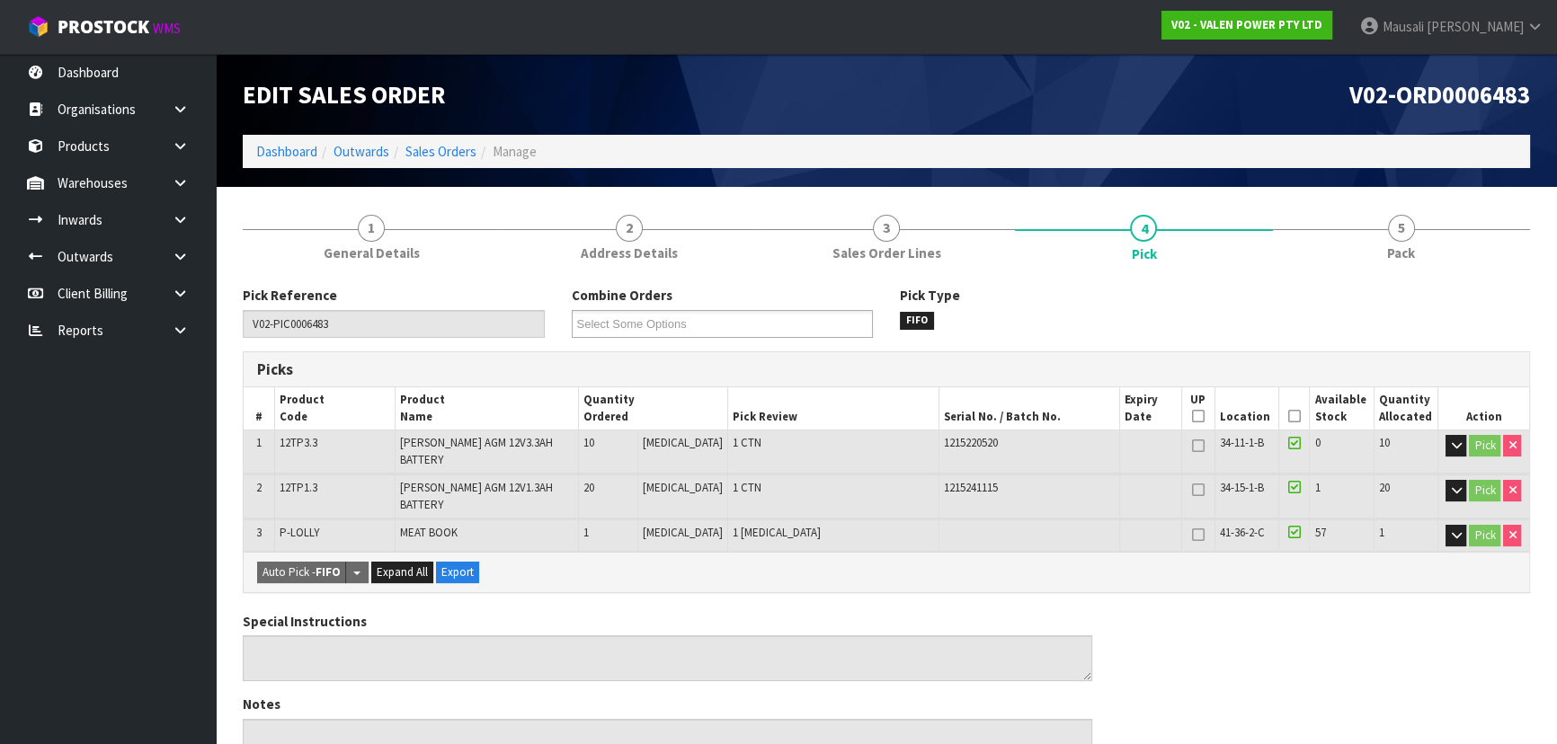
click at [1294, 409] on th "Picked" at bounding box center [1293, 408] width 31 height 42
click at [1291, 416] on icon at bounding box center [1294, 416] width 13 height 1
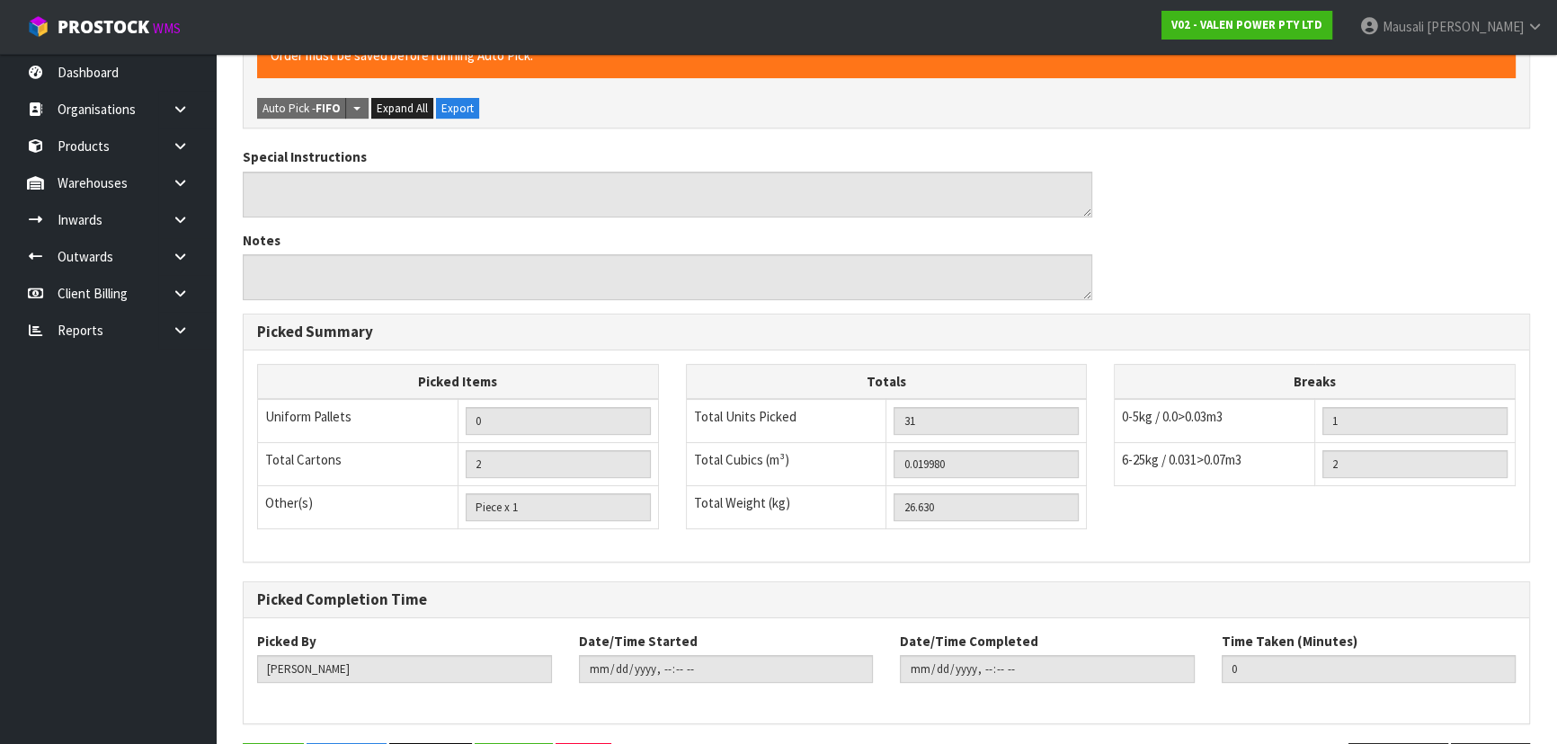
scroll to position [566, 0]
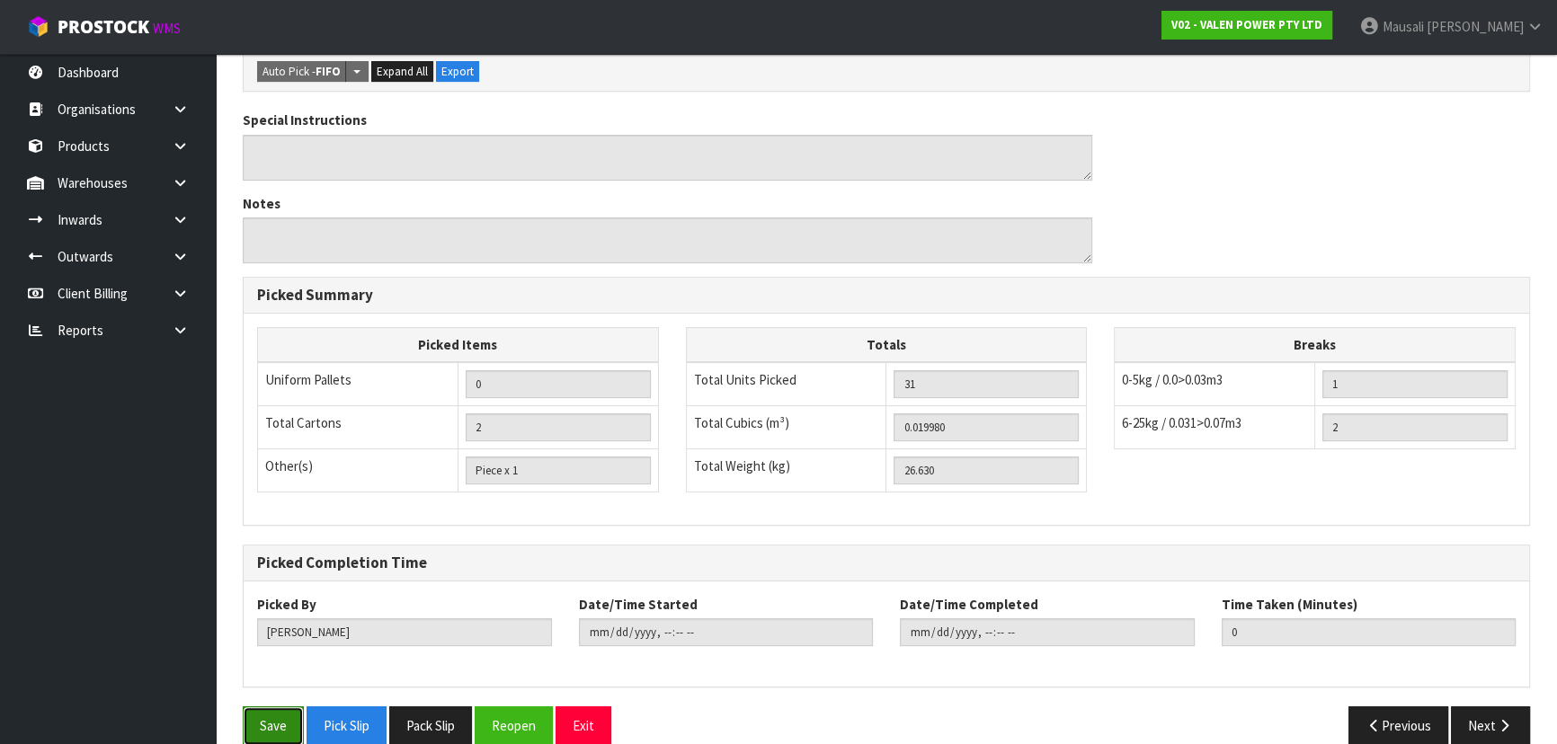
click at [250, 710] on button "Save" at bounding box center [273, 725] width 61 height 39
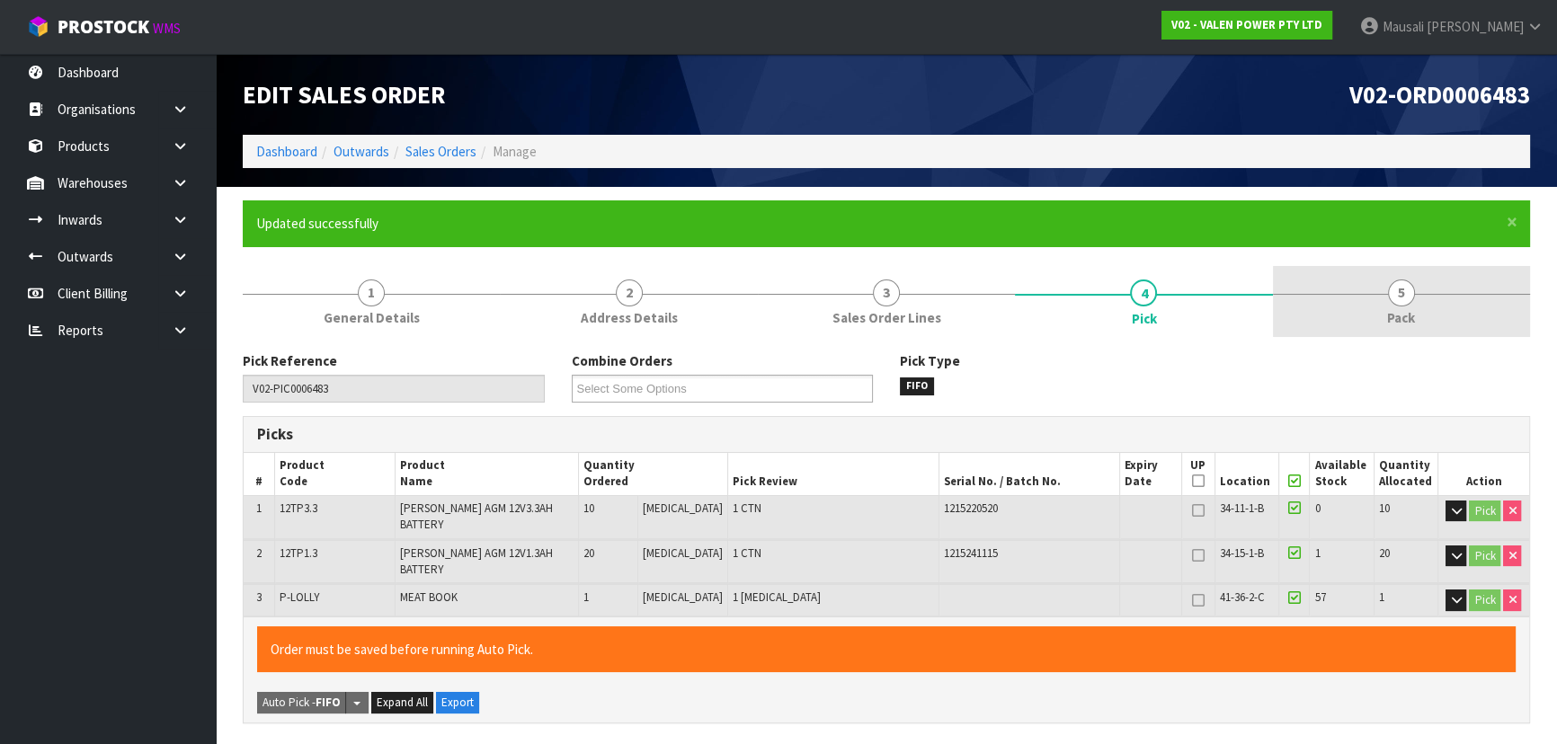
type input "[PERSON_NAME]"
type input "[DATE]T15:31:53"
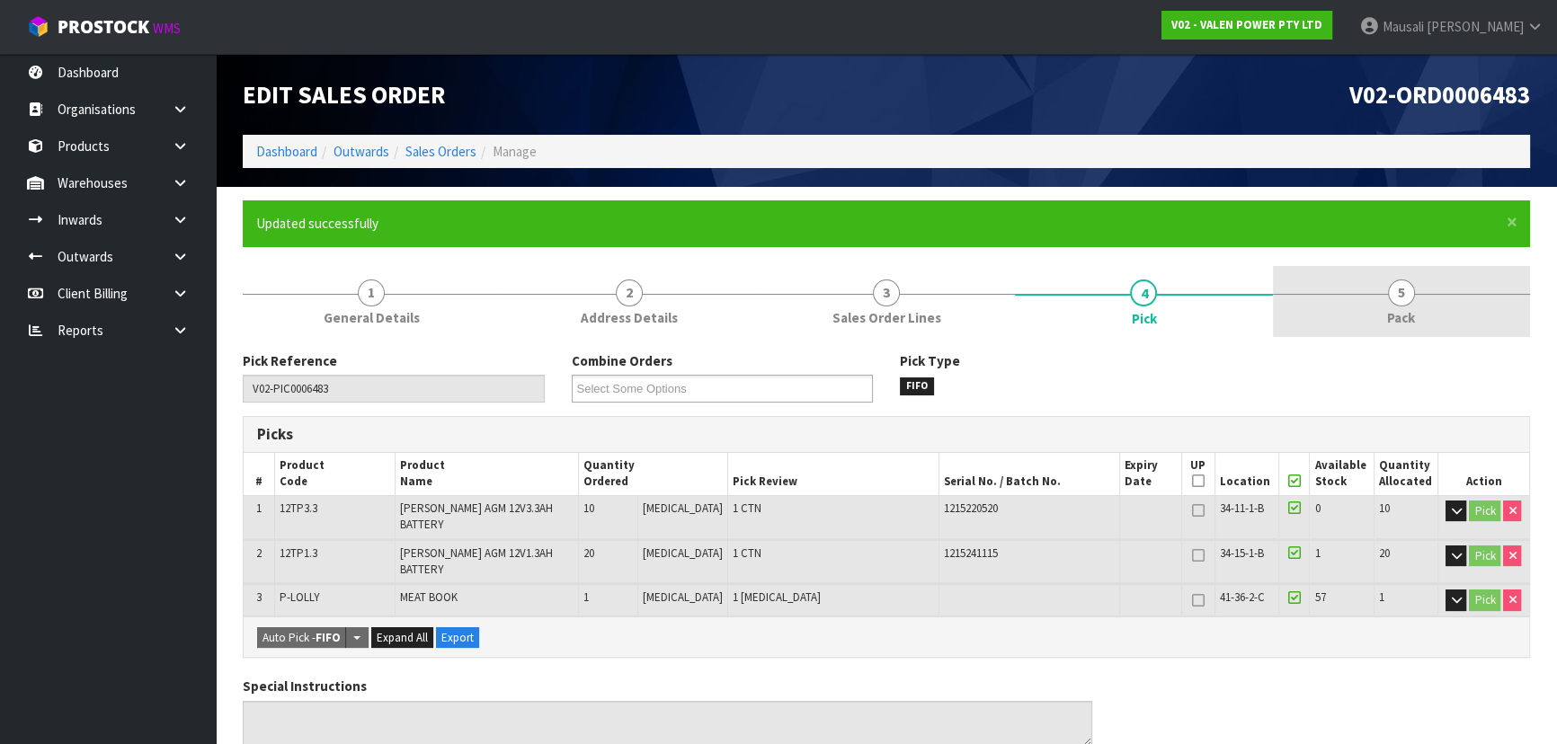
click at [1348, 328] on link "5 Pack" at bounding box center [1401, 301] width 257 height 71
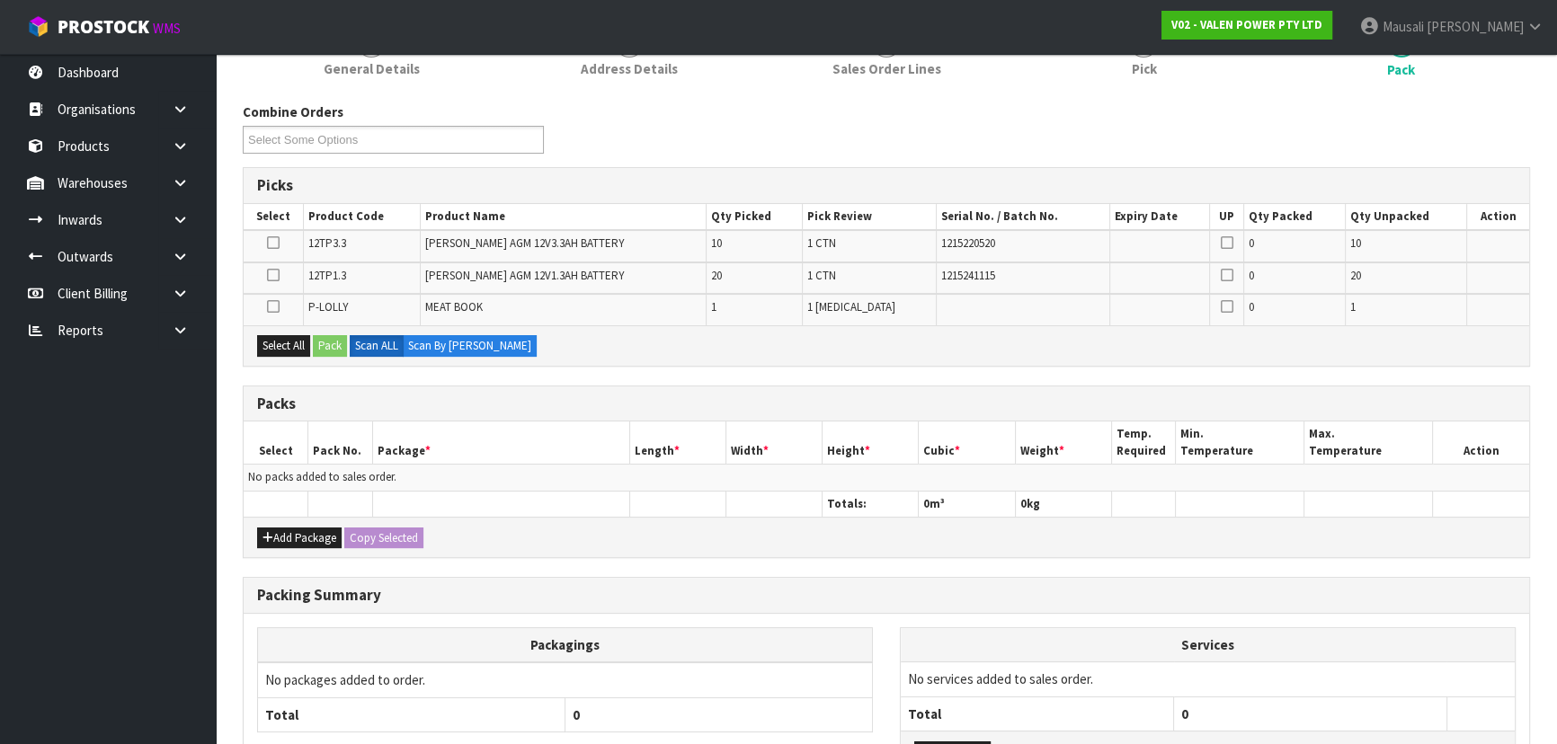
scroll to position [391, 0]
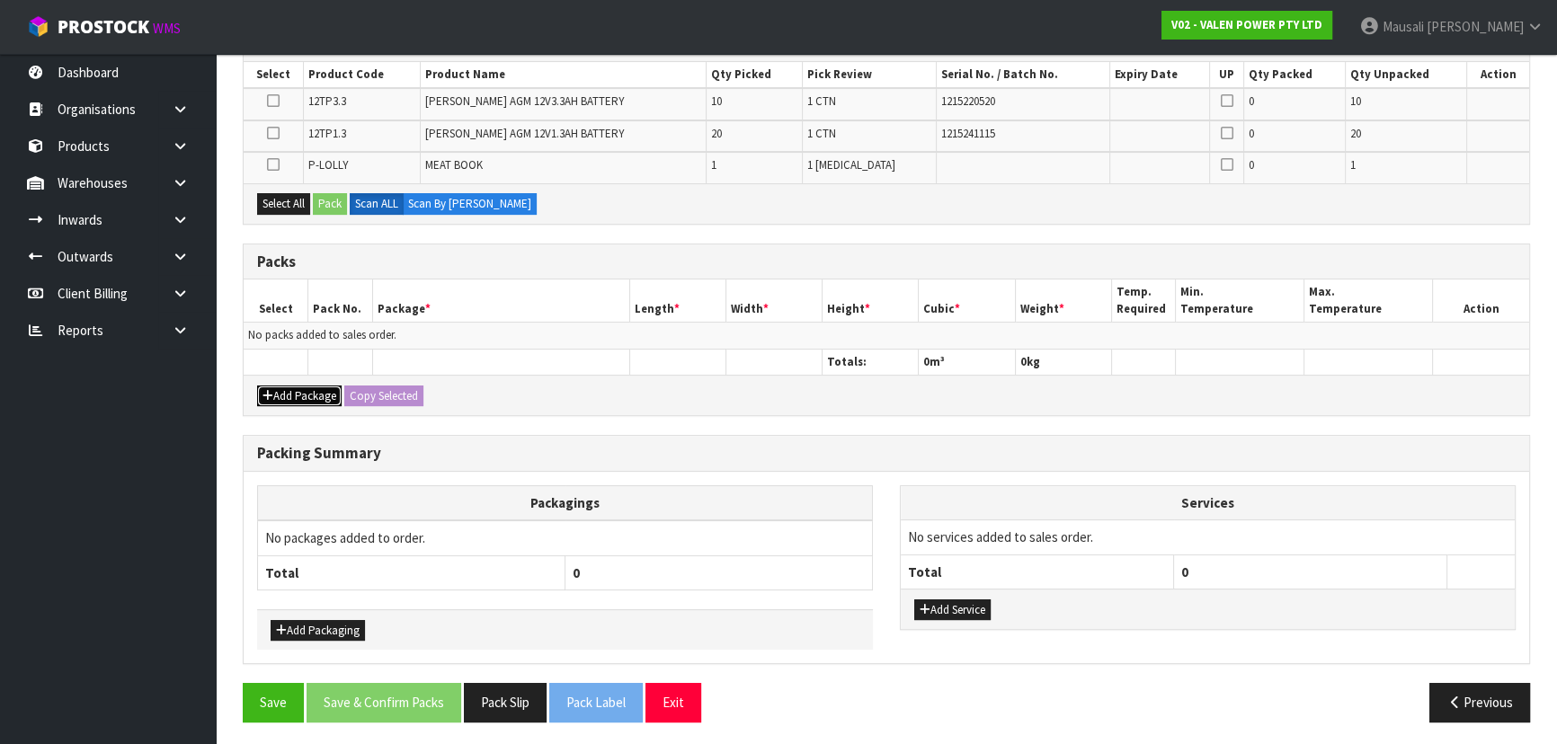
click at [301, 390] on button "Add Package" at bounding box center [299, 397] width 84 height 22
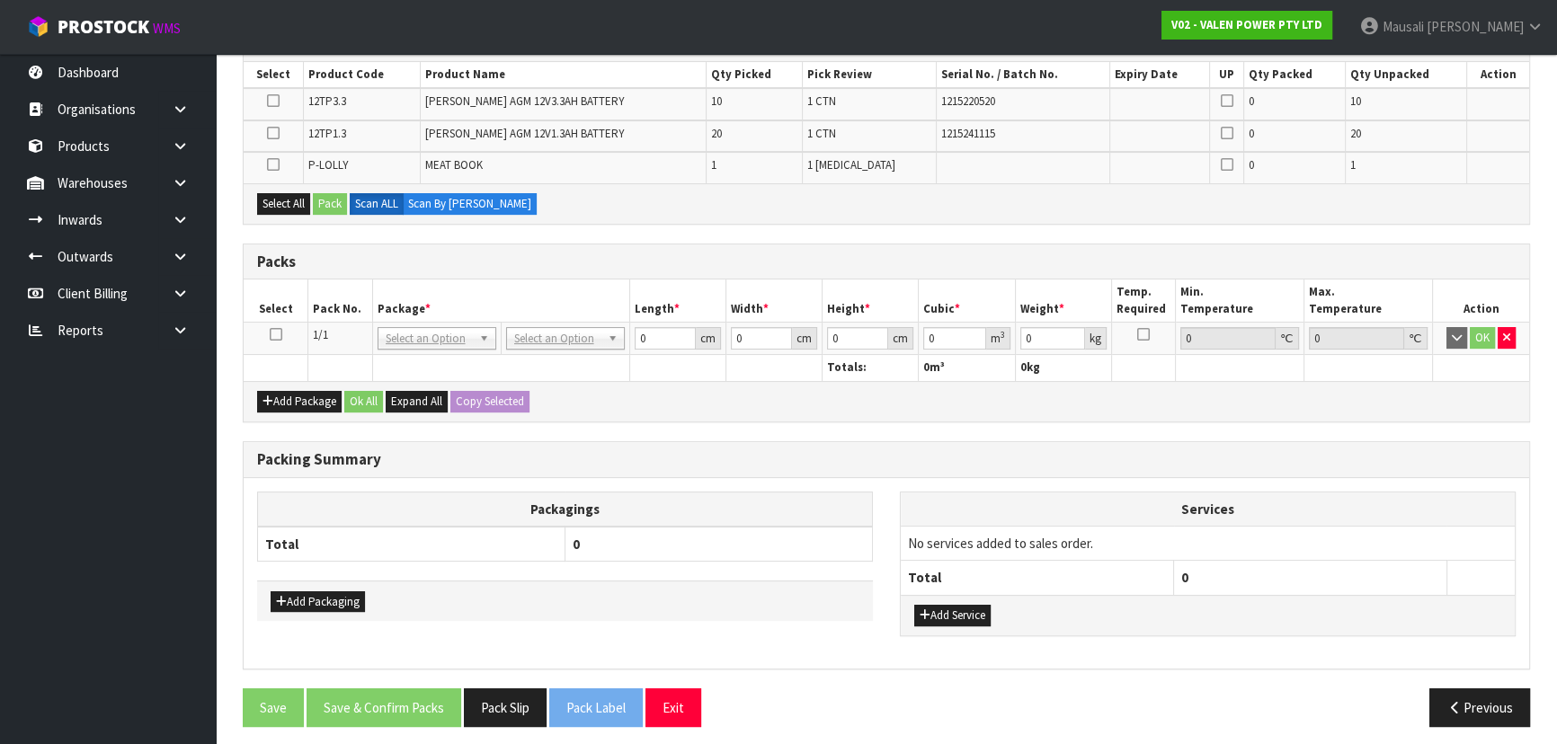
drag, startPoint x: 276, startPoint y: 333, endPoint x: 288, endPoint y: 314, distance: 22.2
click at [277, 334] on icon at bounding box center [276, 334] width 13 height 1
click at [287, 198] on button "Select All" at bounding box center [283, 204] width 53 height 22
click at [329, 199] on button "Pack" at bounding box center [330, 204] width 34 height 22
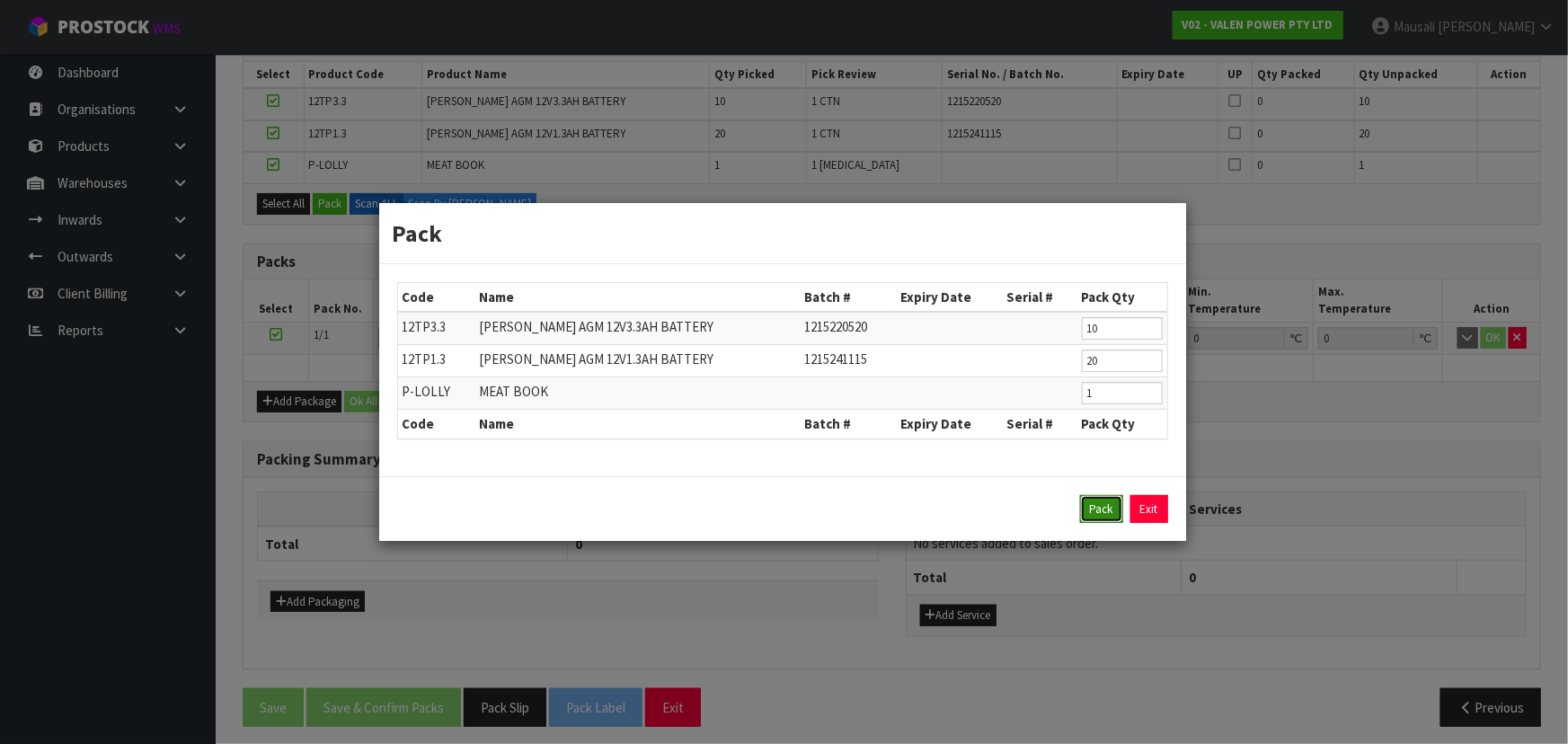
click at [1098, 512] on button "Pack" at bounding box center [1101, 509] width 43 height 29
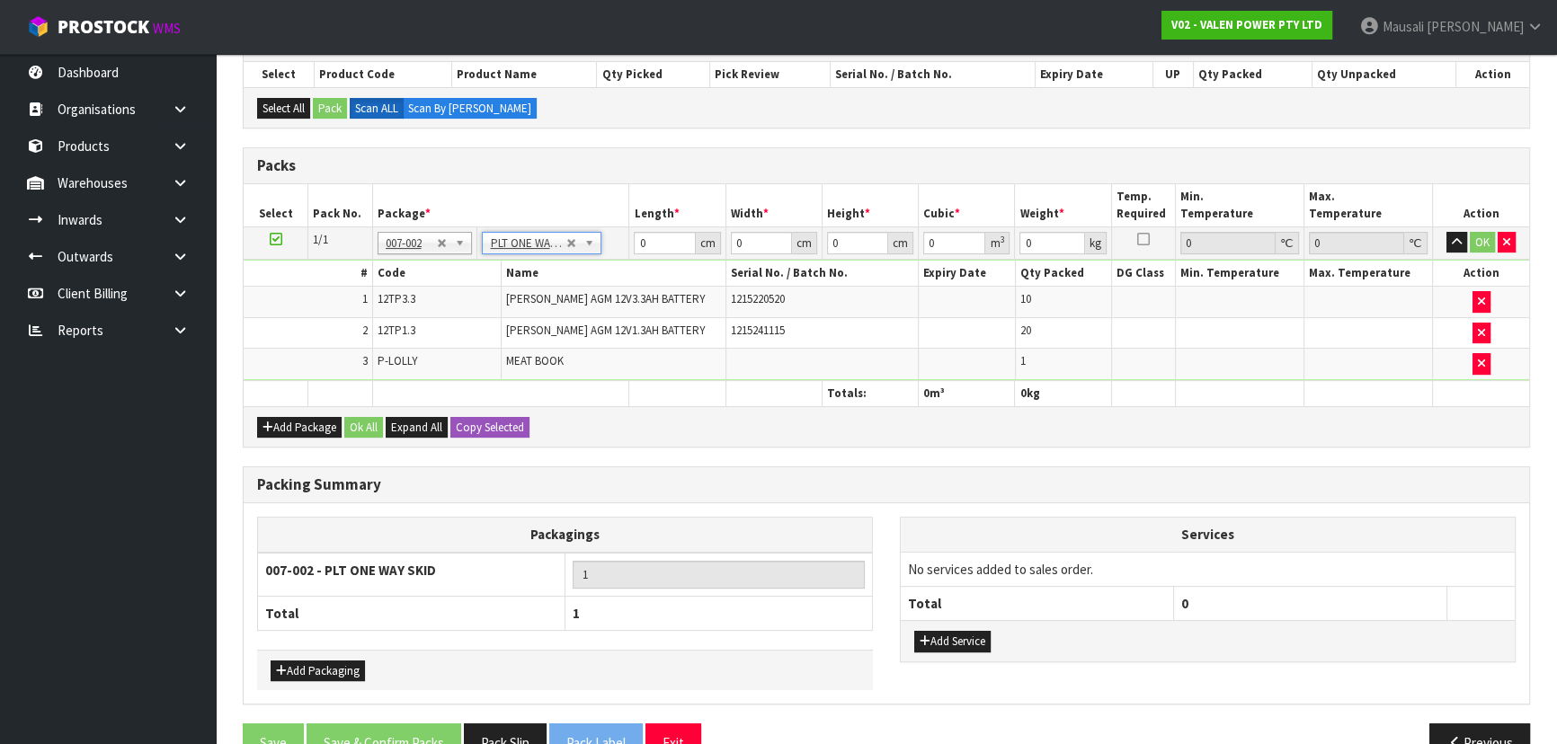
type input "26.63"
drag, startPoint x: 659, startPoint y: 244, endPoint x: 590, endPoint y: 269, distance: 73.3
click at [595, 267] on tbody "1/1 NONE 007-001 007-002 007-004 007-009 007-013 007-014 007-015 007-017 007-01…" at bounding box center [886, 303] width 1285 height 154
type input "58"
type input "40"
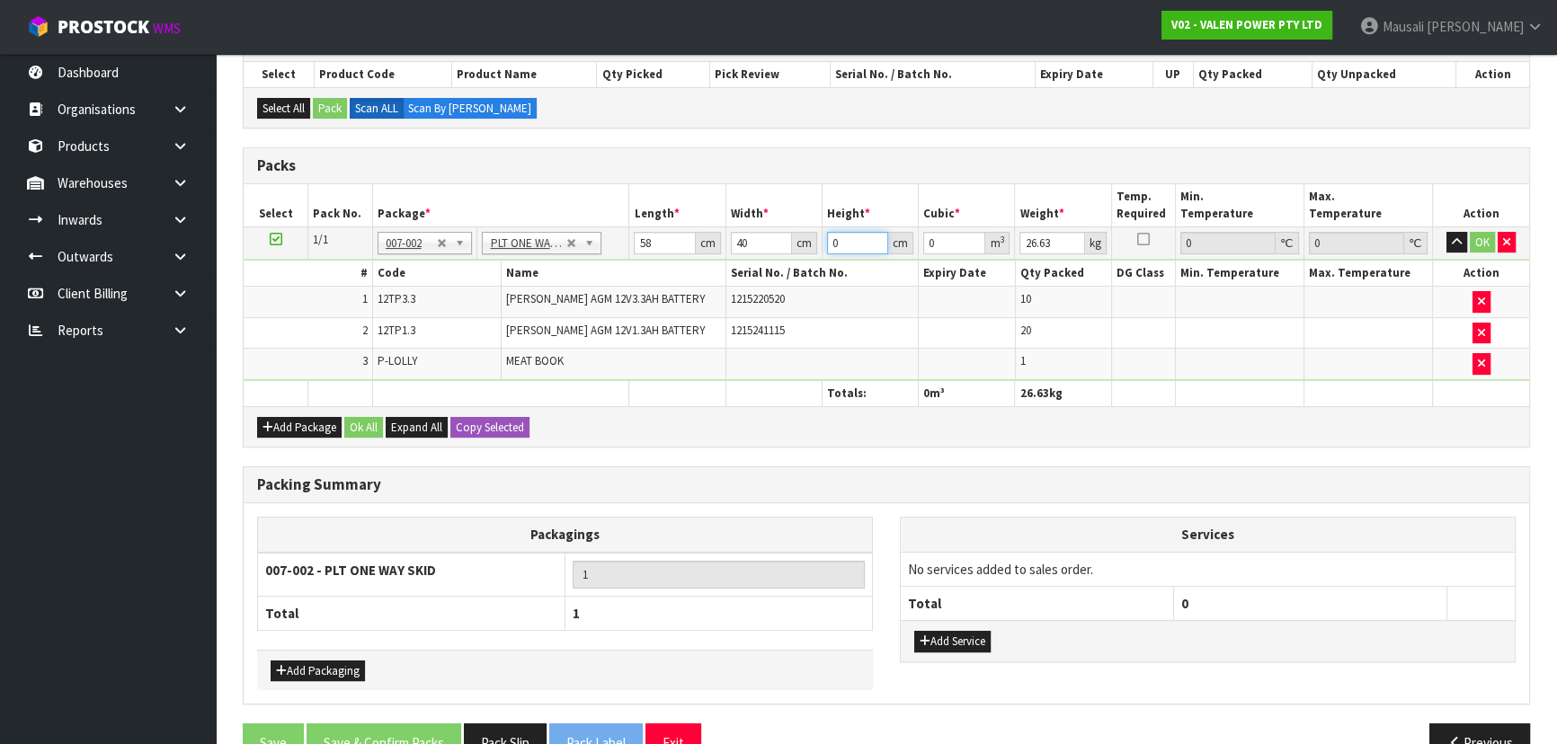
type input "2"
type input "0.00464"
type input "20"
type input "0.0464"
type input "20"
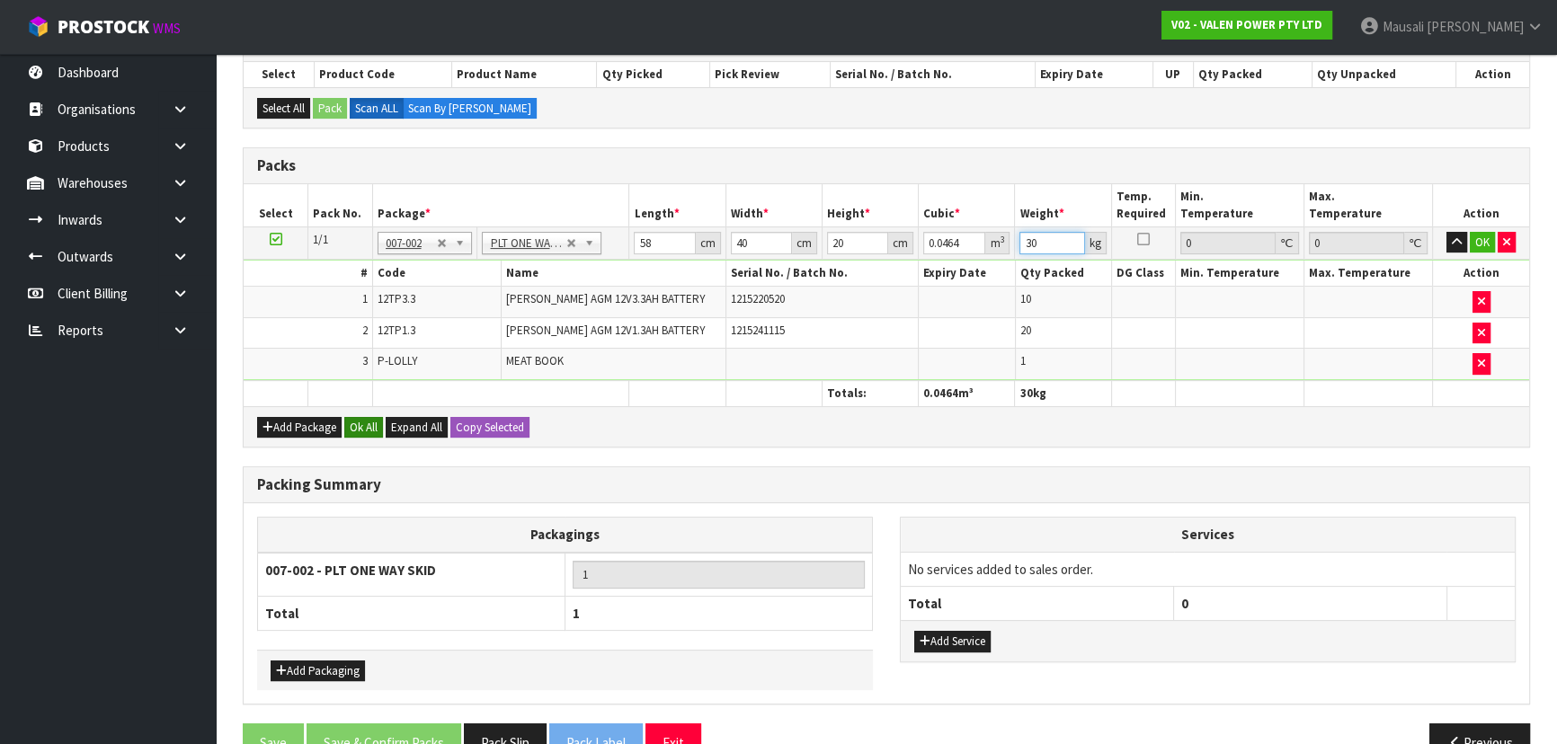
type input "30"
click at [351, 431] on button "Ok All" at bounding box center [363, 428] width 39 height 22
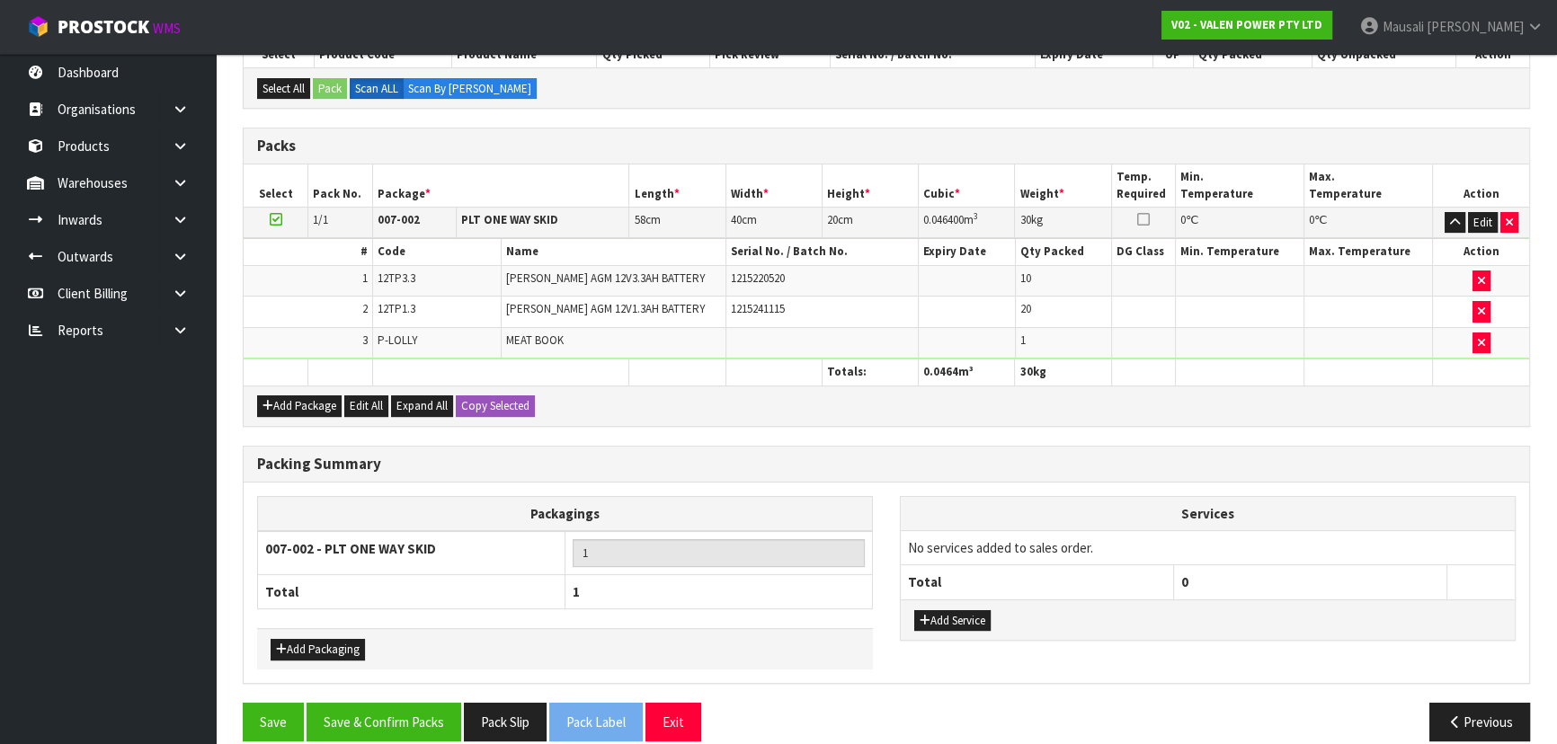
scroll to position [430, 0]
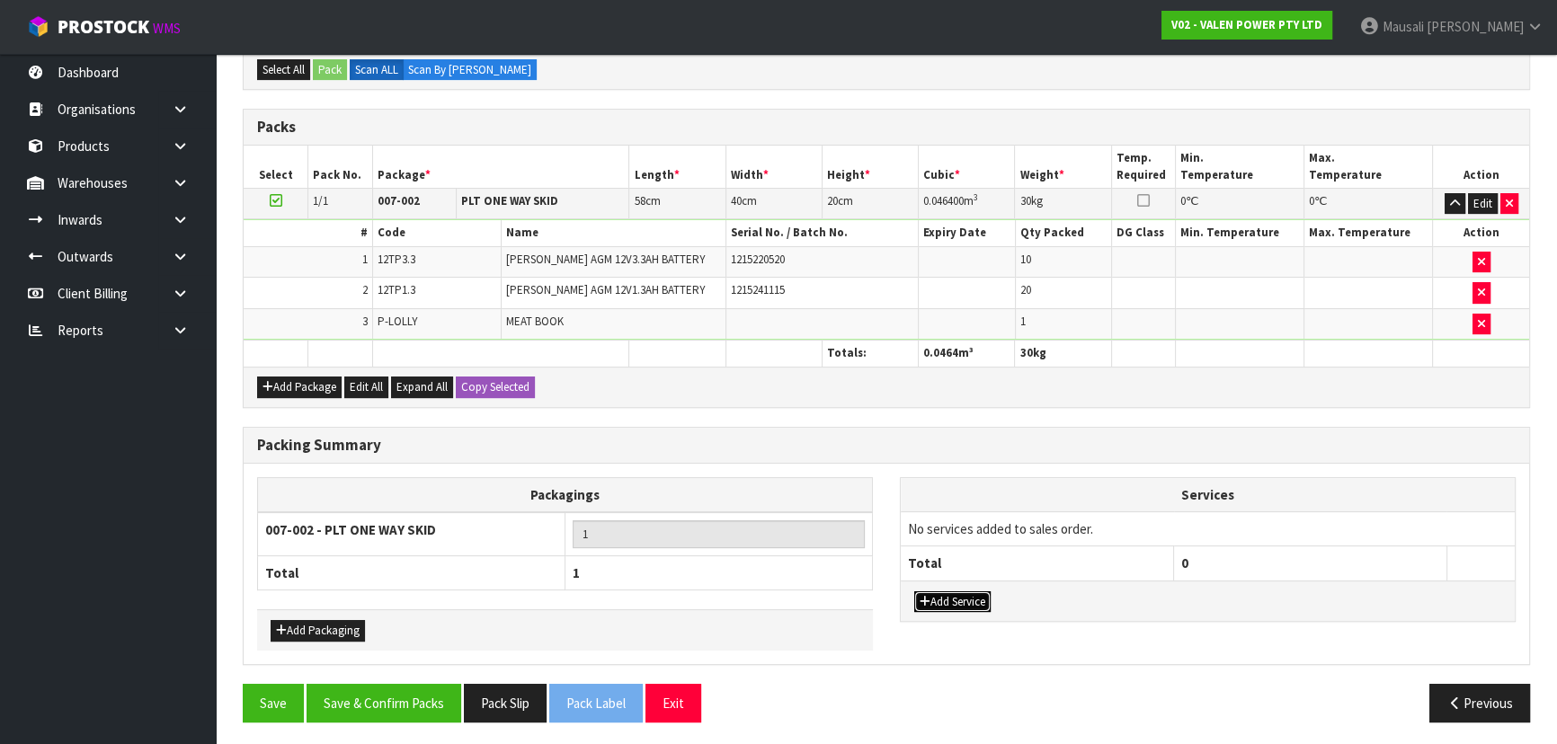
drag, startPoint x: 936, startPoint y: 595, endPoint x: 958, endPoint y: 564, distance: 38.7
click at [936, 595] on button "Add Service" at bounding box center [952, 602] width 76 height 22
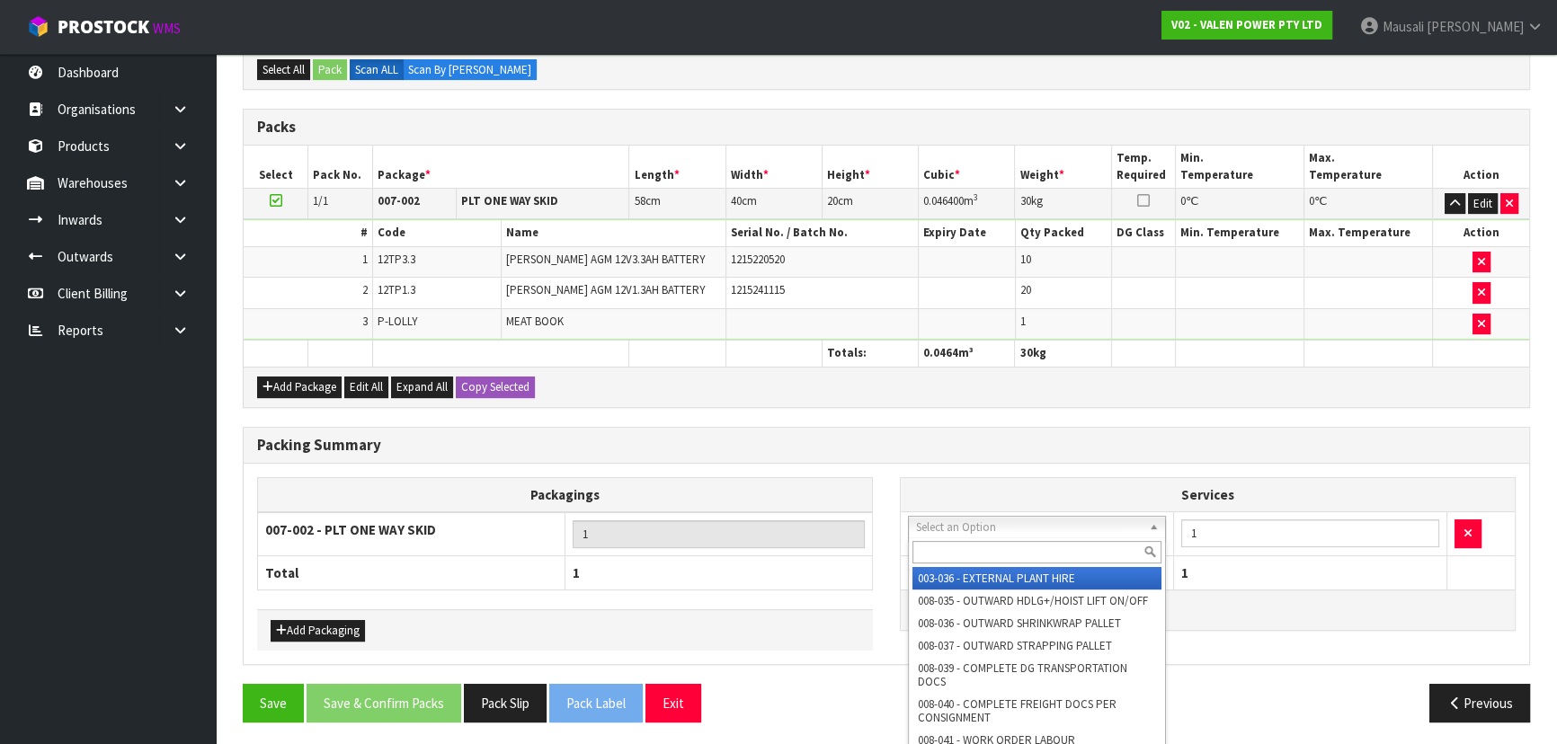
click at [964, 550] on input "text" at bounding box center [1036, 552] width 249 height 22
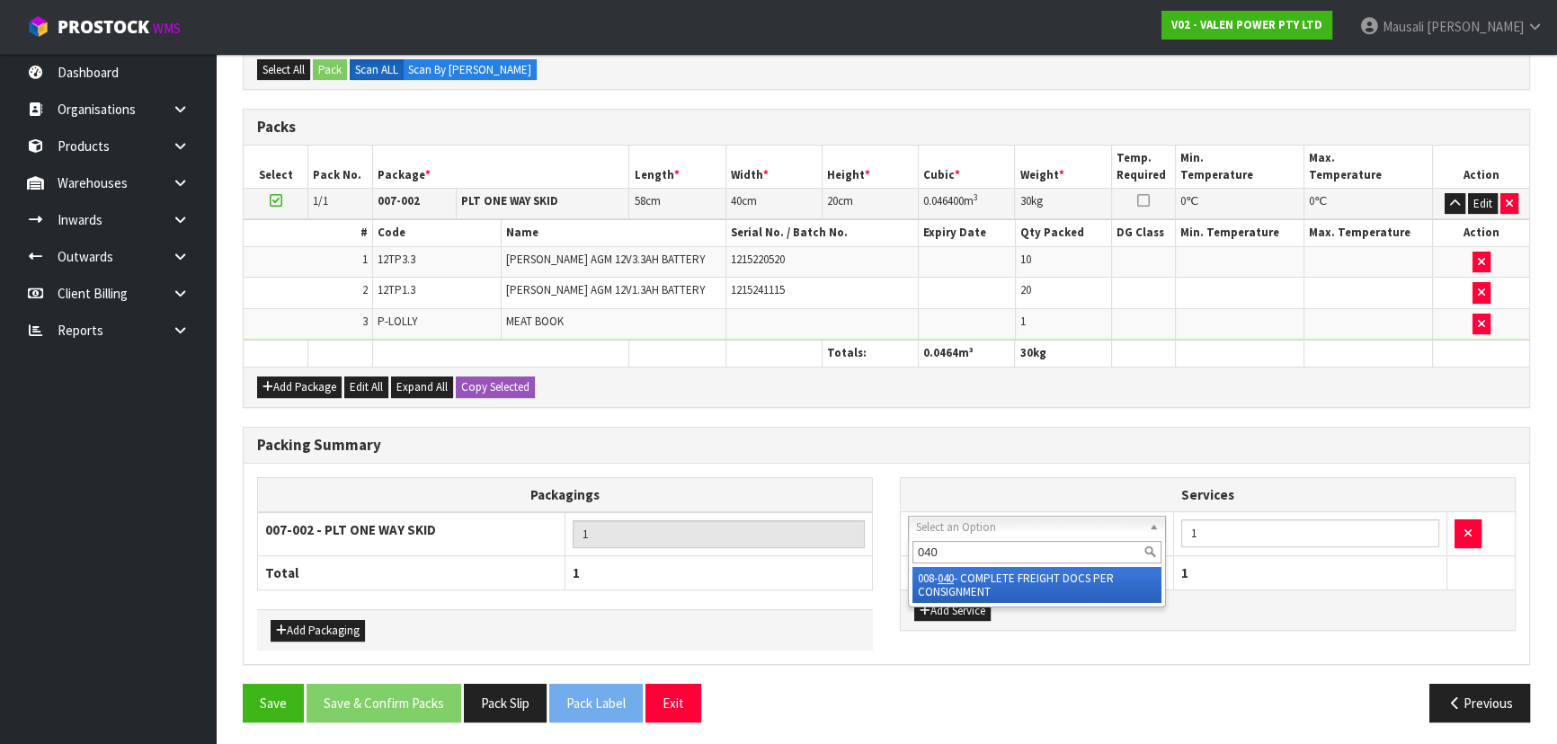
type input "040"
drag, startPoint x: 982, startPoint y: 580, endPoint x: 980, endPoint y: 590, distance: 11.1
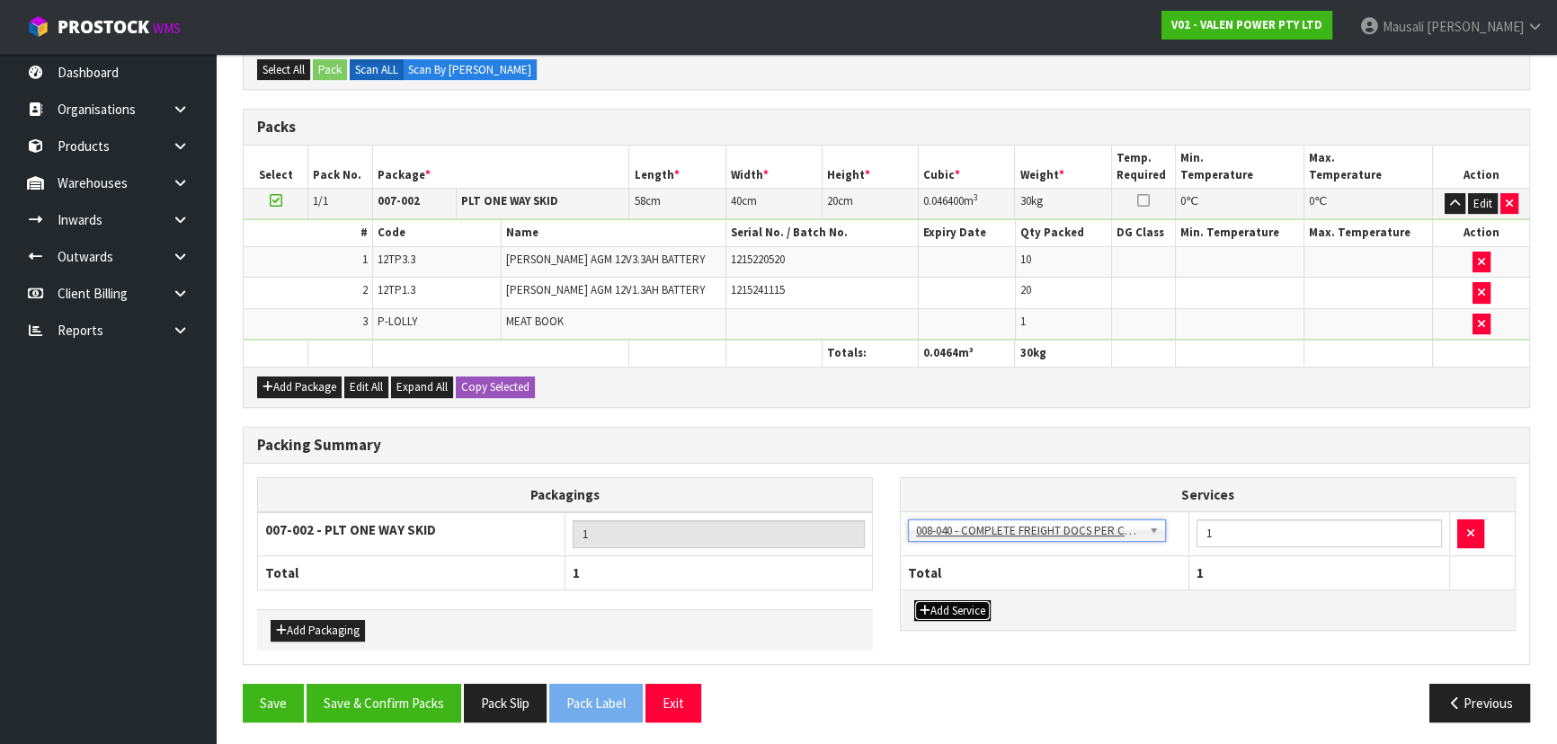
click at [973, 602] on button "Add Service" at bounding box center [952, 611] width 76 height 22
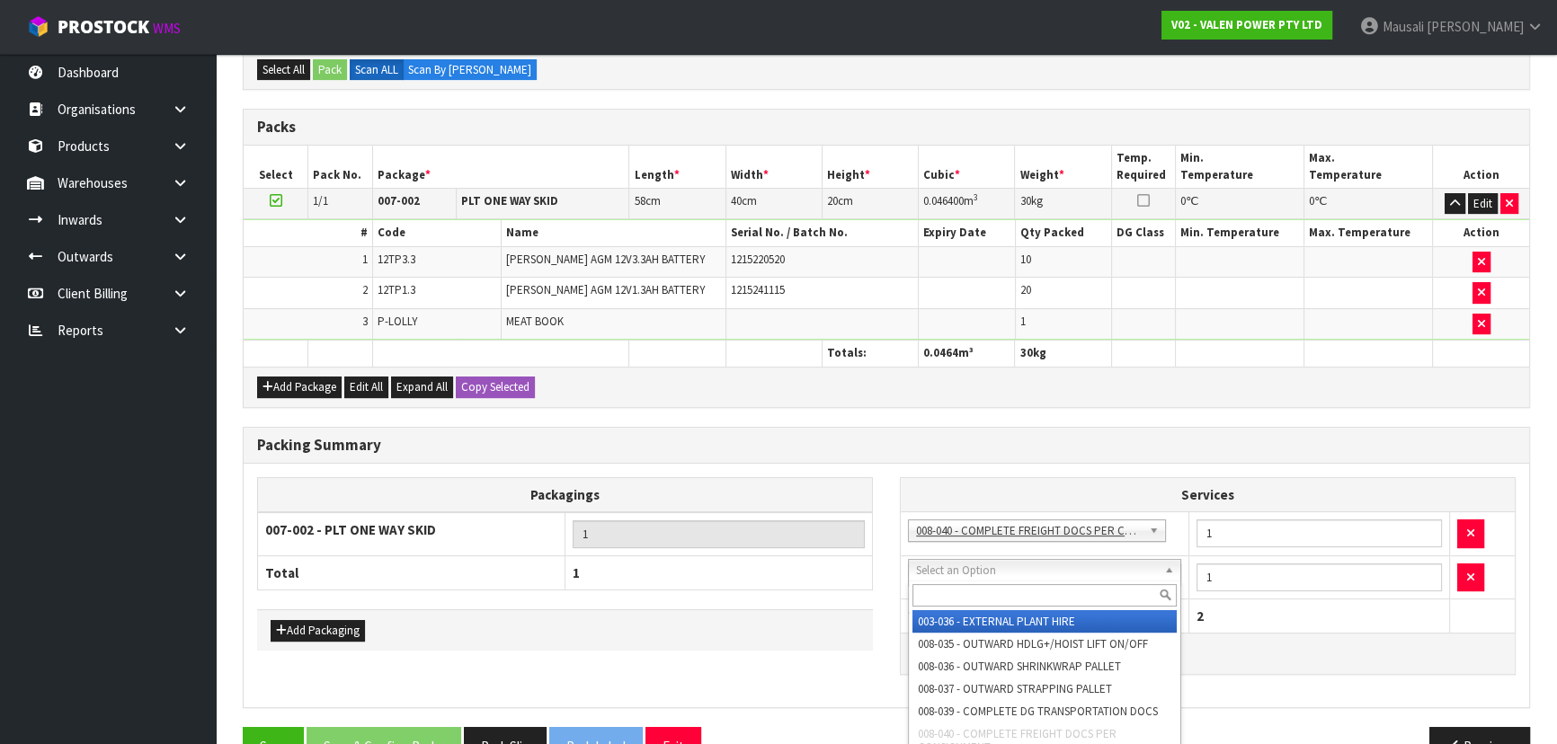
click at [965, 587] on input "text" at bounding box center [1044, 595] width 264 height 22
type input "037"
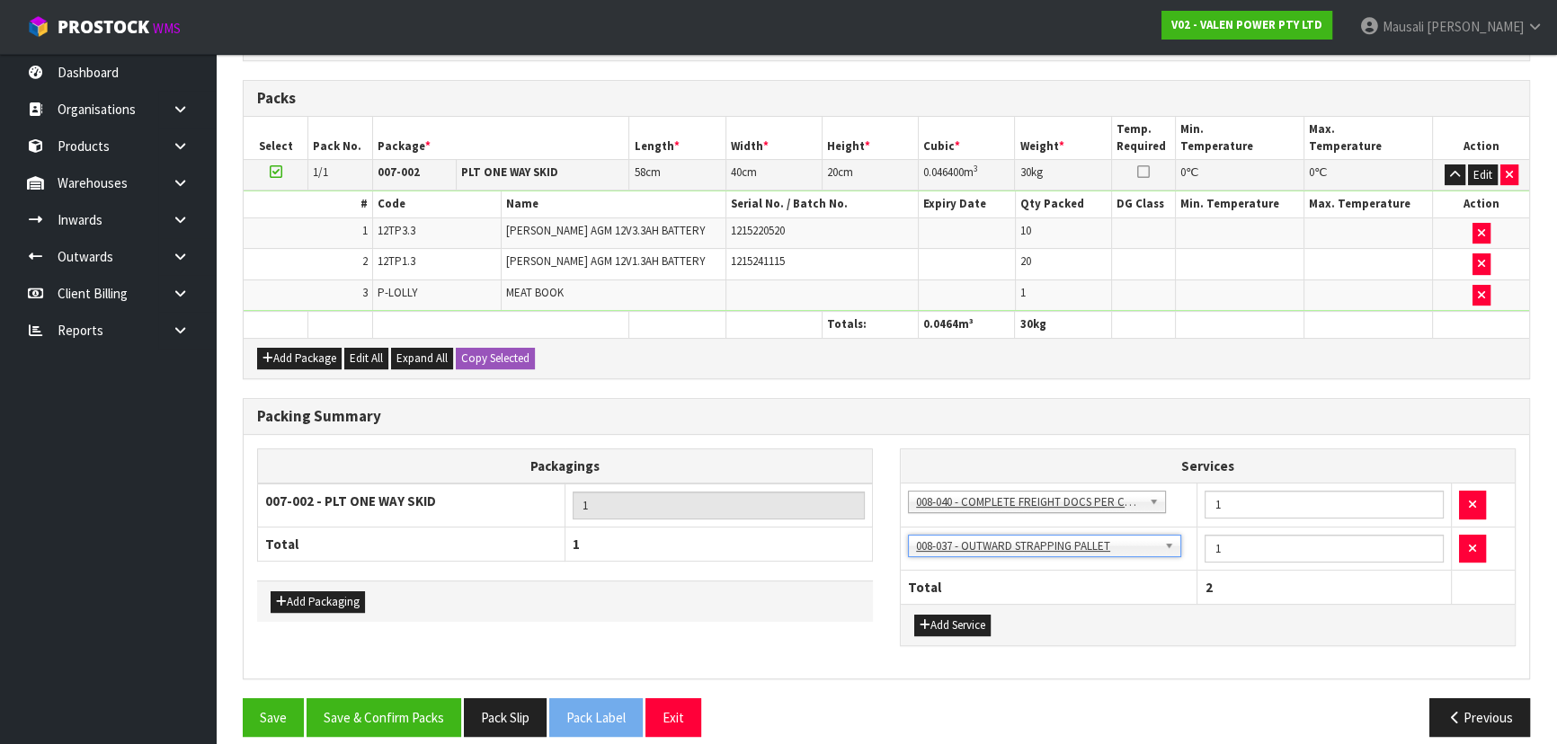
scroll to position [472, 0]
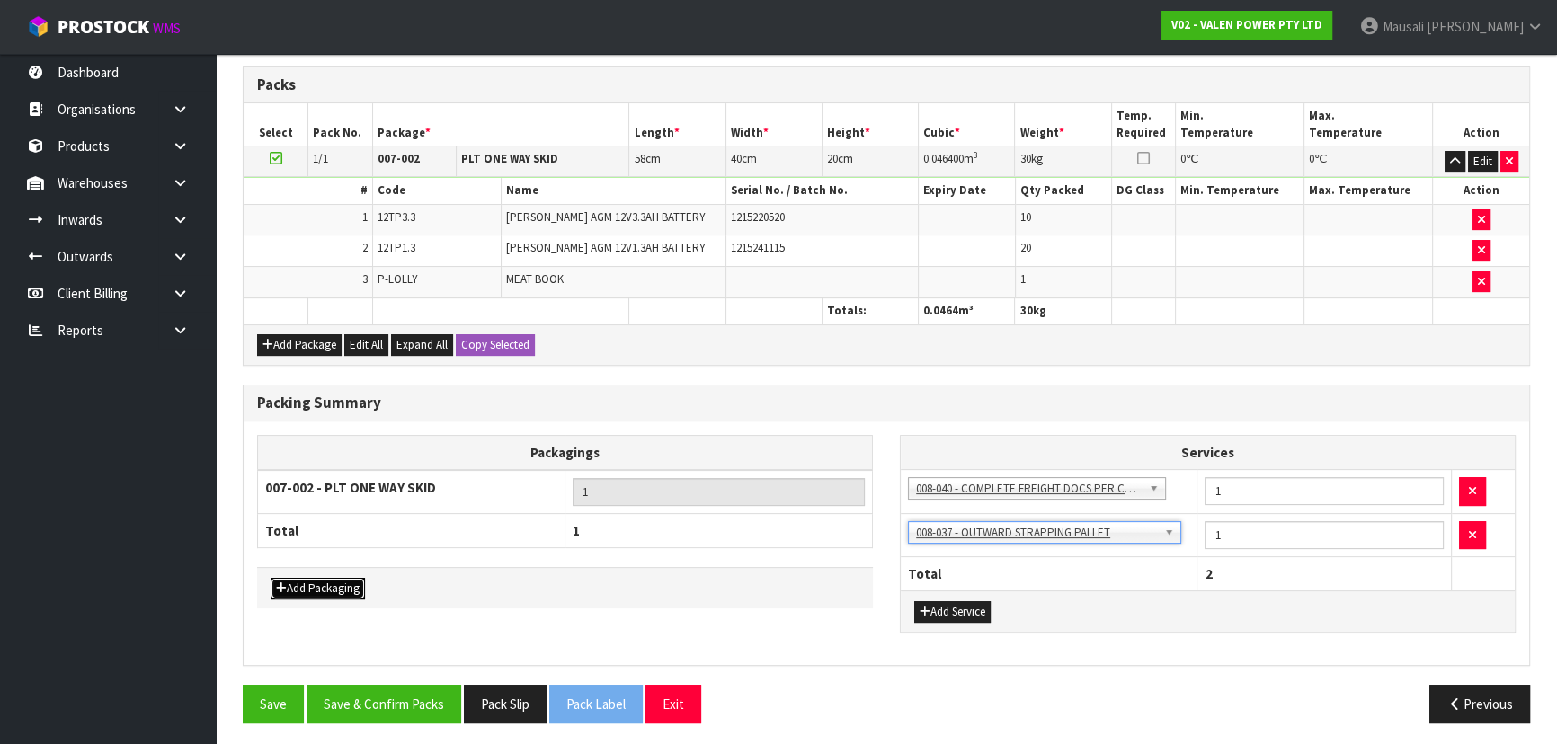
drag, startPoint x: 324, startPoint y: 576, endPoint x: 332, endPoint y: 563, distance: 15.7
click at [325, 578] on button "Add Packaging" at bounding box center [318, 589] width 94 height 22
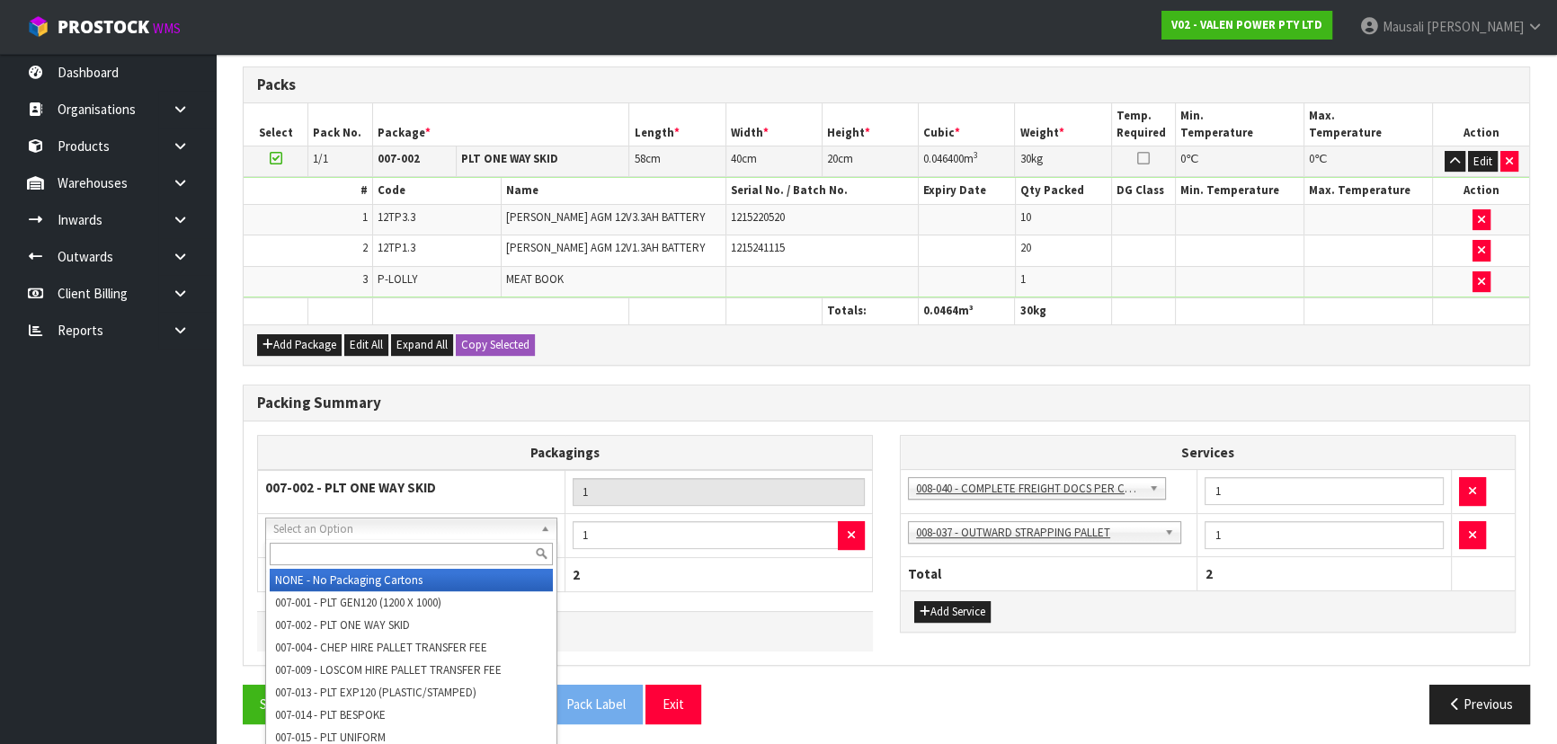
click at [355, 551] on input "text" at bounding box center [411, 554] width 283 height 22
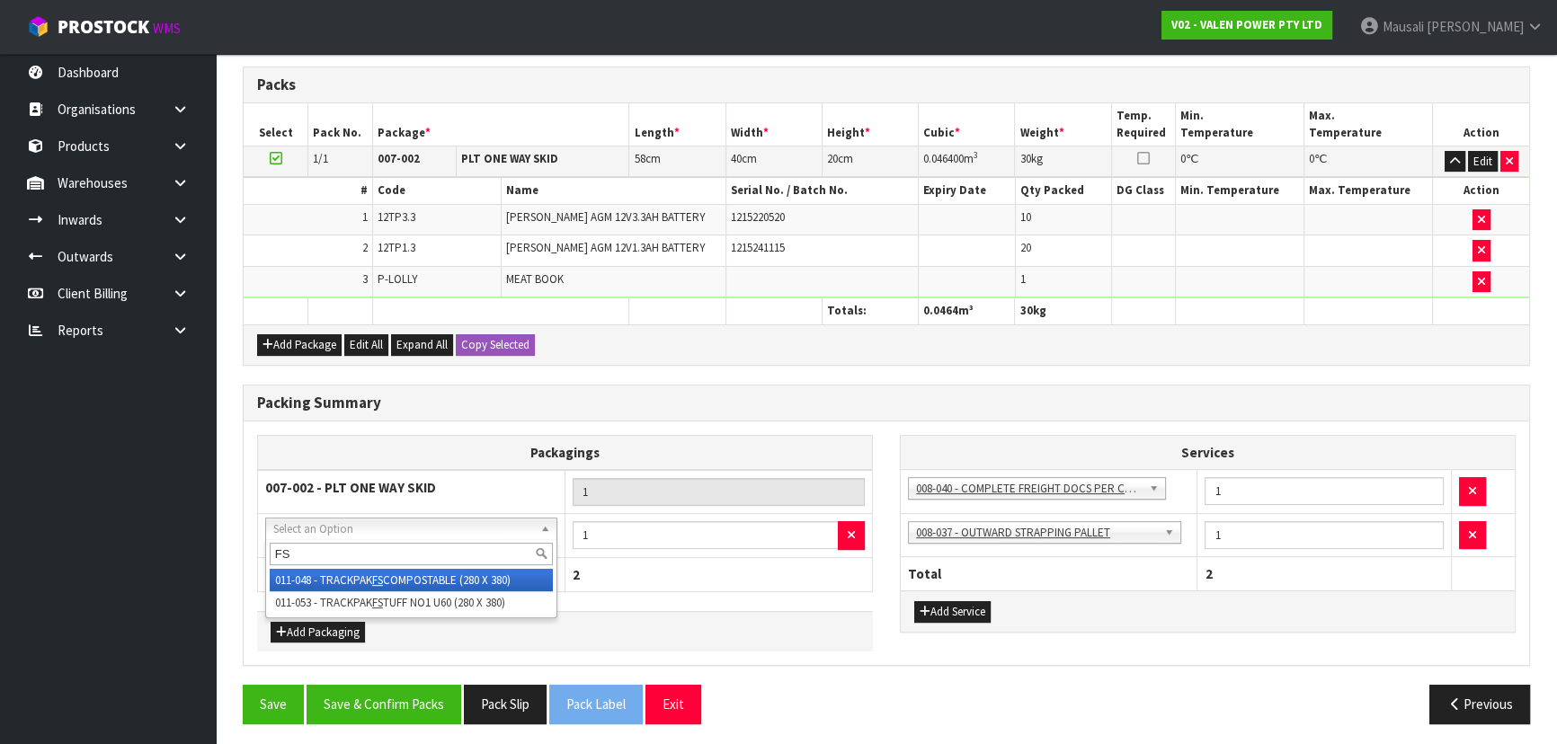
type input "FS"
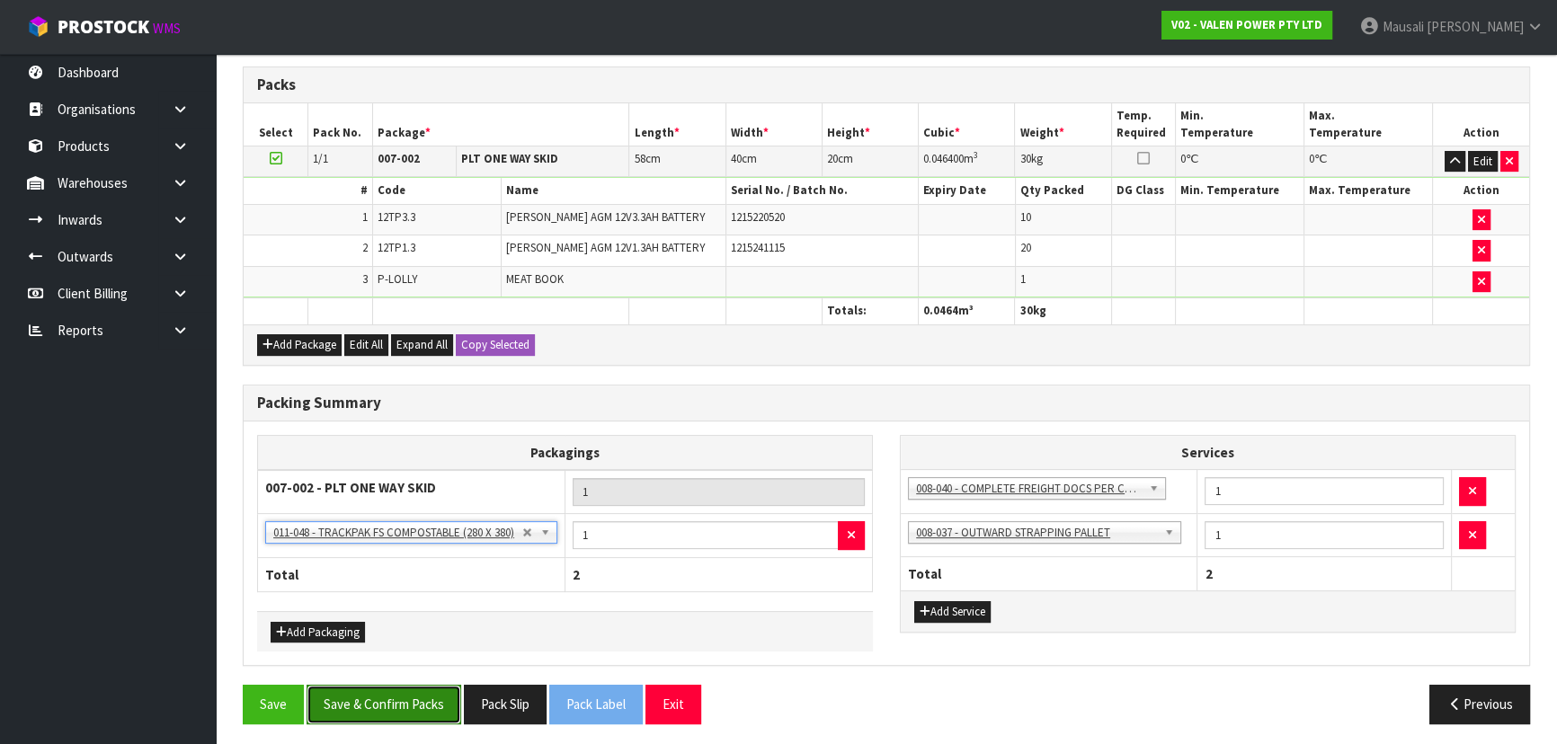
click at [368, 688] on button "Save & Confirm Packs" at bounding box center [383, 704] width 155 height 39
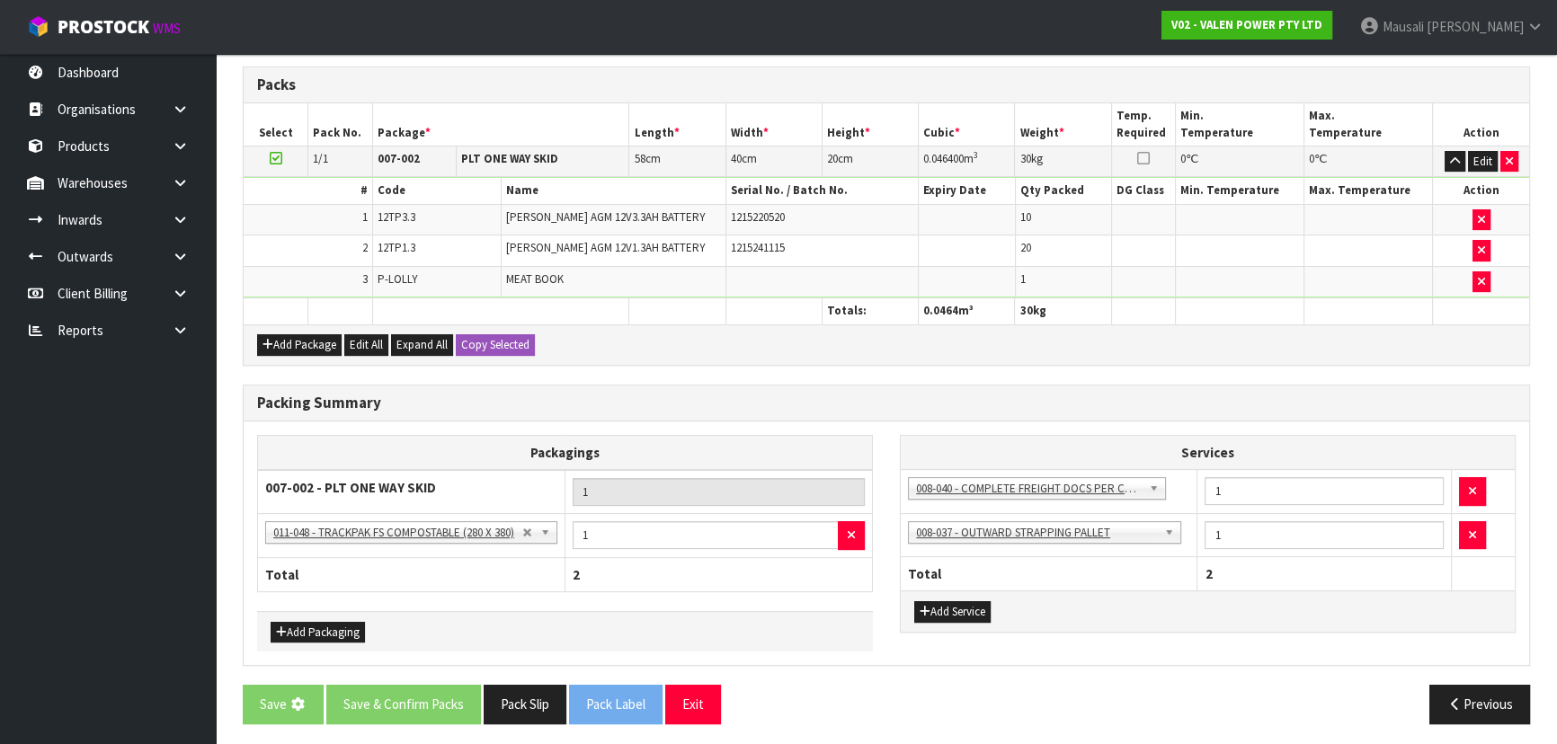
scroll to position [0, 0]
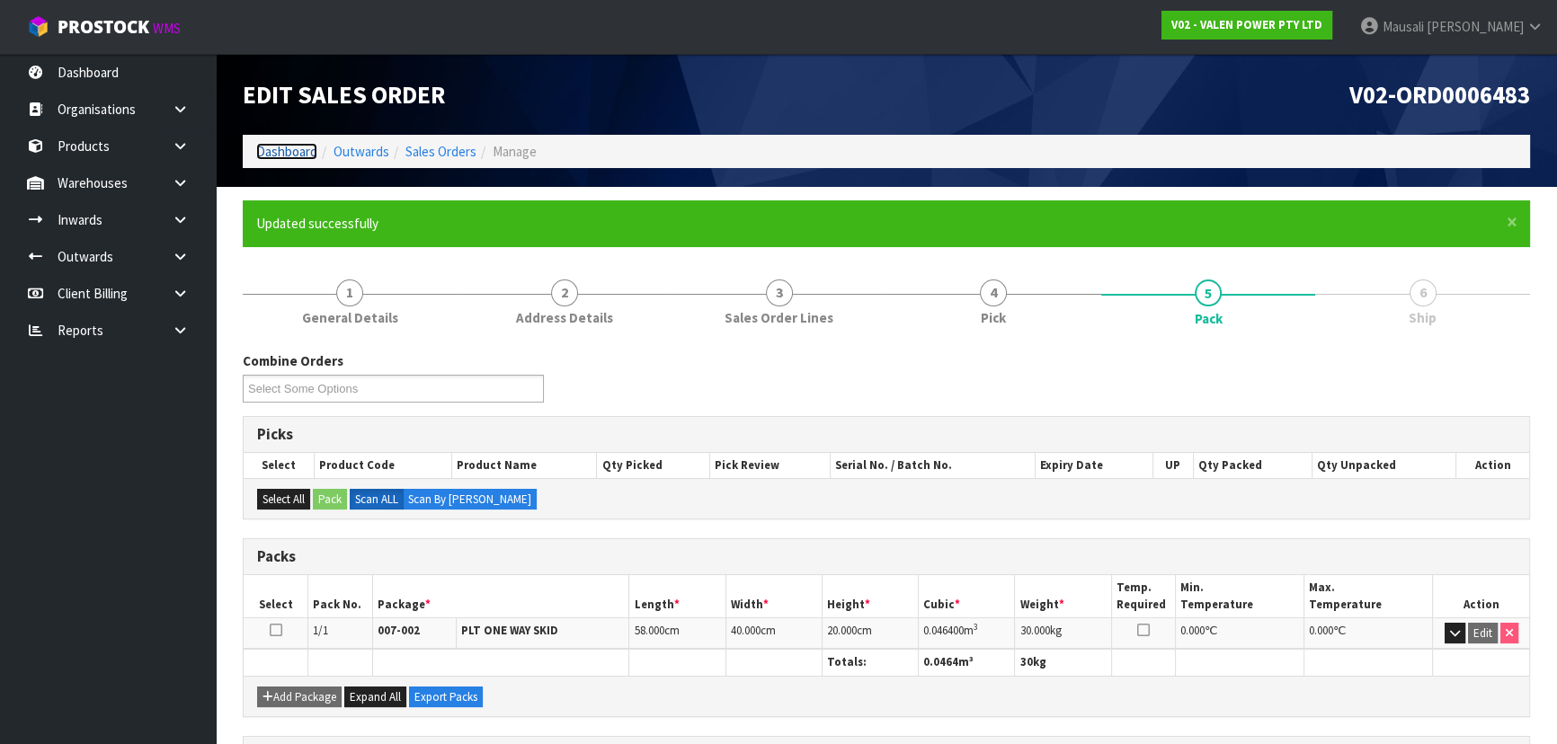
click at [270, 149] on link "Dashboard" at bounding box center [286, 151] width 61 height 17
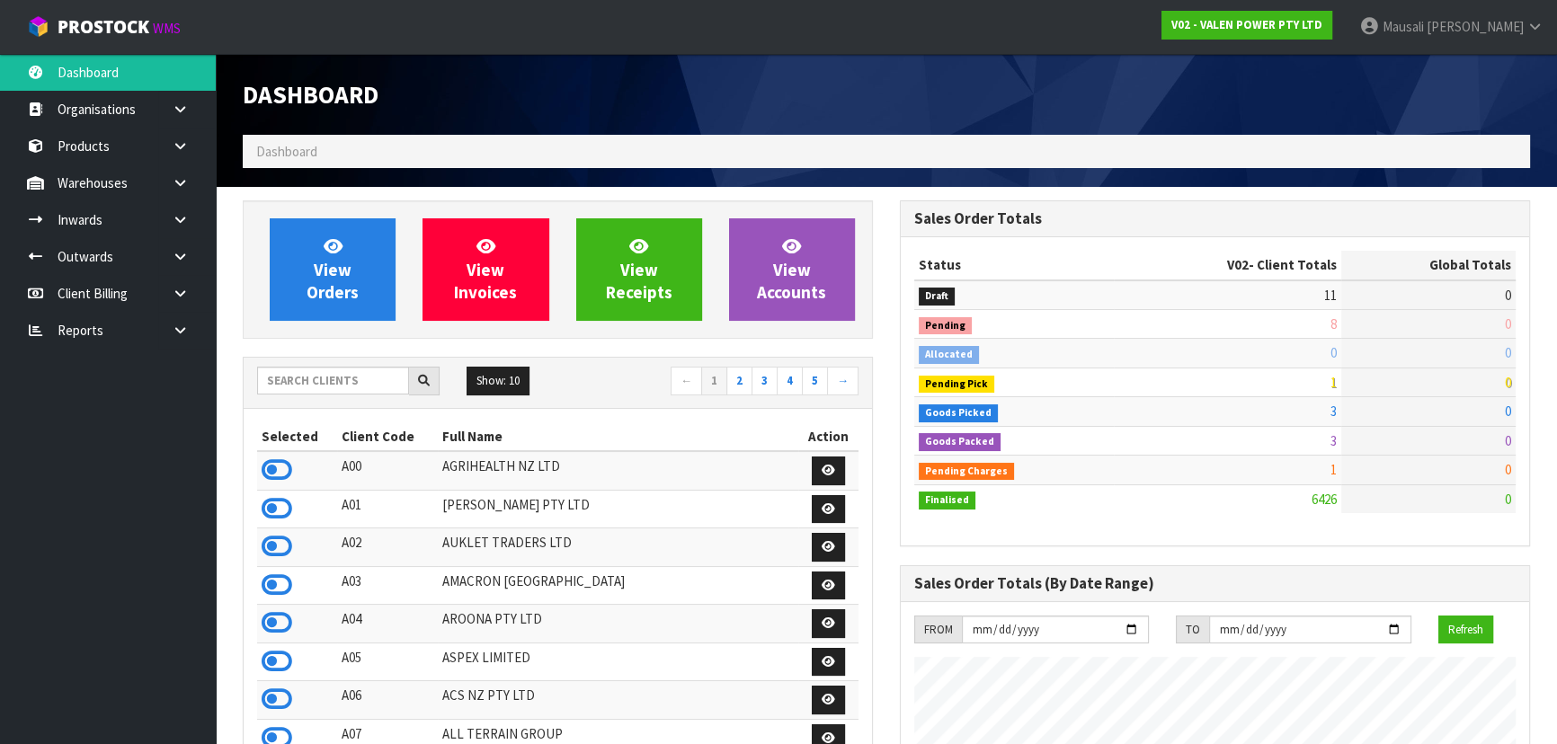
scroll to position [1398, 656]
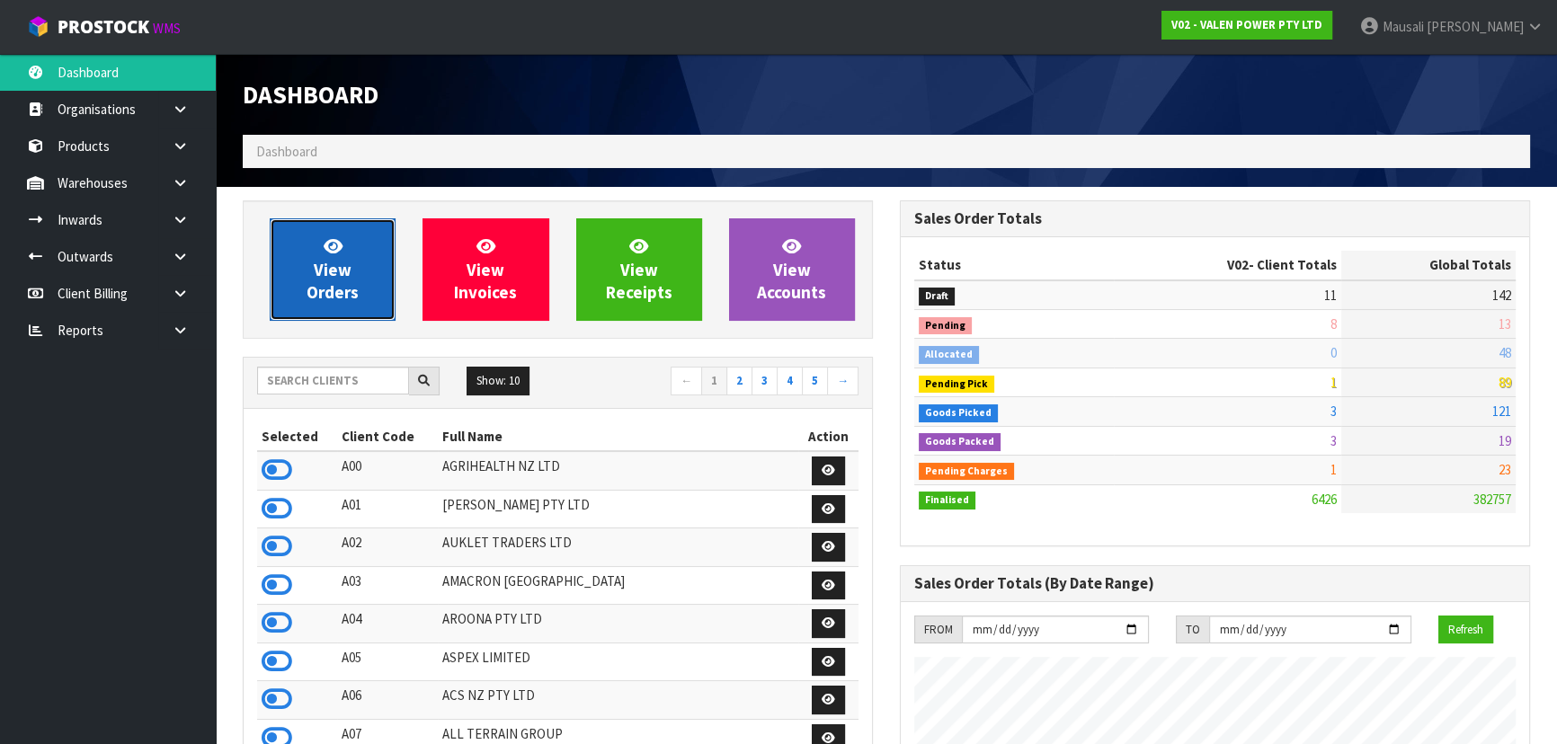
click at [316, 273] on span "View Orders" at bounding box center [332, 268] width 52 height 67
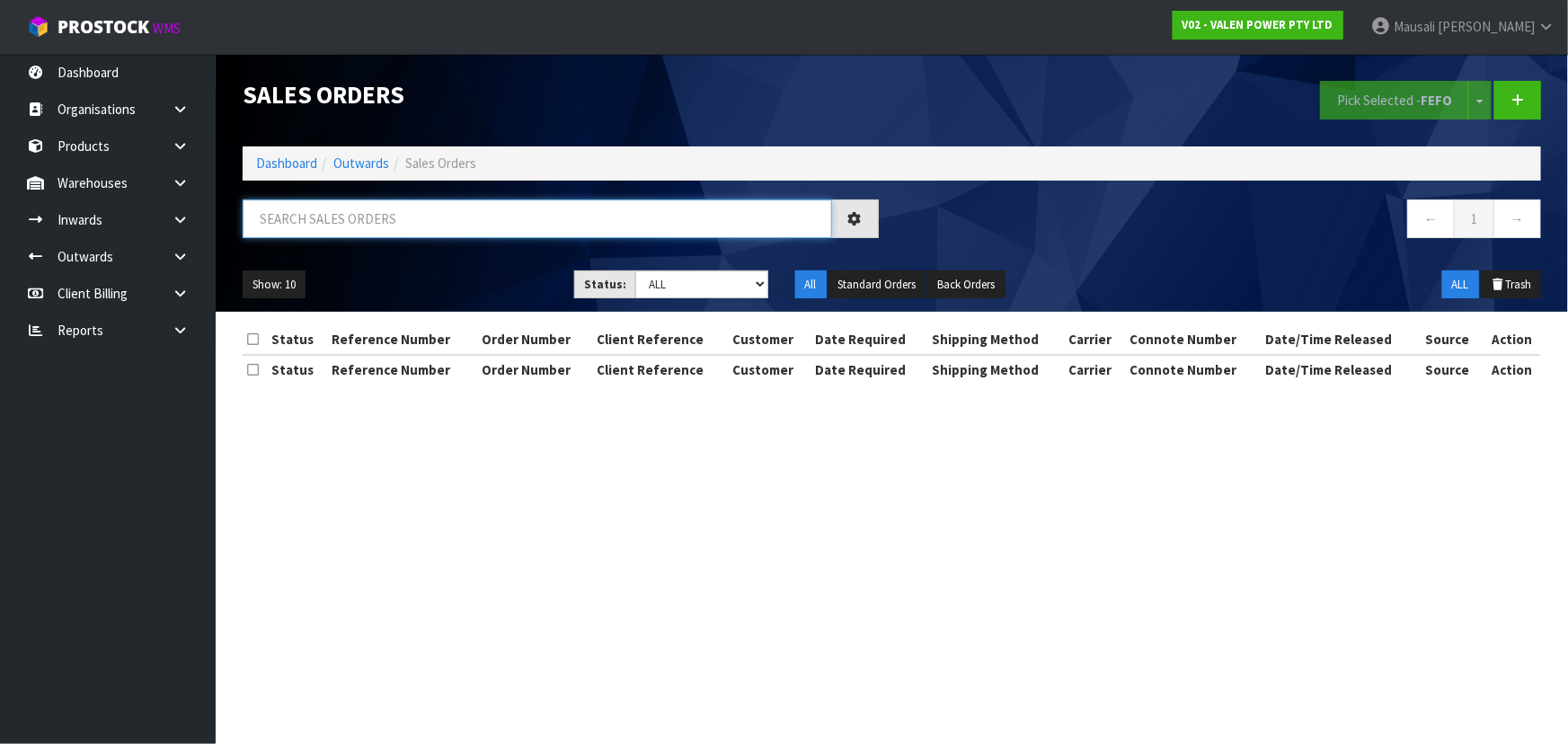
click at [374, 209] on input "text" at bounding box center [538, 219] width 590 height 39
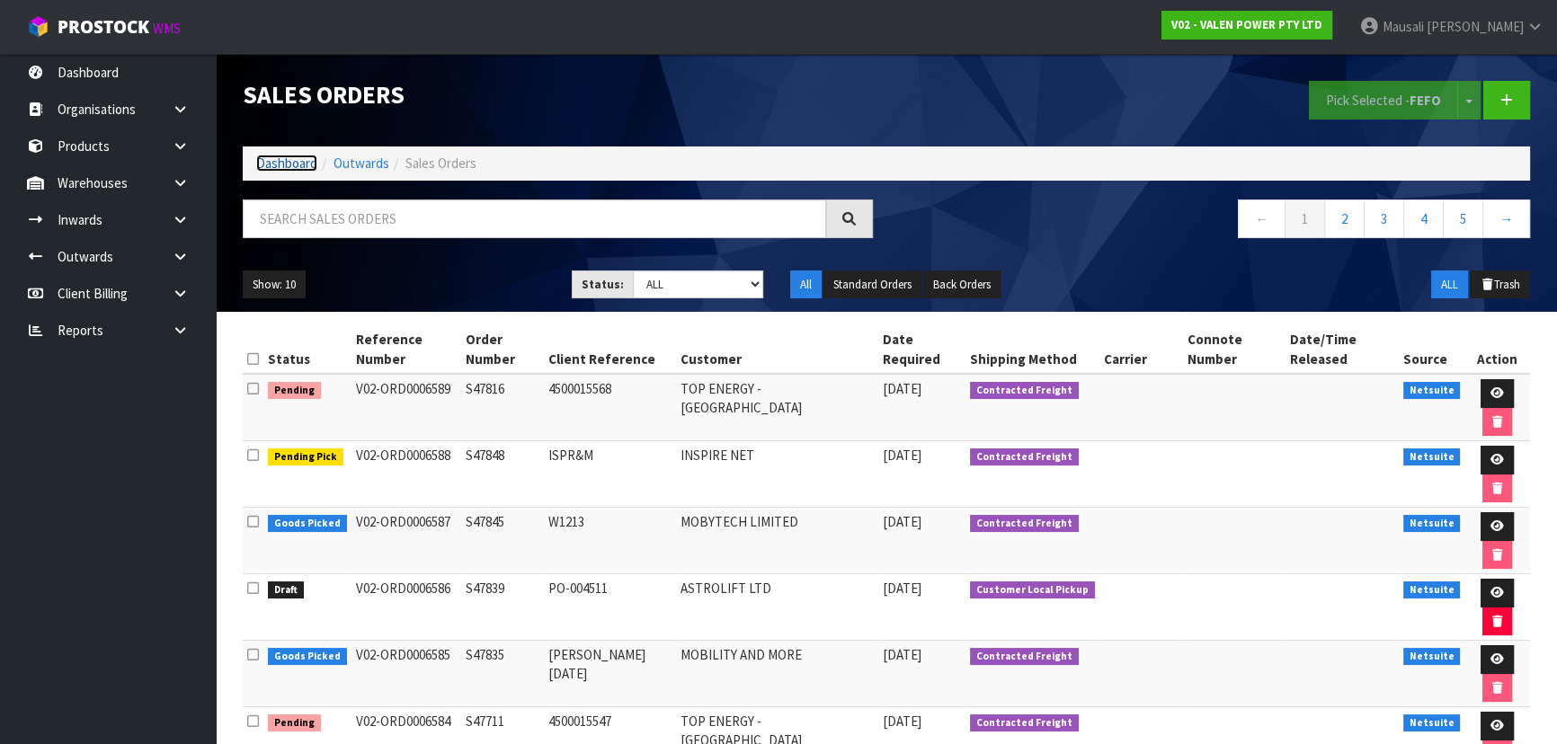
click at [288, 164] on link "Dashboard" at bounding box center [286, 163] width 61 height 17
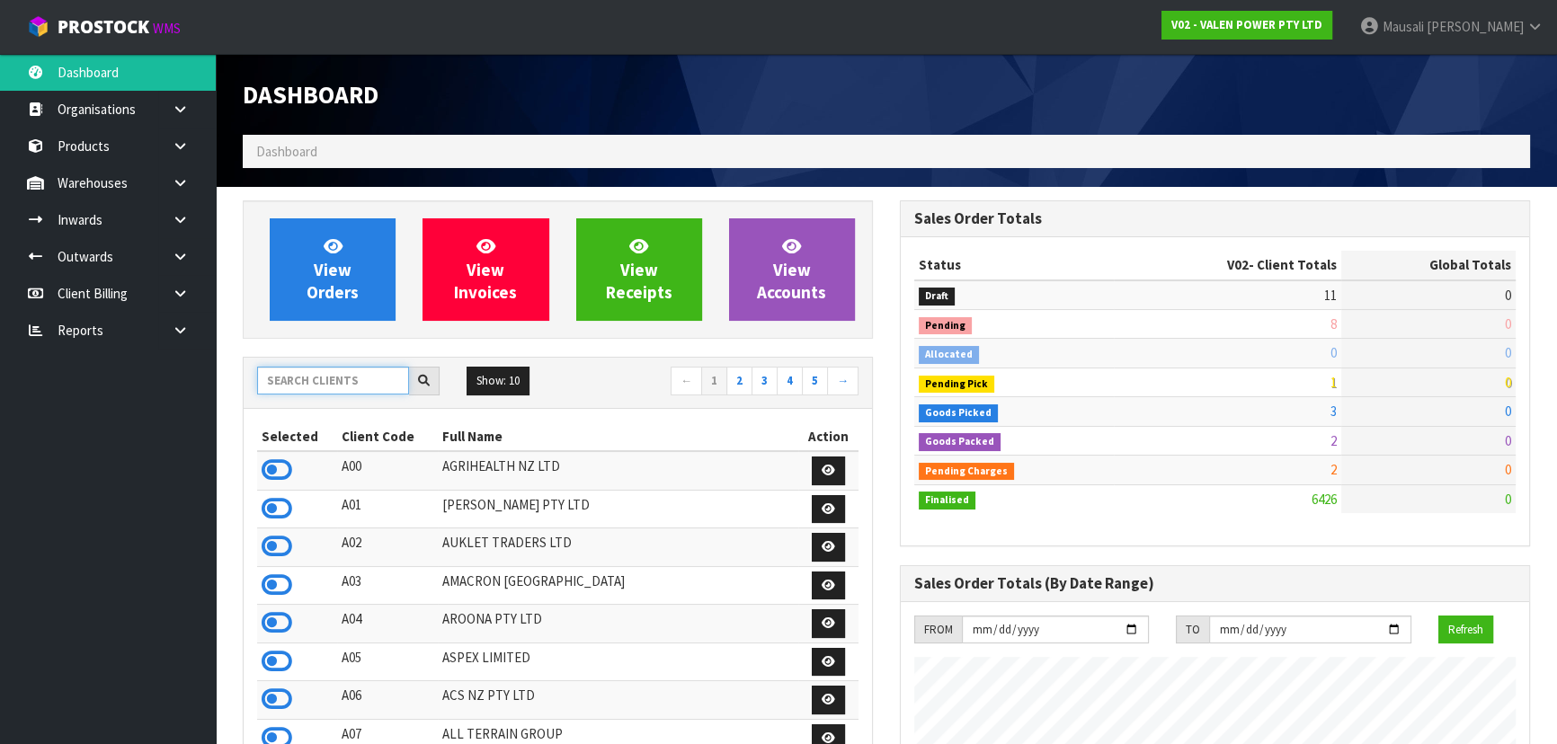
scroll to position [1359, 656]
click at [321, 386] on input "text" at bounding box center [333, 381] width 152 height 28
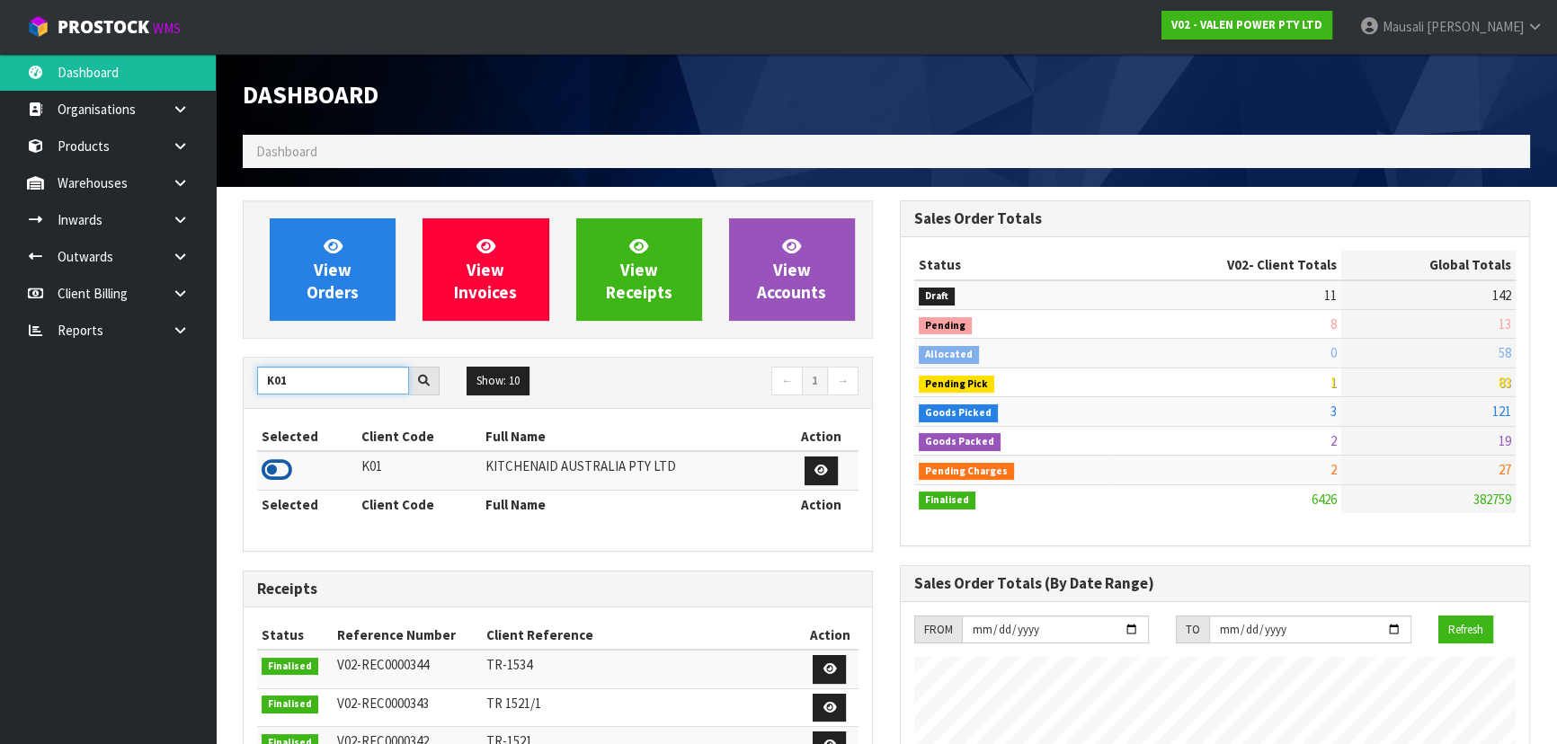
type input "K01"
click at [285, 468] on icon at bounding box center [277, 470] width 31 height 27
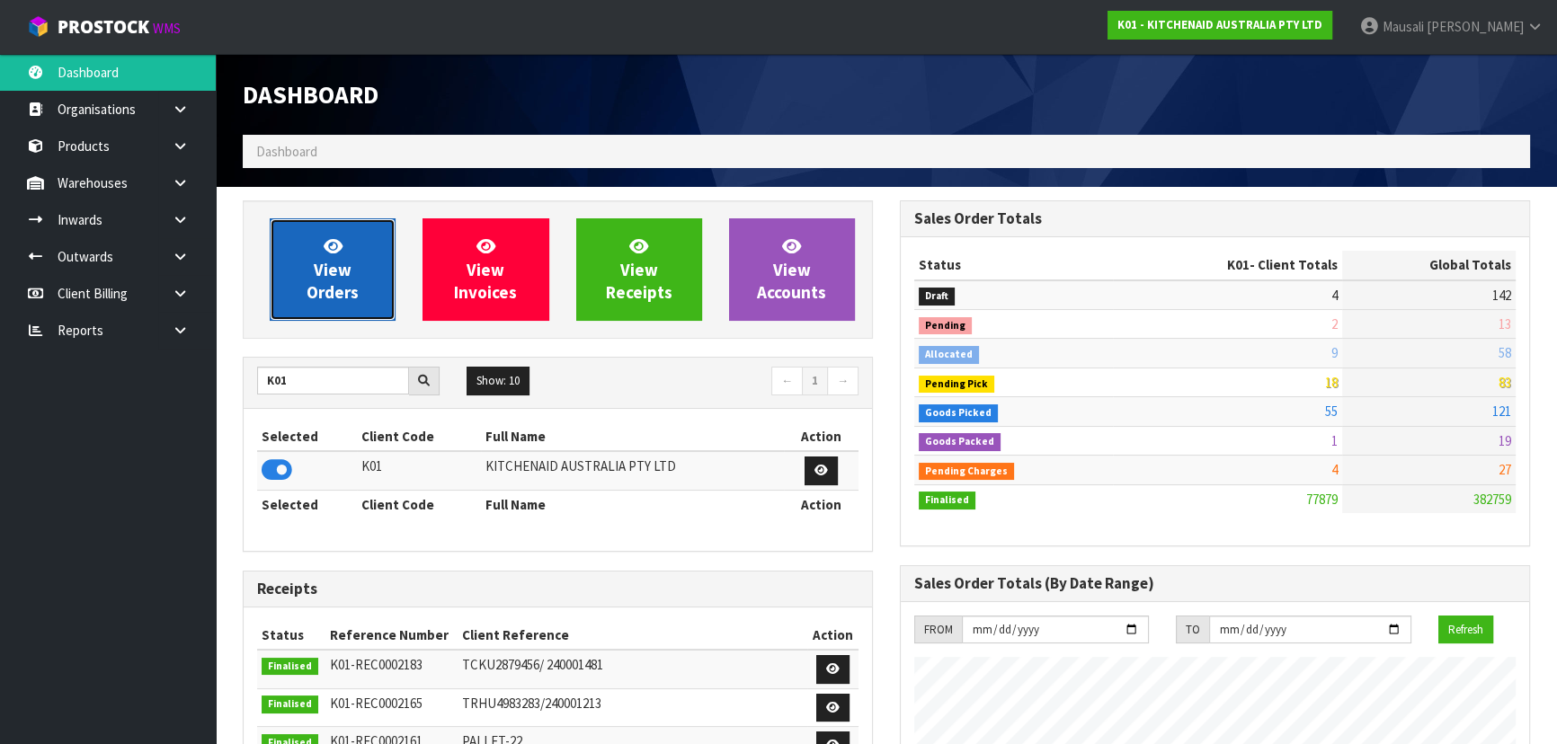
click at [349, 281] on span "View Orders" at bounding box center [332, 268] width 52 height 67
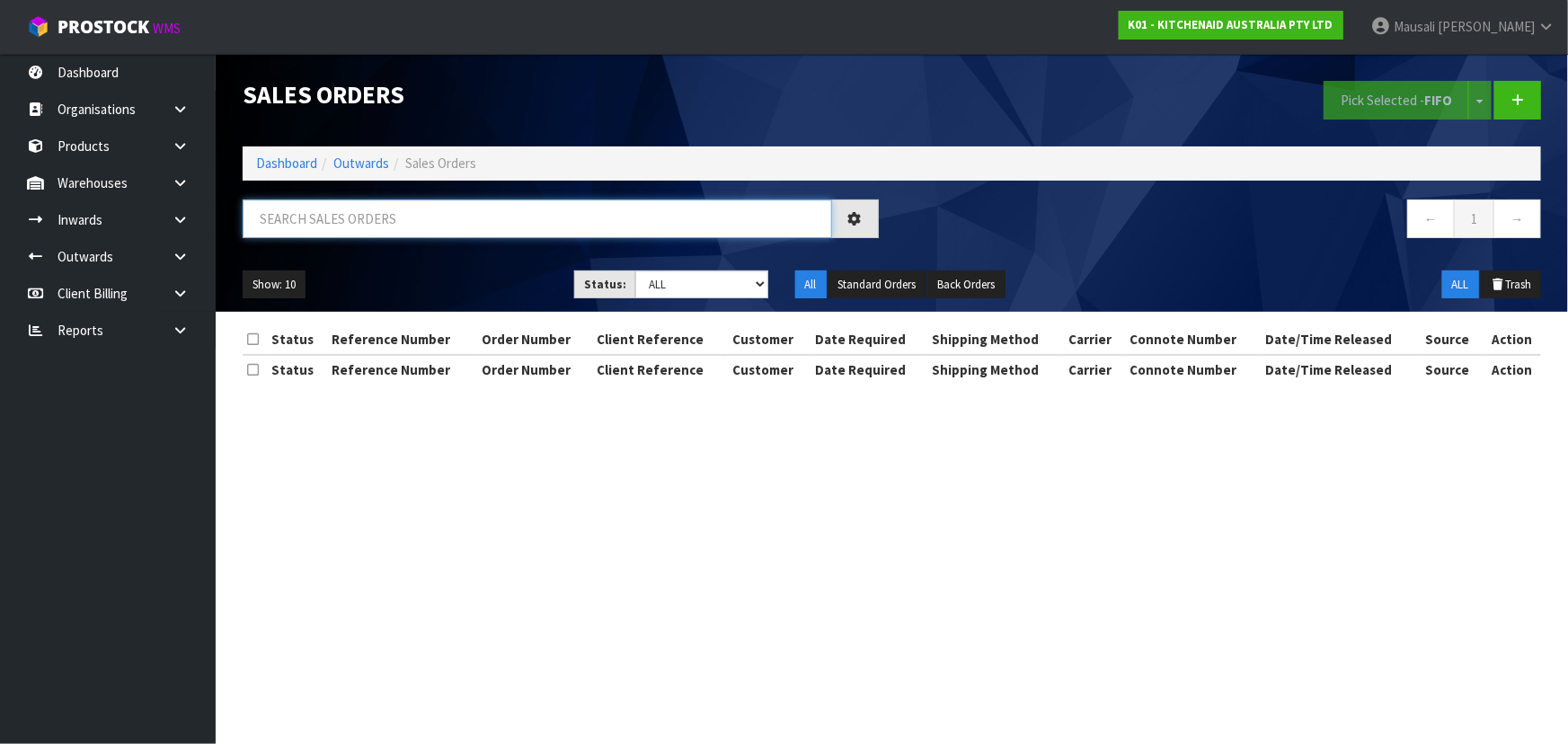
click at [319, 212] on input "text" at bounding box center [538, 219] width 590 height 39
type input "JOB-0413985"
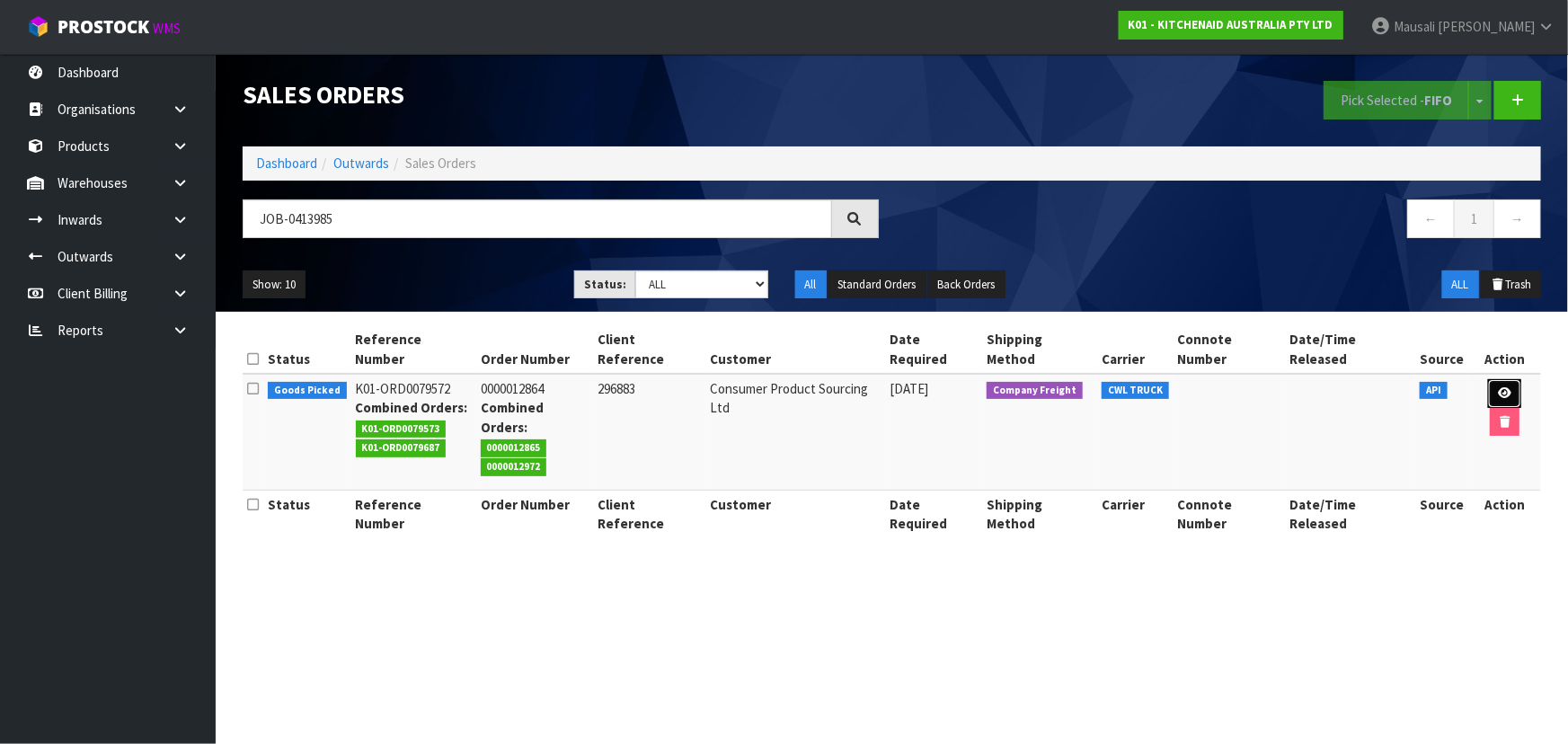
click at [1498, 387] on icon at bounding box center [1504, 393] width 13 height 12
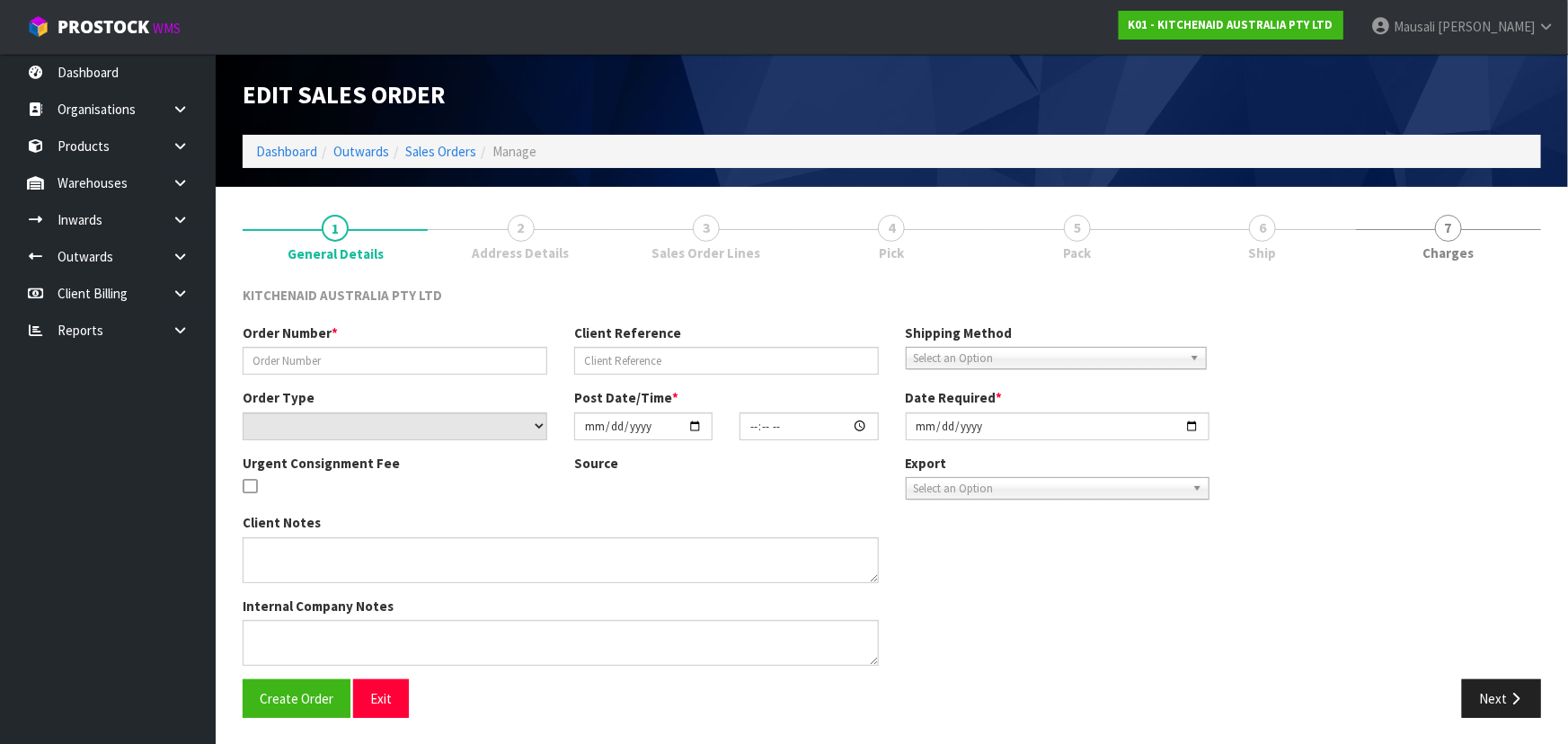
type input "0000012864"
type input "296883"
select select "number:0"
type input "[DATE]"
type input "11:33:24.000"
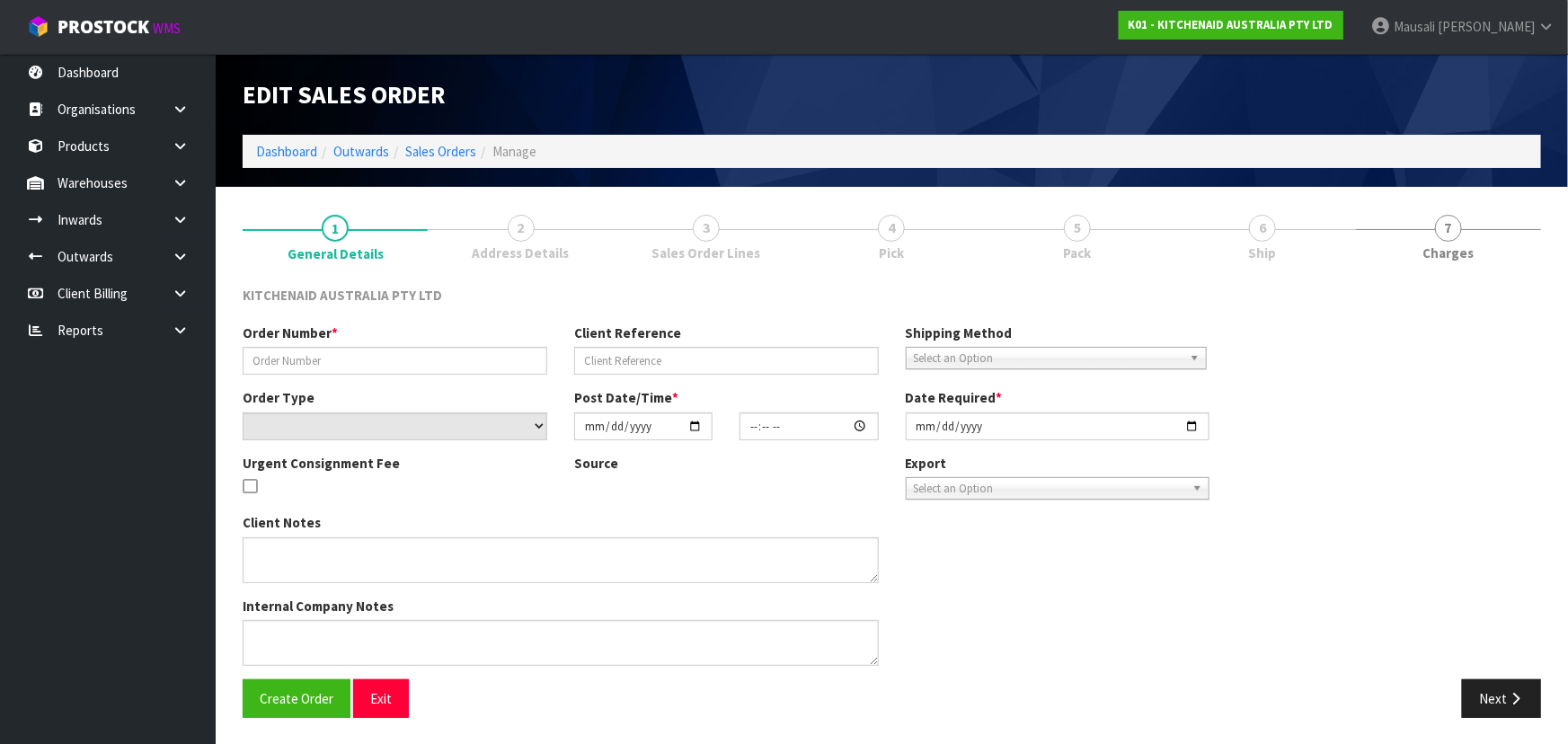
type input "[DATE]"
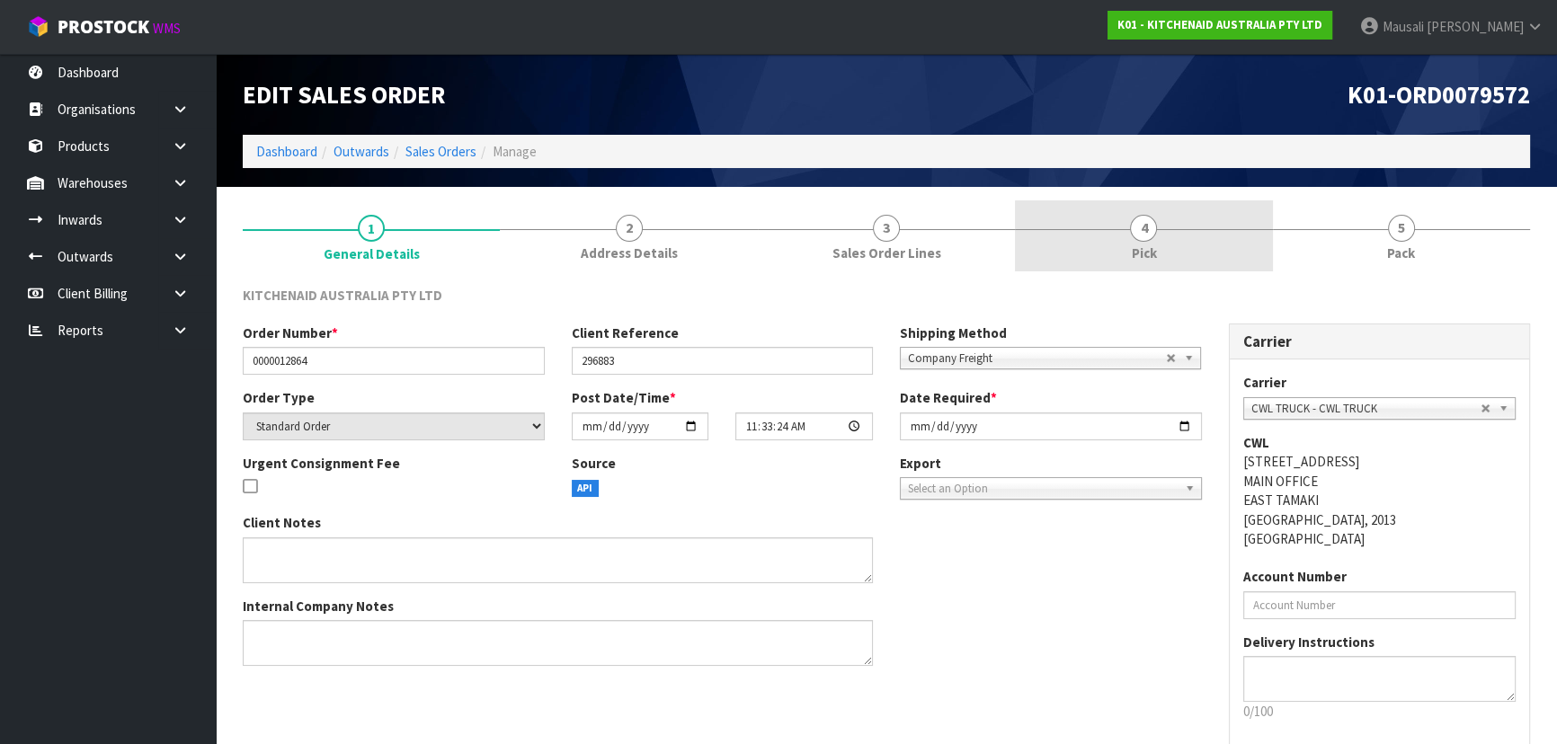
click at [1149, 244] on span "Pick" at bounding box center [1143, 253] width 25 height 19
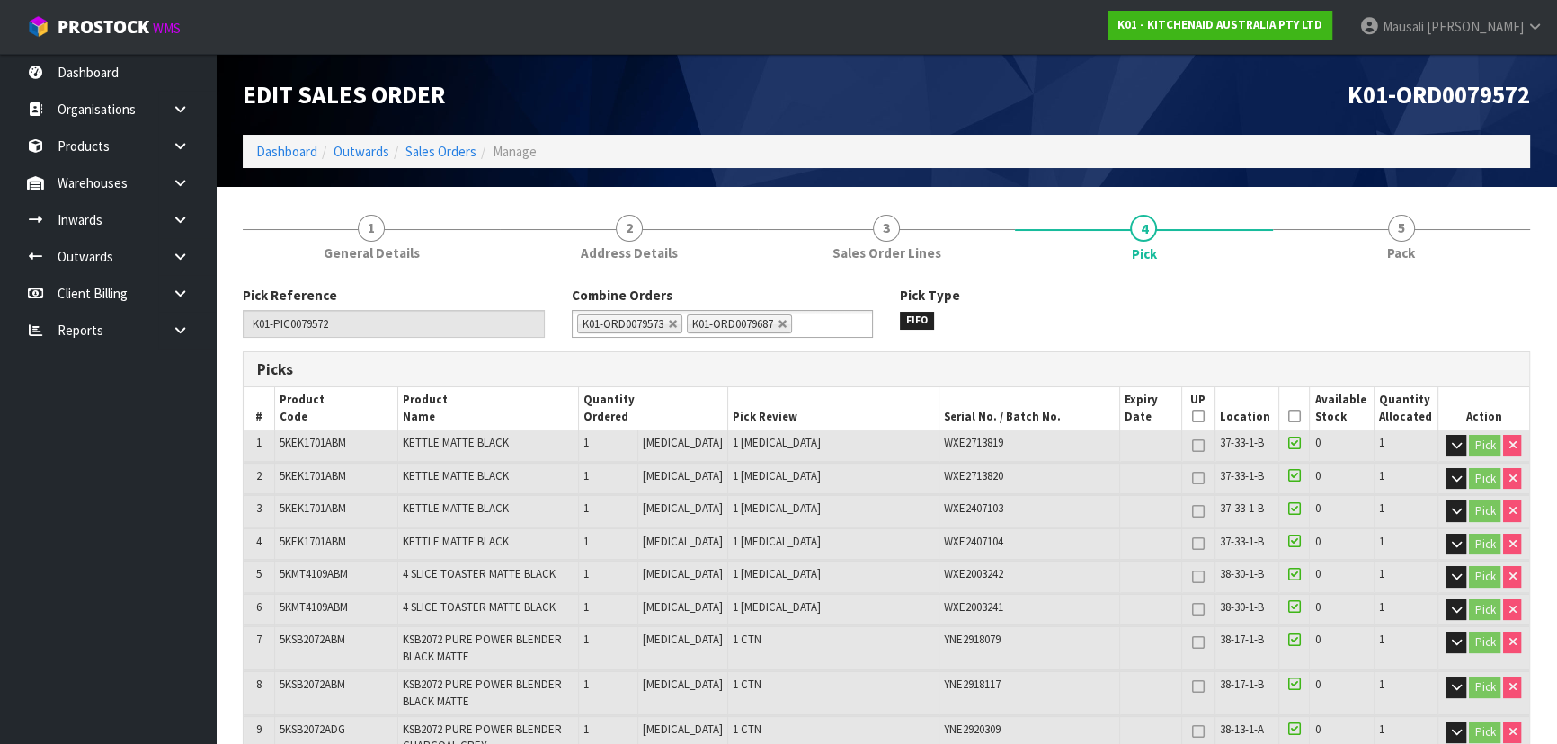
click at [1289, 416] on icon at bounding box center [1294, 416] width 13 height 1
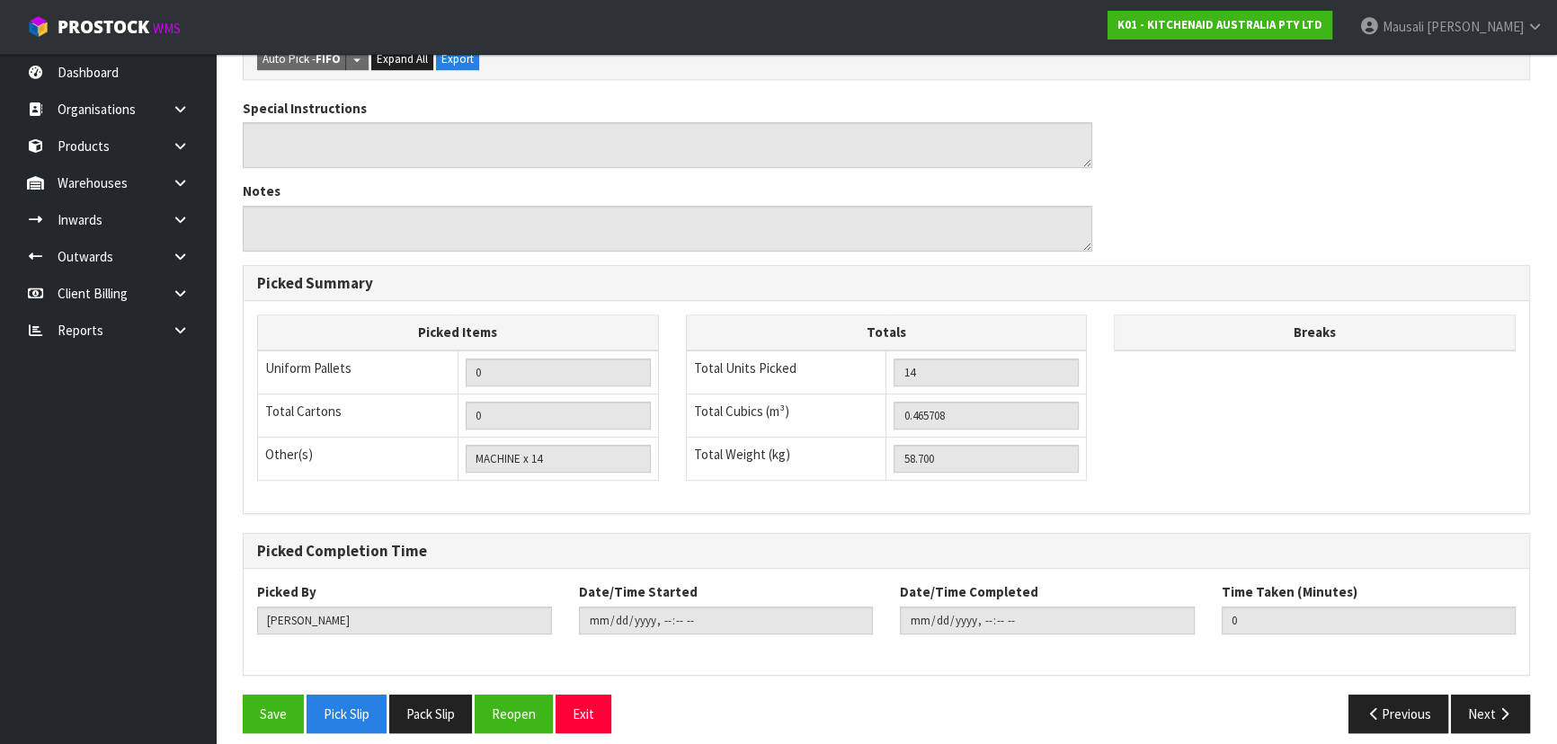
scroll to position [1020, 0]
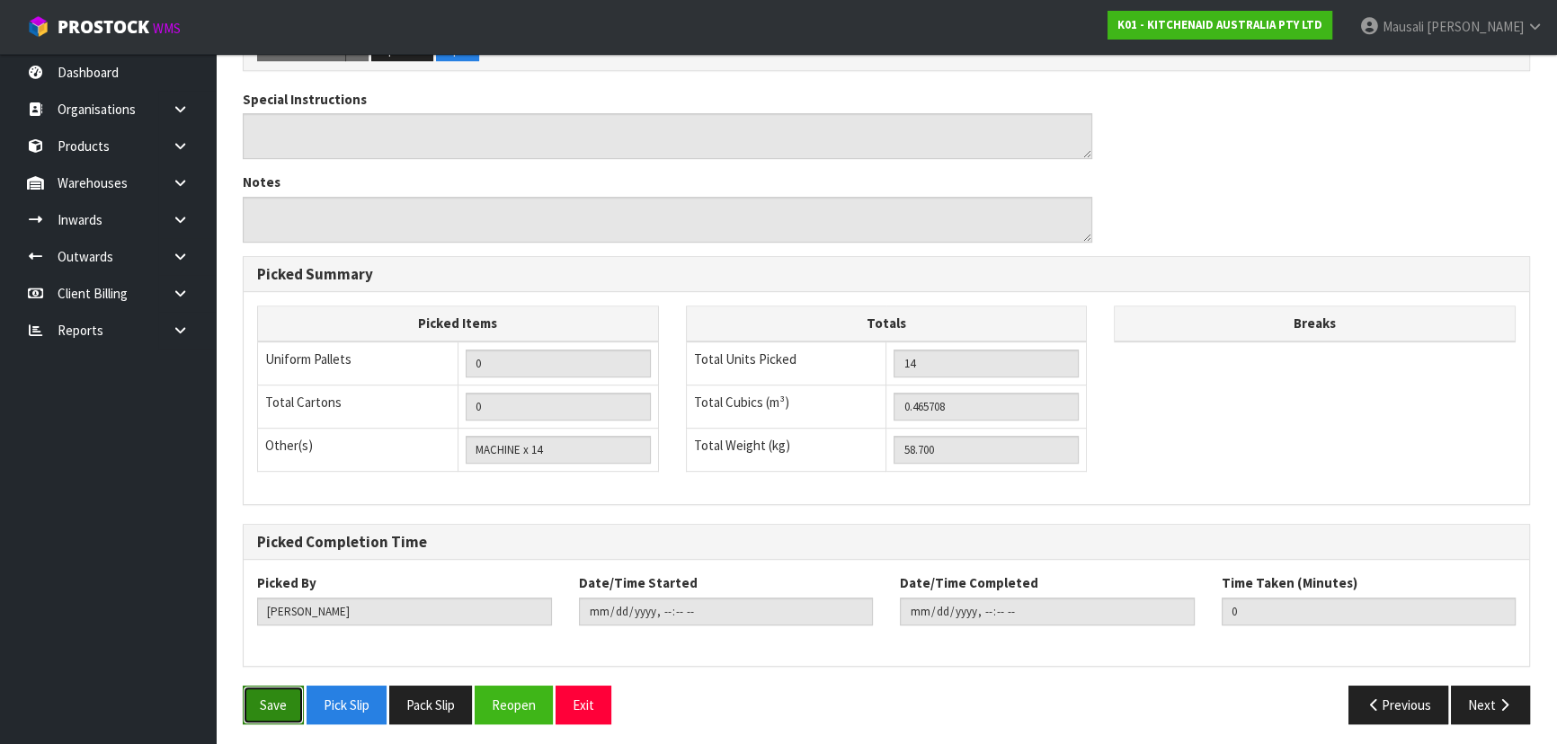
click at [268, 697] on button "Save" at bounding box center [273, 705] width 61 height 39
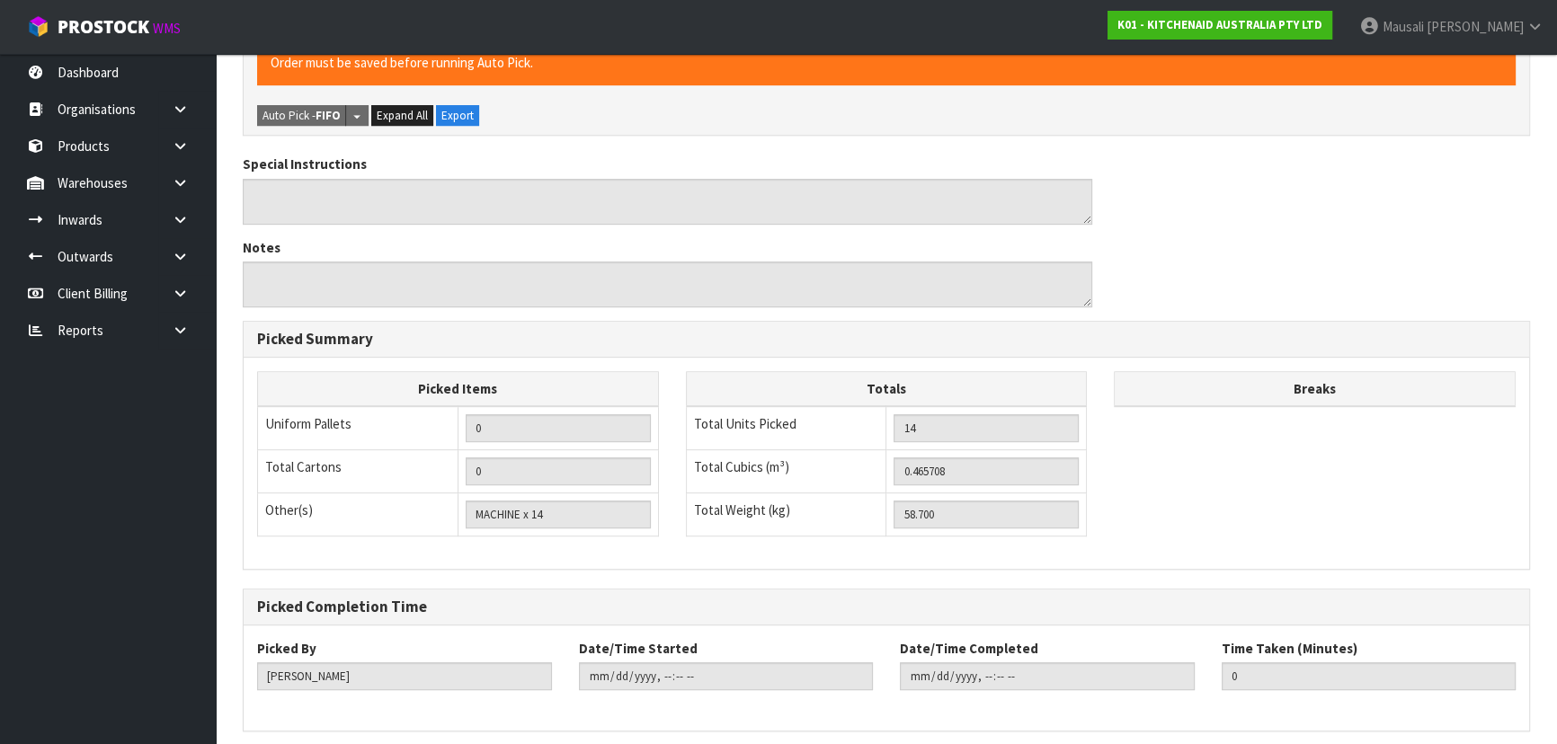
scroll to position [0, 0]
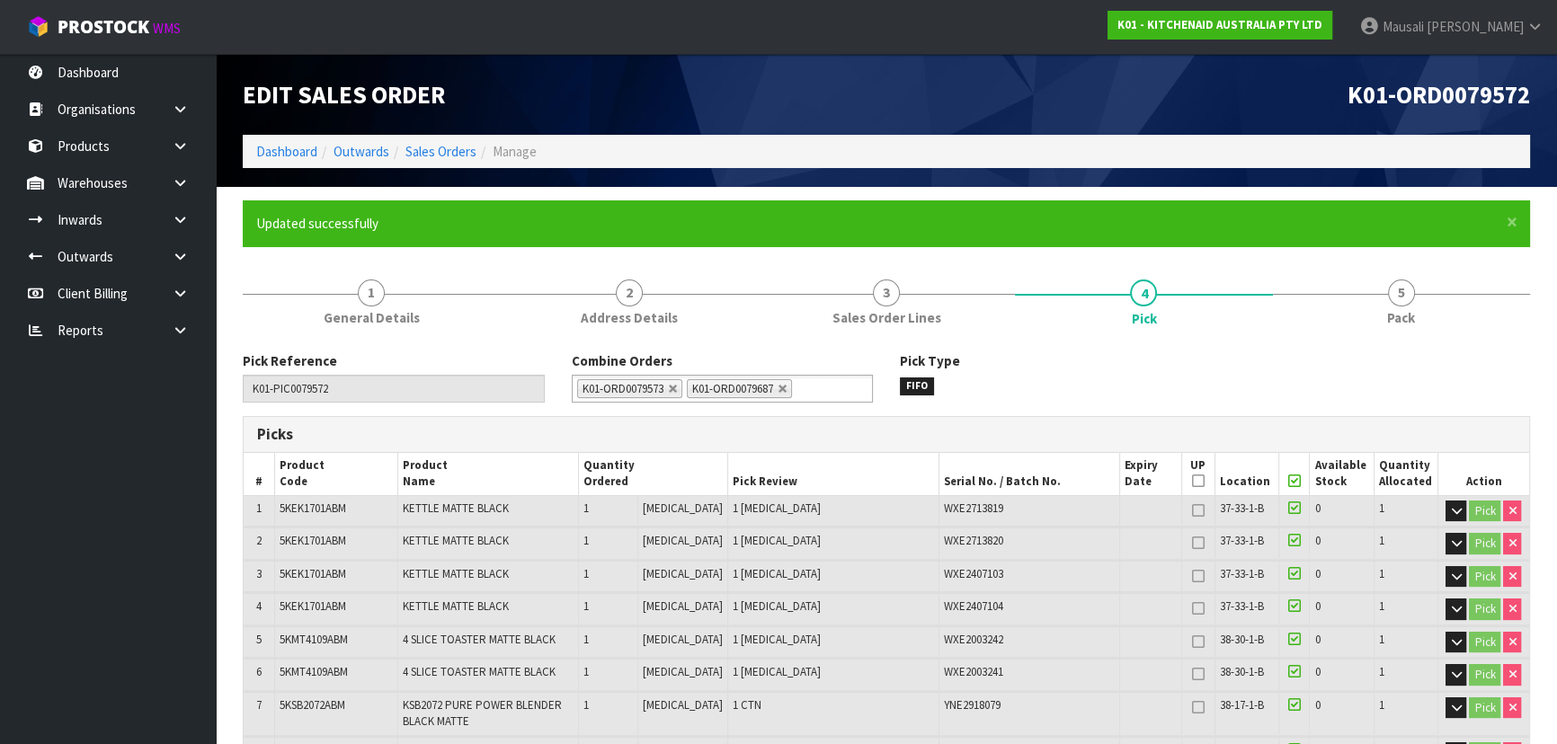
type input "[PERSON_NAME]"
type input "[DATE]T15:52:02"
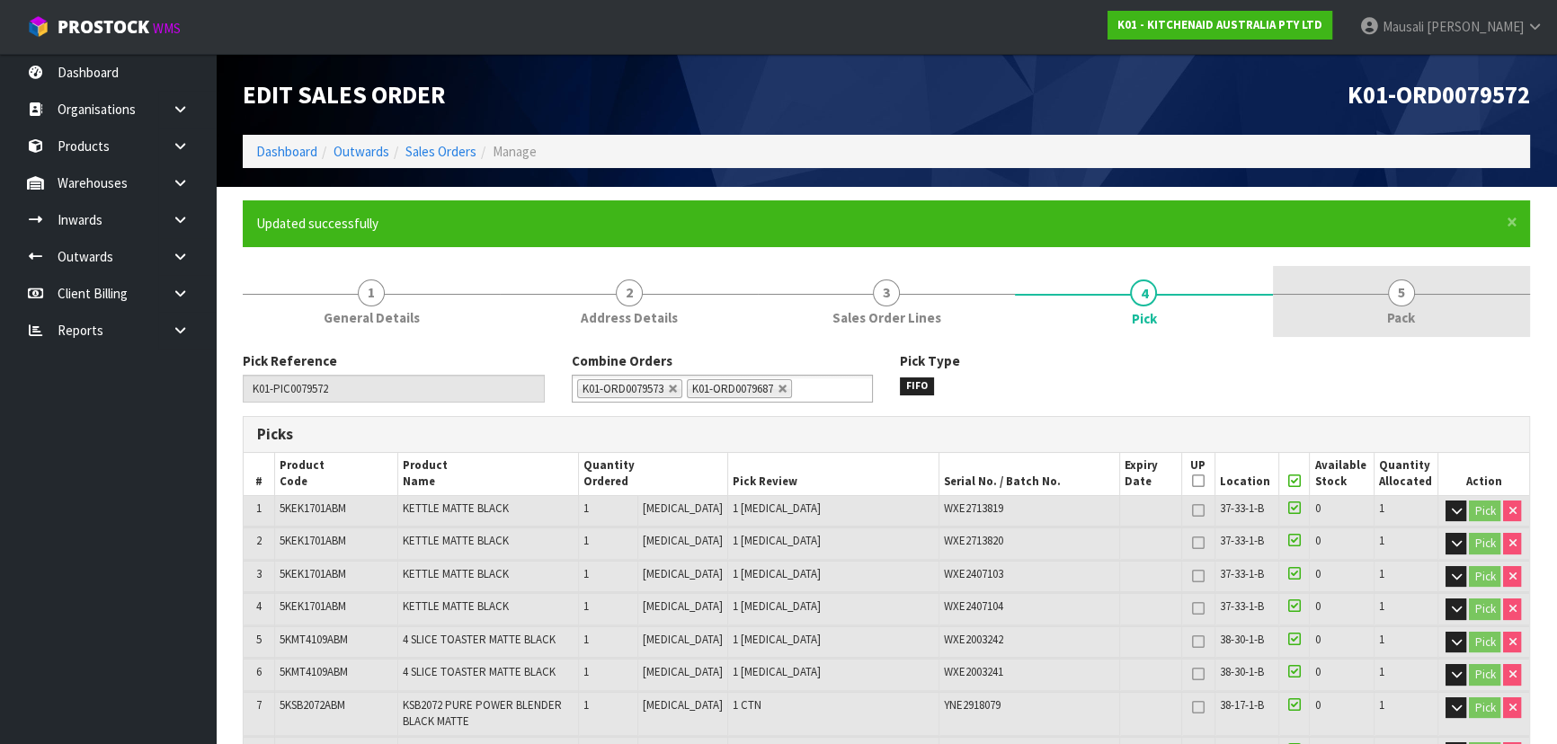
click at [1374, 287] on link "5 Pack" at bounding box center [1401, 301] width 257 height 71
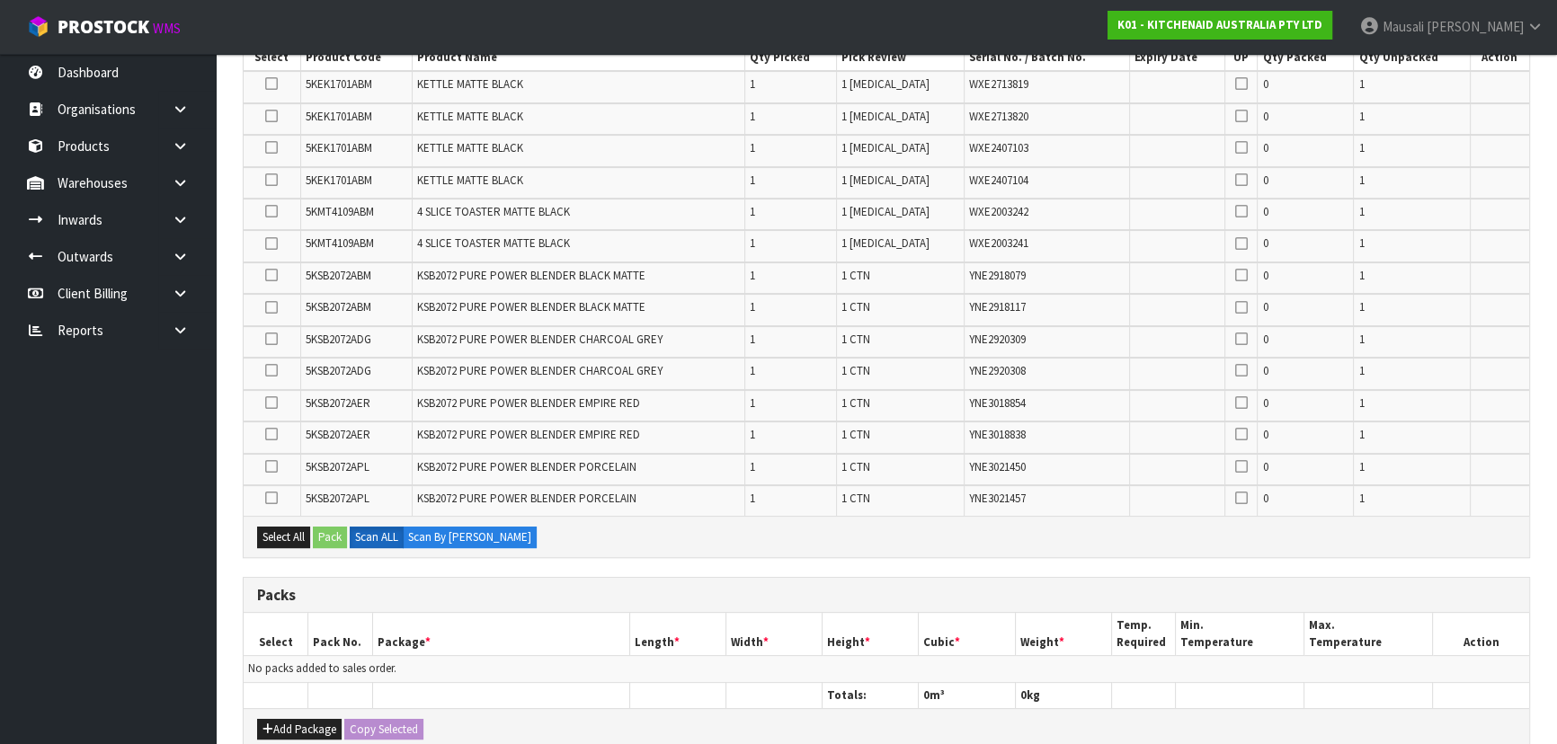
scroll to position [735, 0]
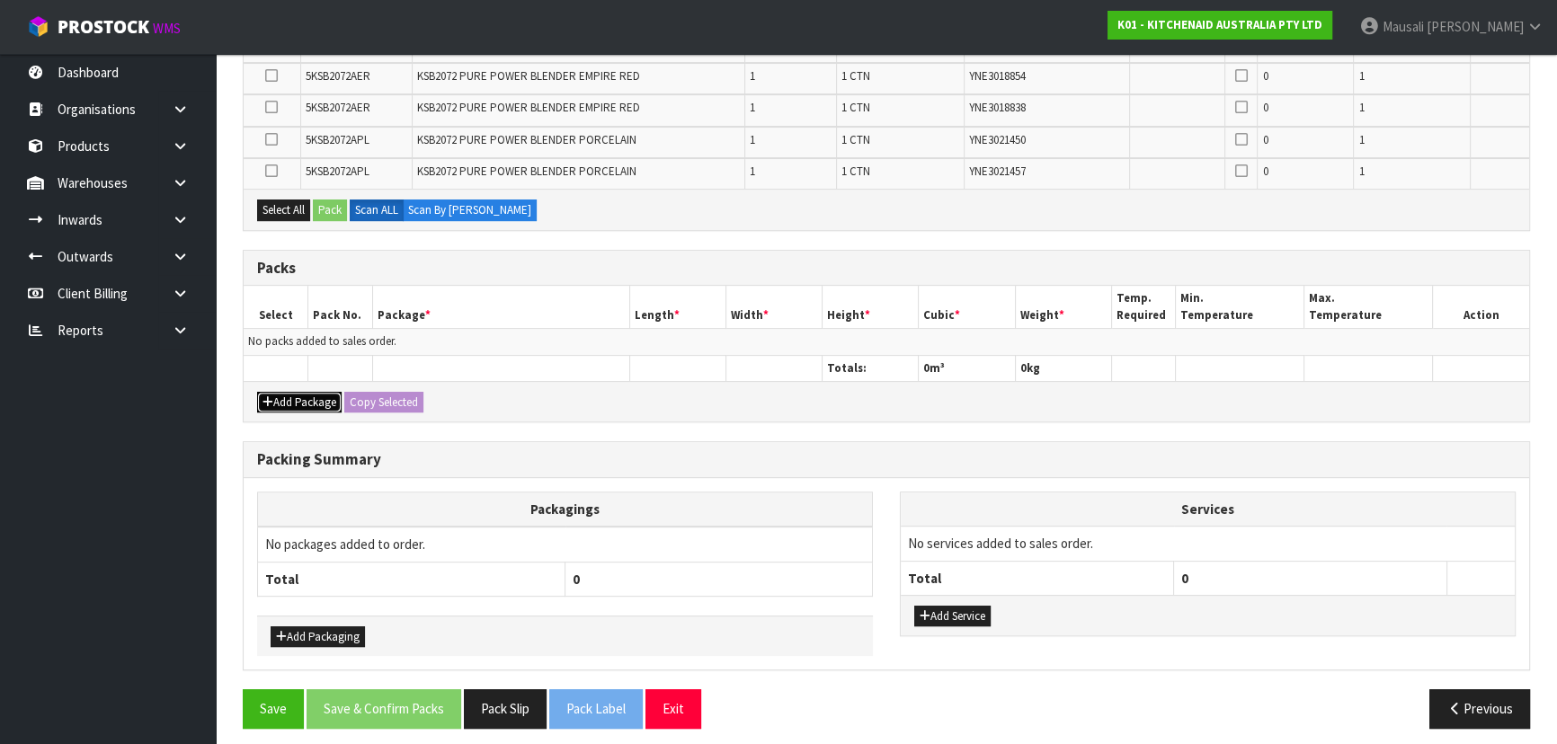
click at [299, 399] on button "Add Package" at bounding box center [299, 403] width 84 height 22
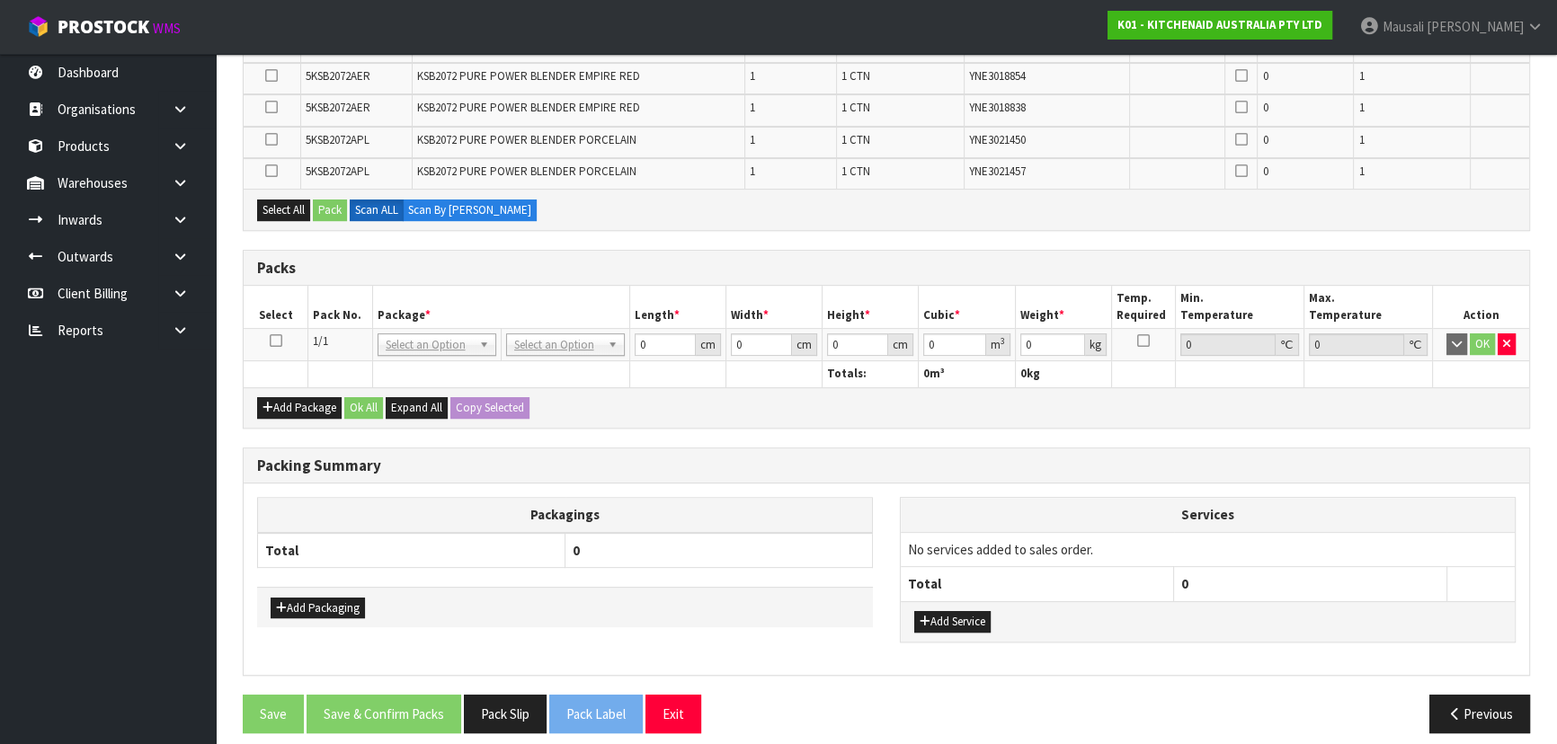
click at [277, 341] on icon at bounding box center [276, 341] width 13 height 1
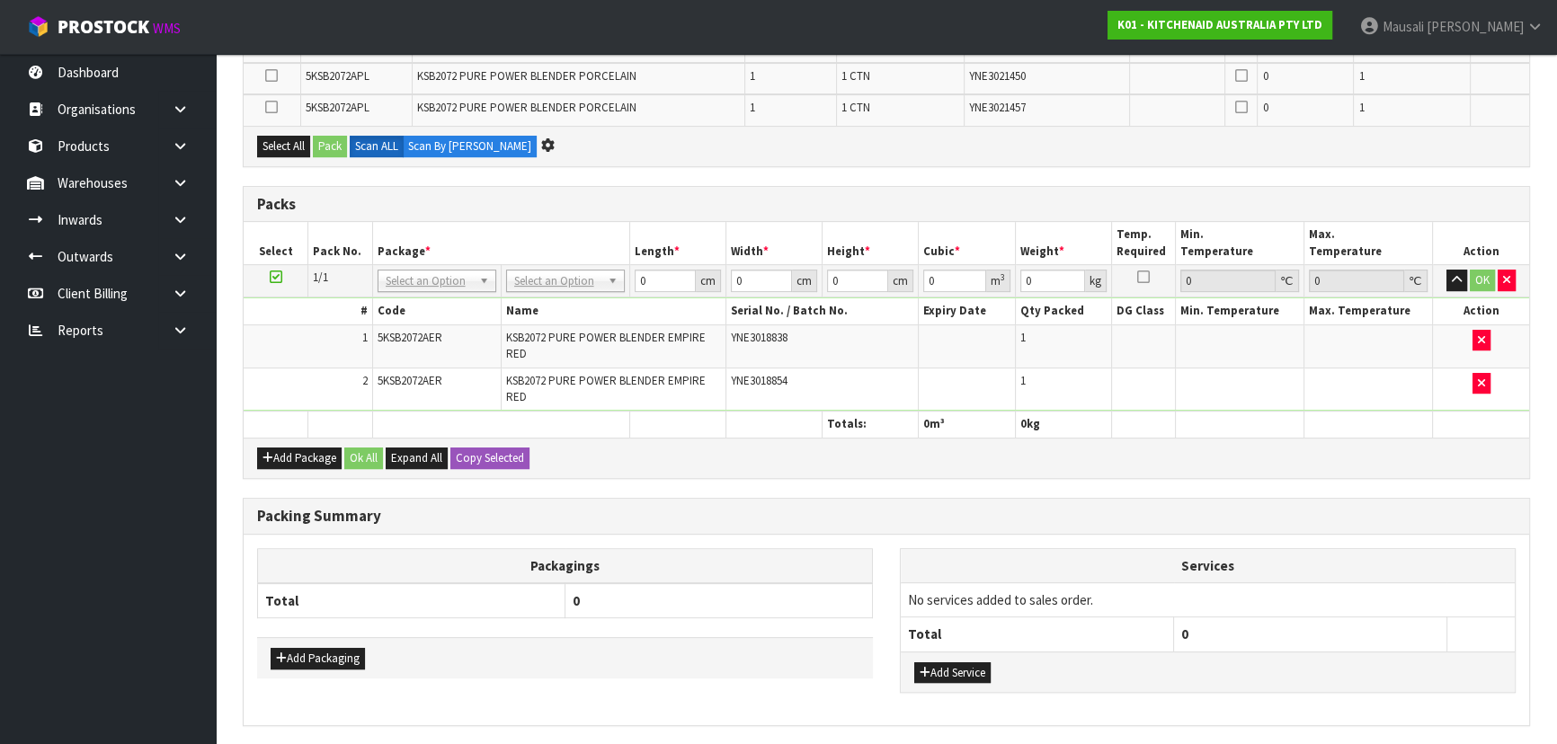
scroll to position [0, 0]
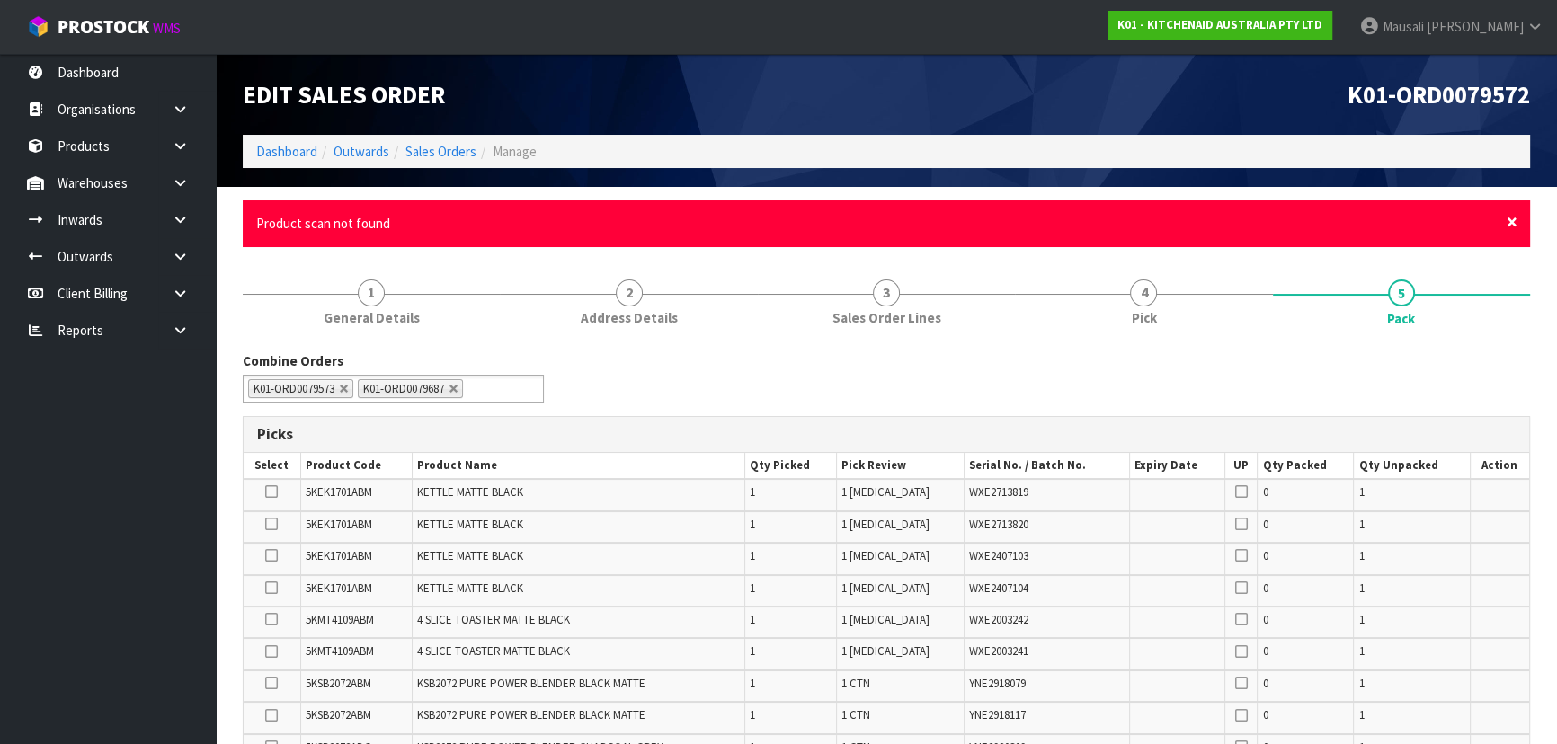
click at [1513, 229] on span "×" at bounding box center [1511, 221] width 11 height 25
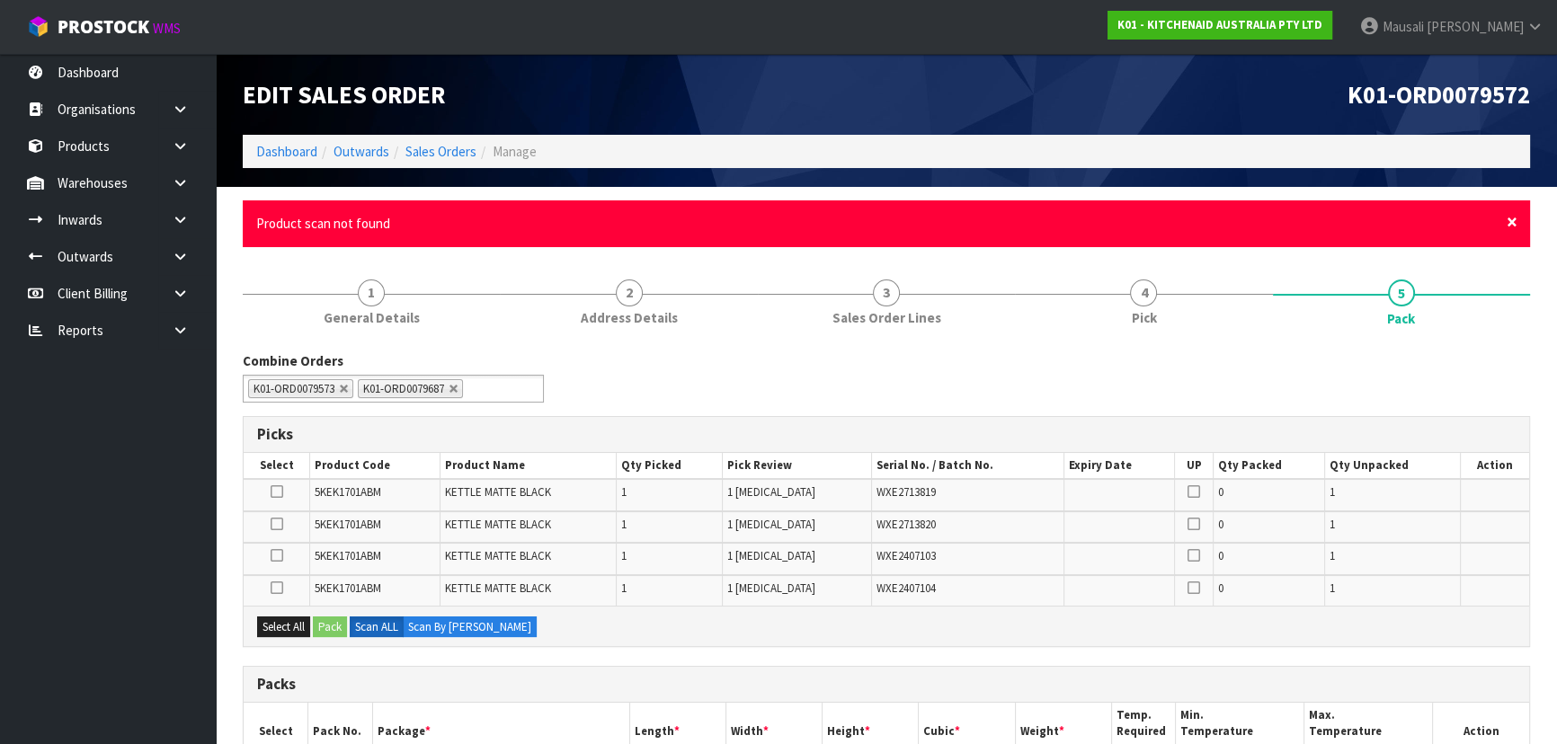
click at [1513, 222] on span "×" at bounding box center [1511, 221] width 11 height 25
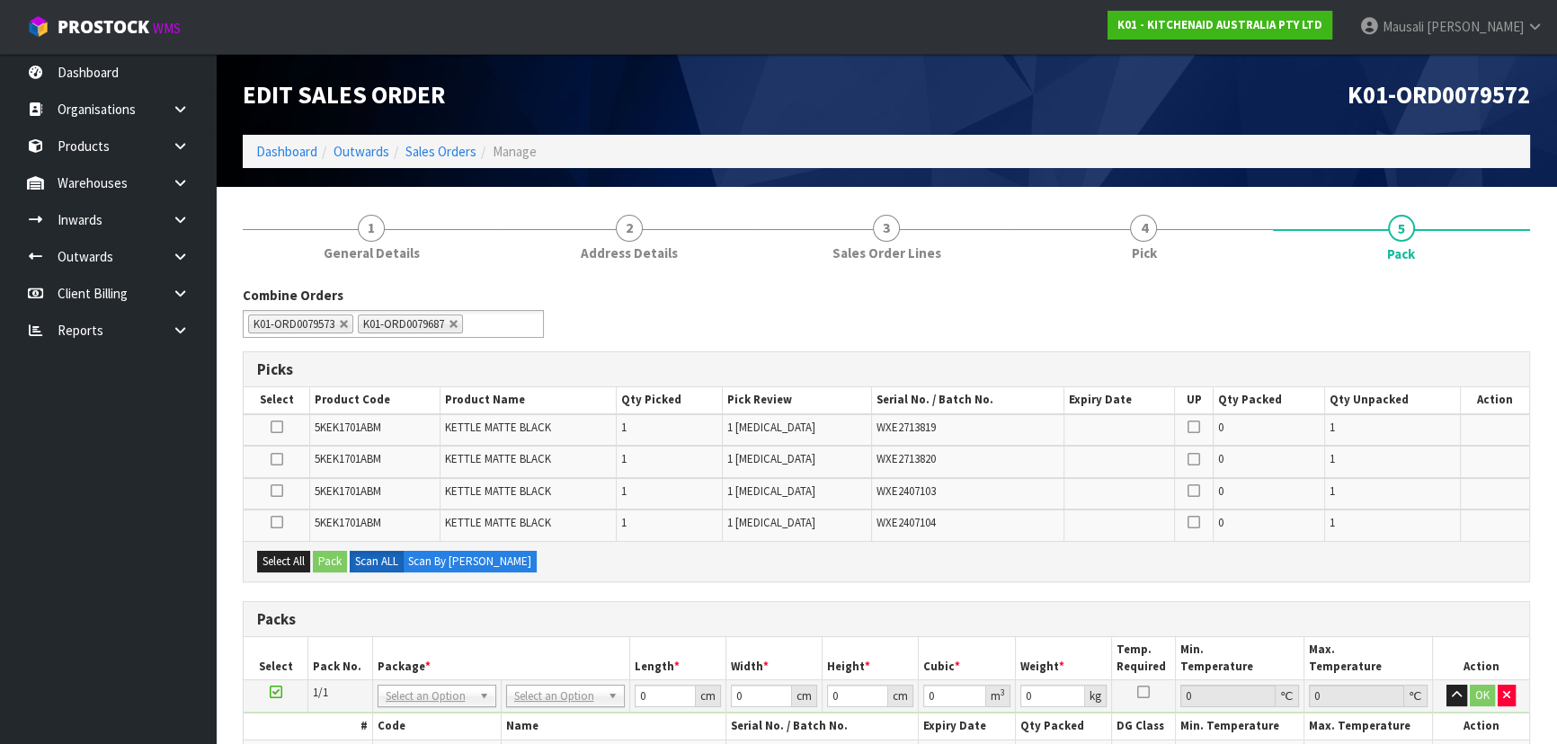
scroll to position [408, 0]
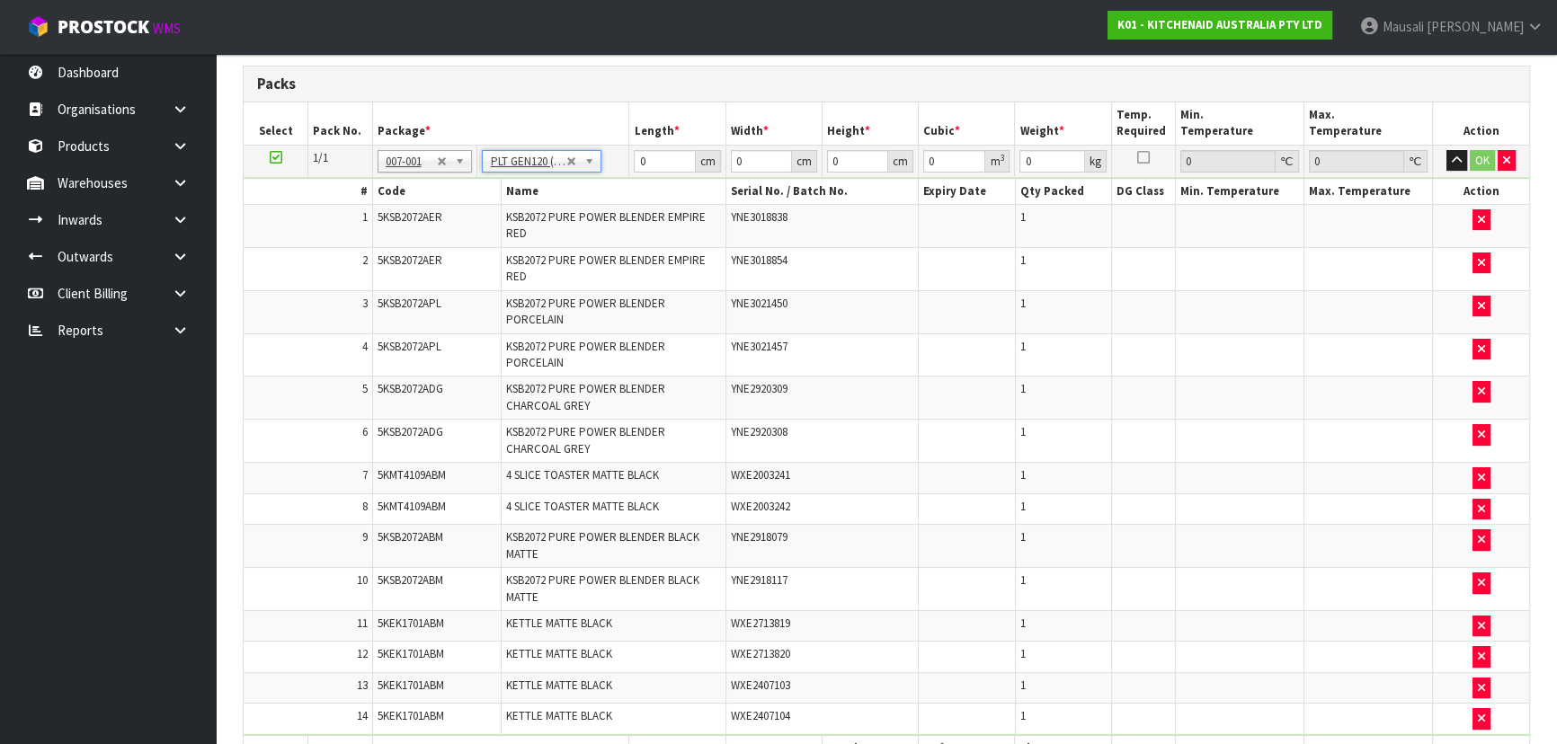
type input "120"
type input "100"
type input "58.7"
drag, startPoint x: 848, startPoint y: 162, endPoint x: 817, endPoint y: 165, distance: 31.7
click at [817, 165] on tr "1/1 NONE 007-001 007-002 007-004 007-009 007-013 007-014 007-015 007-017 007-01…" at bounding box center [886, 161] width 1285 height 32
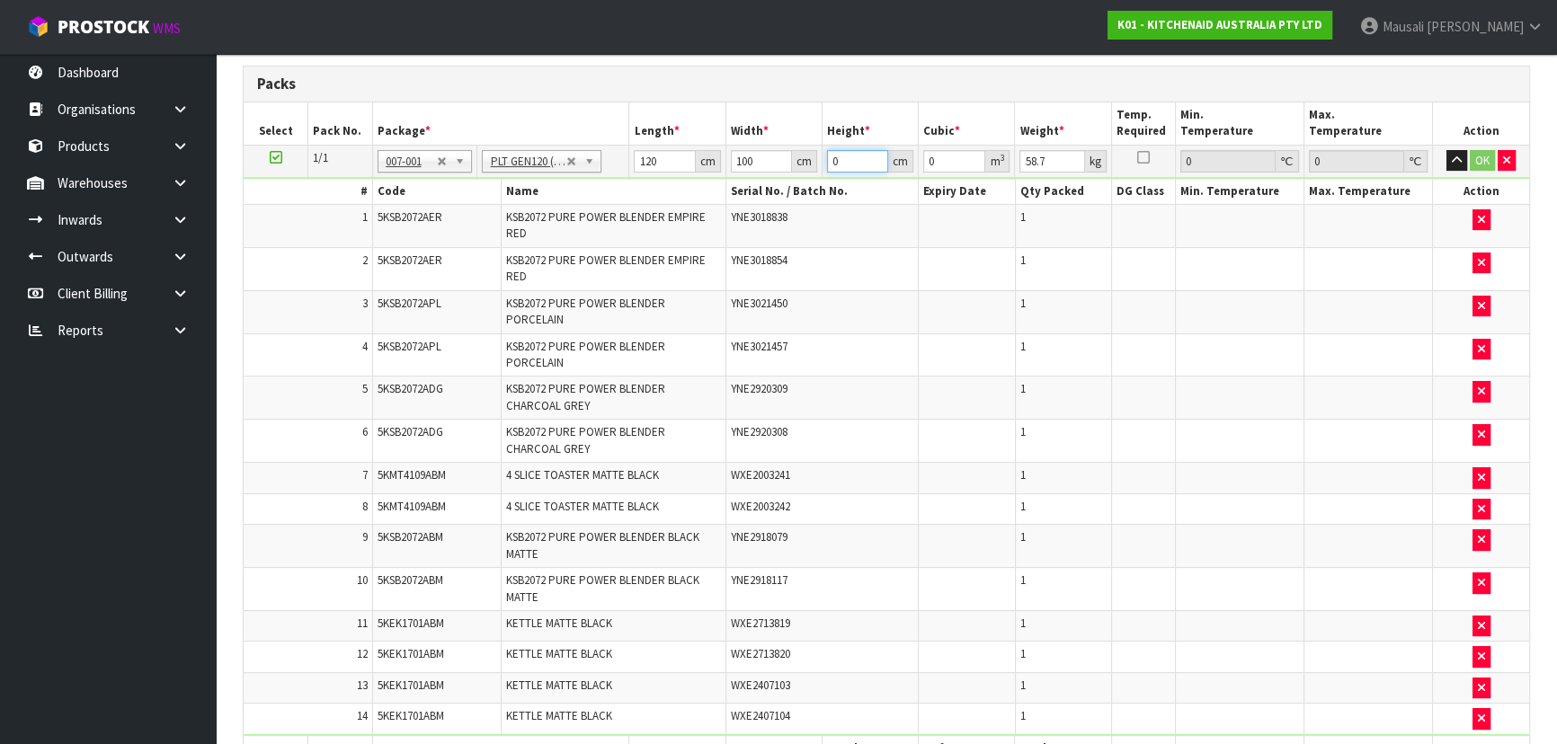
type input "8"
type input "0.096"
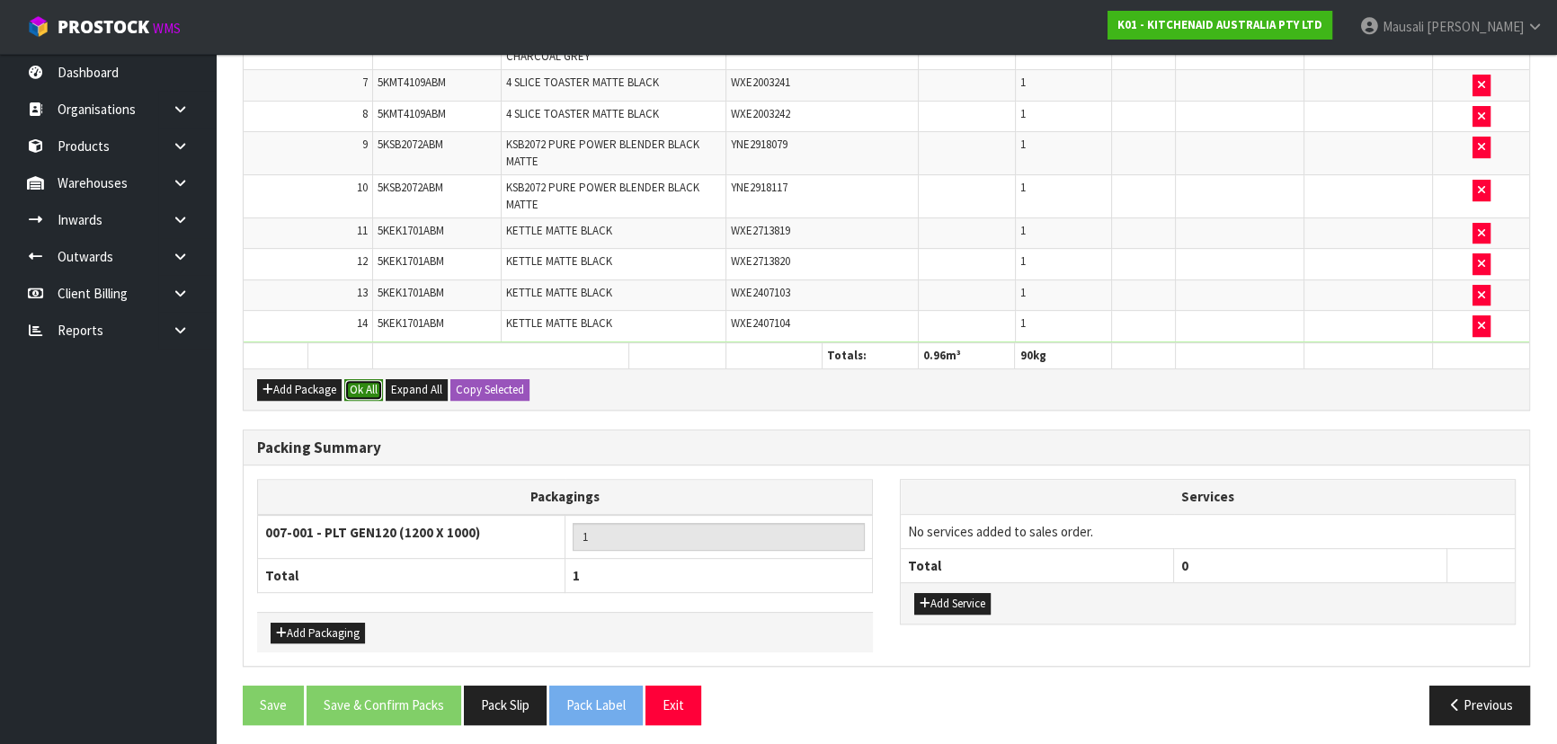
click at [370, 387] on button "Ok All" at bounding box center [363, 390] width 39 height 22
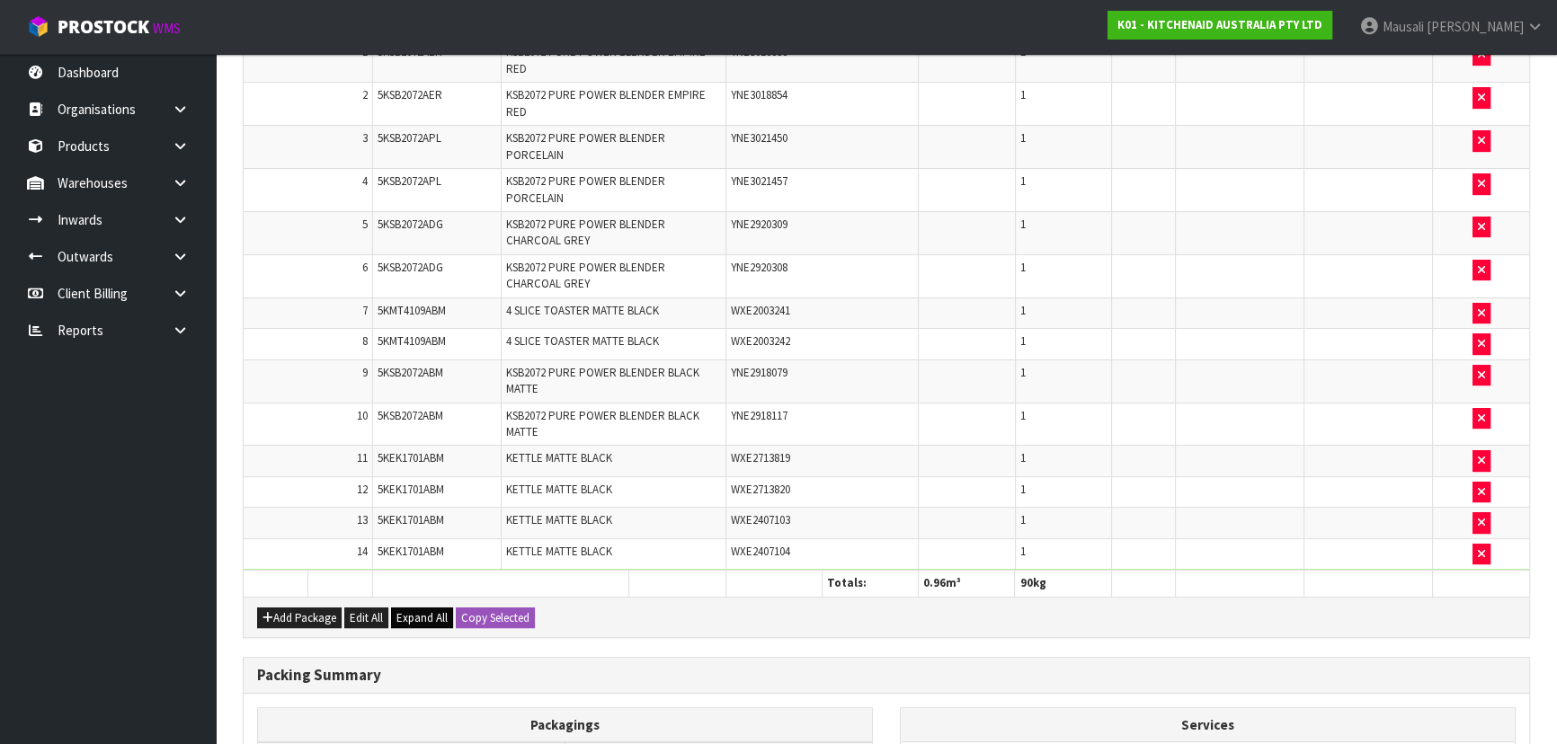
scroll to position [800, 0]
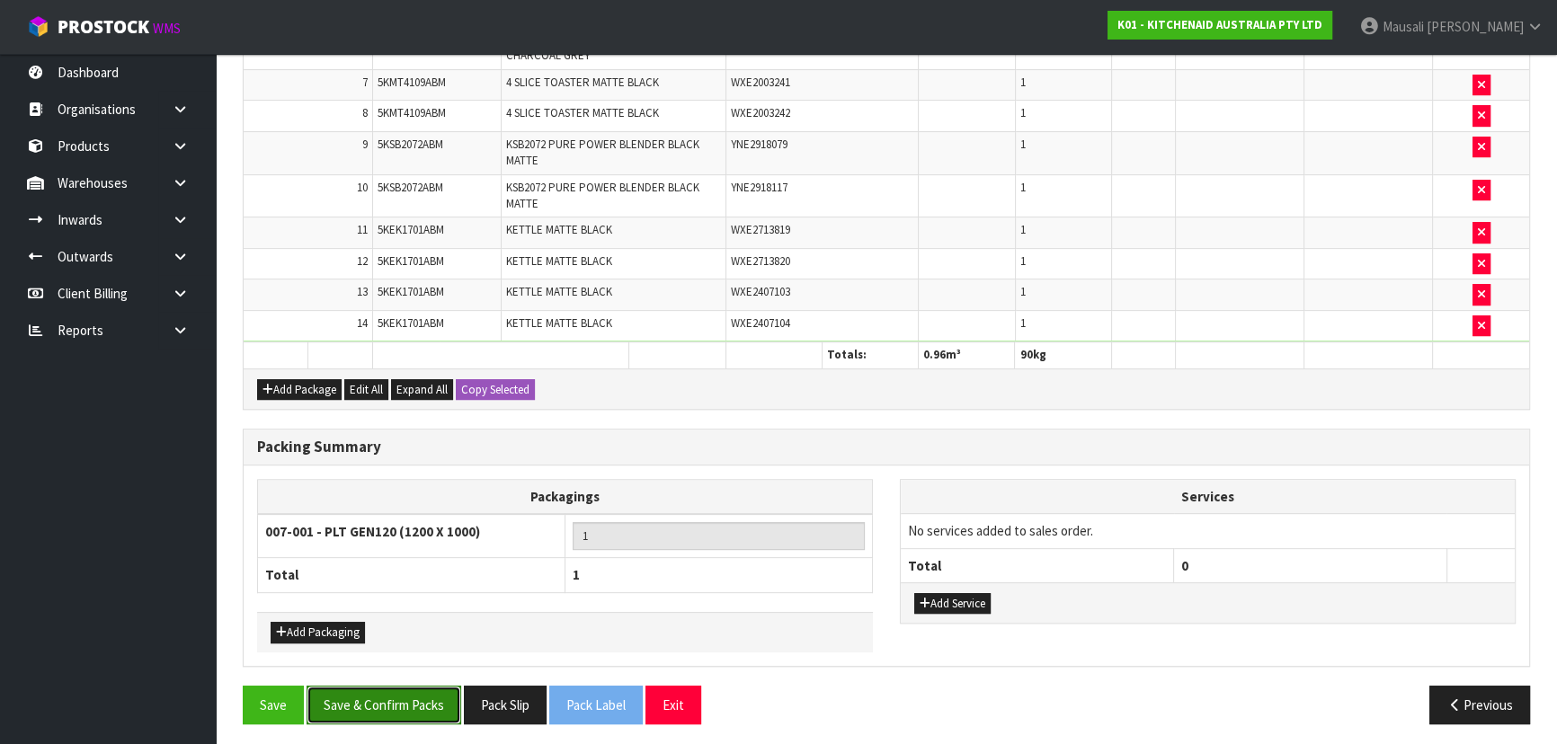
click at [380, 700] on button "Save & Confirm Packs" at bounding box center [383, 705] width 155 height 39
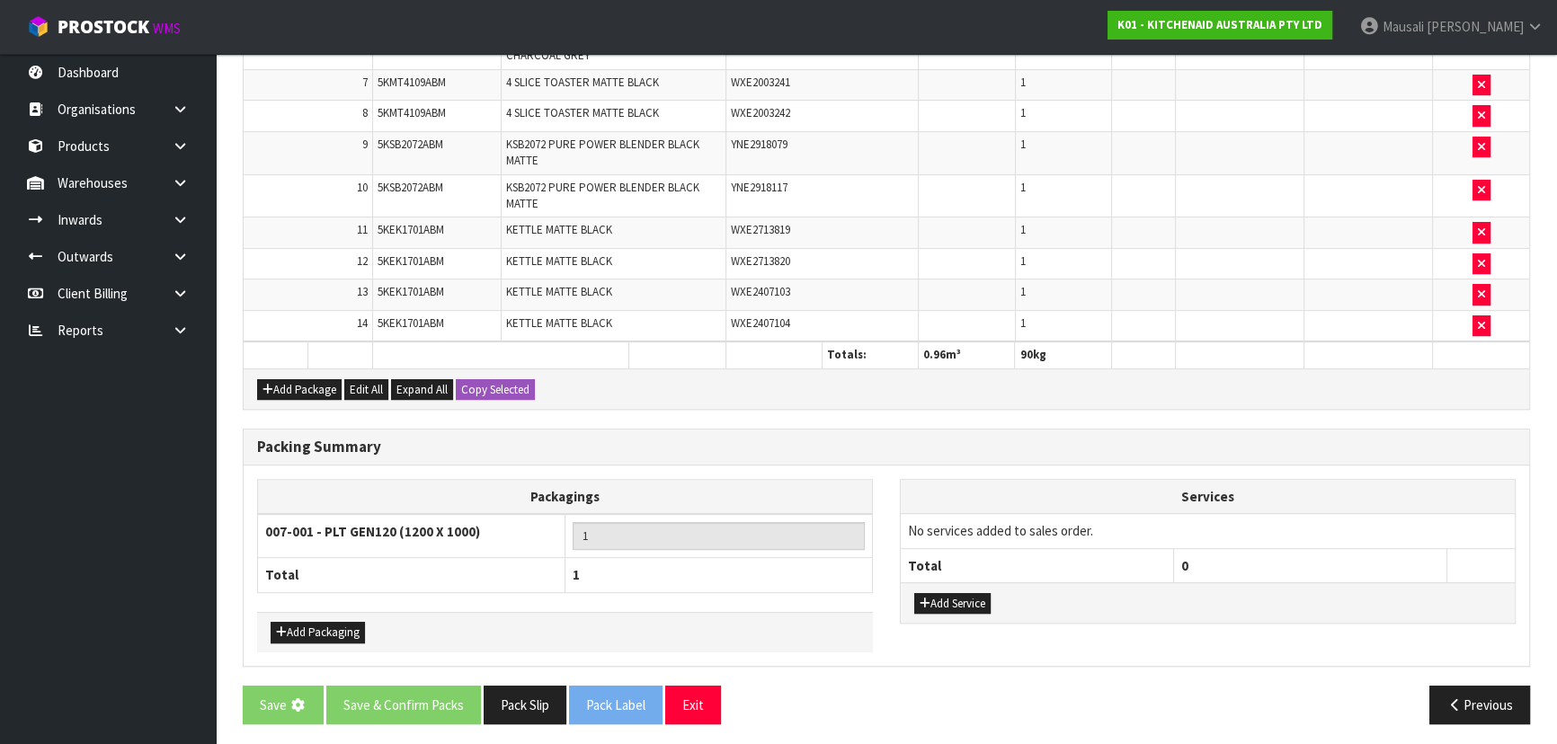
scroll to position [0, 0]
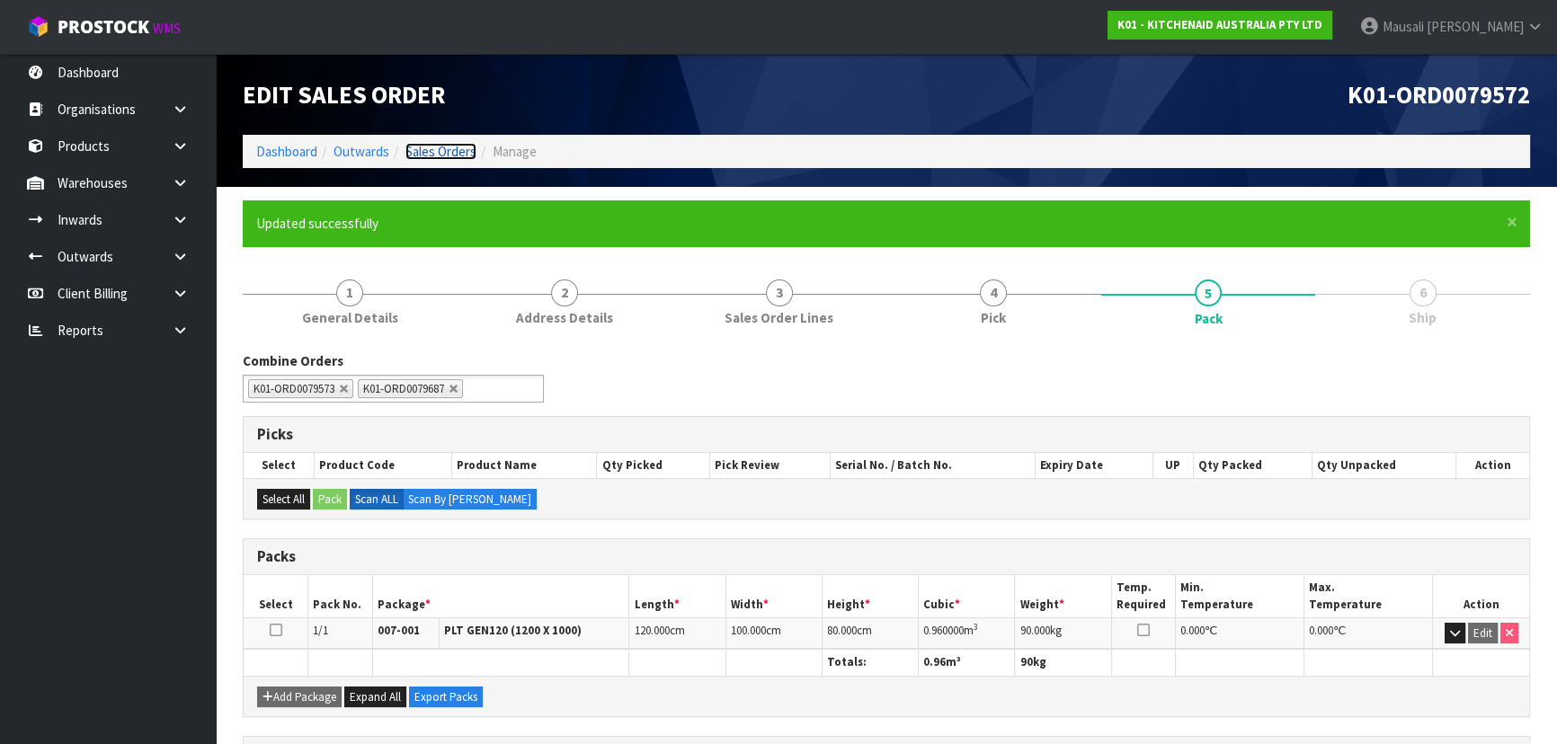
click at [464, 153] on link "Sales Orders" at bounding box center [440, 151] width 71 height 17
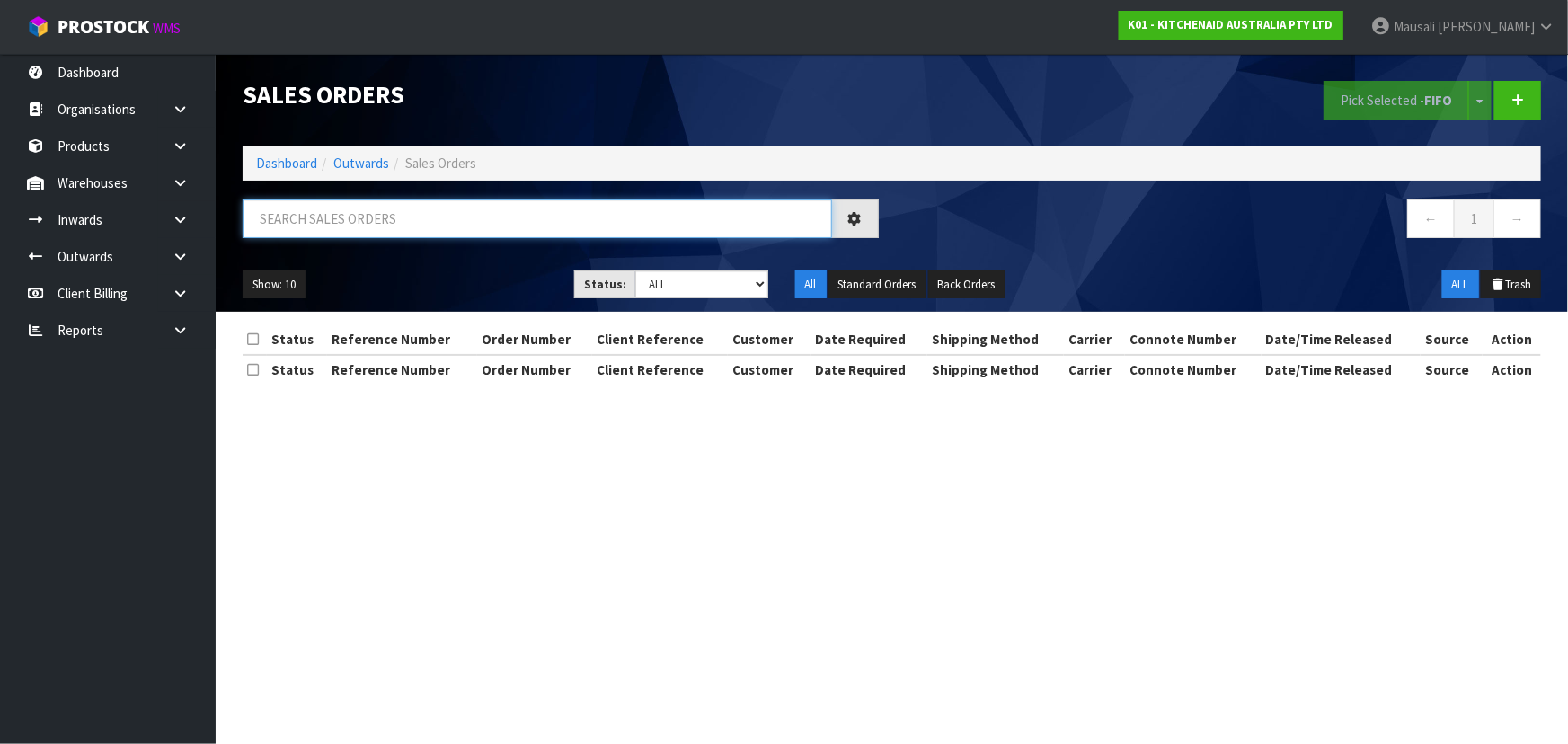
click at [350, 212] on input "text" at bounding box center [538, 219] width 590 height 39
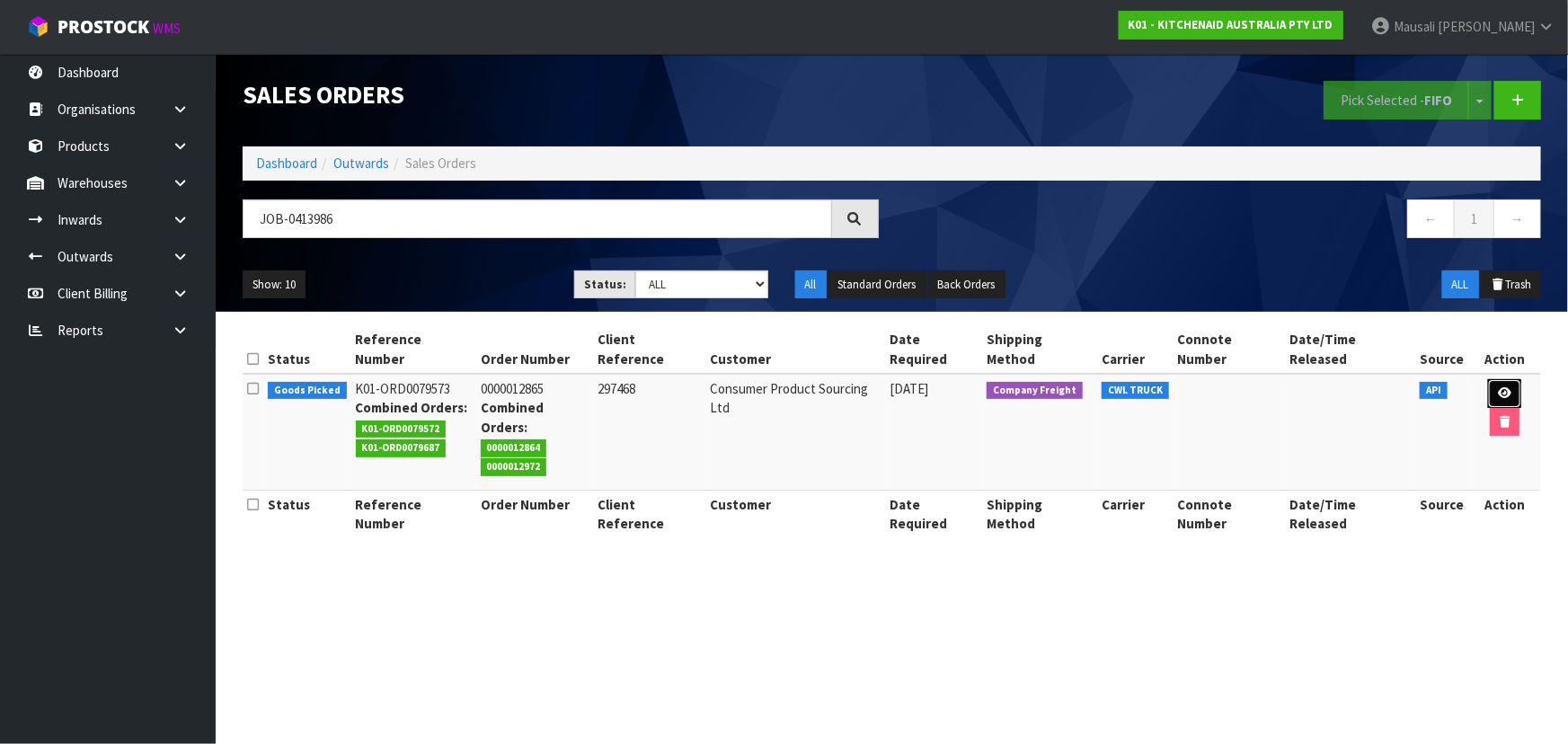
click at [1498, 387] on icon at bounding box center [1504, 393] width 13 height 12
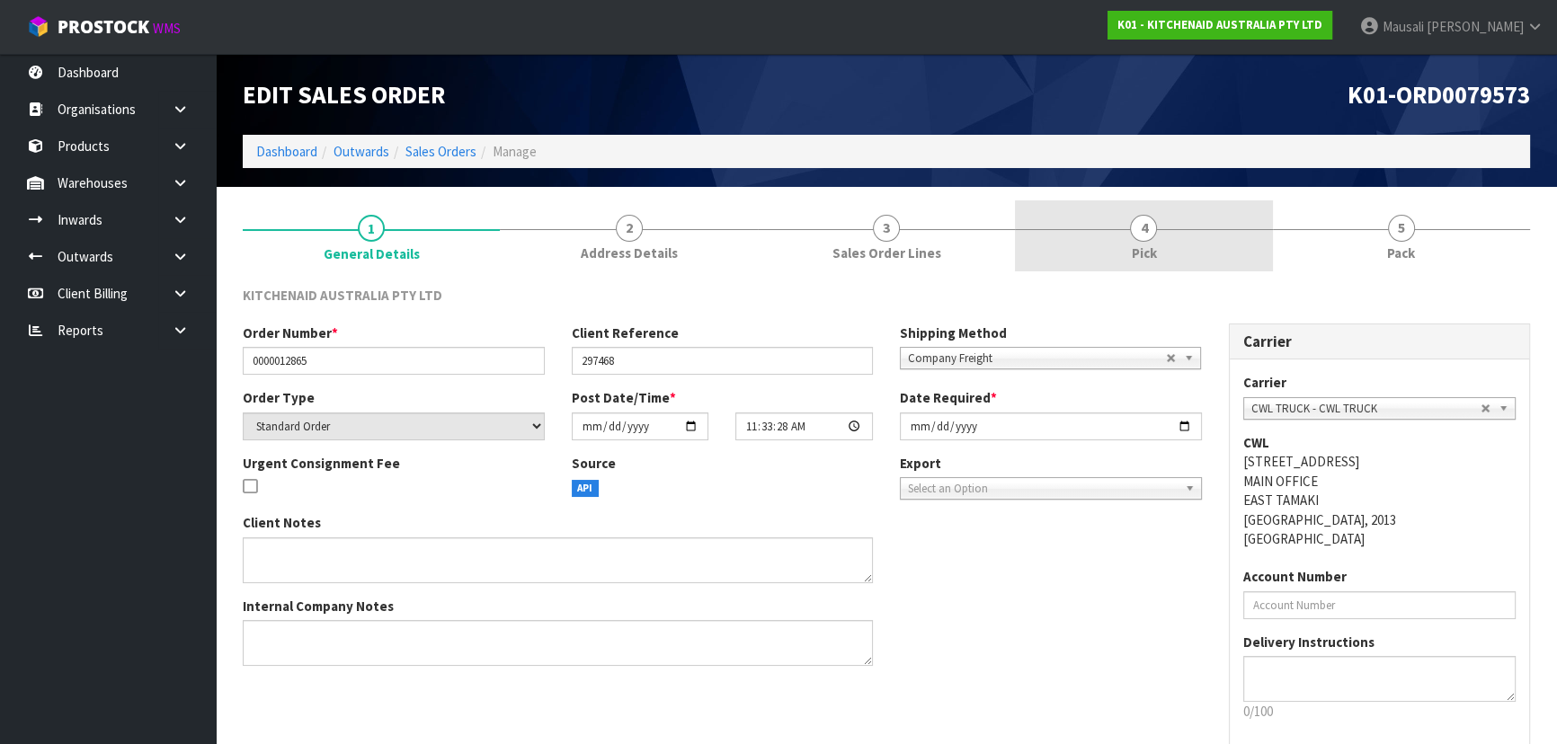
click at [1114, 243] on link "4 Pick" at bounding box center [1143, 235] width 257 height 71
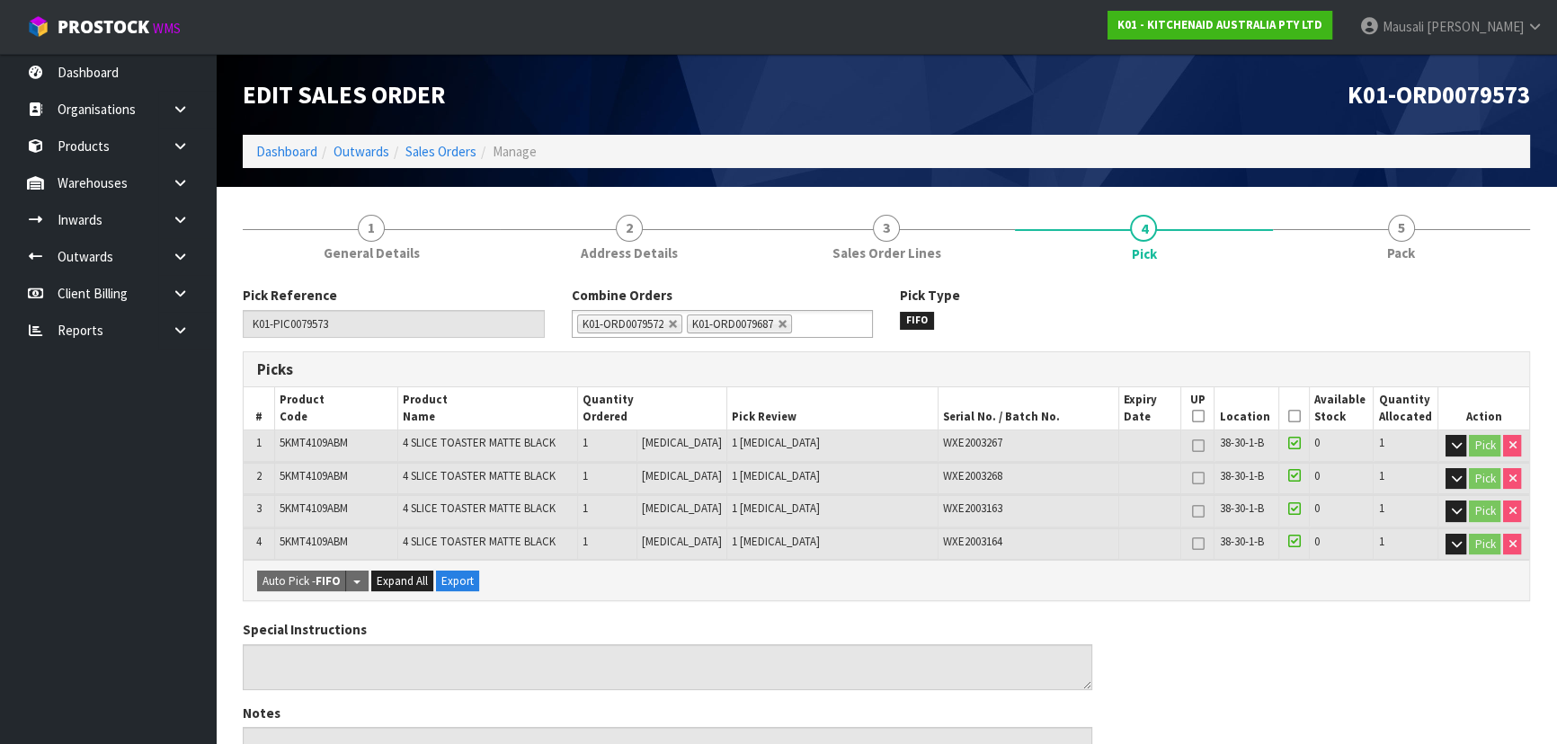
click at [1288, 416] on icon at bounding box center [1293, 416] width 13 height 1
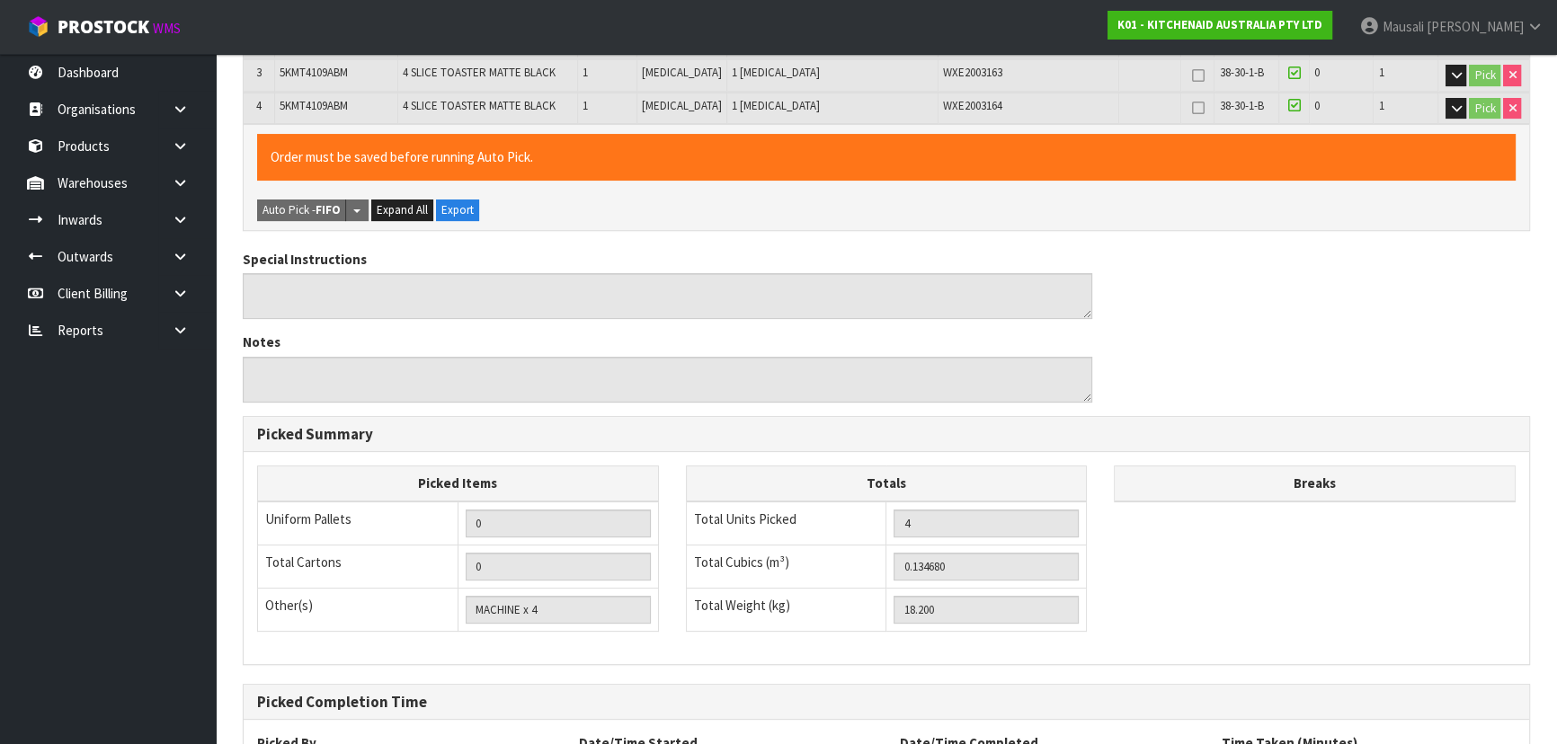
scroll to position [599, 0]
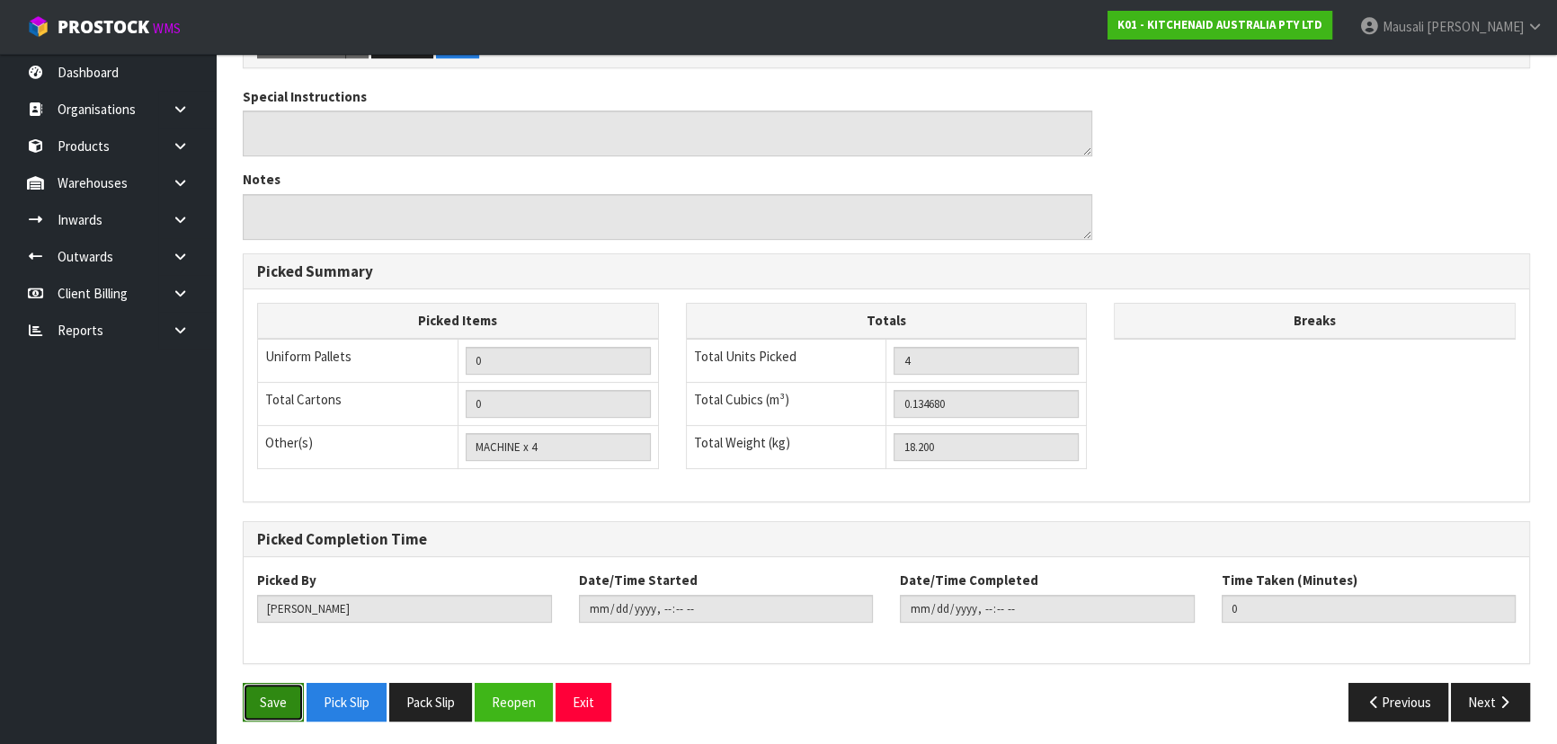
click at [259, 683] on button "Save" at bounding box center [273, 702] width 61 height 39
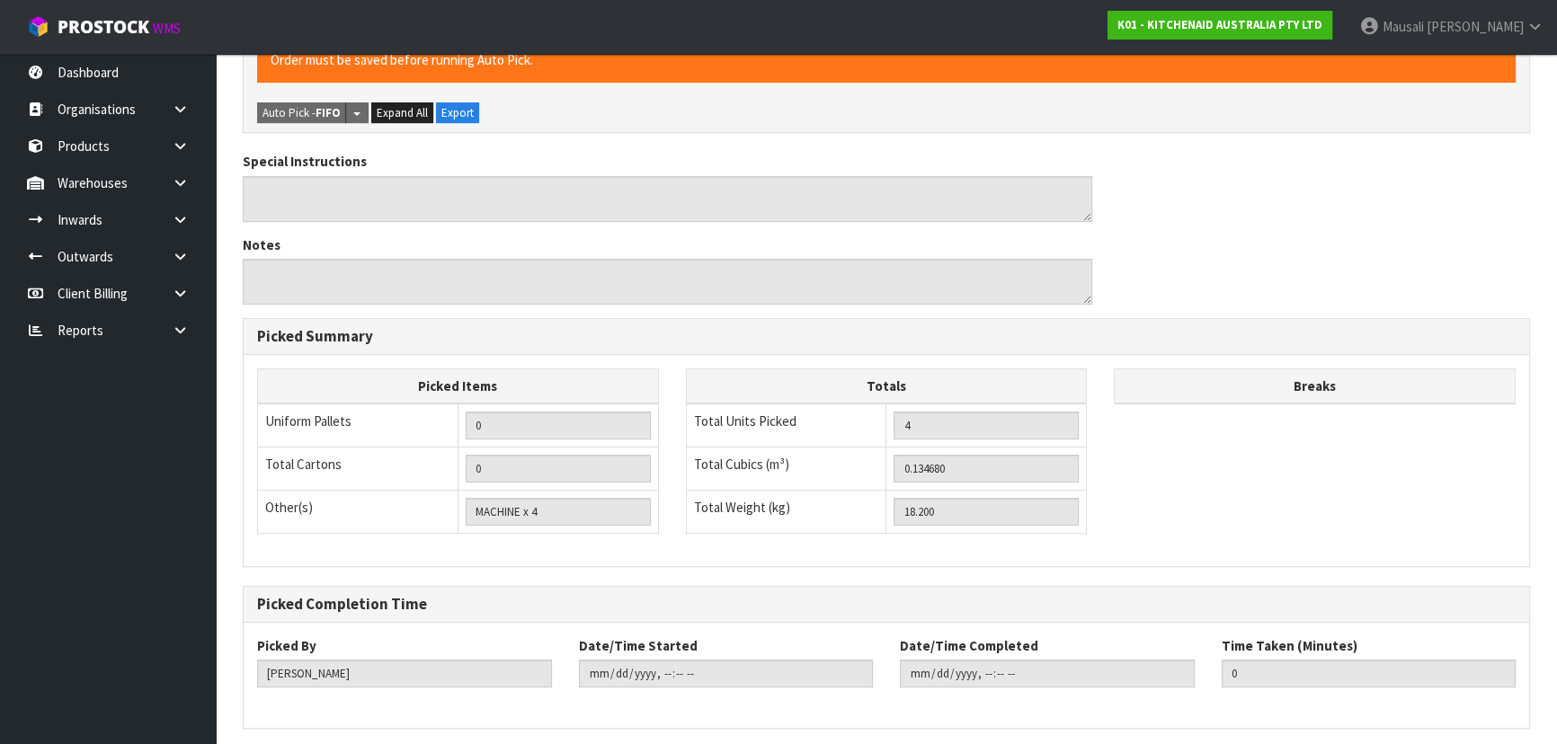
scroll to position [0, 0]
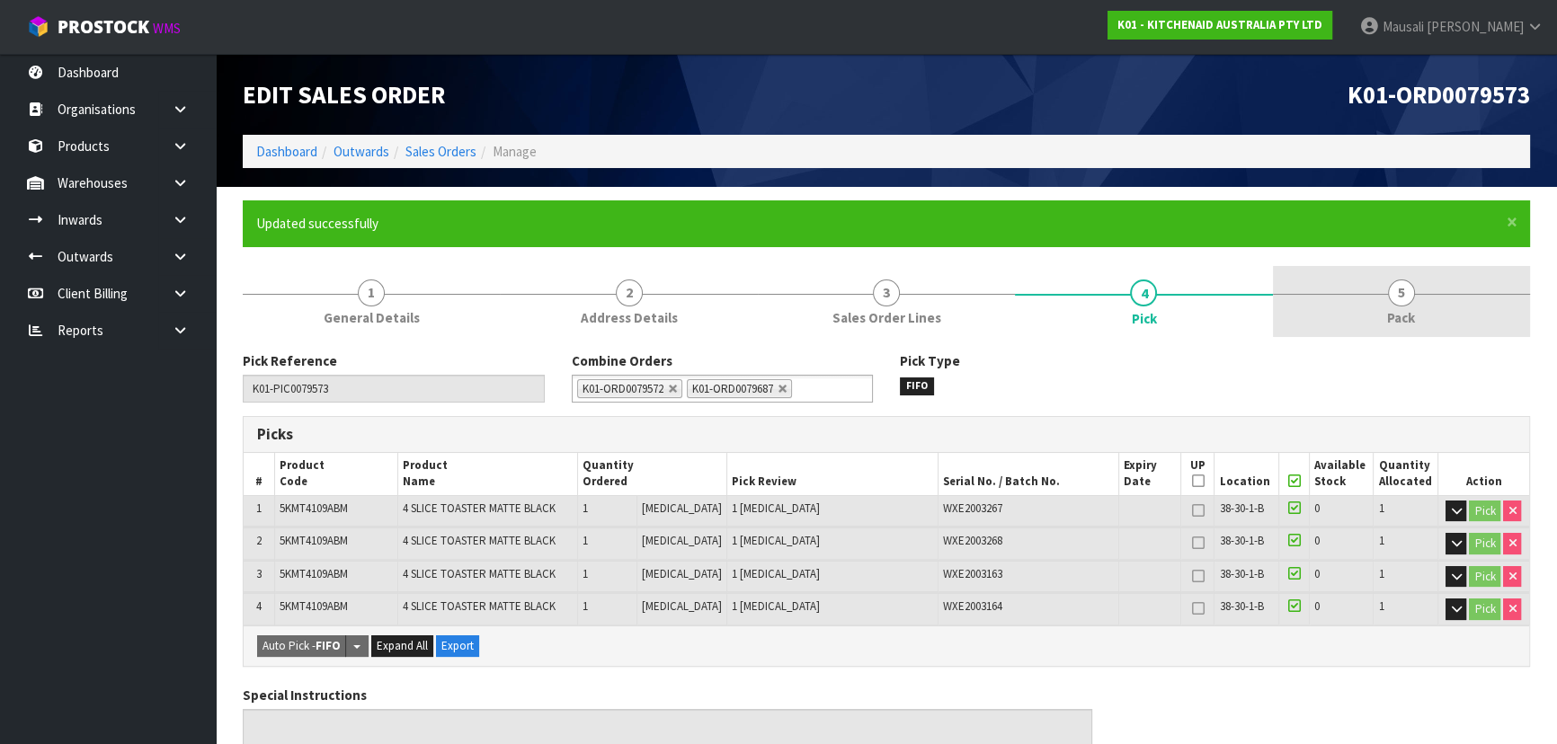
click at [1390, 324] on span "Pack" at bounding box center [1401, 317] width 28 height 19
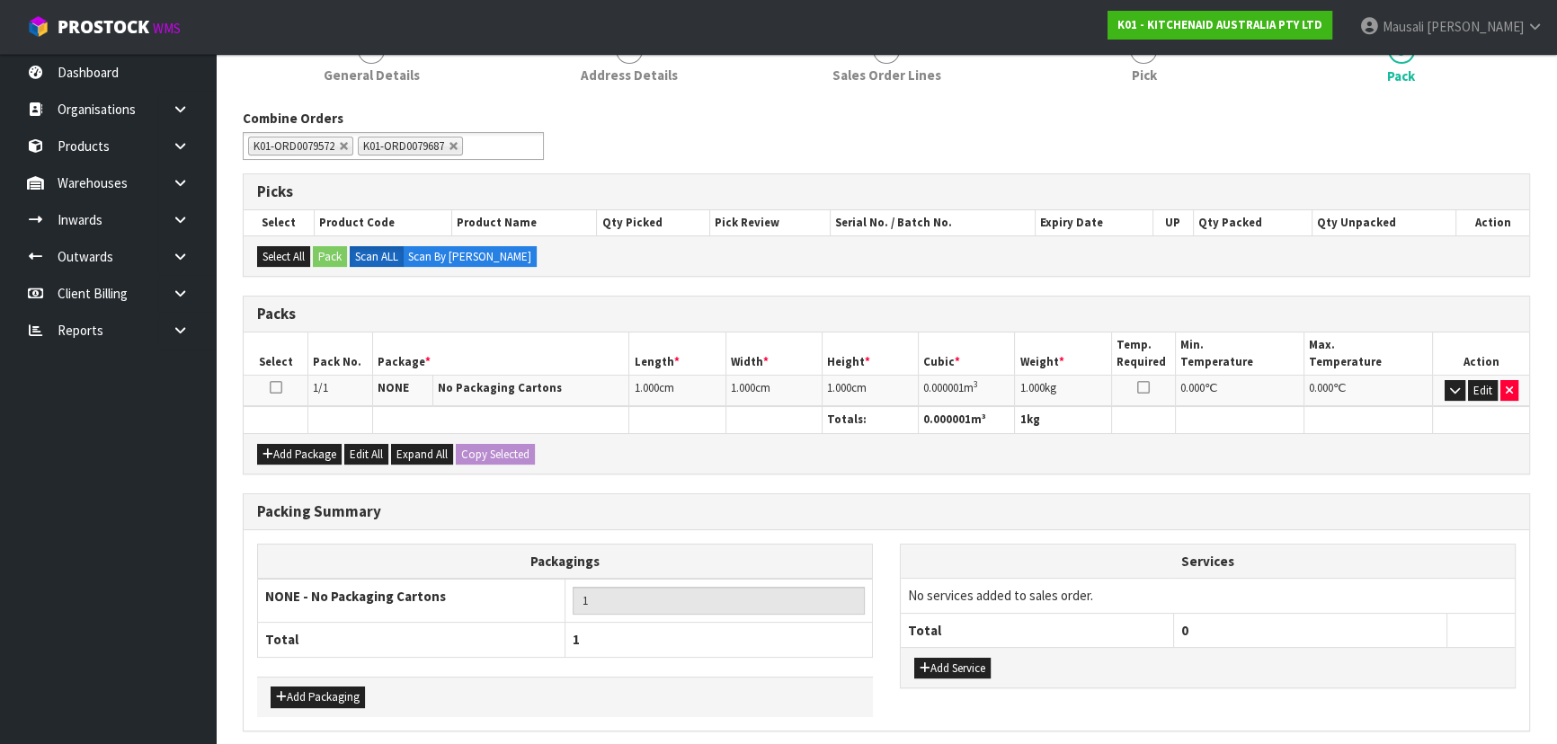
scroll to position [244, 0]
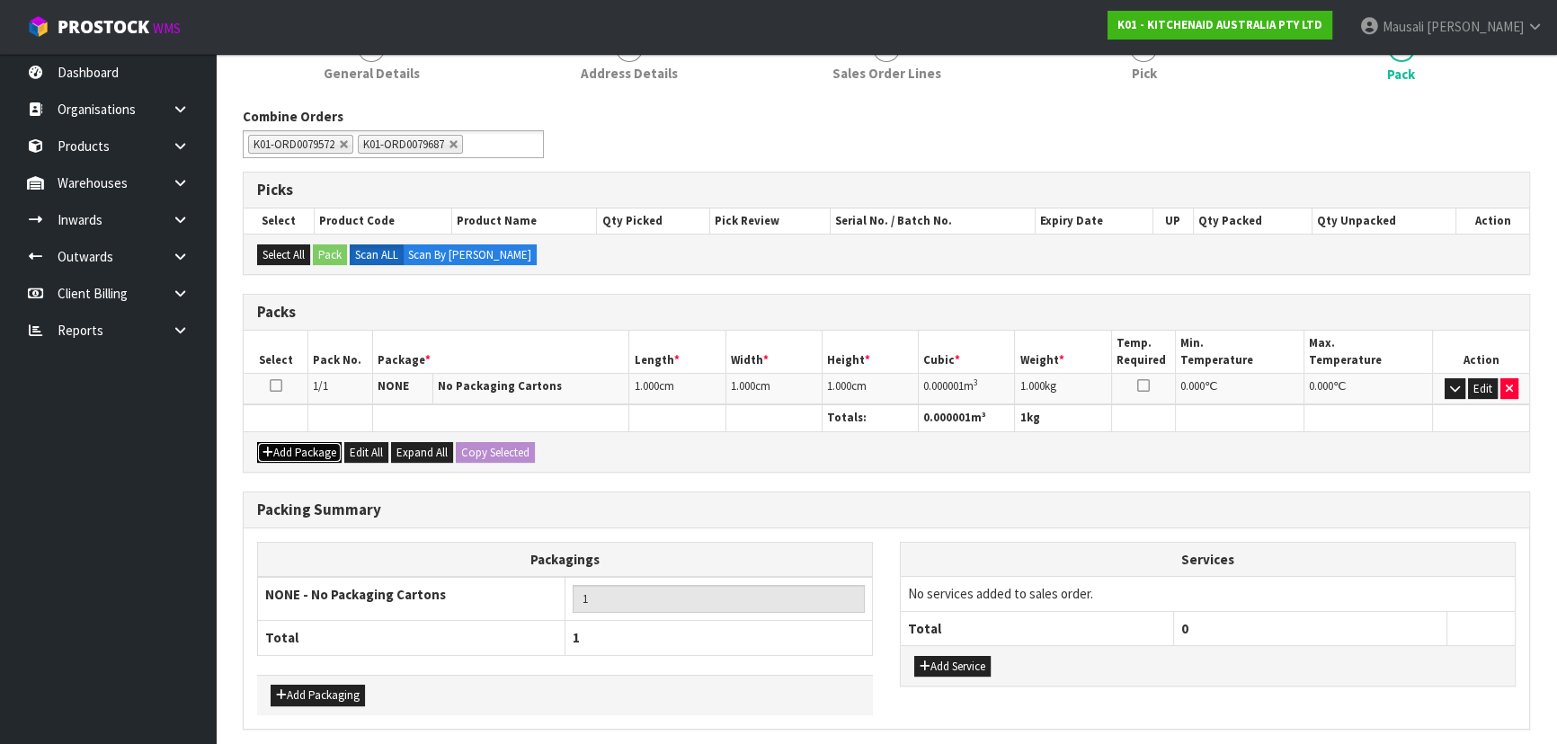
click at [282, 447] on button "Add Package" at bounding box center [299, 453] width 84 height 22
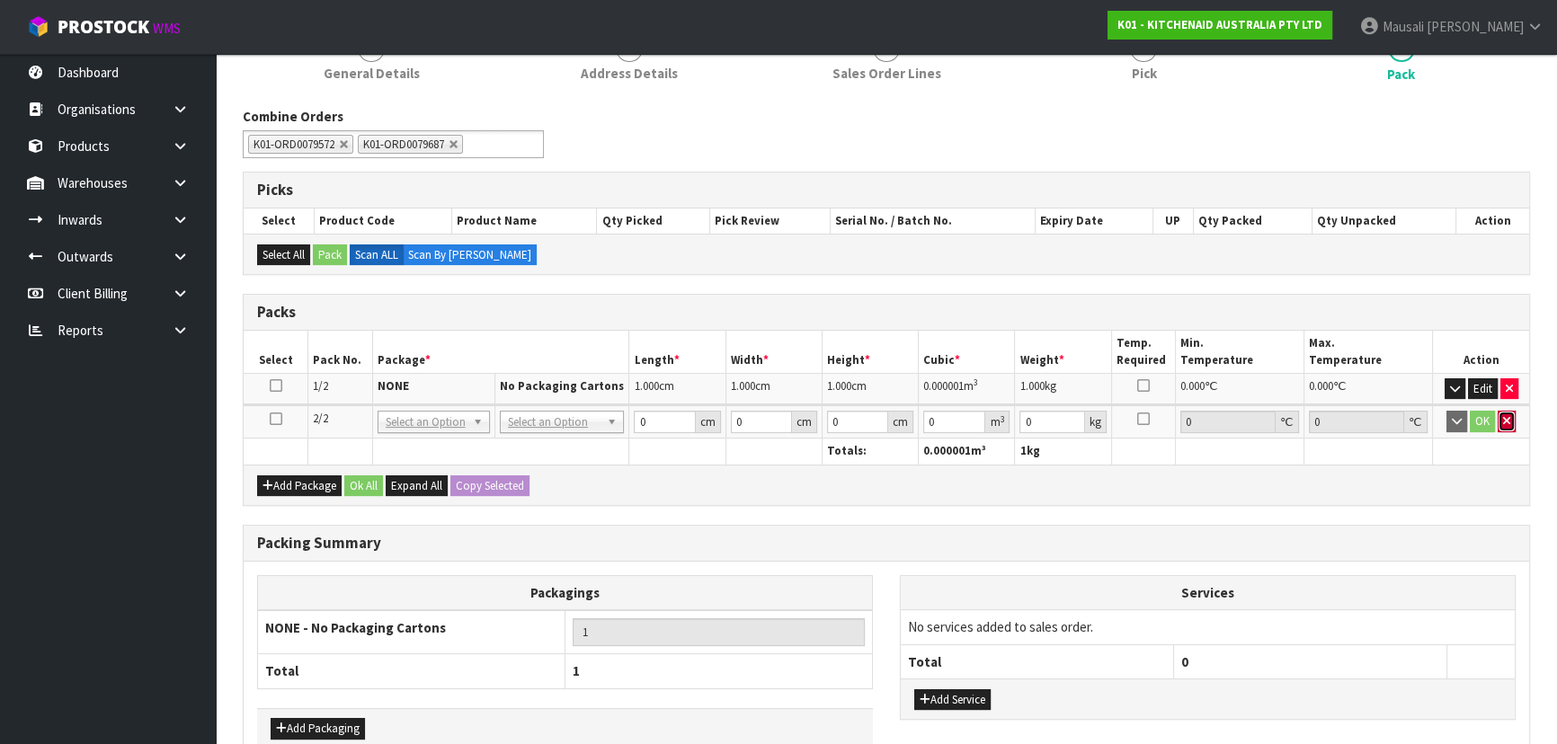
click at [1507, 419] on icon "button" at bounding box center [1506, 421] width 7 height 12
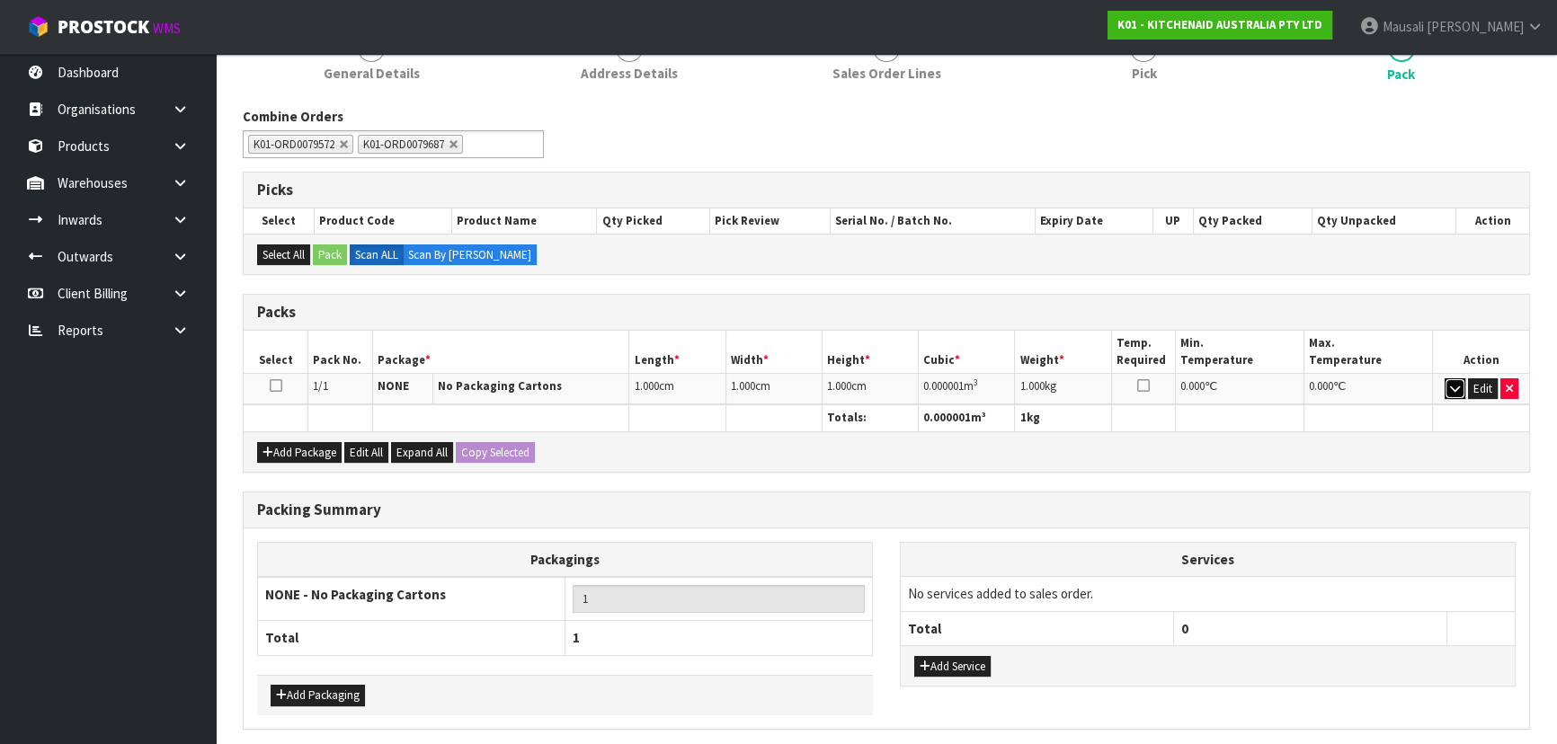
click at [1451, 390] on icon "button" at bounding box center [1455, 389] width 10 height 12
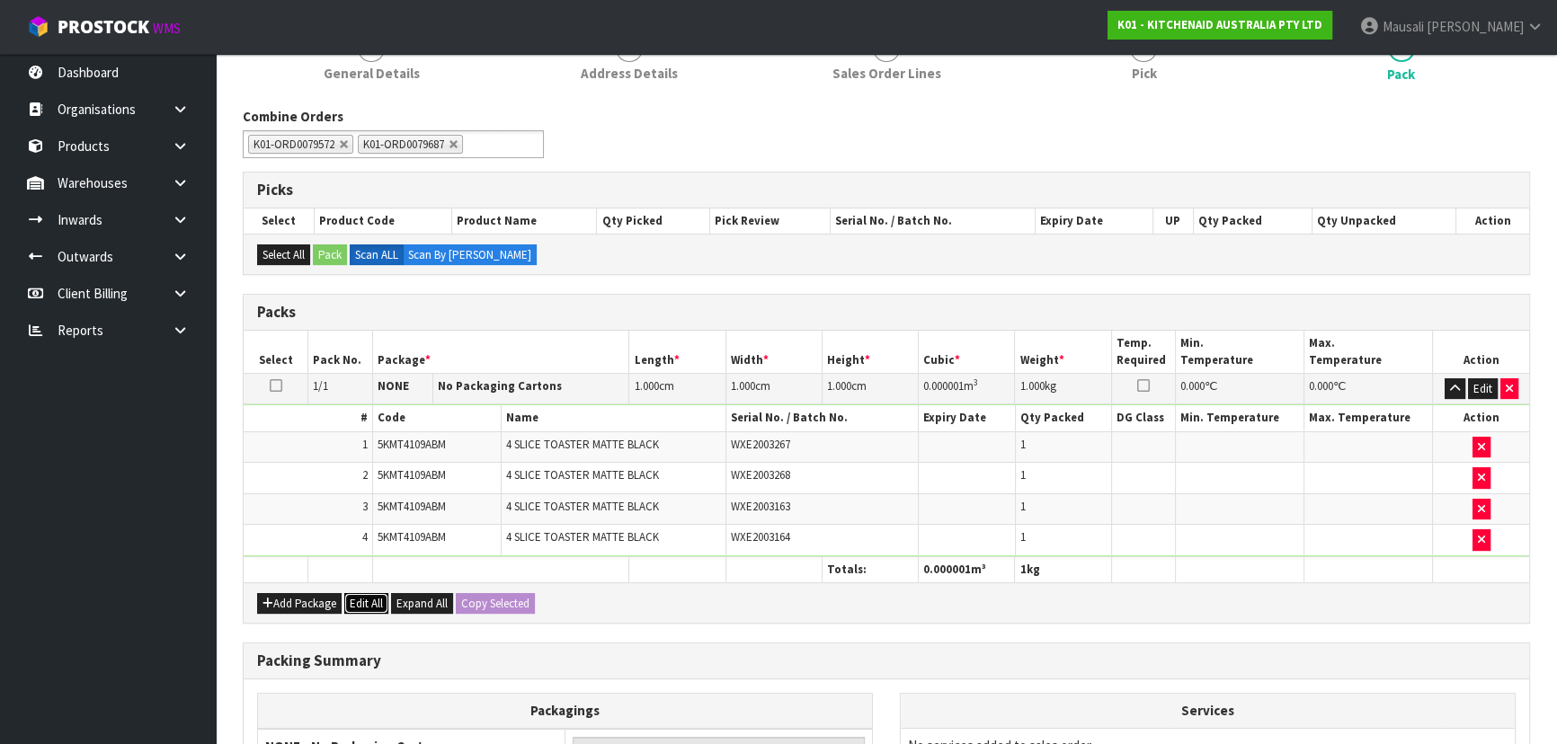
click at [363, 593] on button "Edit All" at bounding box center [366, 604] width 44 height 22
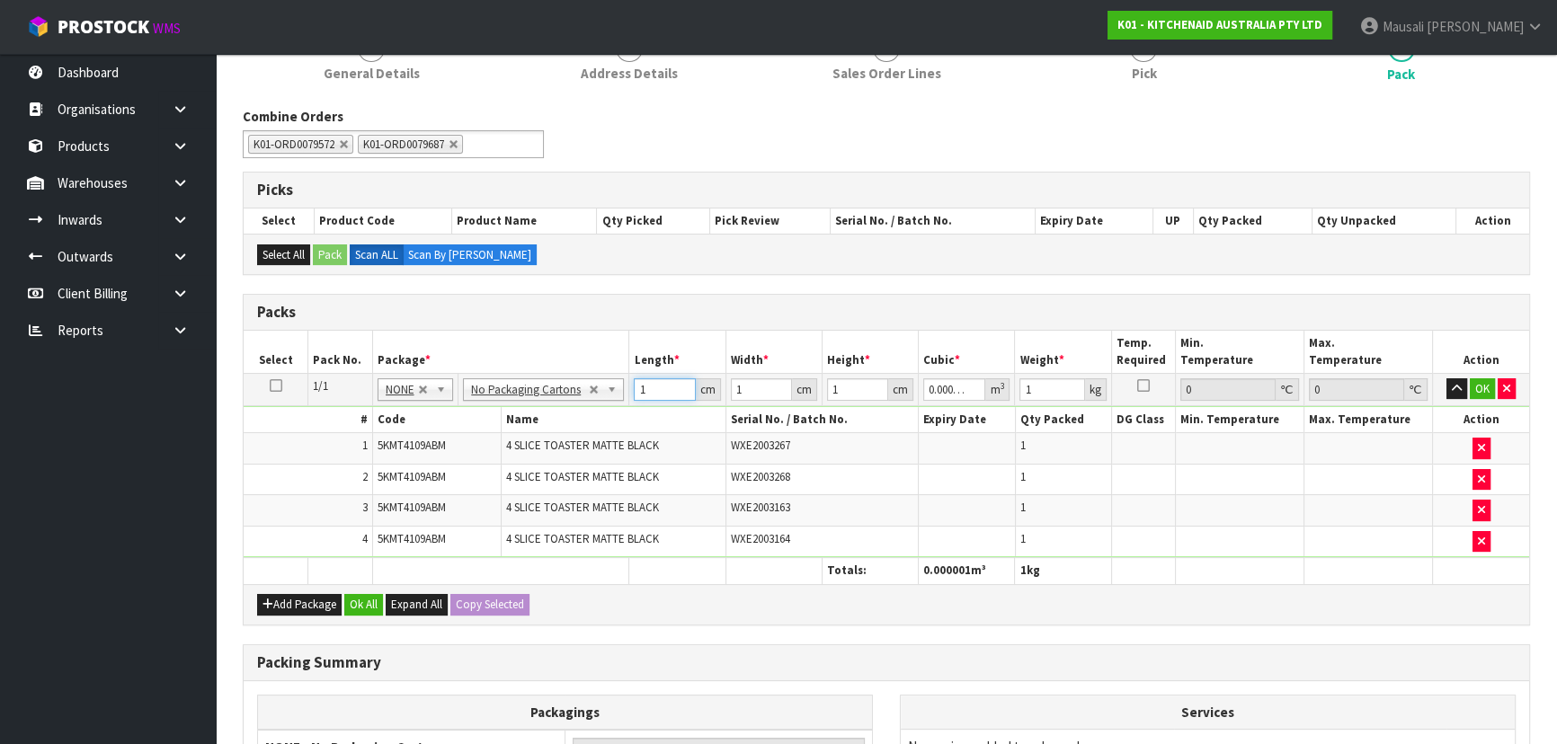
drag, startPoint x: 670, startPoint y: 384, endPoint x: 620, endPoint y: 394, distance: 51.3
click at [626, 392] on tr "1/1 NONE 007-001 007-002 007-004 007-009 007-013 007-014 007-015 007-017 007-01…" at bounding box center [886, 389] width 1285 height 32
click at [376, 602] on button "Ok All" at bounding box center [363, 605] width 39 height 22
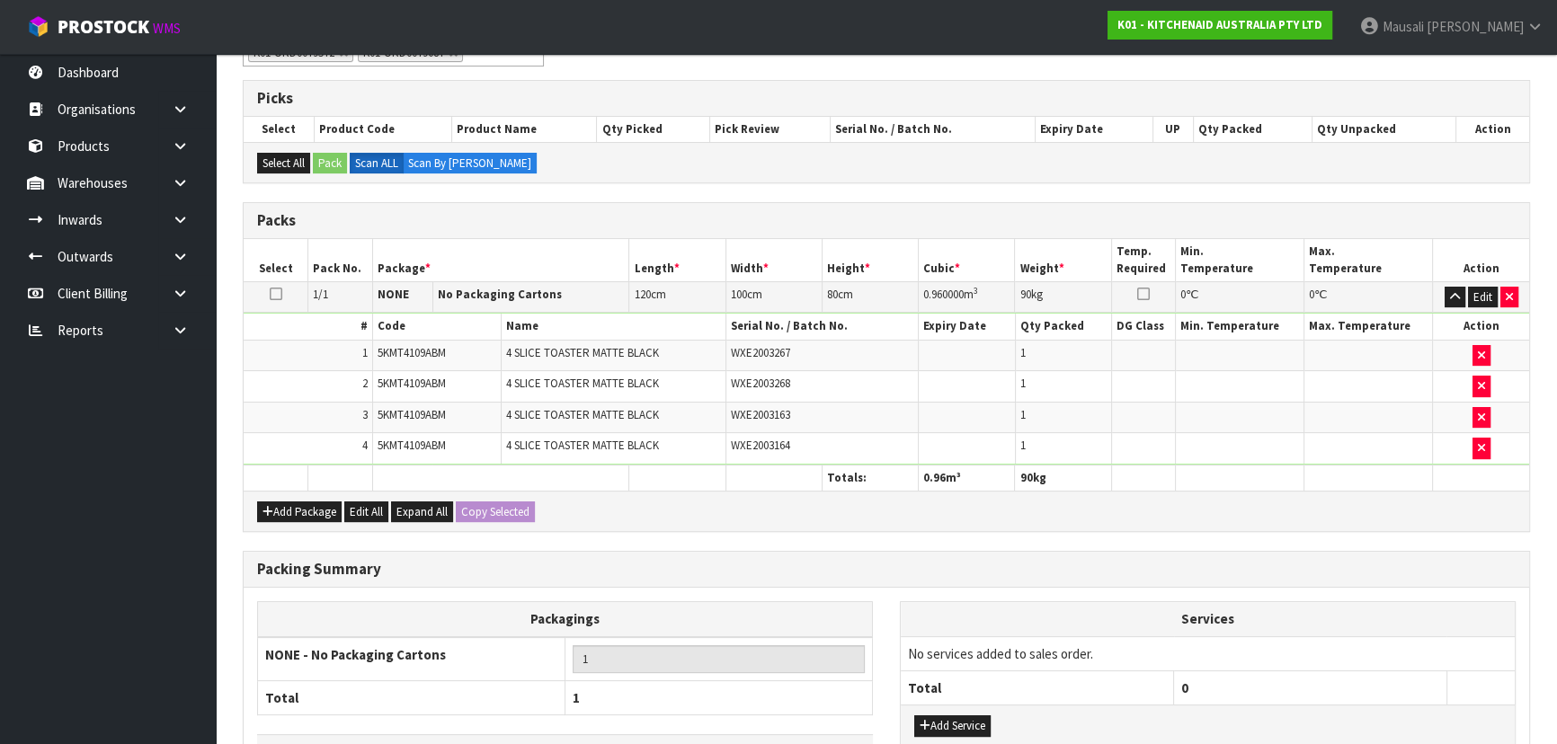
scroll to position [460, 0]
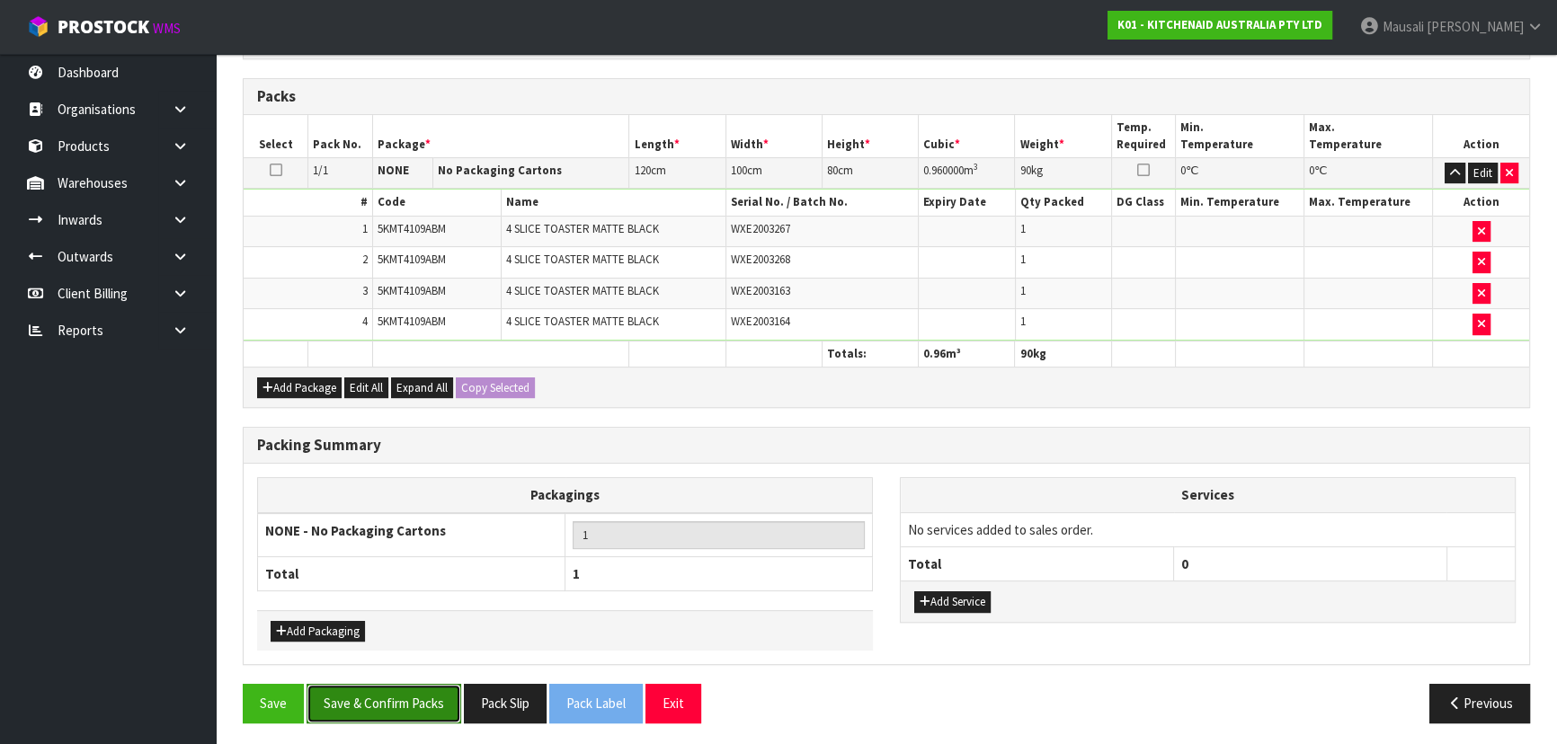
click at [396, 697] on button "Save & Confirm Packs" at bounding box center [383, 703] width 155 height 39
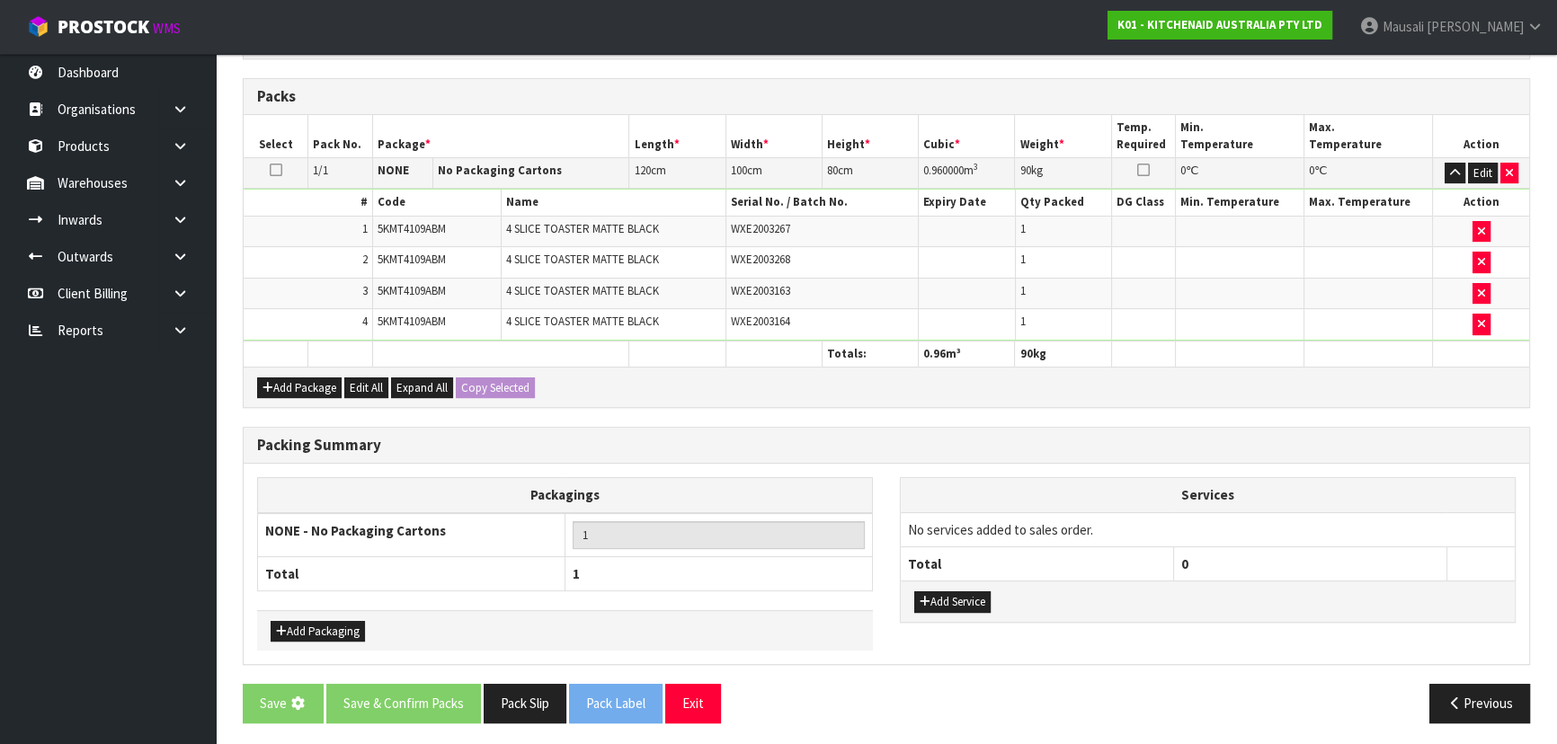
scroll to position [0, 0]
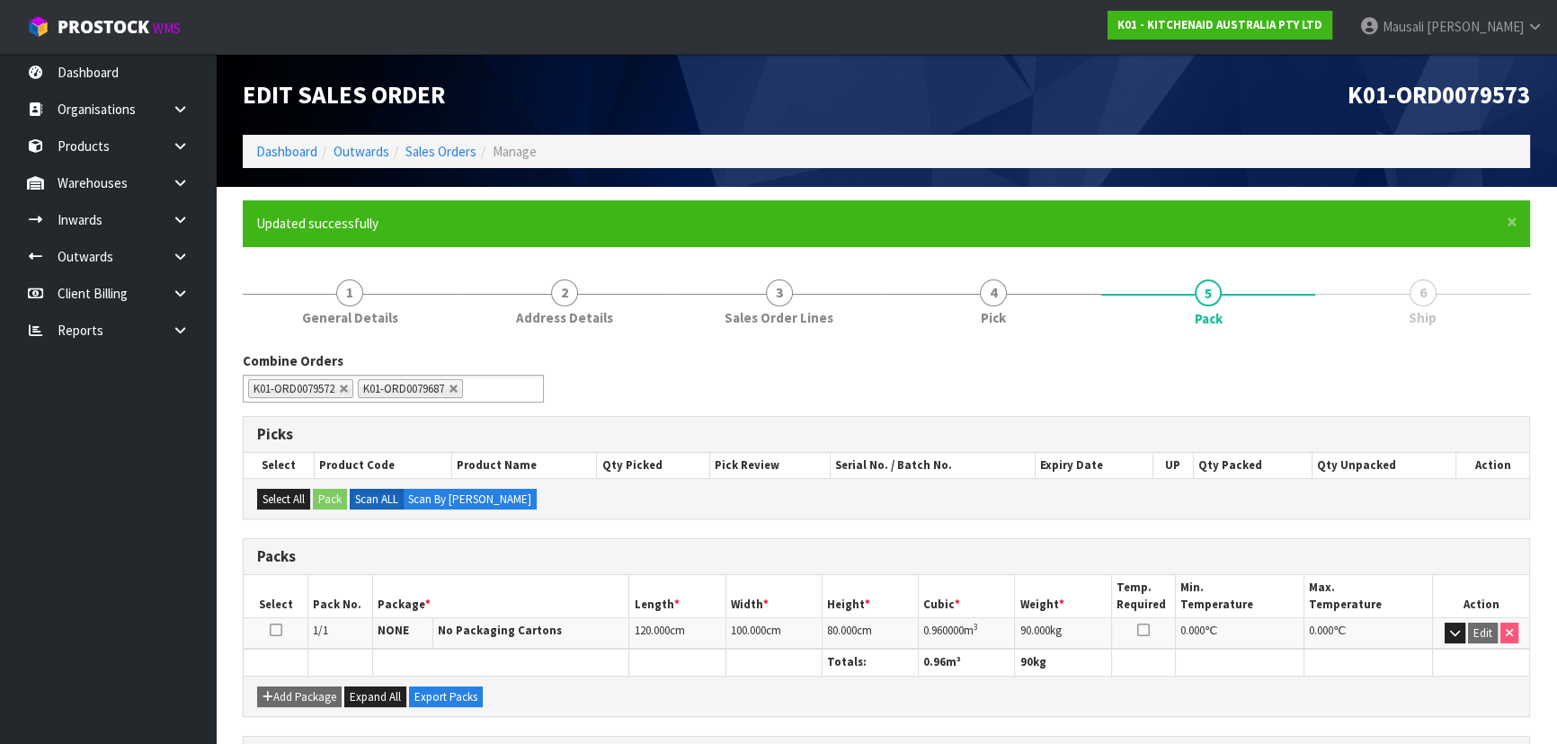
click at [317, 146] on li "Outwards" at bounding box center [353, 151] width 72 height 19
click at [303, 152] on link "Dashboard" at bounding box center [286, 151] width 61 height 17
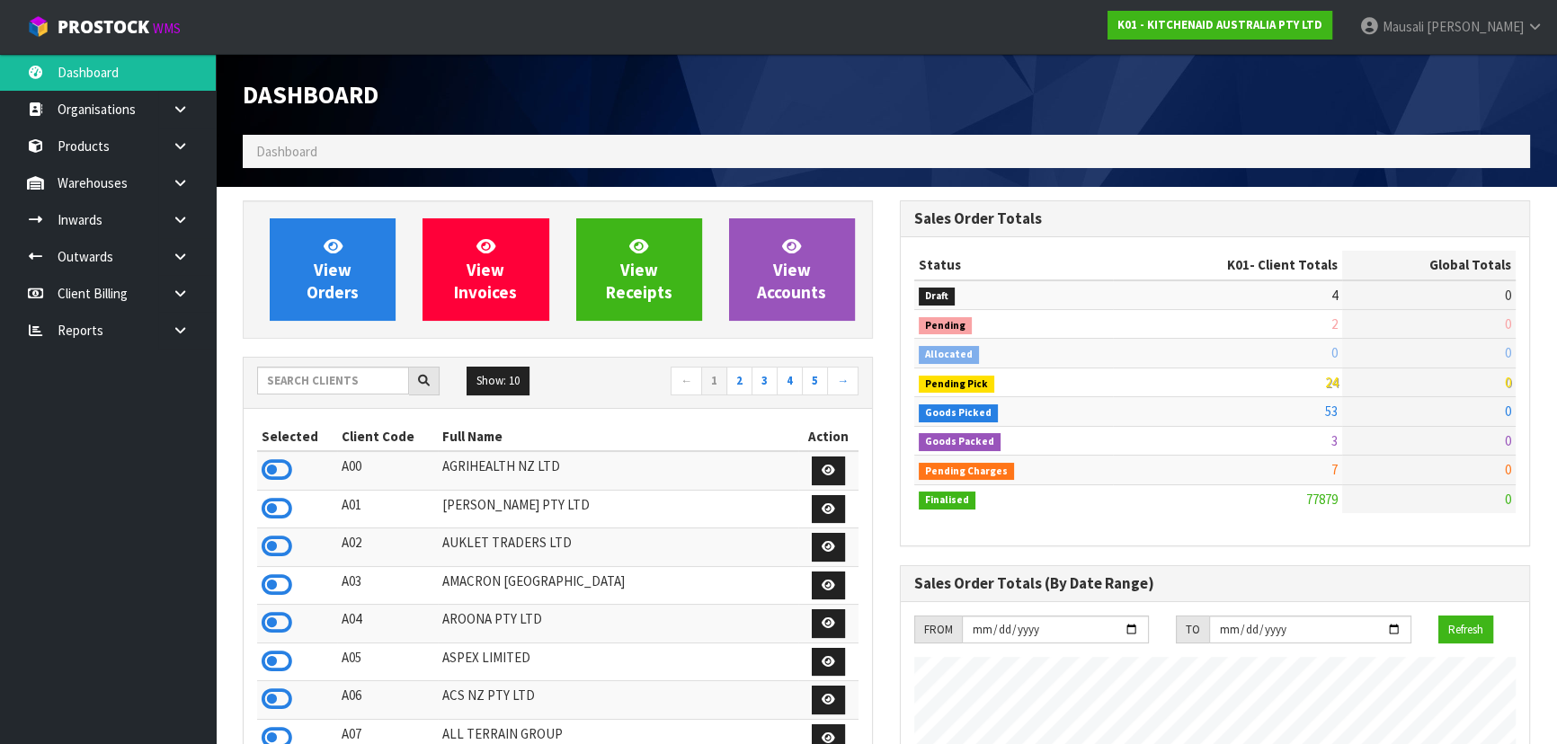
scroll to position [1359, 656]
click at [315, 393] on input "text" at bounding box center [333, 381] width 152 height 28
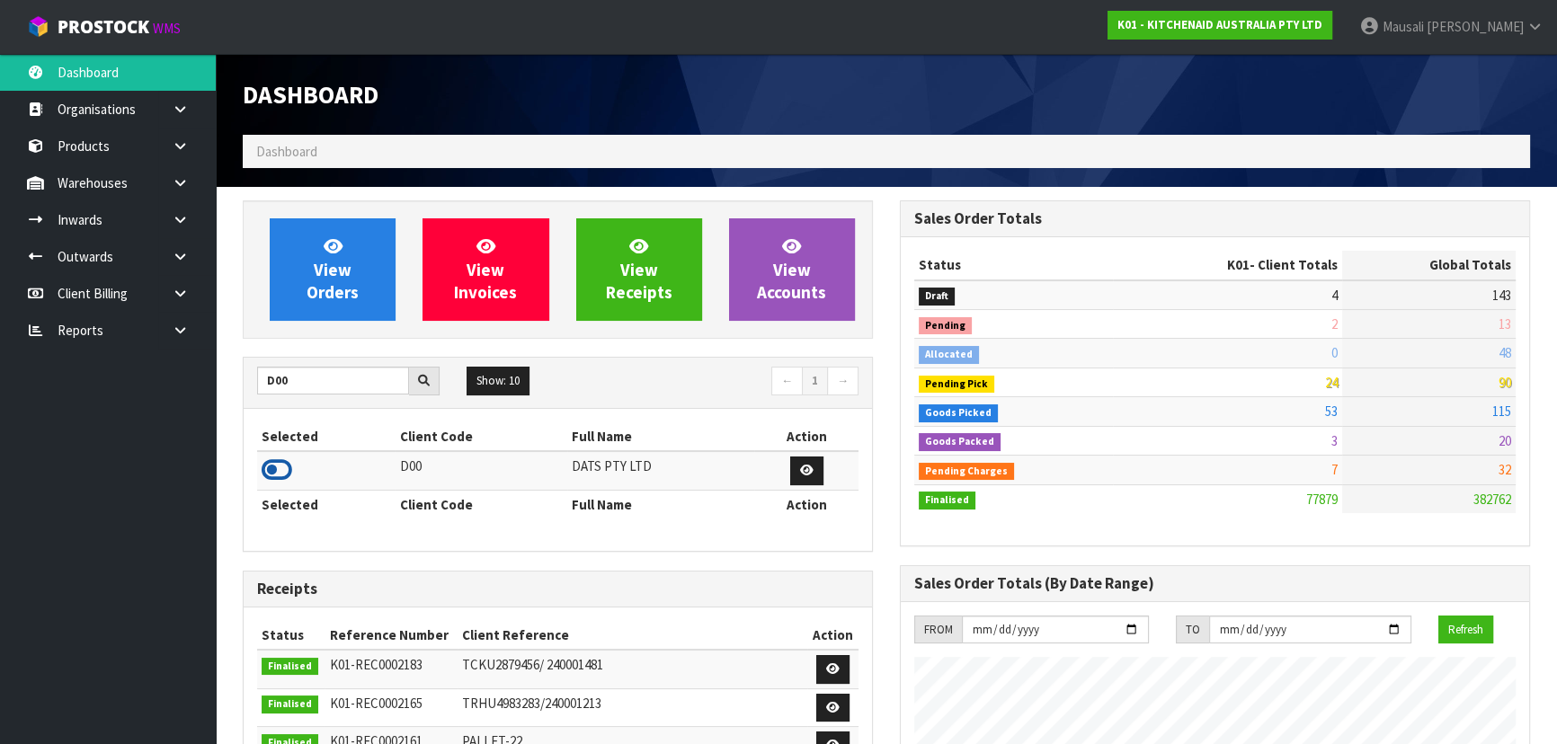
click at [279, 475] on icon at bounding box center [277, 470] width 31 height 27
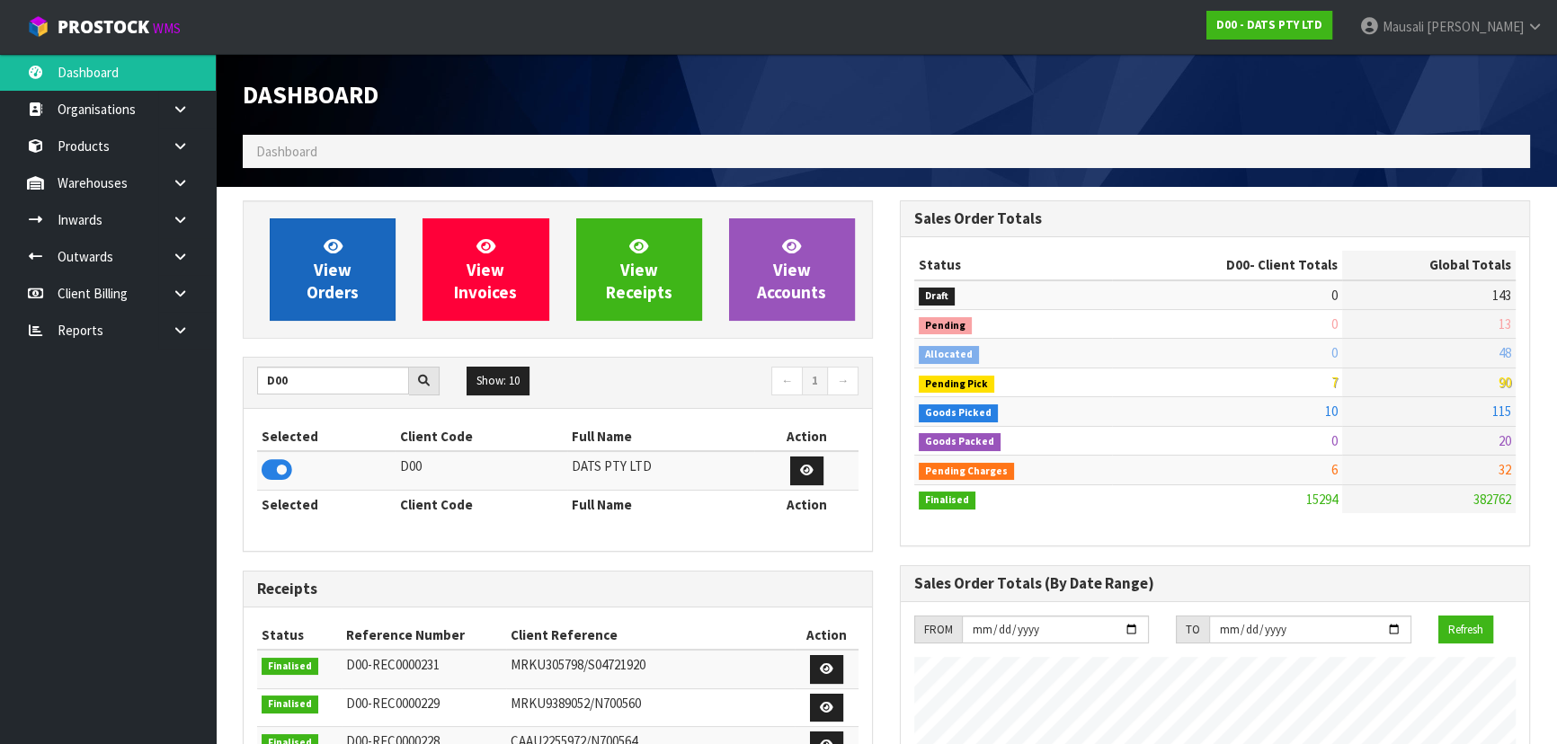
scroll to position [1398, 656]
click at [325, 279] on span "View Orders" at bounding box center [332, 268] width 52 height 67
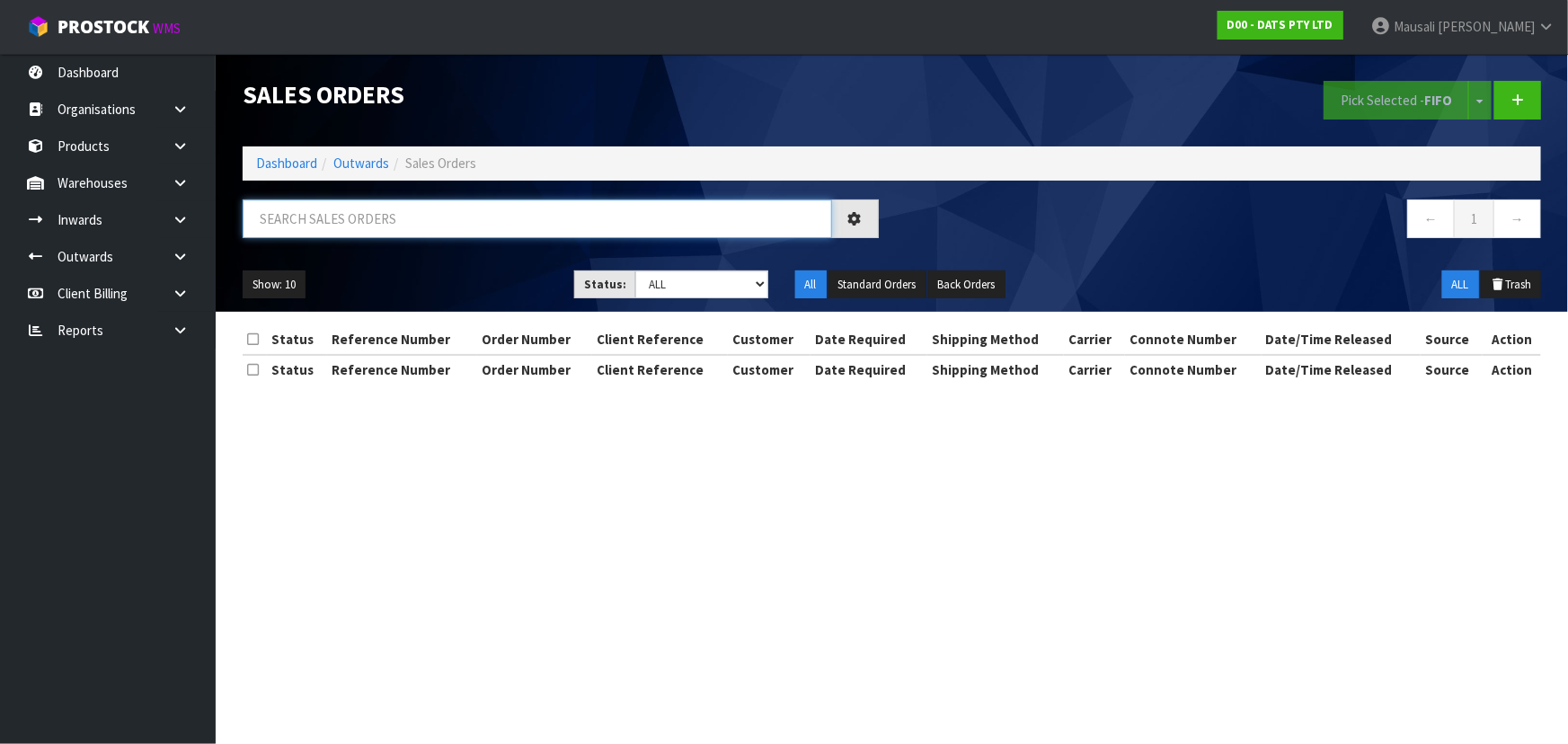
click at [315, 200] on input "text" at bounding box center [538, 219] width 590 height 39
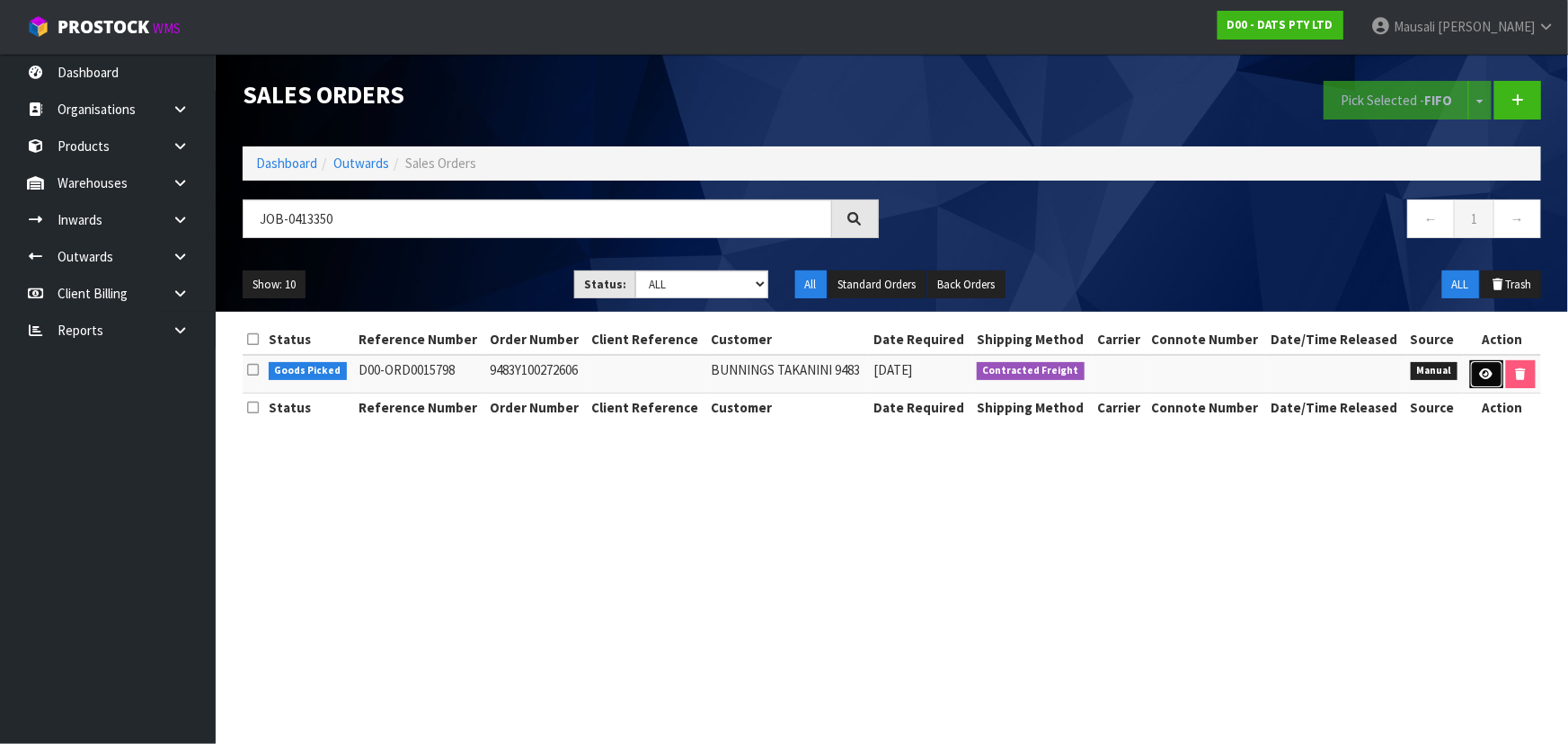
click at [1472, 377] on link at bounding box center [1486, 374] width 33 height 29
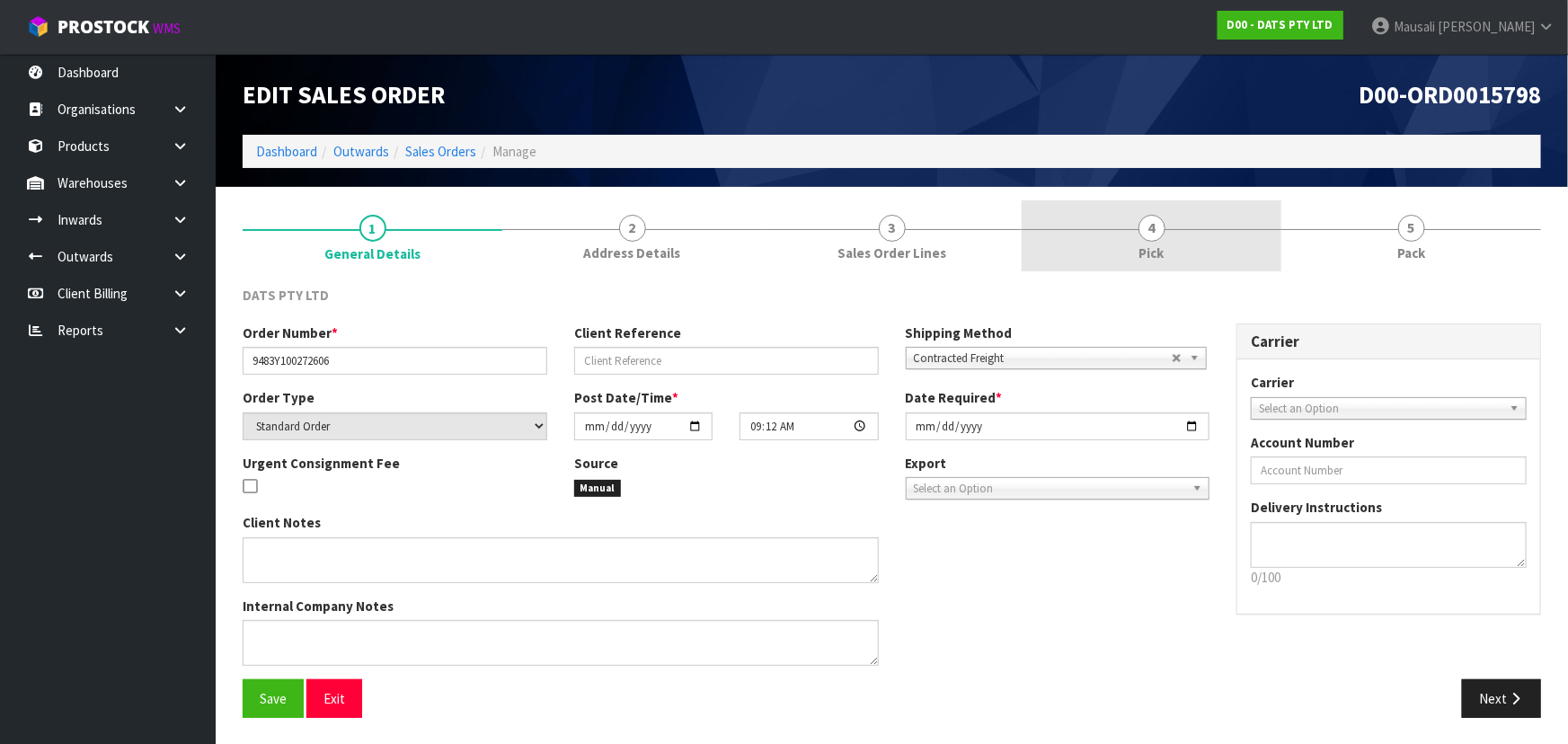
click at [1141, 237] on link "4 Pick" at bounding box center [1152, 235] width 260 height 71
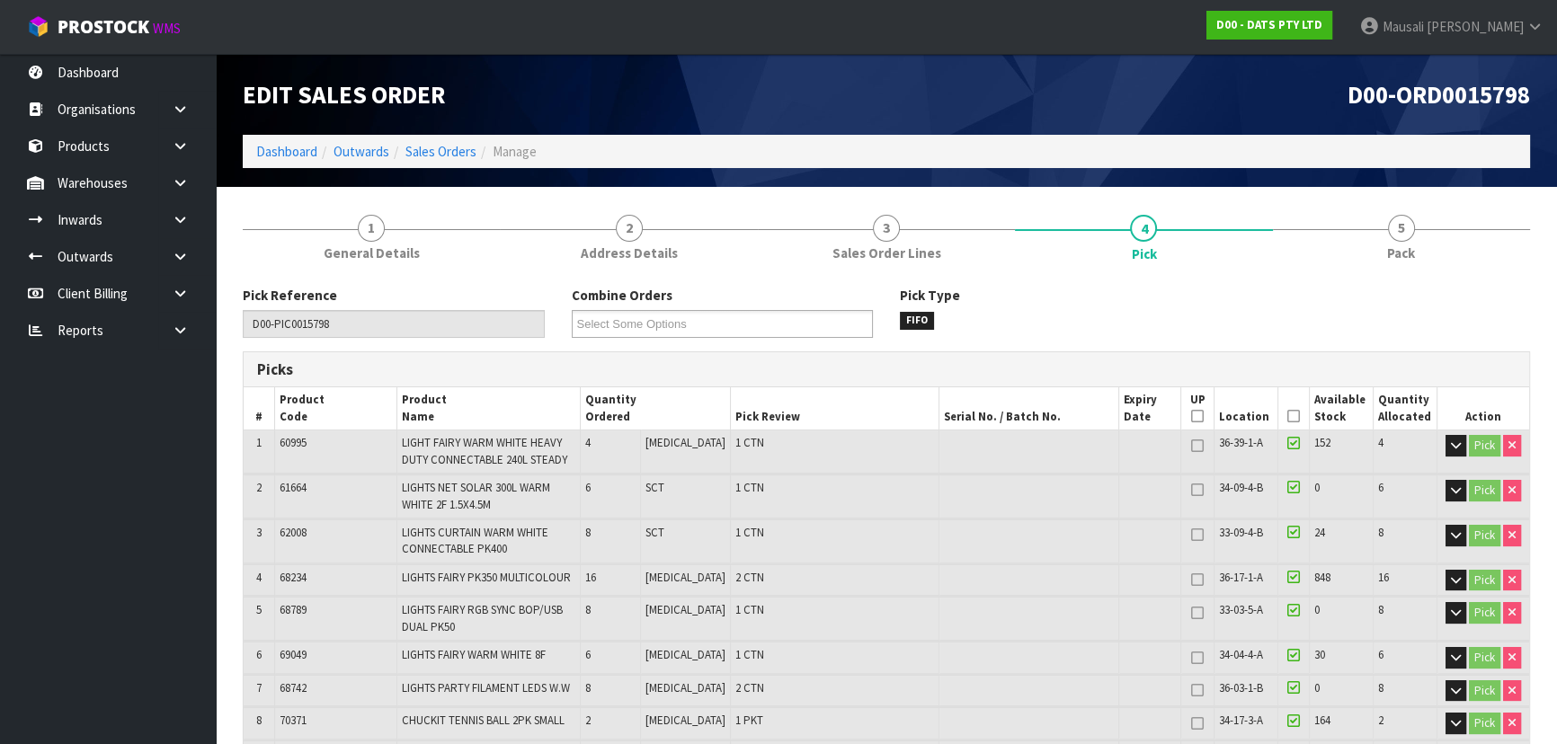
click at [1290, 417] on icon at bounding box center [1293, 416] width 13 height 1
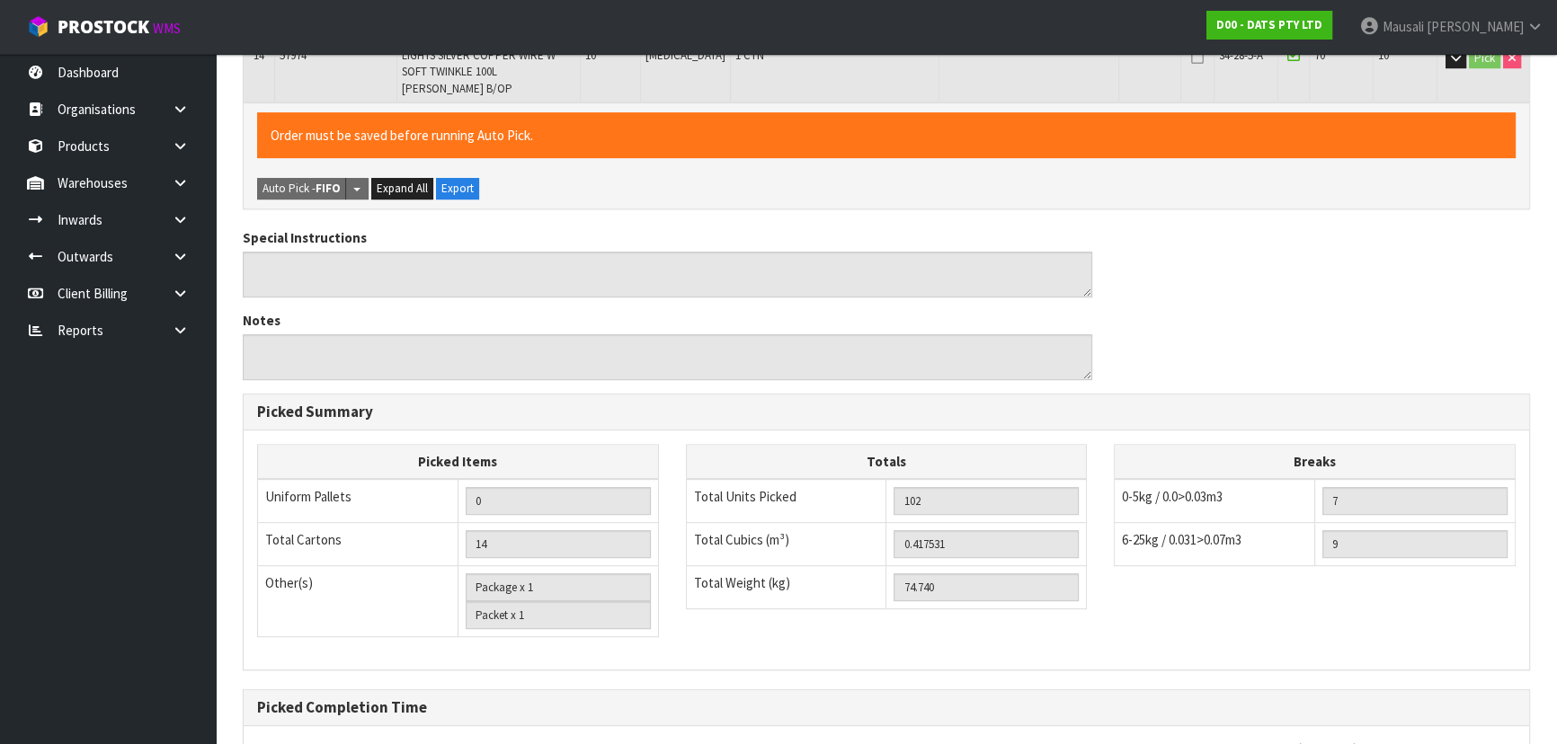
scroll to position [1024, 0]
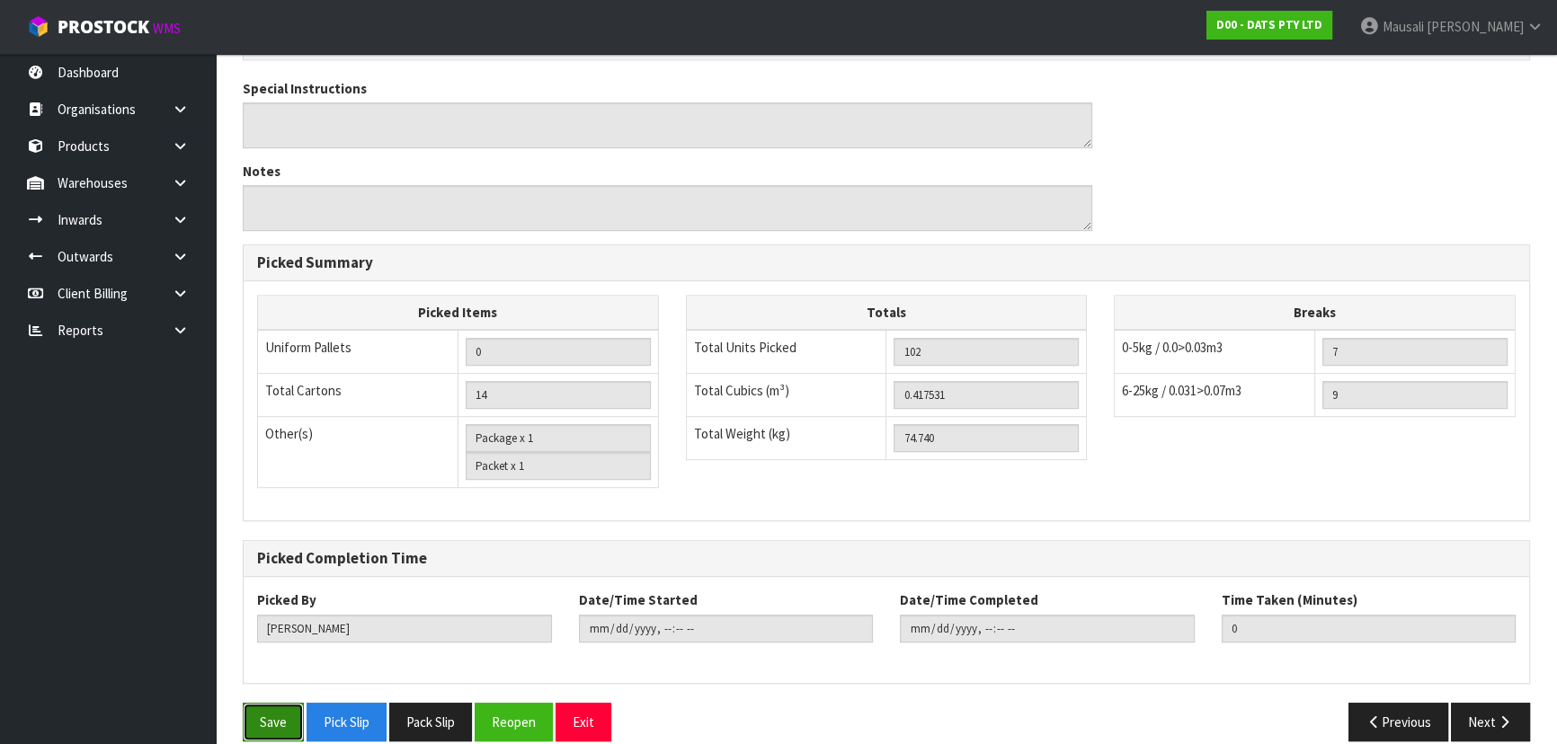
click at [261, 703] on button "Save" at bounding box center [273, 722] width 61 height 39
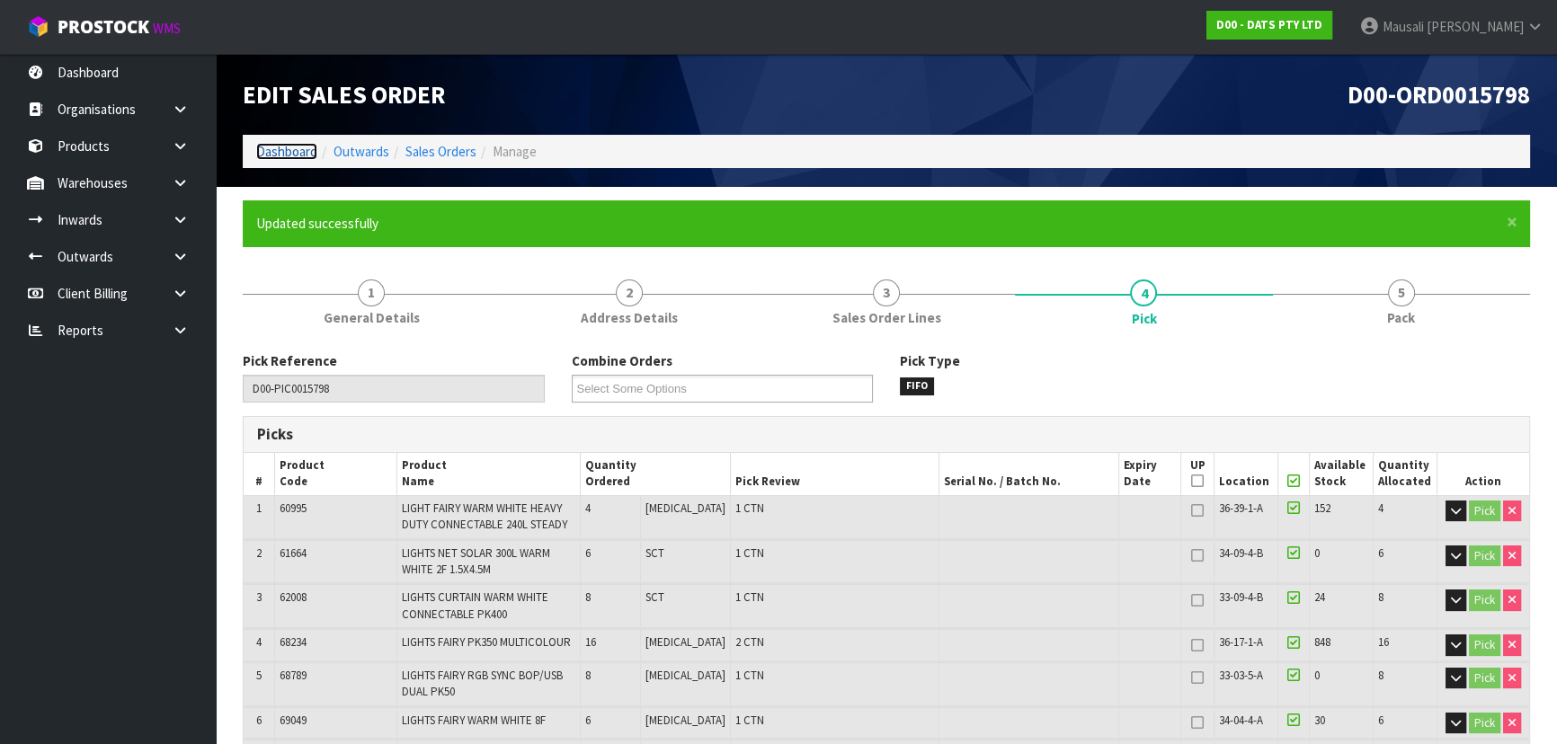
click at [281, 148] on link "Dashboard" at bounding box center [286, 151] width 61 height 17
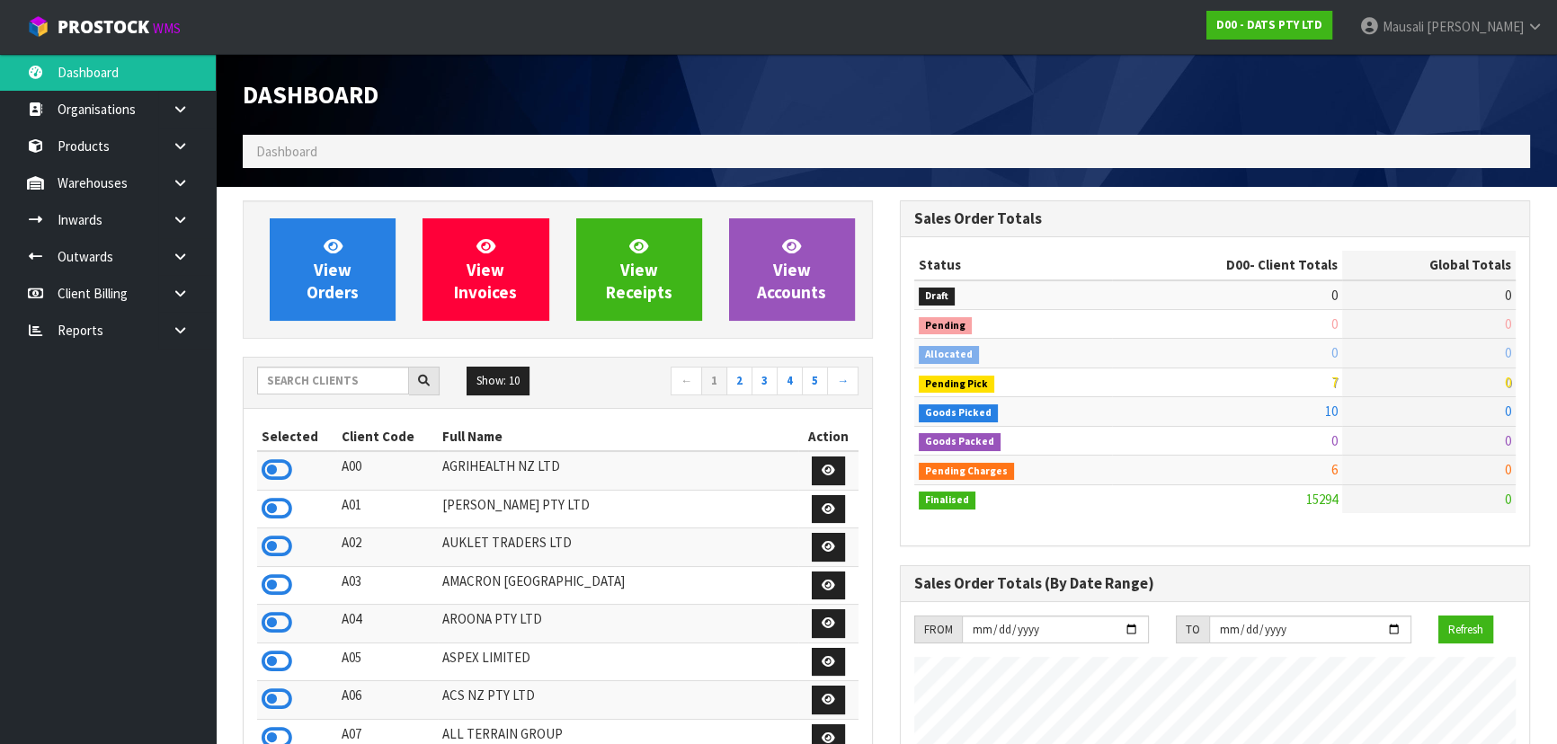
scroll to position [1398, 656]
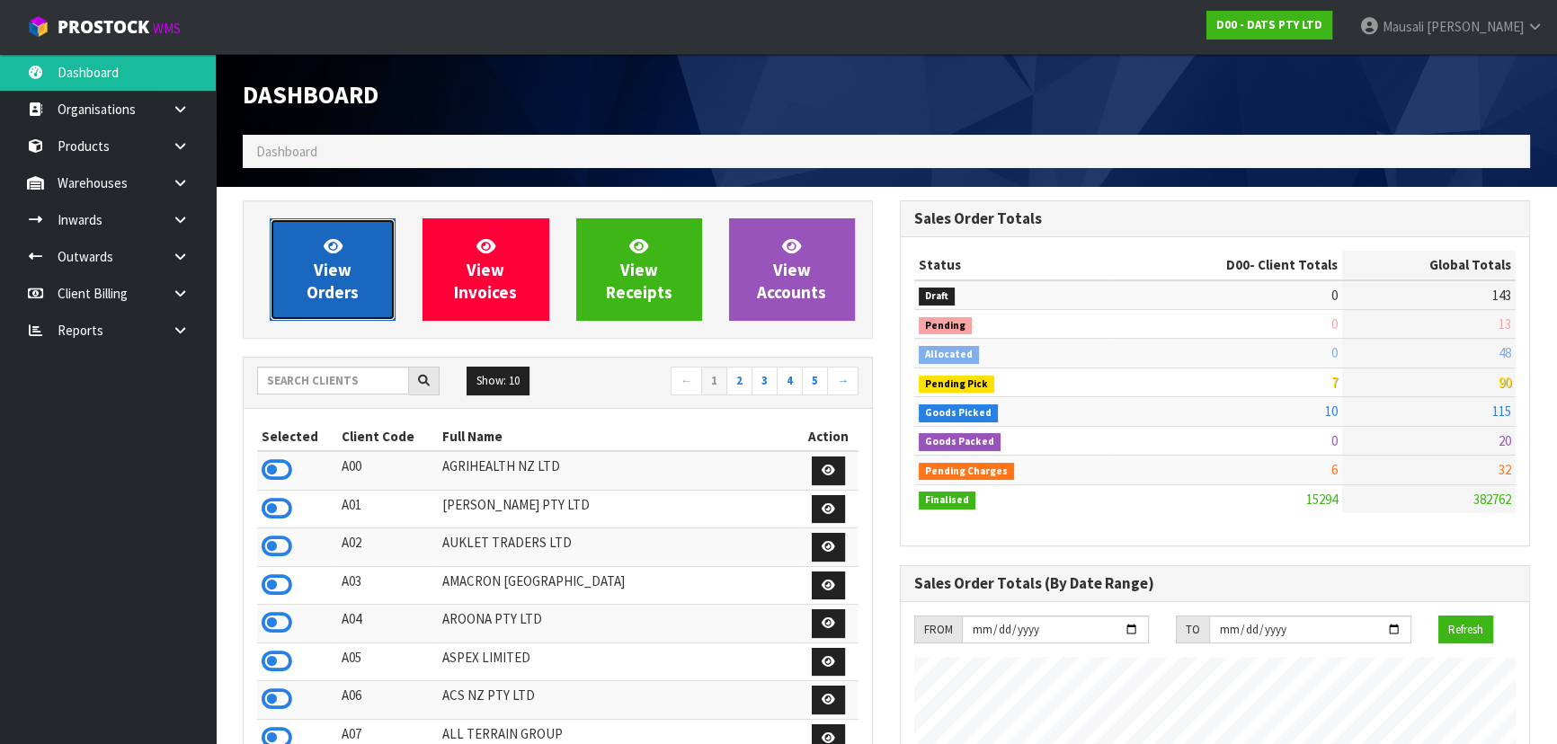
click at [333, 279] on span "View Orders" at bounding box center [332, 268] width 52 height 67
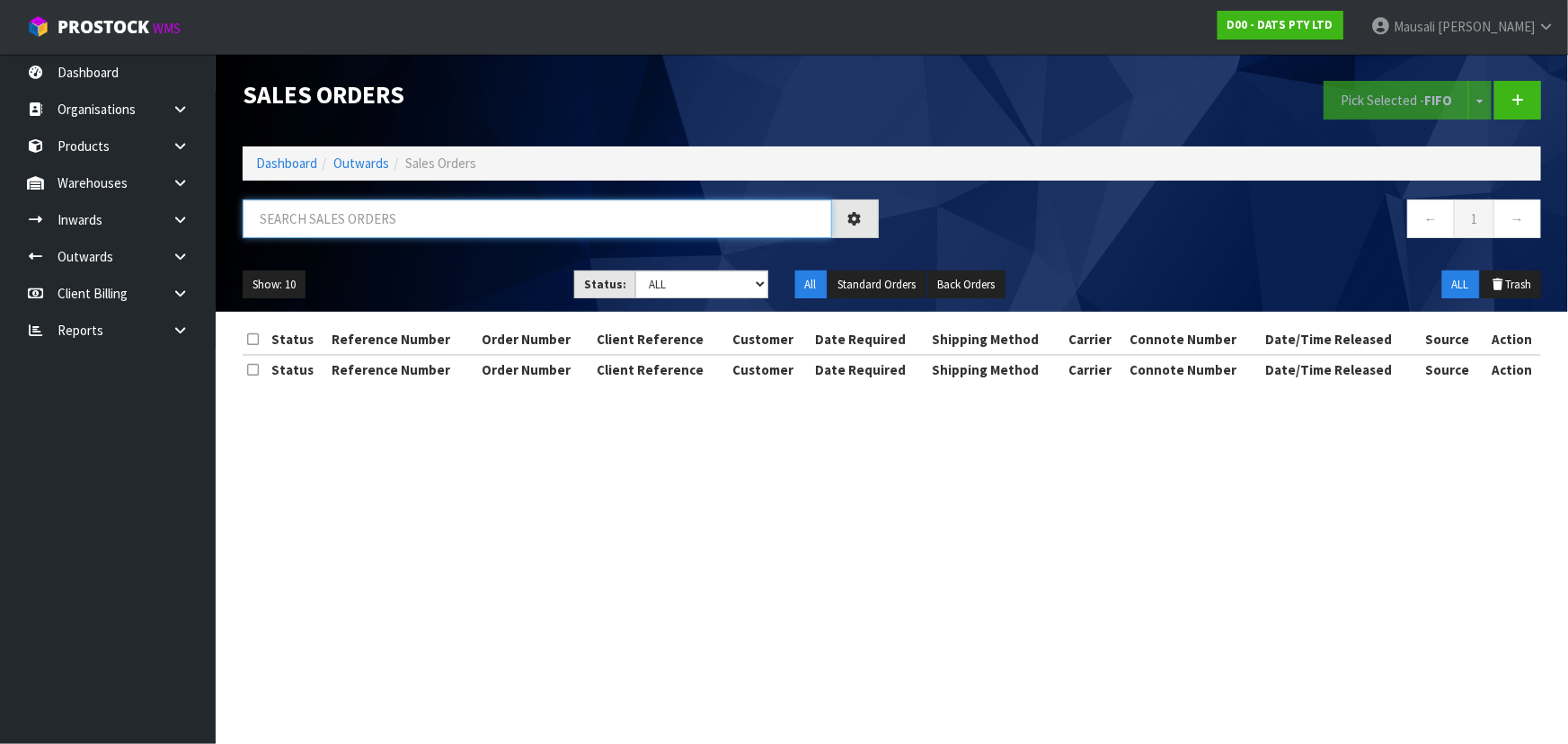
click at [315, 217] on input "text" at bounding box center [538, 219] width 590 height 39
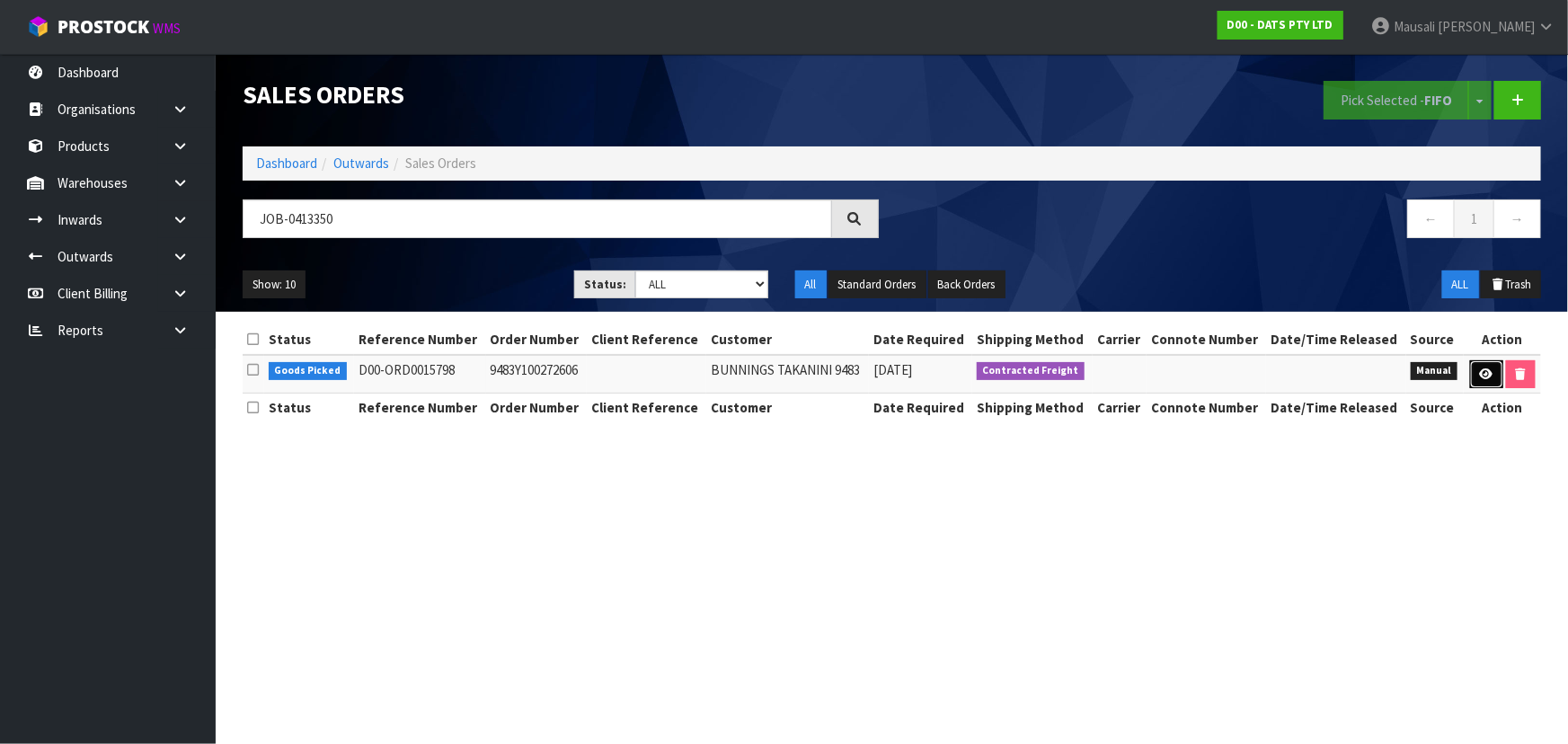
click at [1483, 376] on icon at bounding box center [1486, 374] width 13 height 12
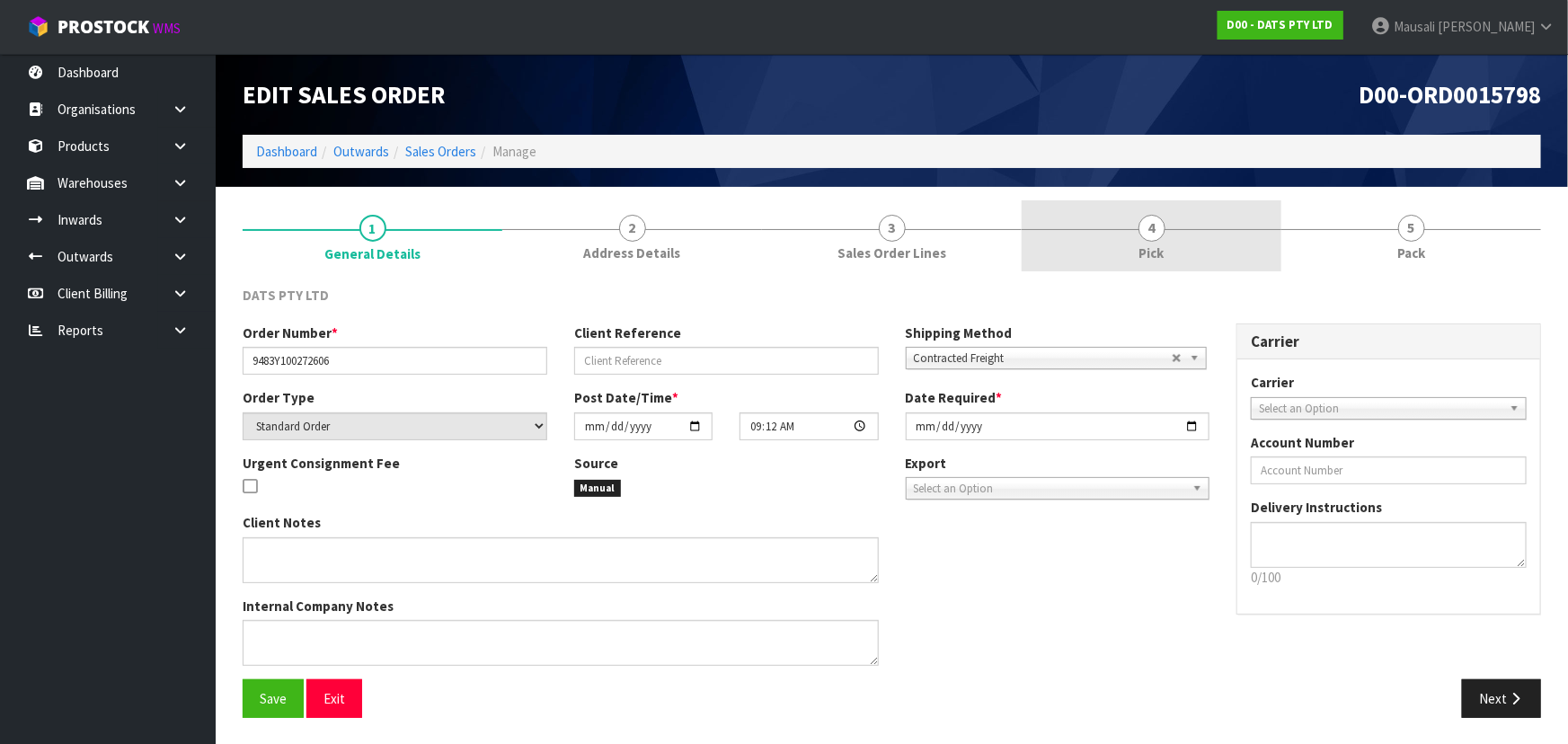
click at [1159, 247] on span "Pick" at bounding box center [1152, 253] width 25 height 19
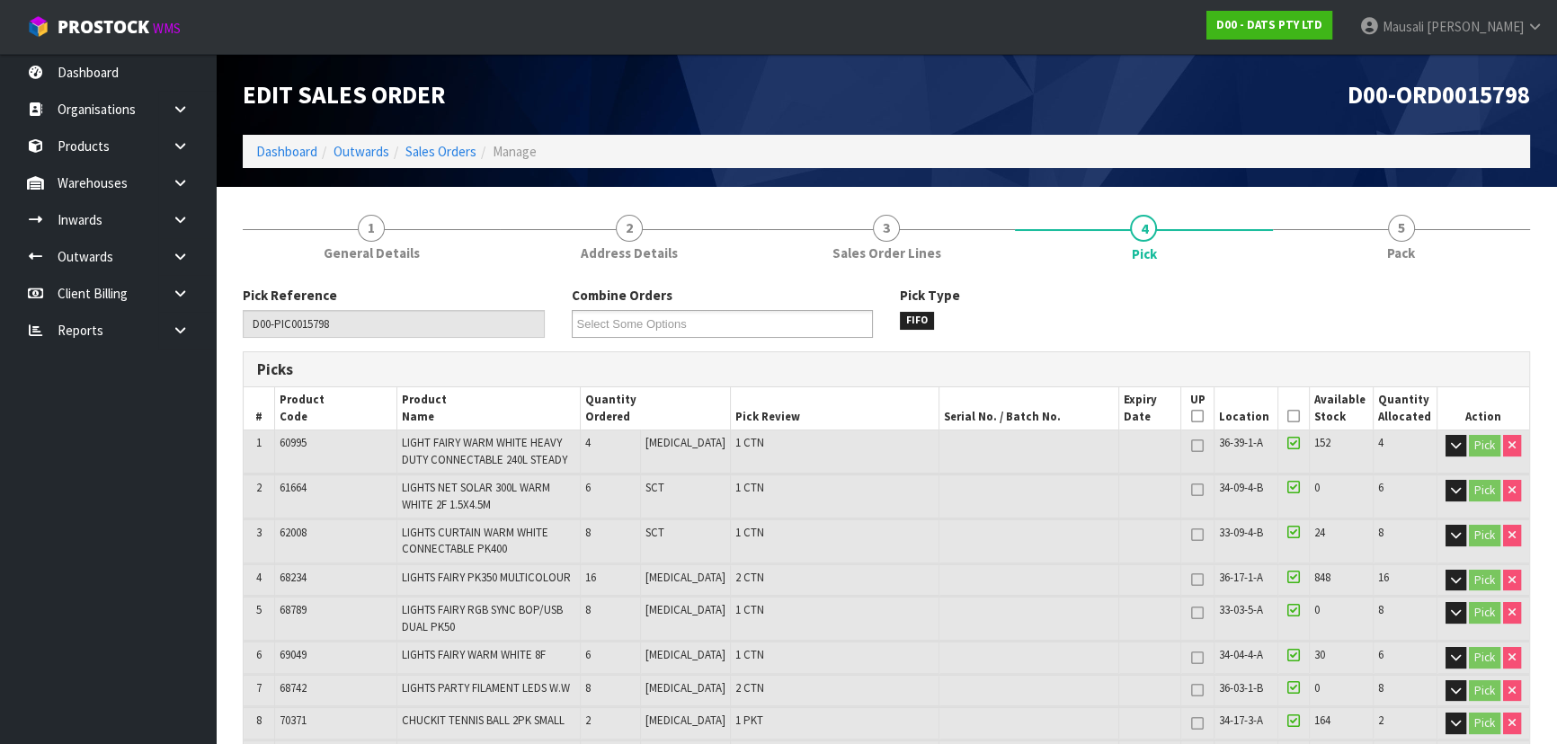
click at [1290, 417] on icon at bounding box center [1293, 416] width 13 height 1
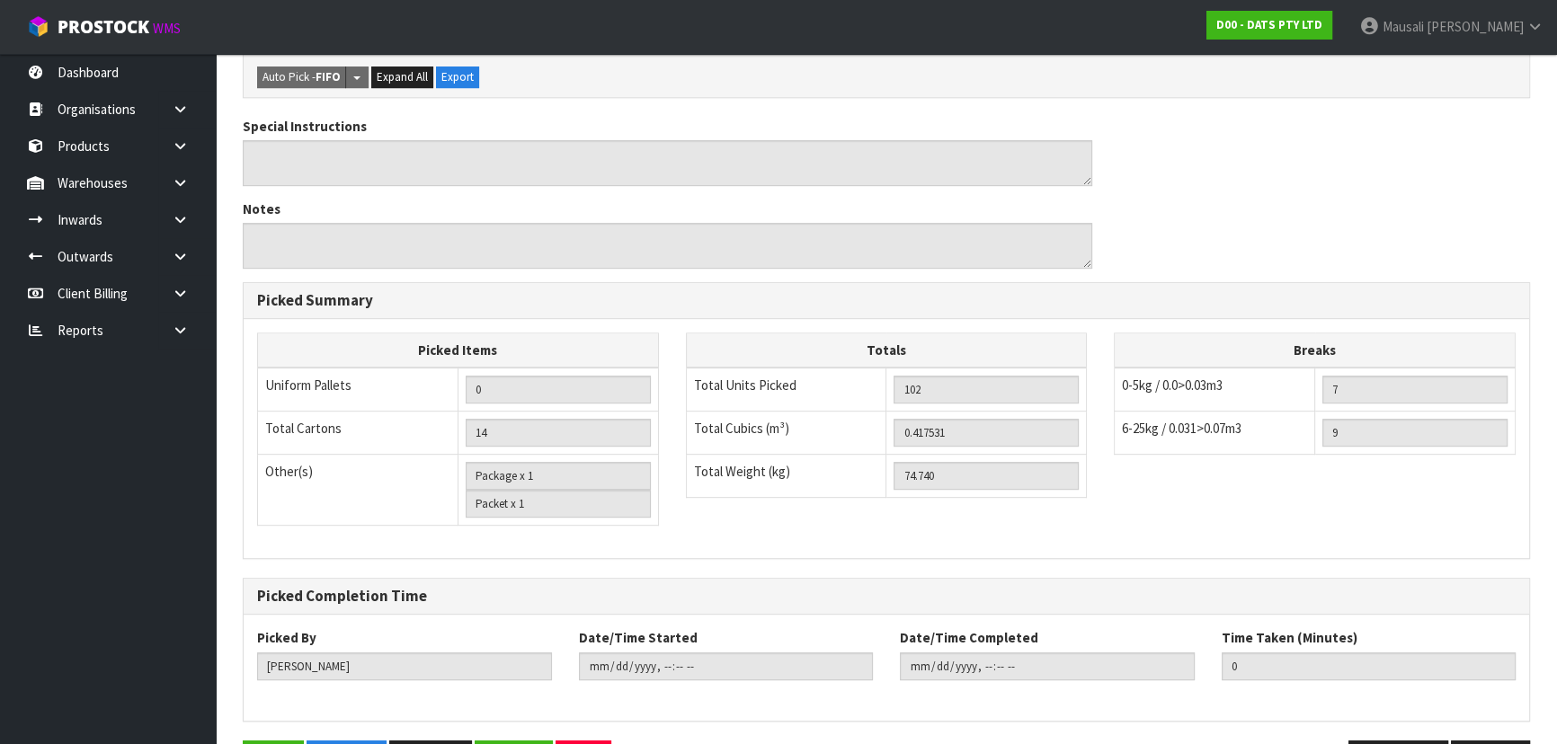
scroll to position [1024, 0]
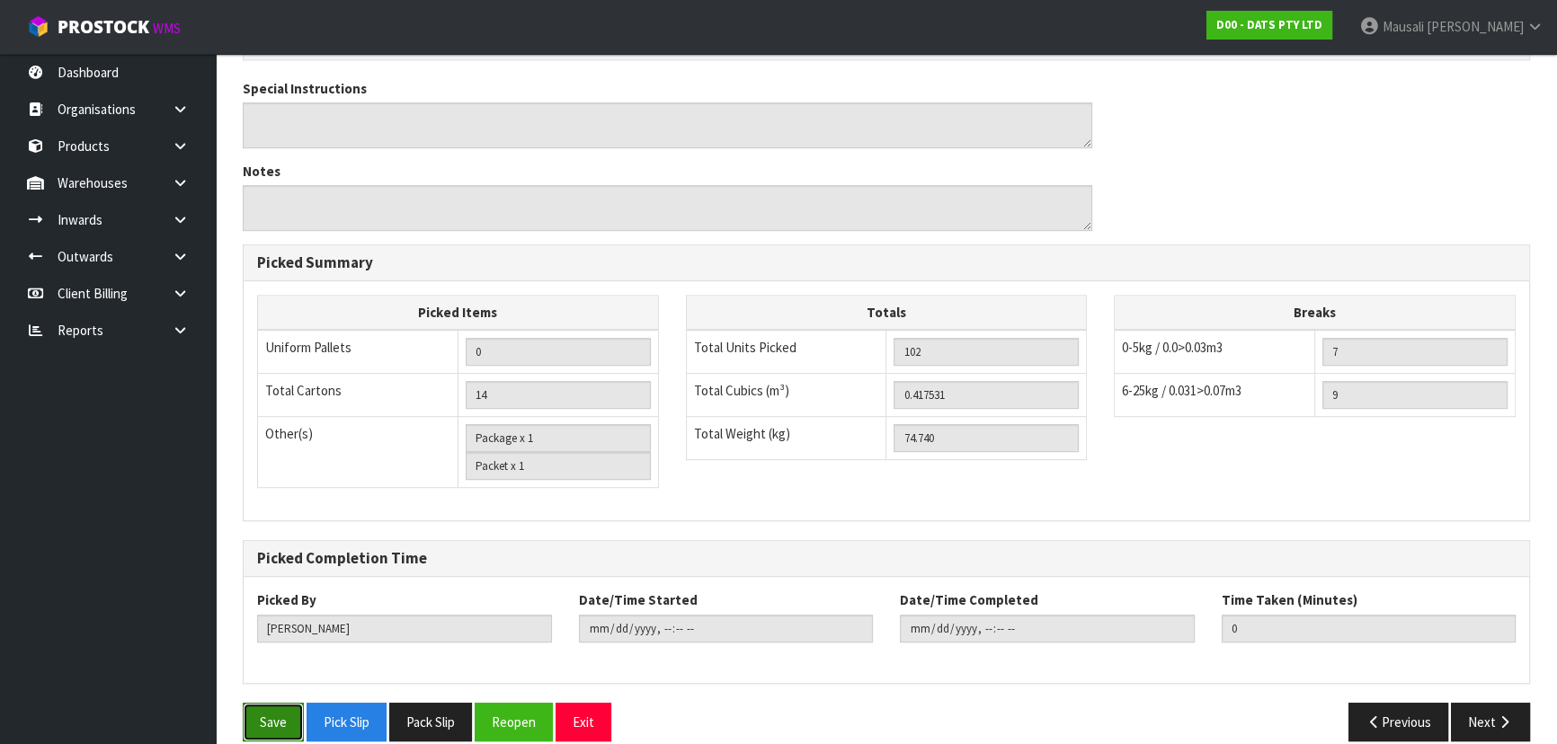
click at [271, 703] on button "Save" at bounding box center [273, 722] width 61 height 39
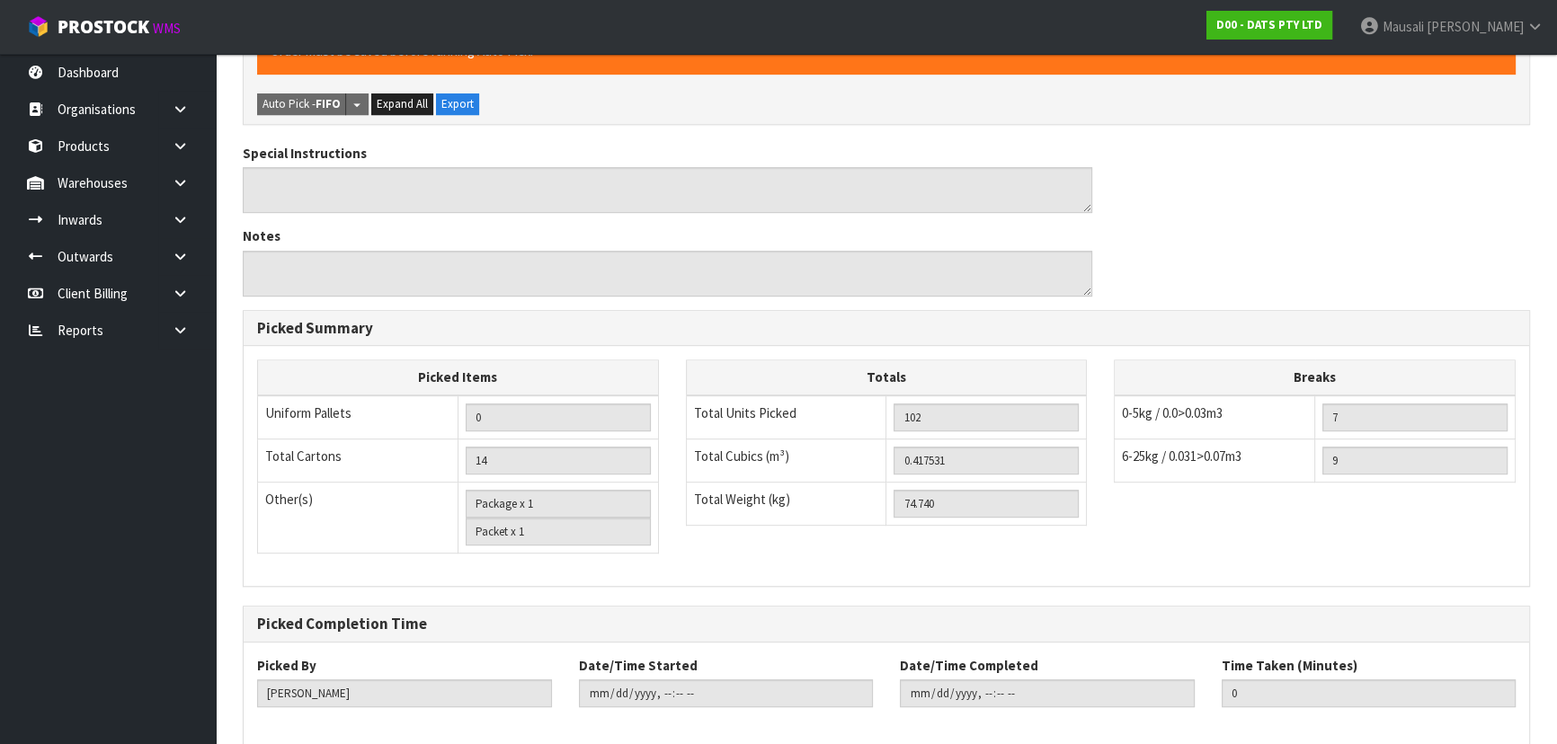
scroll to position [0, 0]
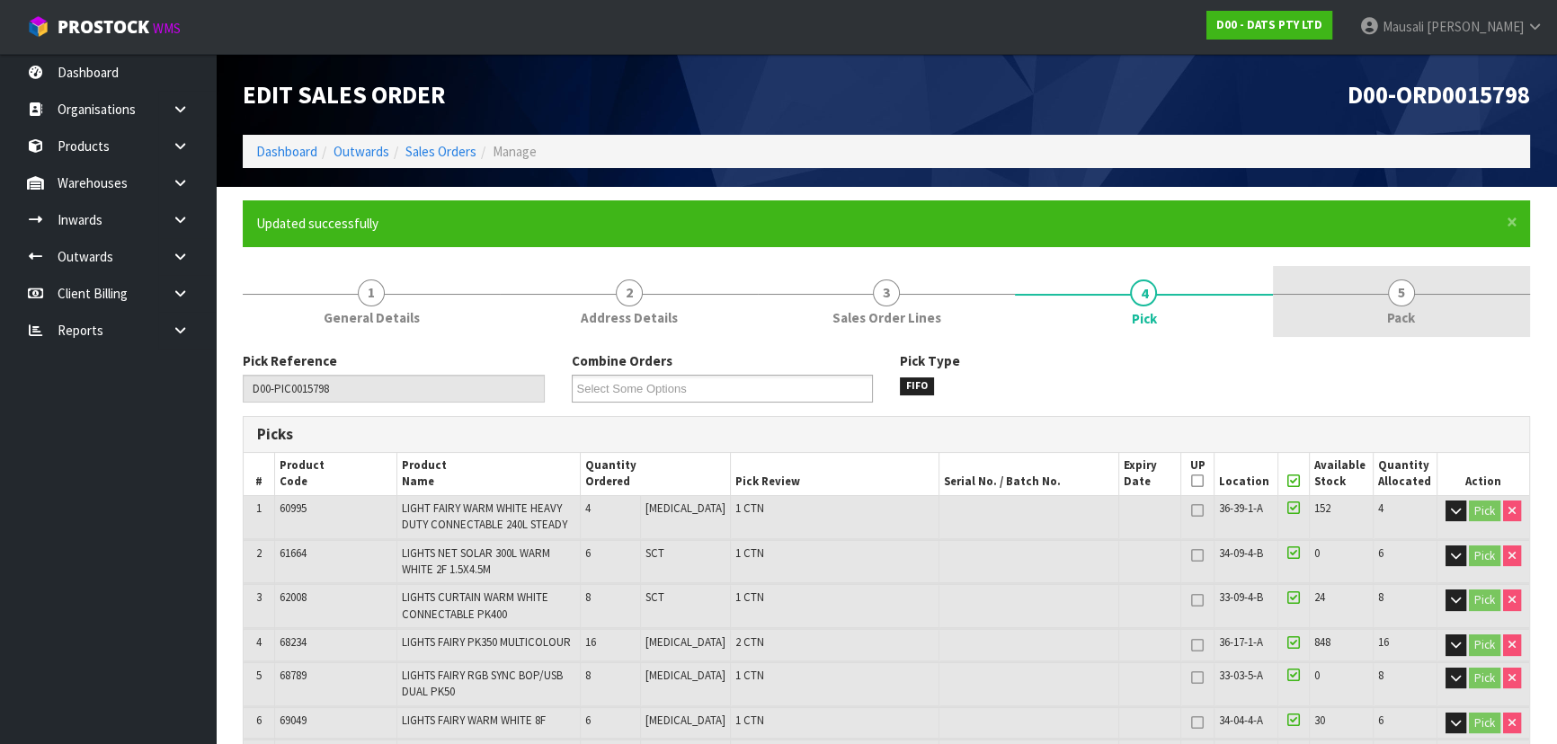
click at [1406, 294] on span "5" at bounding box center [1401, 293] width 27 height 27
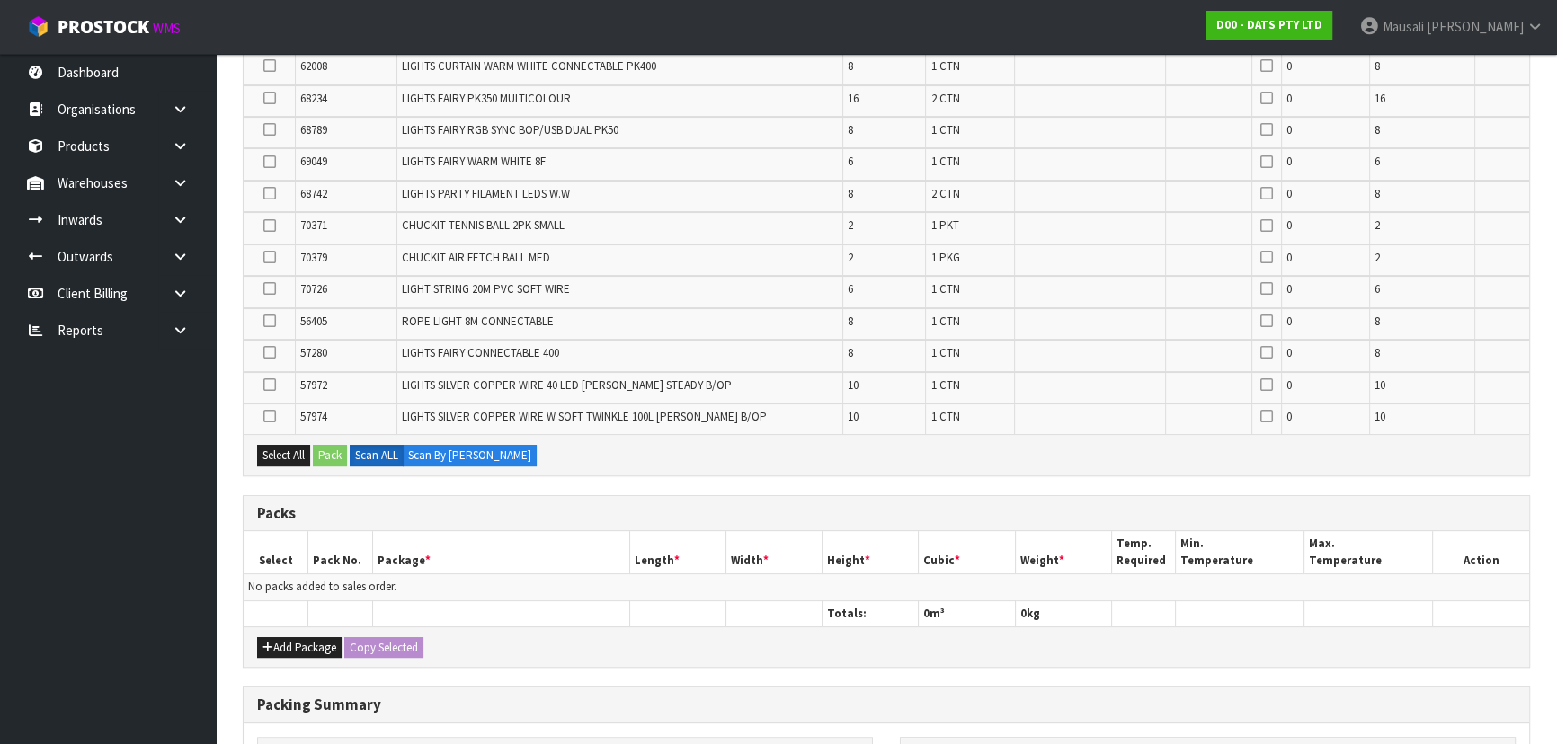
scroll to position [740, 0]
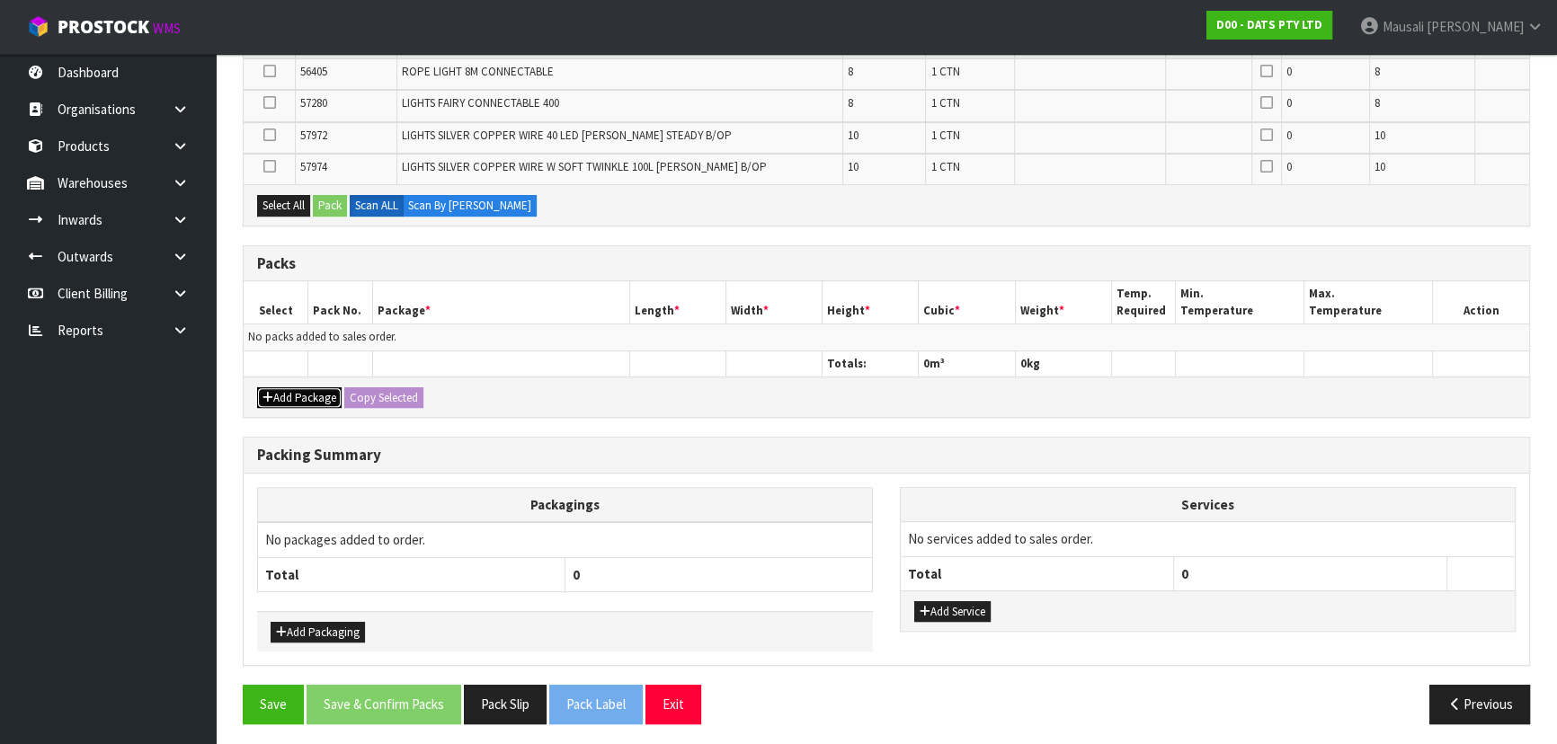
click at [317, 395] on button "Add Package" at bounding box center [299, 398] width 84 height 22
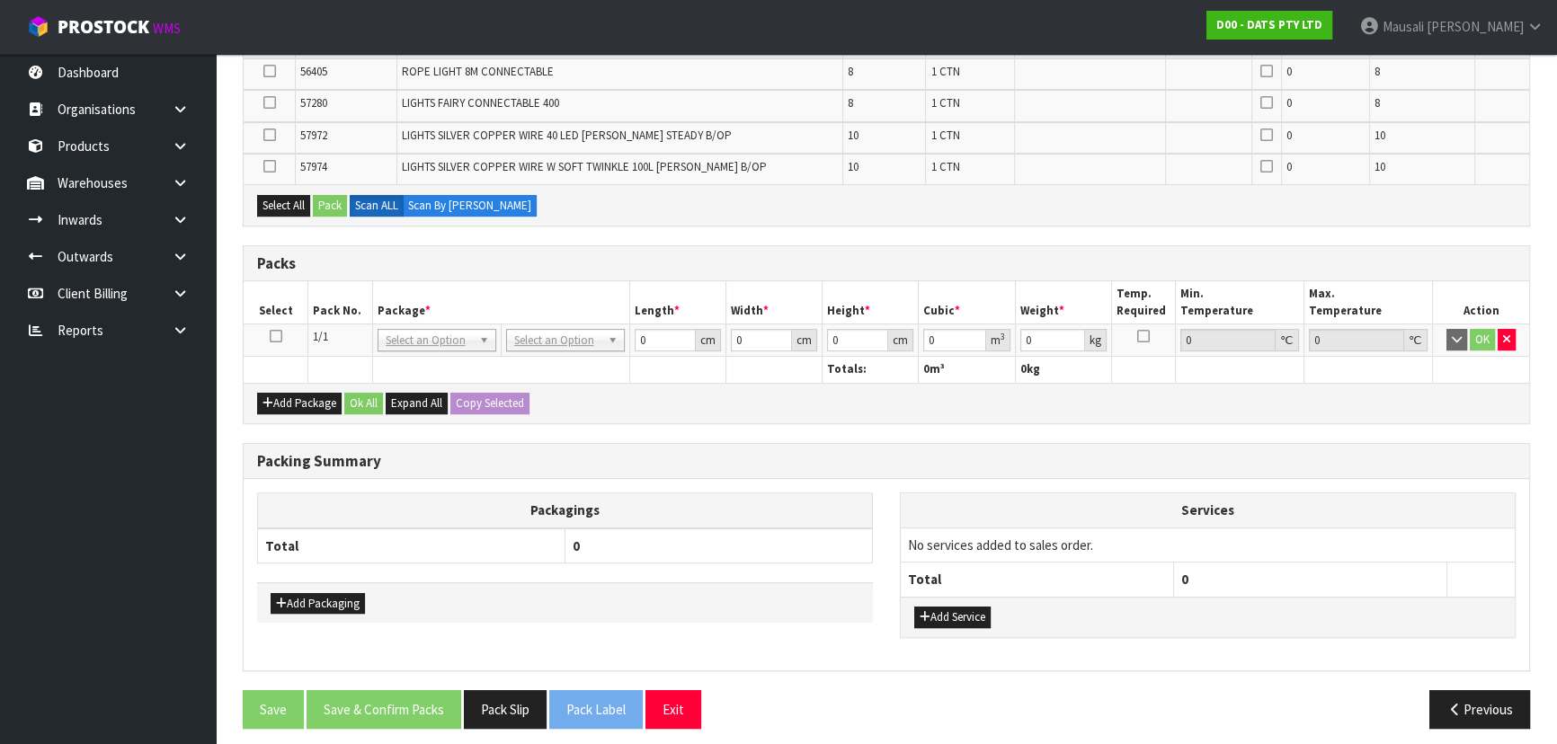
click at [271, 336] on icon at bounding box center [276, 336] width 13 height 1
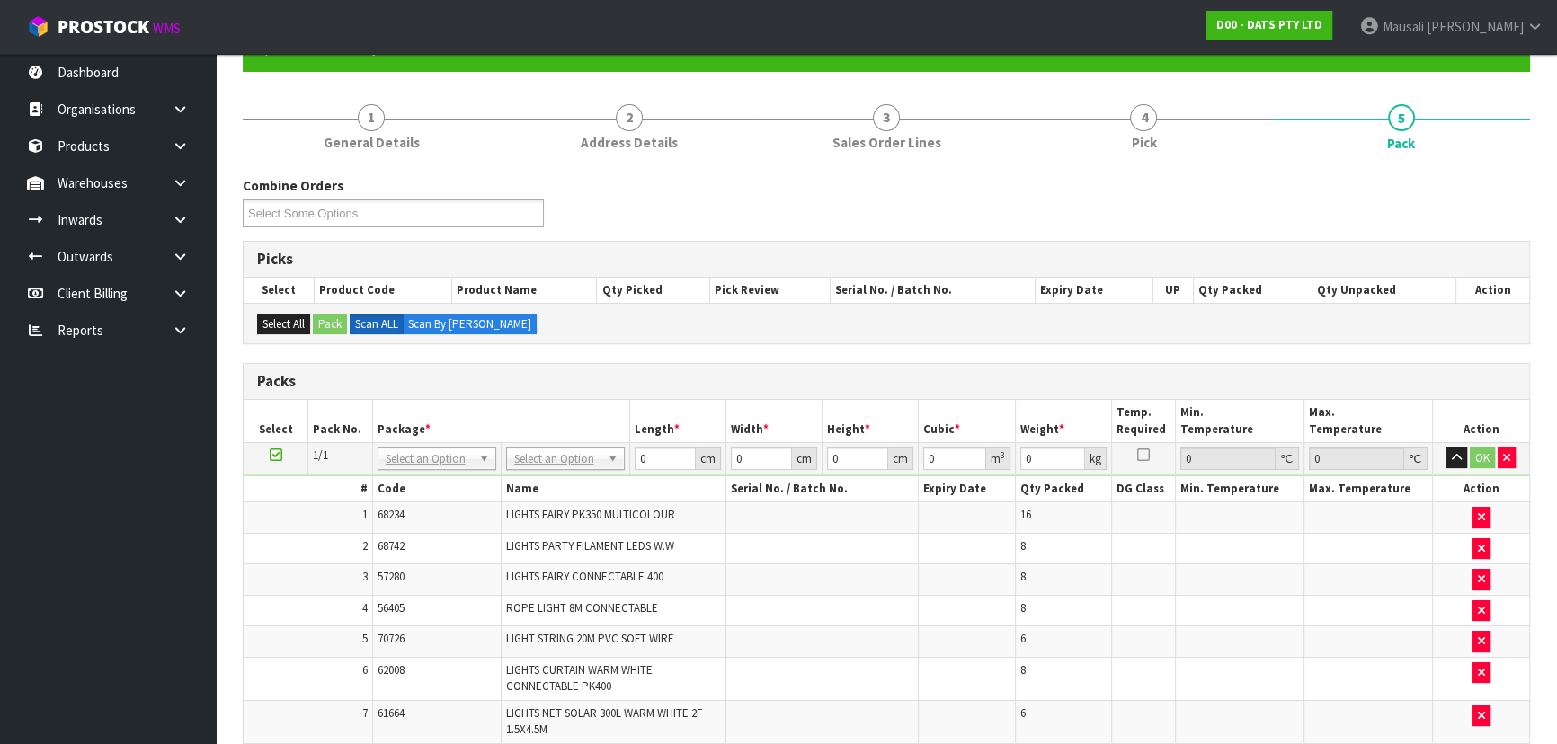
scroll to position [324, 0]
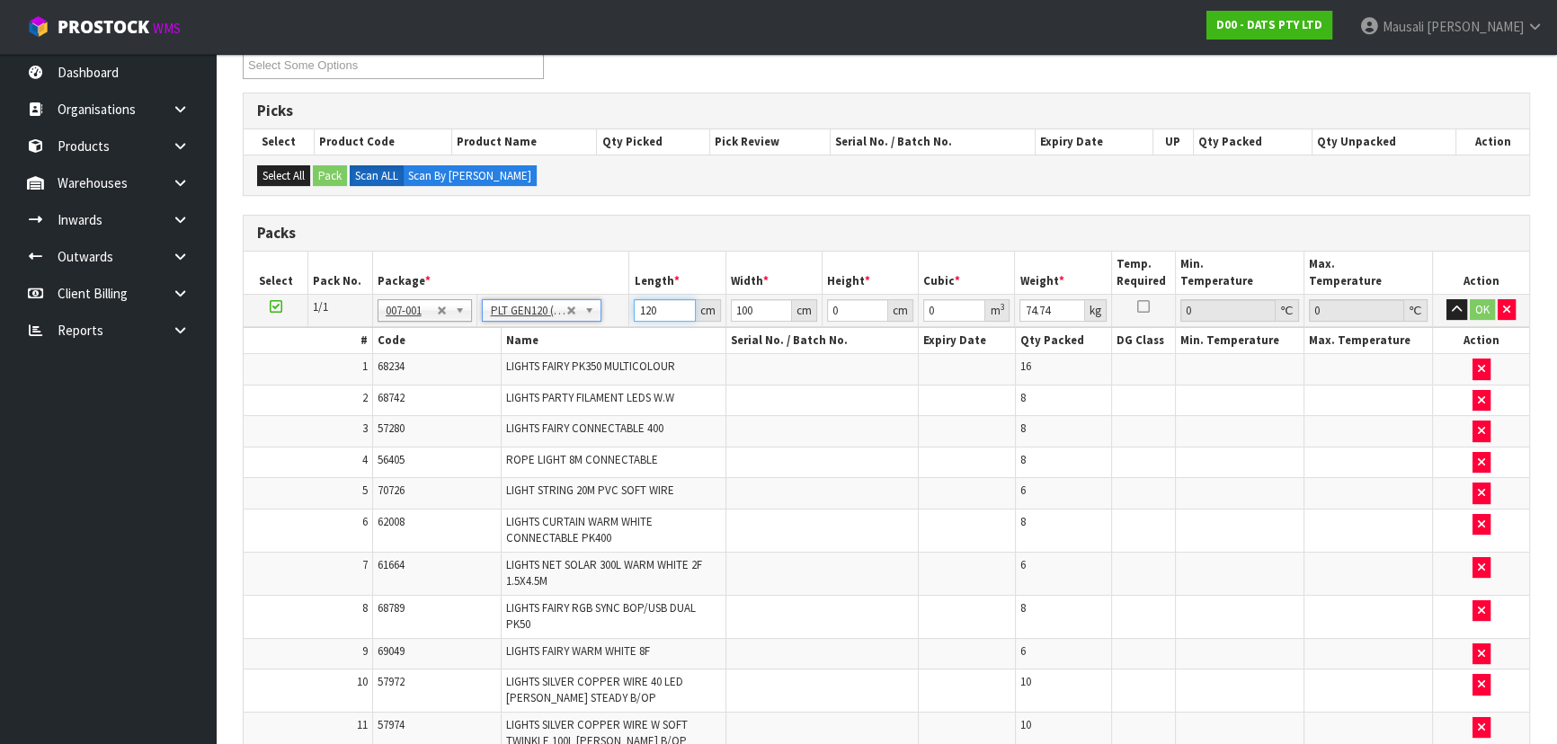
drag, startPoint x: 663, startPoint y: 309, endPoint x: 627, endPoint y: 312, distance: 36.1
click at [627, 312] on tr "1/1 NONE 007-001 007-002 007-004 007-009 007-013 007-014 007-015 007-017 007-01…" at bounding box center [886, 310] width 1285 height 32
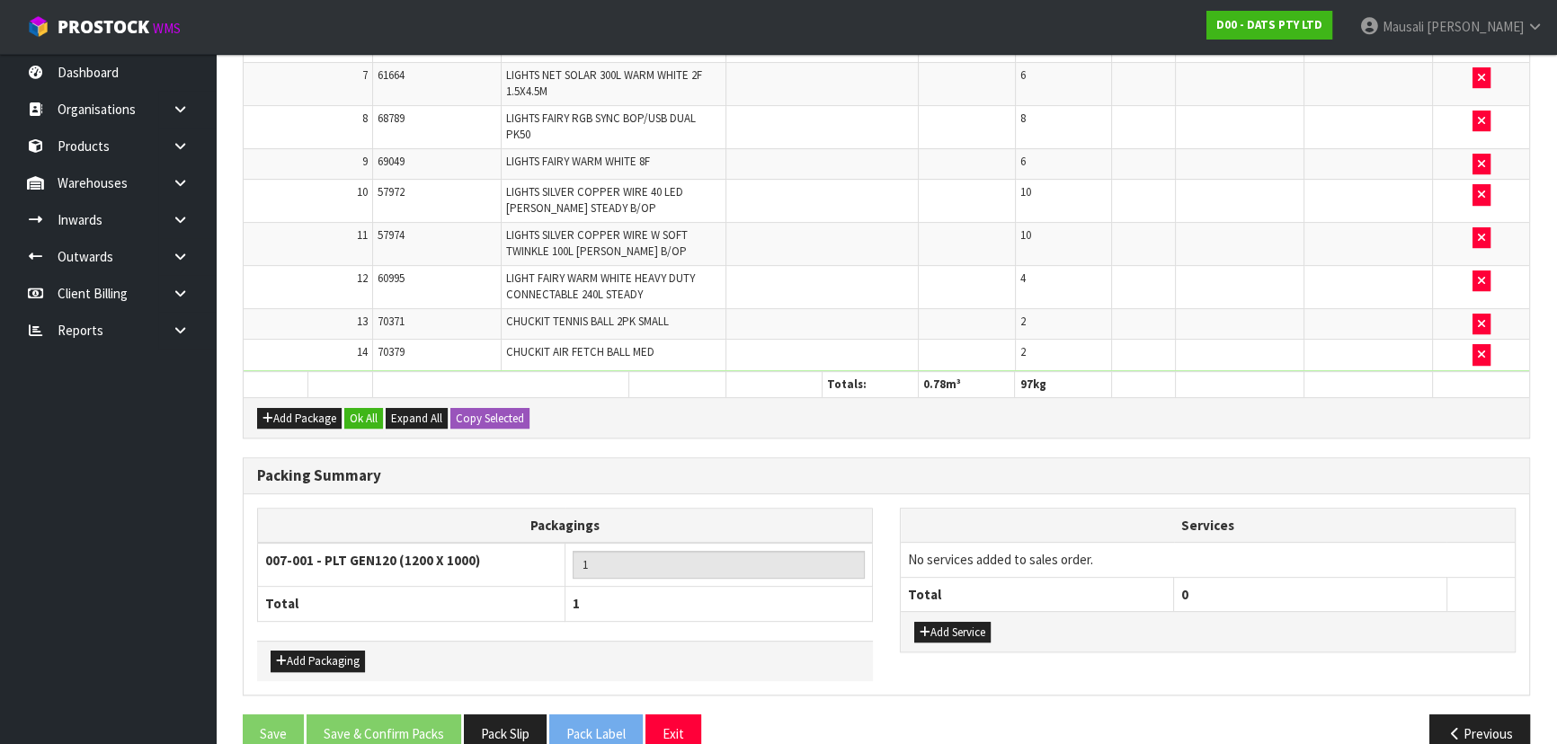
scroll to position [842, 0]
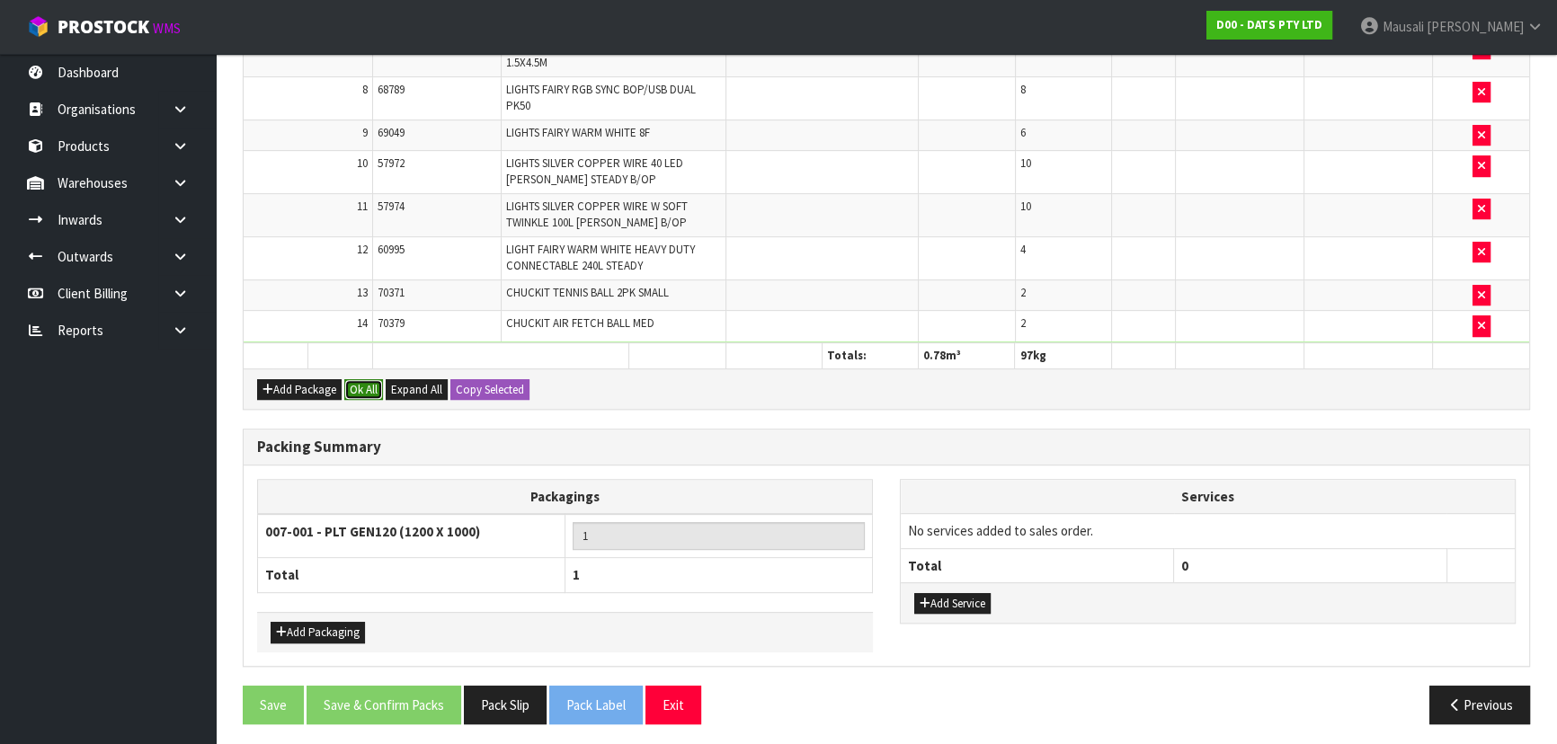
click at [365, 383] on button "Ok All" at bounding box center [363, 390] width 39 height 22
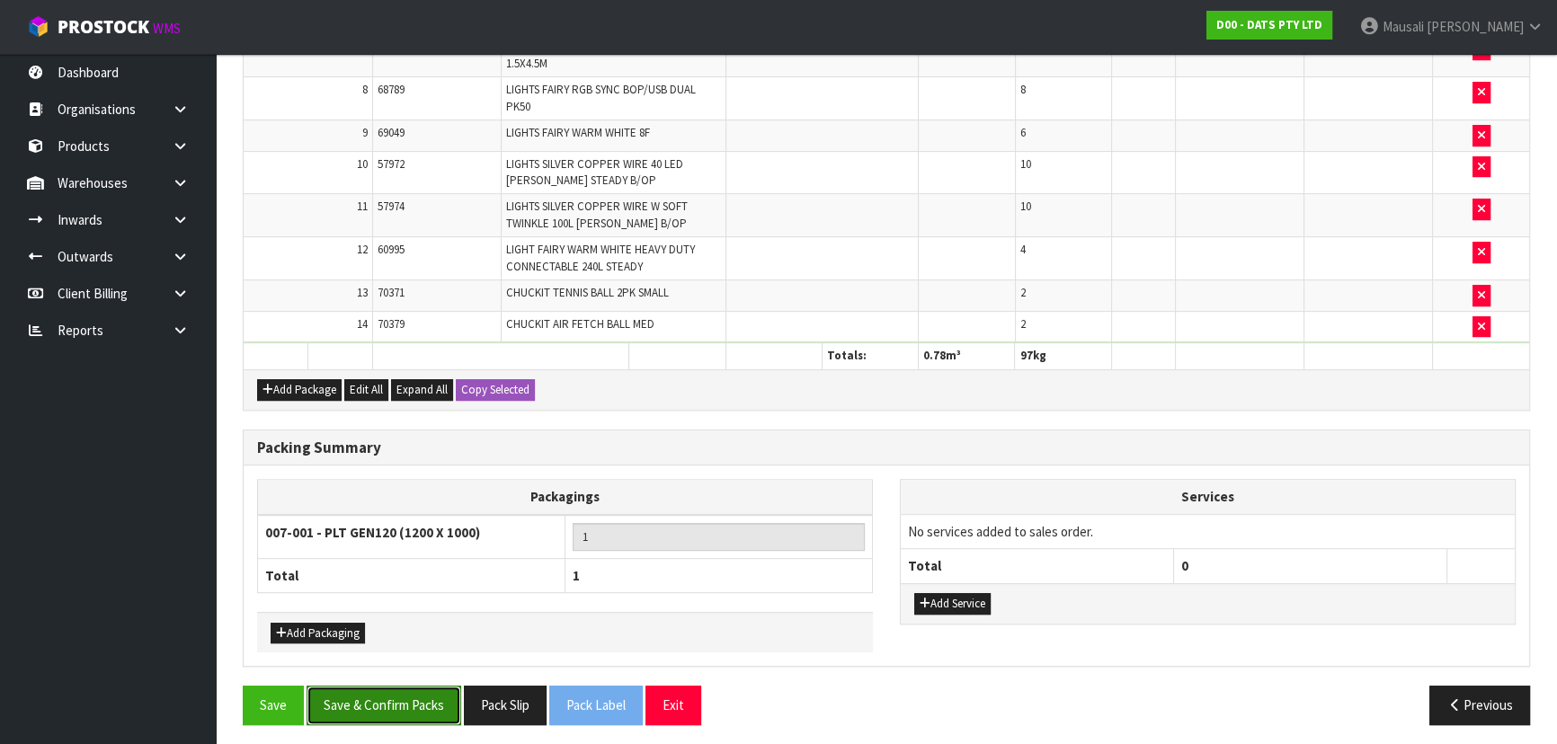
click at [409, 687] on button "Save & Confirm Packs" at bounding box center [383, 705] width 155 height 39
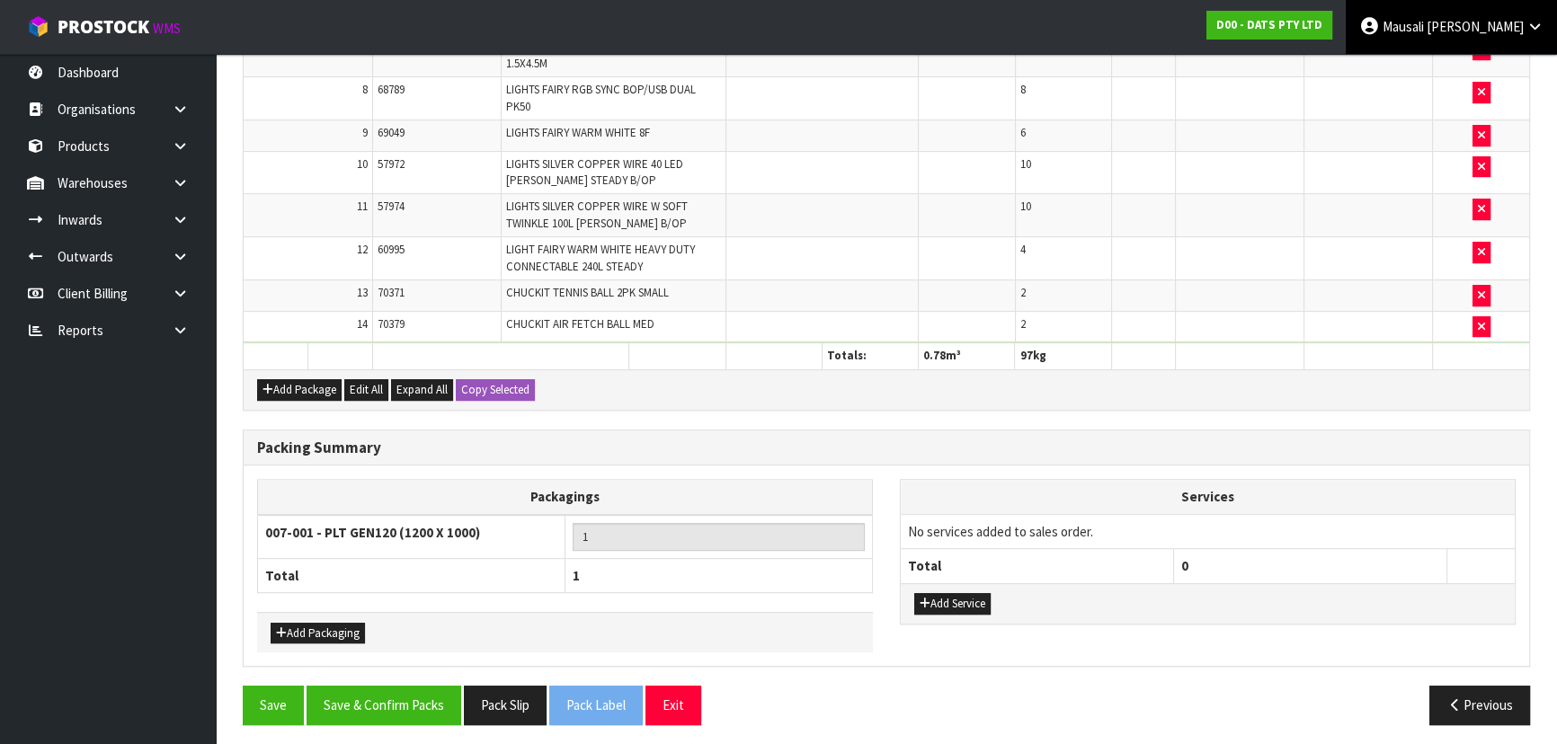
scroll to position [0, 0]
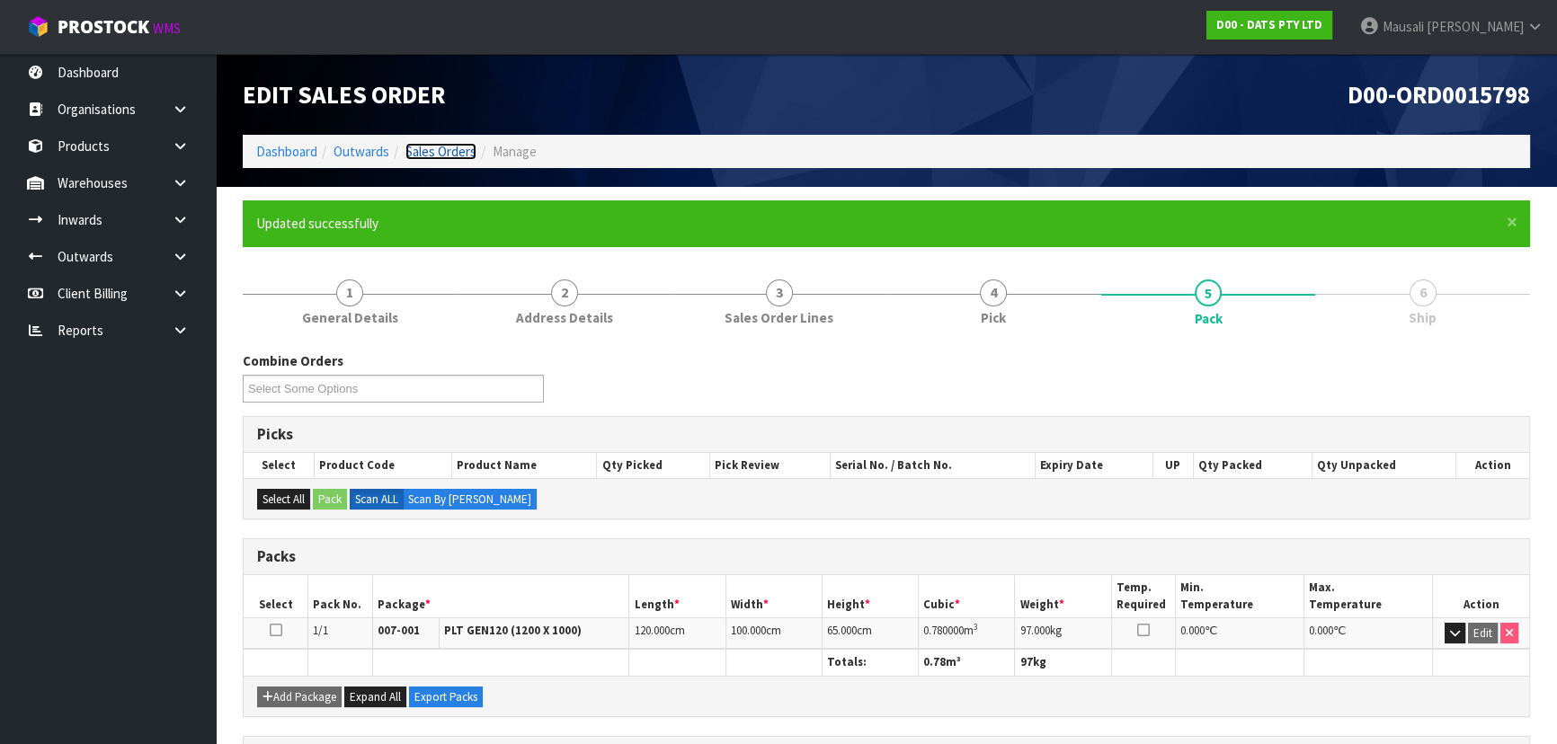
click at [430, 148] on link "Sales Orders" at bounding box center [440, 151] width 71 height 17
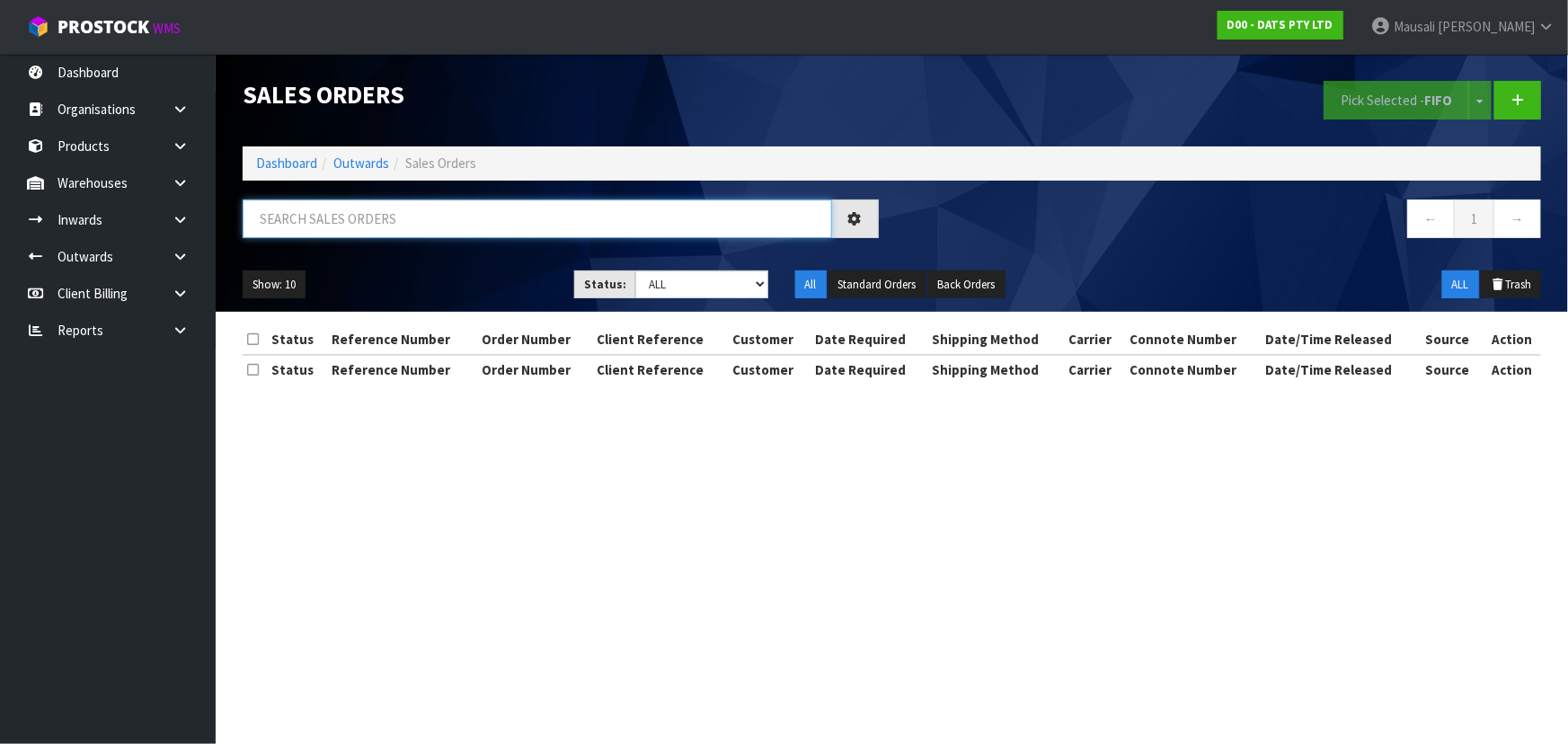
click at [324, 214] on input "text" at bounding box center [538, 219] width 590 height 39
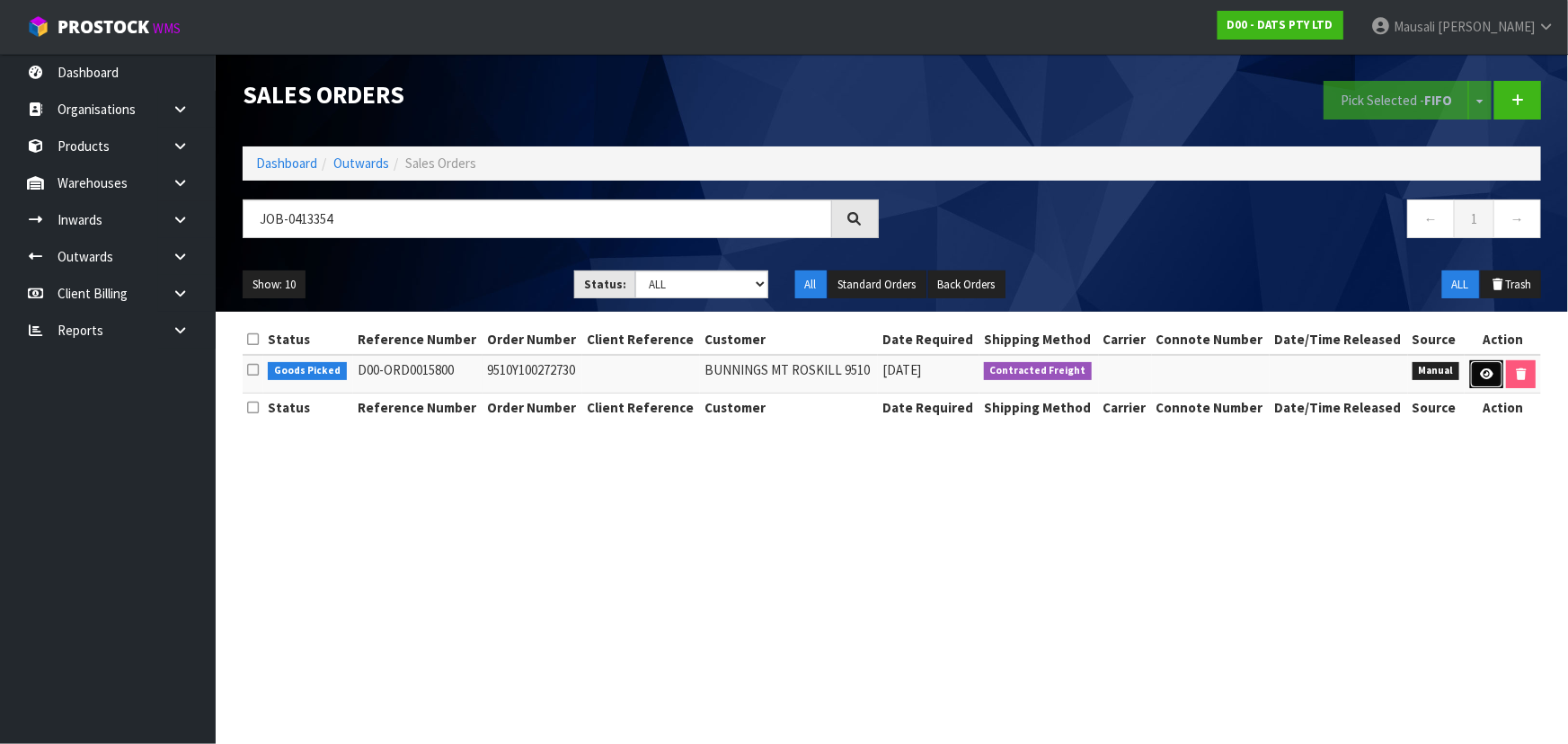
click at [1475, 377] on link at bounding box center [1486, 374] width 33 height 29
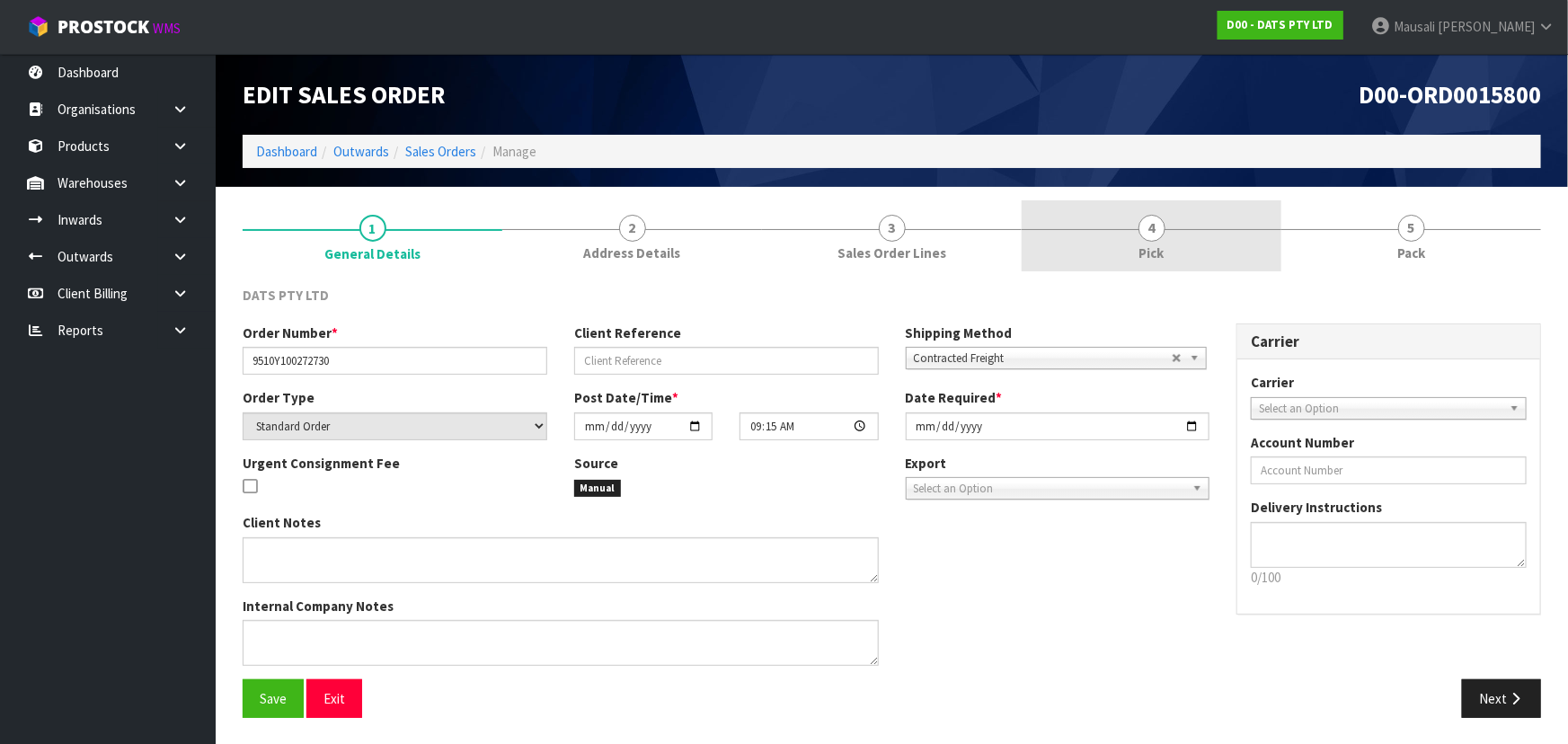
click at [1124, 235] on link "4 Pick" at bounding box center [1152, 235] width 260 height 71
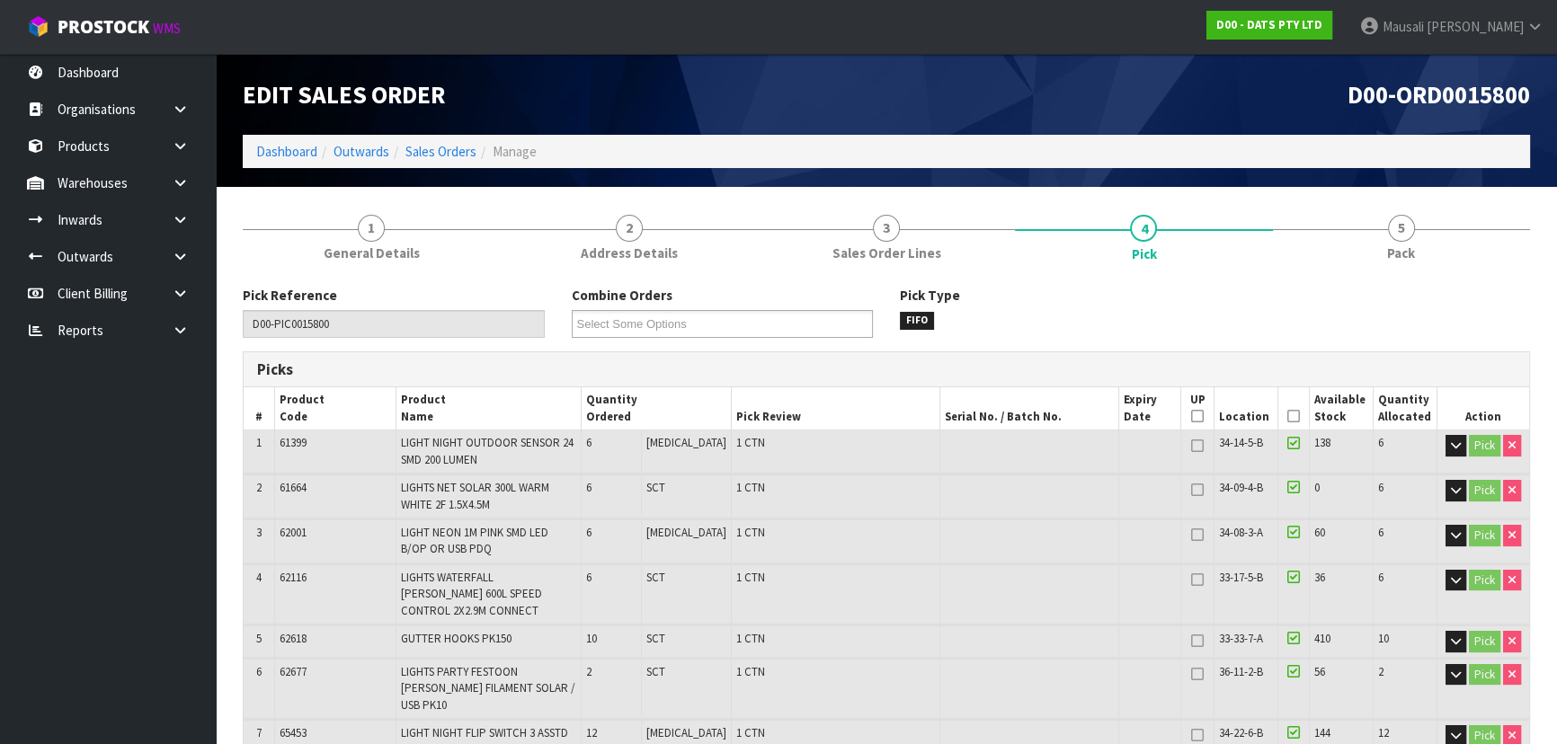
click at [1287, 416] on icon at bounding box center [1293, 416] width 13 height 1
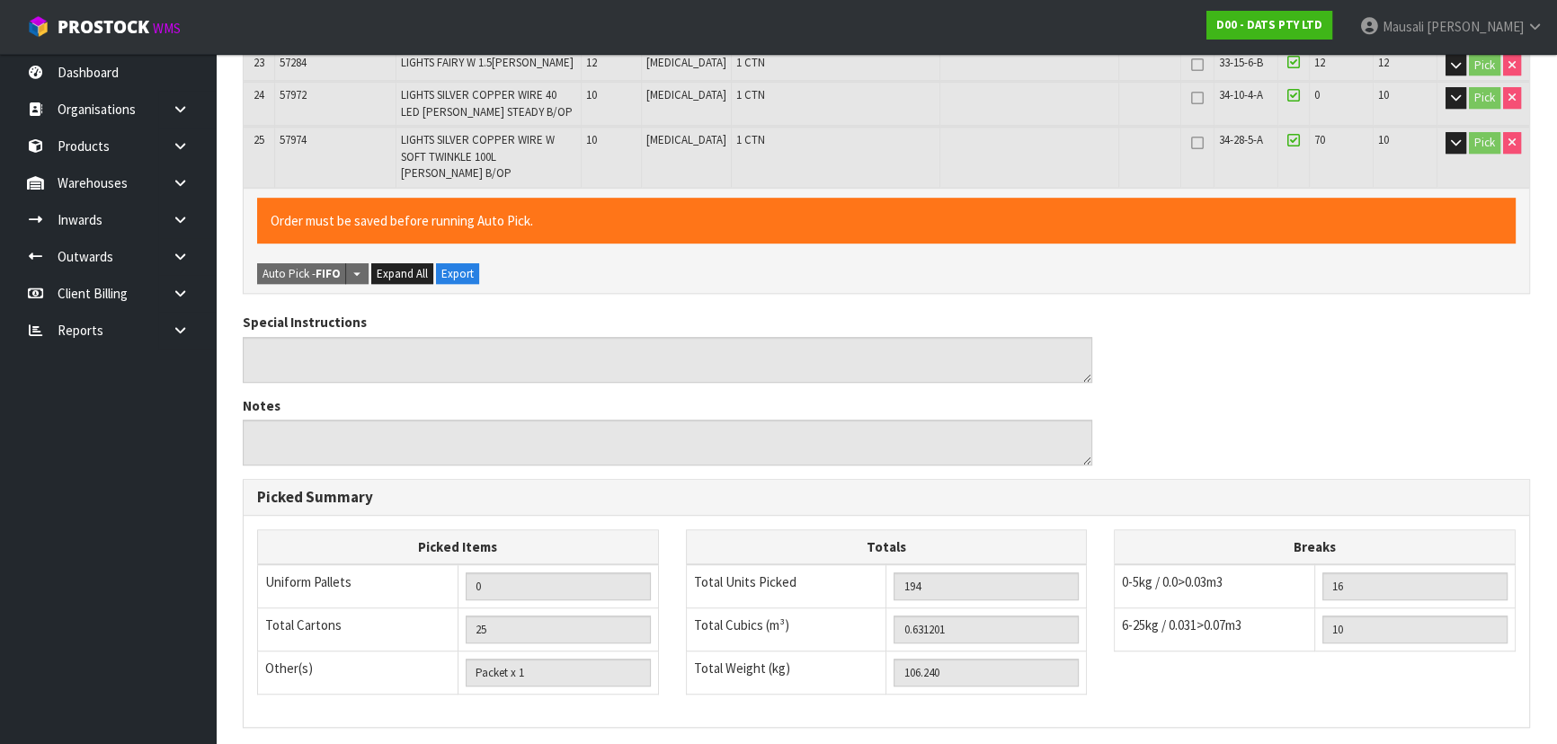
scroll to position [1465, 0]
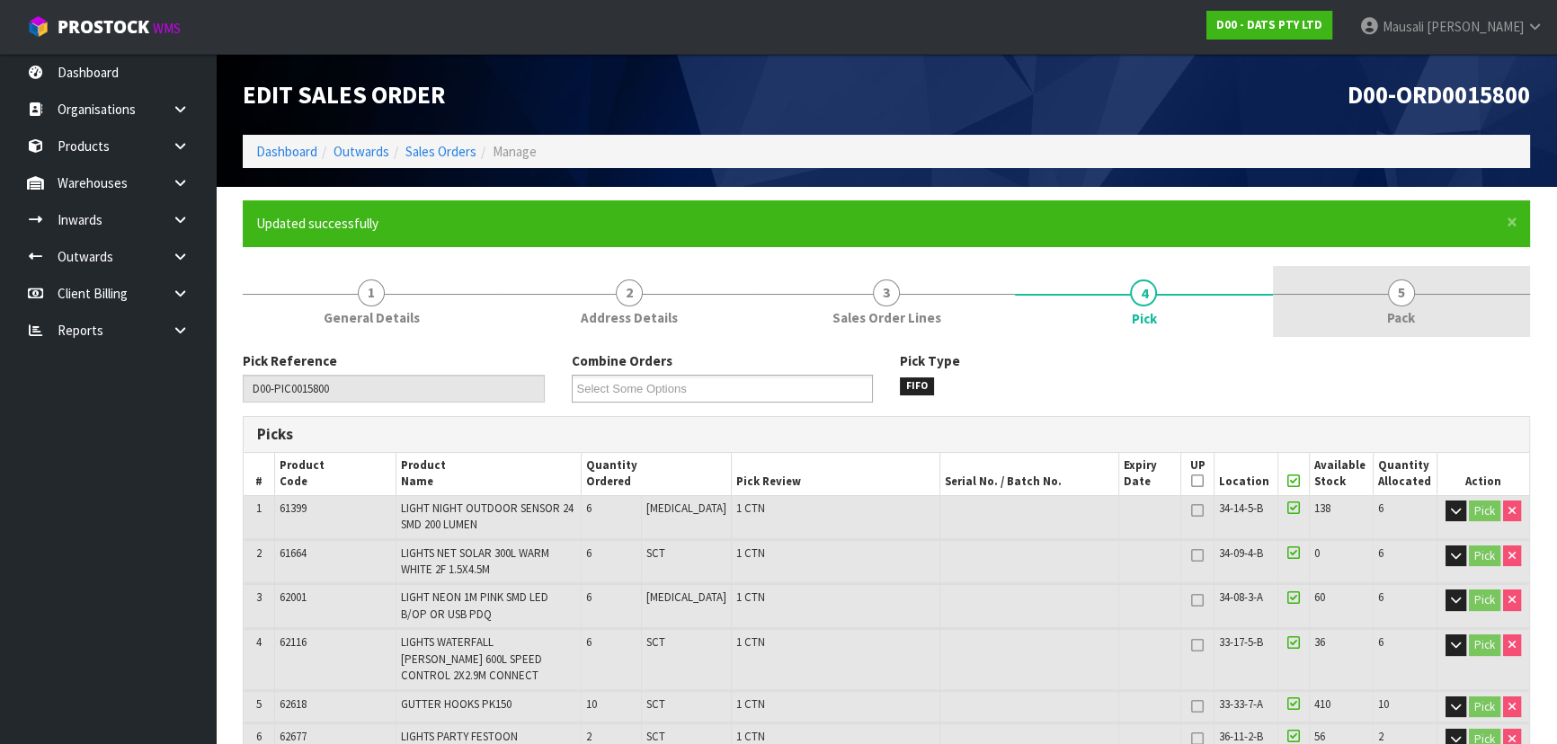
click at [1382, 297] on link "5 Pack" at bounding box center [1401, 301] width 257 height 71
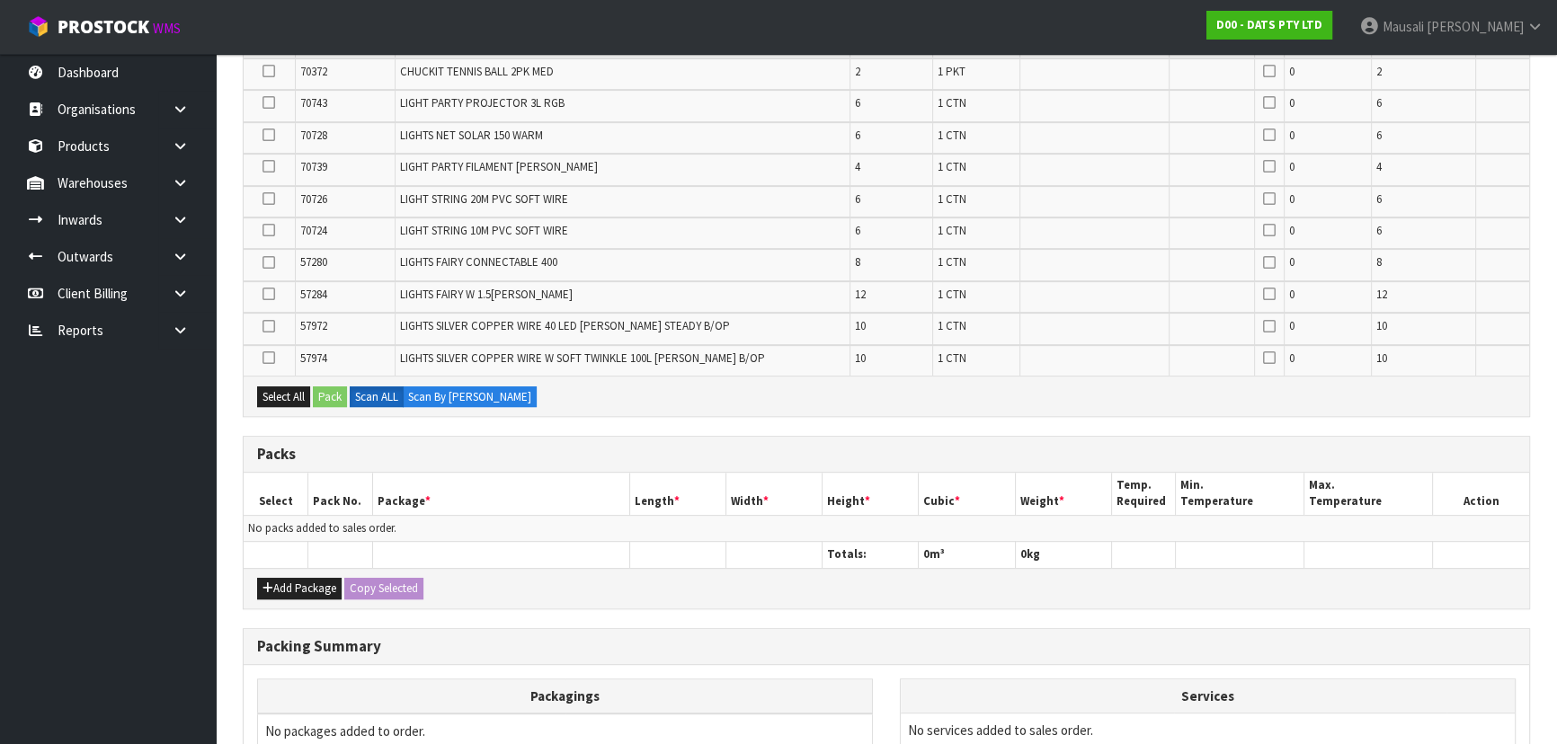
scroll to position [1087, 0]
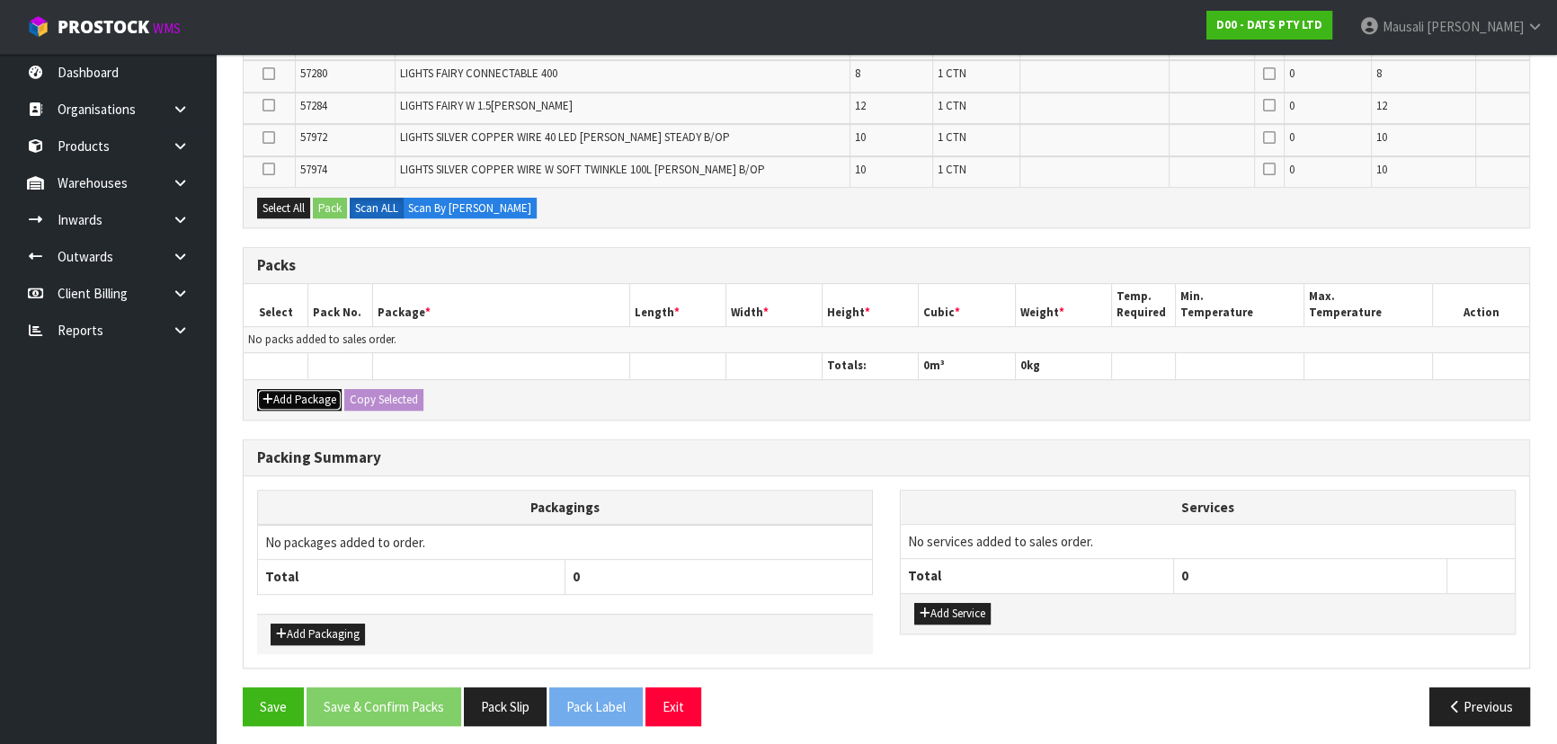
click at [273, 392] on button "Add Package" at bounding box center [299, 400] width 84 height 22
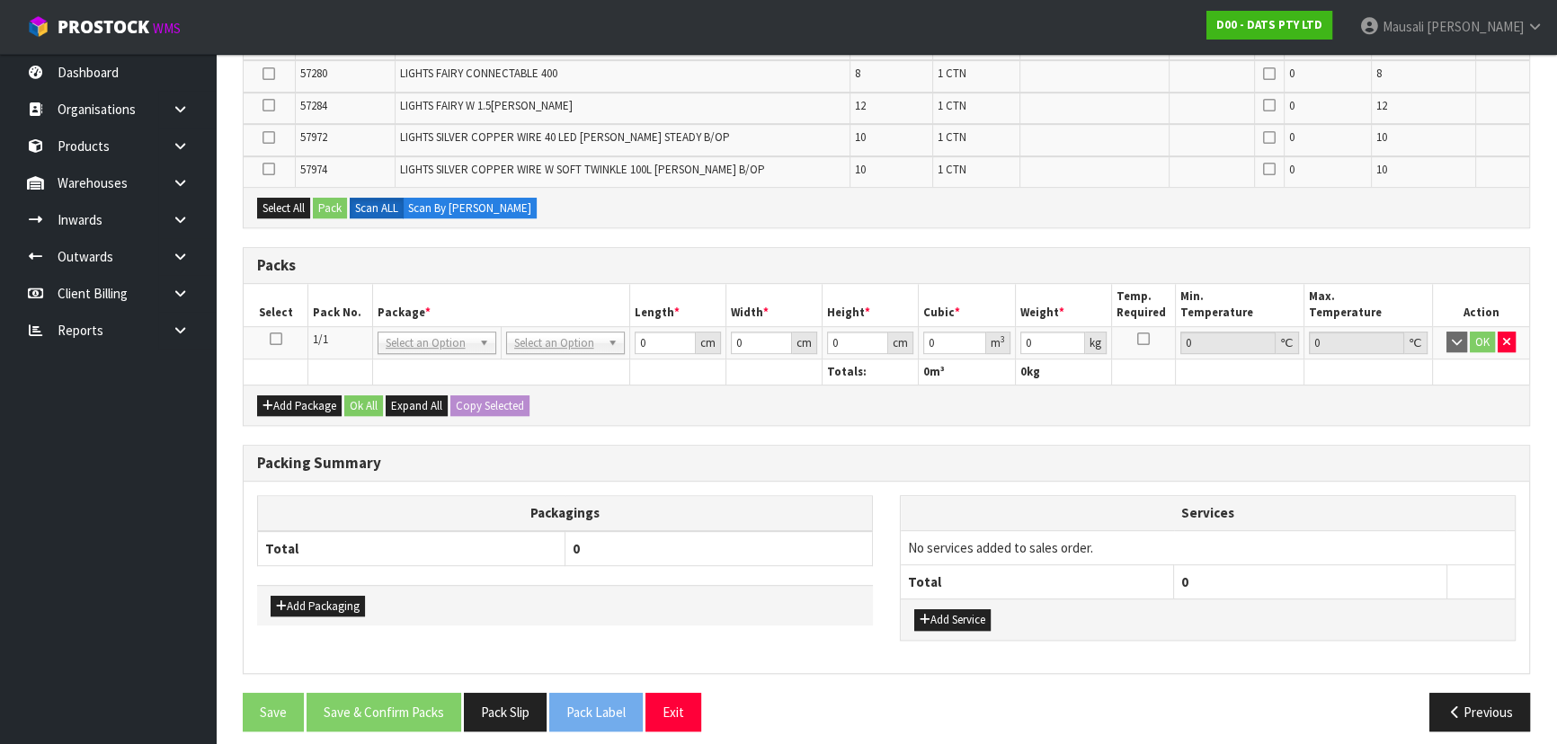
click at [279, 339] on icon at bounding box center [276, 339] width 13 height 1
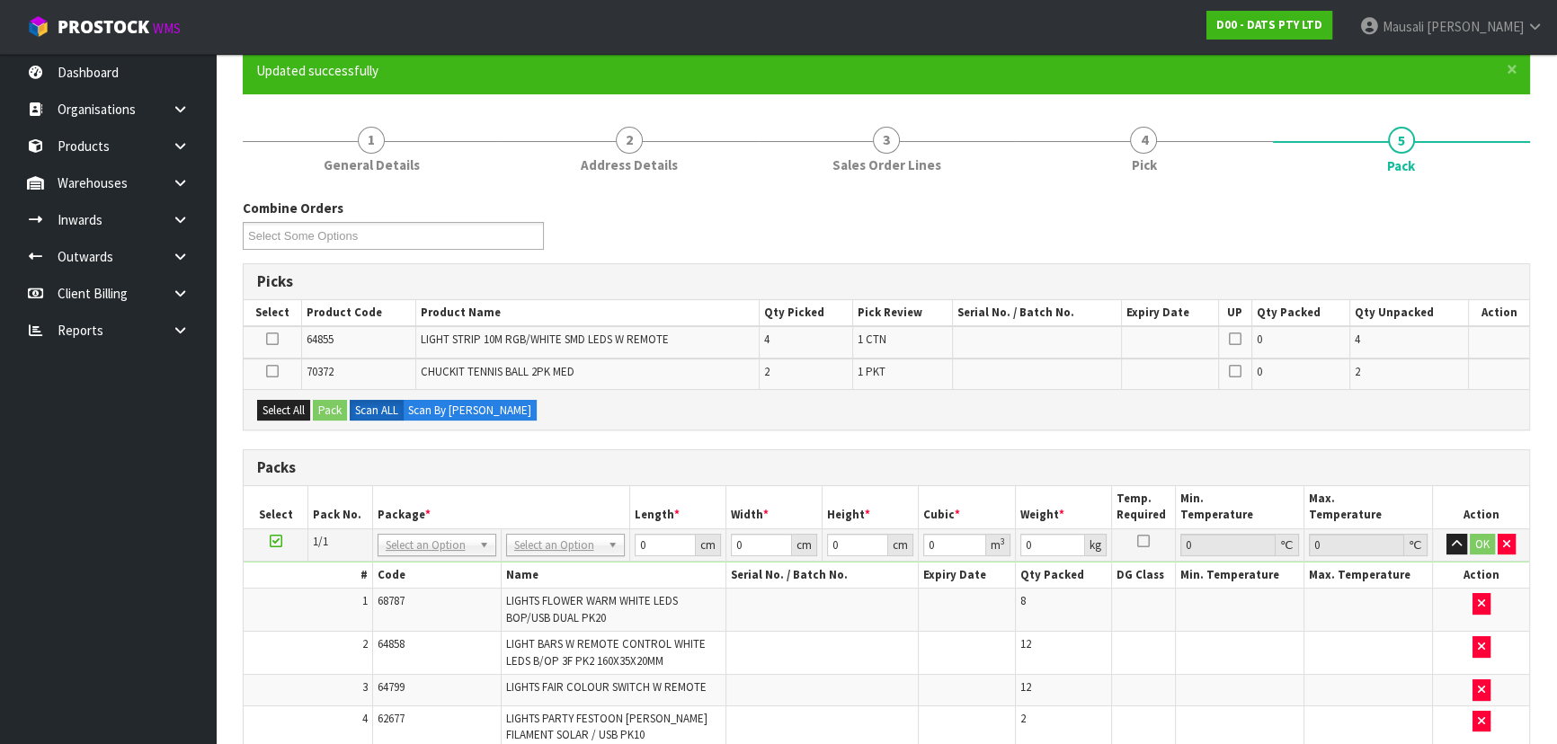
scroll to position [191, 0]
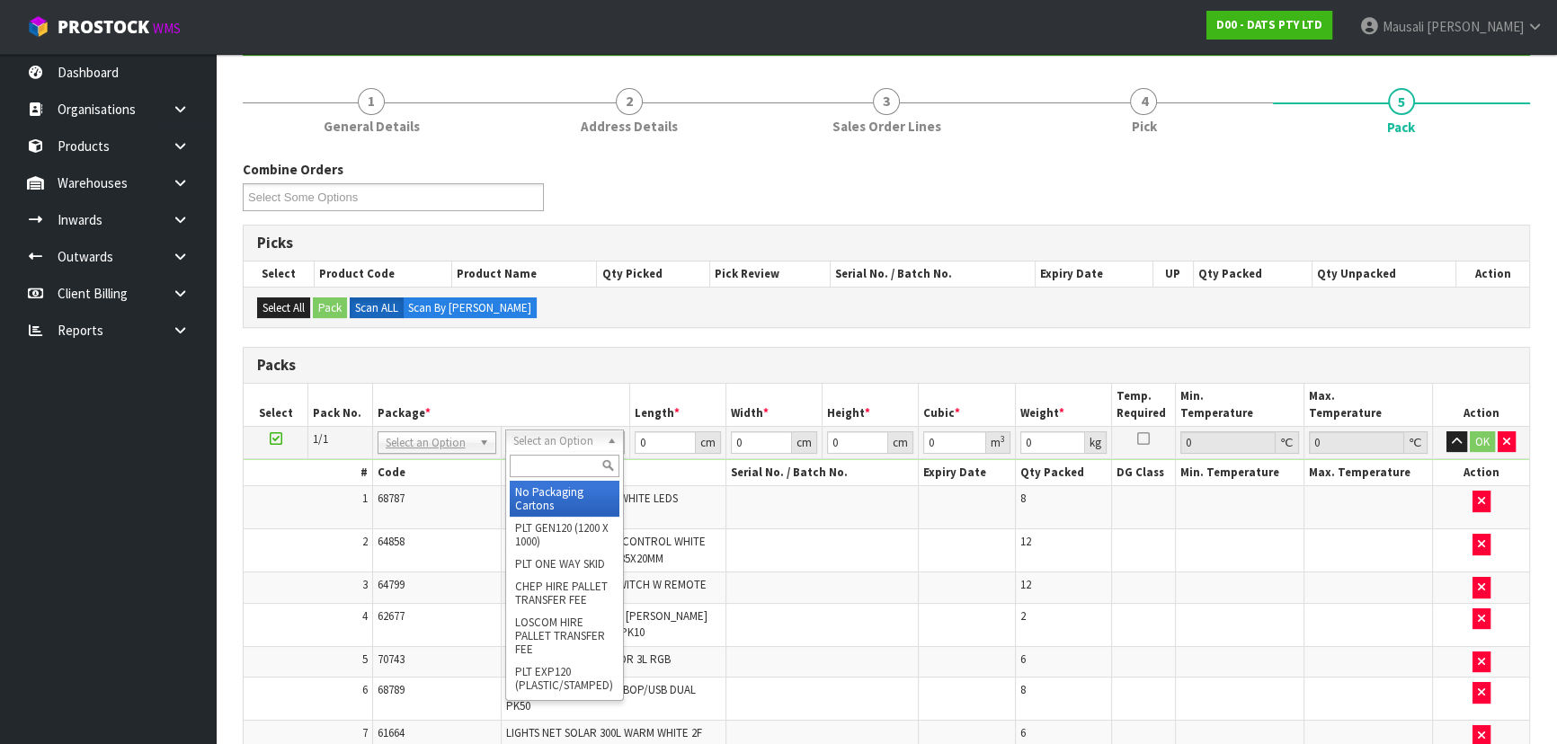
click at [534, 462] on input "text" at bounding box center [565, 466] width 110 height 22
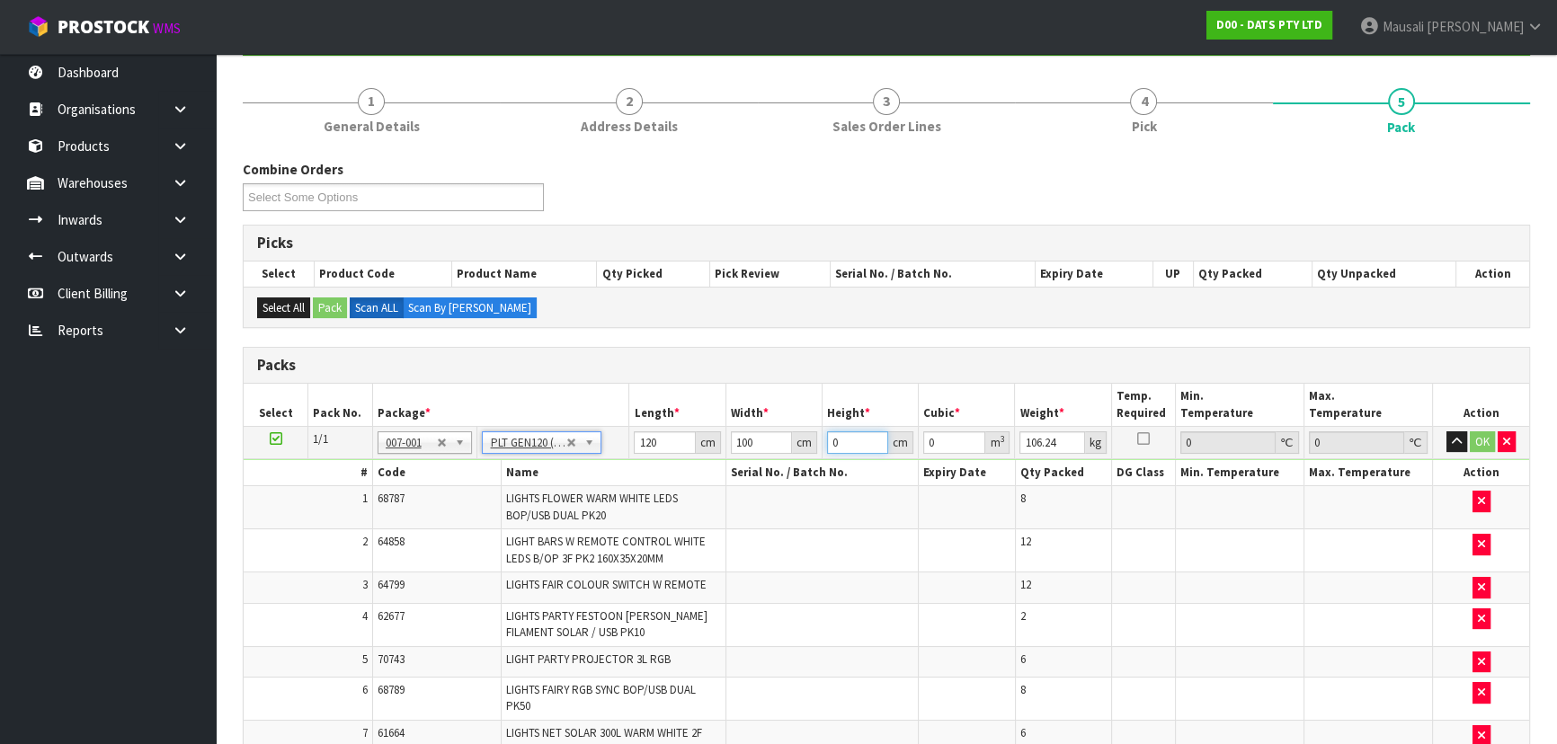
drag, startPoint x: 856, startPoint y: 439, endPoint x: 808, endPoint y: 447, distance: 48.2
click at [808, 447] on tr "1/1 NONE 007-001 007-002 007-004 007-009 007-013 007-014 007-015 007-017 007-01…" at bounding box center [886, 442] width 1285 height 32
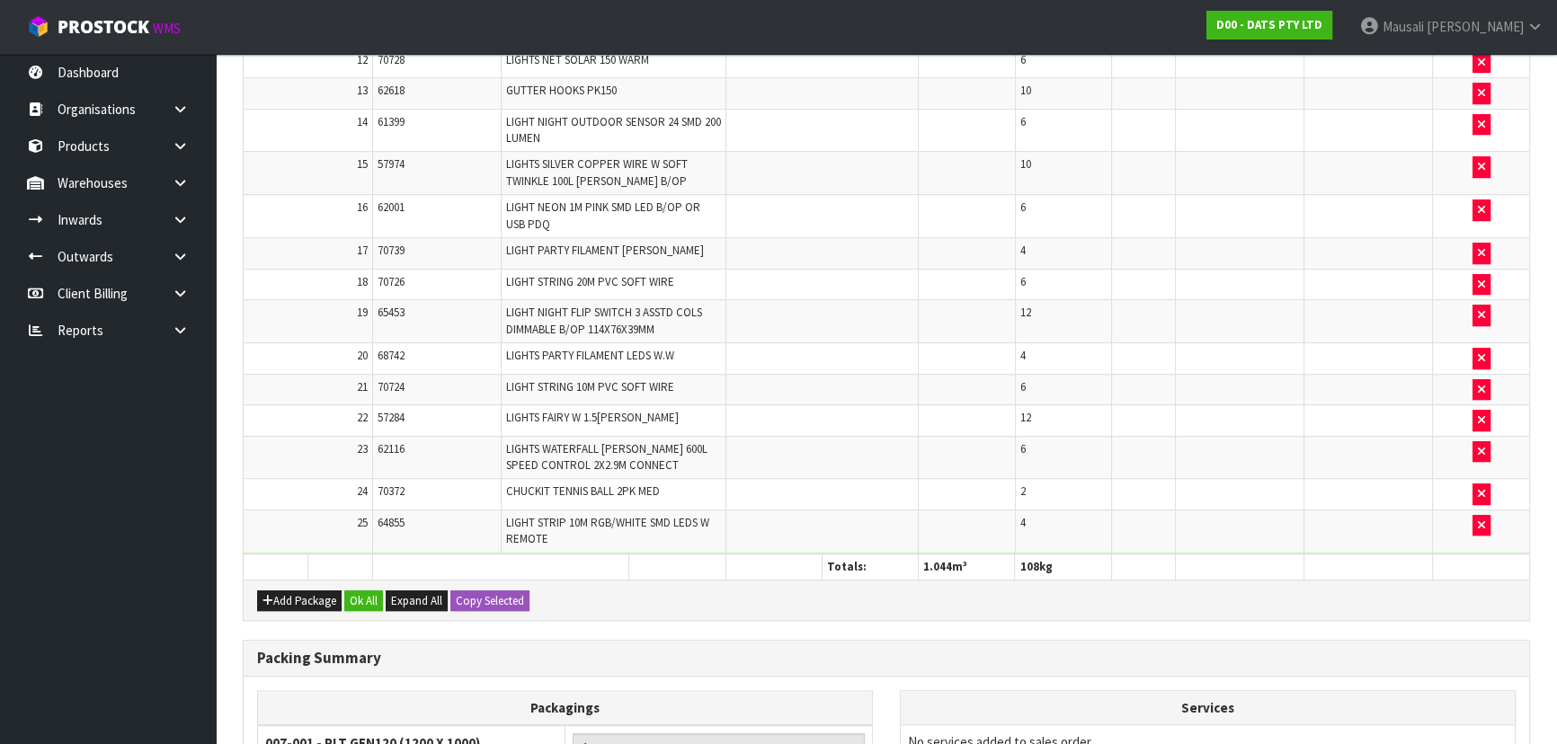
scroll to position [1172, 0]
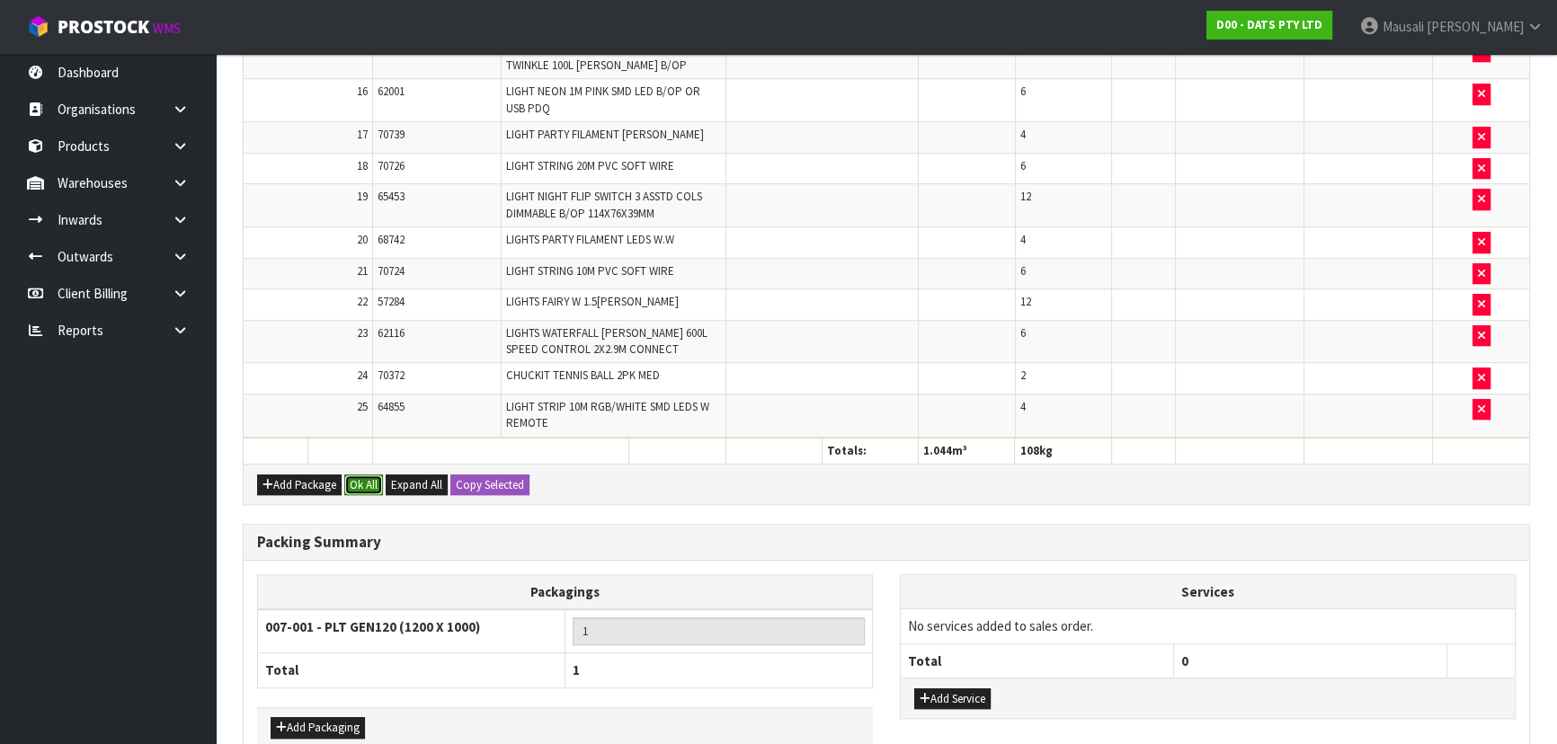
click at [358, 475] on button "Ok All" at bounding box center [363, 486] width 39 height 22
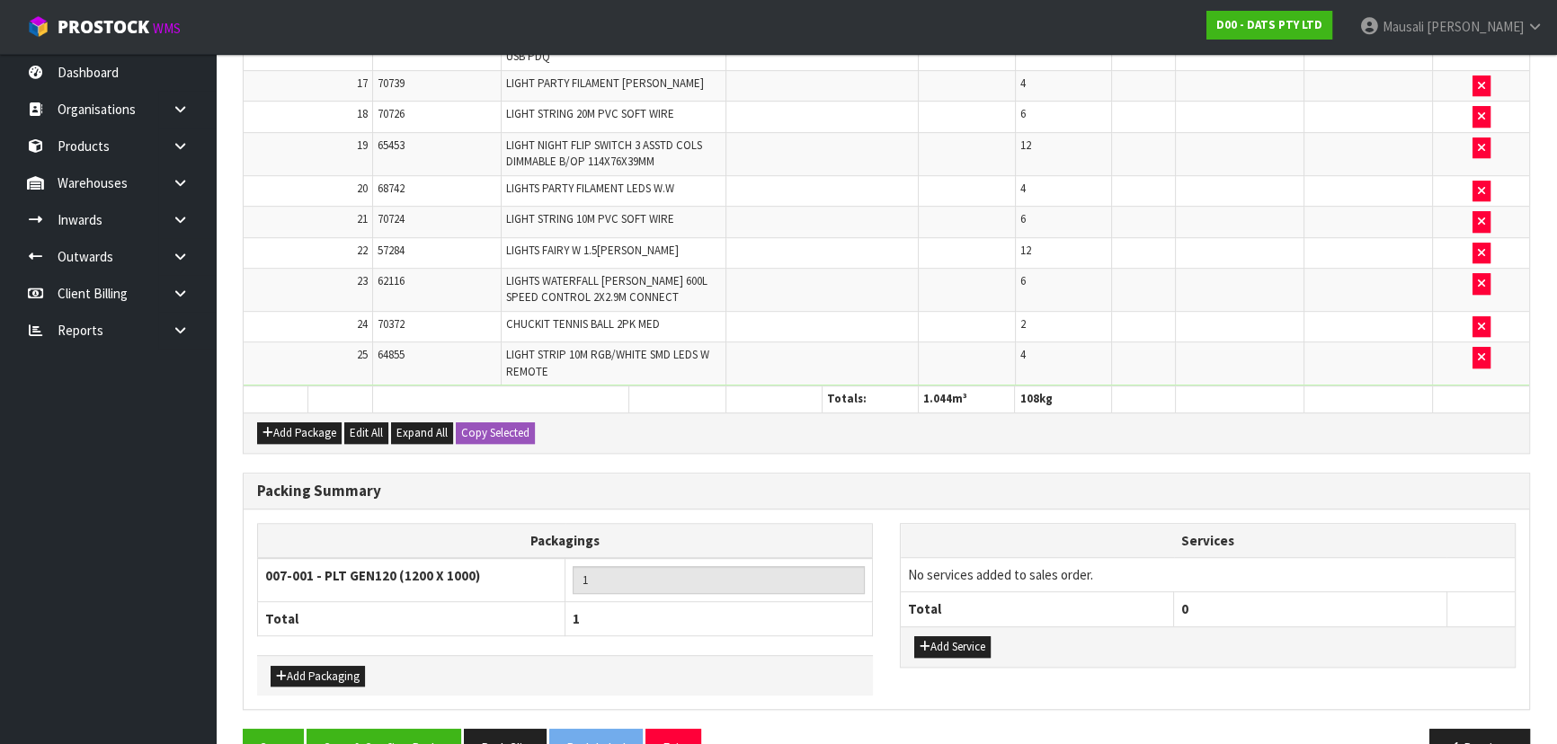
scroll to position [1265, 0]
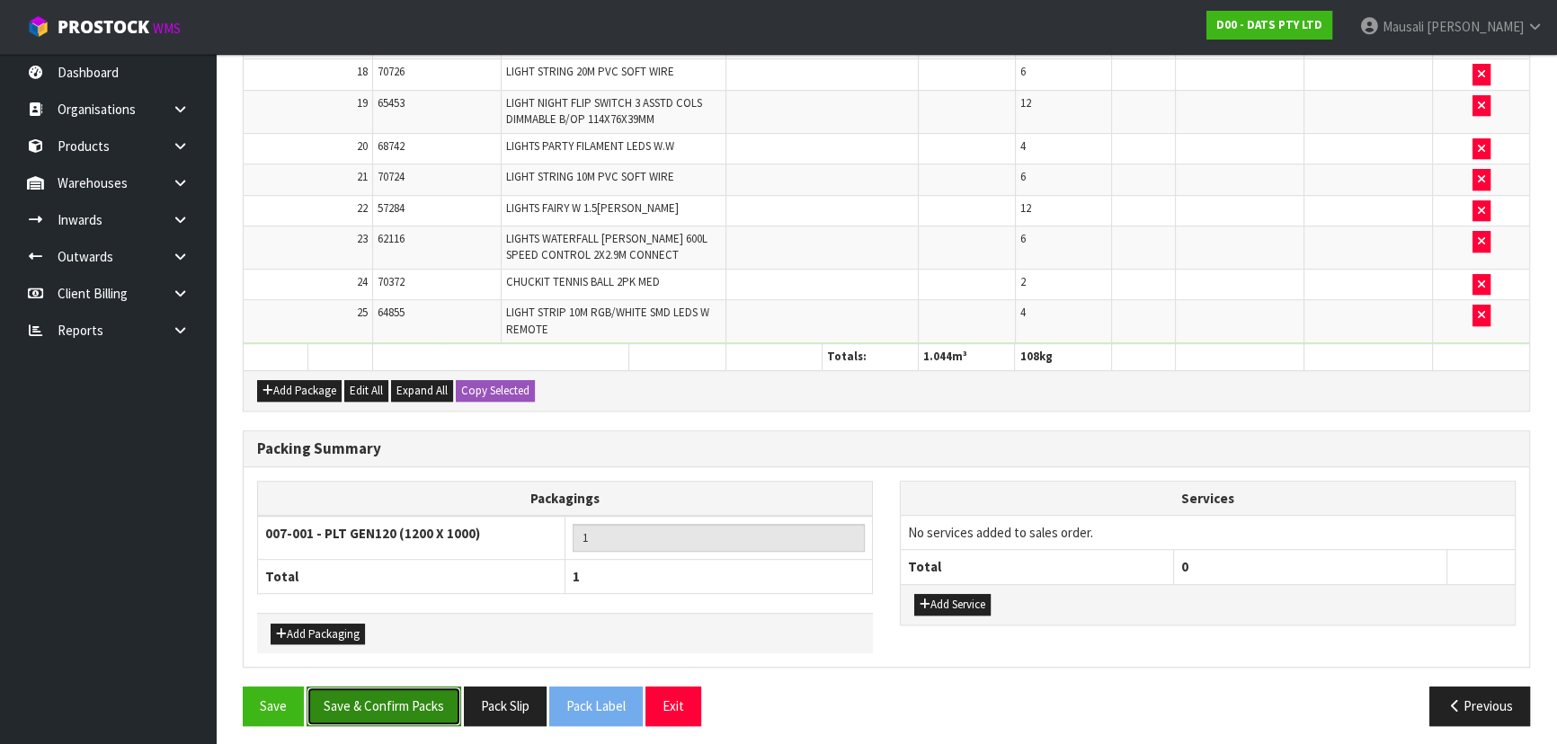
click at [360, 688] on button "Save & Confirm Packs" at bounding box center [383, 706] width 155 height 39
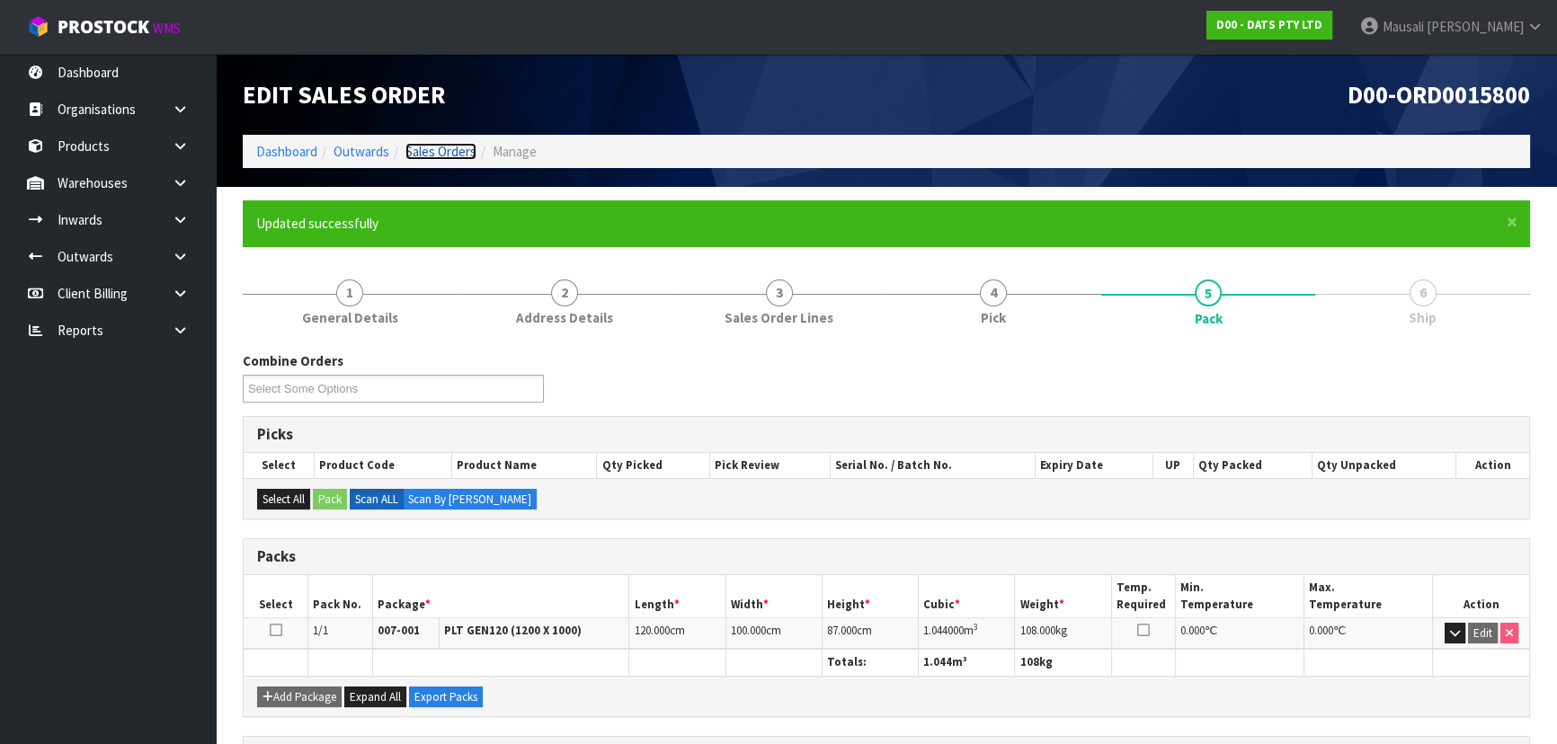
click at [418, 153] on link "Sales Orders" at bounding box center [440, 151] width 71 height 17
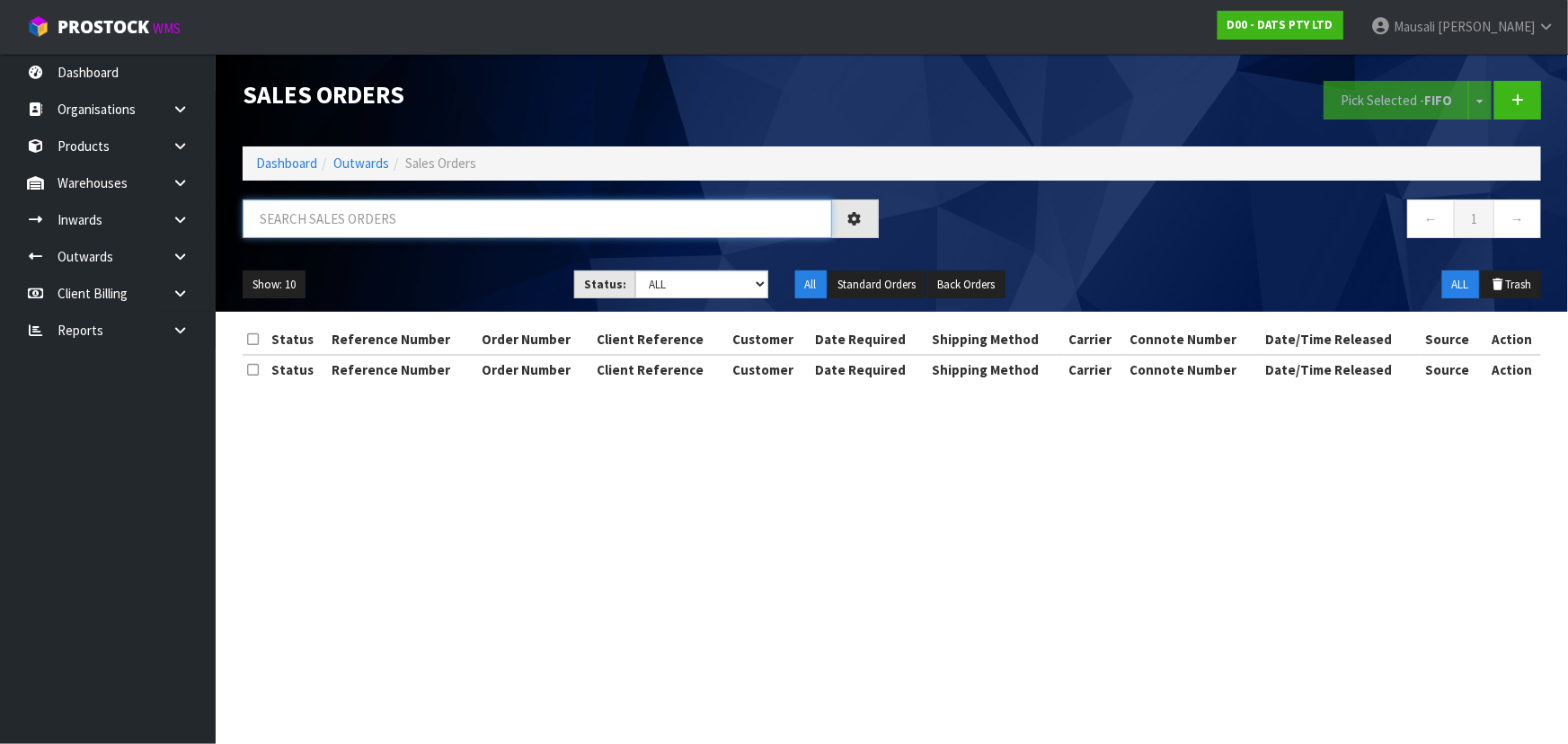
click at [350, 223] on input "text" at bounding box center [538, 219] width 590 height 39
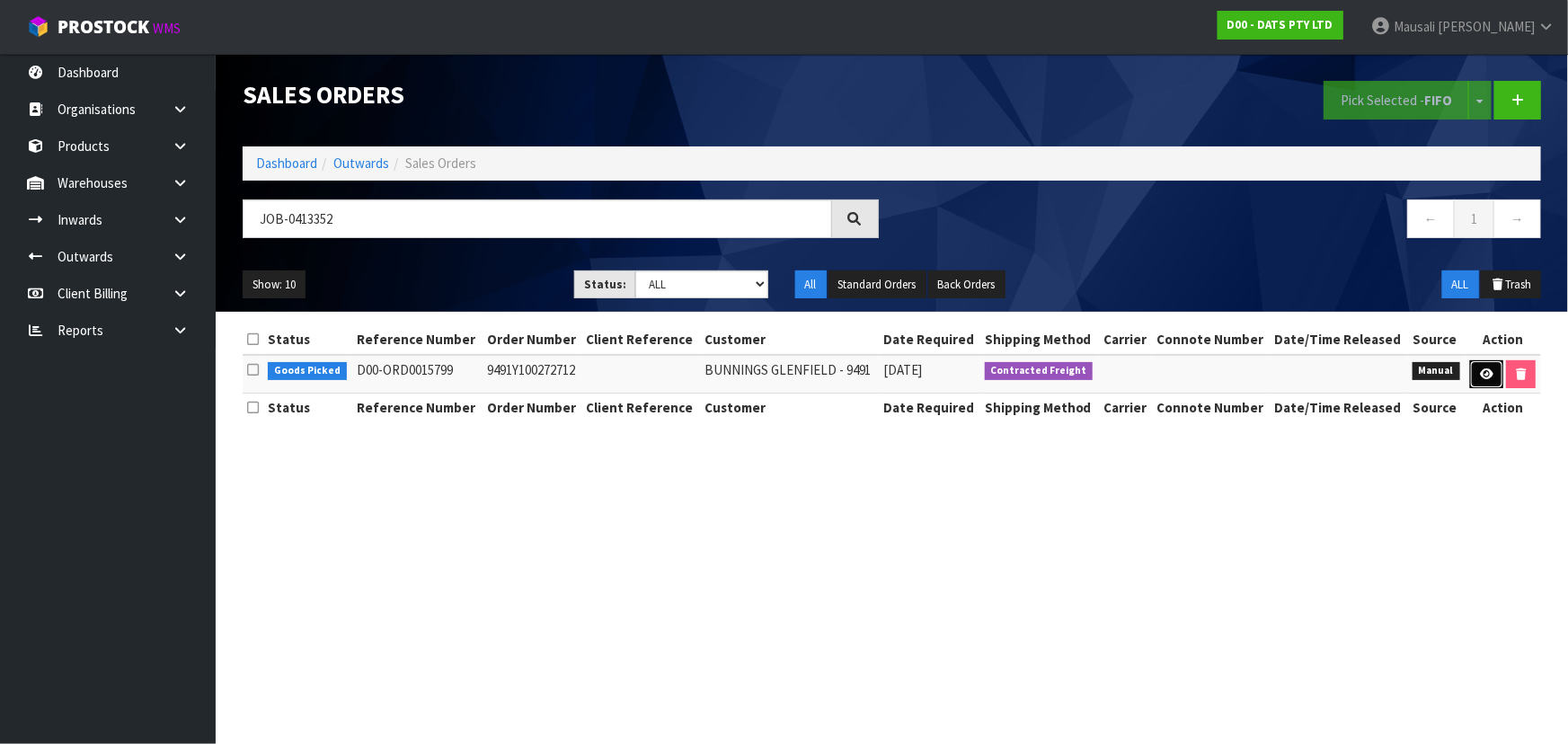
click at [1485, 372] on icon at bounding box center [1486, 374] width 13 height 12
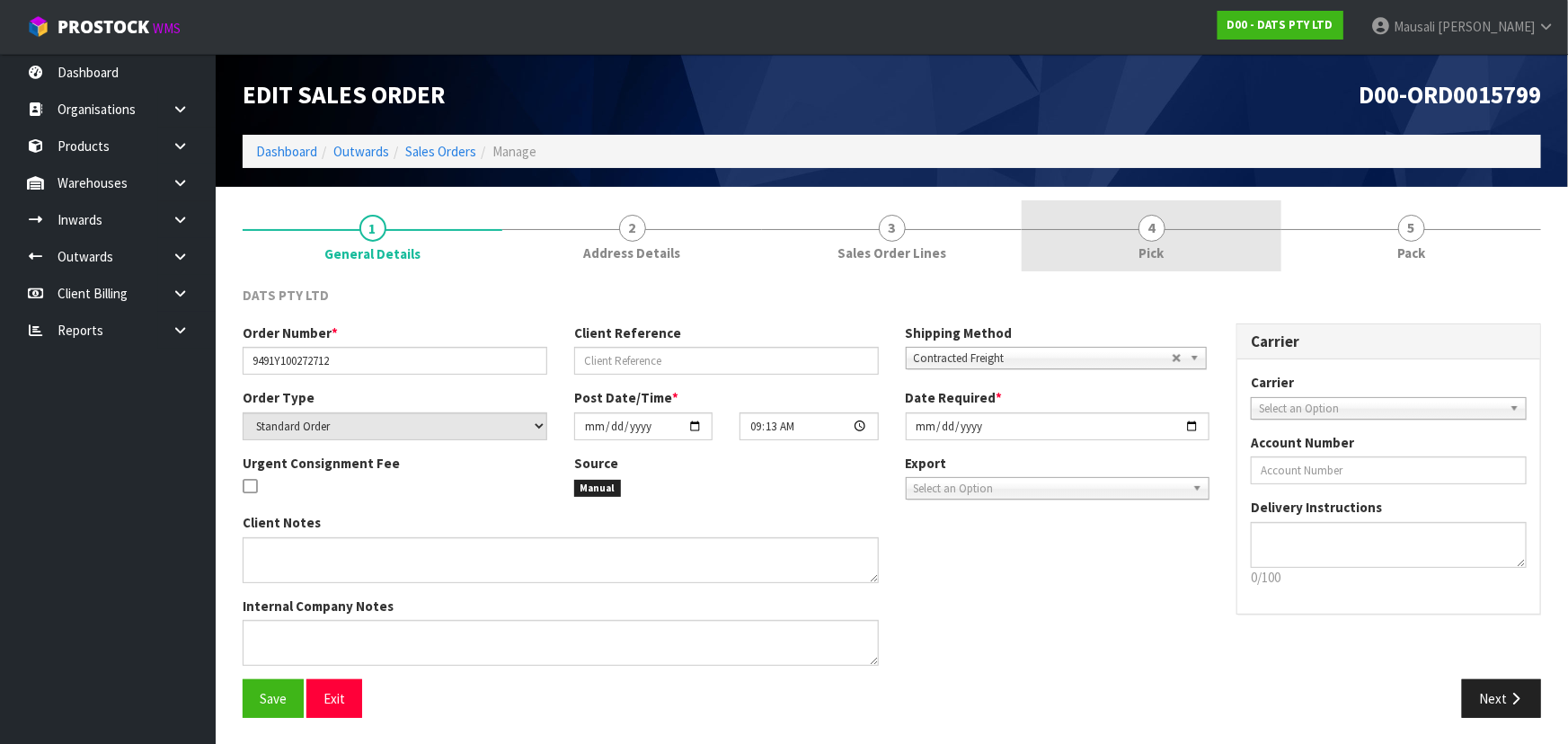
click at [1163, 230] on span "4" at bounding box center [1152, 228] width 27 height 27
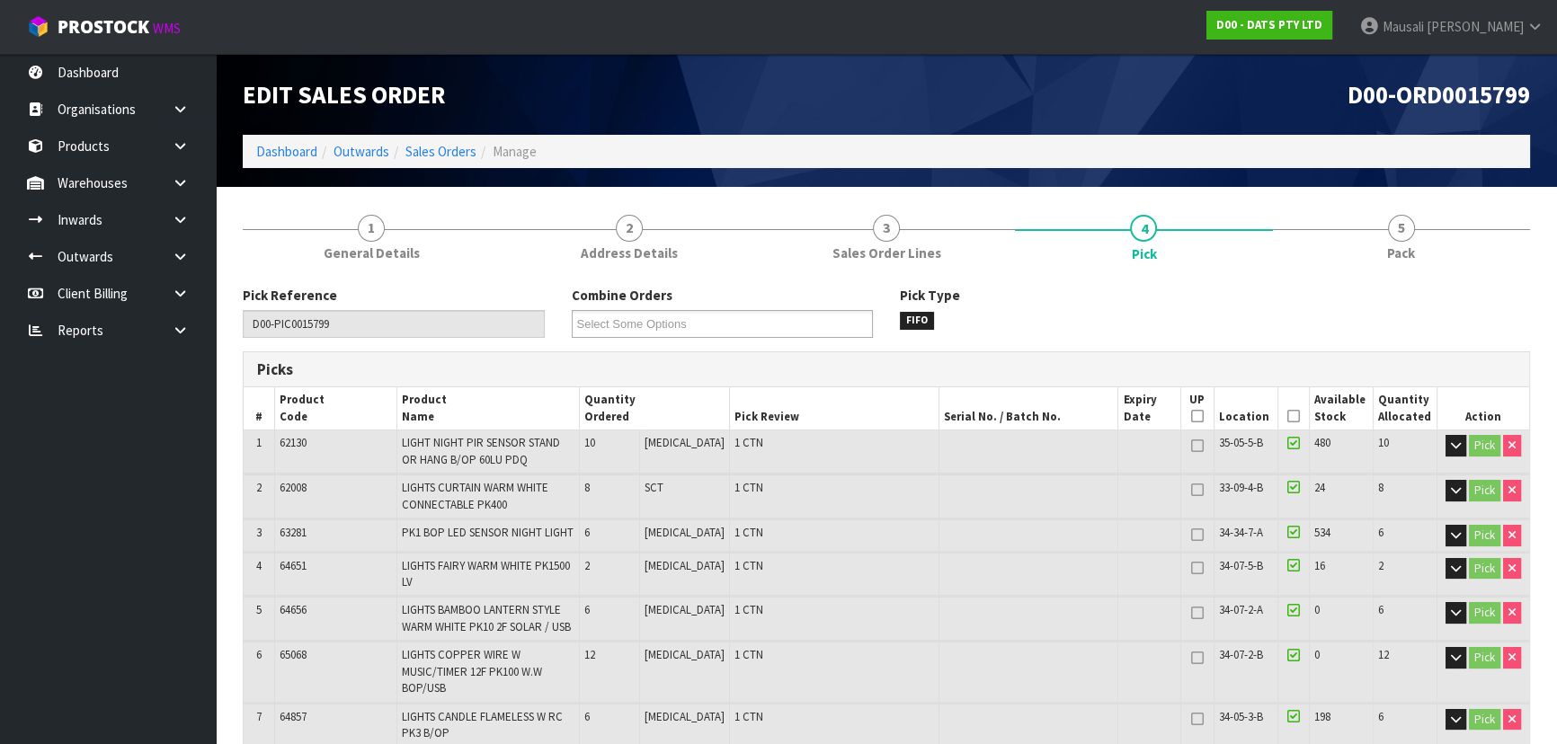
click at [1287, 416] on icon at bounding box center [1293, 416] width 13 height 1
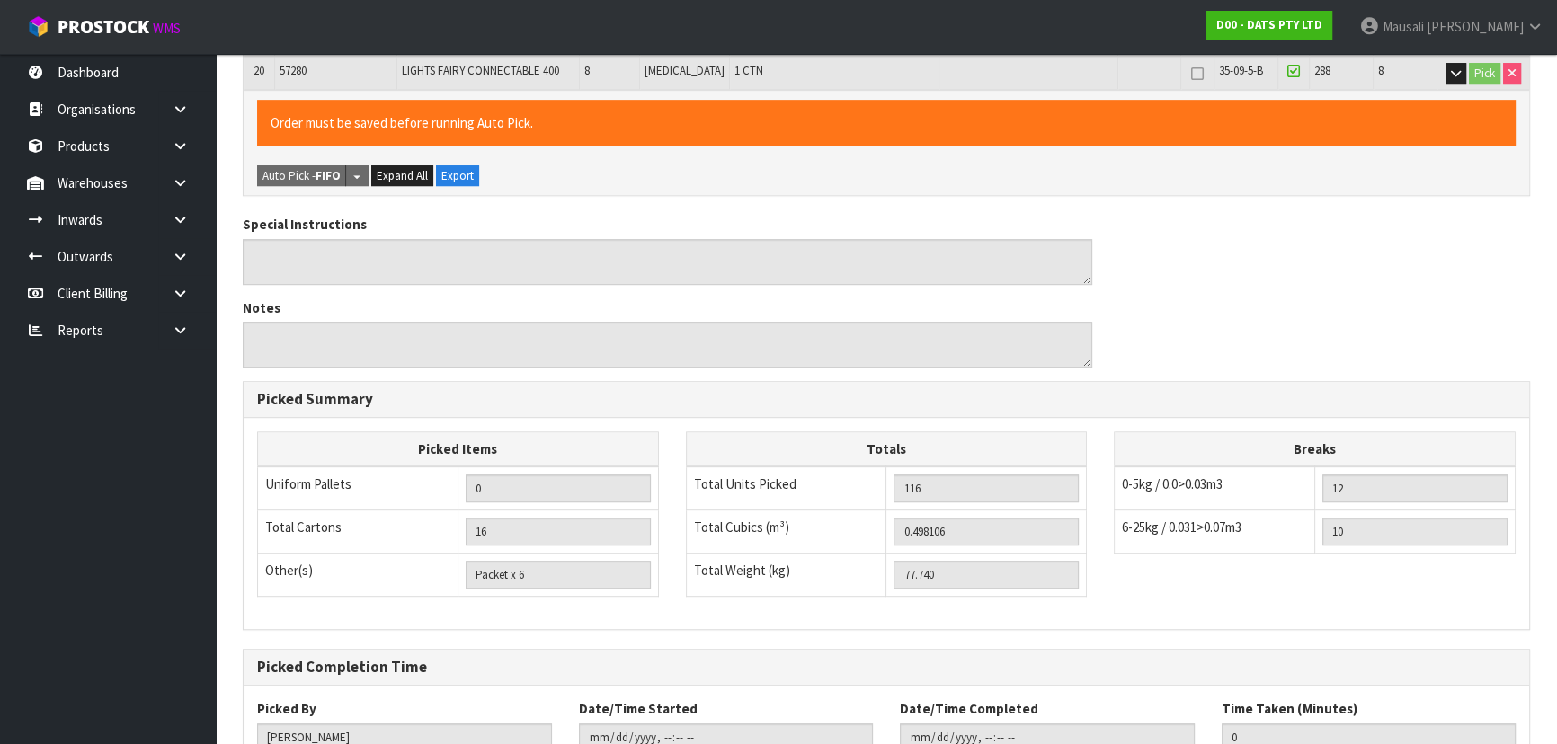
scroll to position [1255, 0]
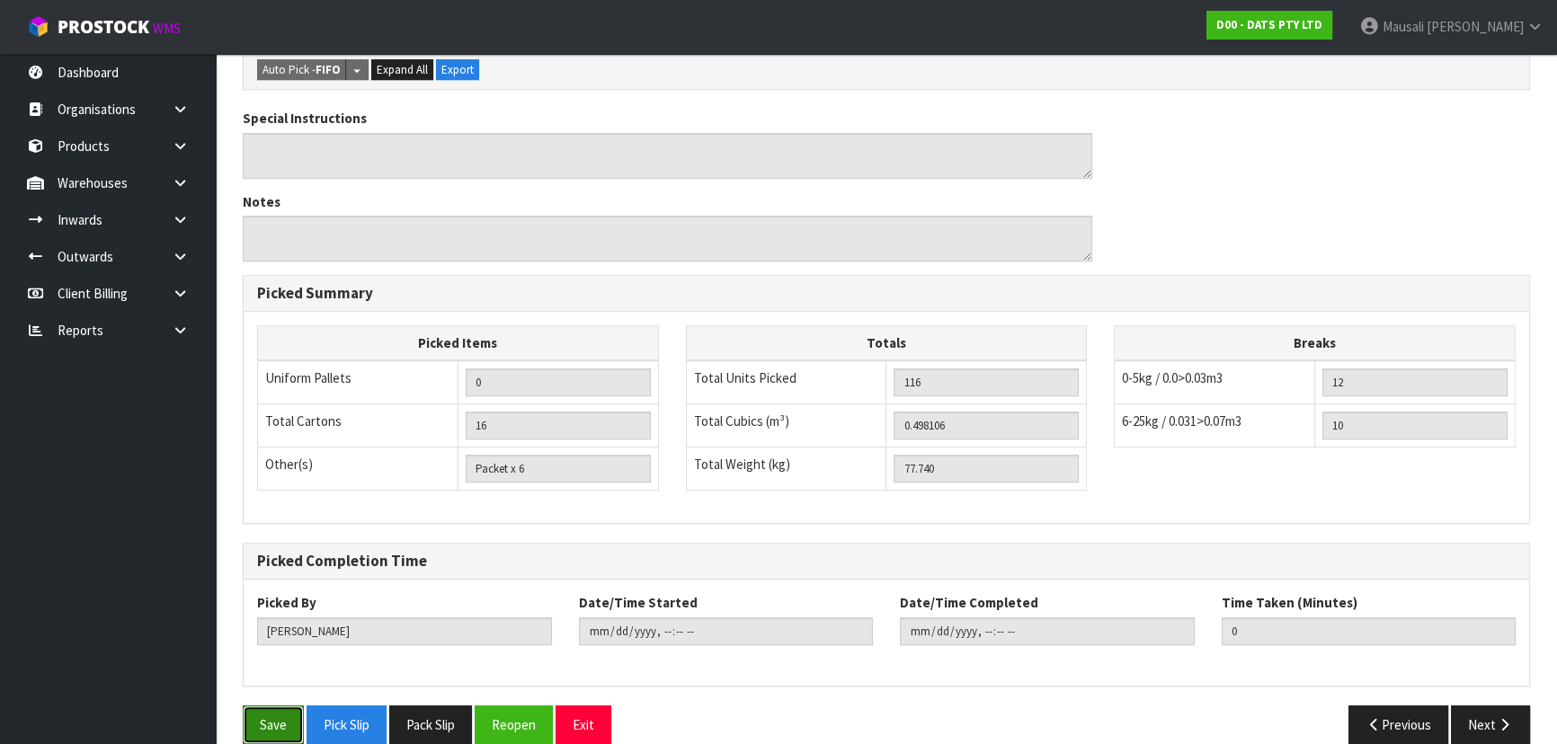
click at [280, 706] on button "Save" at bounding box center [273, 725] width 61 height 39
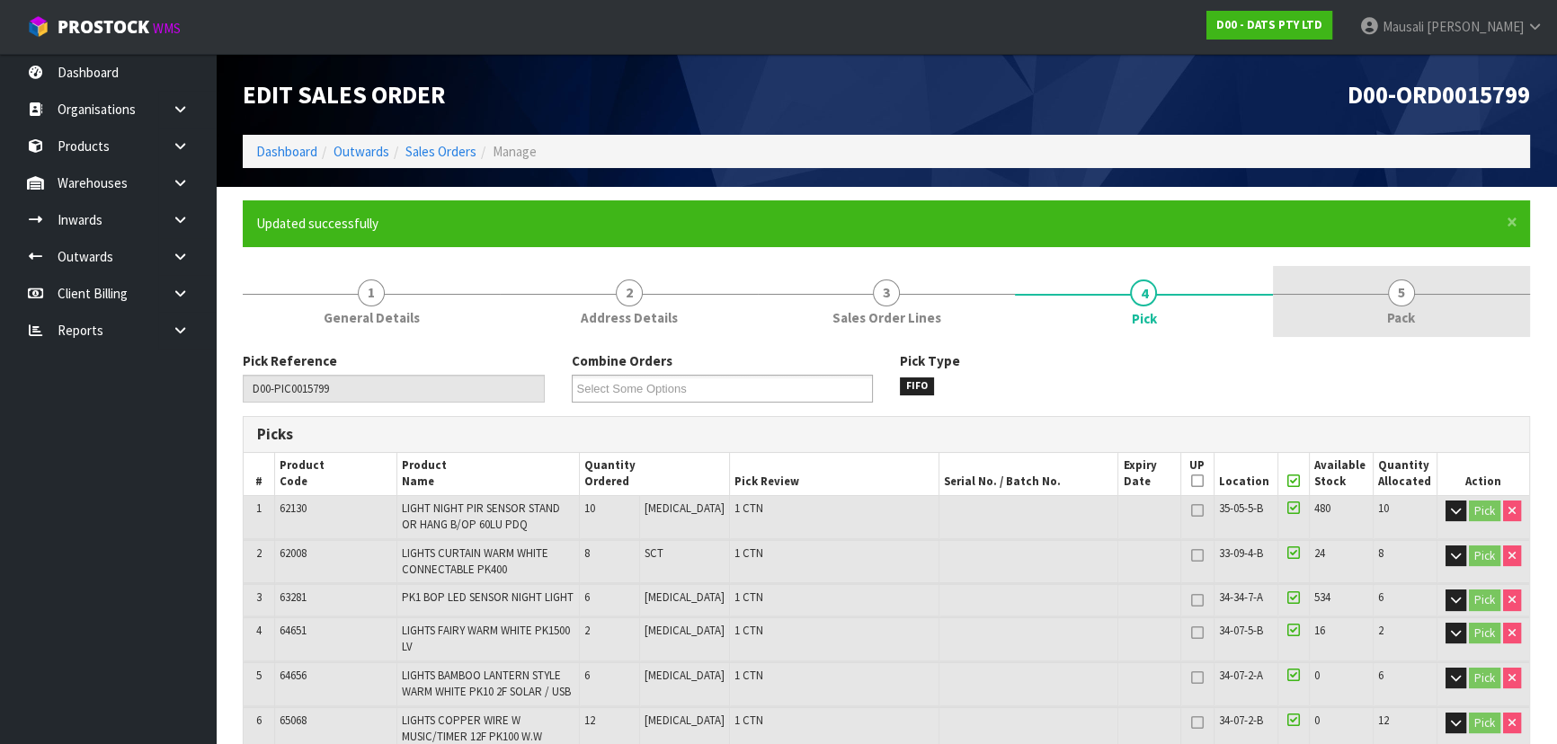
click at [1400, 290] on span "5" at bounding box center [1401, 293] width 27 height 27
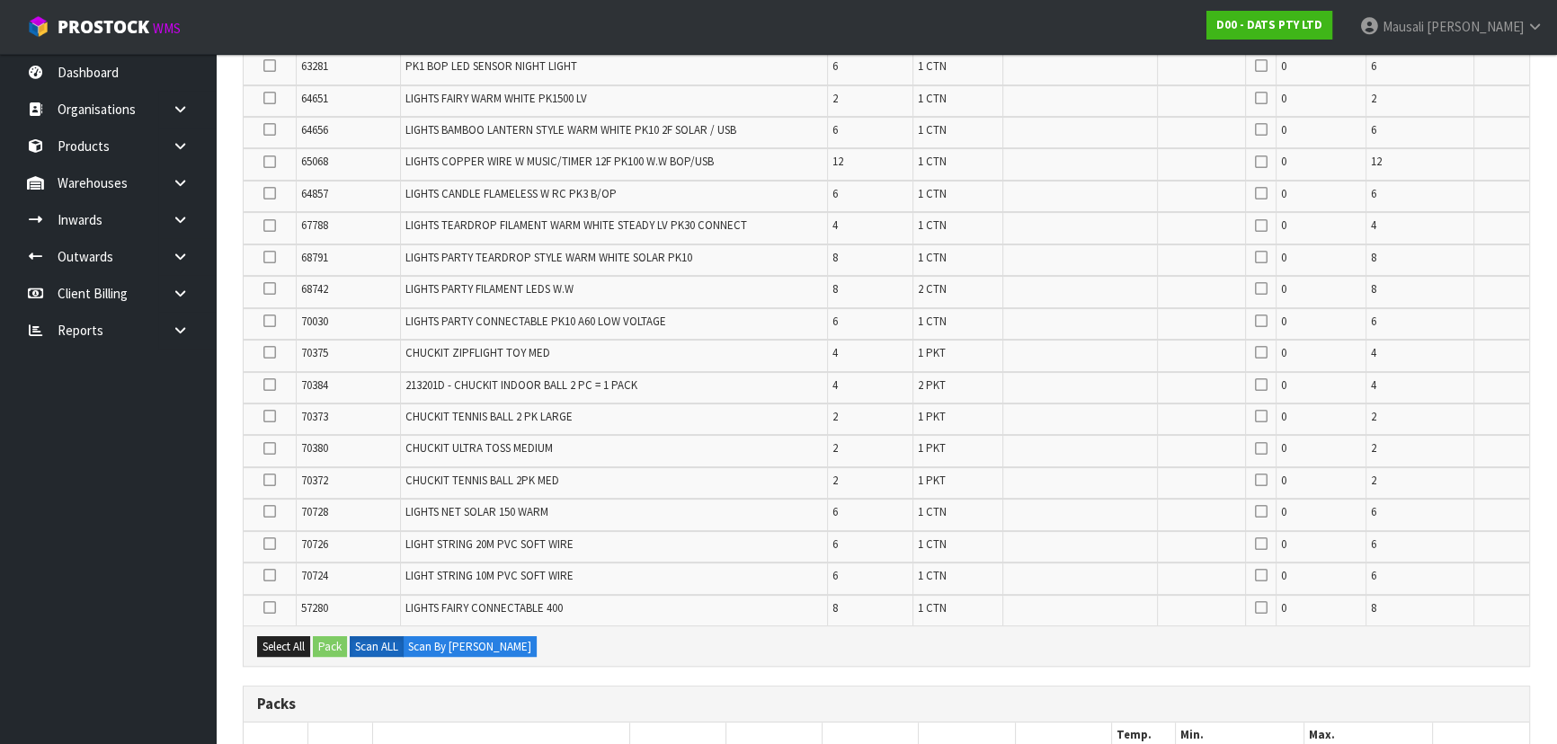
scroll to position [899, 0]
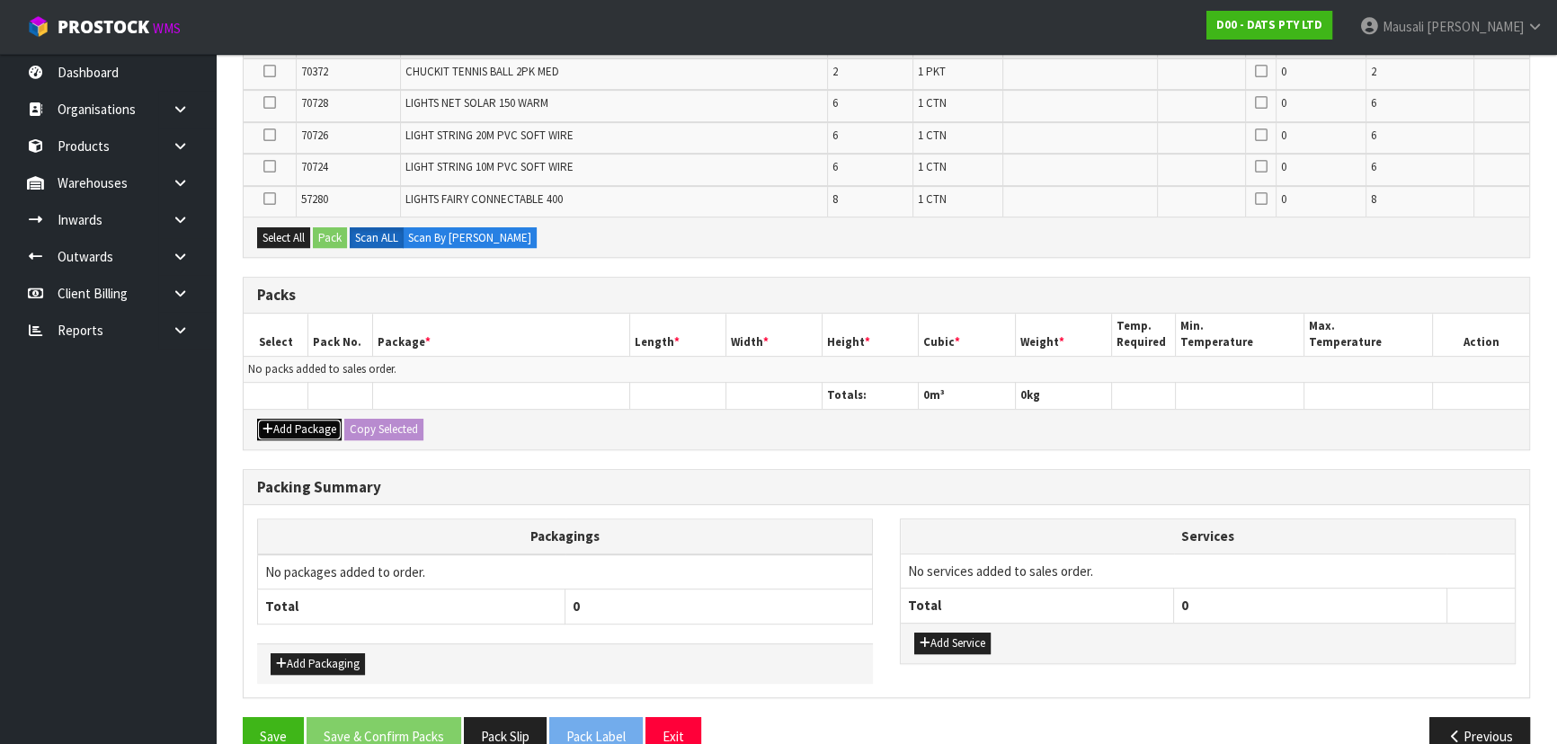
click at [297, 419] on button "Add Package" at bounding box center [299, 430] width 84 height 22
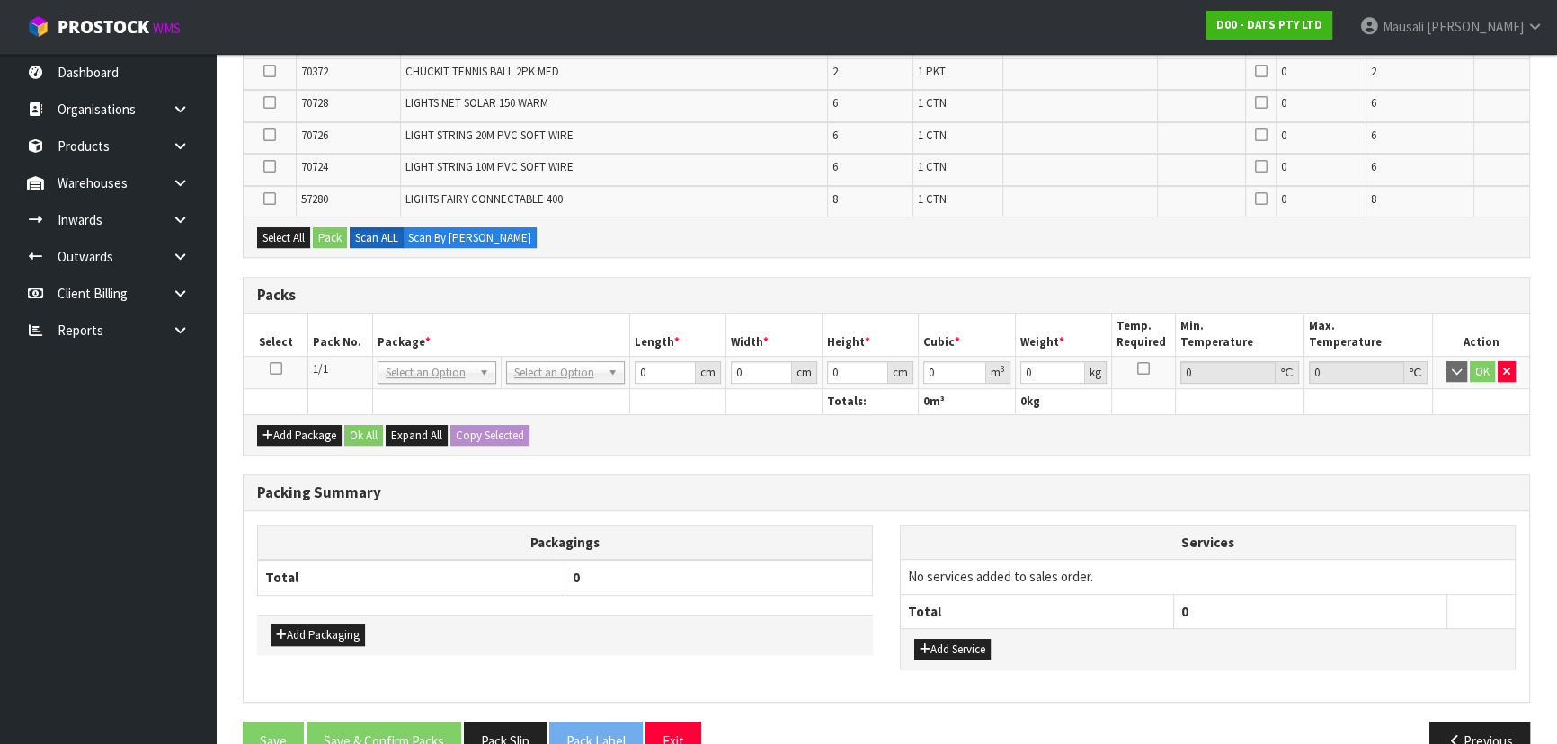
click at [273, 368] on icon at bounding box center [276, 368] width 13 height 1
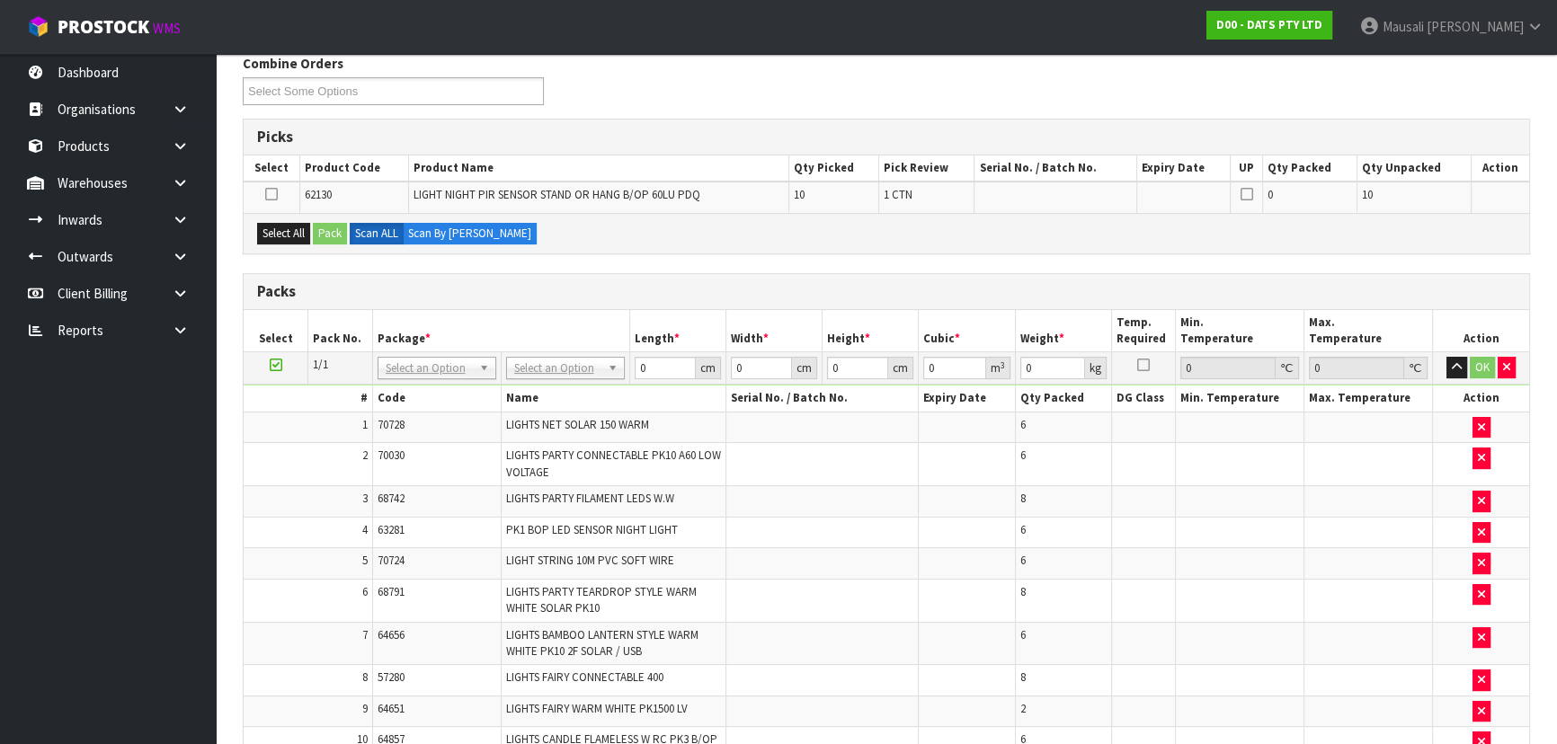
scroll to position [295, 0]
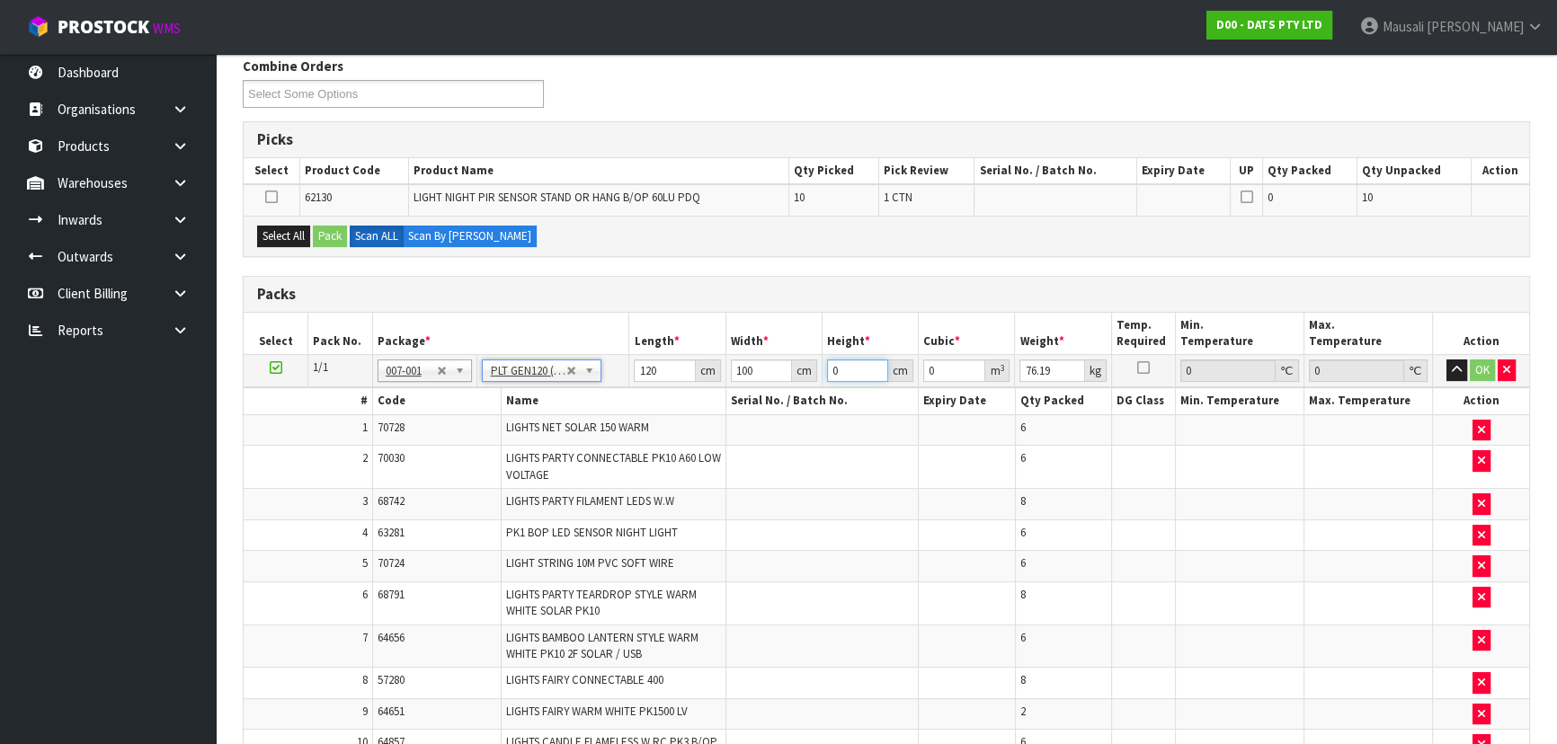
drag, startPoint x: 862, startPoint y: 369, endPoint x: 841, endPoint y: 375, distance: 21.4
click at [841, 375] on input "0" at bounding box center [857, 370] width 61 height 22
drag, startPoint x: 844, startPoint y: 376, endPoint x: 828, endPoint y: 377, distance: 16.3
click at [828, 377] on input "0" at bounding box center [857, 370] width 61 height 22
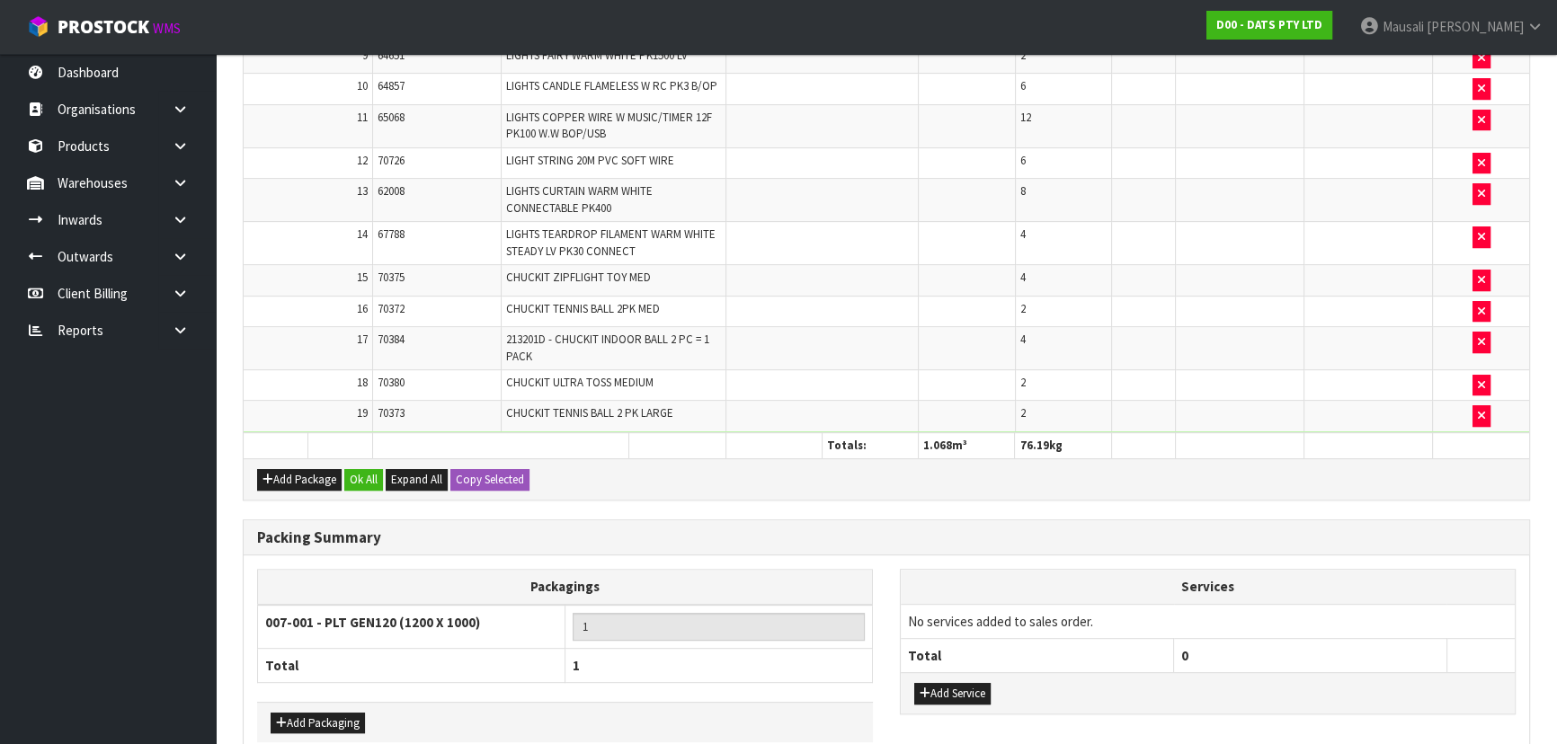
scroll to position [1040, 0]
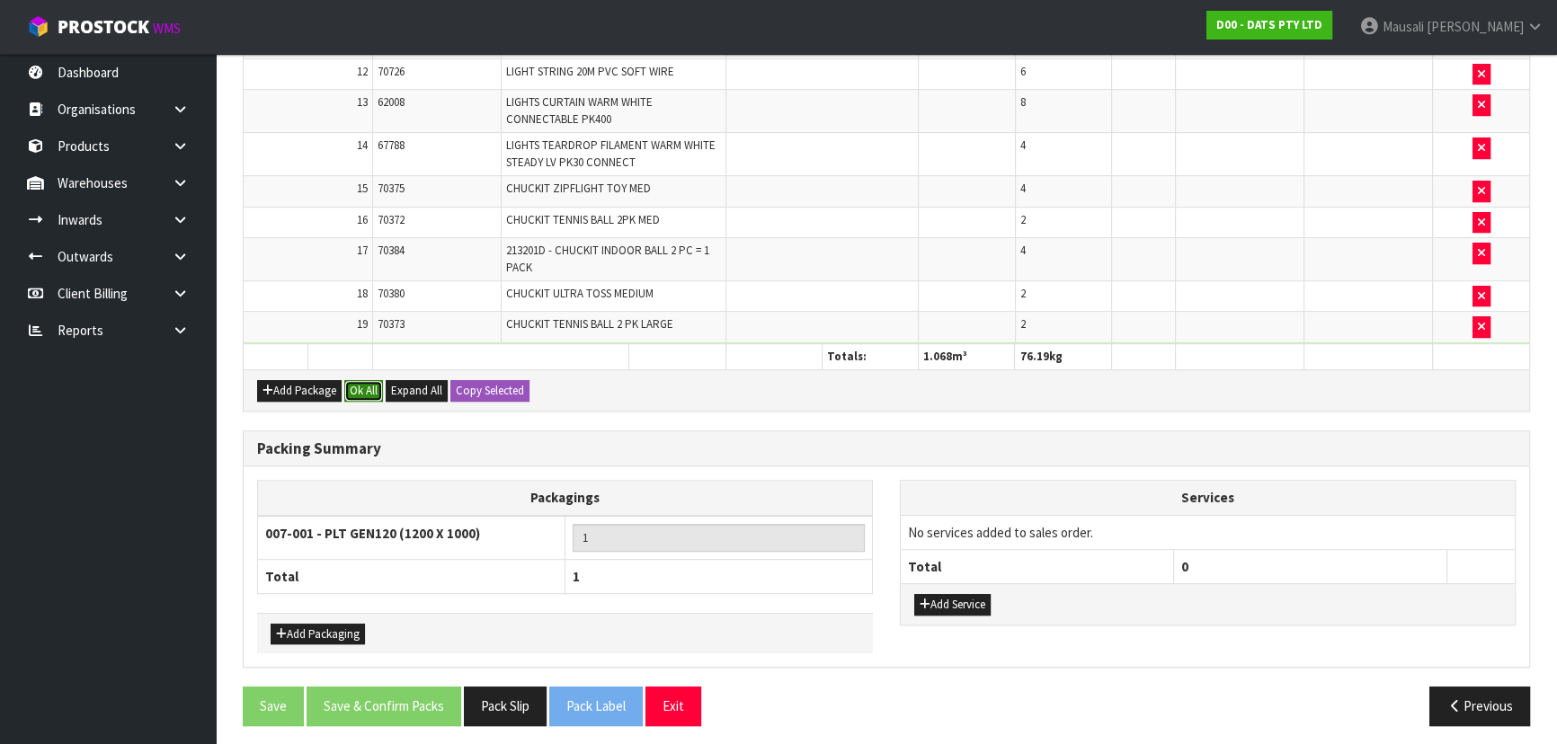
click at [366, 382] on button "Ok All" at bounding box center [363, 391] width 39 height 22
click at [282, 688] on button "Save" at bounding box center [273, 707] width 61 height 39
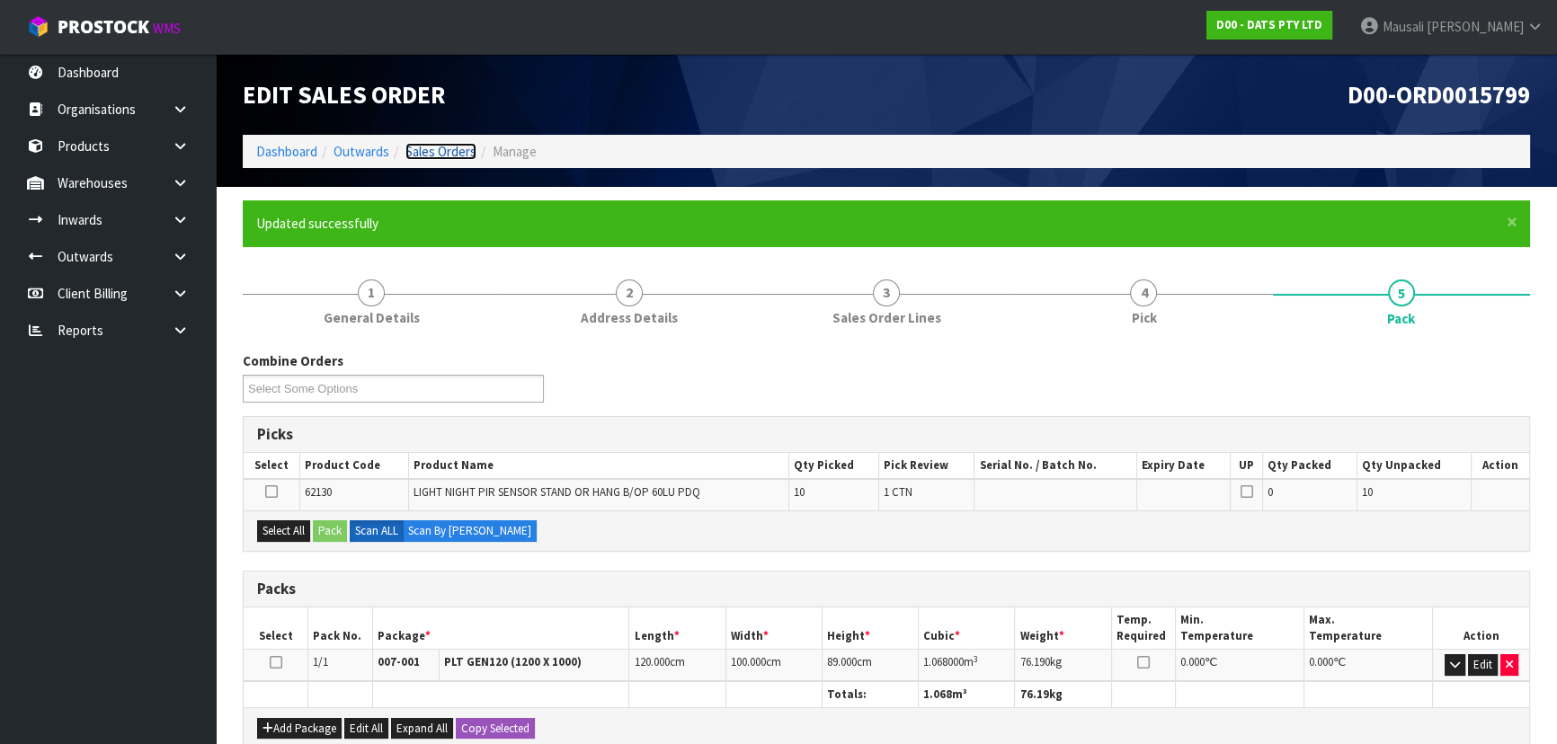
click at [453, 146] on link "Sales Orders" at bounding box center [440, 151] width 71 height 17
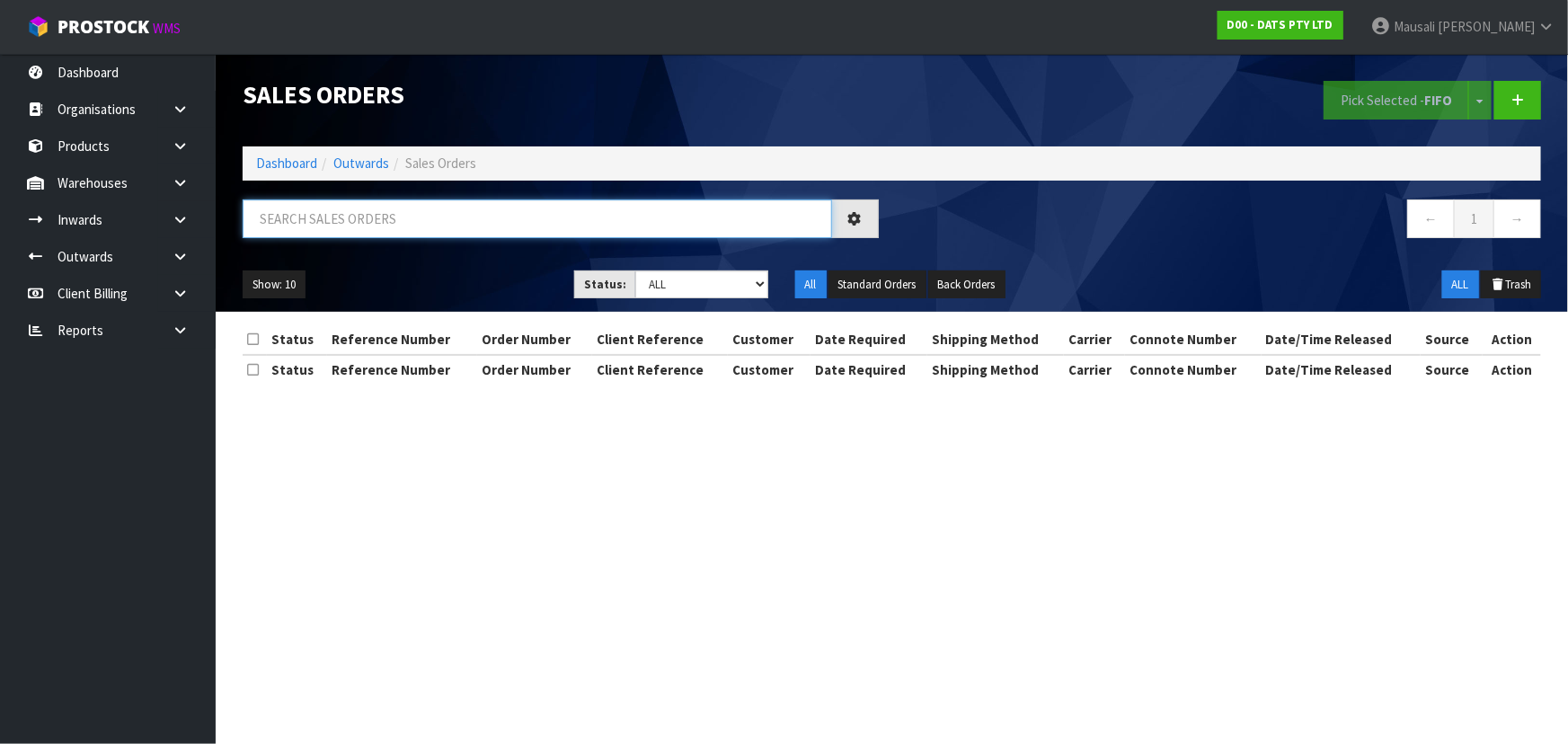
click at [263, 220] on input "text" at bounding box center [538, 219] width 590 height 39
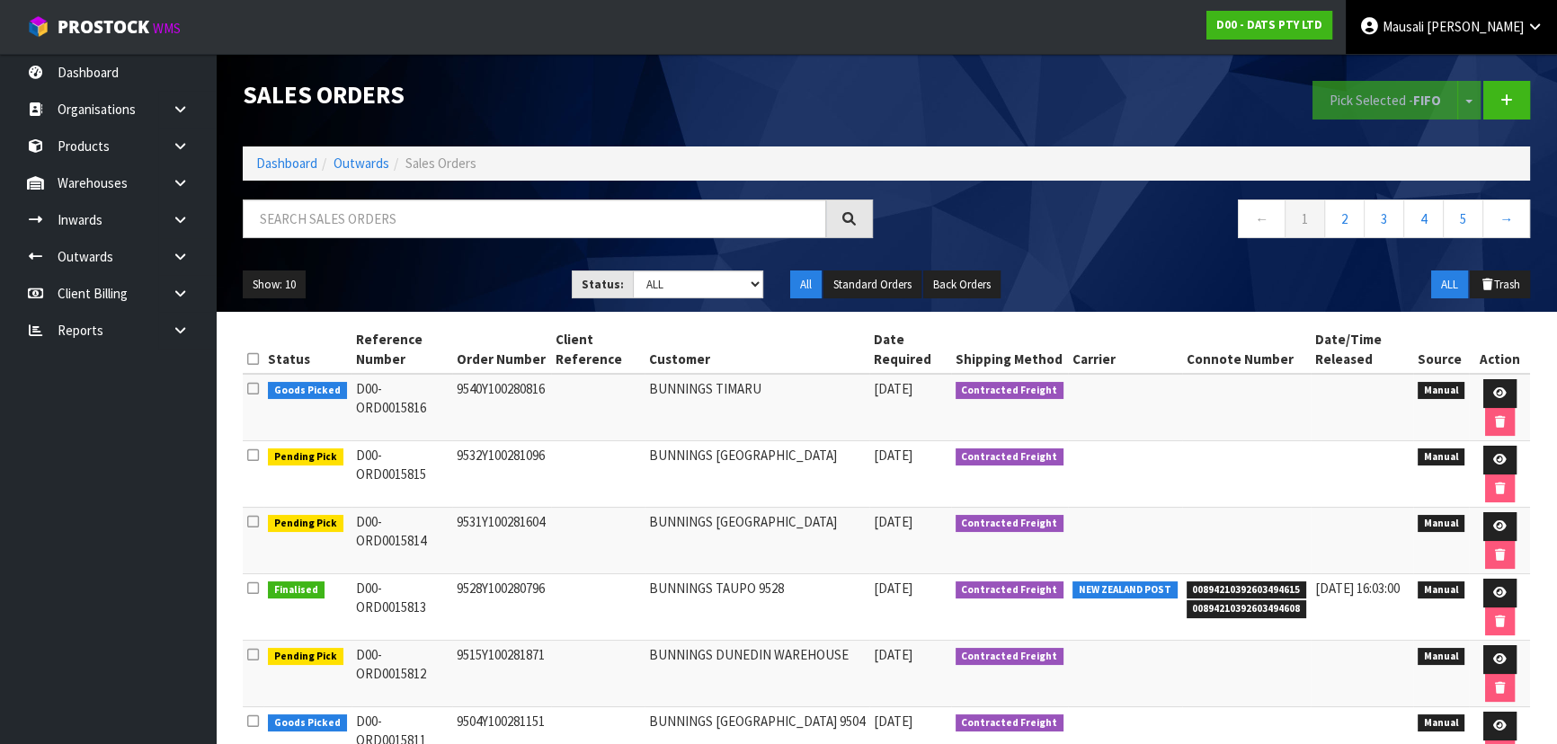
click at [1474, 37] on link "[PERSON_NAME]" at bounding box center [1450, 27] width 211 height 54
click at [1475, 61] on link "Logout" at bounding box center [1485, 71] width 142 height 24
